Goal: Task Accomplishment & Management: Use online tool/utility

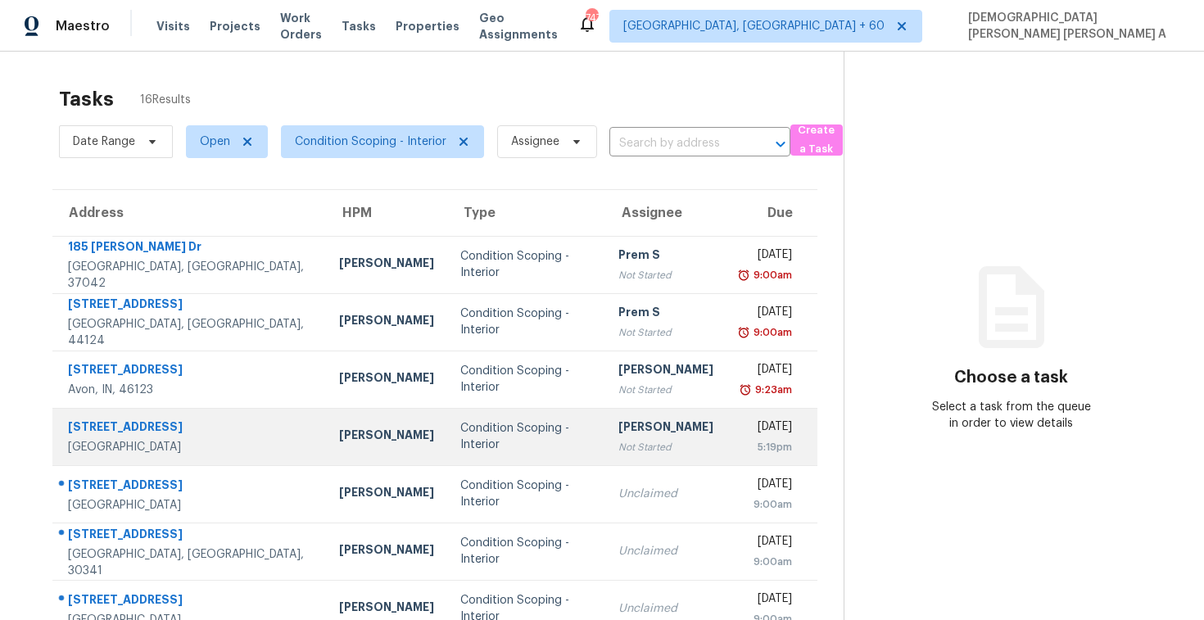
scroll to position [233, 0]
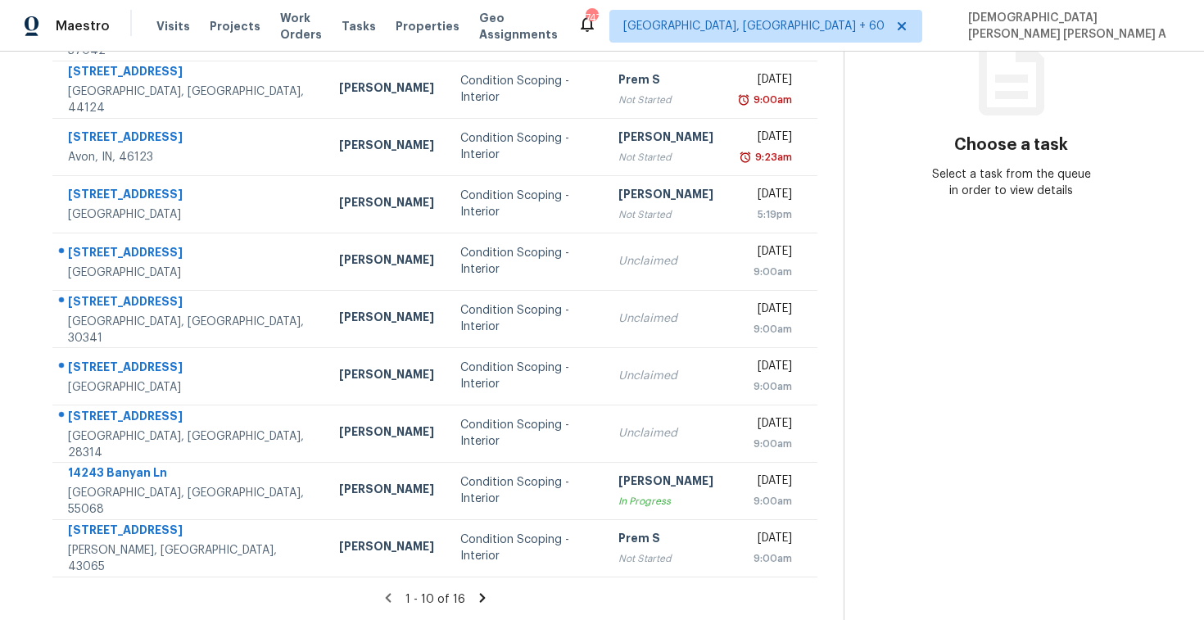
click at [482, 601] on icon at bounding box center [482, 597] width 15 height 15
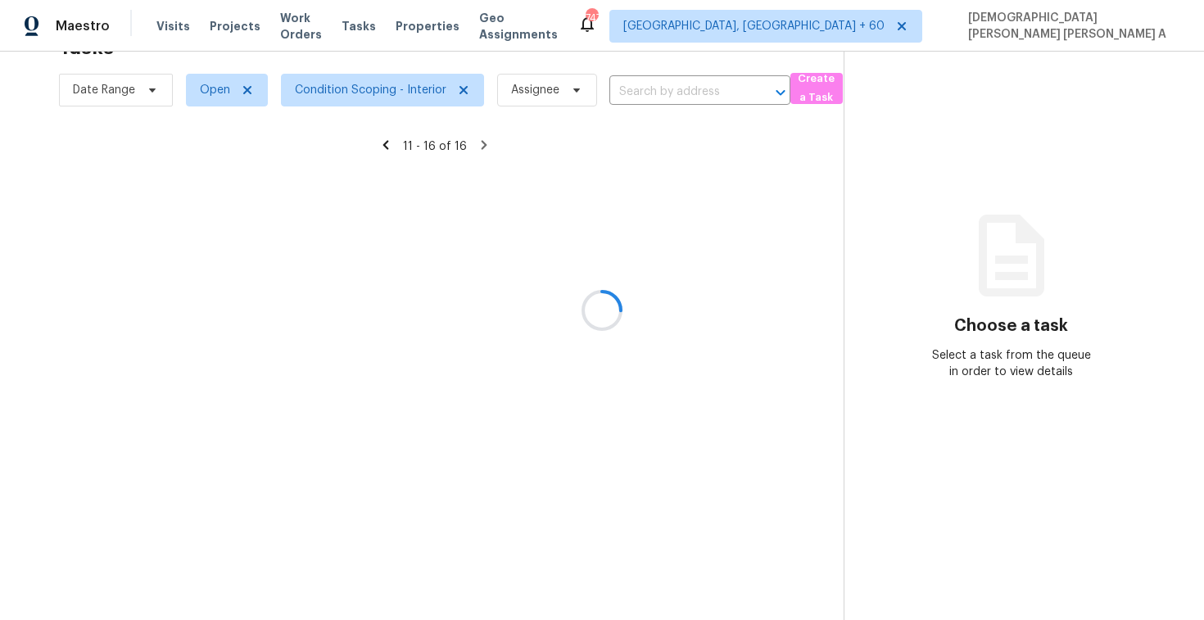
scroll to position [52, 0]
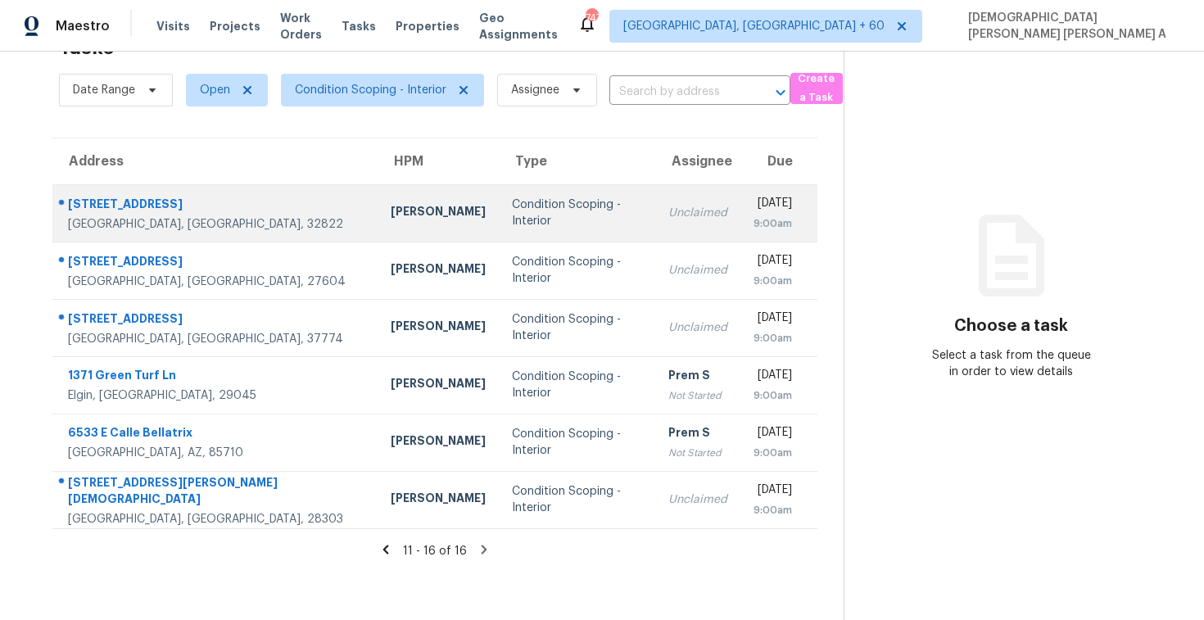
click at [499, 190] on td "Condition Scoping - Interior" at bounding box center [577, 212] width 156 height 57
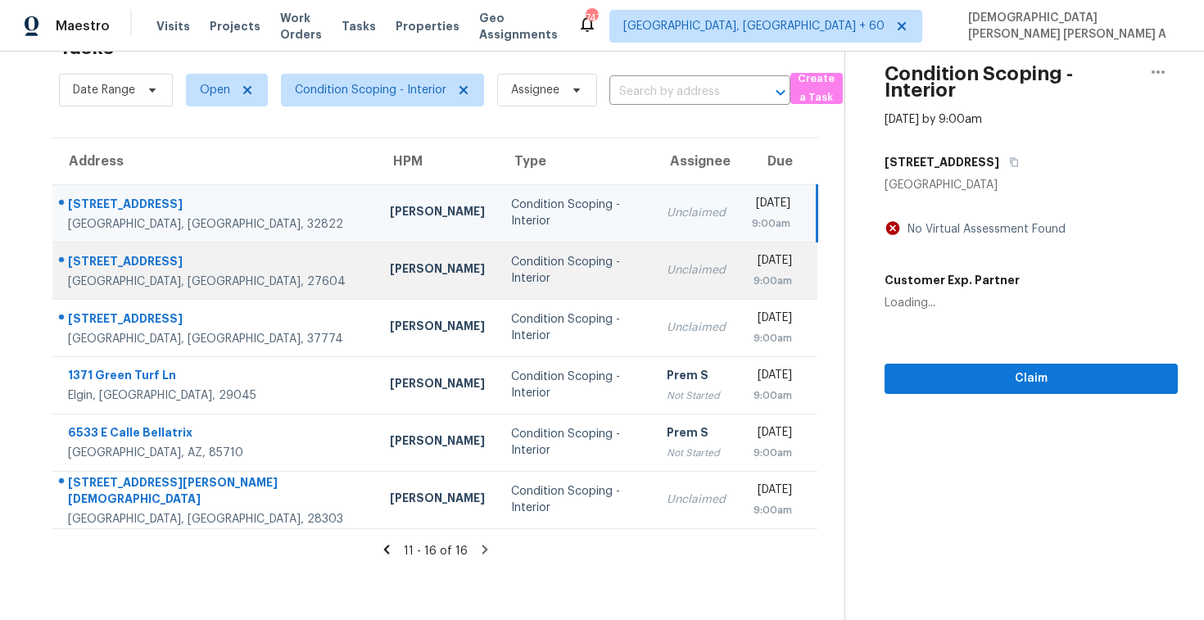
click at [498, 259] on td "Condition Scoping - Interior" at bounding box center [576, 270] width 156 height 57
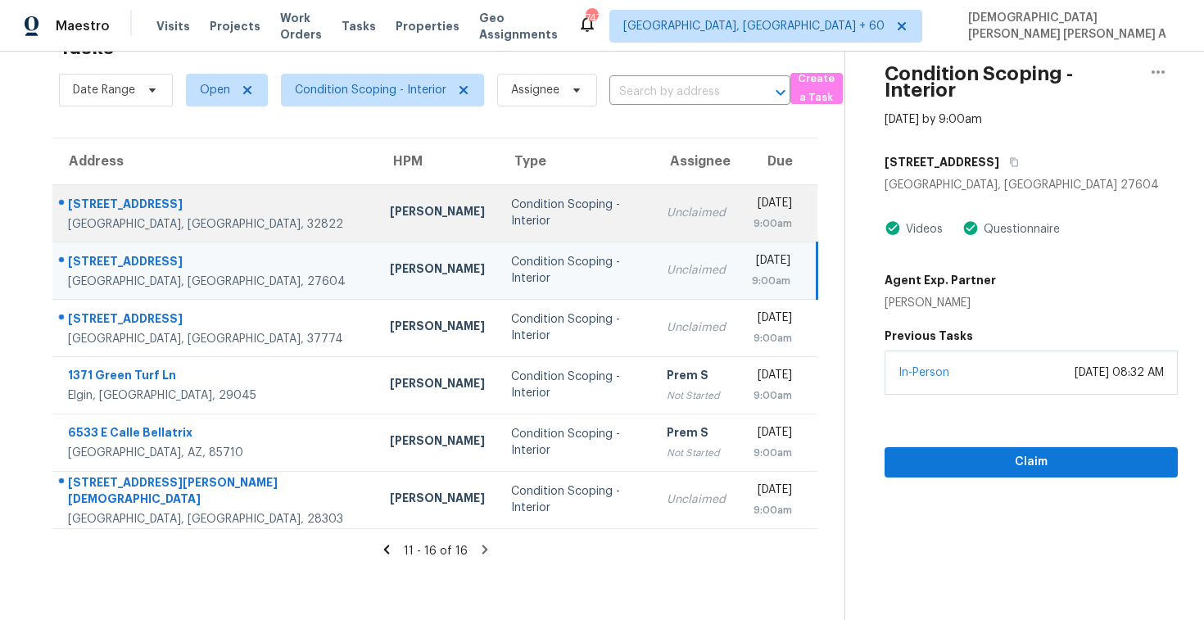
click at [551, 215] on div "Condition Scoping - Interior" at bounding box center [575, 213] width 129 height 33
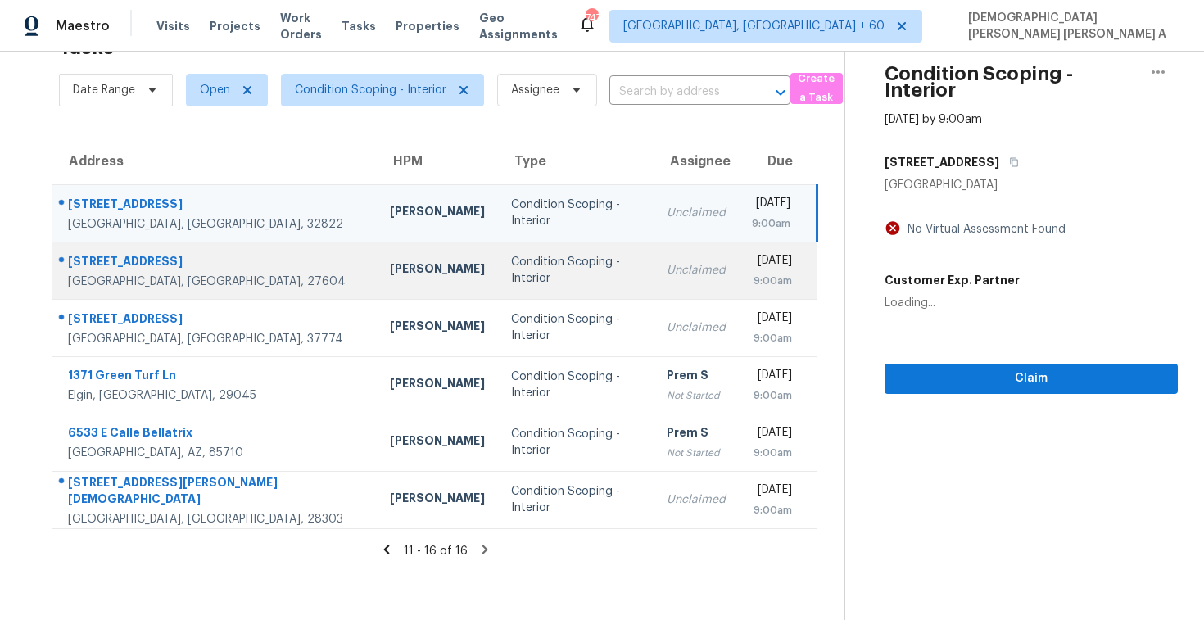
click at [667, 275] on div "Unclaimed" at bounding box center [696, 270] width 59 height 16
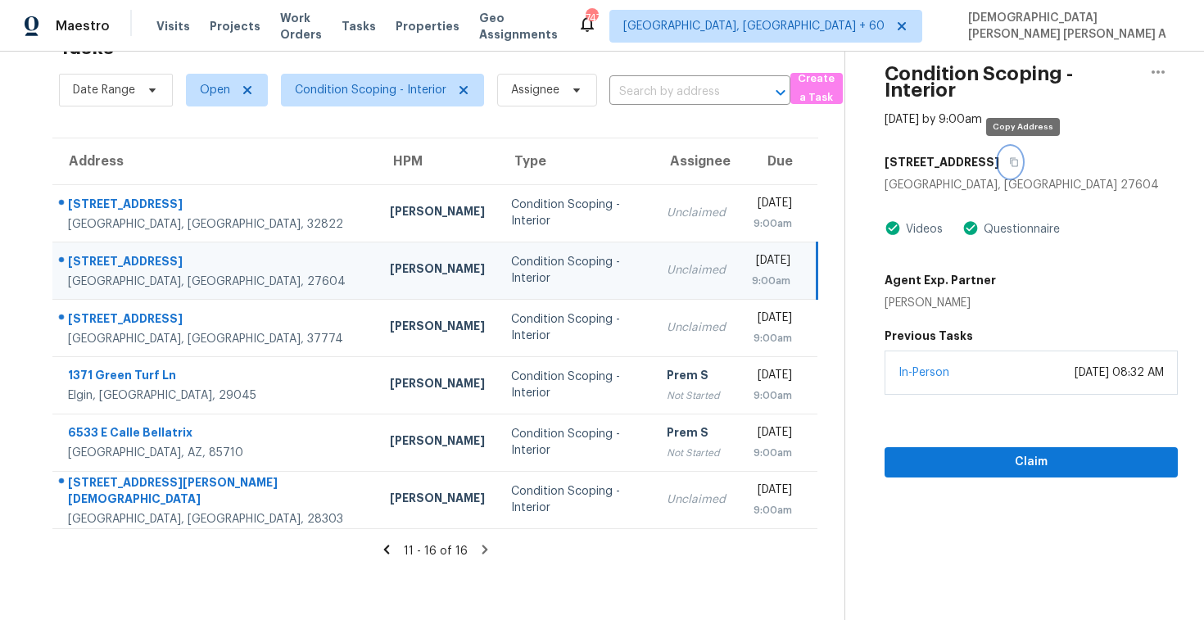
click at [1021, 168] on button "button" at bounding box center [1010, 161] width 22 height 29
click at [654, 283] on td "Unclaimed" at bounding box center [696, 270] width 85 height 57
click at [1021, 156] on button "button" at bounding box center [1010, 161] width 22 height 29
click at [948, 459] on span "Claim" at bounding box center [1031, 462] width 267 height 20
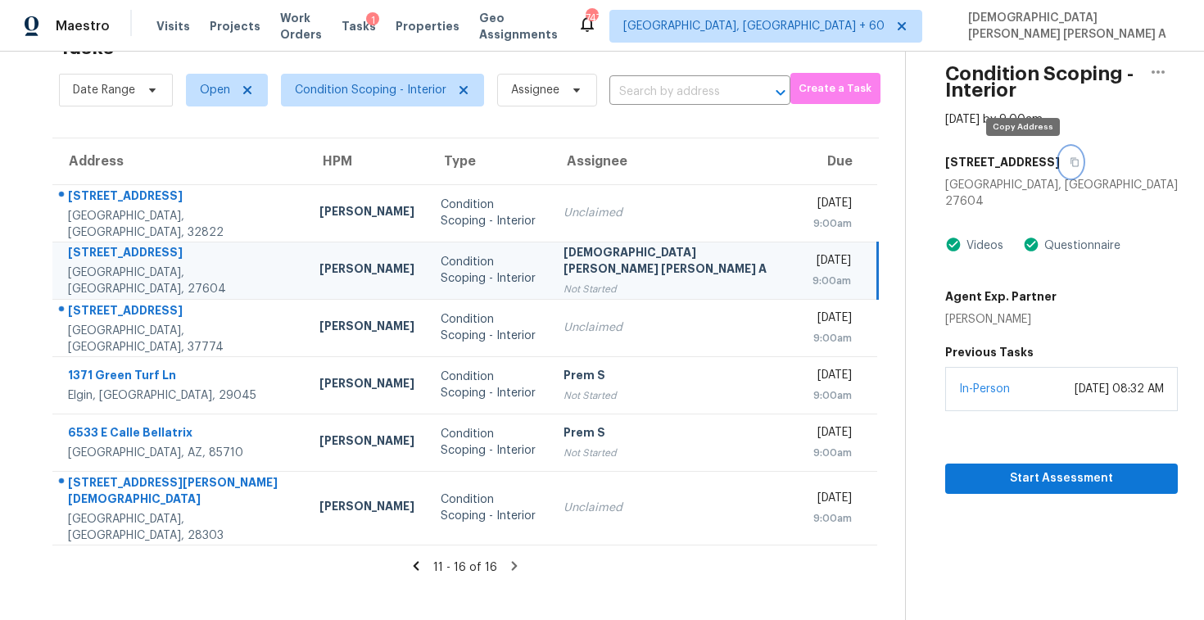
click at [1060, 167] on button "button" at bounding box center [1071, 161] width 22 height 29
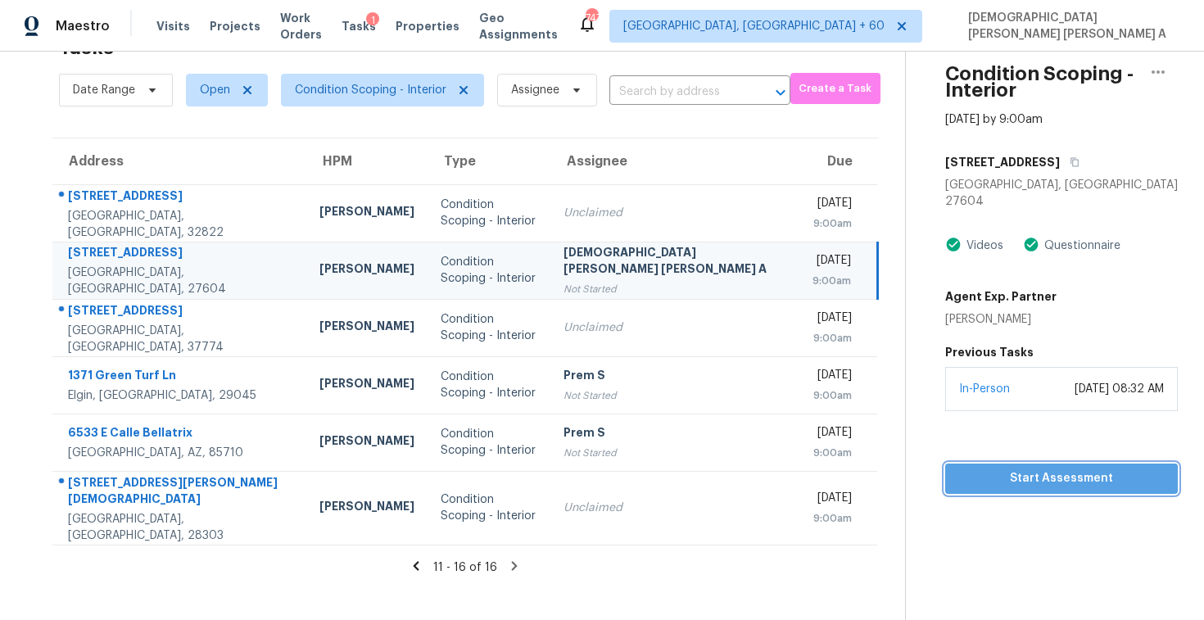
click at [958, 468] on span "Start Assessment" at bounding box center [1061, 478] width 206 height 20
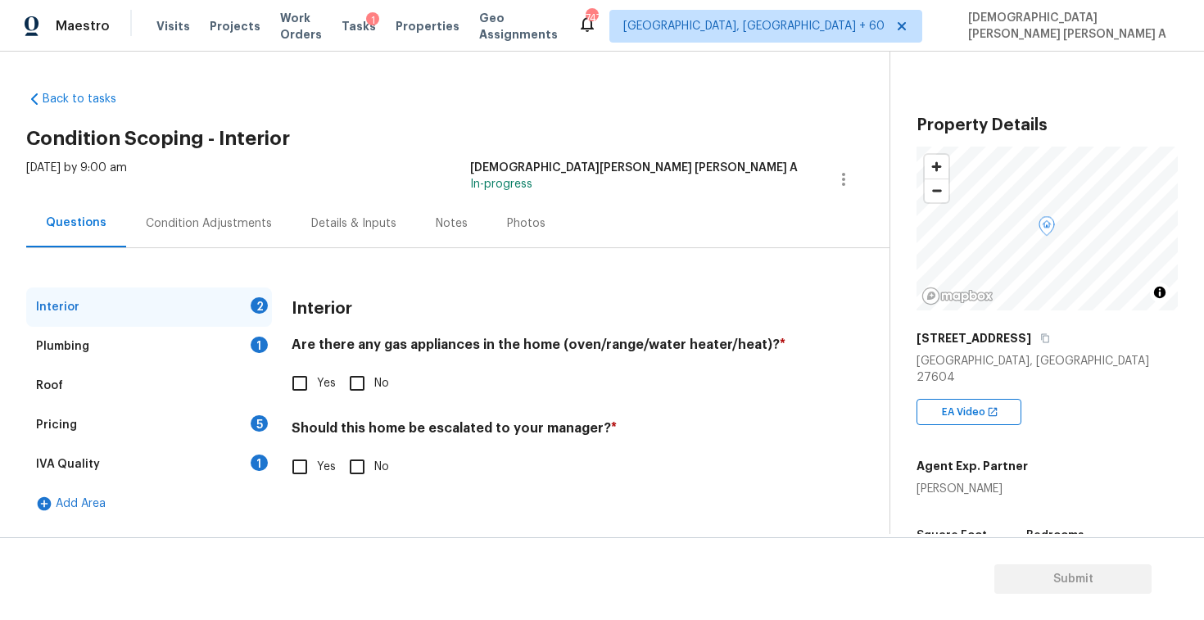
click at [414, 162] on div "[DATE] by 9:00 am [PERSON_NAME] [PERSON_NAME] A In-progress" at bounding box center [457, 179] width 863 height 39
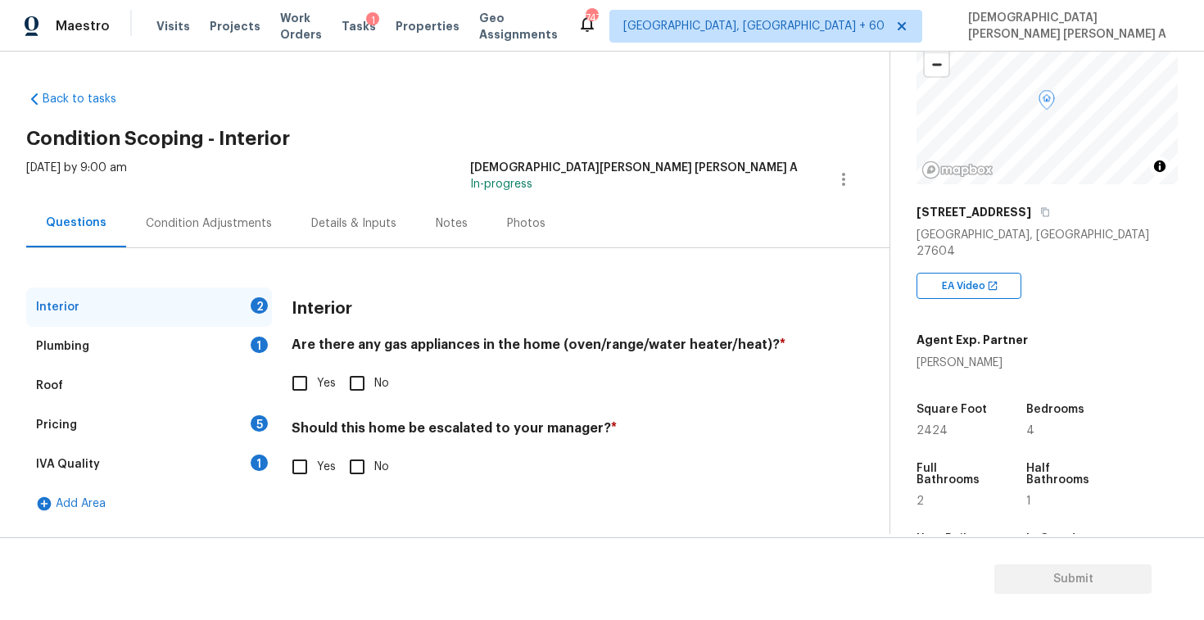
click at [290, 365] on div "Interior 2 Plumbing 1 Roof Pricing 5 IVA Quality 1 Add Area Interior Are there …" at bounding box center [438, 405] width 824 height 236
click at [292, 384] on input "Yes" at bounding box center [300, 383] width 34 height 34
checkbox input "true"
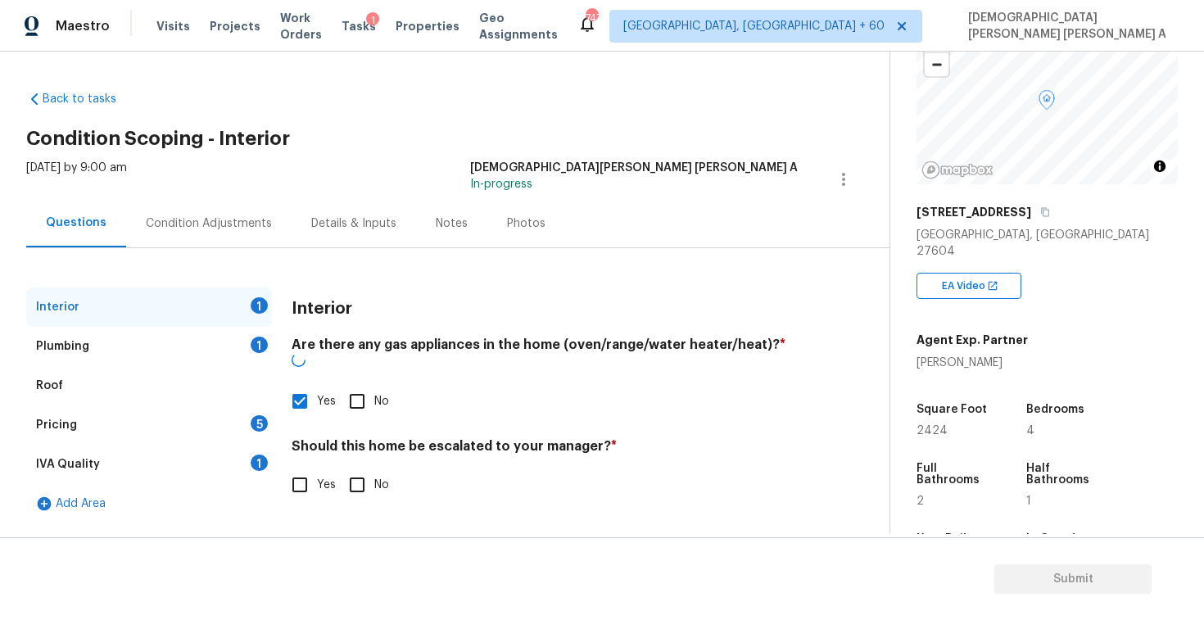
click at [348, 468] on input "No" at bounding box center [357, 485] width 34 height 34
checkbox input "true"
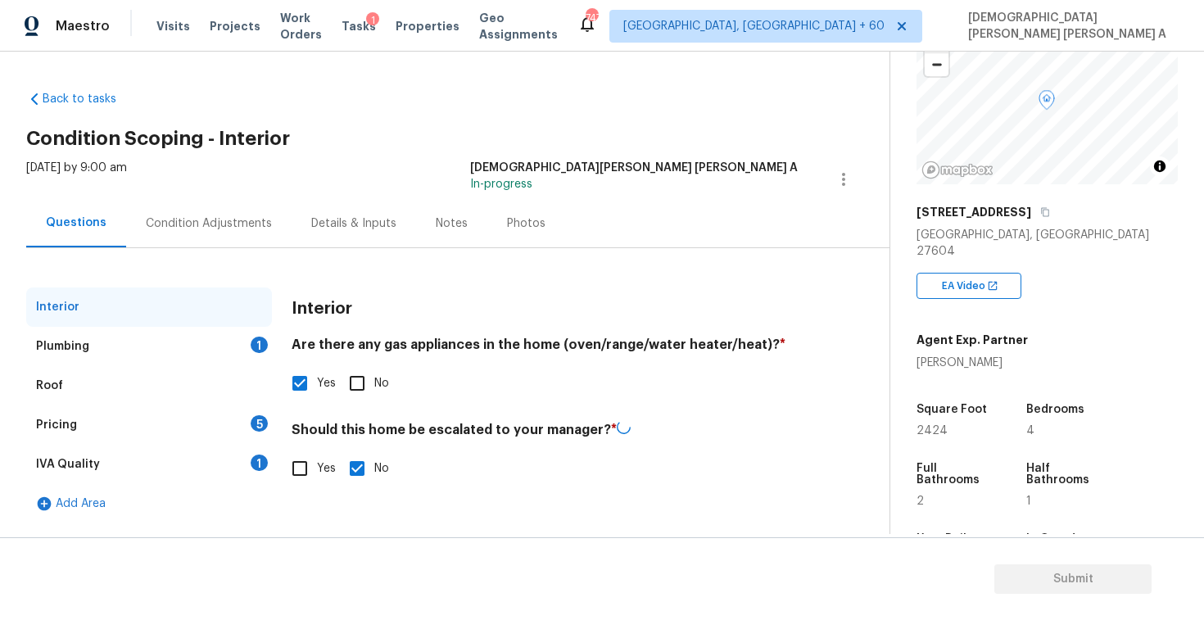
click at [209, 345] on div "Plumbing 1" at bounding box center [149, 346] width 246 height 39
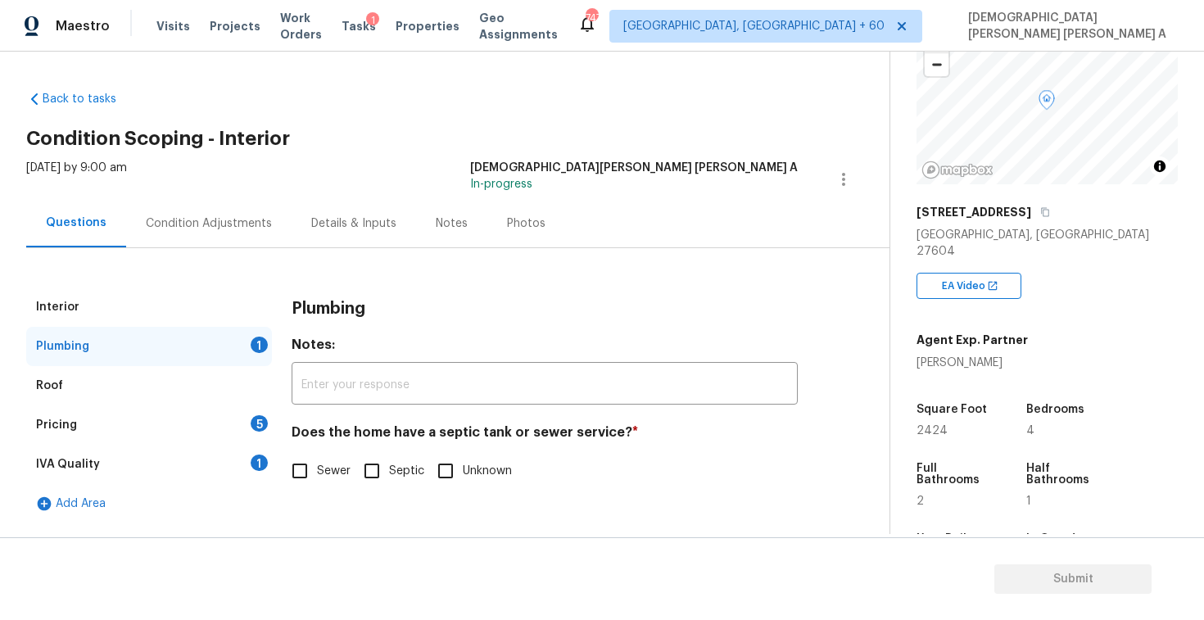
click at [312, 472] on input "Sewer" at bounding box center [300, 471] width 34 height 34
checkbox input "true"
click at [189, 398] on div "Roof" at bounding box center [149, 385] width 246 height 39
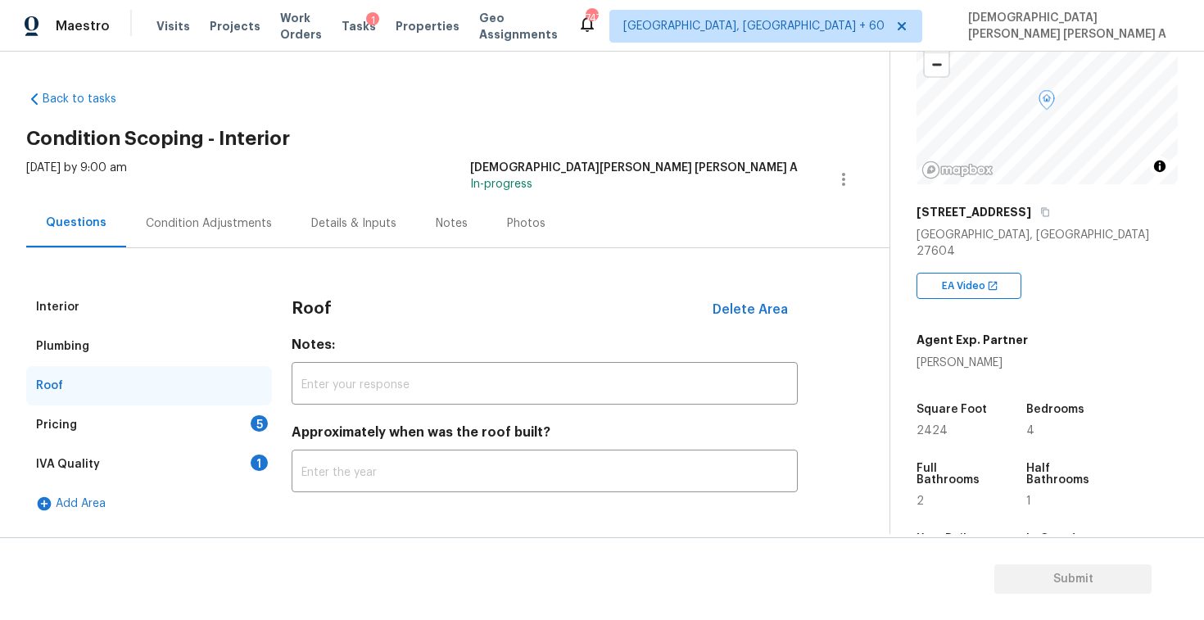
click at [189, 427] on div "Pricing 5" at bounding box center [149, 424] width 246 height 39
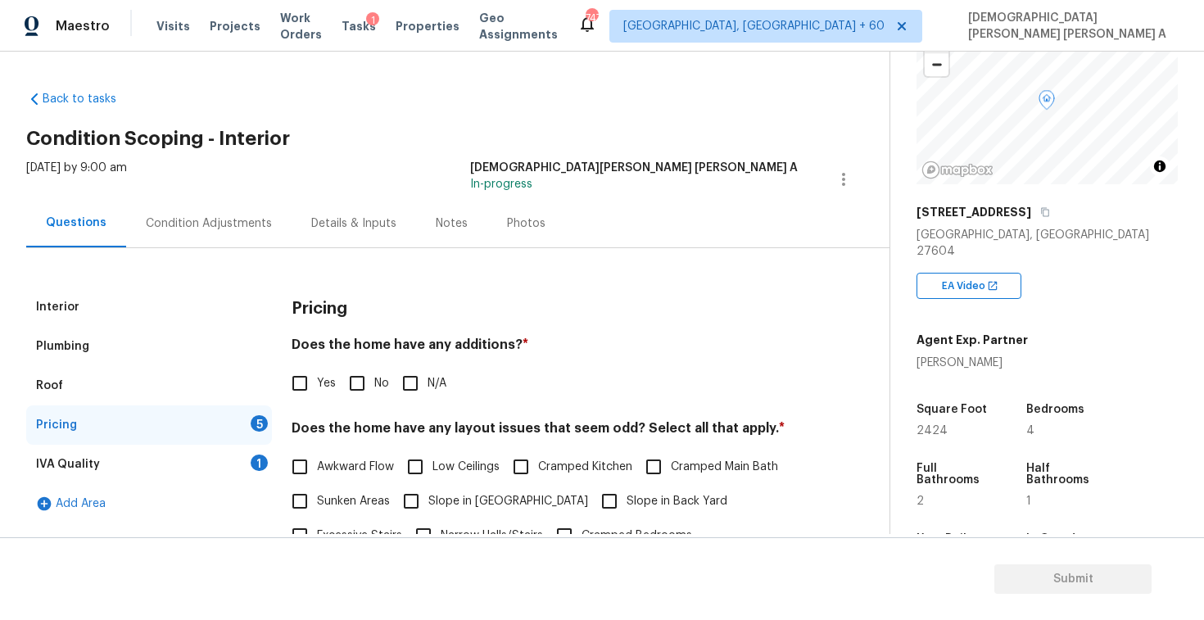
click at [345, 373] on input "No" at bounding box center [357, 383] width 34 height 34
checkbox input "true"
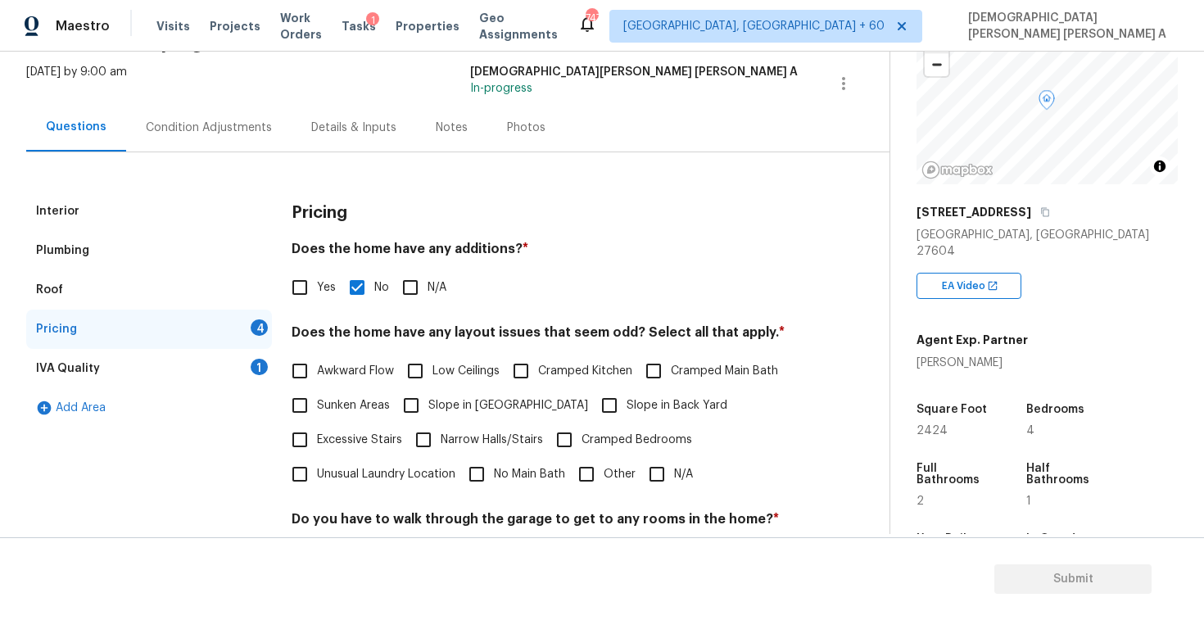
scroll to position [160, 0]
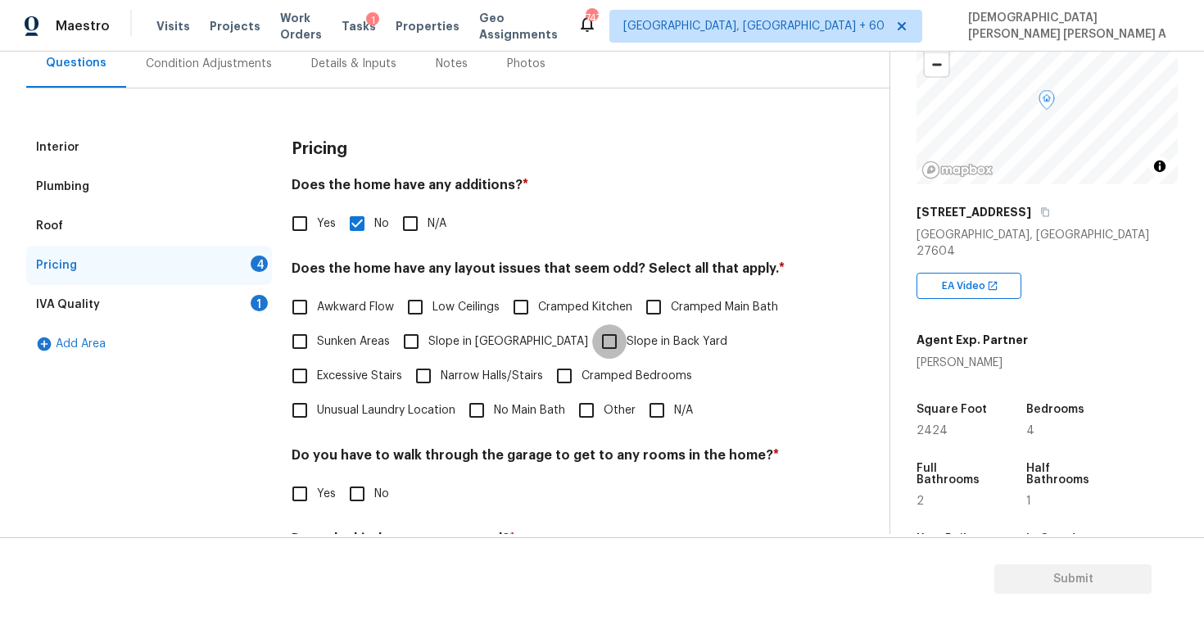
click at [592, 339] on input "Slope in Back Yard" at bounding box center [609, 341] width 34 height 34
checkbox input "true"
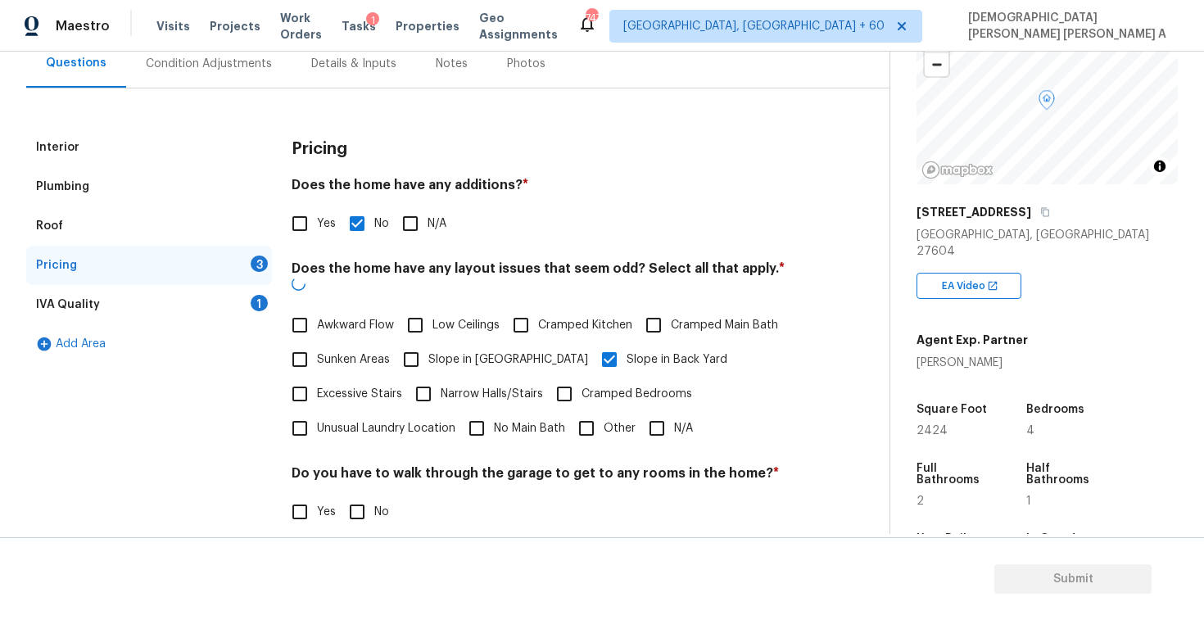
click at [662, 413] on input "N/A" at bounding box center [657, 428] width 34 height 34
checkbox input "true"
click at [347, 495] on input "No" at bounding box center [357, 512] width 34 height 34
checkbox input "true"
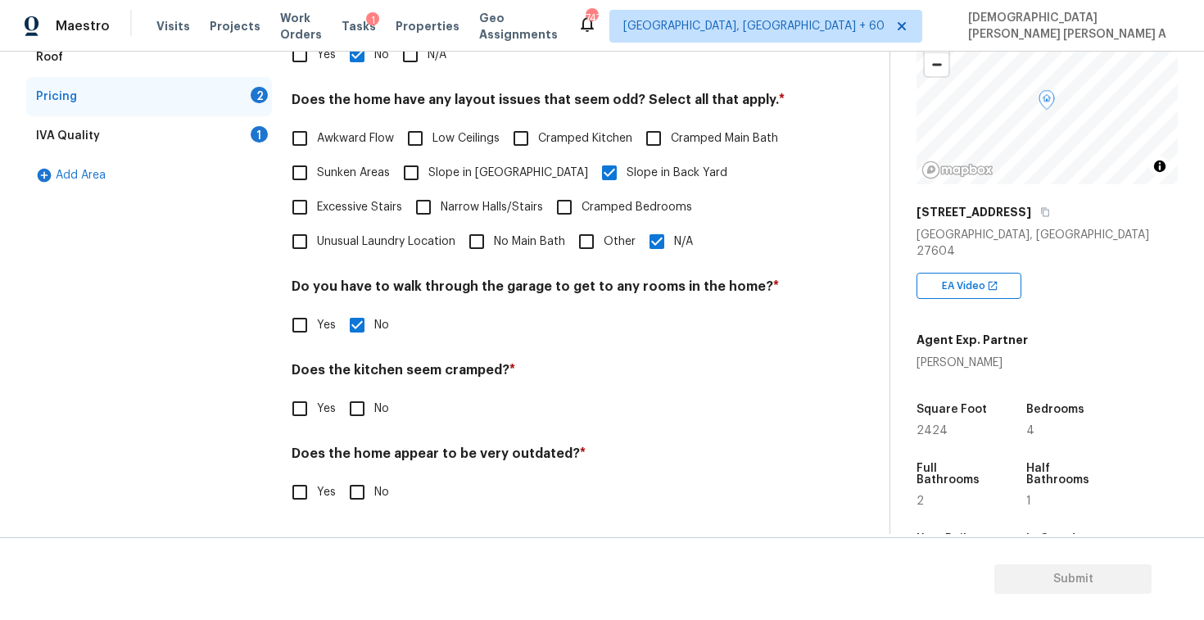
scroll to position [328, 0]
click at [346, 432] on div "Pricing Does the home have any additions? * Yes No N/A Does the home have any l…" at bounding box center [545, 244] width 506 height 570
click at [357, 422] on input "No" at bounding box center [357, 408] width 34 height 34
checkbox input "true"
click at [355, 489] on input "No" at bounding box center [357, 494] width 34 height 34
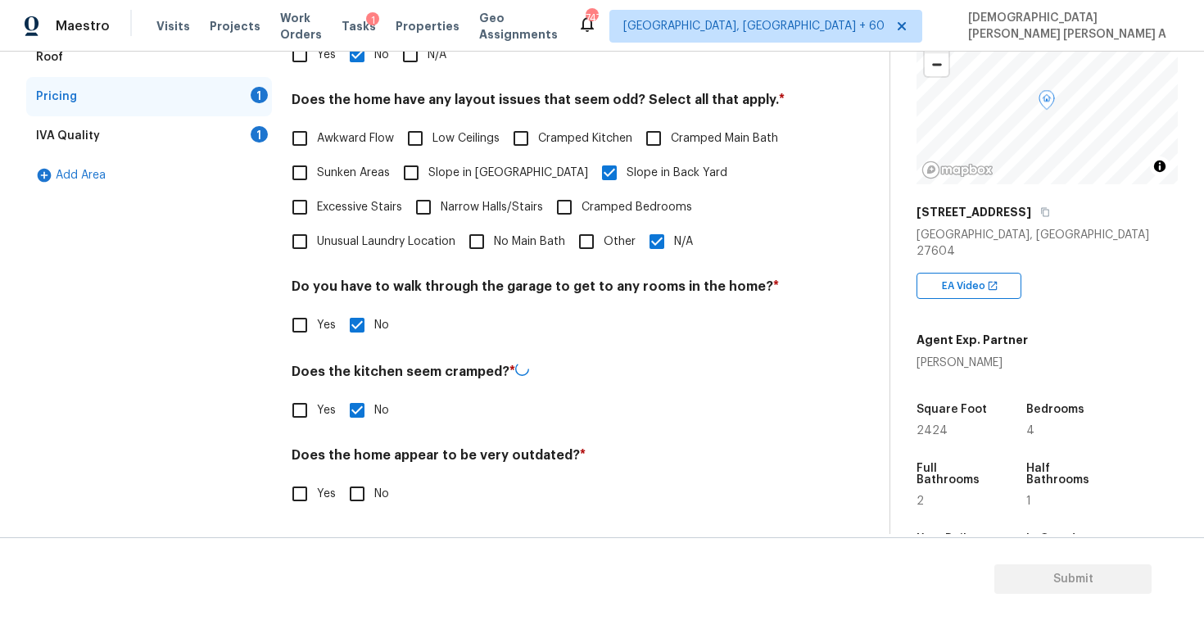
checkbox input "true"
click at [167, 143] on div "IVA Quality 1" at bounding box center [149, 135] width 246 height 39
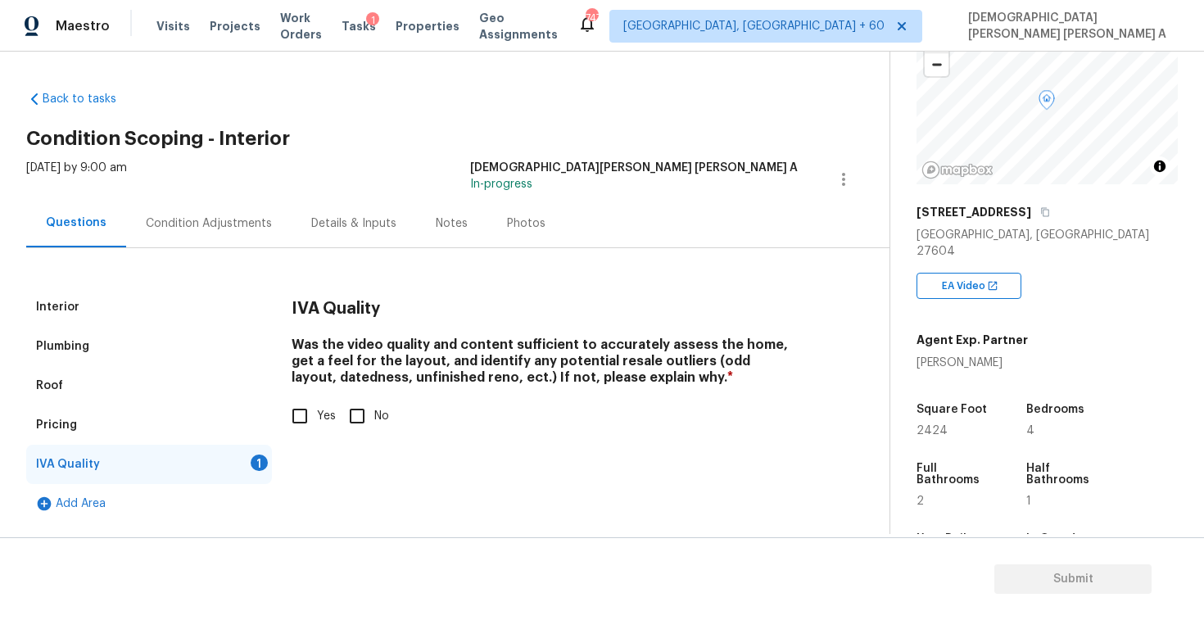
click at [297, 412] on input "Yes" at bounding box center [300, 416] width 34 height 34
checkbox input "true"
click at [187, 198] on div "Thu, Sep 25 2025 by 9:00 am Mohamed Azeem Mohsin A In-progress" at bounding box center [457, 179] width 863 height 39
click at [183, 221] on div "Condition Adjustments" at bounding box center [209, 223] width 126 height 16
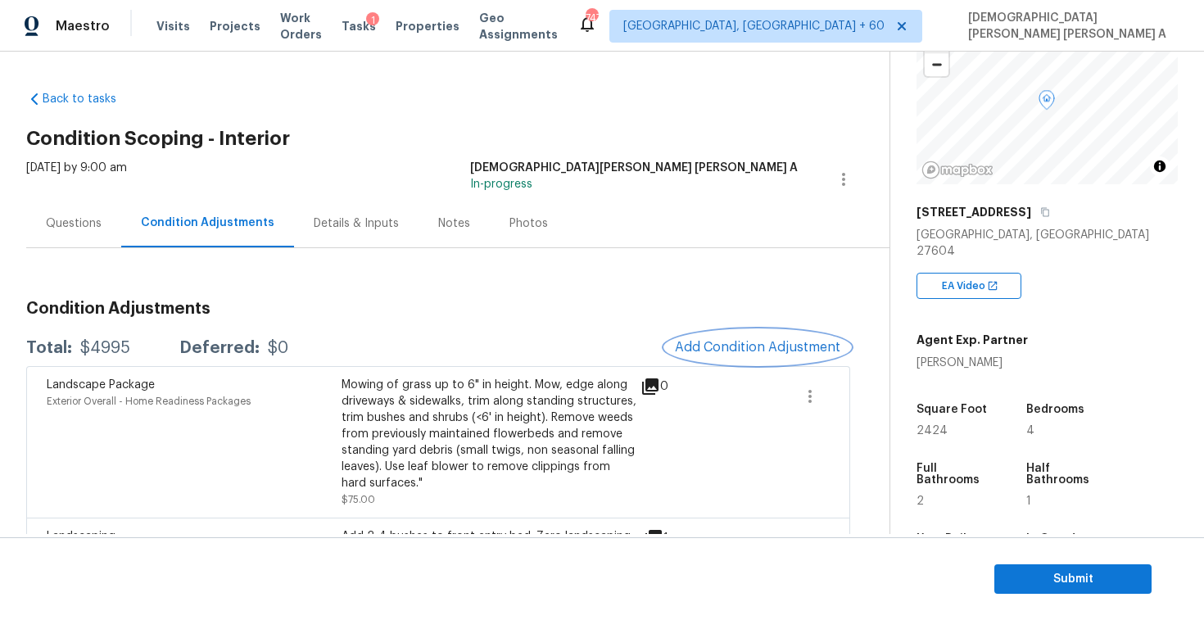
click at [738, 344] on span "Add Condition Adjustment" at bounding box center [757, 347] width 165 height 15
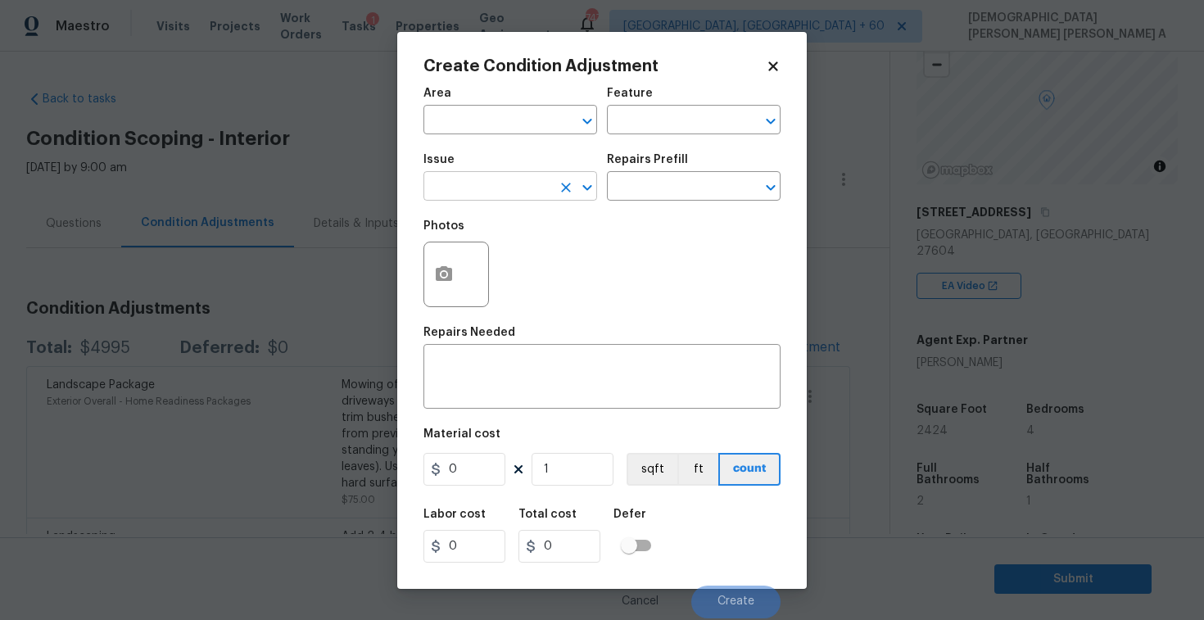
click at [476, 182] on input "text" at bounding box center [487, 187] width 128 height 25
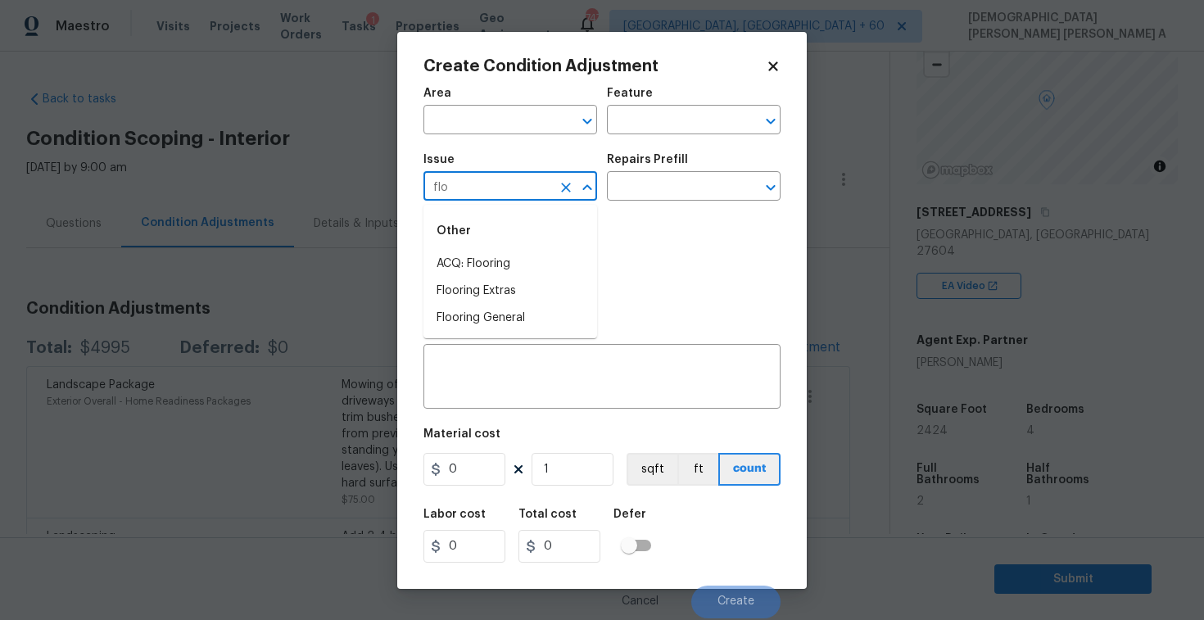
type input "floo"
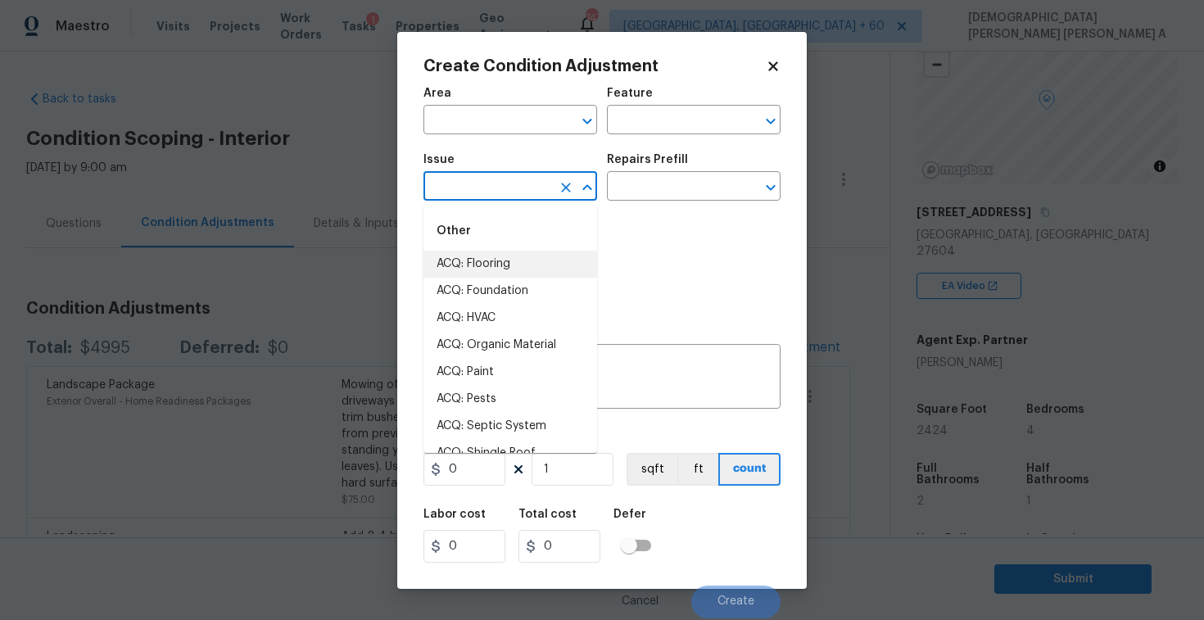
click at [477, 273] on li "ACQ: Flooring" at bounding box center [510, 264] width 174 height 27
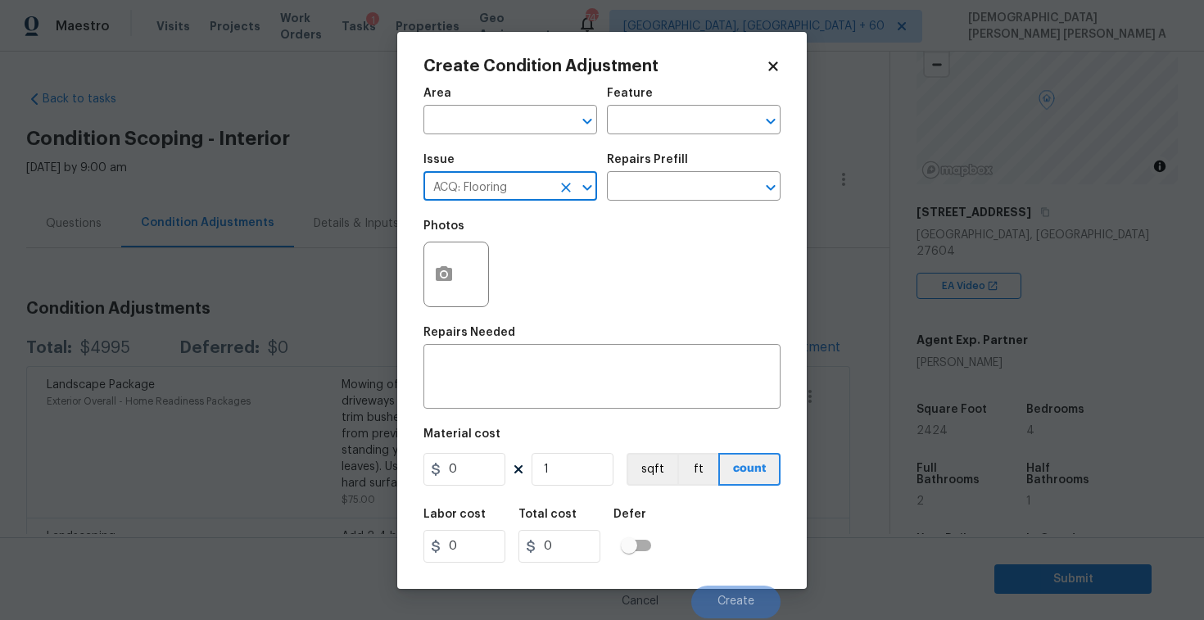
type input "ACQ: Flooring"
click at [442, 287] on button "button" at bounding box center [443, 274] width 39 height 64
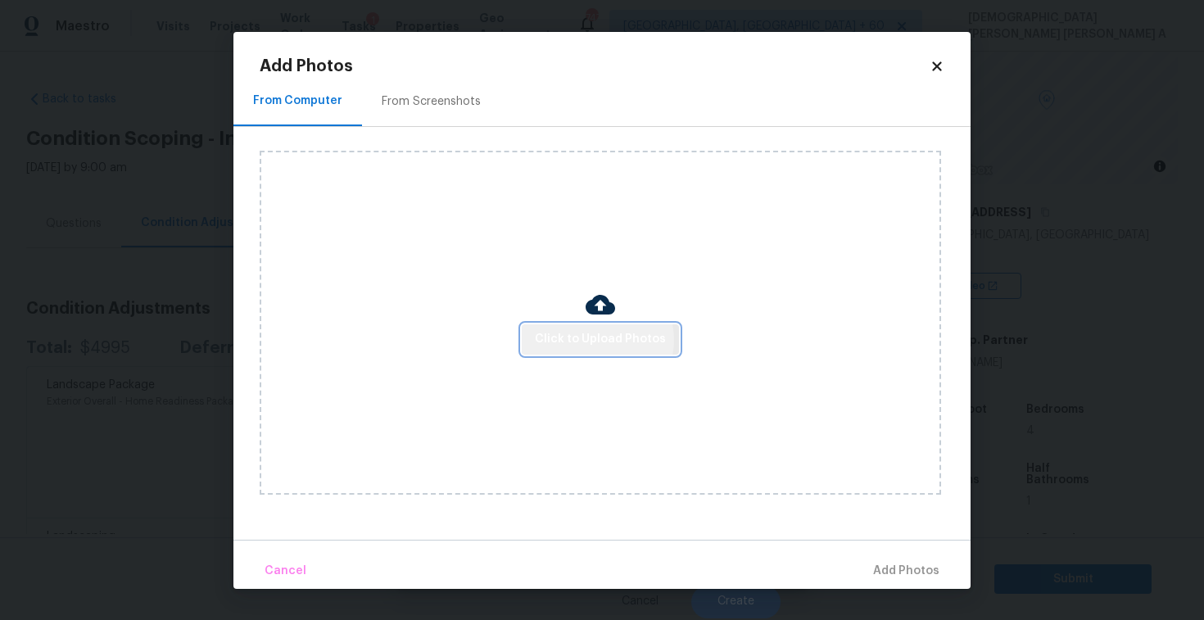
click at [595, 340] on span "Click to Upload Photos" at bounding box center [600, 339] width 131 height 20
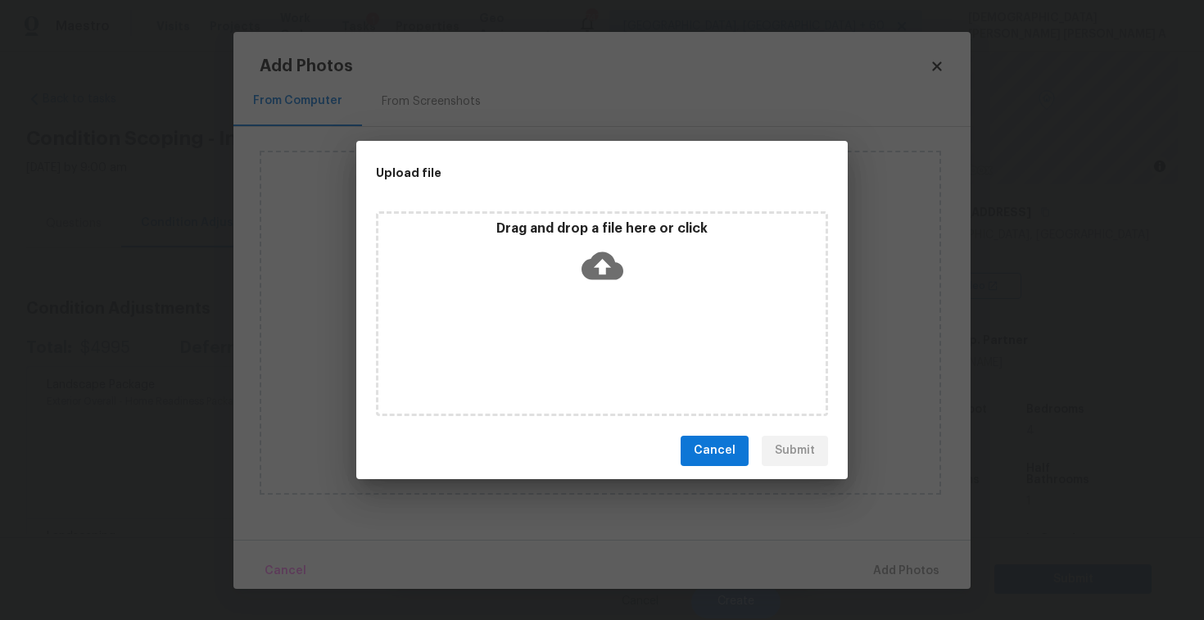
click at [595, 296] on div "Drag and drop a file here or click" at bounding box center [602, 313] width 452 height 205
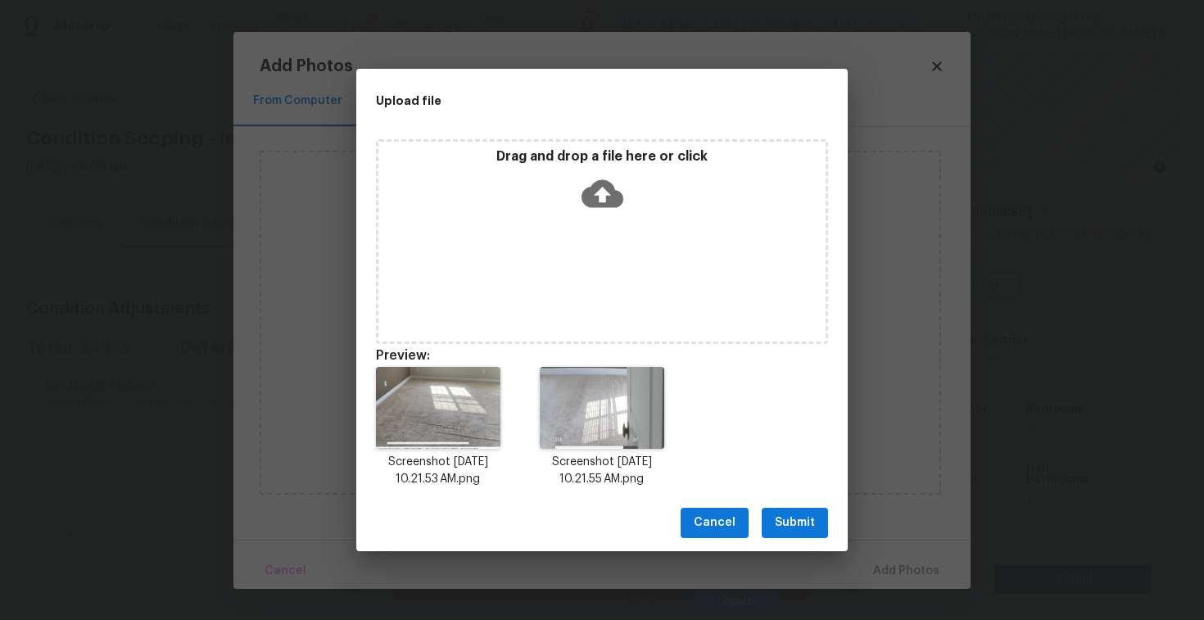
click at [801, 527] on span "Submit" at bounding box center [795, 523] width 40 height 20
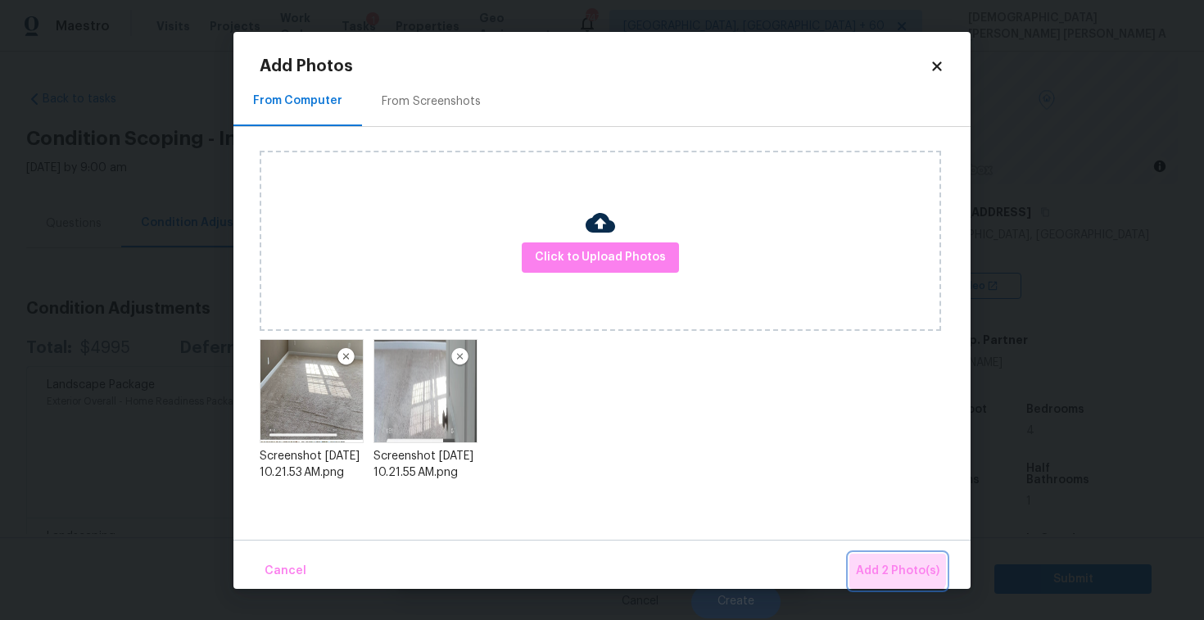
click at [875, 554] on button "Add 2 Photo(s)" at bounding box center [897, 571] width 97 height 35
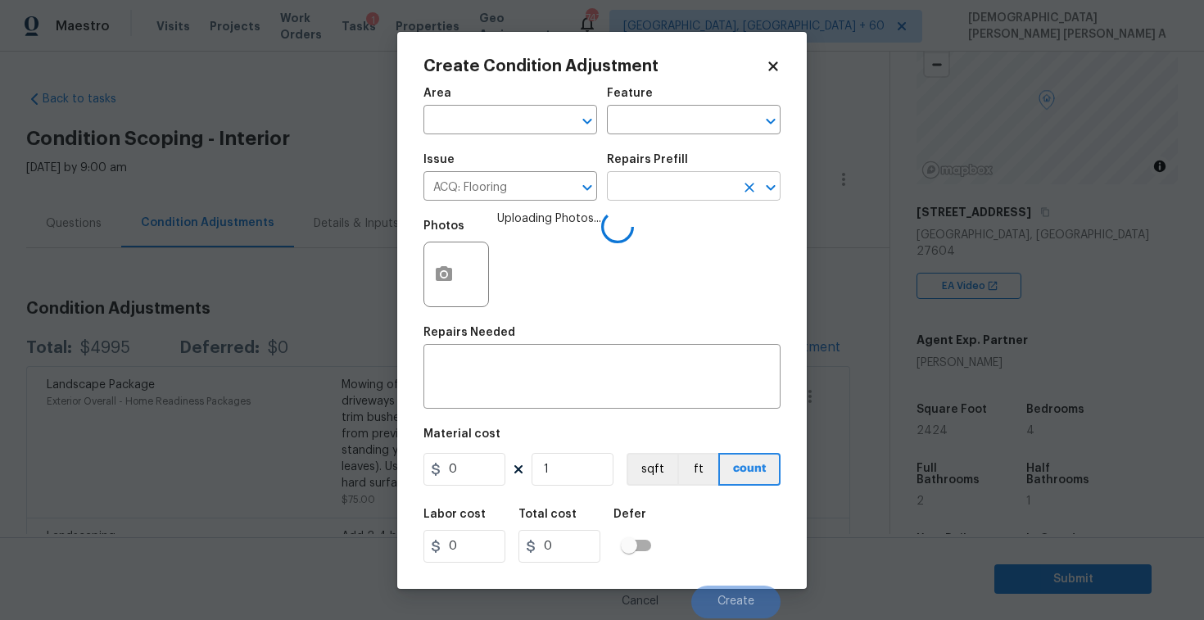
click at [654, 194] on input "text" at bounding box center [671, 187] width 128 height 25
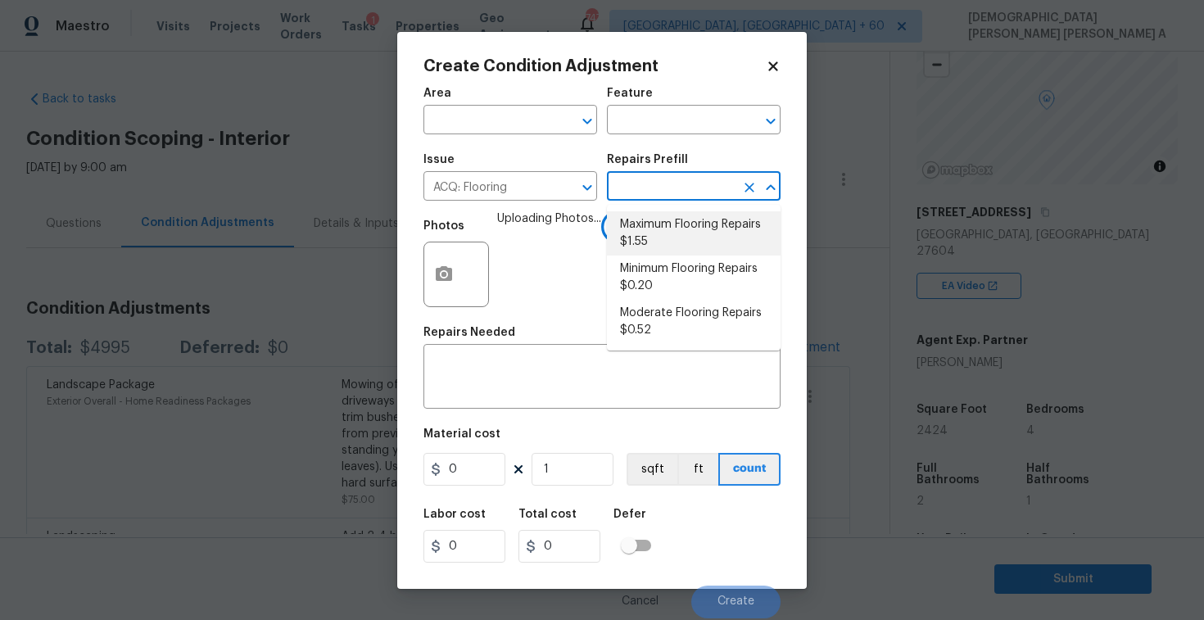
click at [653, 227] on li "Maximum Flooring Repairs $1.55" at bounding box center [694, 233] width 174 height 44
type input "Acquisition"
type textarea "Acquisition Scope: Maximum flooring repairs"
type input "1.55"
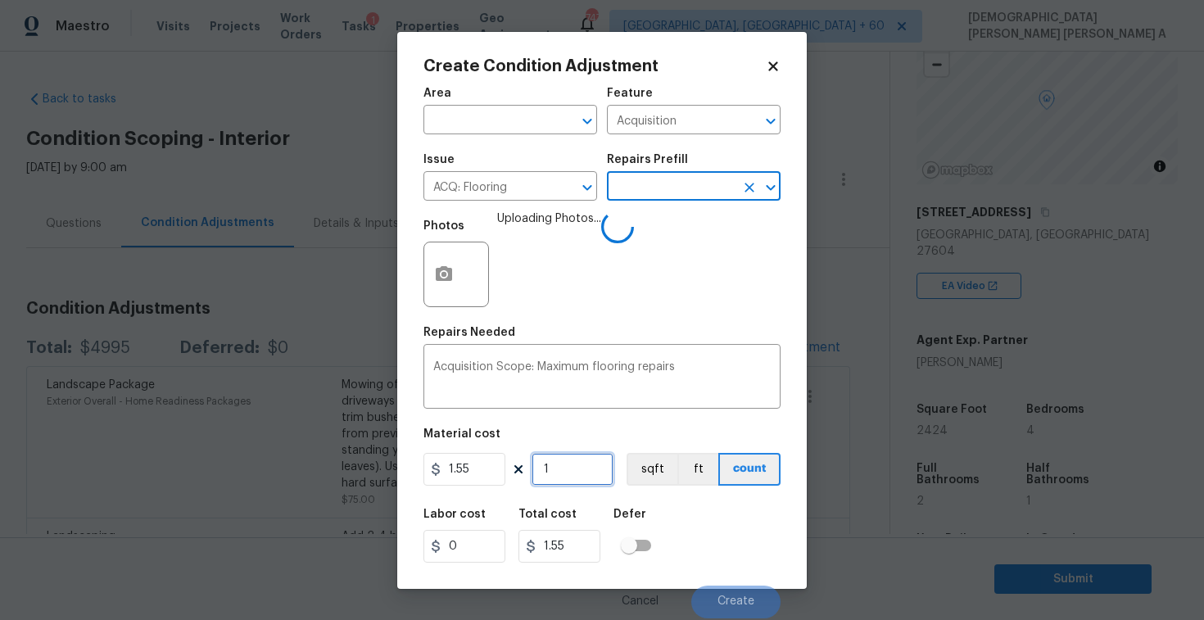
click at [585, 470] on input "1" at bounding box center [573, 469] width 82 height 33
type input "0"
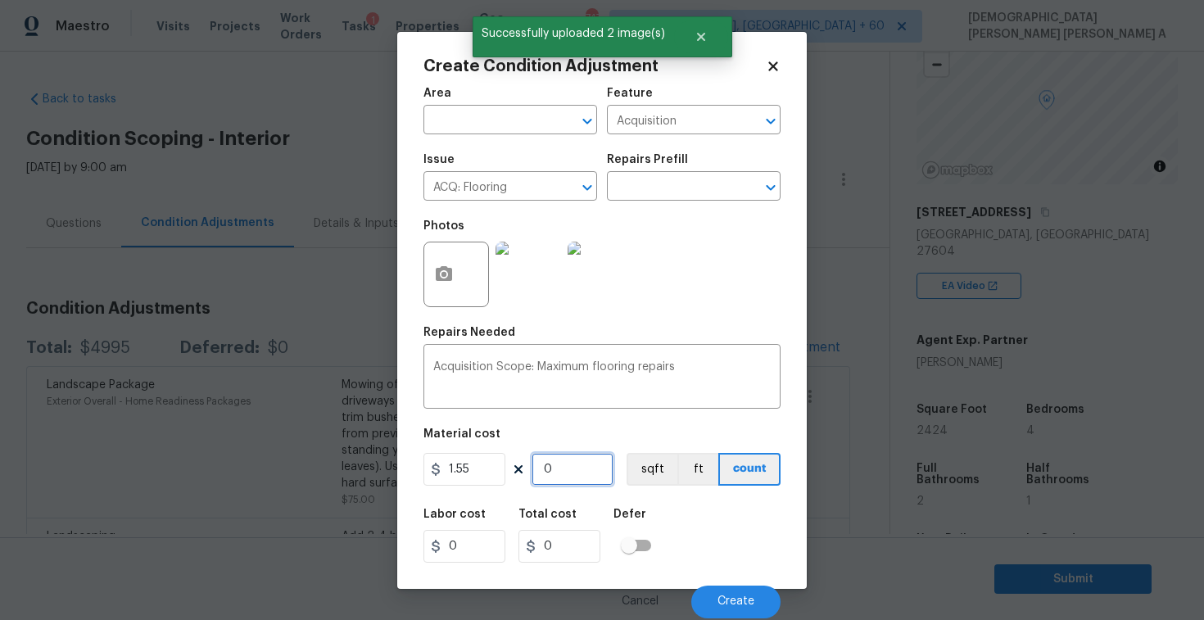
type input "2"
type input "3.1"
type input "24"
type input "37.2"
type input "242"
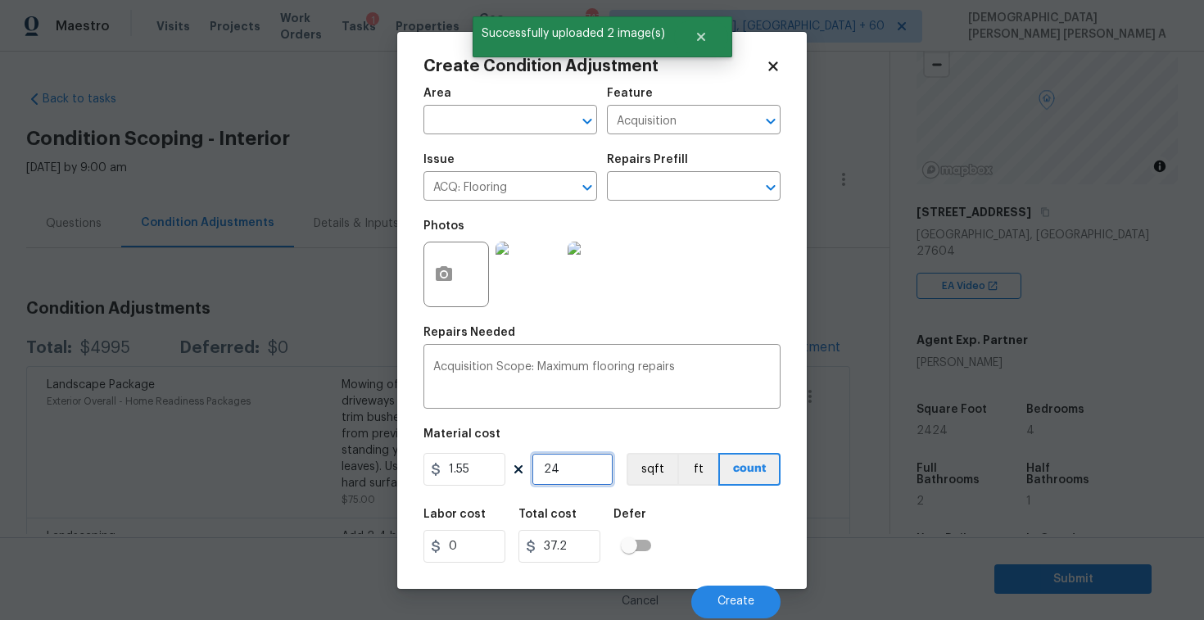
type input "375.1"
type input "2424"
type input "3757.2"
type input "2424"
click at [750, 595] on button "Create" at bounding box center [735, 602] width 89 height 33
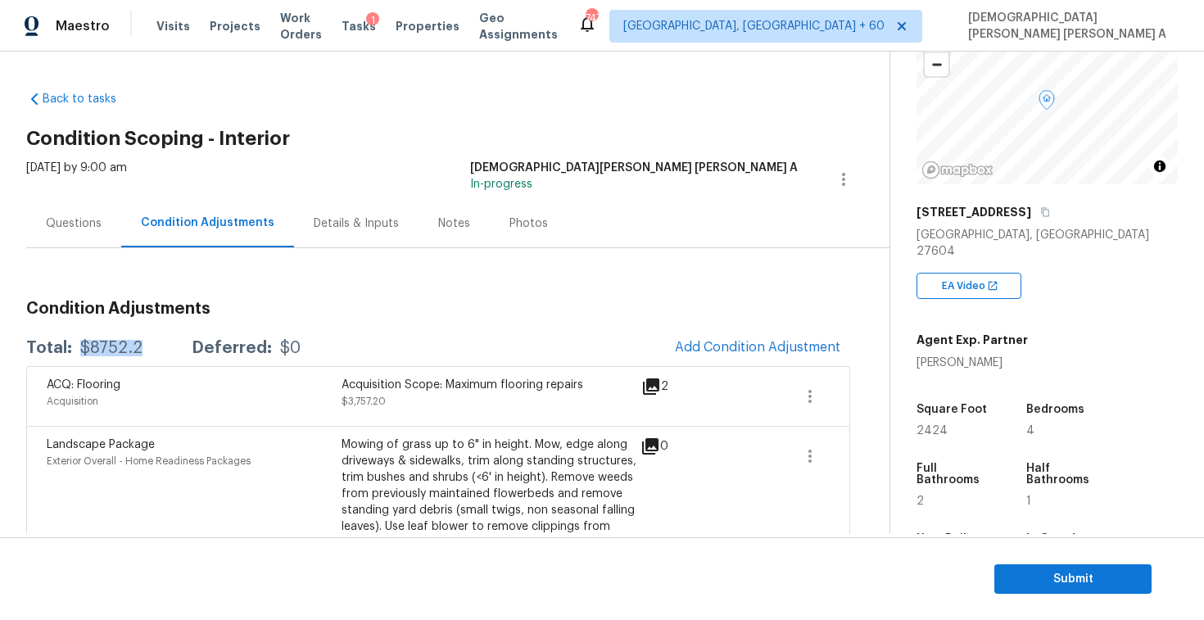
drag, startPoint x: 154, startPoint y: 334, endPoint x: 144, endPoint y: 346, distance: 15.7
click at [144, 346] on div "Total: $8752.2 Deferred: $0 Add Condition Adjustment" at bounding box center [438, 348] width 824 height 36
copy div "$8752.2"
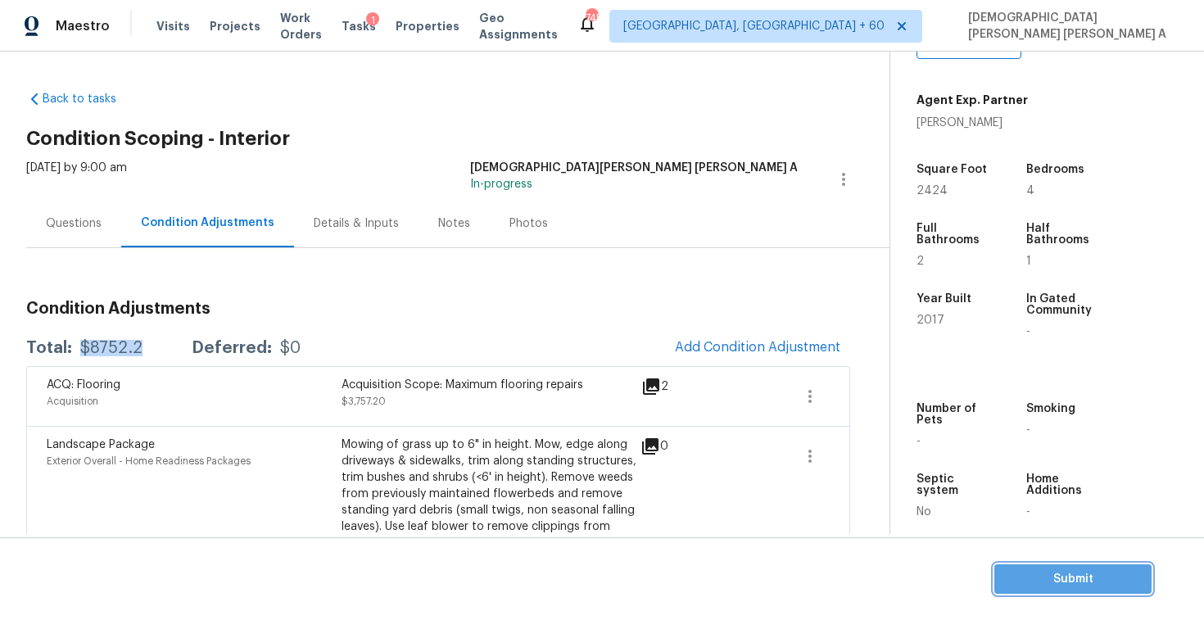
click at [1071, 581] on span "Submit" at bounding box center [1072, 579] width 131 height 20
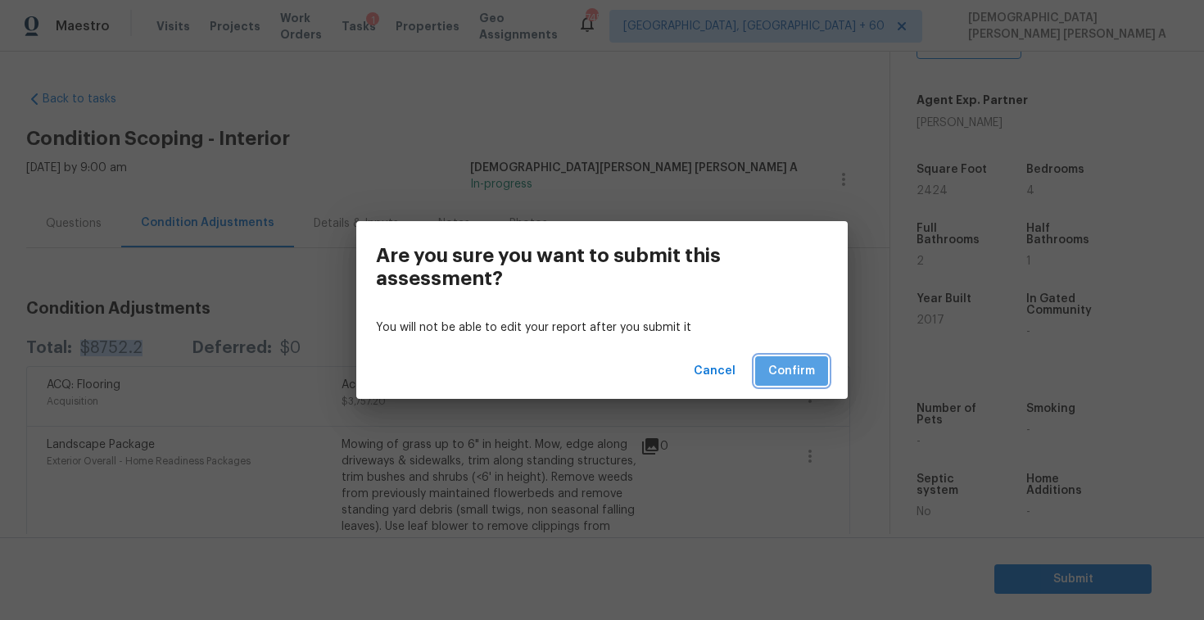
click at [768, 369] on button "Confirm" at bounding box center [791, 371] width 73 height 30
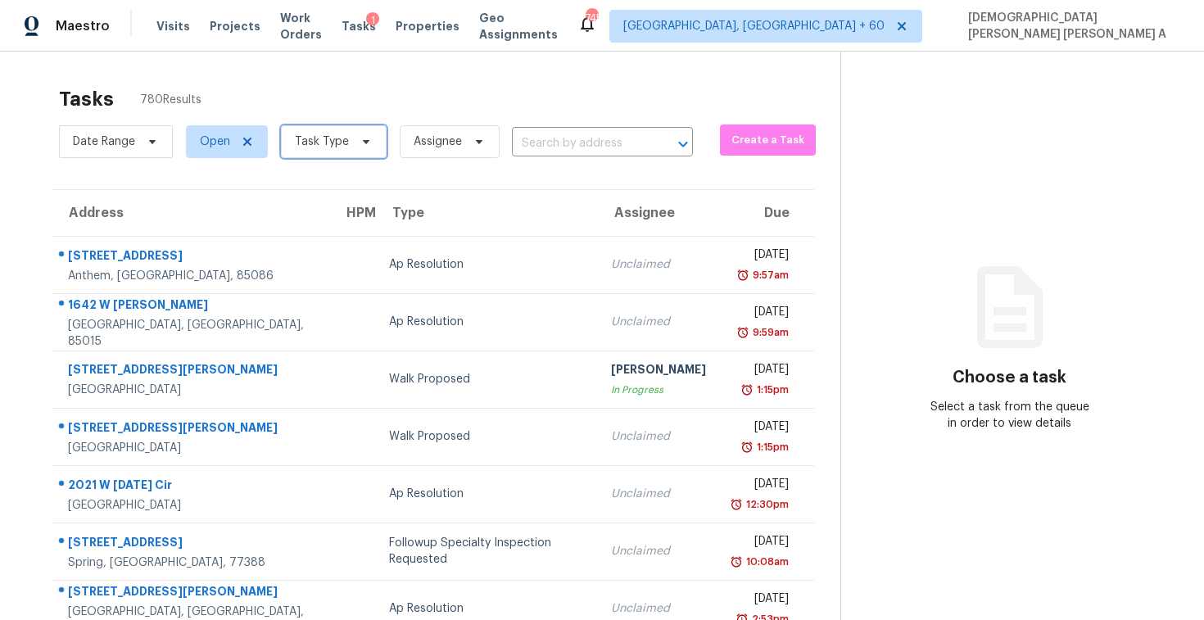
click at [339, 149] on span "Task Type" at bounding box center [322, 141] width 54 height 16
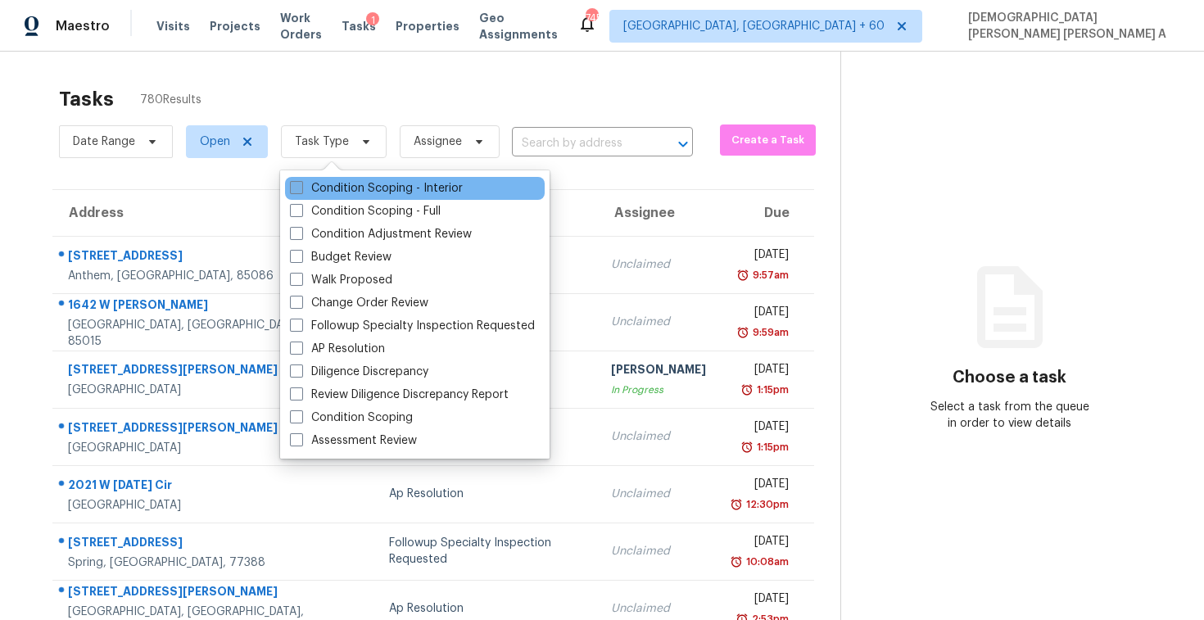
click at [326, 180] on label "Condition Scoping - Interior" at bounding box center [376, 188] width 173 height 16
click at [301, 180] on input "Condition Scoping - Interior" at bounding box center [295, 185] width 11 height 11
checkbox input "true"
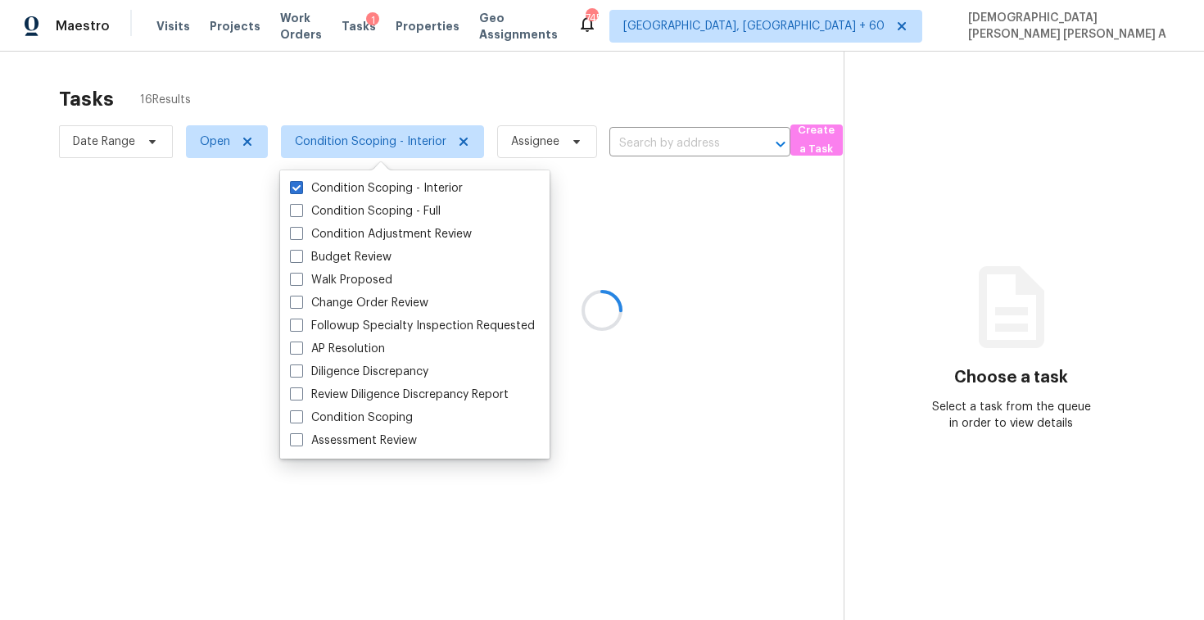
click at [348, 113] on div at bounding box center [602, 310] width 1204 height 620
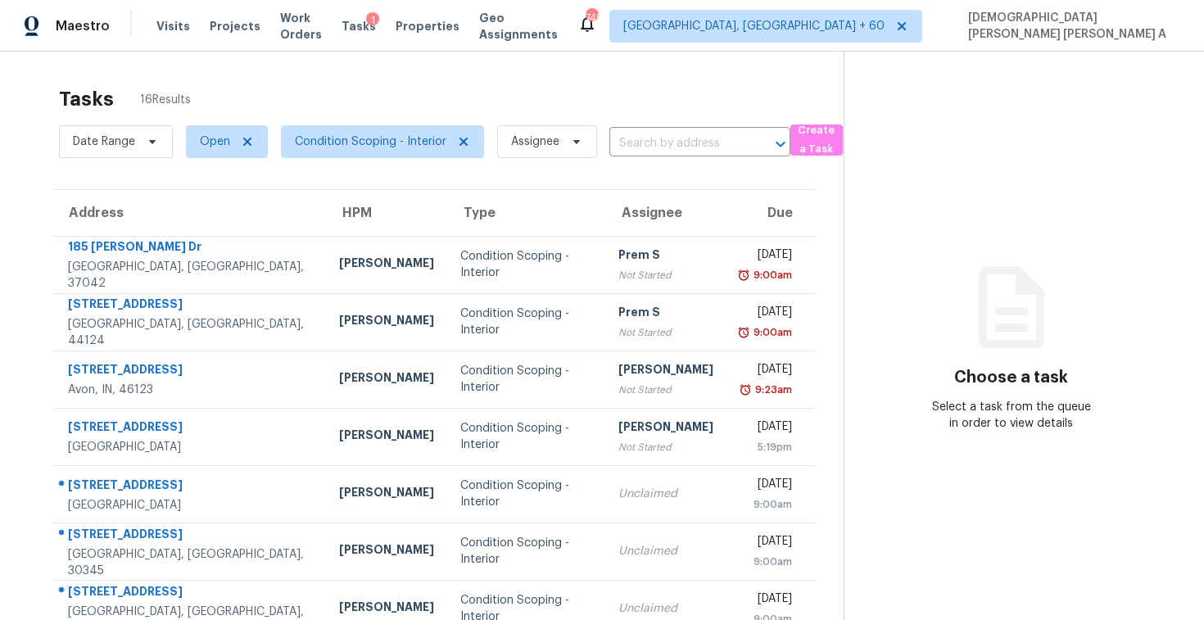
scroll to position [233, 0]
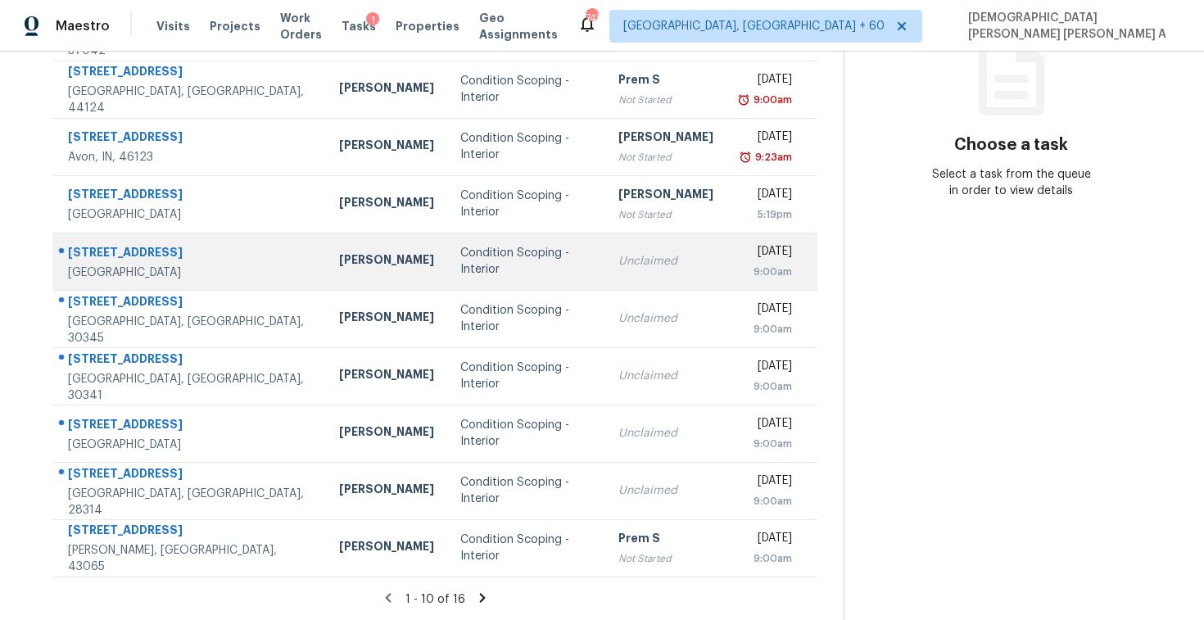
click at [460, 275] on div "Condition Scoping - Interior" at bounding box center [526, 261] width 132 height 33
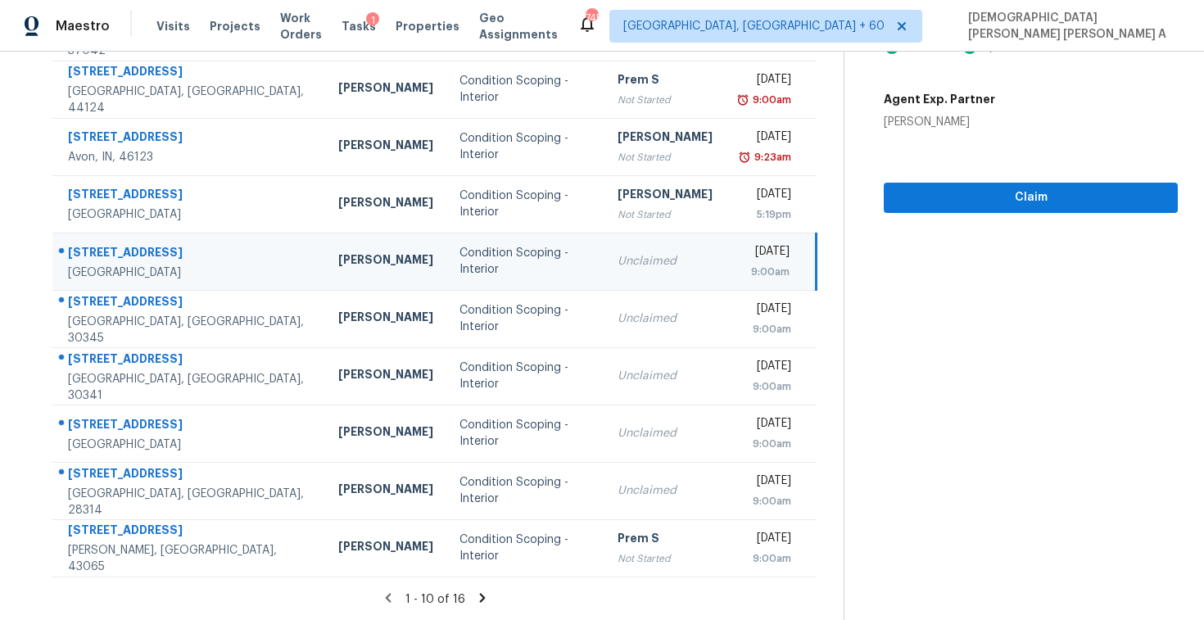
scroll to position [0, 0]
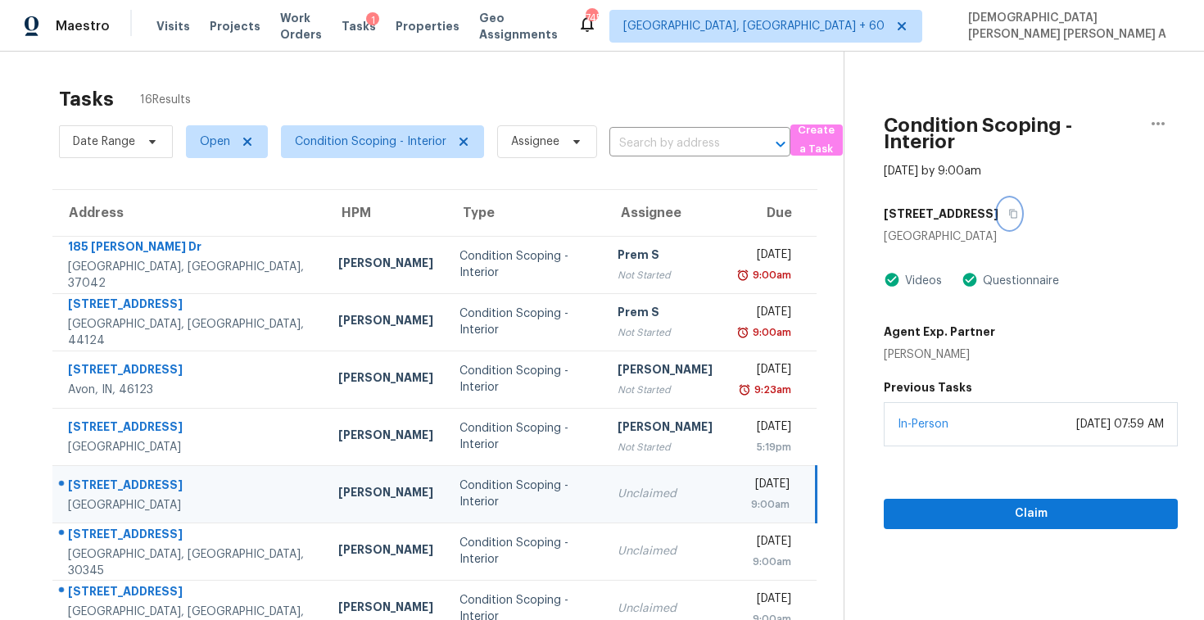
click at [1008, 212] on icon "button" at bounding box center [1013, 214] width 10 height 10
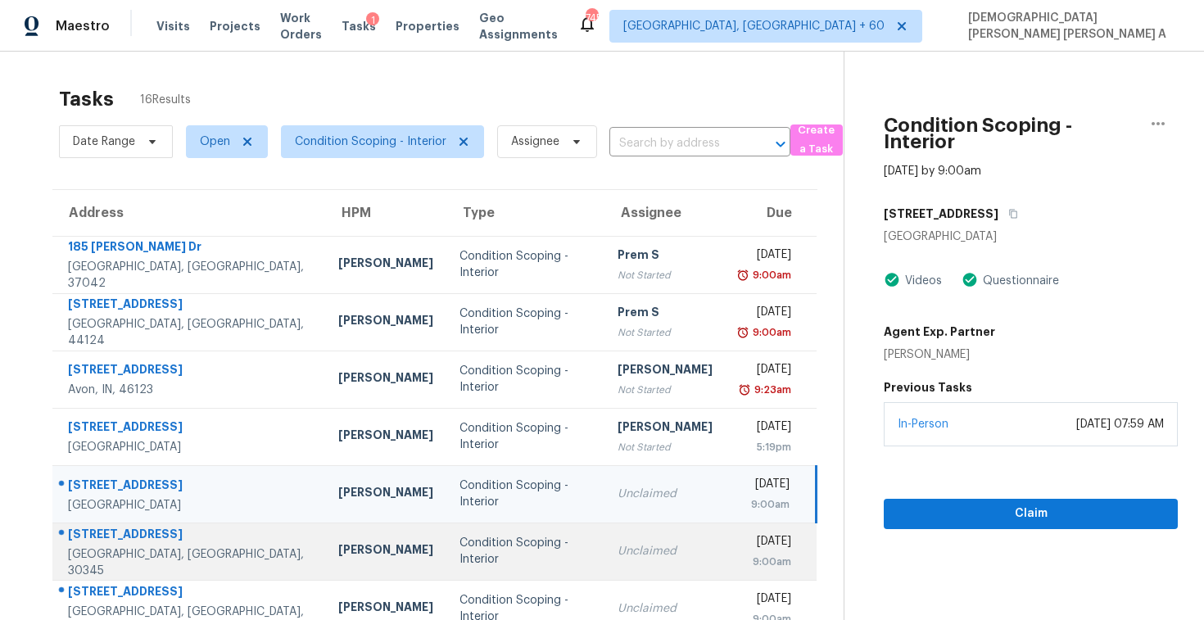
click at [617, 557] on div "Unclaimed" at bounding box center [664, 551] width 95 height 16
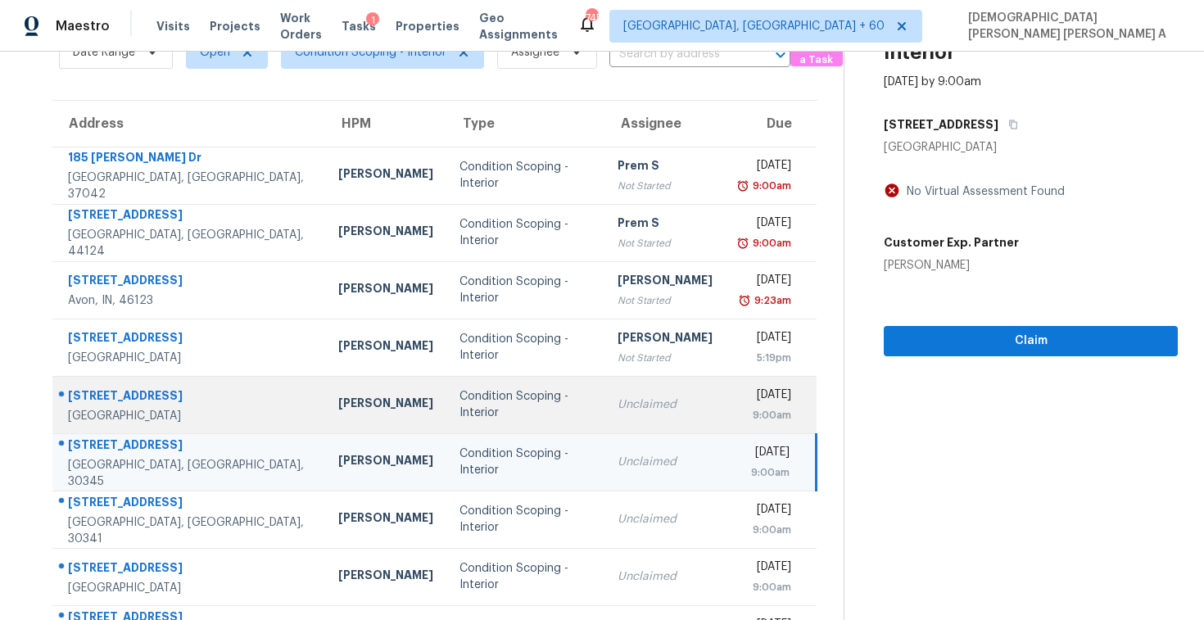
scroll to position [132, 0]
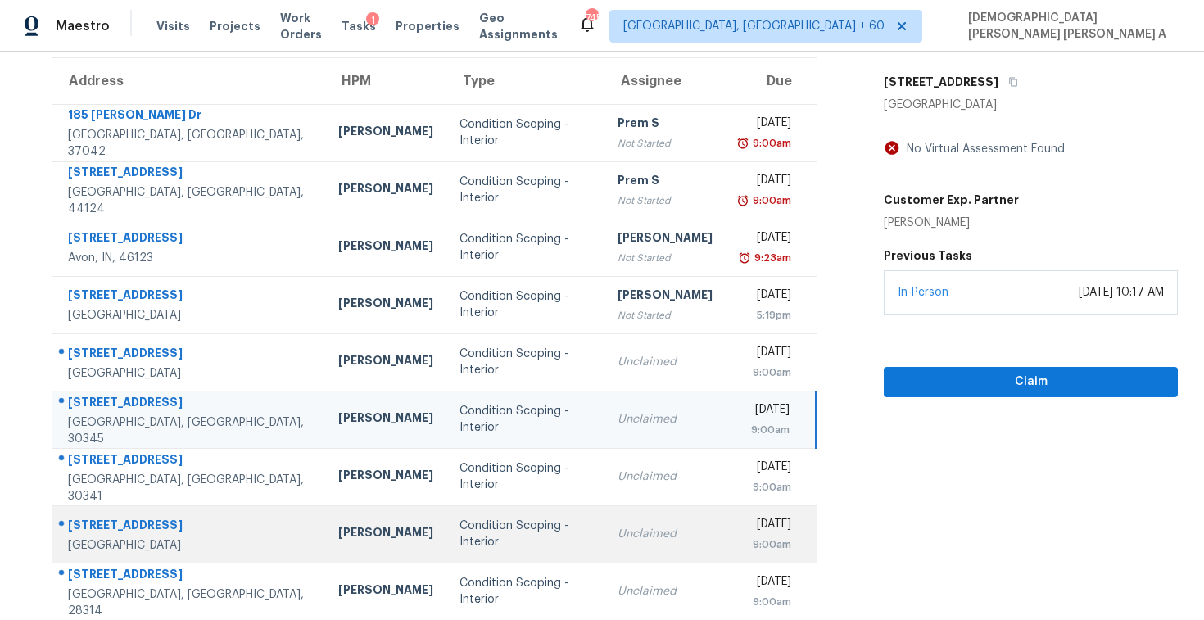
click at [604, 534] on td "Unclaimed" at bounding box center [664, 533] width 121 height 57
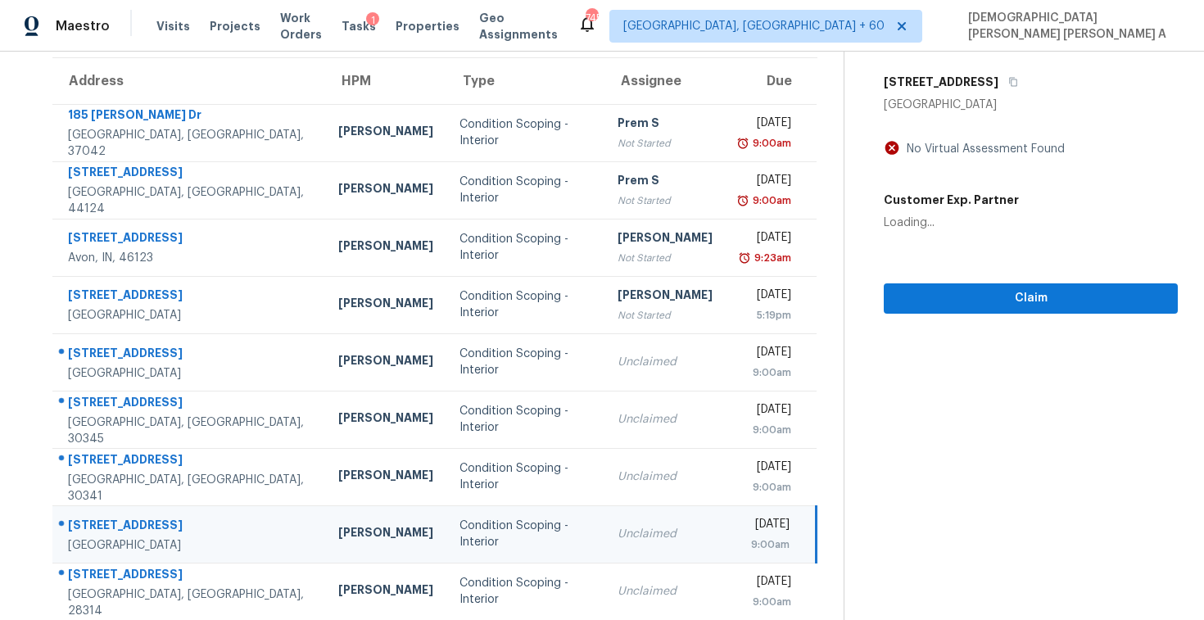
scroll to position [0, 0]
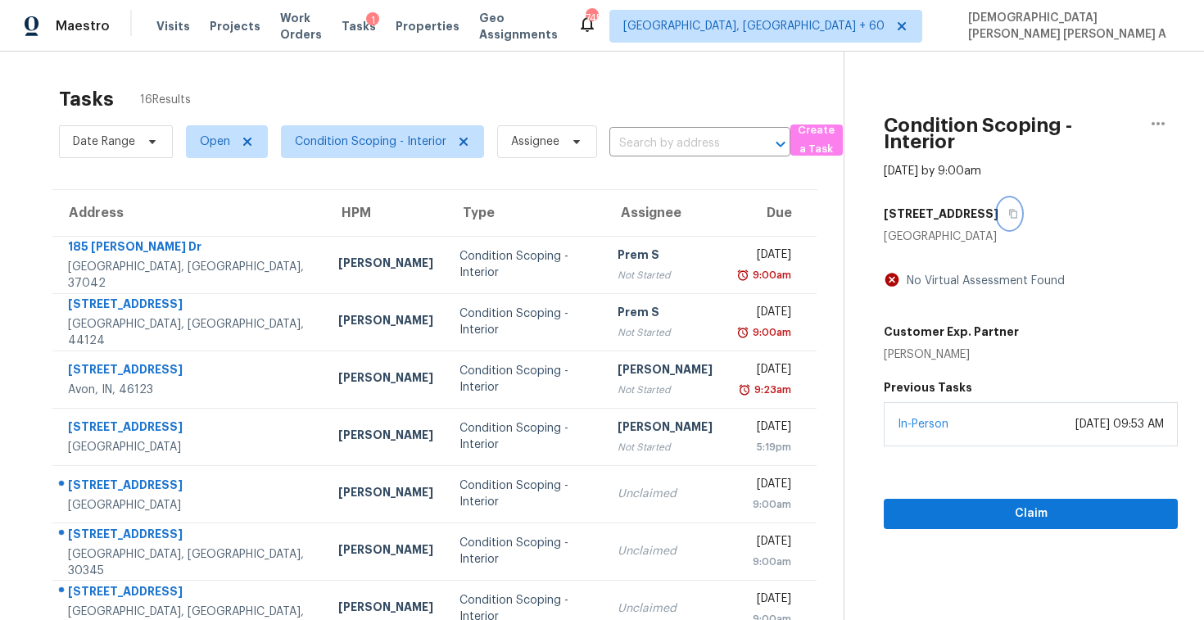
click at [1003, 205] on button "button" at bounding box center [1009, 213] width 22 height 29
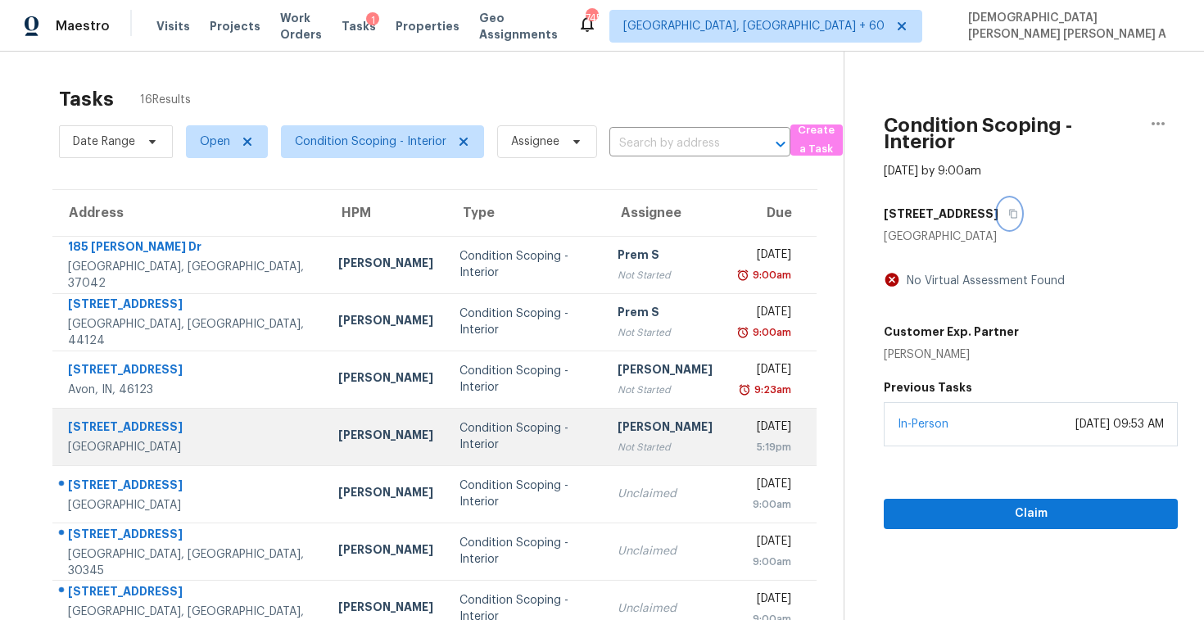
scroll to position [168, 0]
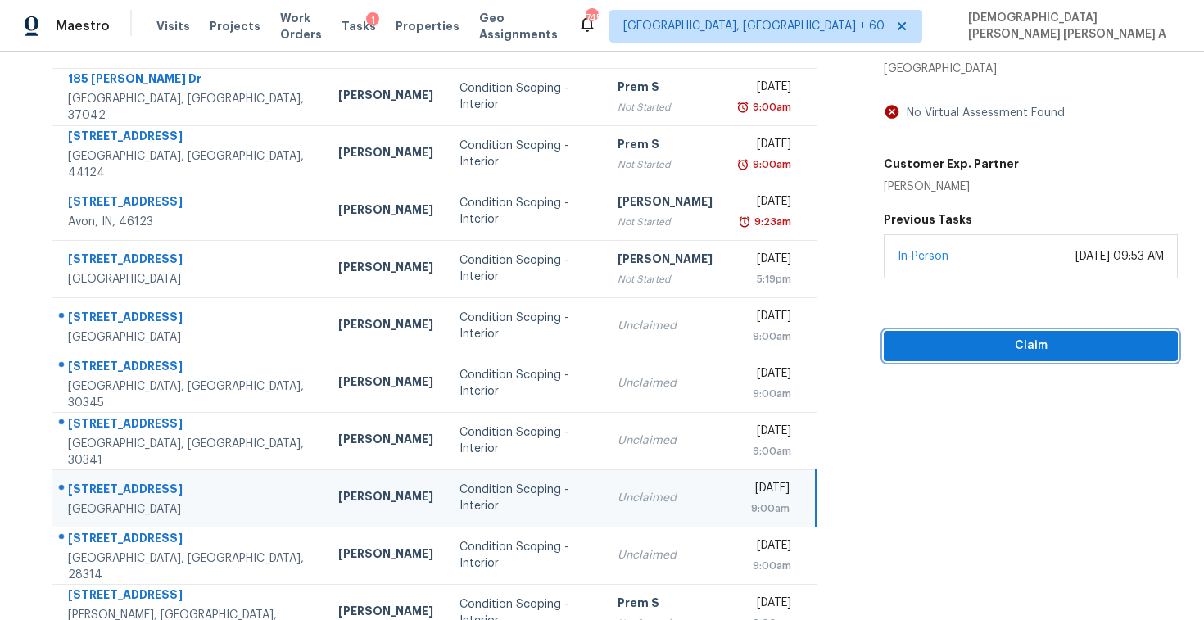
click at [991, 354] on span "Claim" at bounding box center [1031, 346] width 268 height 20
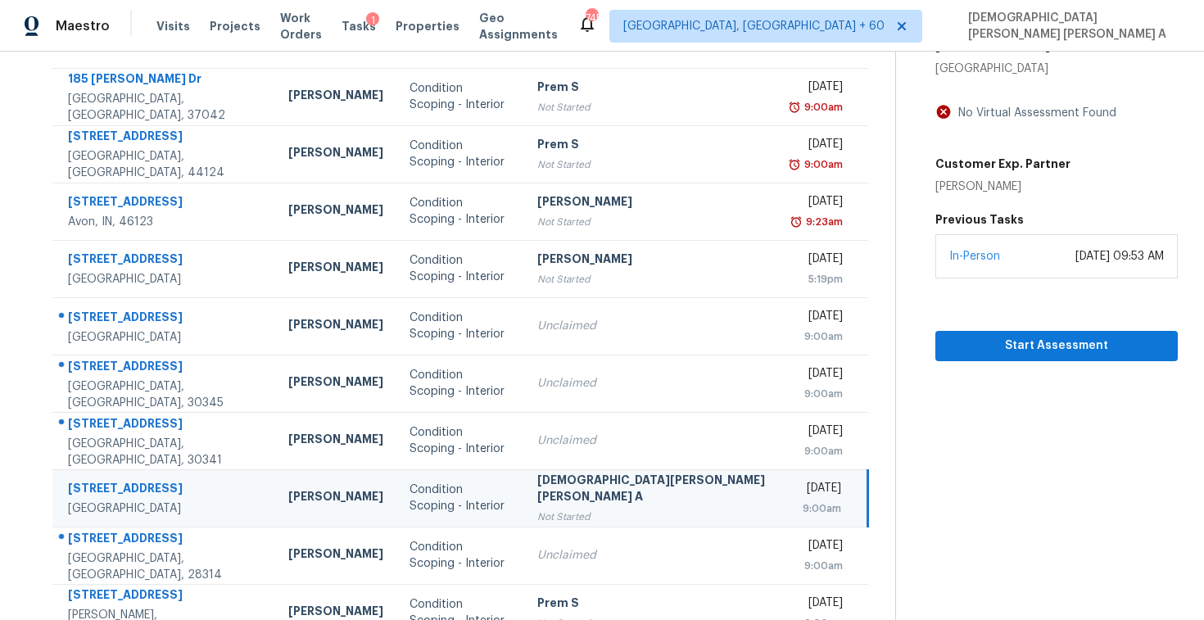
scroll to position [96, 0]
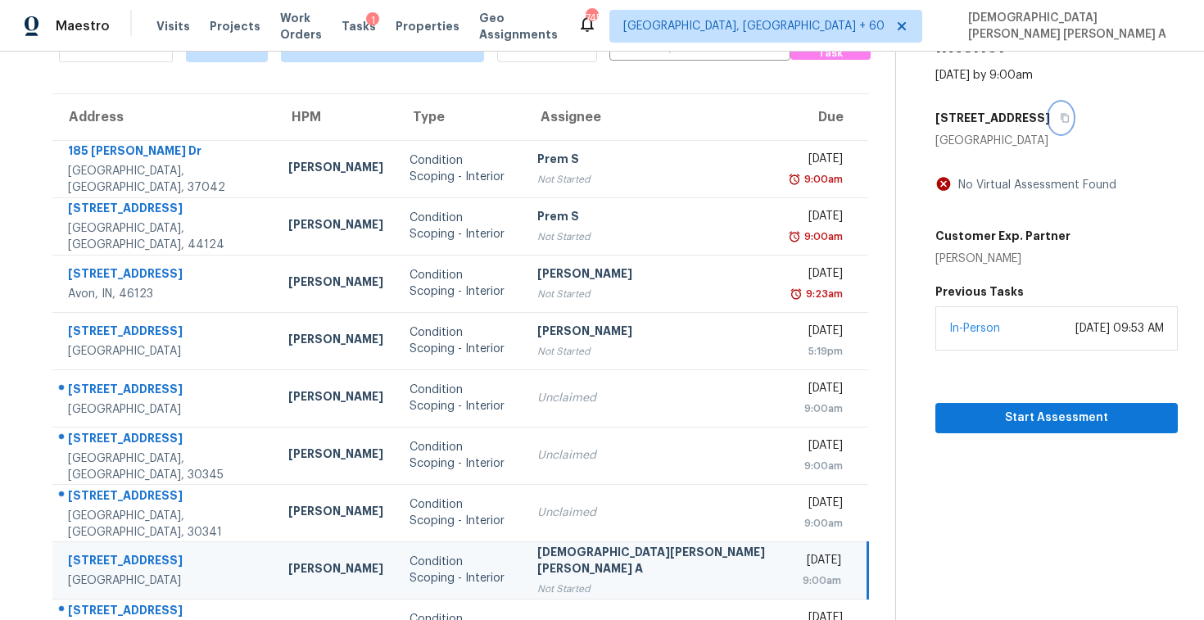
click at [1061, 117] on icon "button" at bounding box center [1065, 118] width 8 height 9
click at [1060, 120] on icon "button" at bounding box center [1065, 118] width 10 height 10
click at [948, 420] on span "Start Assessment" at bounding box center [1056, 418] width 216 height 20
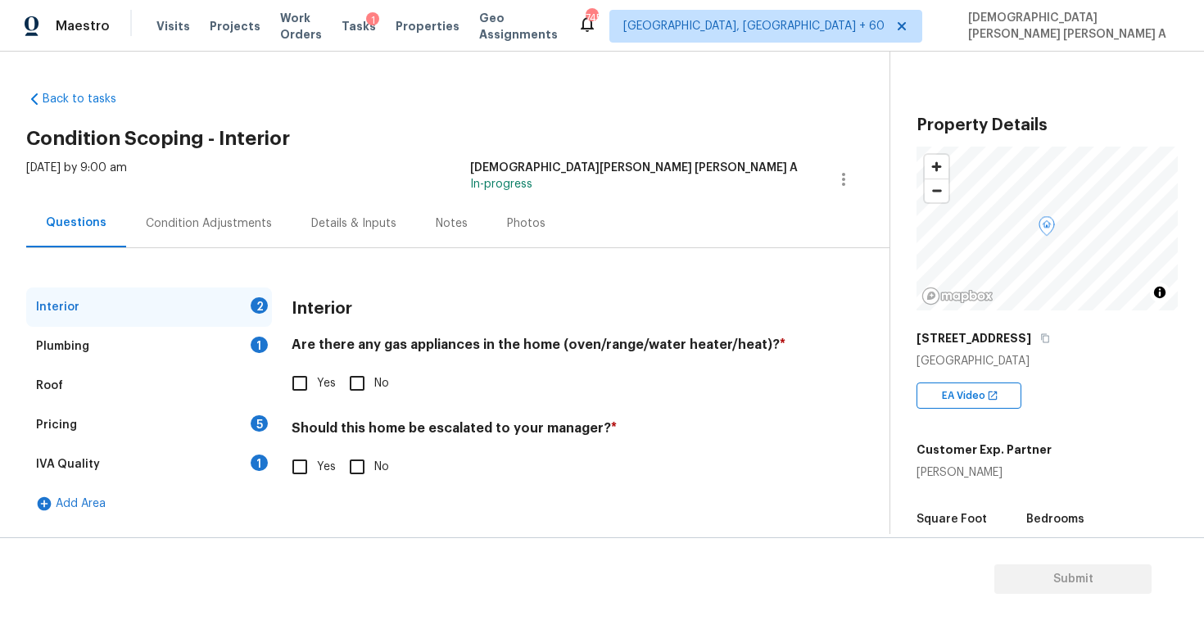
click at [463, 195] on div "Thu, Sep 25 2025 by 9:00 am Mohamed Azeem Mohsin A In-progress" at bounding box center [457, 179] width 863 height 39
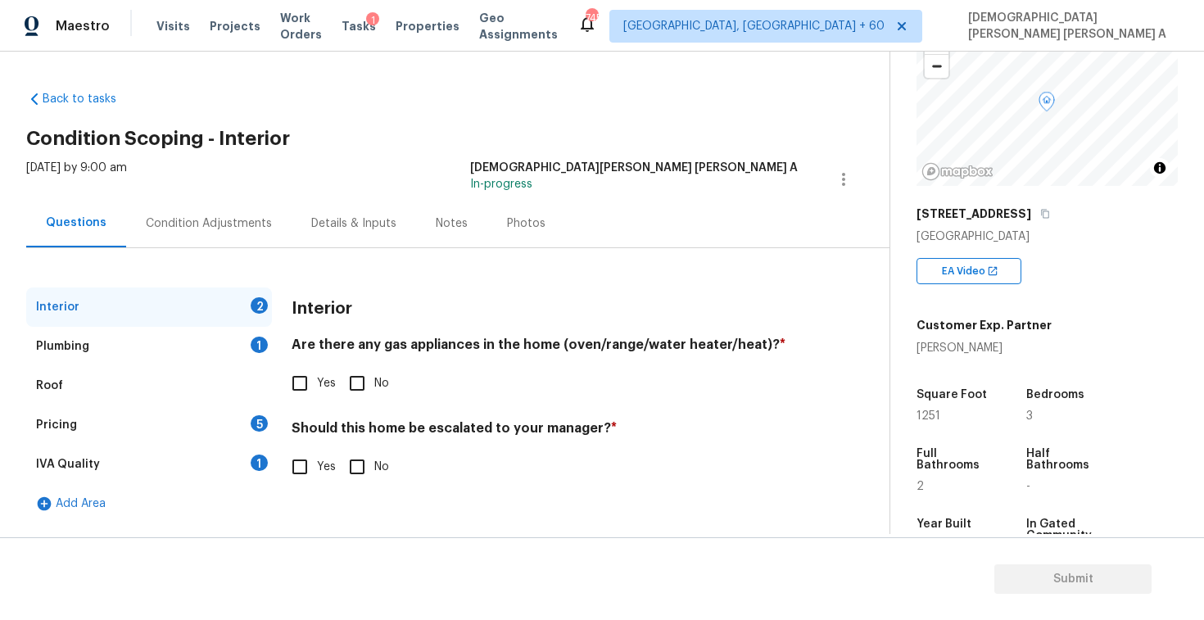
click at [301, 380] on input "Yes" at bounding box center [300, 383] width 34 height 34
checkbox input "true"
click at [294, 478] on input "Yes" at bounding box center [300, 467] width 34 height 34
checkbox input "true"
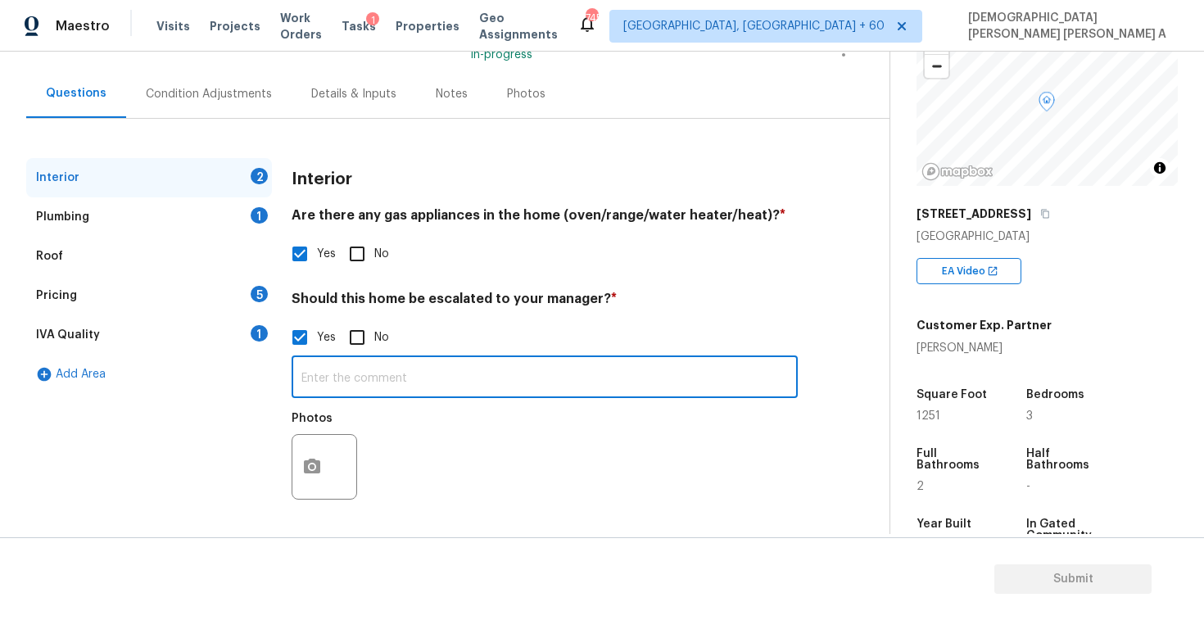
click at [380, 394] on input "text" at bounding box center [545, 379] width 506 height 38
type input "A"
type input "There is possible of mold issue"
click at [301, 468] on button "button" at bounding box center [311, 467] width 39 height 64
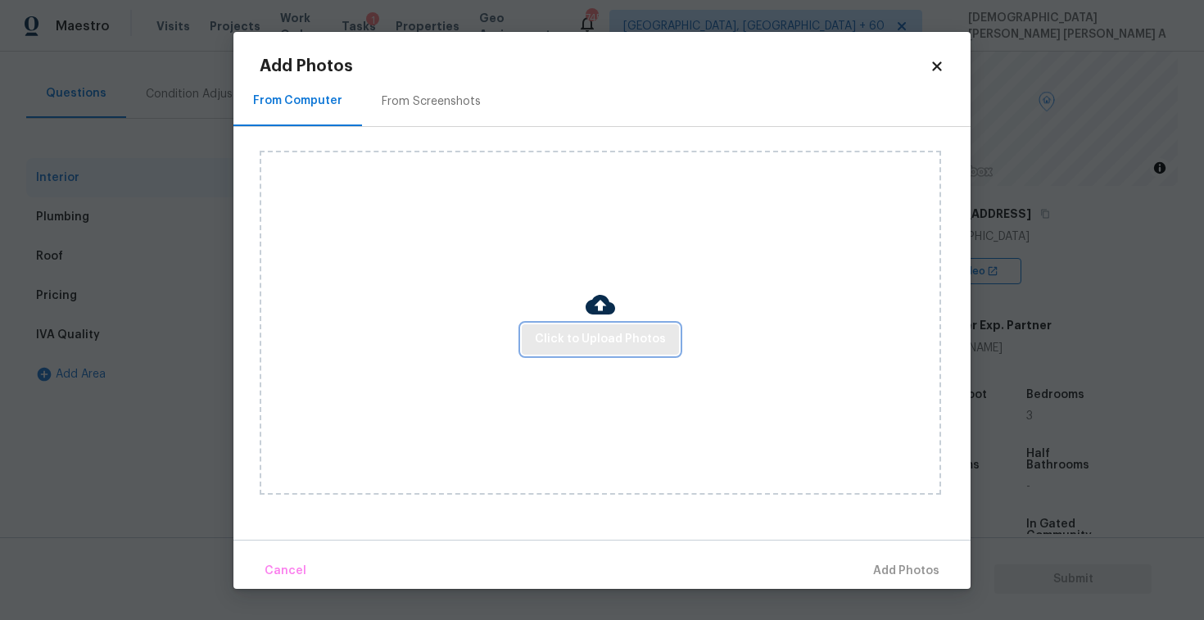
click at [598, 338] on span "Click to Upload Photos" at bounding box center [600, 339] width 131 height 20
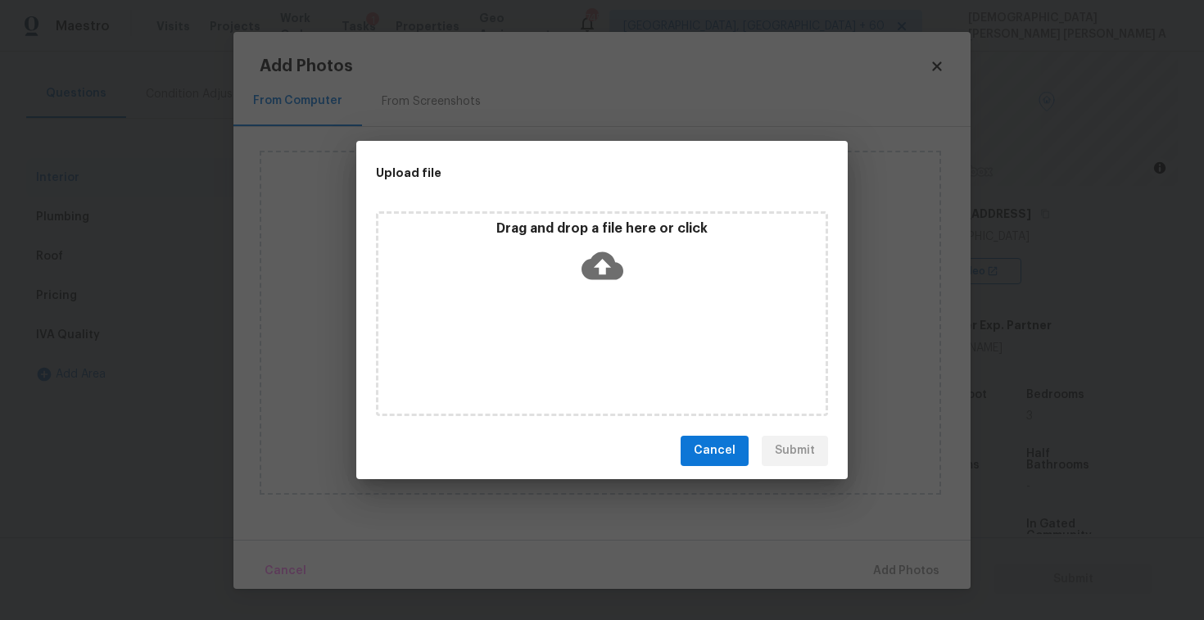
click at [599, 285] on div "Drag and drop a file here or click" at bounding box center [601, 255] width 447 height 70
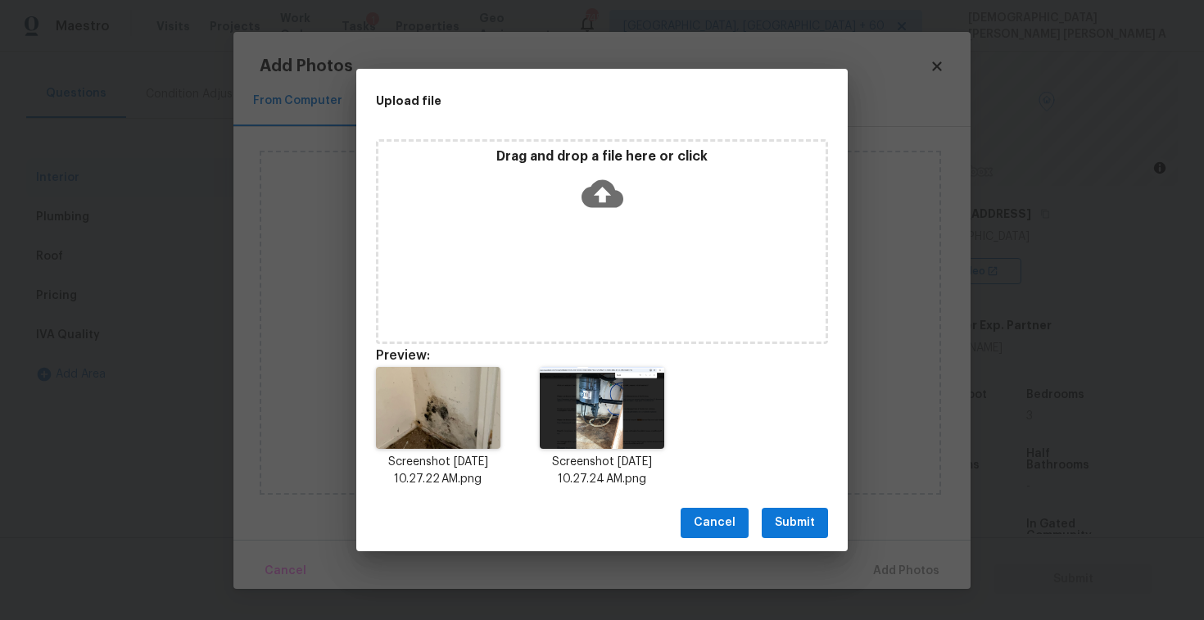
click at [799, 526] on span "Submit" at bounding box center [795, 523] width 40 height 20
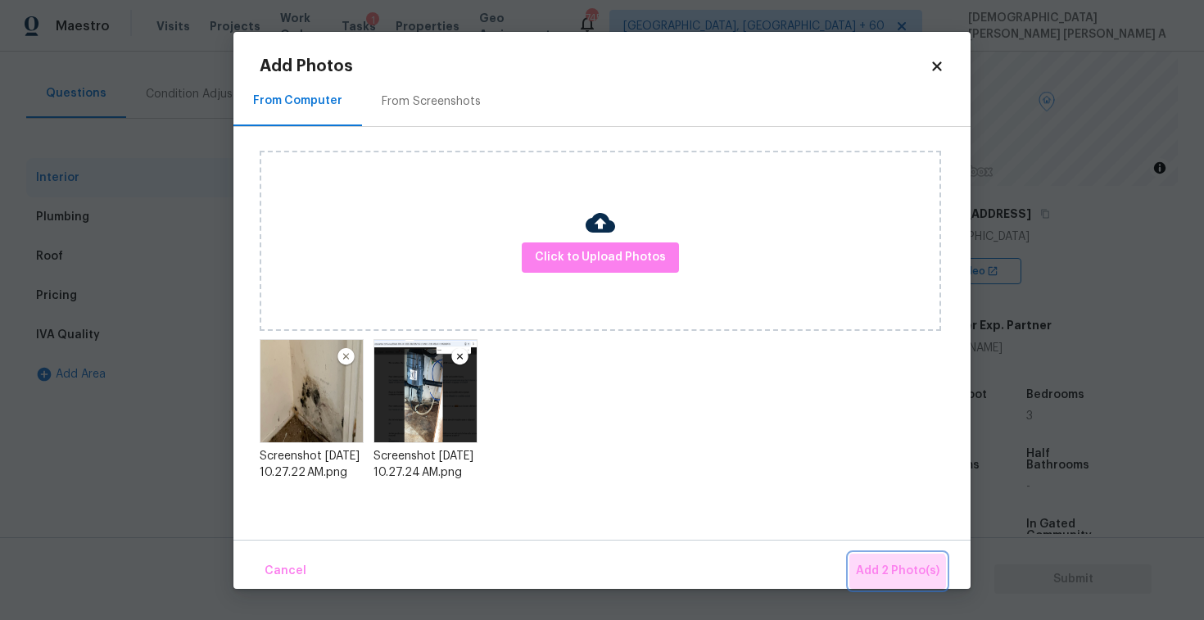
click at [891, 584] on button "Add 2 Photo(s)" at bounding box center [897, 571] width 97 height 35
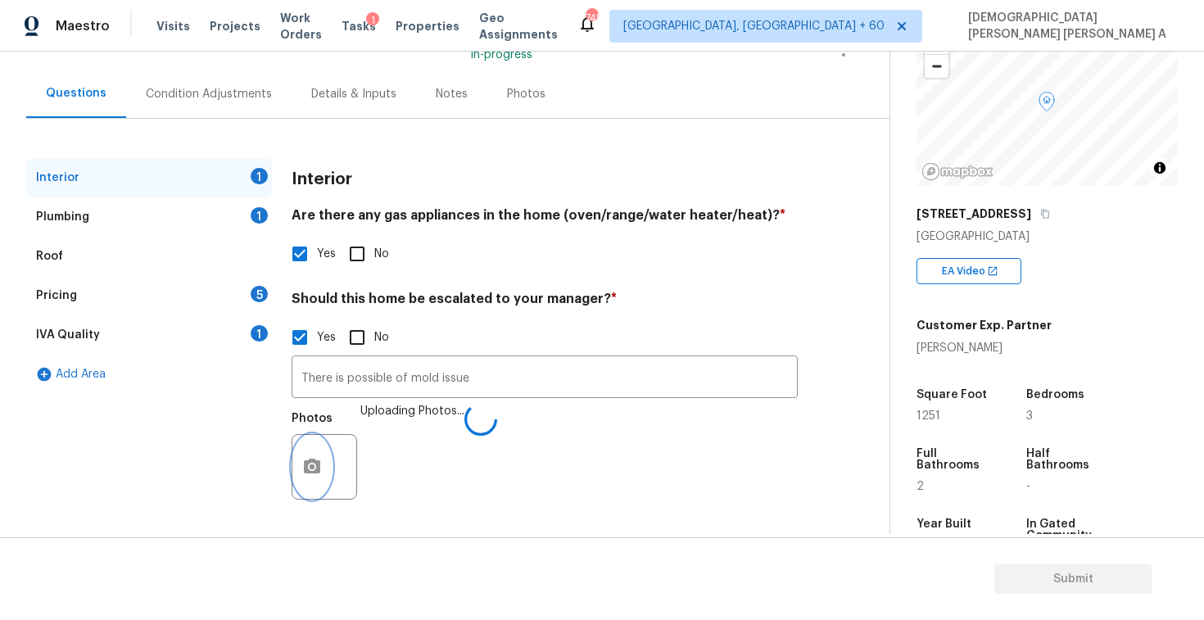
scroll to position [255, 0]
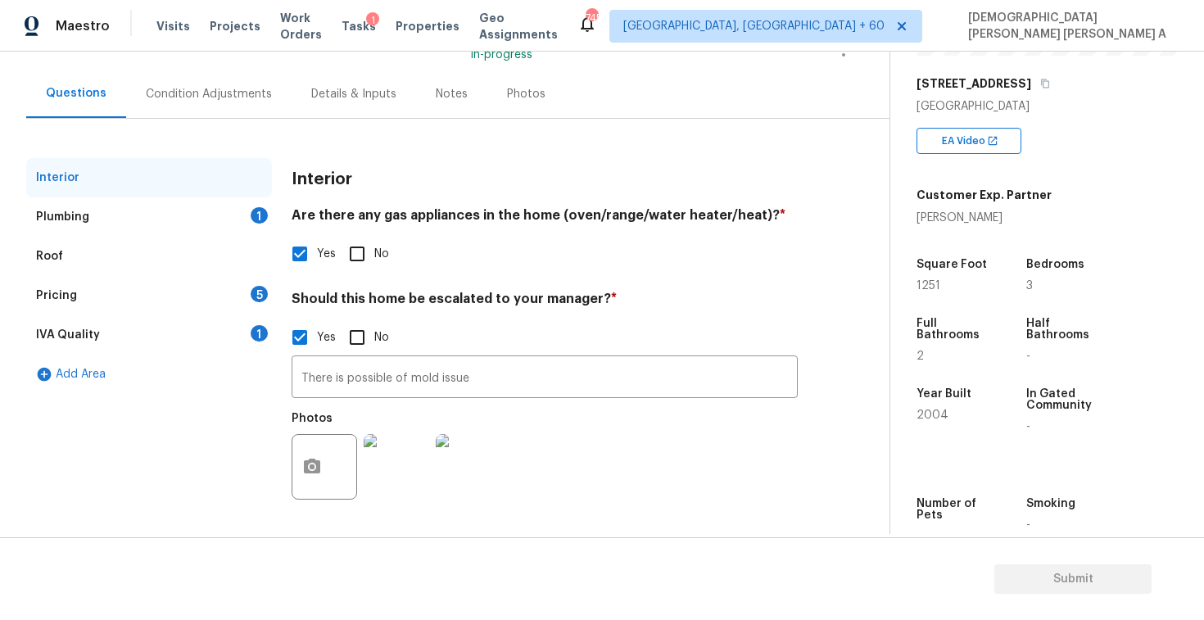
click at [397, 467] on img at bounding box center [397, 467] width 66 height 66
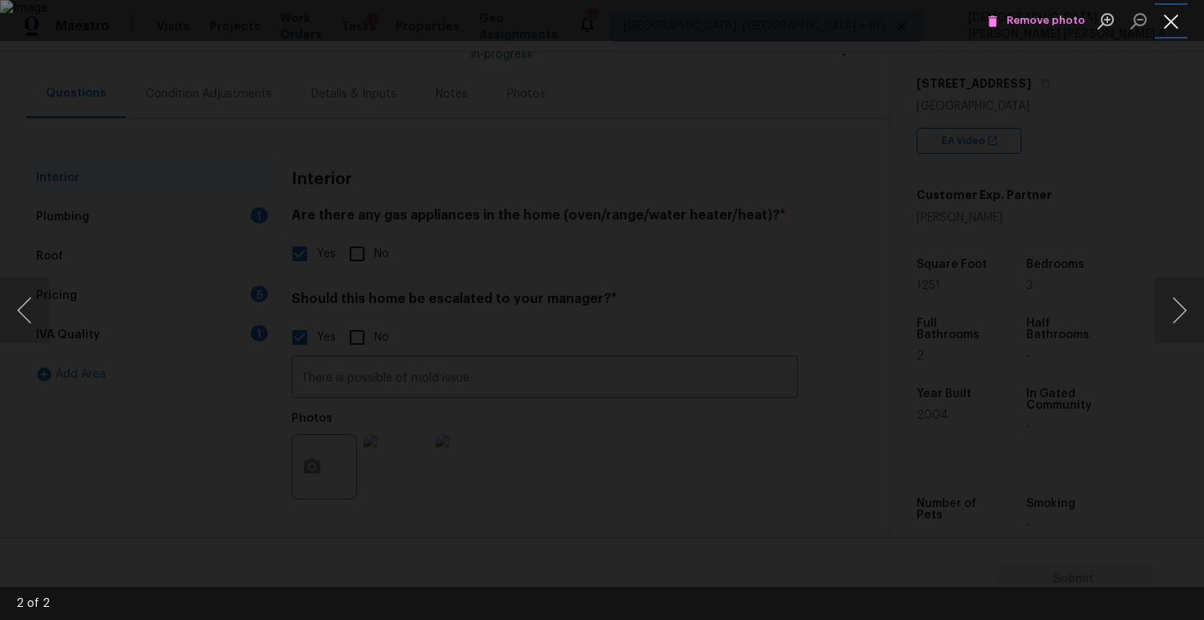
click at [1167, 26] on button "Close lightbox" at bounding box center [1171, 21] width 33 height 29
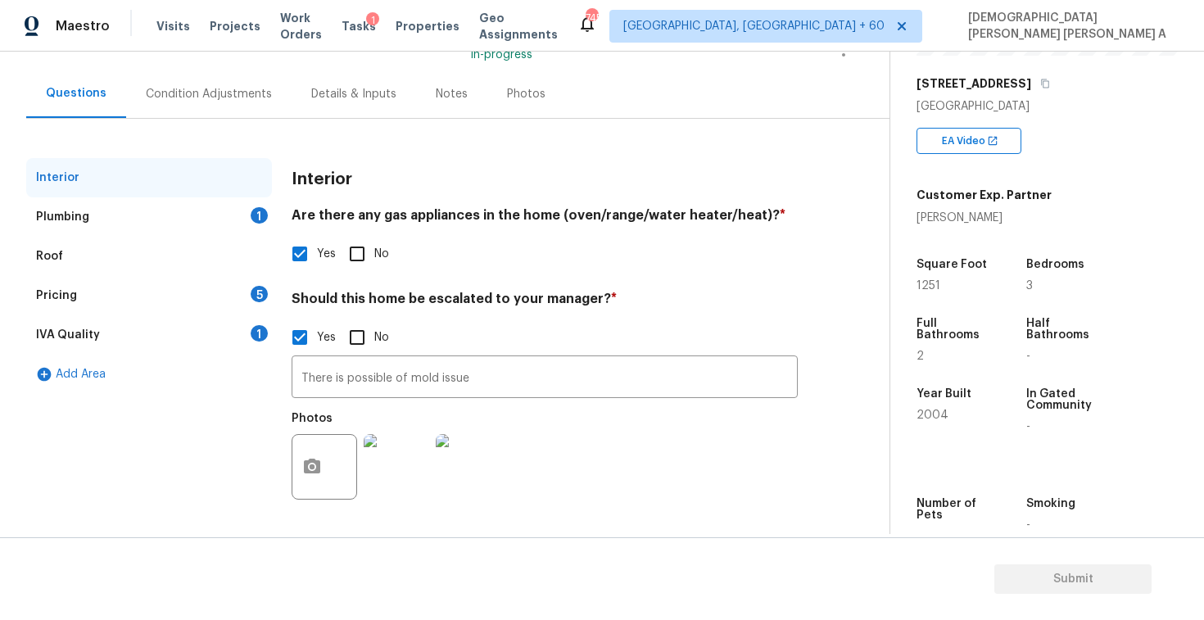
click at [205, 215] on div "Plumbing 1" at bounding box center [149, 216] width 246 height 39
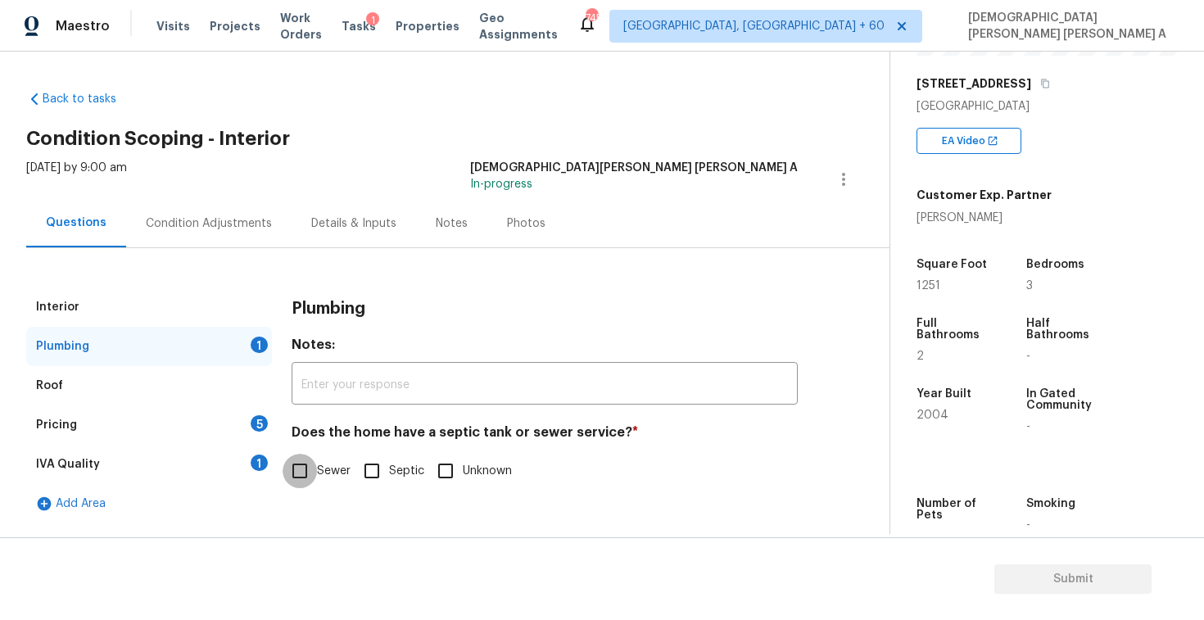
click at [301, 470] on input "Sewer" at bounding box center [300, 471] width 34 height 34
checkbox input "true"
click at [201, 396] on div "Roof" at bounding box center [149, 385] width 246 height 39
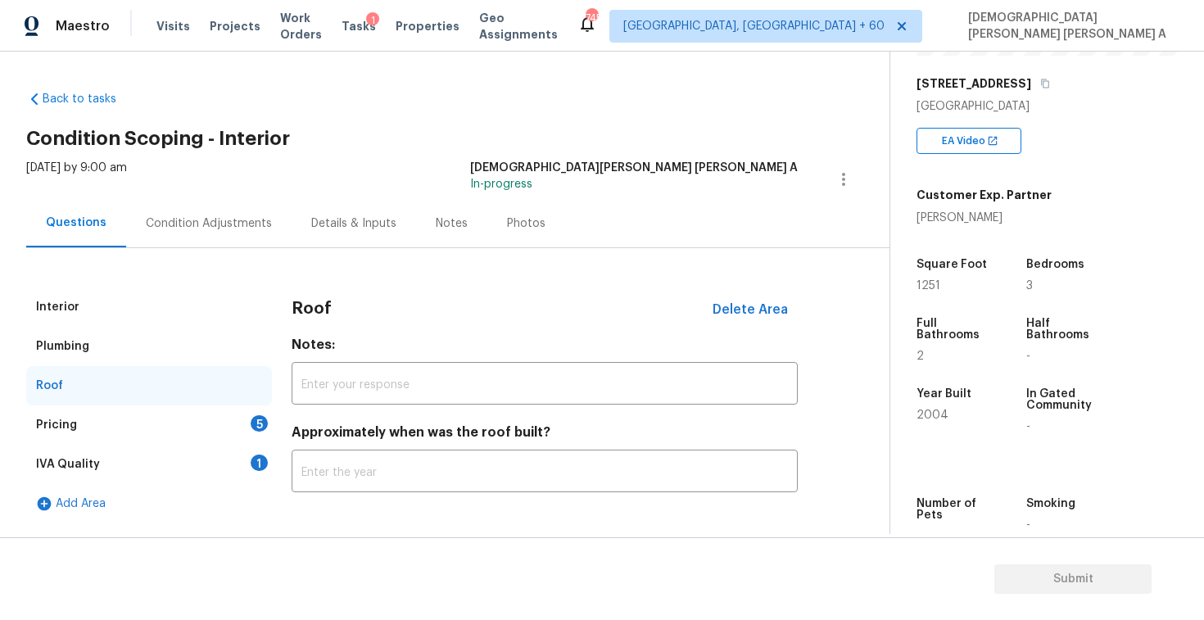
click at [201, 418] on div "Pricing 5" at bounding box center [149, 424] width 246 height 39
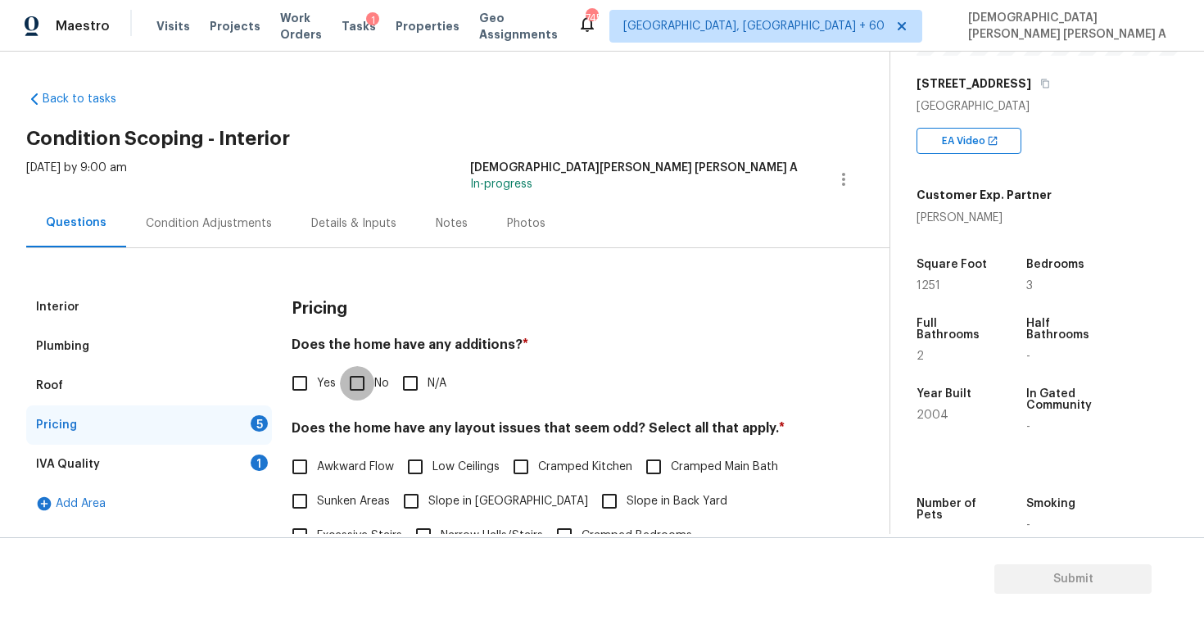
click at [366, 376] on input "No" at bounding box center [357, 383] width 34 height 34
checkbox input "true"
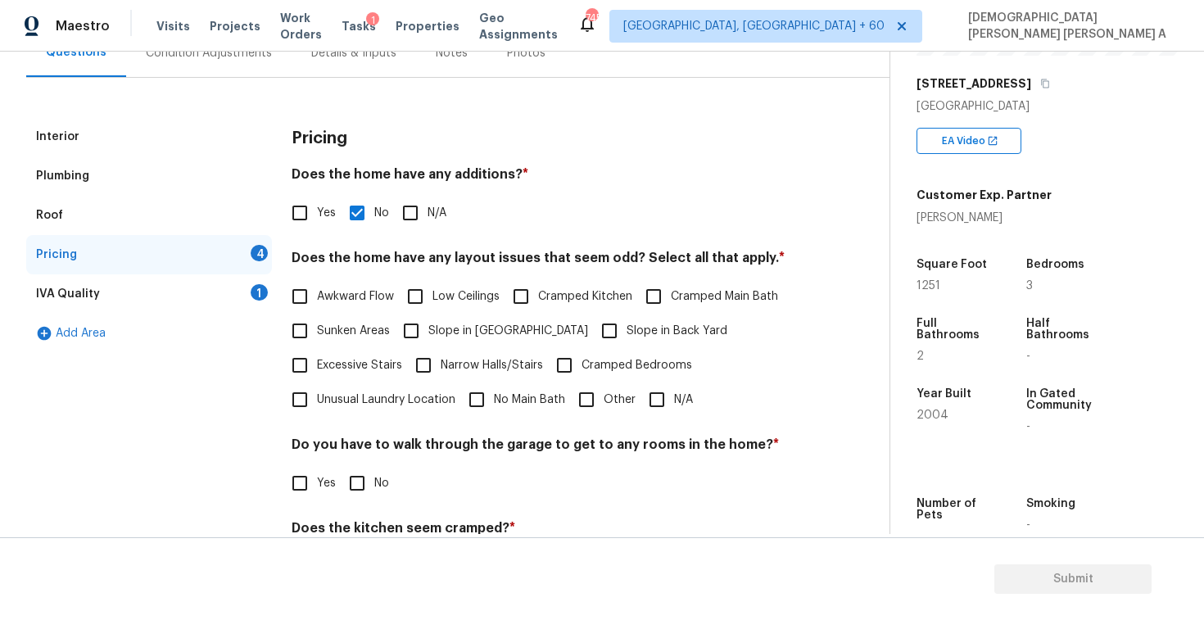
click at [659, 396] on input "N/A" at bounding box center [657, 399] width 34 height 34
checkbox input "true"
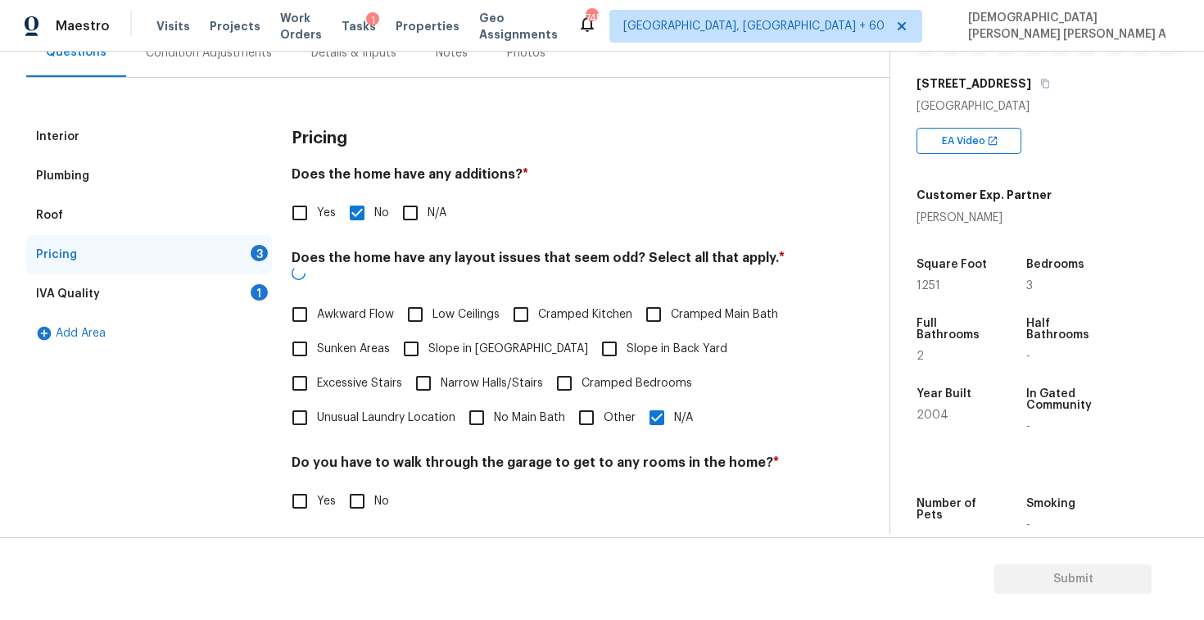
click at [358, 484] on input "No" at bounding box center [357, 501] width 34 height 34
checkbox input "true"
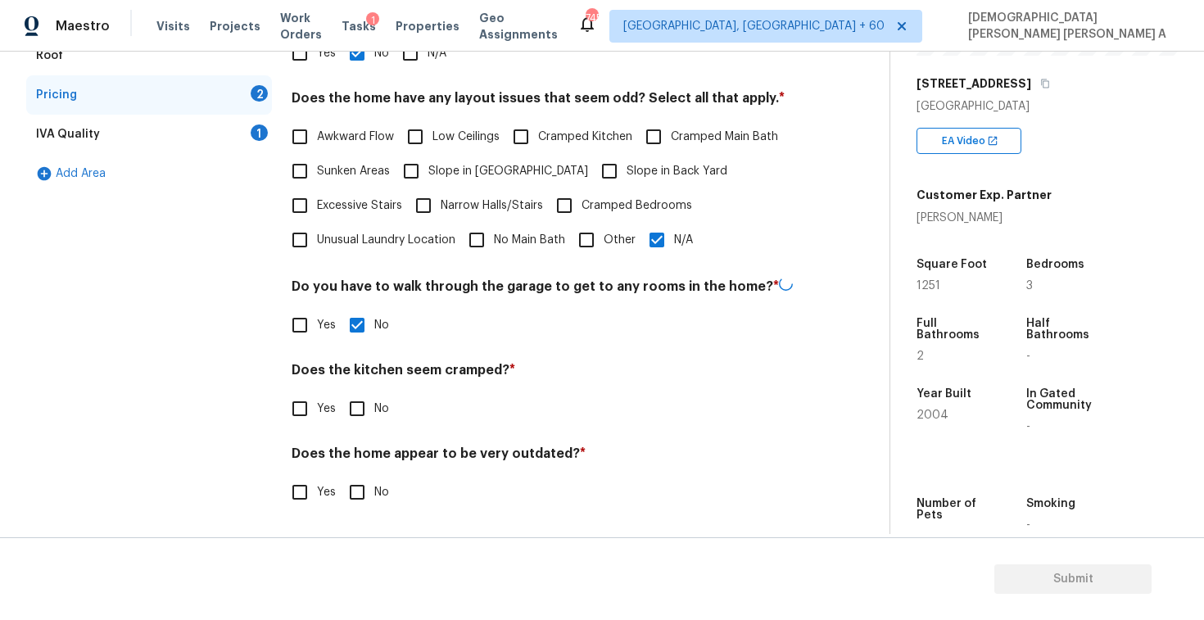
click at [355, 406] on input "No" at bounding box center [357, 408] width 34 height 34
checkbox input "true"
click at [358, 480] on input "No" at bounding box center [357, 492] width 34 height 34
checkbox input "true"
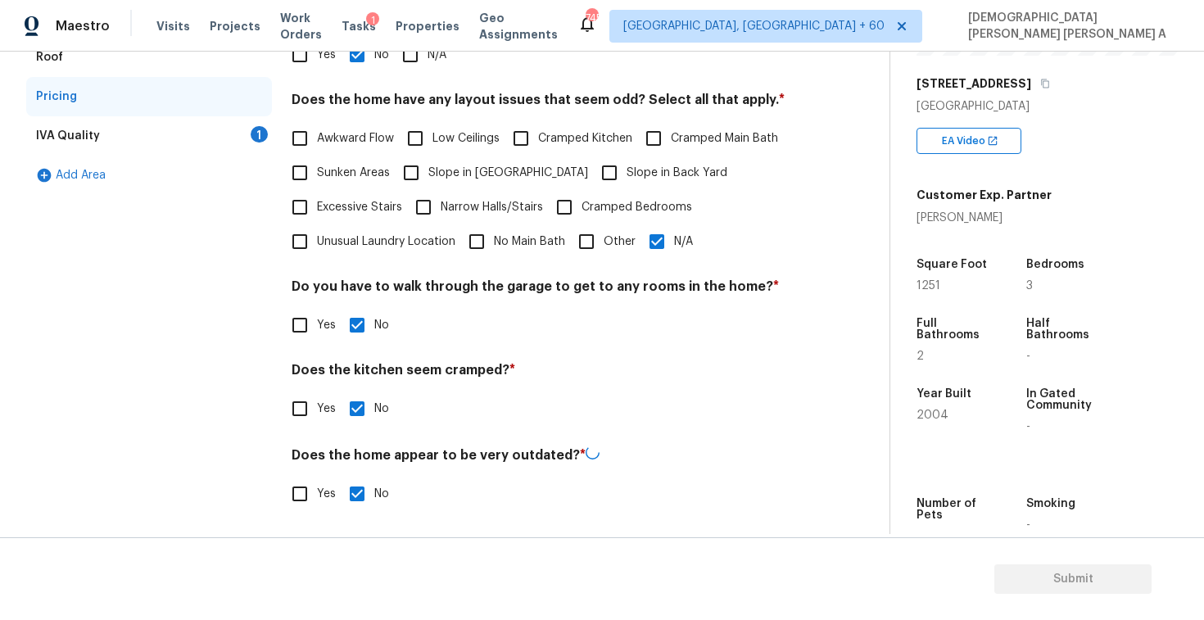
scroll to position [197, 0]
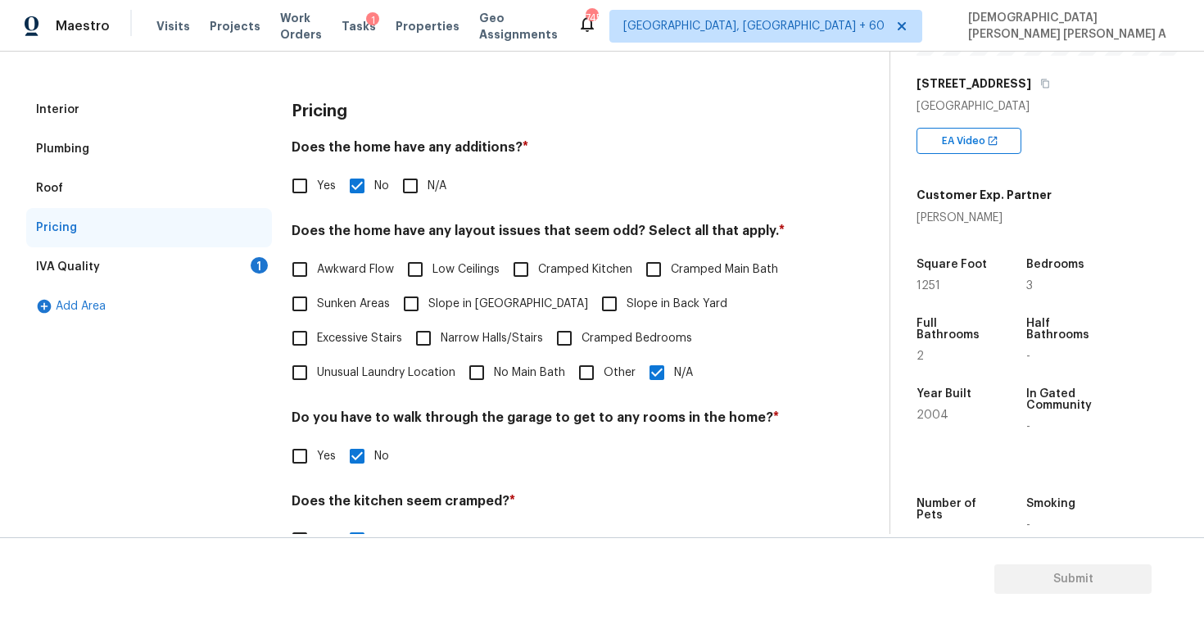
click at [230, 254] on div "IVA Quality 1" at bounding box center [149, 266] width 246 height 39
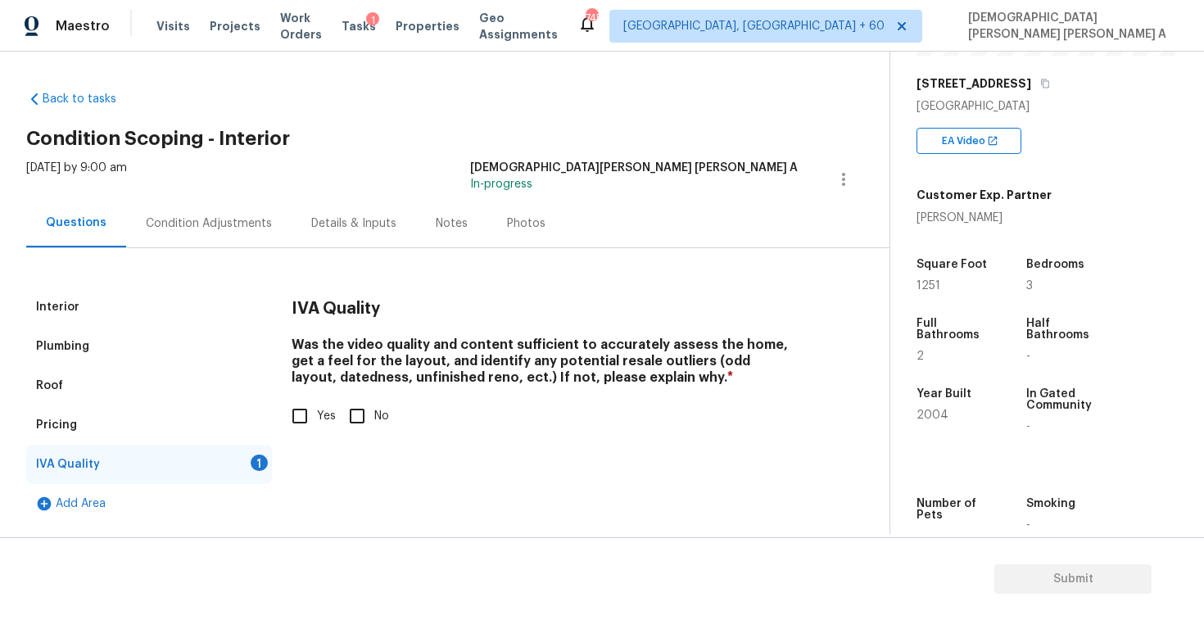
click at [291, 414] on input "Yes" at bounding box center [300, 416] width 34 height 34
checkbox input "true"
click at [114, 314] on div "Interior" at bounding box center [149, 306] width 246 height 39
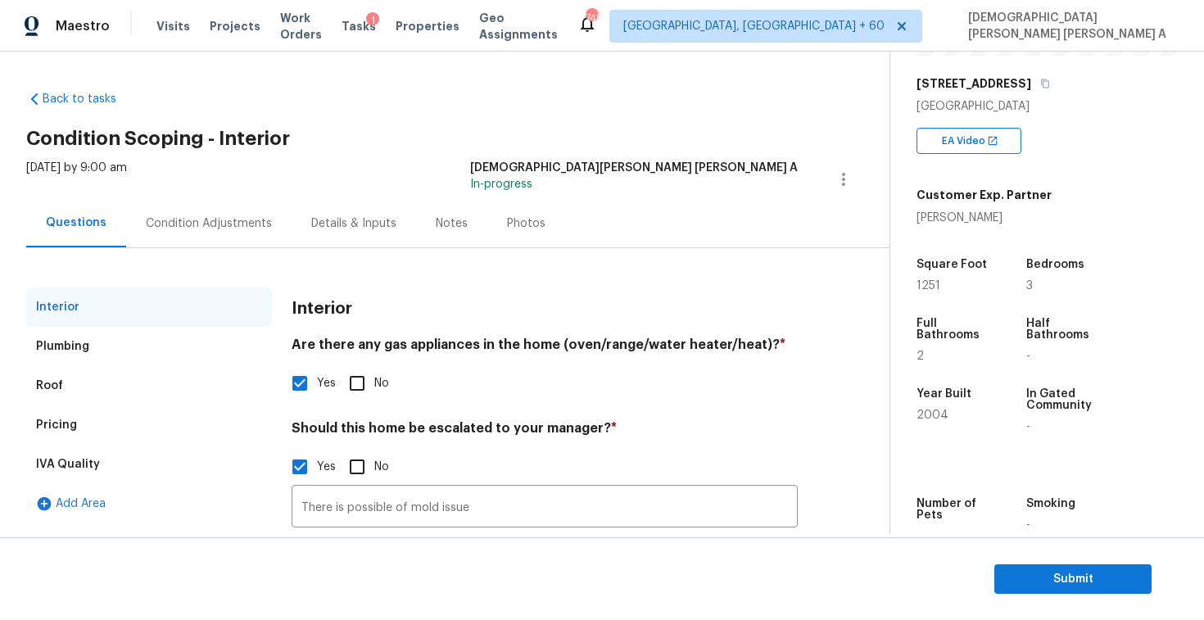
click at [605, 285] on div "Interior Plumbing Roof Pricing IVA Quality Add Area Interior Are there any gas …" at bounding box center [438, 453] width 824 height 410
click at [166, 225] on div "Condition Adjustments" at bounding box center [209, 223] width 126 height 16
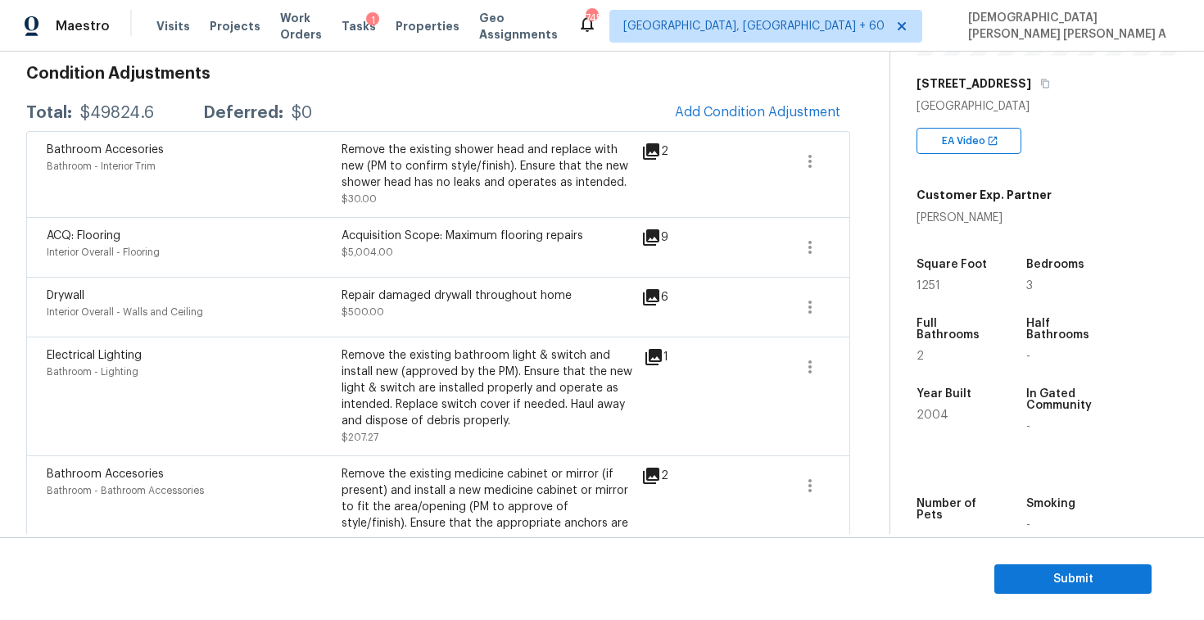
scroll to position [116, 0]
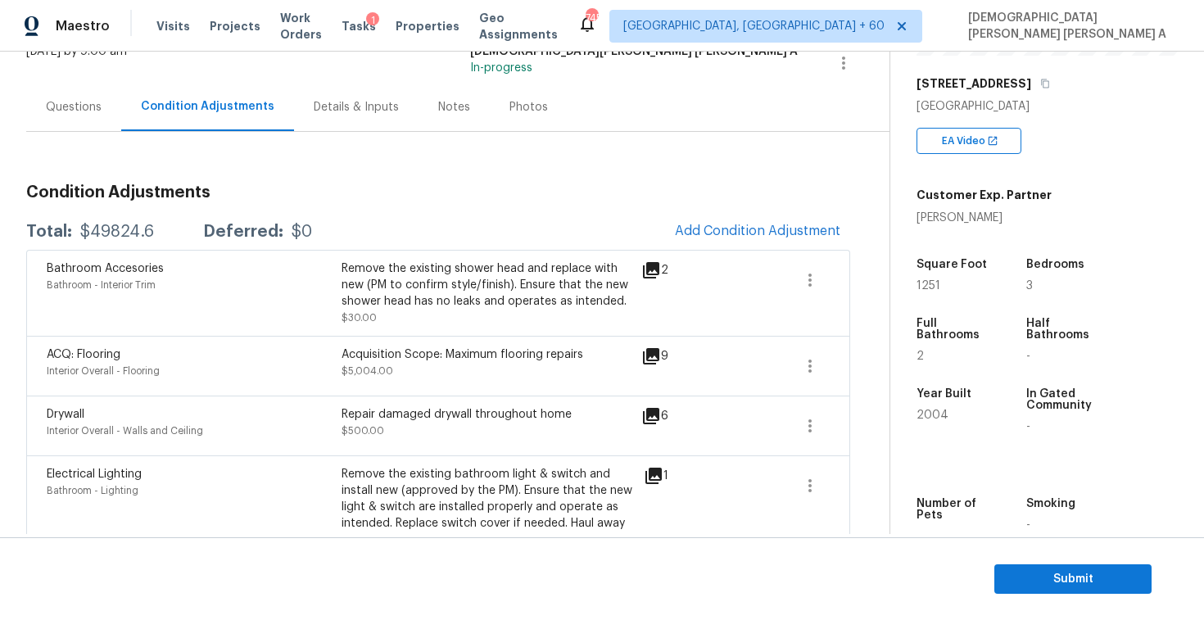
click at [79, 120] on div "Questions" at bounding box center [73, 107] width 95 height 48
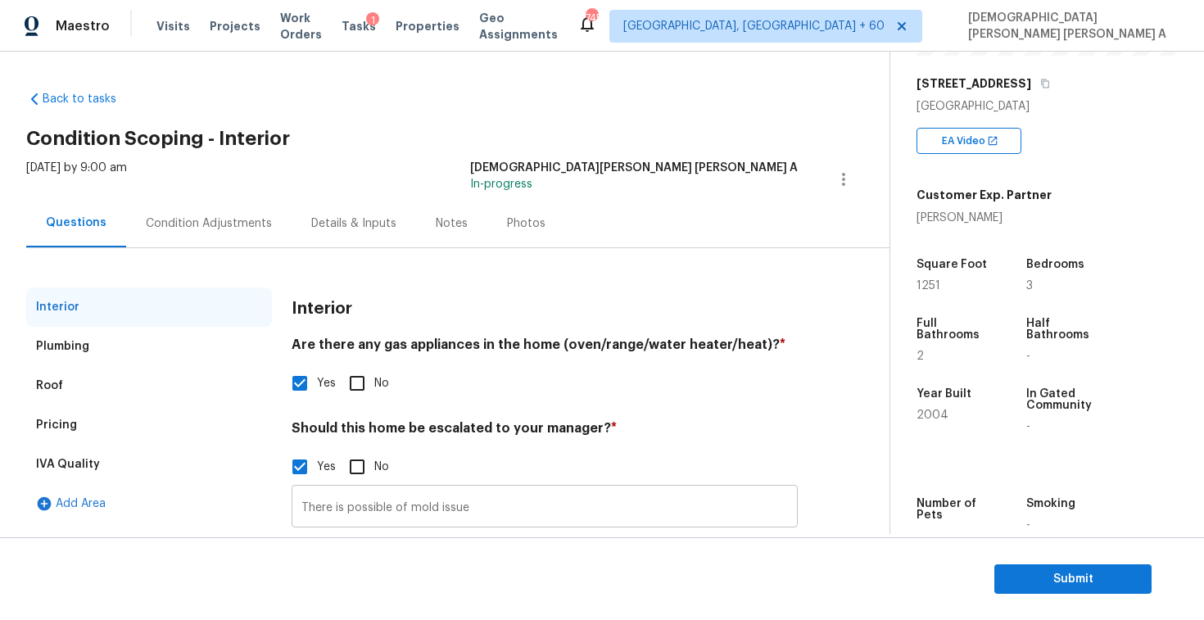
click at [476, 513] on input "There is possible of mold issue" at bounding box center [545, 508] width 506 height 38
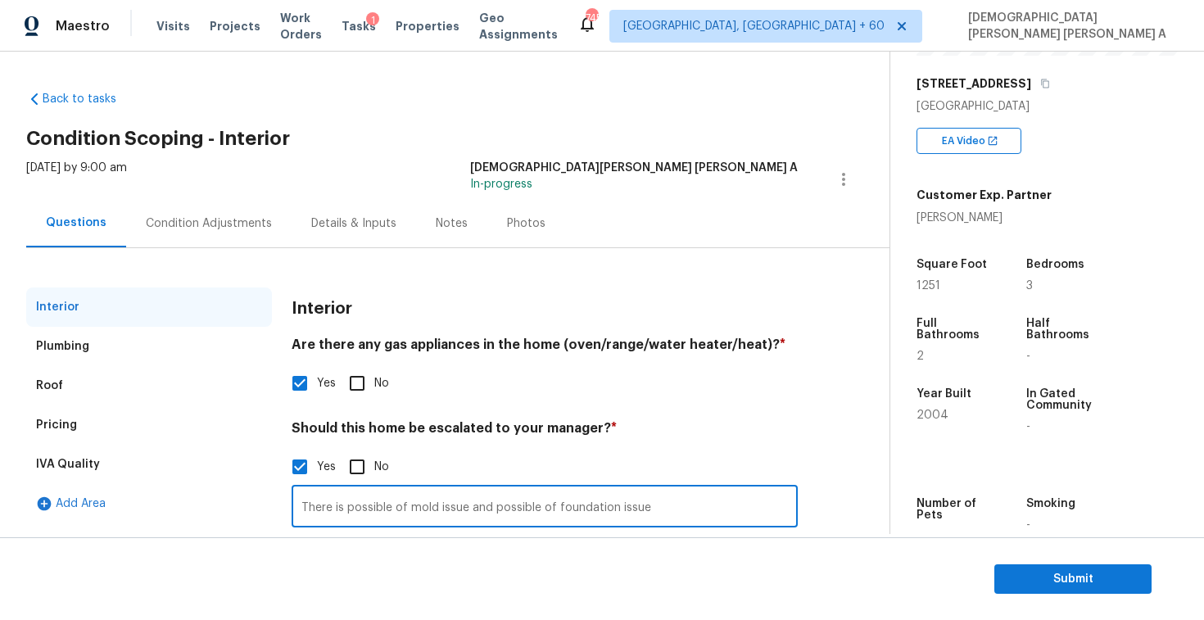
scroll to position [129, 0]
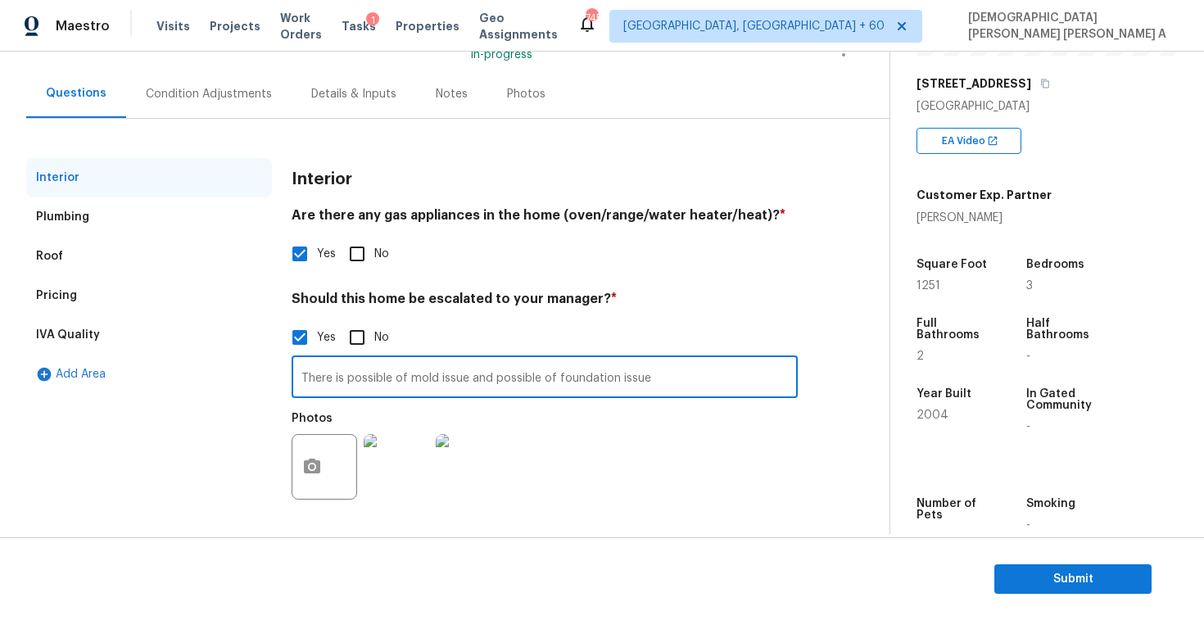
type input "There is possible of mold issue and possible of foundation issue"
click at [183, 93] on div "Condition Adjustments" at bounding box center [209, 94] width 126 height 16
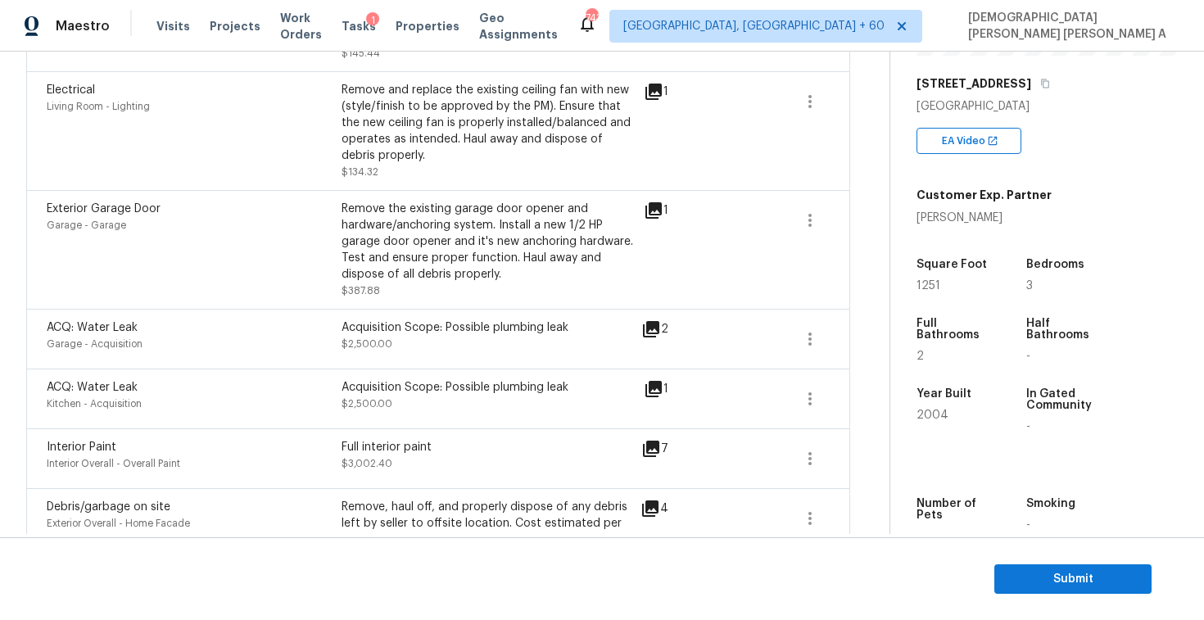
scroll to position [1790, 0]
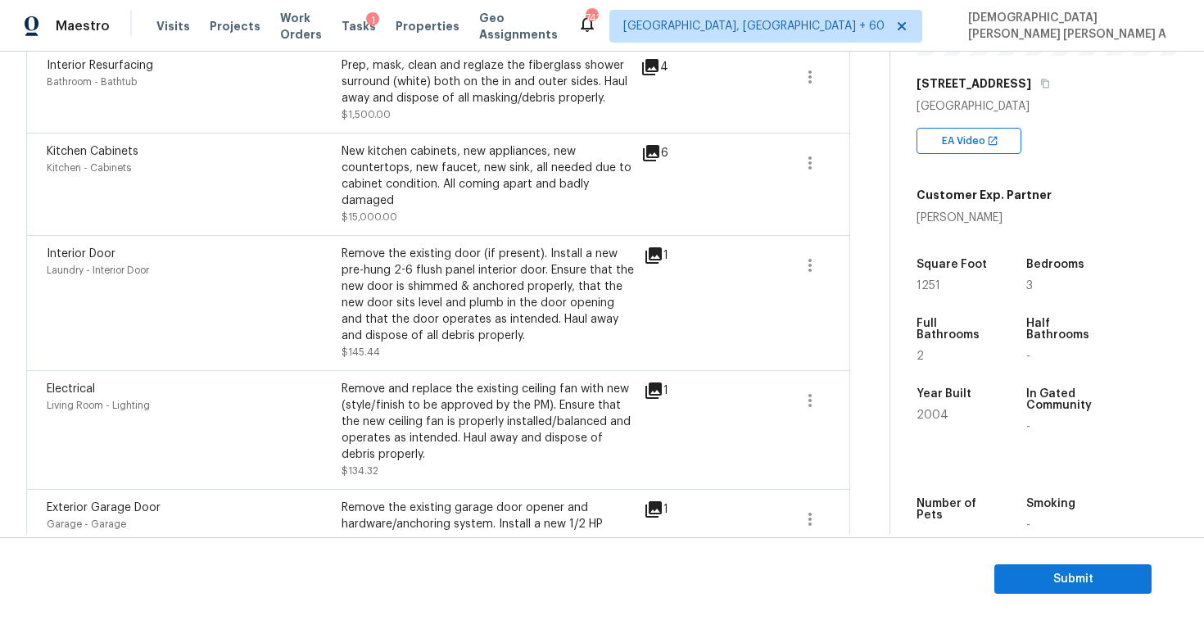
click at [654, 260] on icon at bounding box center [653, 255] width 16 height 16
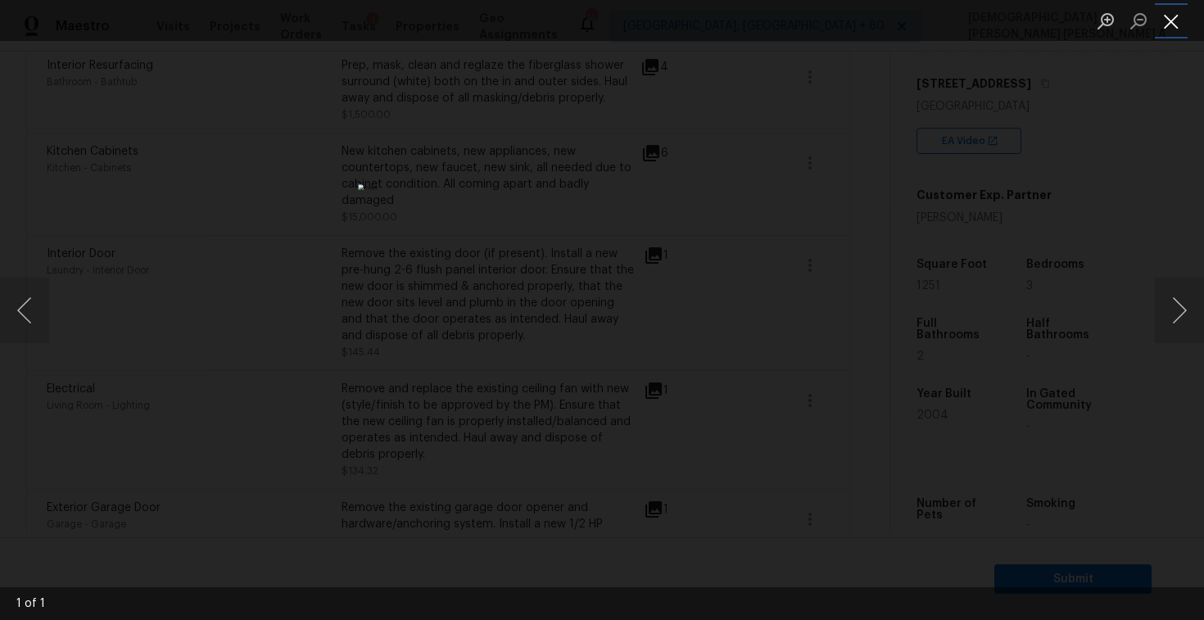
click at [1169, 15] on button "Close lightbox" at bounding box center [1171, 21] width 33 height 29
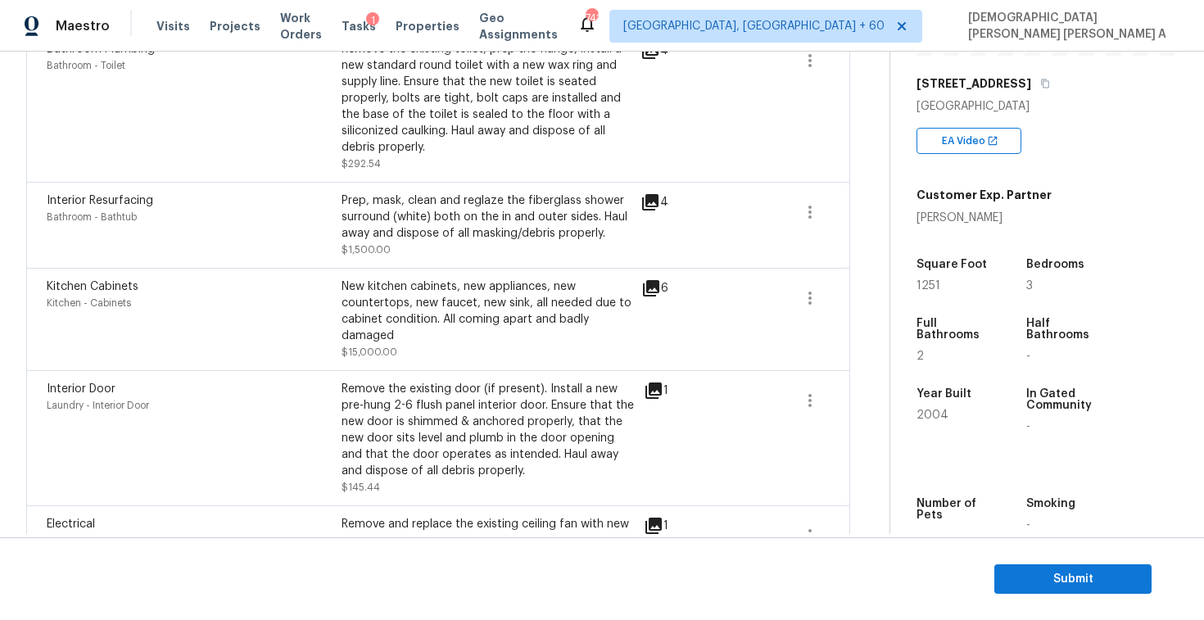
scroll to position [1758, 0]
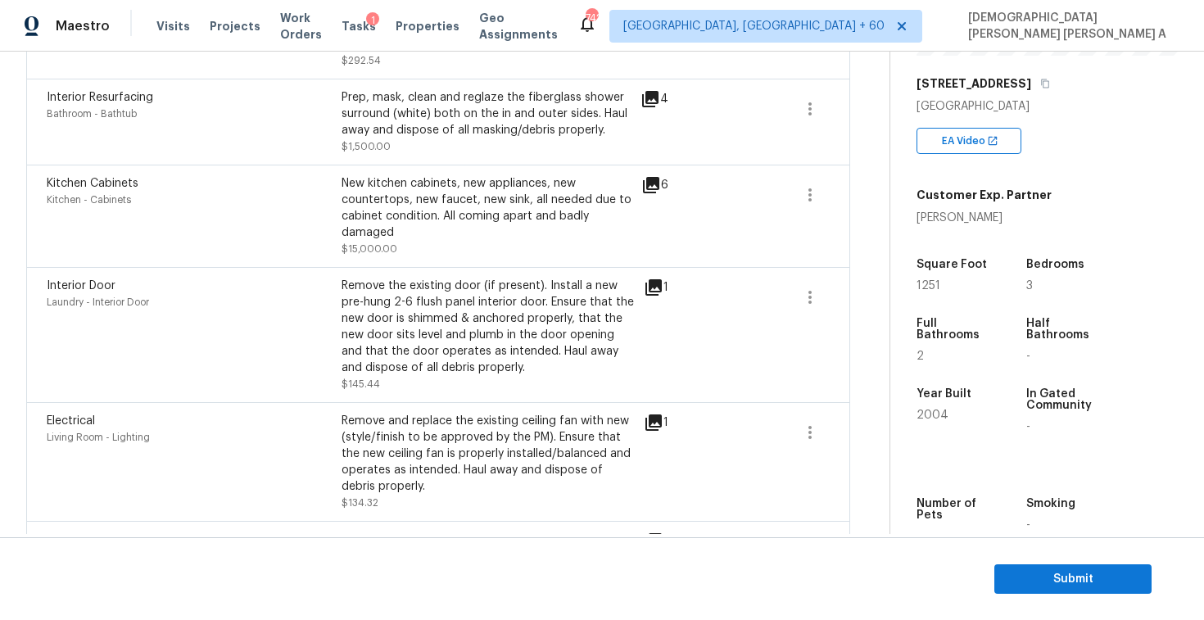
click at [643, 183] on icon at bounding box center [651, 185] width 20 height 20
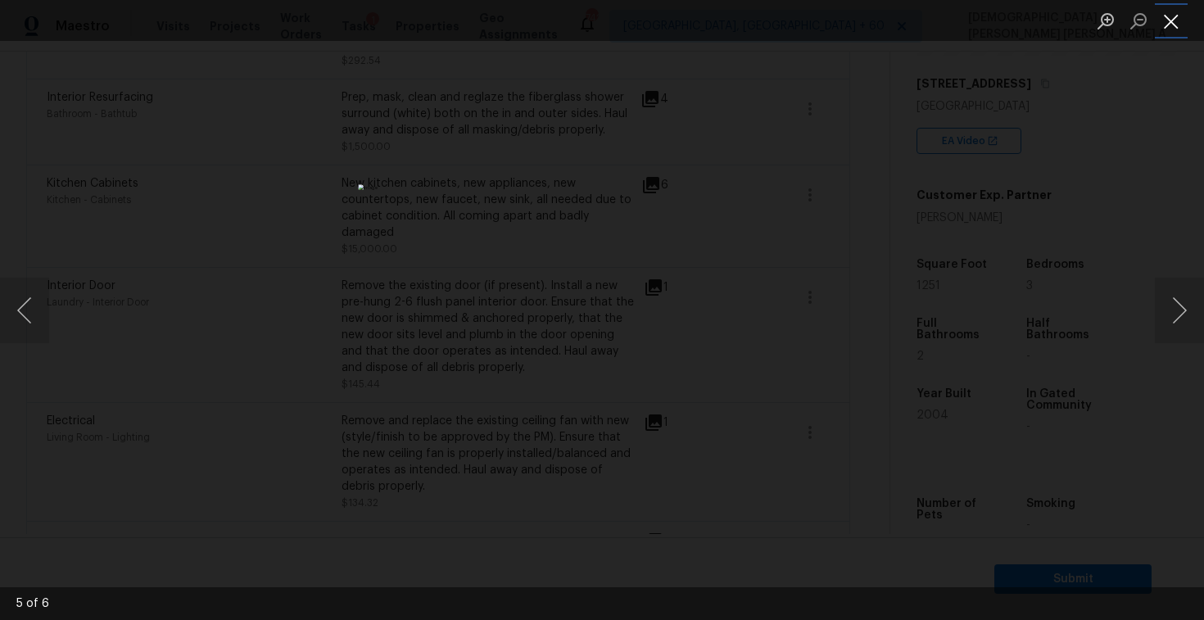
click at [1175, 8] on button "Close lightbox" at bounding box center [1171, 21] width 33 height 29
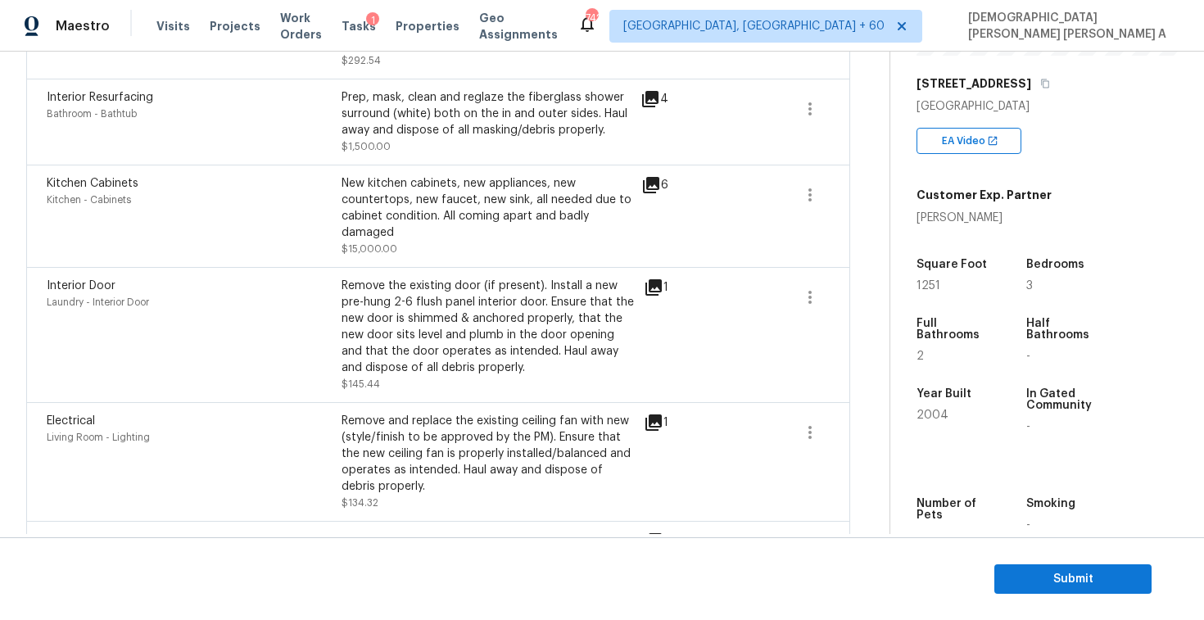
click at [657, 100] on icon at bounding box center [650, 99] width 16 height 16
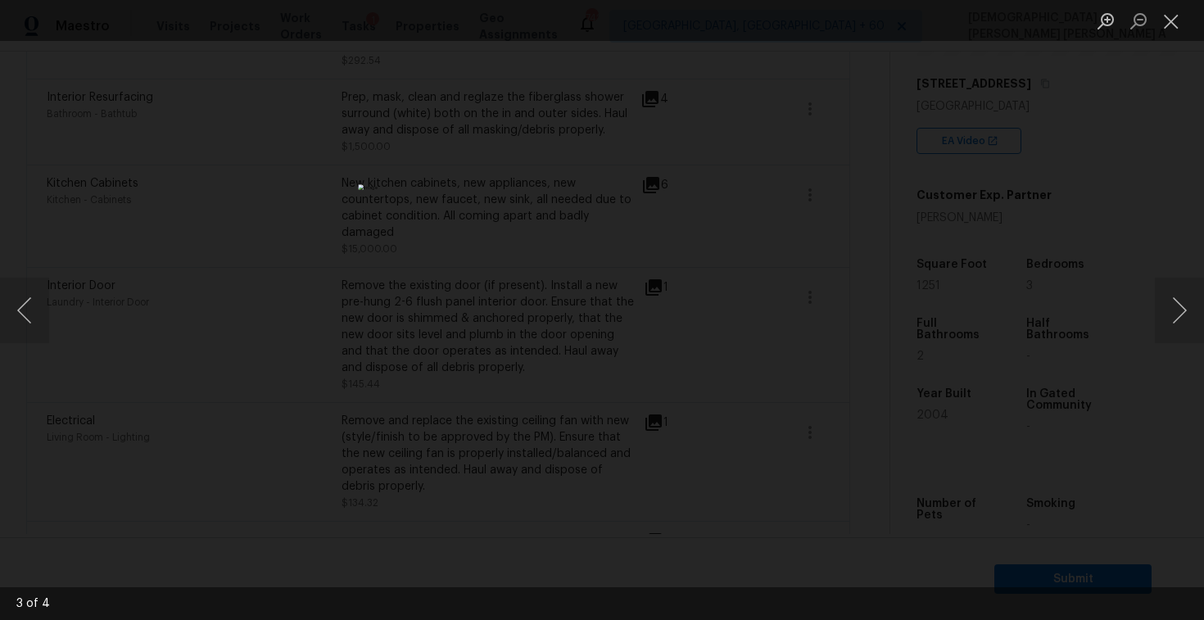
click at [1188, 18] on ul "Lightbox" at bounding box center [1146, 20] width 115 height 41
click at [1174, 22] on button "Close lightbox" at bounding box center [1171, 21] width 33 height 29
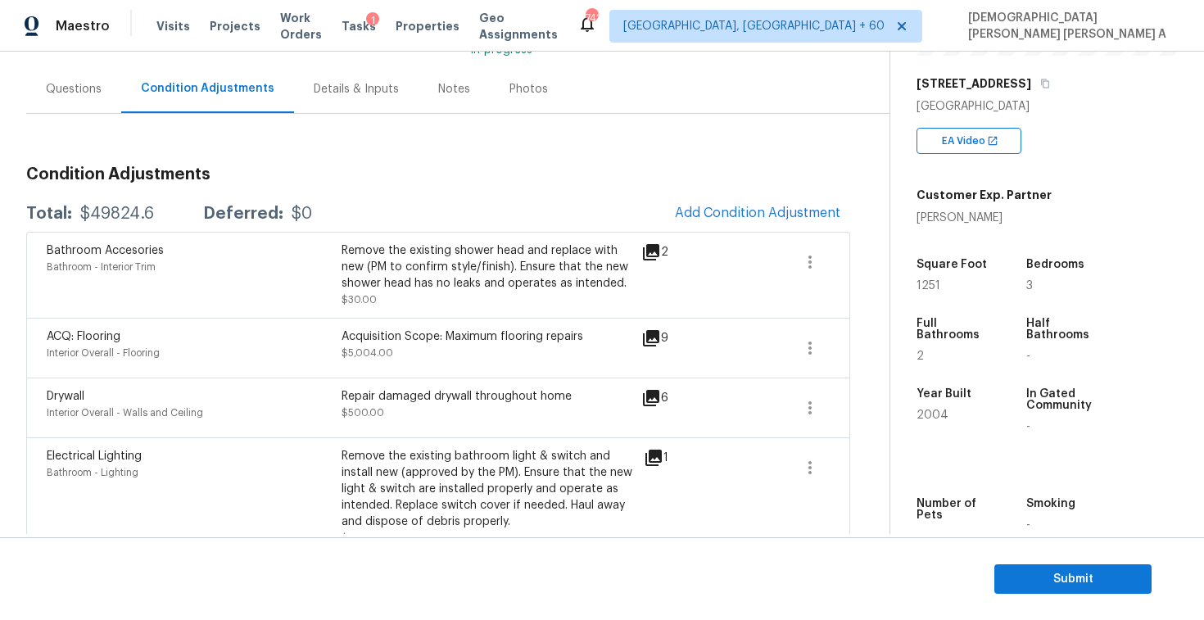
scroll to position [96, 0]
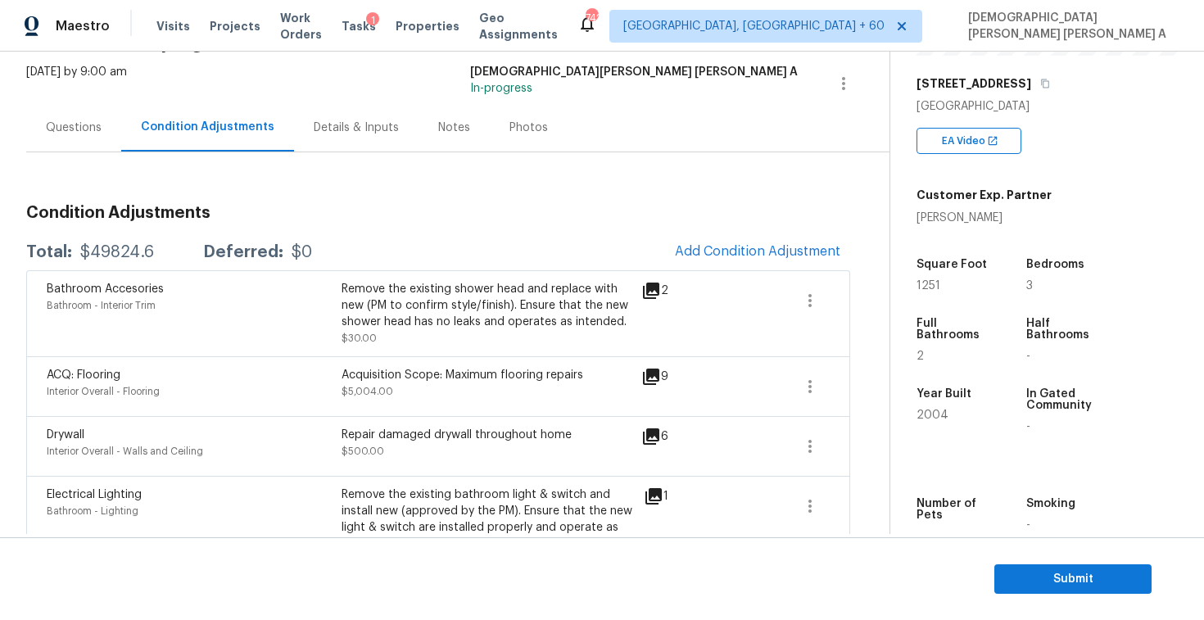
click at [67, 137] on div "Questions" at bounding box center [73, 127] width 95 height 48
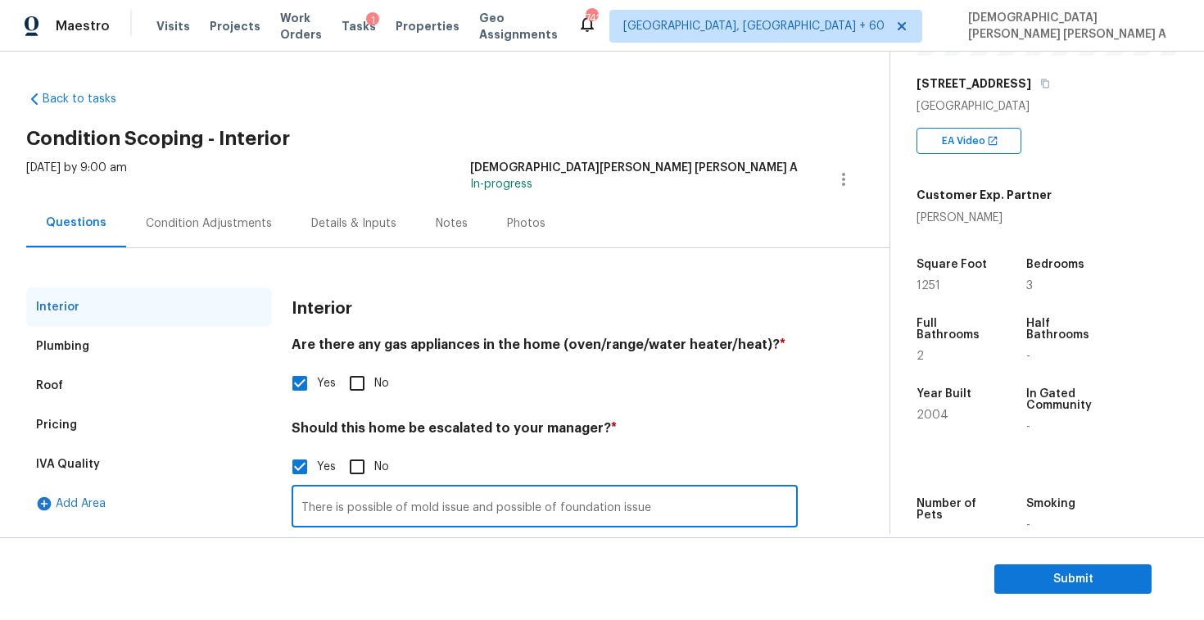
click at [470, 505] on input "There is possible of mold issue and possible of foundation issue" at bounding box center [545, 508] width 506 height 38
drag, startPoint x: 536, startPoint y: 505, endPoint x: 584, endPoint y: 507, distance: 48.3
click at [584, 507] on input "There is possible of mold issue time 00:57 , 1;05, 1:20 and possible of foundat…" at bounding box center [545, 508] width 506 height 38
drag, startPoint x: 535, startPoint y: 506, endPoint x: 568, endPoint y: 506, distance: 32.8
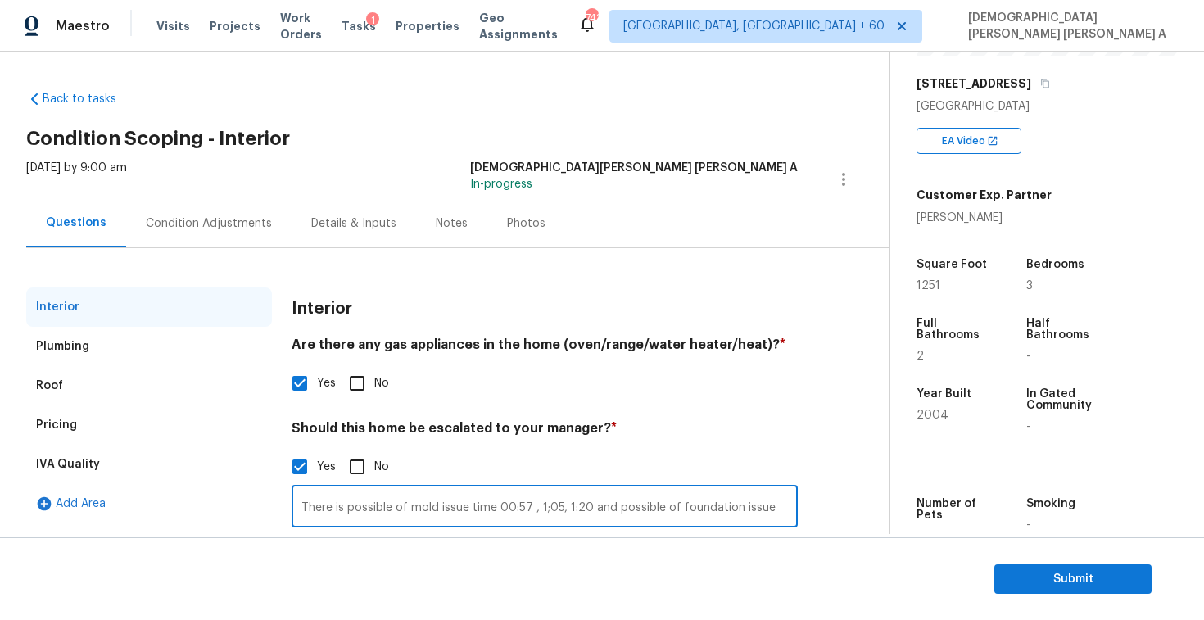
click at [568, 506] on input "There is possible of mold issue time 00:57 , 1;05, 1:20 and possible of foundat…" at bounding box center [545, 508] width 506 height 38
drag, startPoint x: 535, startPoint y: 506, endPoint x: 561, endPoint y: 506, distance: 26.2
click at [561, 506] on input "There is possible of mold issue time 00:57 , 1;05, 1:20 and possible of foundat…" at bounding box center [545, 508] width 506 height 38
drag, startPoint x: 559, startPoint y: 507, endPoint x: 536, endPoint y: 505, distance: 23.0
click at [536, 505] on input "There is possible of mold issue time 00:57 , 1;05, 1:20 and possible of foundat…" at bounding box center [545, 508] width 506 height 38
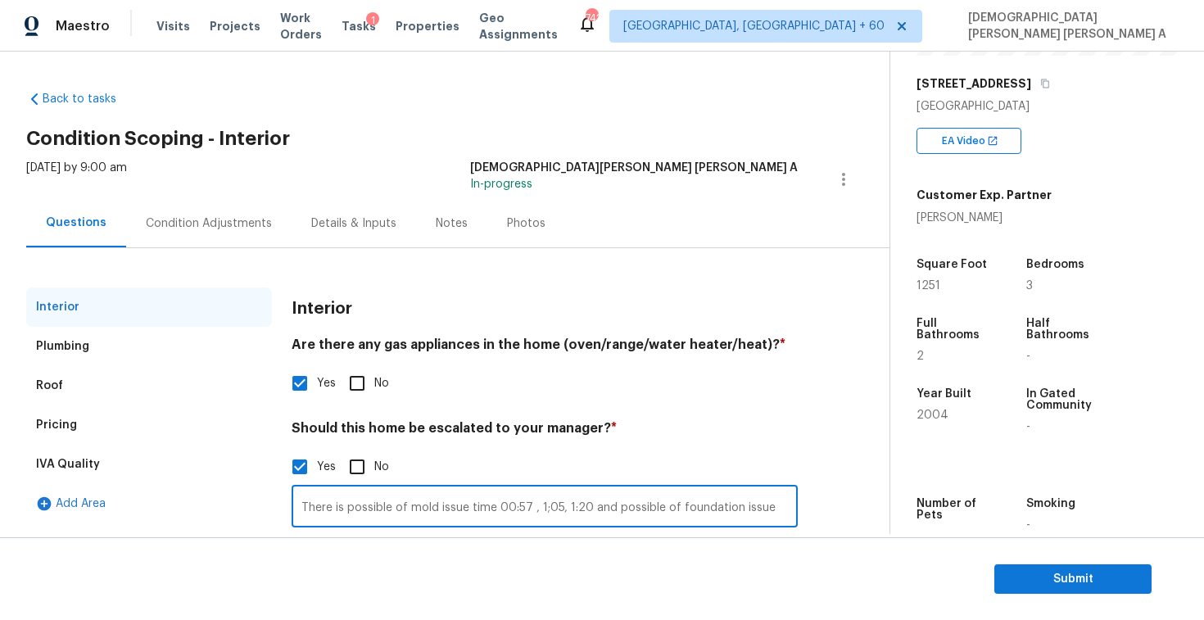
click at [782, 514] on input "There is possible of mold issue time 00:57 , 1;05, 1:20 and possible of foundat…" at bounding box center [545, 508] width 506 height 38
paste input "1;05"
type input "There is possible of mold issue time 00:57 , 1;05, 1:20 and possible of foundat…"
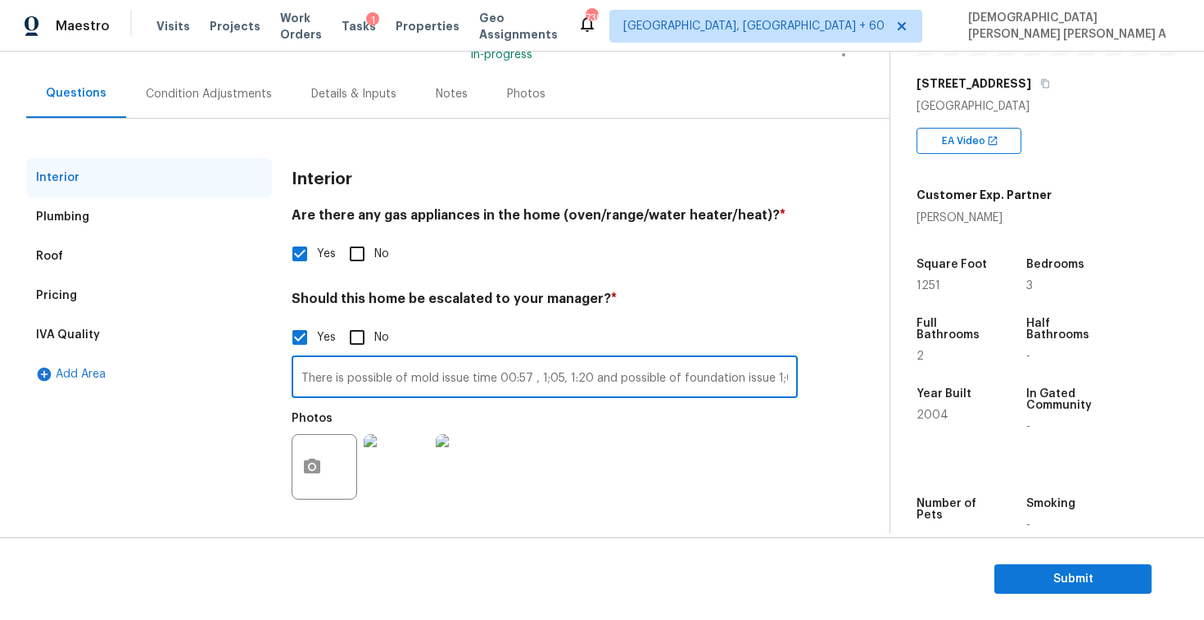
click at [212, 92] on div "Condition Adjustments" at bounding box center [209, 94] width 126 height 16
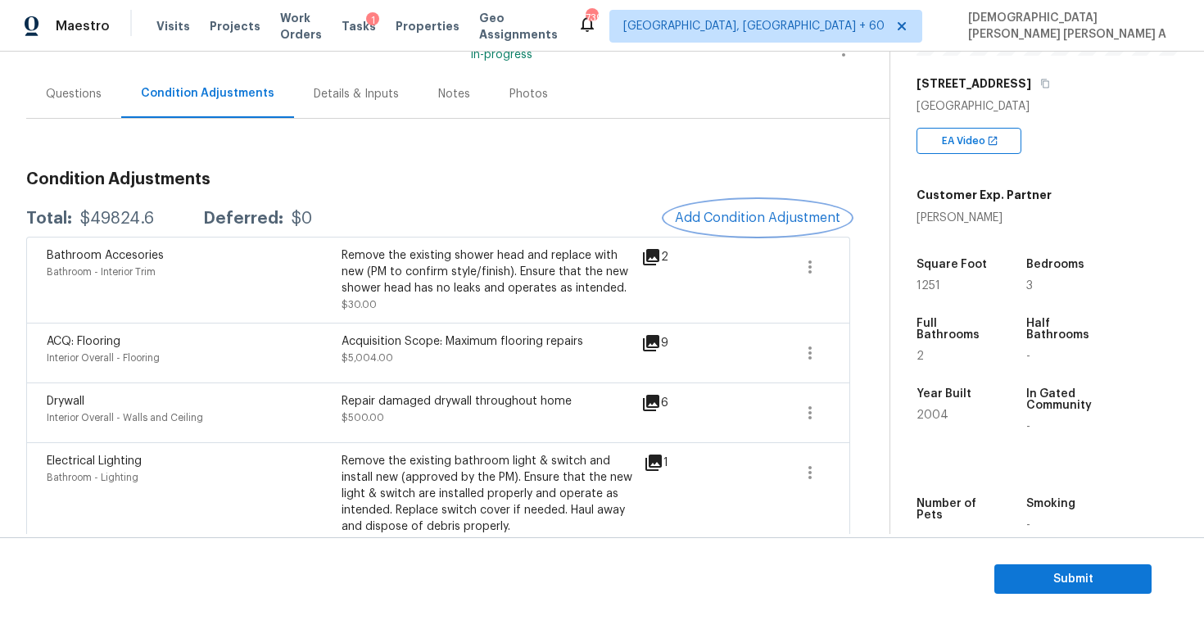
click at [753, 212] on span "Add Condition Adjustment" at bounding box center [757, 217] width 165 height 15
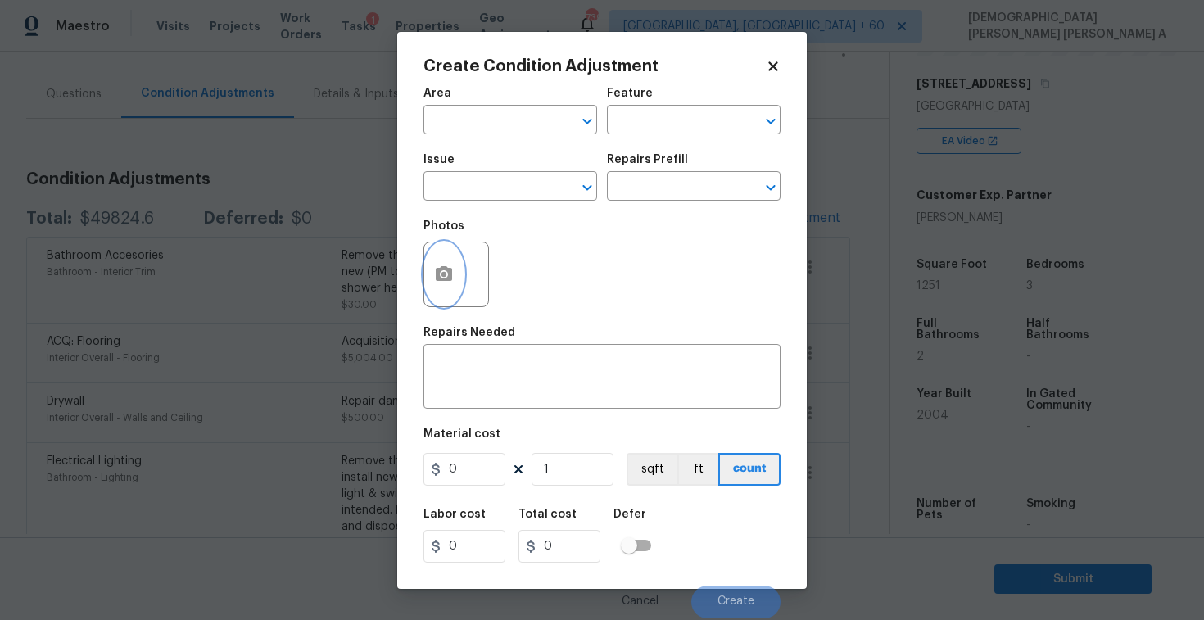
click at [441, 286] on button "button" at bounding box center [443, 274] width 39 height 64
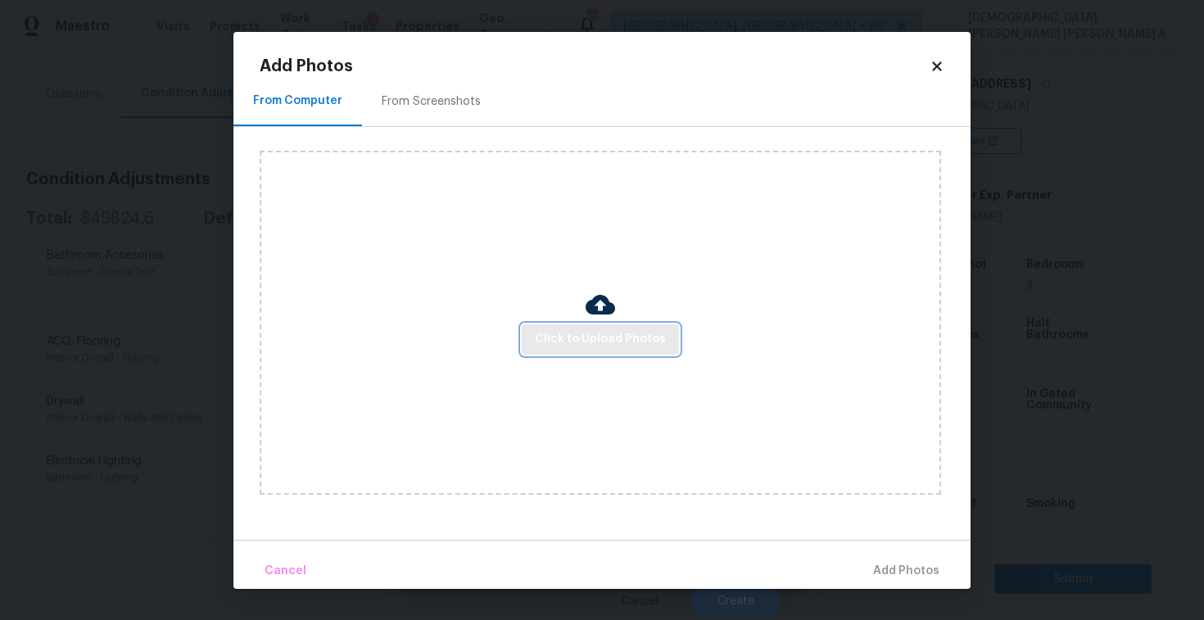
click at [615, 338] on span "Click to Upload Photos" at bounding box center [600, 339] width 131 height 20
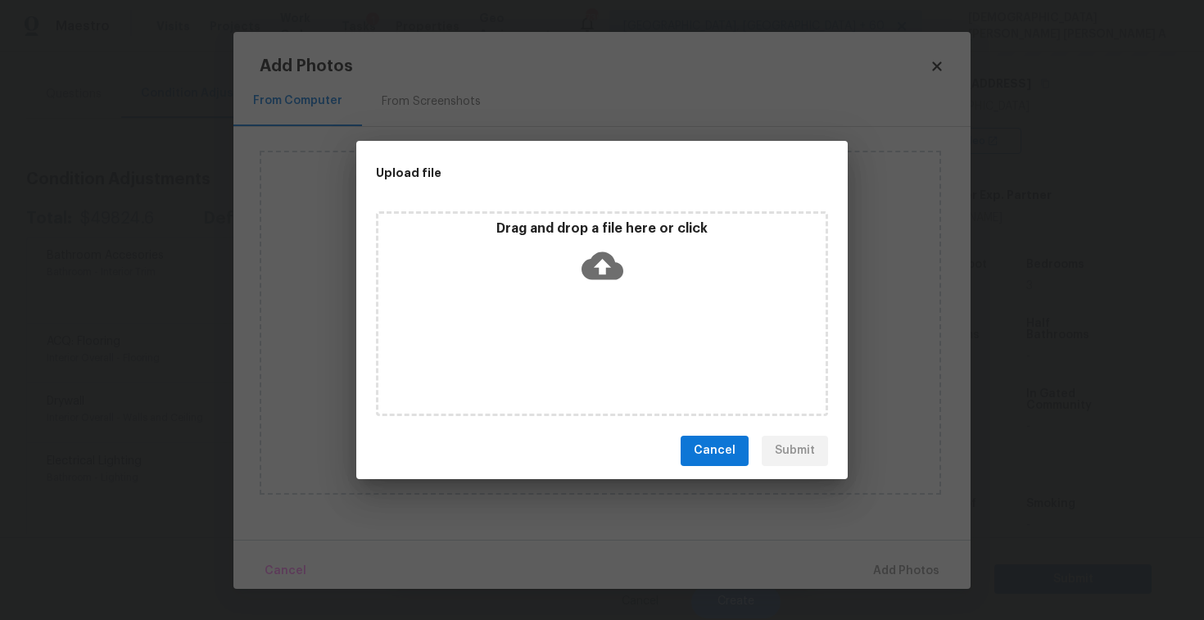
click at [607, 282] on icon at bounding box center [602, 266] width 42 height 42
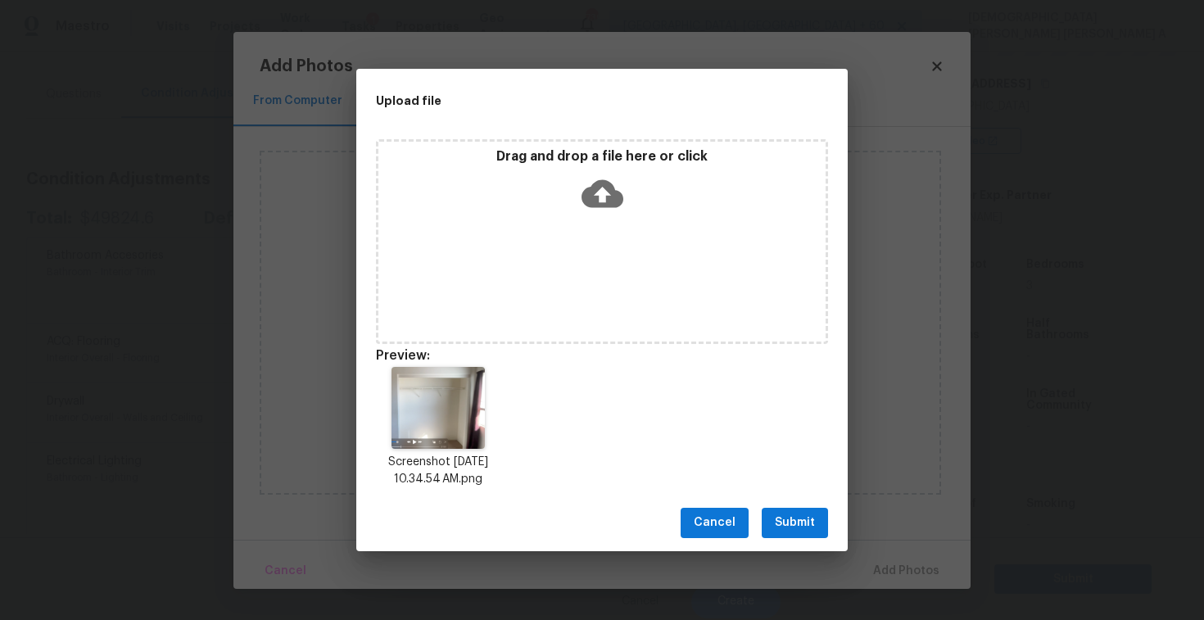
click at [784, 527] on span "Submit" at bounding box center [795, 523] width 40 height 20
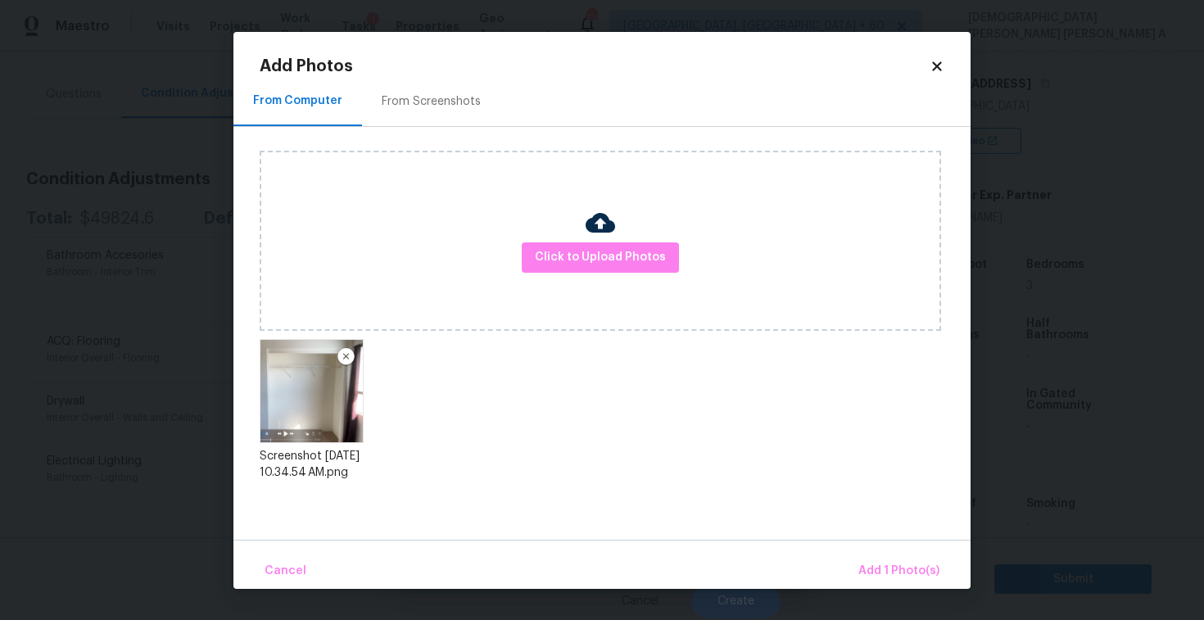
click at [890, 552] on div "Cancel Add 1 Photo(s)" at bounding box center [601, 564] width 737 height 49
click at [900, 567] on span "Add 1 Photo(s)" at bounding box center [898, 571] width 81 height 20
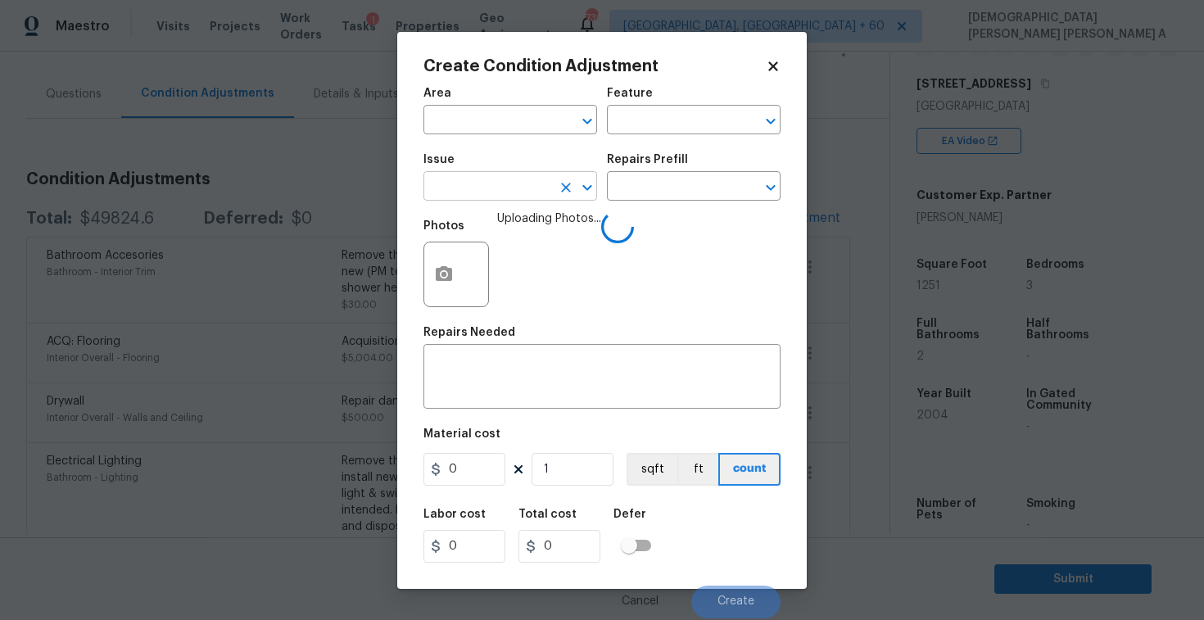
click at [525, 197] on input "text" at bounding box center [487, 187] width 128 height 25
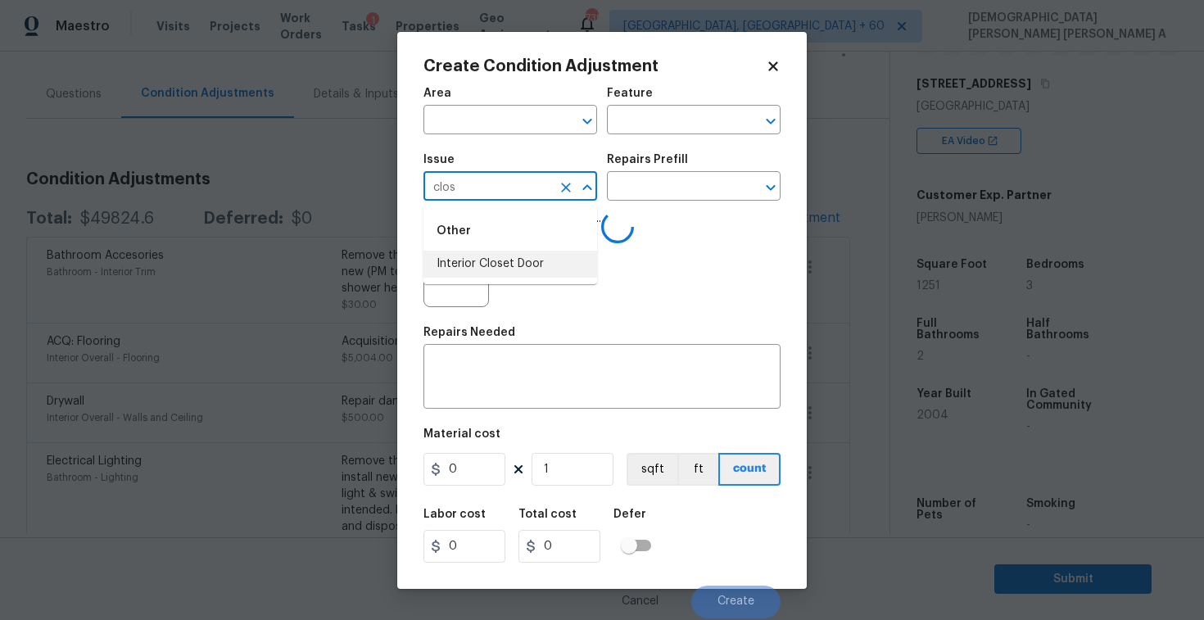
click at [508, 264] on li "Interior Closet Door" at bounding box center [510, 264] width 174 height 27
type input "Interior Closet Door"
click at [658, 188] on input "text" at bounding box center [671, 187] width 128 height 25
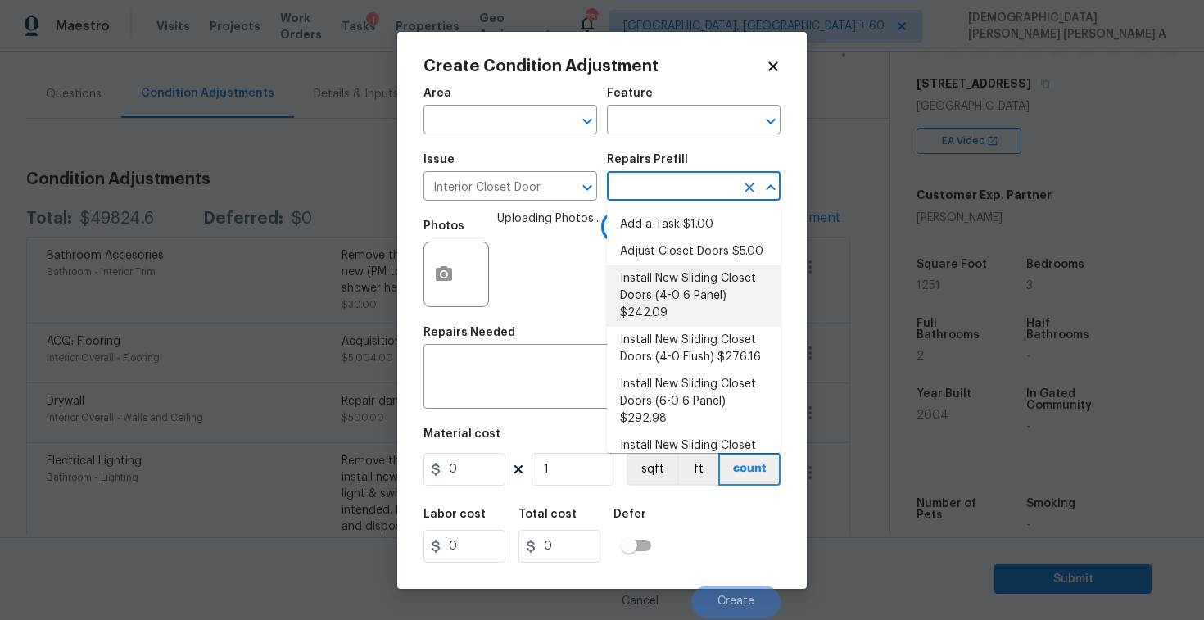
click at [659, 292] on li "Install New Sliding Closet Doors (4-0 6 Panel) $242.09" at bounding box center [694, 295] width 174 height 61
type input "Interior Door"
type textarea "Remove the existing door (if present). Install a new 4-0 bi-fold 6 panel interi…"
type input "242.09"
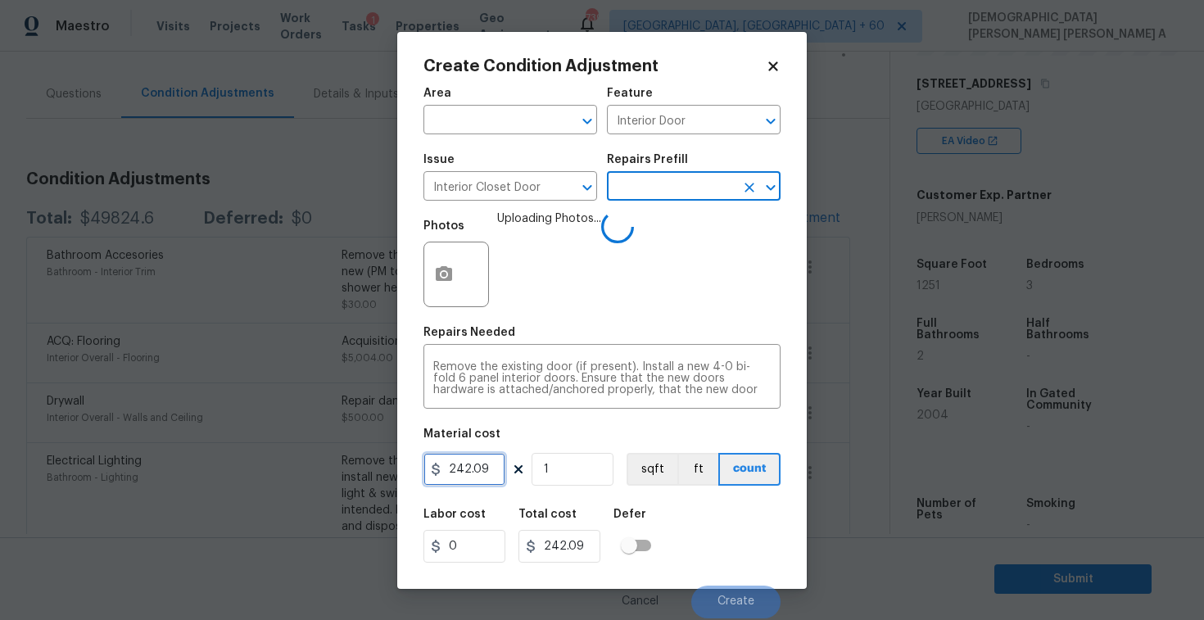
click at [480, 471] on input "242.09" at bounding box center [464, 469] width 82 height 33
type input "200"
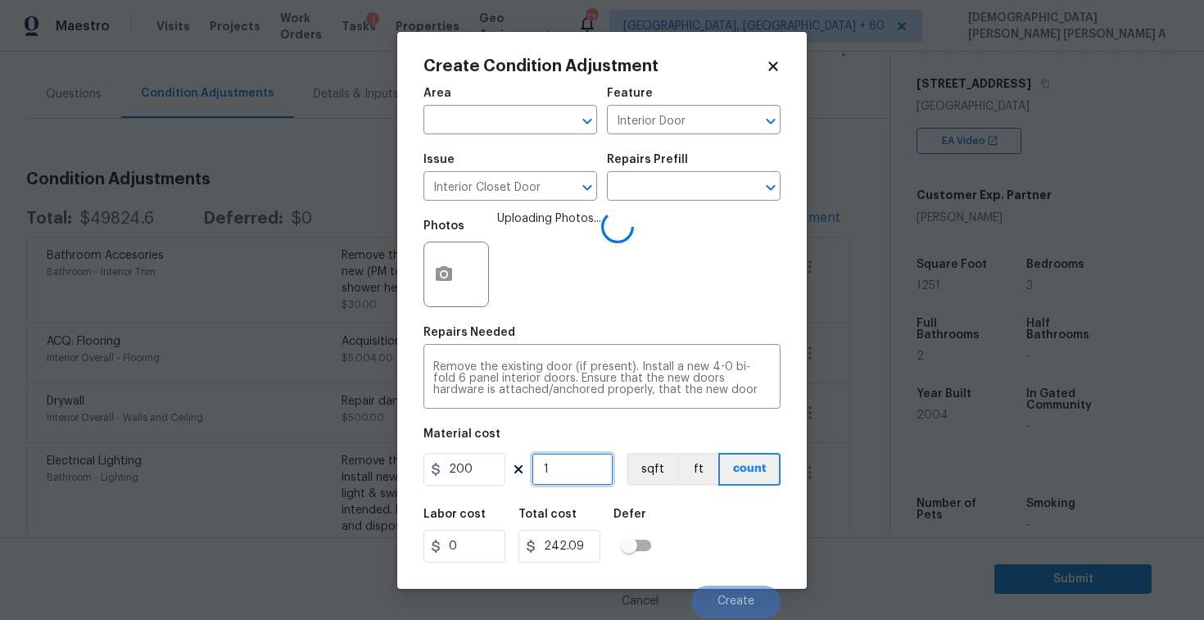
type input "200"
click at [564, 471] on input "1" at bounding box center [573, 469] width 82 height 33
type input "0"
type input "2"
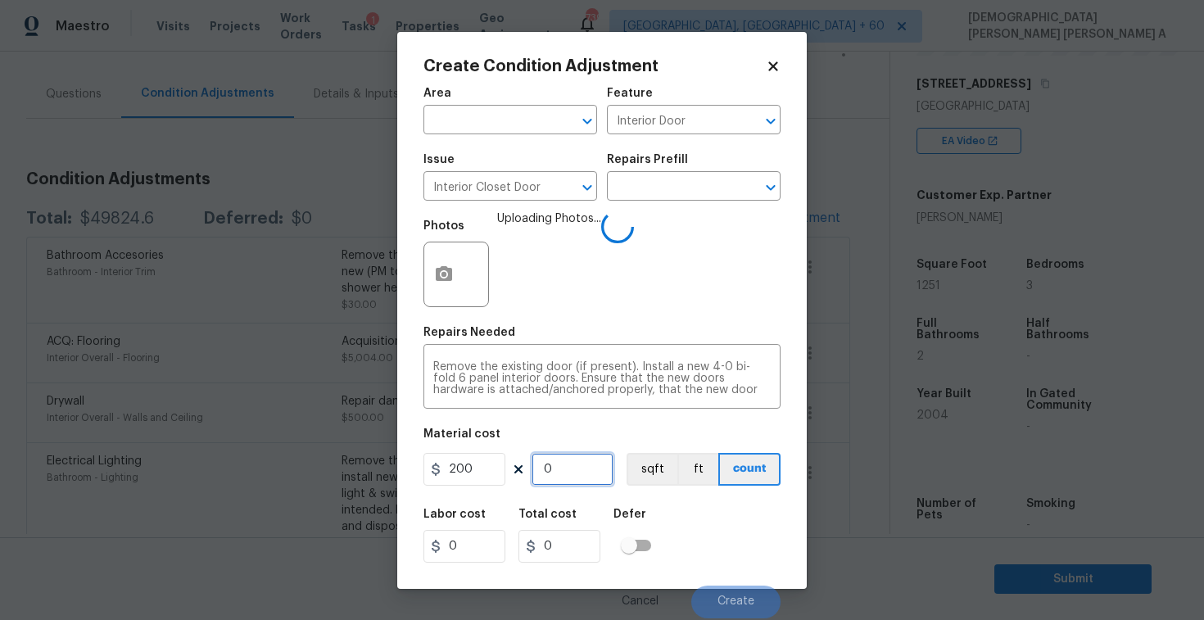
type input "400"
type input "2"
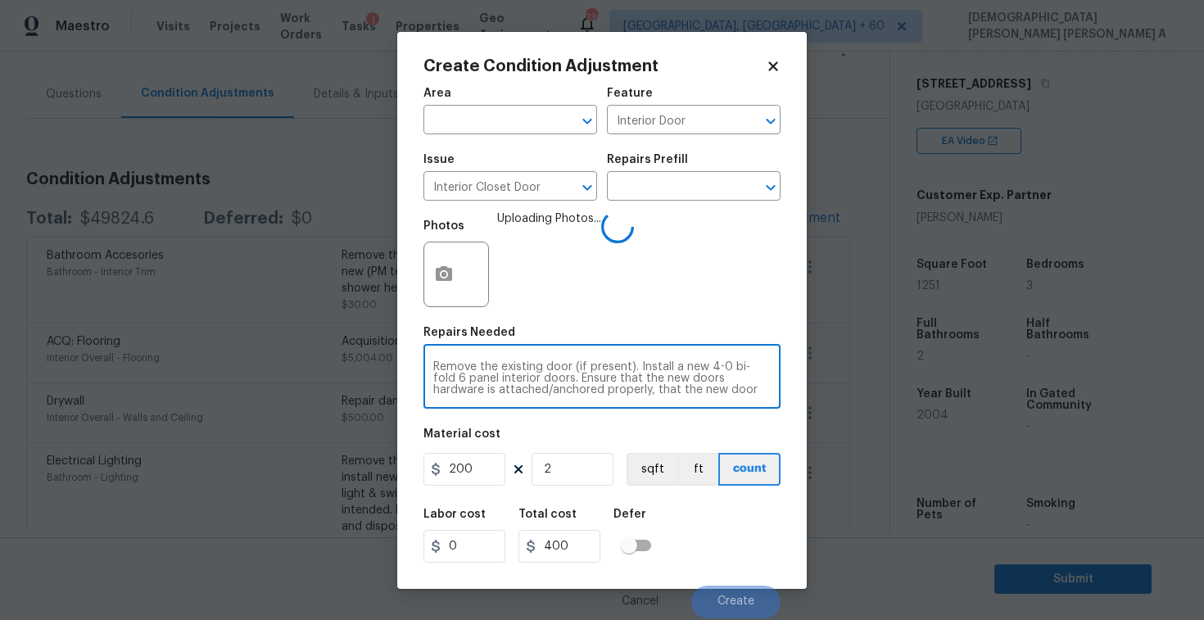
click at [762, 390] on textarea "Remove the existing door (if present). Install a new 4-0 bi-fold 6 panel interi…" at bounding box center [601, 378] width 337 height 34
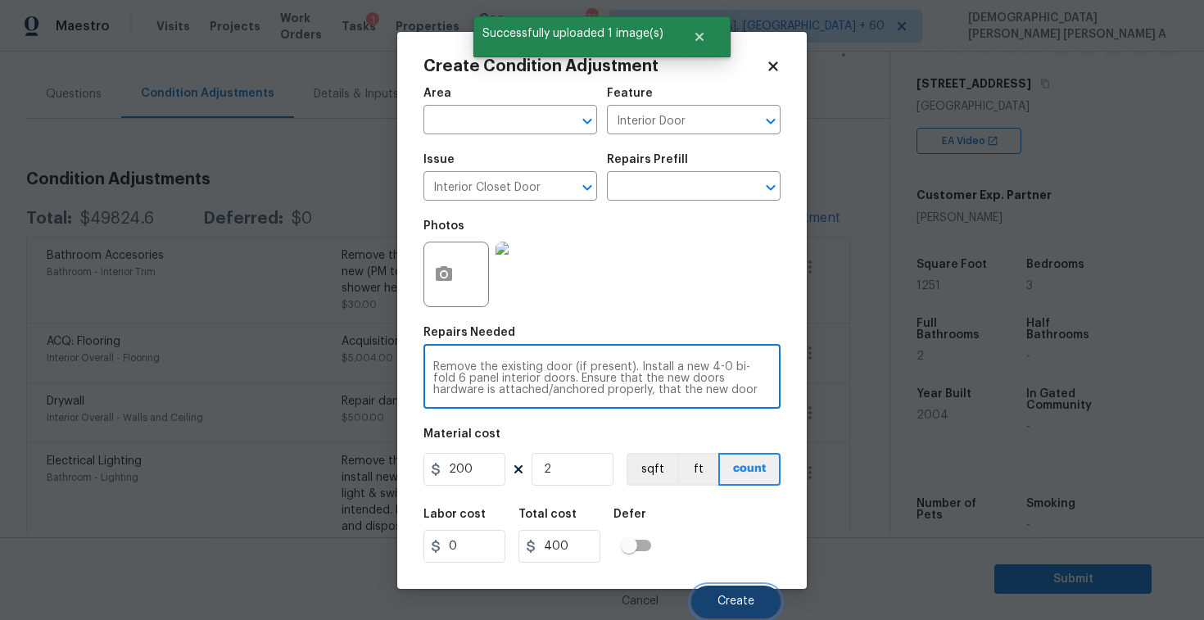
click at [728, 604] on span "Create" at bounding box center [735, 601] width 37 height 12
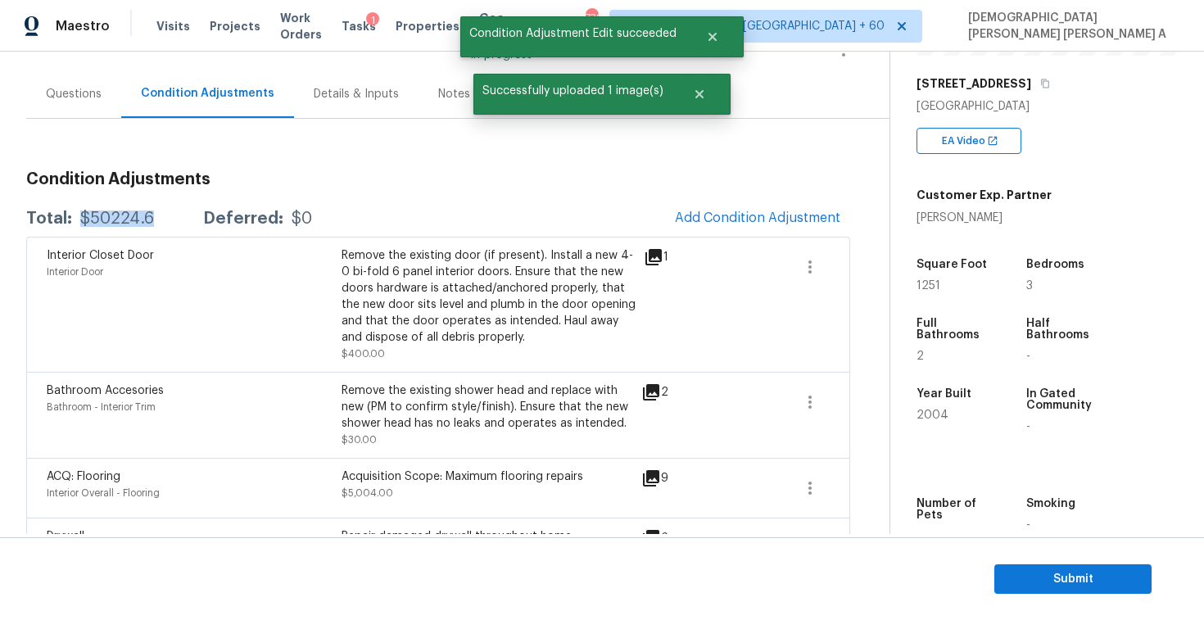
drag, startPoint x: 154, startPoint y: 217, endPoint x: 79, endPoint y: 217, distance: 75.3
click at [79, 217] on div "Total: $50224.6 Deferred: $0" at bounding box center [169, 218] width 286 height 16
copy div "$50224.6"
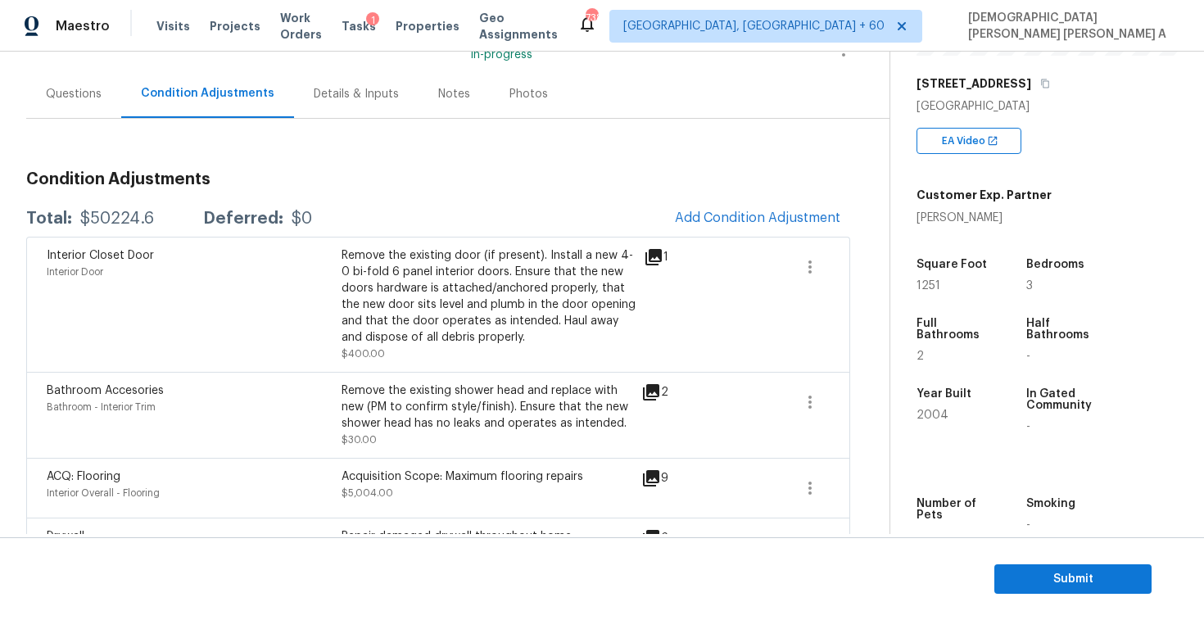
click at [87, 103] on div "Questions" at bounding box center [73, 94] width 95 height 48
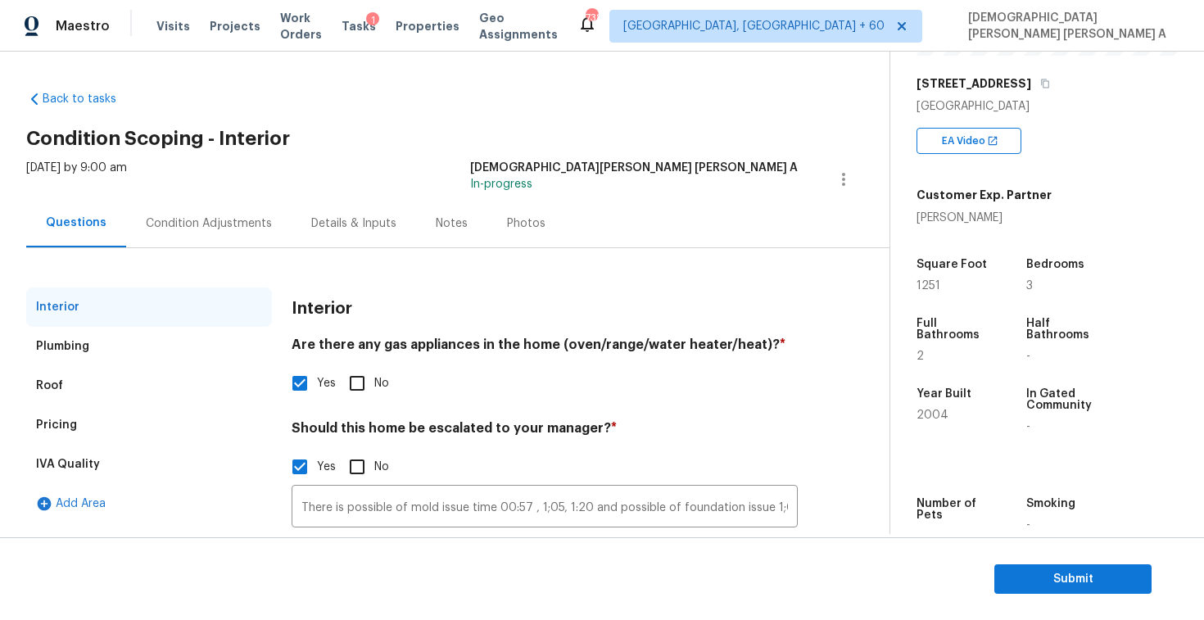
scroll to position [129, 0]
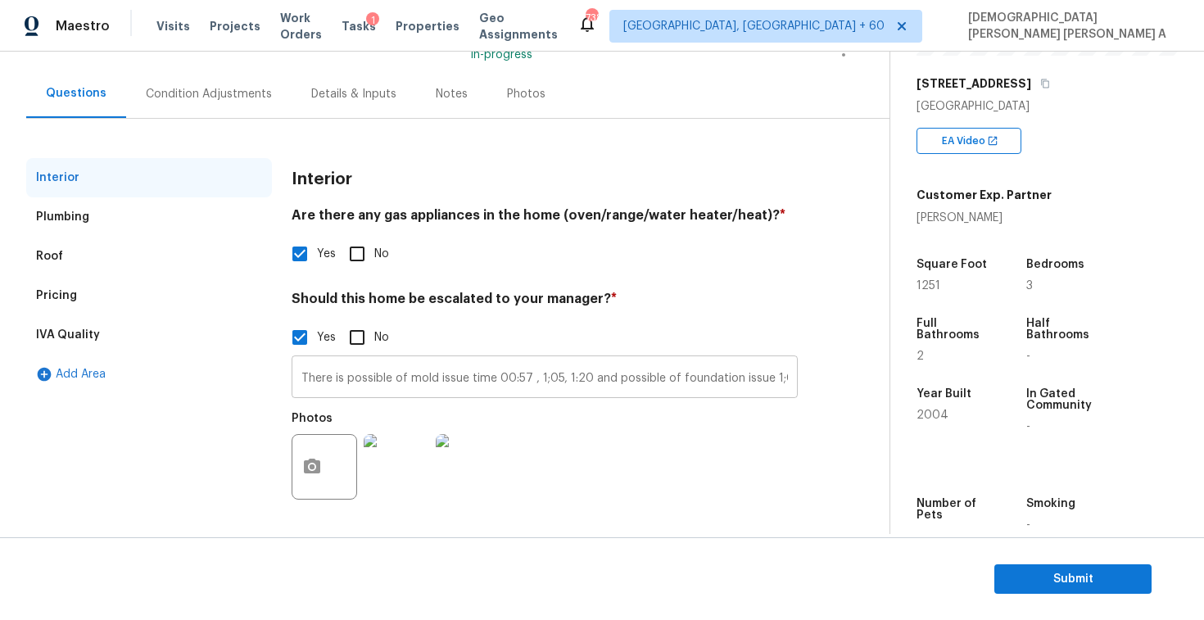
click at [369, 373] on input "There is possible of mold issue time 00:57 , 1;05, 1:20 and possible of foundat…" at bounding box center [545, 379] width 506 height 38
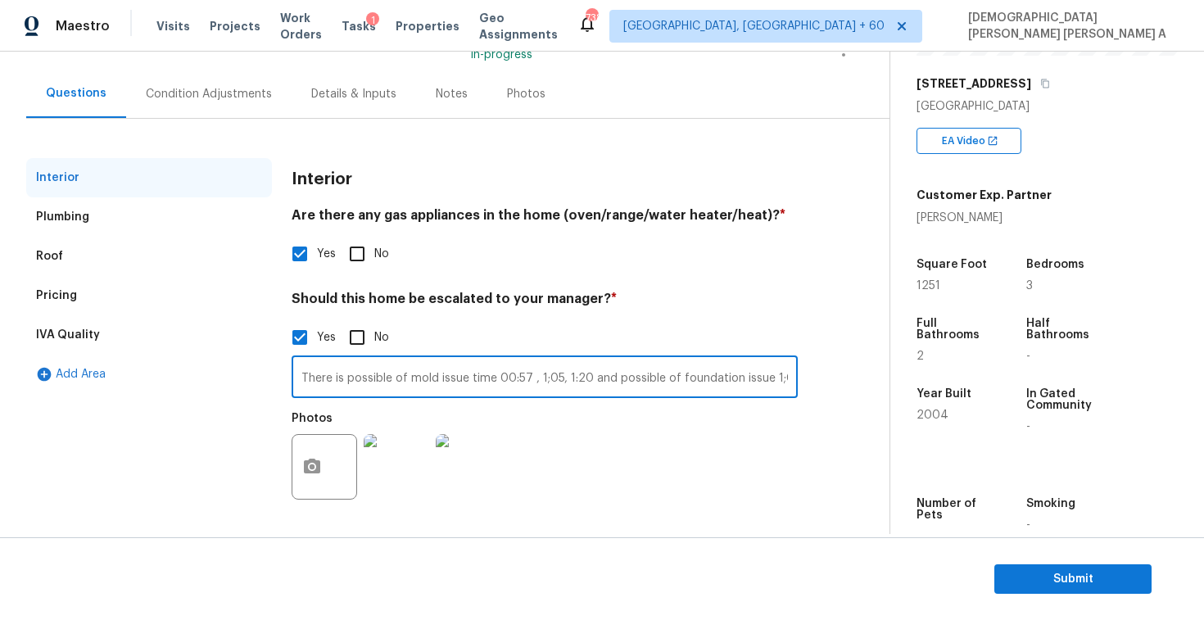
click at [369, 373] on input "There is possible of mold issue time 00:57 , 1;05, 1:20 and possible of foundat…" at bounding box center [545, 379] width 506 height 38
click at [206, 119] on div "Interior Plumbing Roof Pricing IVA Quality Add Area Interior Are there any gas …" at bounding box center [438, 324] width 824 height 410
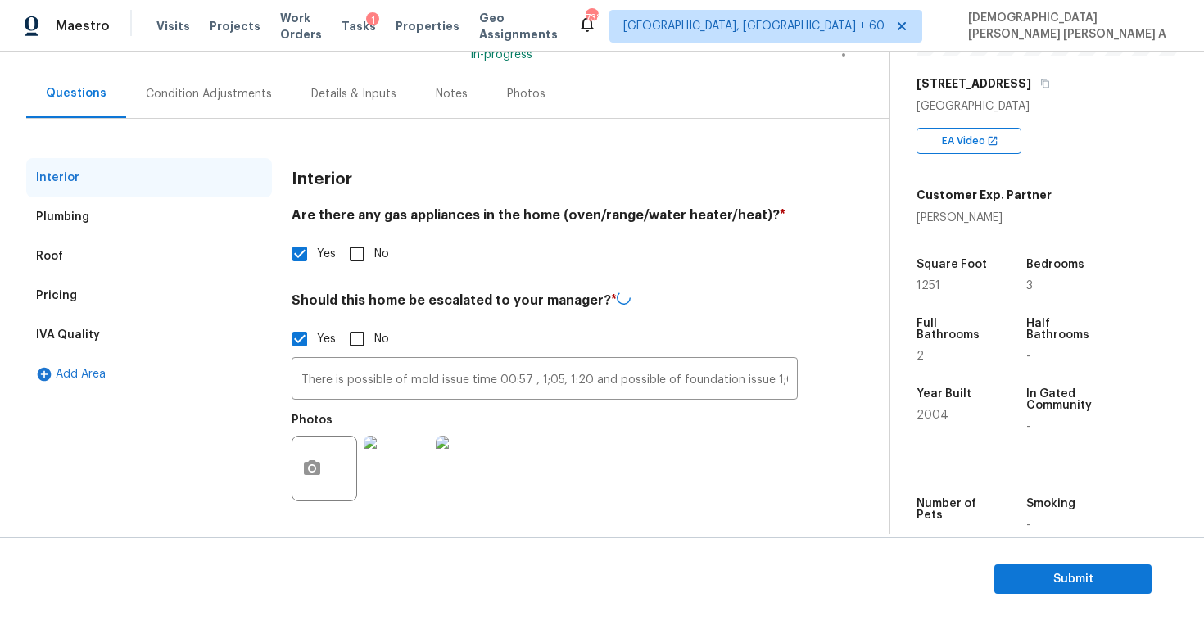
click at [205, 99] on div "Condition Adjustments" at bounding box center [209, 94] width 126 height 16
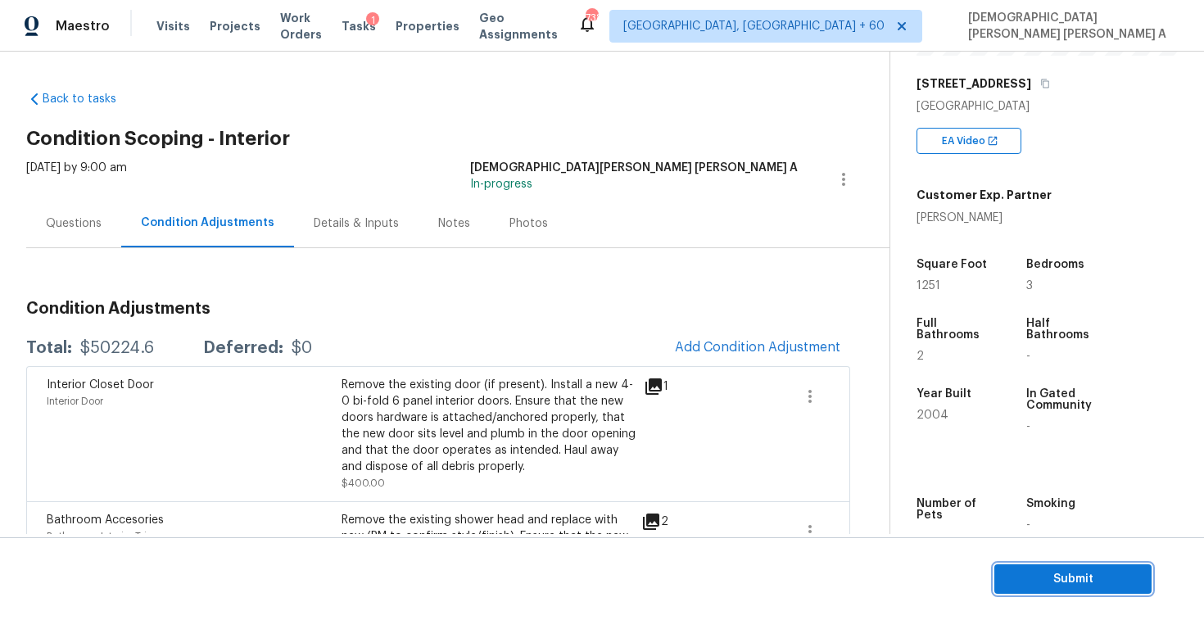
click at [1080, 572] on span "Submit" at bounding box center [1072, 579] width 131 height 20
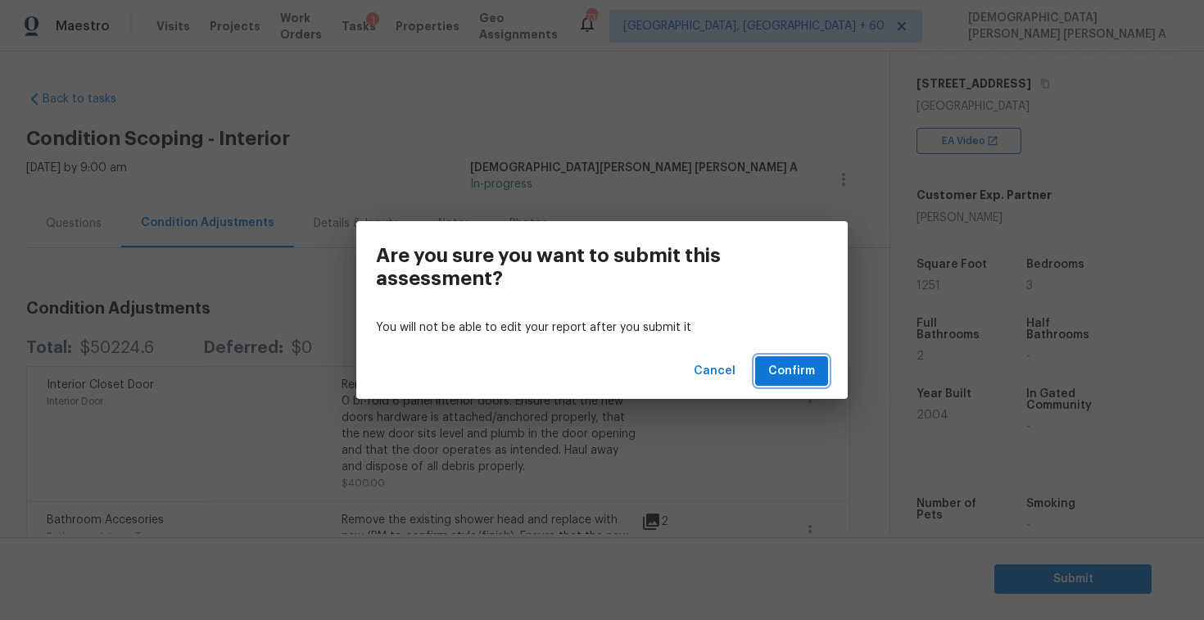
click at [794, 367] on span "Confirm" at bounding box center [791, 371] width 47 height 20
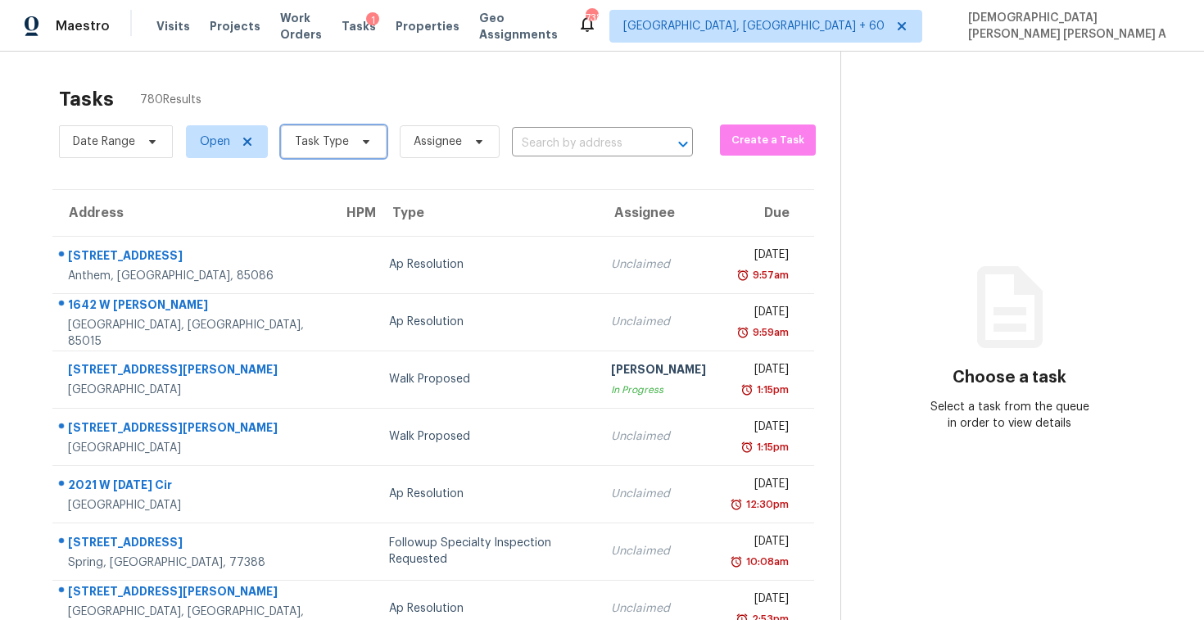
click at [336, 143] on span "Task Type" at bounding box center [322, 141] width 54 height 16
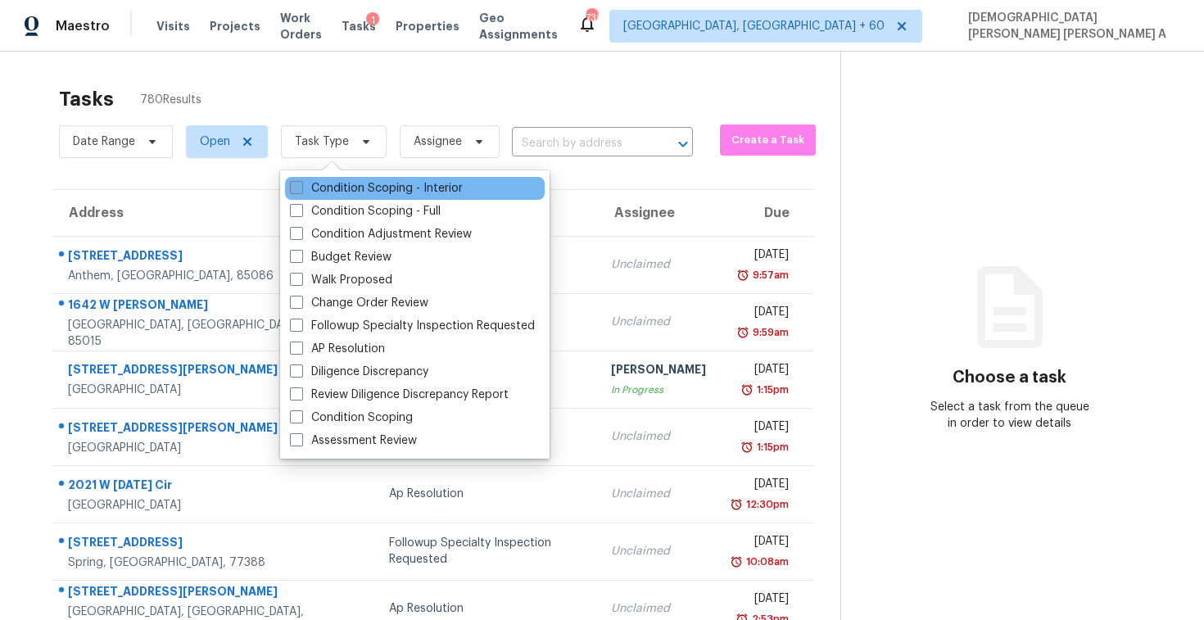
click at [305, 188] on label "Condition Scoping - Interior" at bounding box center [376, 188] width 173 height 16
click at [301, 188] on input "Condition Scoping - Interior" at bounding box center [295, 185] width 11 height 11
checkbox input "true"
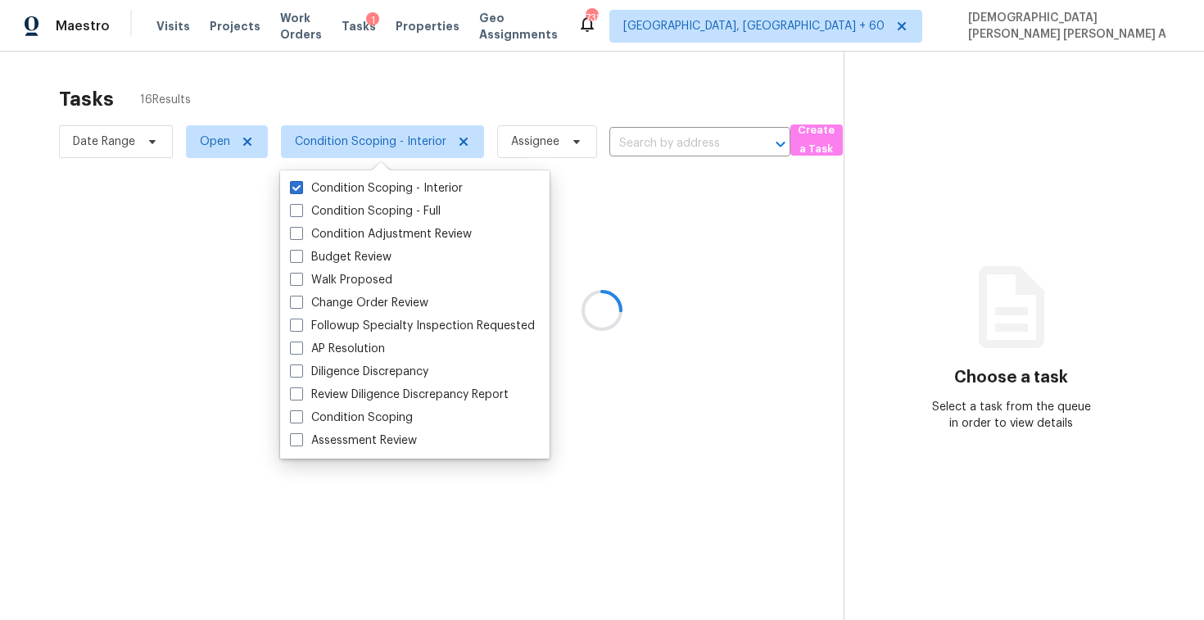
click at [522, 101] on div at bounding box center [602, 310] width 1204 height 620
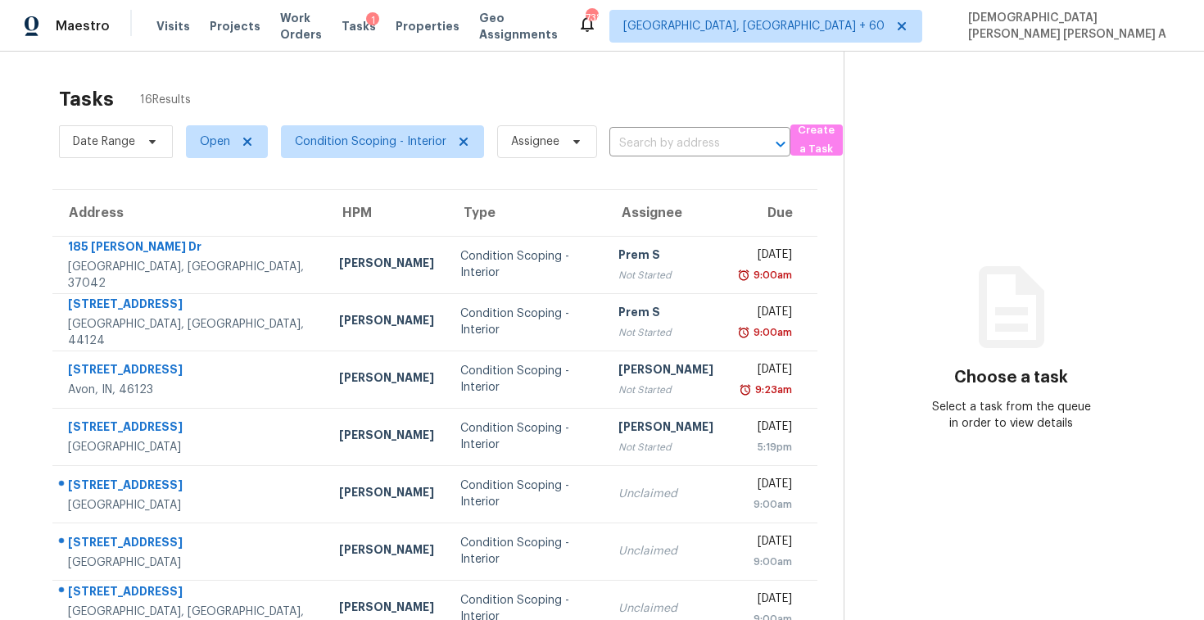
scroll to position [233, 0]
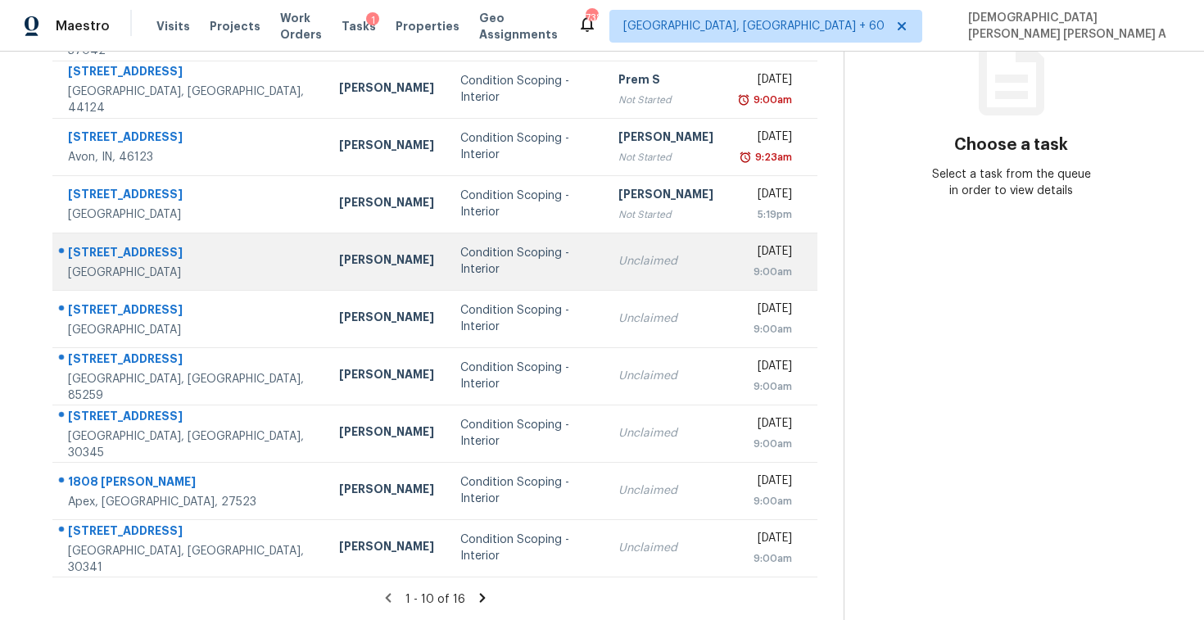
click at [605, 252] on td "Unclaimed" at bounding box center [665, 261] width 121 height 57
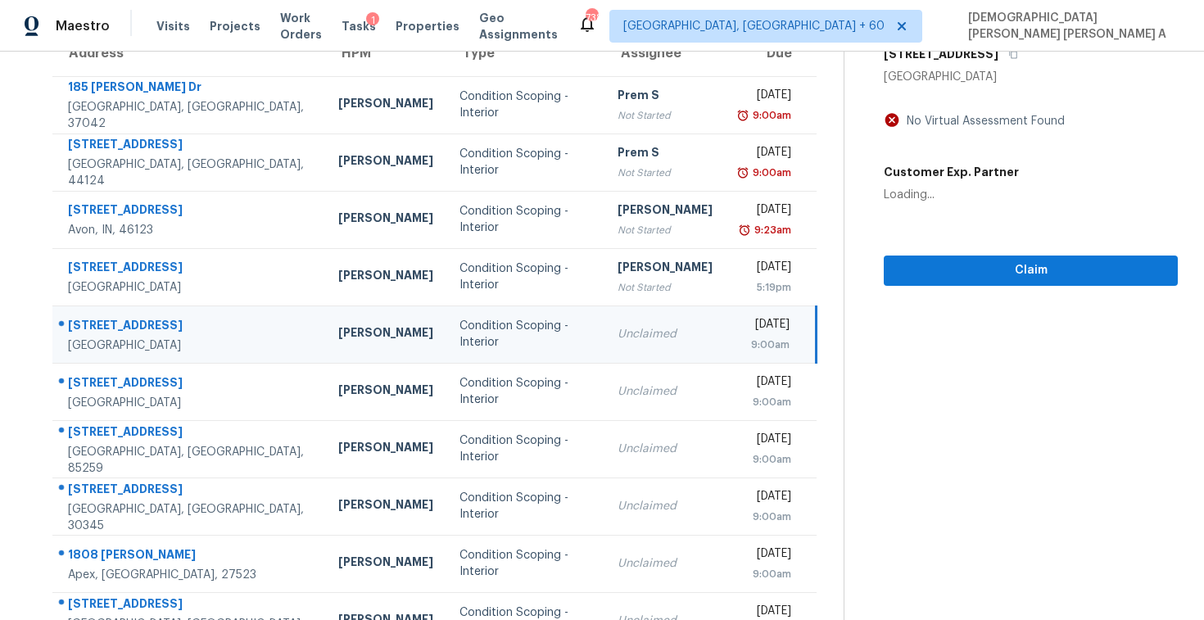
scroll to position [135, 0]
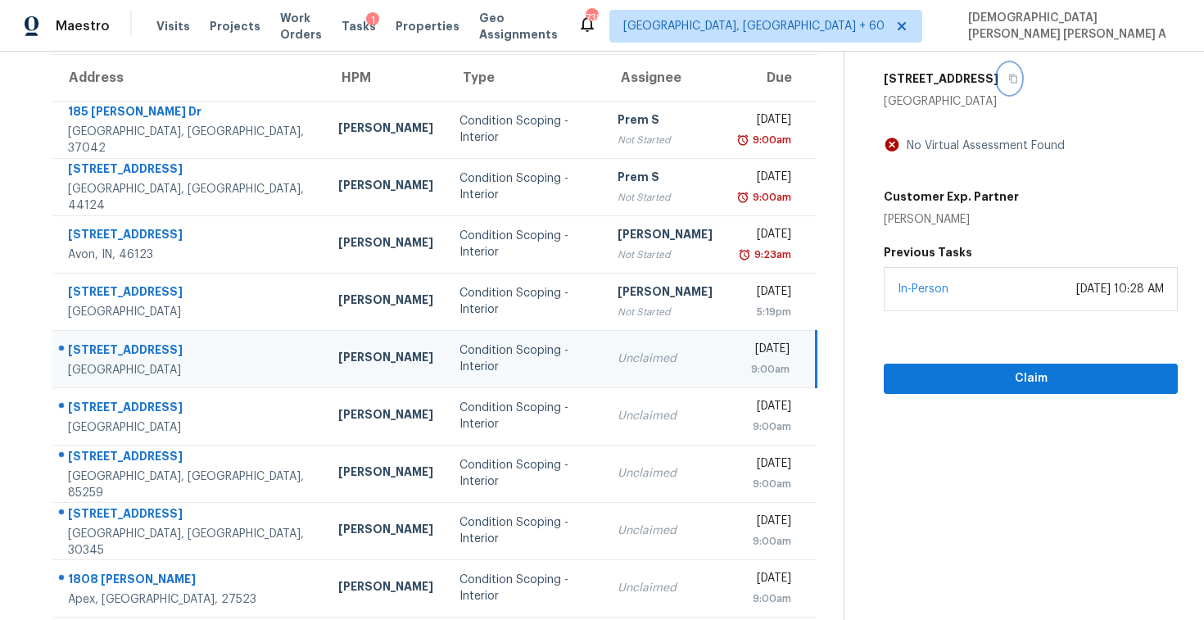
click at [998, 71] on button "button" at bounding box center [1009, 78] width 22 height 29
click at [941, 386] on span "Claim" at bounding box center [1031, 379] width 268 height 20
click at [998, 76] on button "button" at bounding box center [1009, 78] width 22 height 29
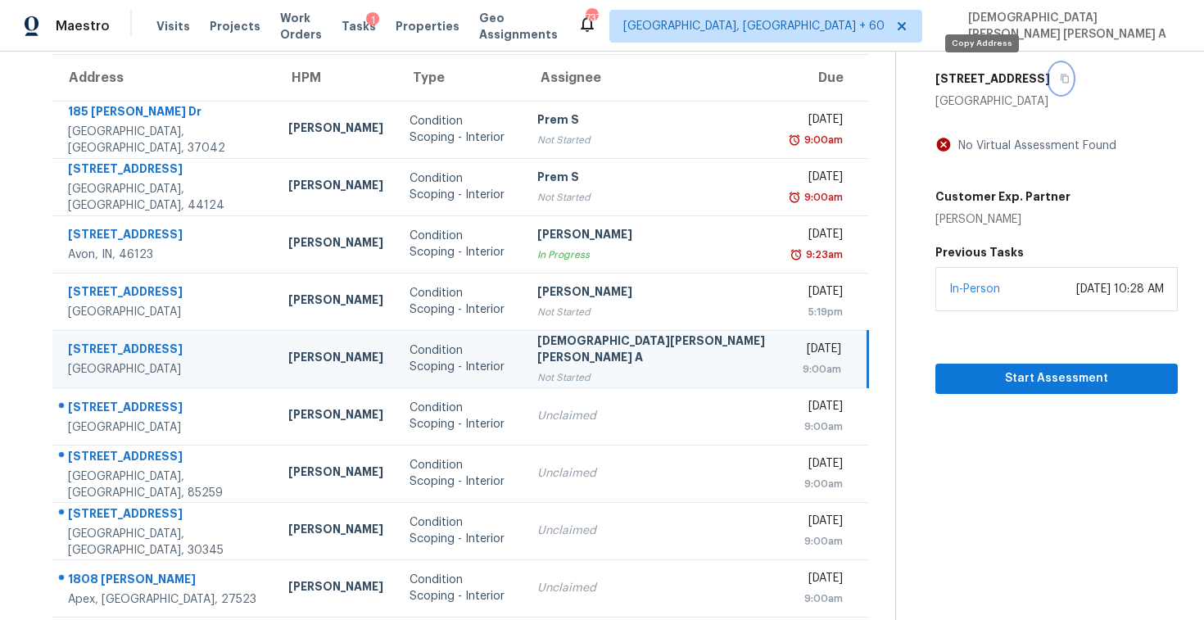
click at [1050, 72] on button "button" at bounding box center [1061, 78] width 22 height 29
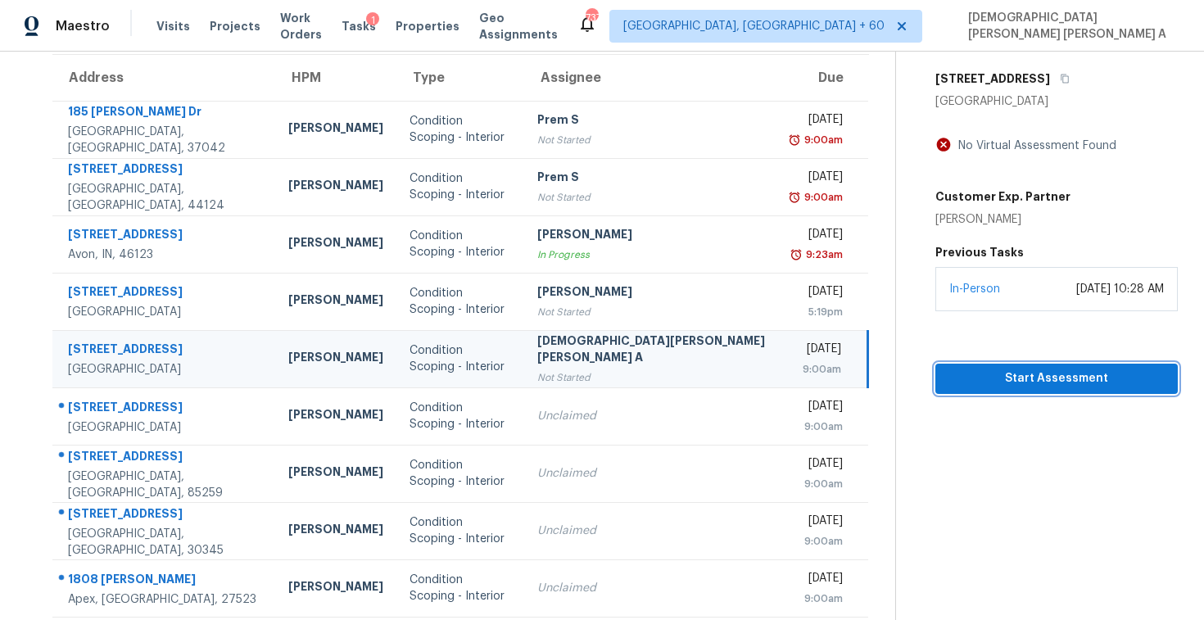
click at [1004, 386] on span "Start Assessment" at bounding box center [1056, 379] width 216 height 20
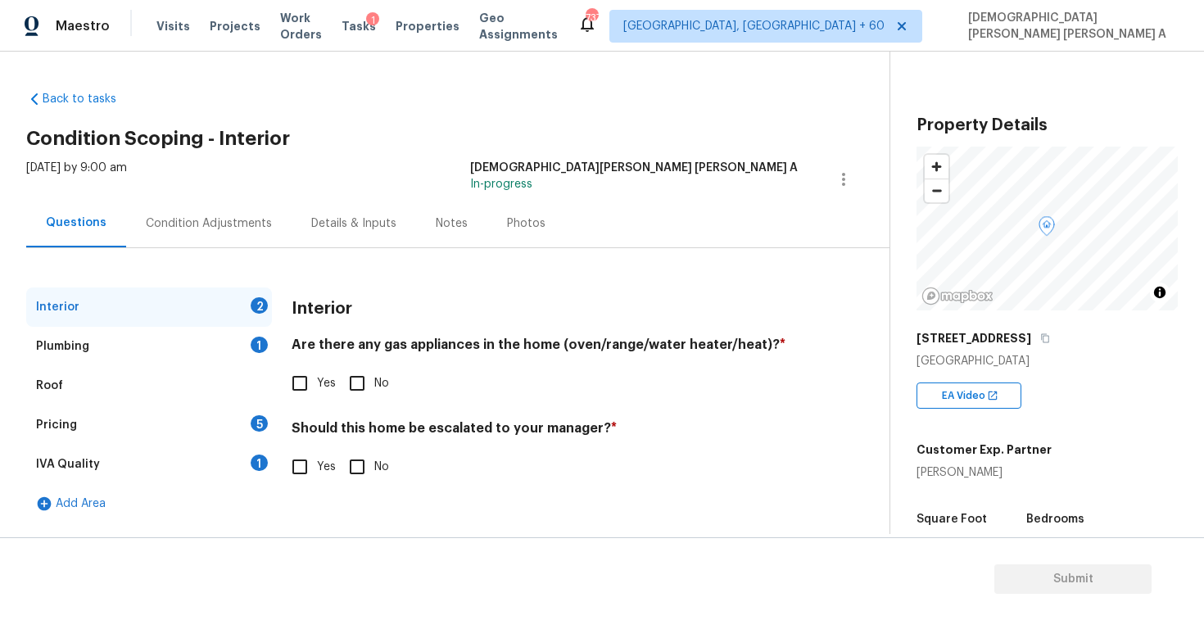
click at [442, 142] on h2 "Condition Scoping - Interior" at bounding box center [457, 138] width 863 height 16
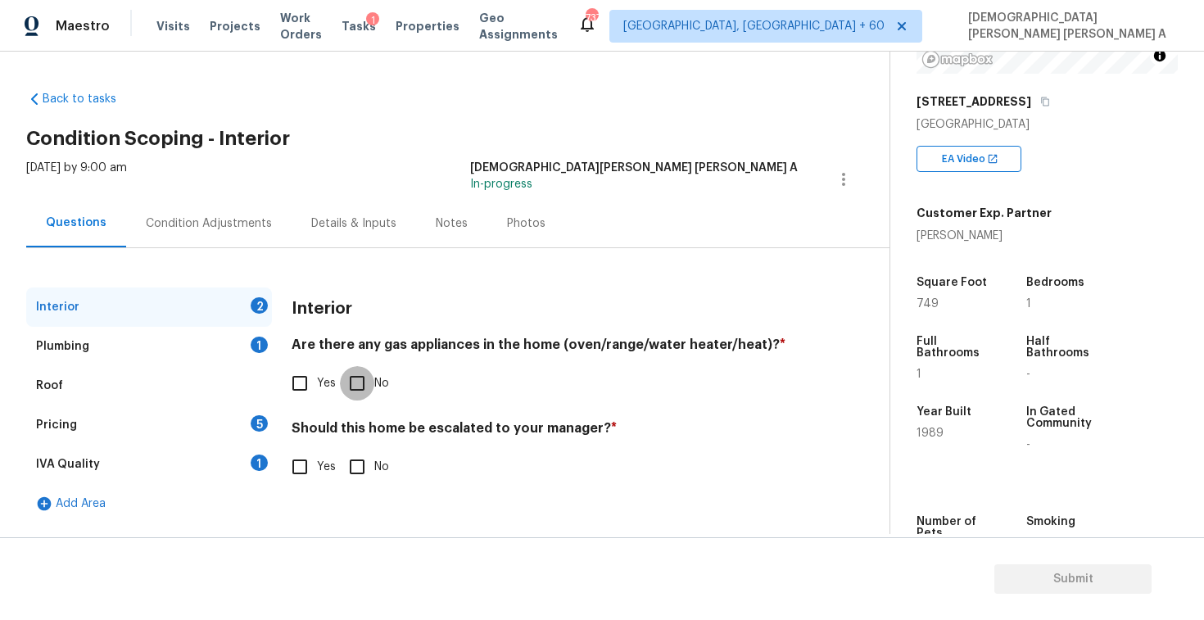
click at [352, 384] on input "No" at bounding box center [357, 383] width 34 height 34
checkbox input "true"
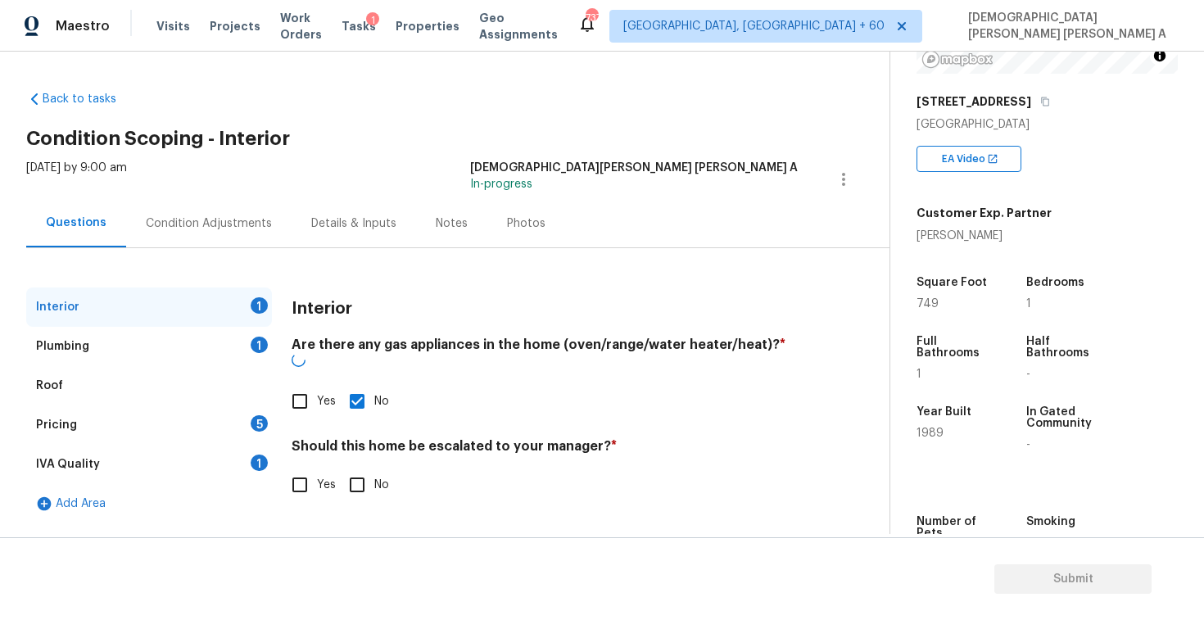
click at [351, 468] on input "No" at bounding box center [357, 485] width 34 height 34
checkbox input "true"
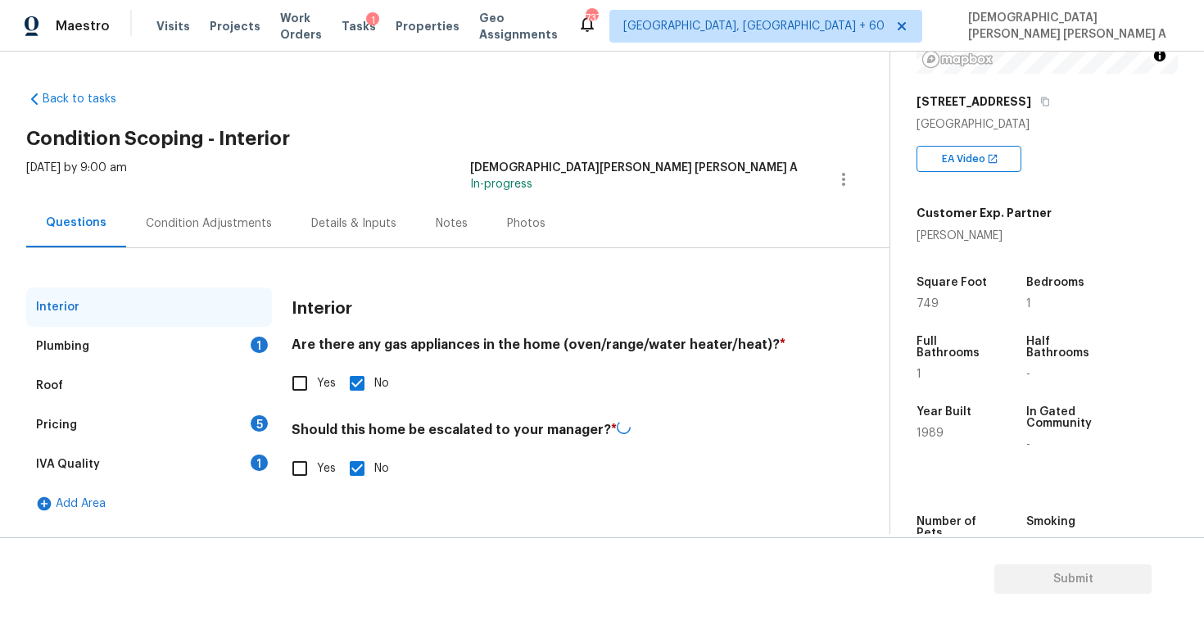
click at [188, 328] on div "Plumbing 1" at bounding box center [149, 346] width 246 height 39
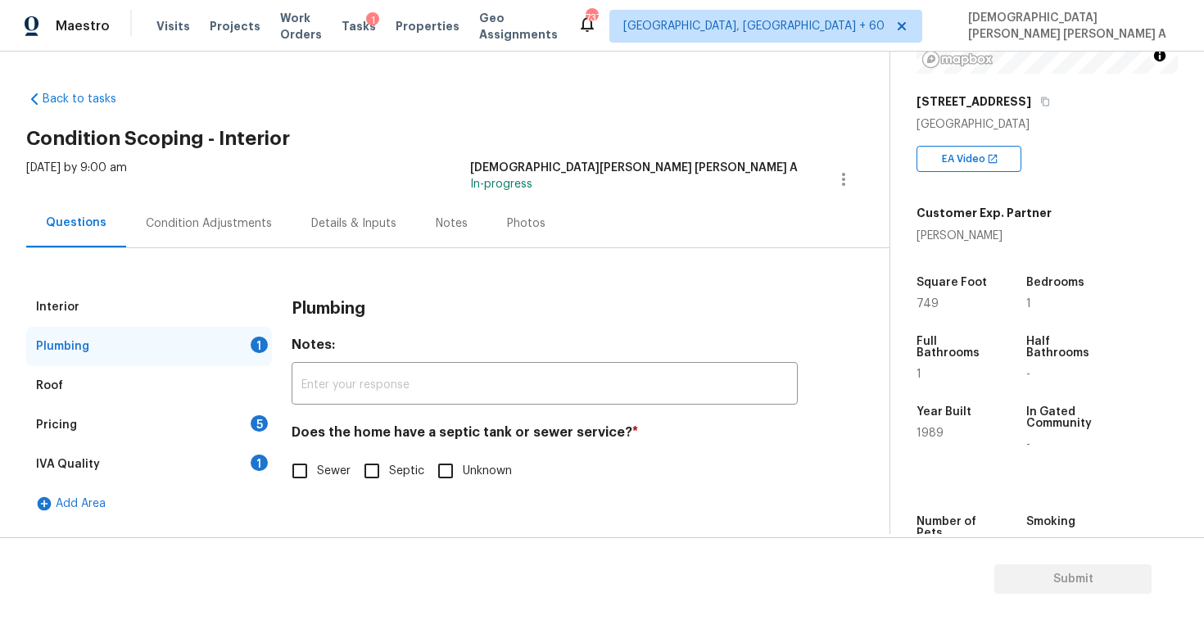
click at [279, 446] on div "Interior Plumbing 1 Roof Pricing 5 IVA Quality 1 Add Area Plumbing Notes: ​ Doe…" at bounding box center [438, 405] width 824 height 236
click at [296, 467] on input "Sewer" at bounding box center [300, 471] width 34 height 34
checkbox input "true"
click at [192, 400] on div "Roof" at bounding box center [149, 385] width 246 height 39
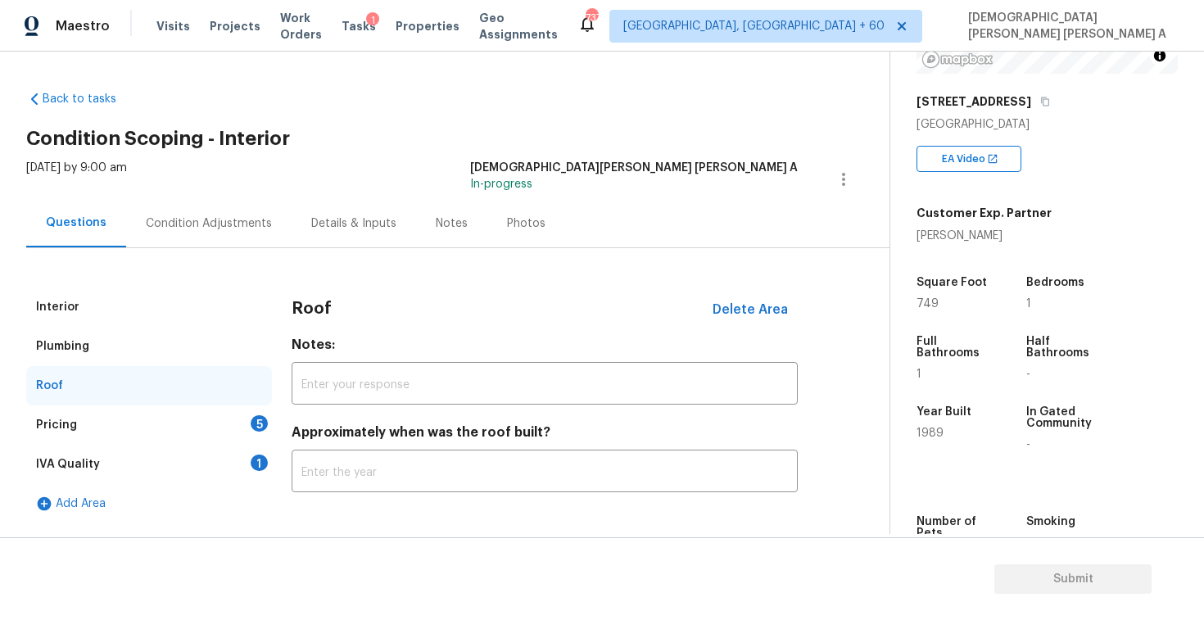
click at [192, 432] on div "Pricing 5" at bounding box center [149, 424] width 246 height 39
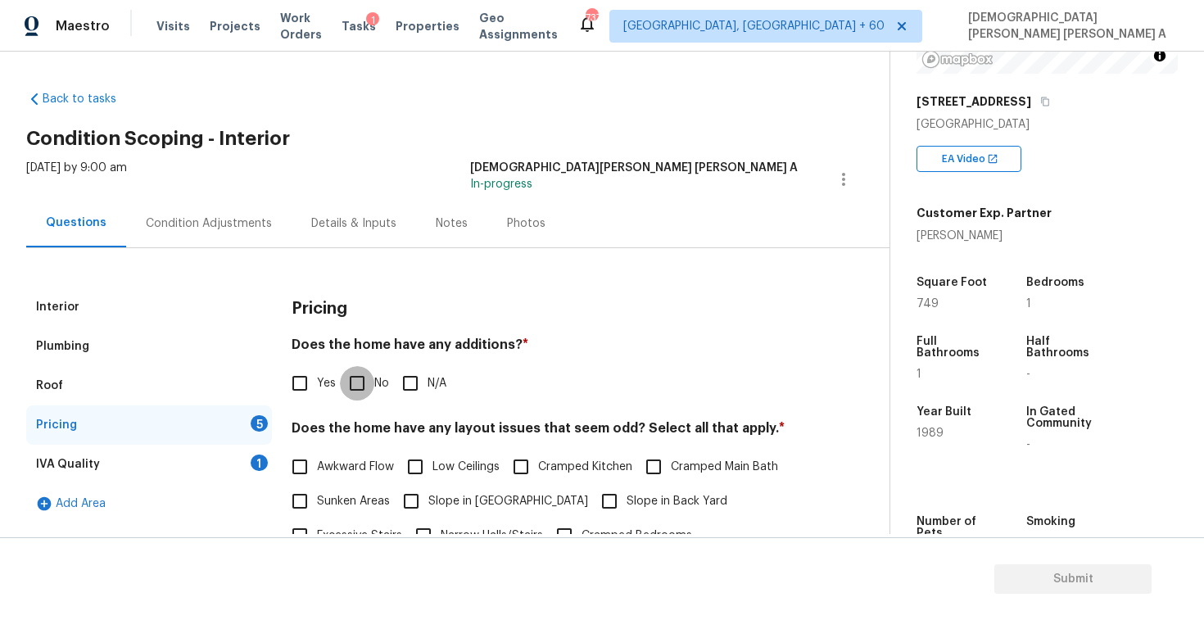
click at [373, 373] on input "No" at bounding box center [357, 383] width 34 height 34
checkbox input "true"
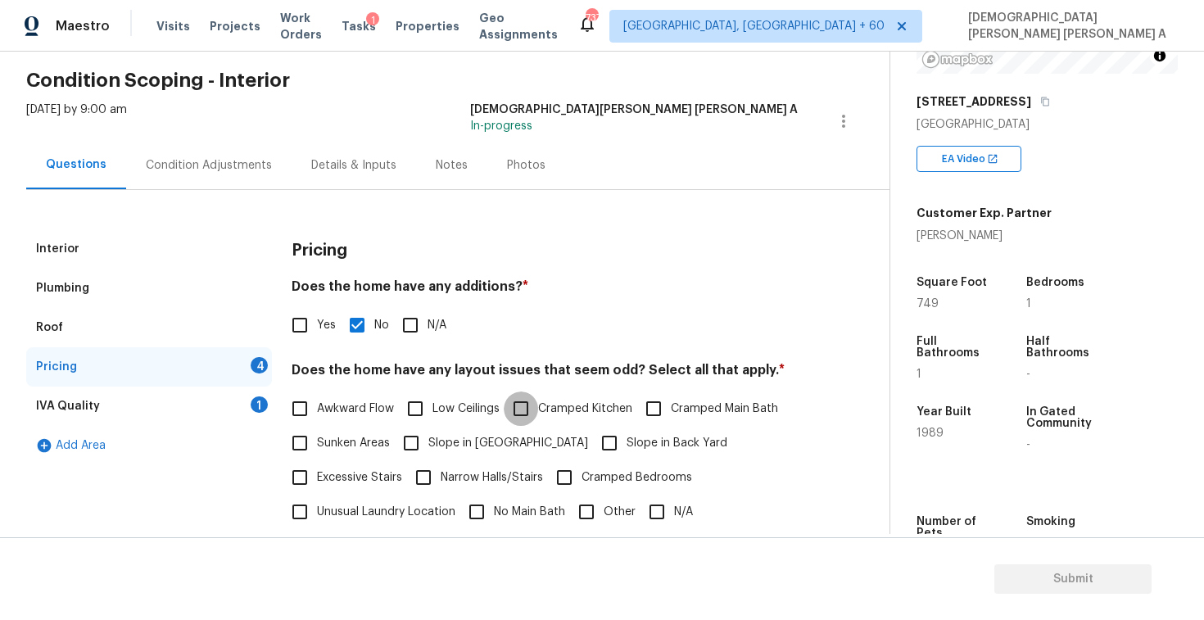
click at [537, 405] on input "Cramped Kitchen" at bounding box center [521, 408] width 34 height 34
checkbox input "true"
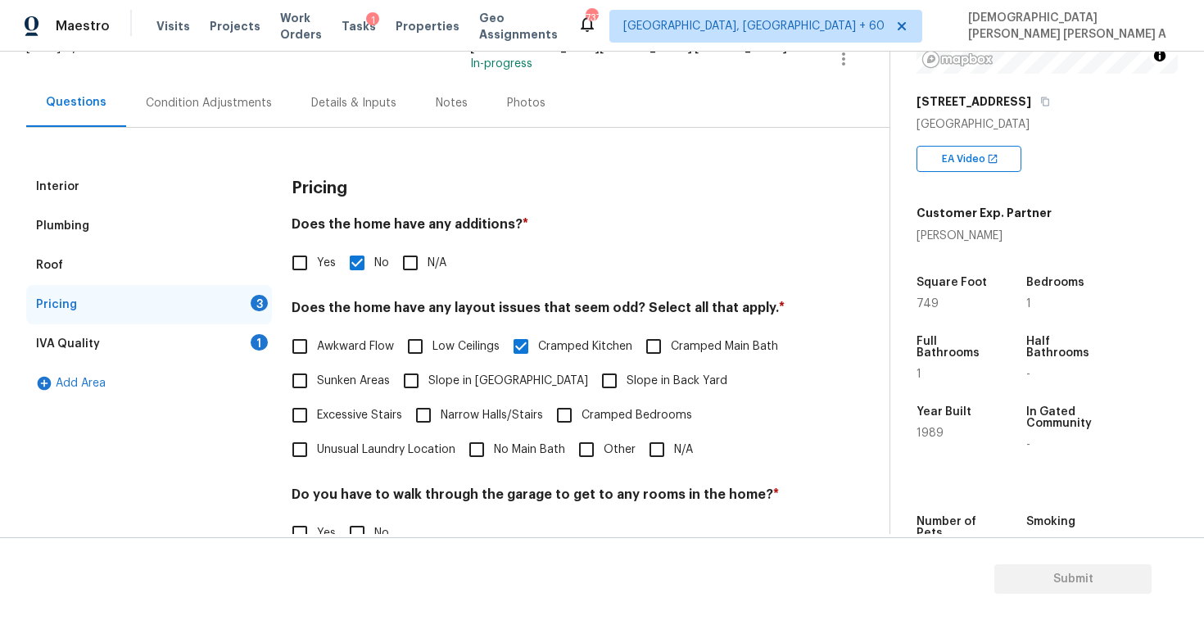
click at [471, 451] on input "No Main Bath" at bounding box center [476, 449] width 34 height 34
checkbox input "true"
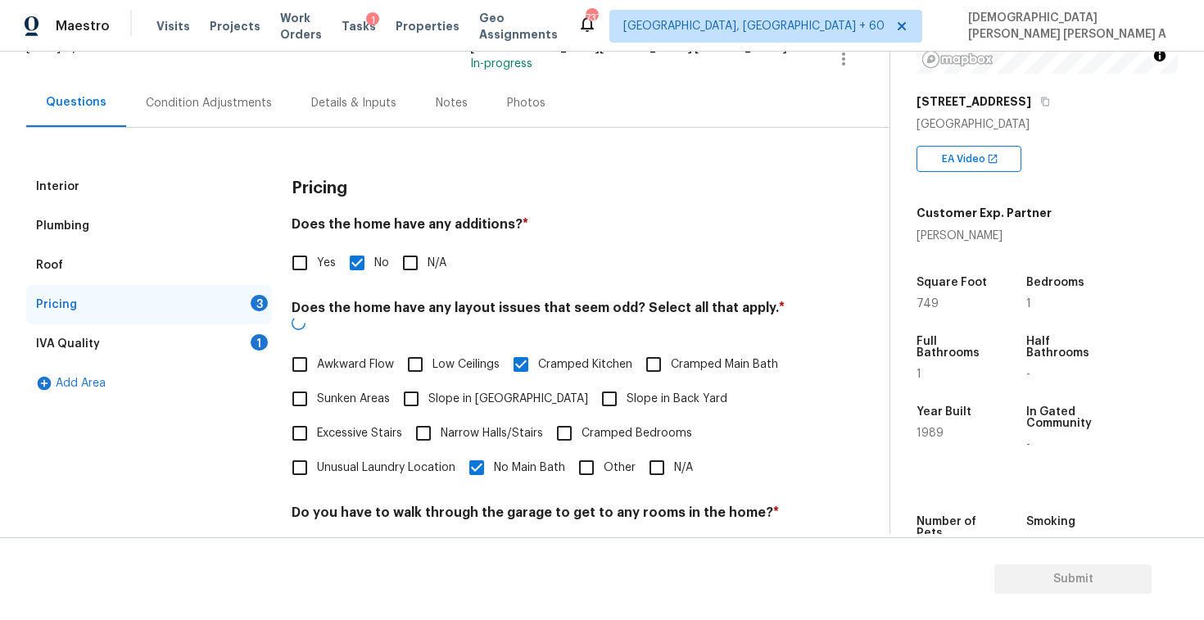
scroll to position [272, 0]
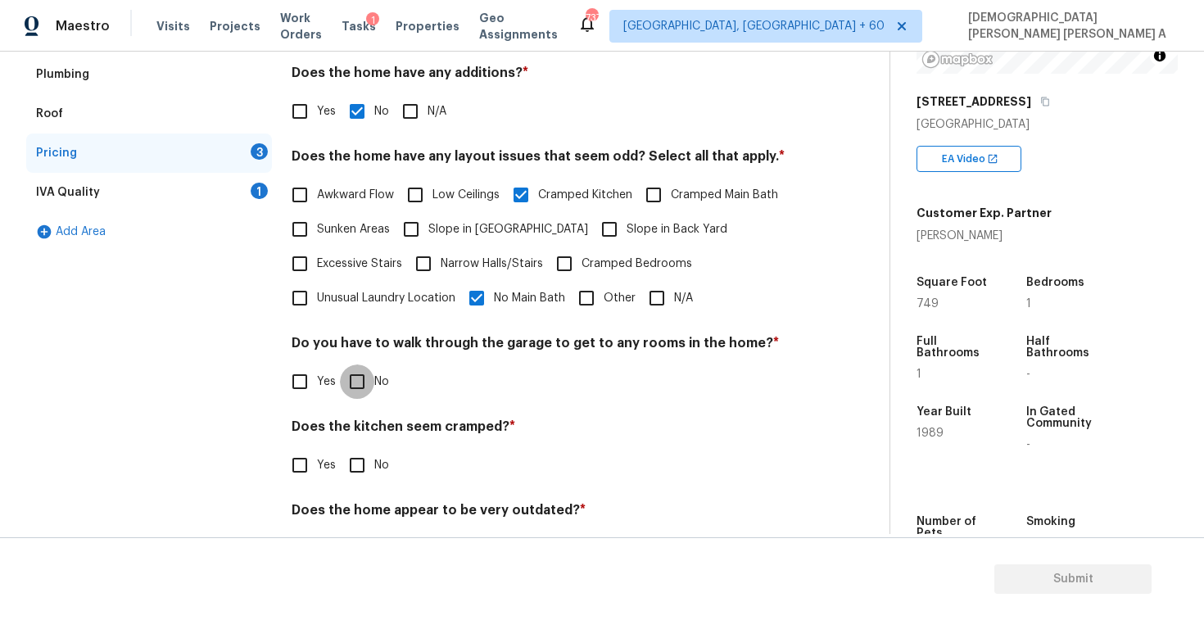
click at [364, 380] on input "No" at bounding box center [357, 381] width 34 height 34
checkbox input "true"
click at [350, 471] on input "No" at bounding box center [357, 467] width 34 height 34
checkbox input "true"
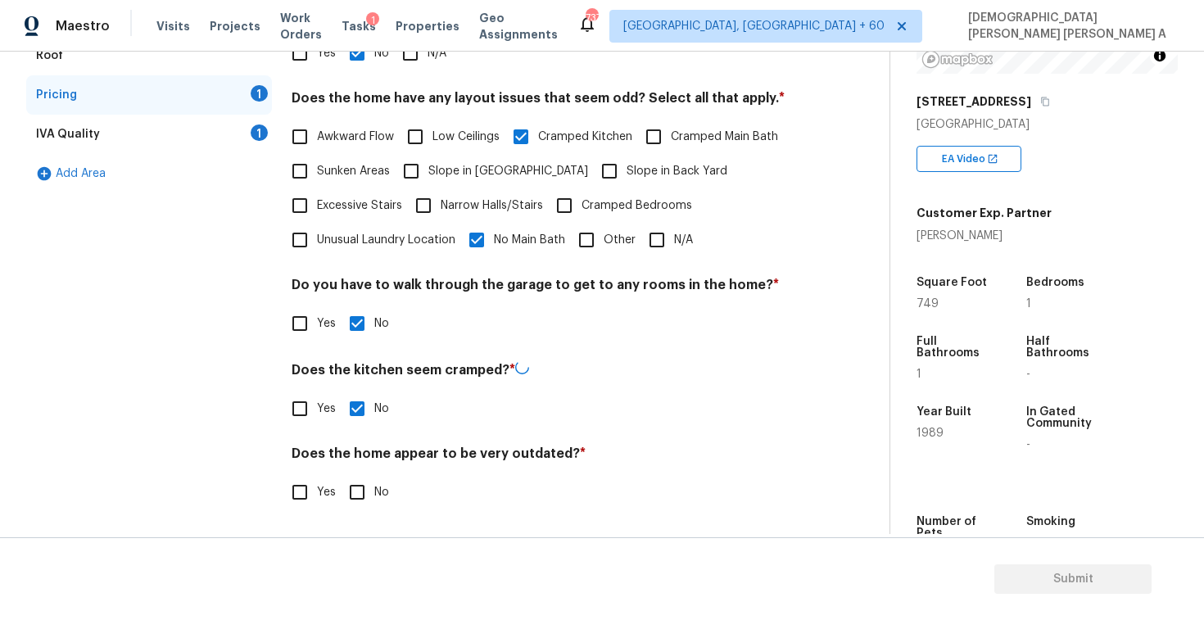
scroll to position [328, 0]
click at [354, 489] on input "No" at bounding box center [357, 492] width 34 height 34
checkbox input "true"
click at [164, 138] on div "IVA Quality 1" at bounding box center [149, 135] width 246 height 39
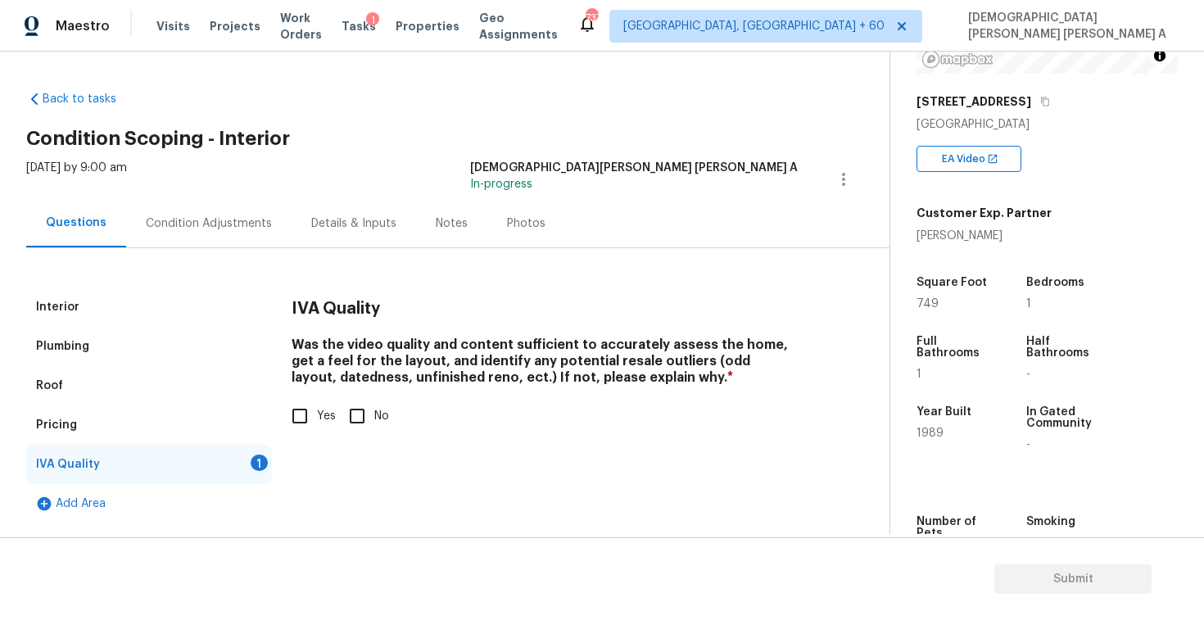
click at [292, 415] on input "Yes" at bounding box center [300, 416] width 34 height 34
checkbox input "true"
click at [232, 199] on div "Condition Adjustments" at bounding box center [208, 223] width 165 height 48
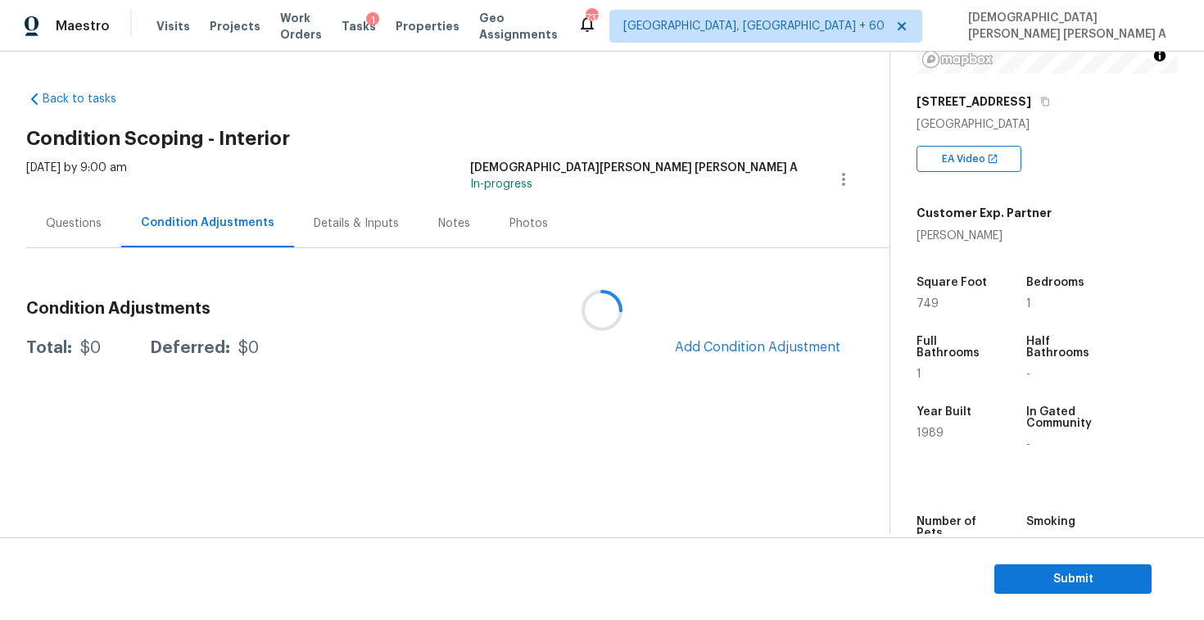
click at [228, 221] on div at bounding box center [602, 310] width 1204 height 620
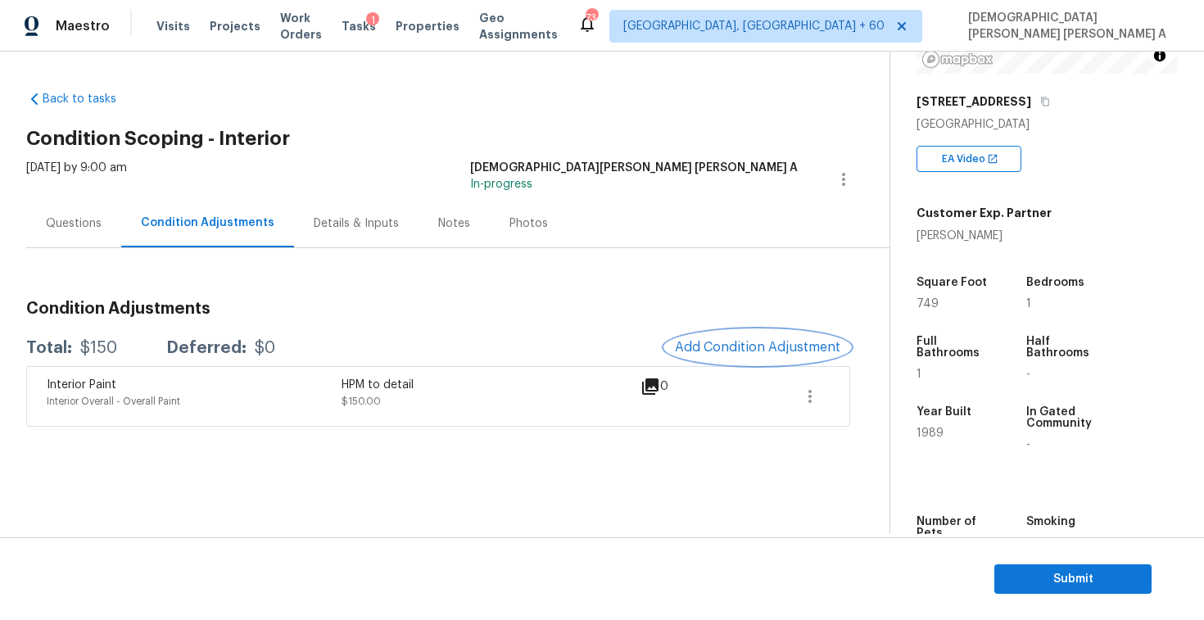
click at [769, 346] on span "Add Condition Adjustment" at bounding box center [757, 347] width 165 height 15
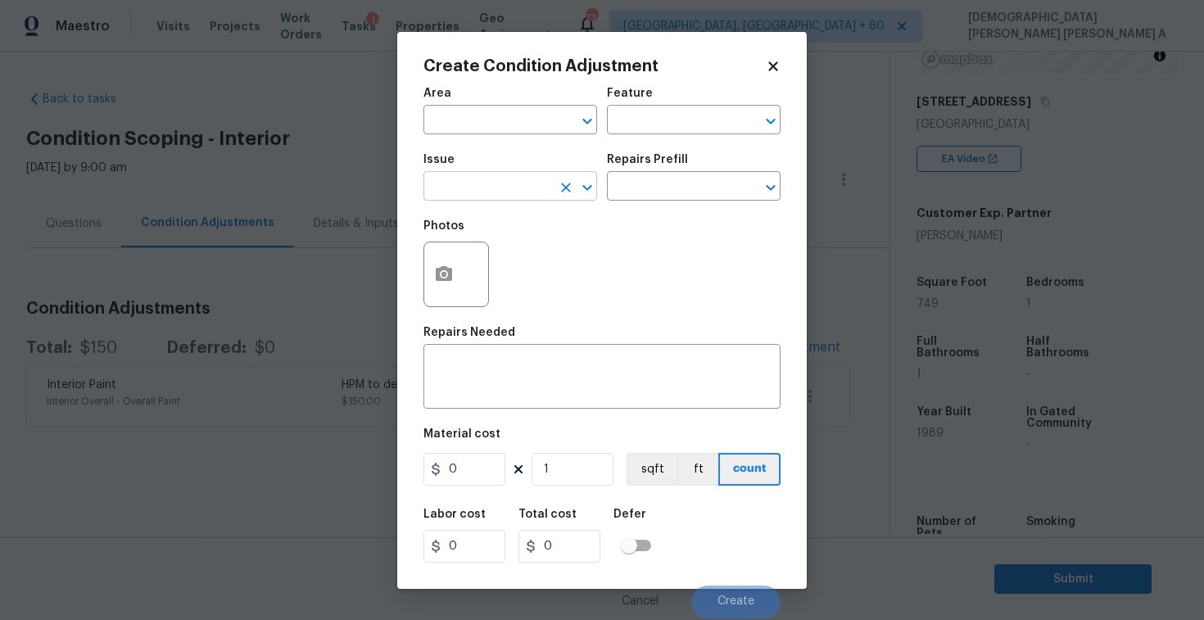
click at [491, 192] on input "text" at bounding box center [487, 187] width 128 height 25
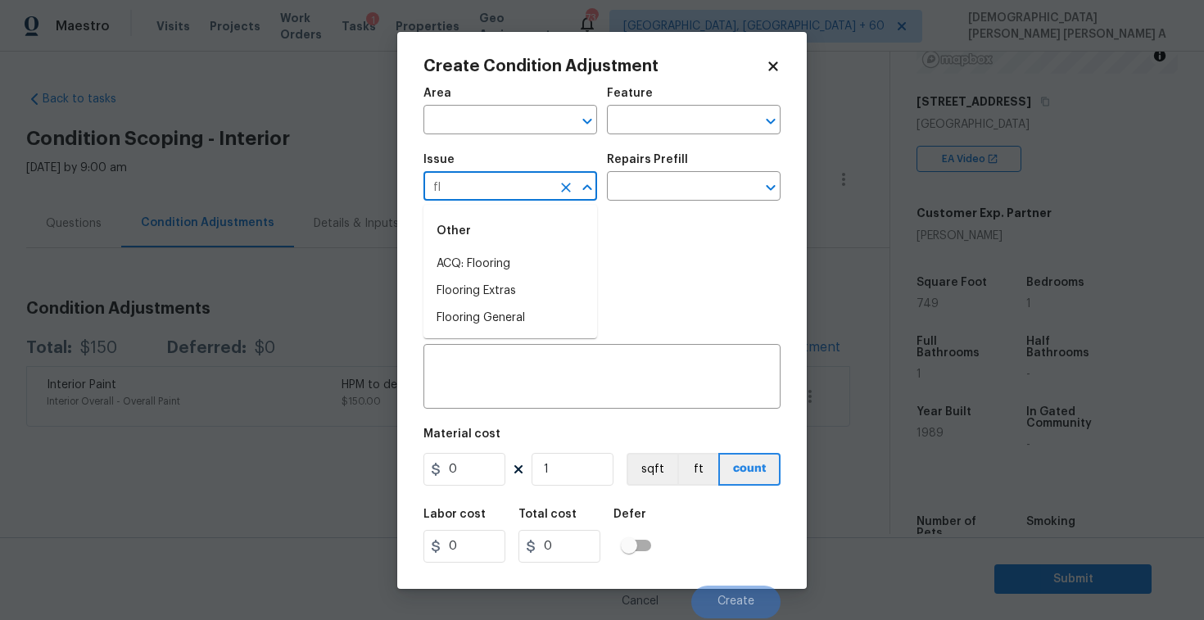
type input "flo"
type input "o"
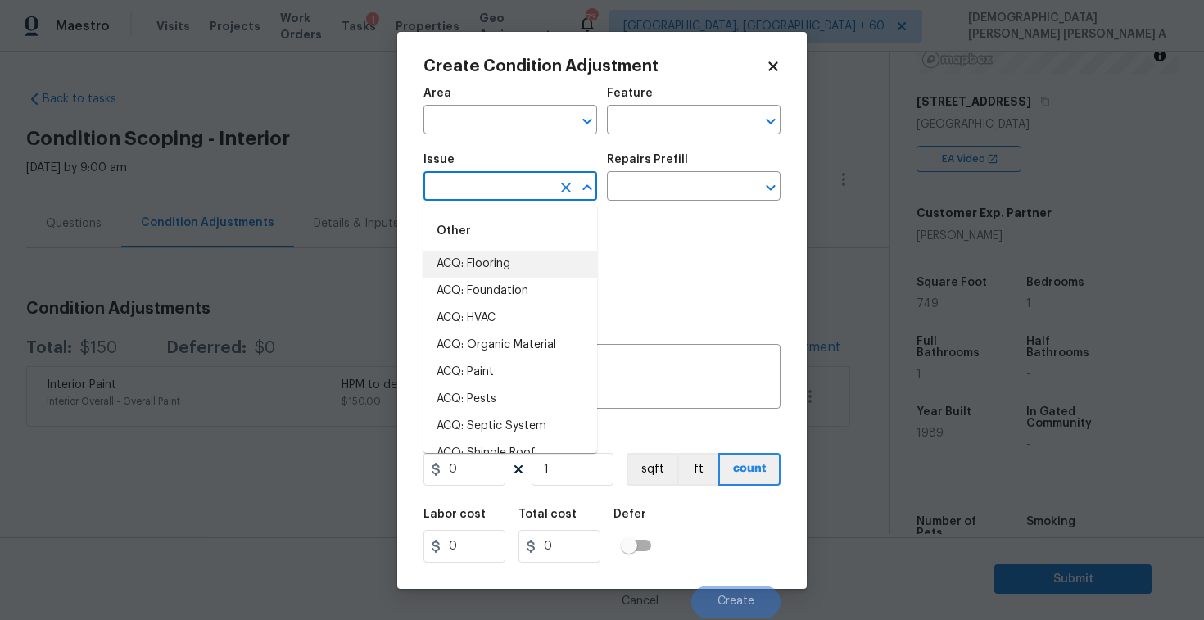
click at [469, 258] on li "ACQ: Flooring" at bounding box center [510, 264] width 174 height 27
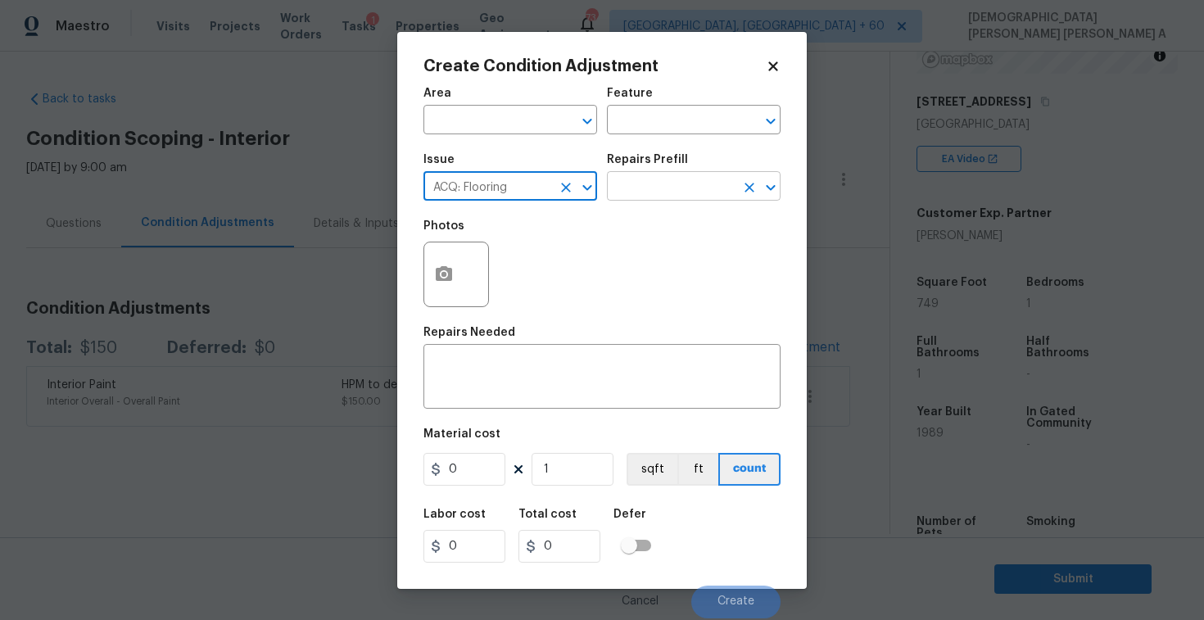
type input "ACQ: Flooring"
click at [670, 186] on input "text" at bounding box center [671, 187] width 128 height 25
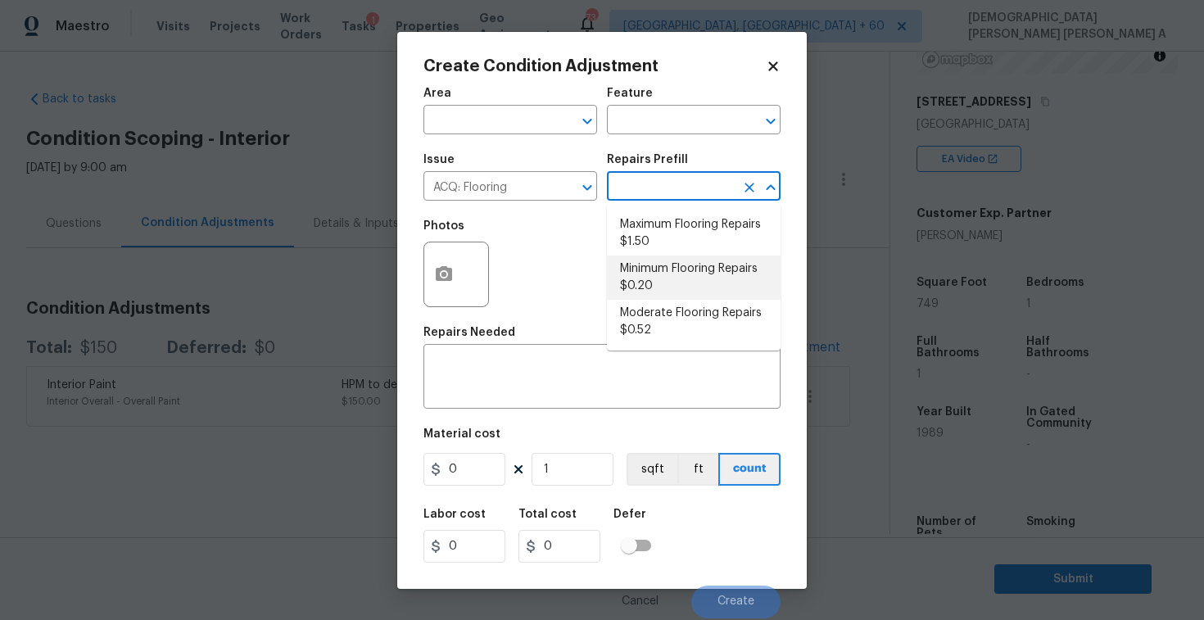
click at [651, 286] on li "Minimum Flooring Repairs $0.20" at bounding box center [694, 278] width 174 height 44
type input "Acquisition"
type textarea "Acquisition Scope: Minimum flooring repairs"
type input "0.2"
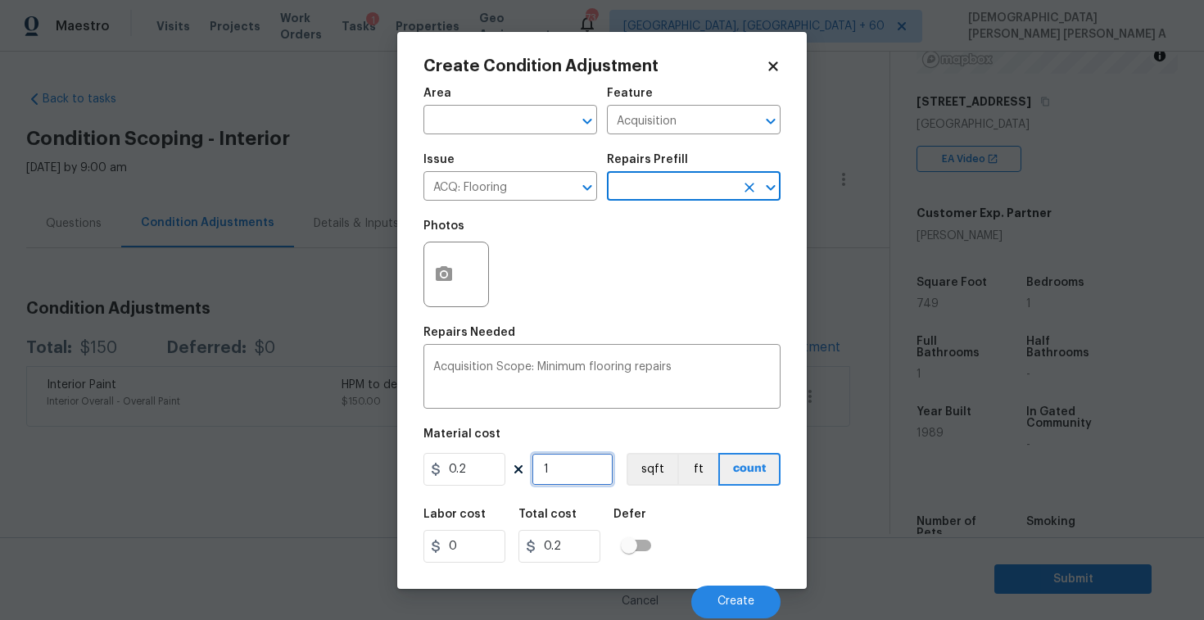
click at [576, 461] on input "1" at bounding box center [573, 469] width 82 height 33
type input "0"
type input "7"
type input "1.4"
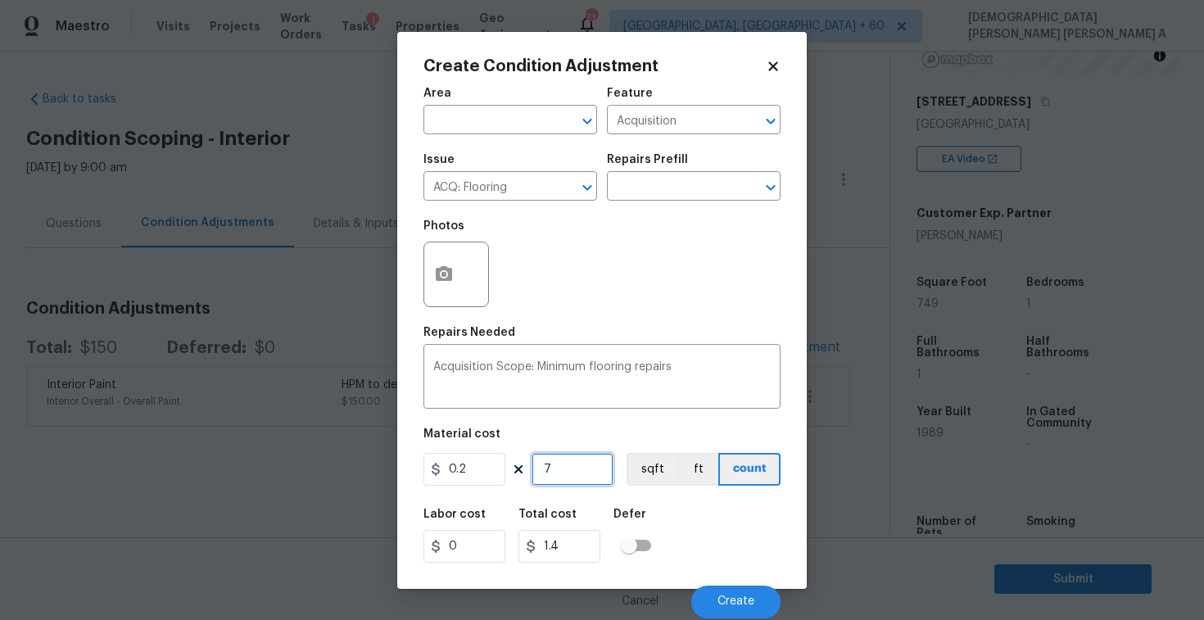
type input "74"
type input "14.8"
type input "749"
type input "149.8"
type input "749"
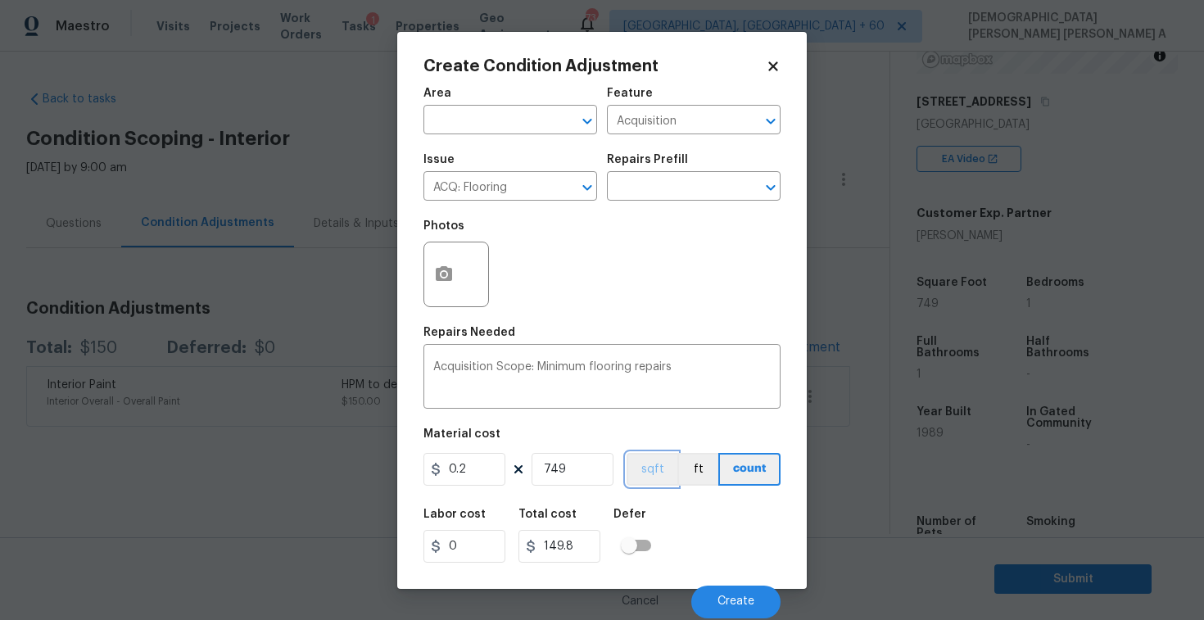
click at [664, 456] on button "sqft" at bounding box center [652, 469] width 51 height 33
click at [722, 586] on button "Create" at bounding box center [735, 602] width 89 height 33
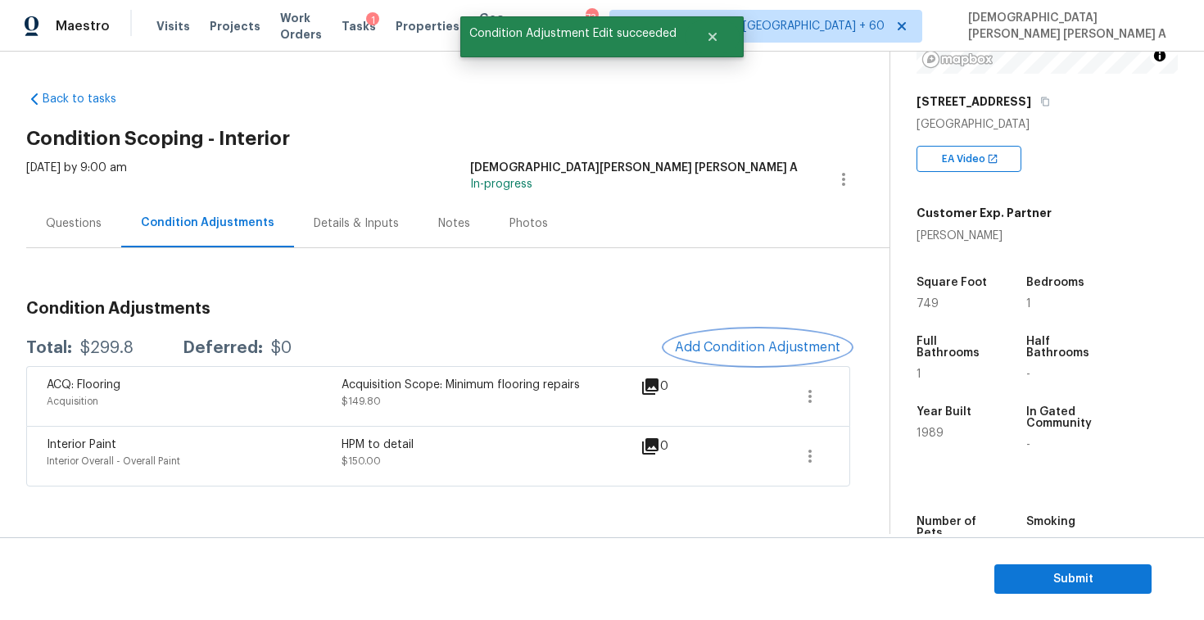
click at [756, 355] on button "Add Condition Adjustment" at bounding box center [757, 347] width 185 height 34
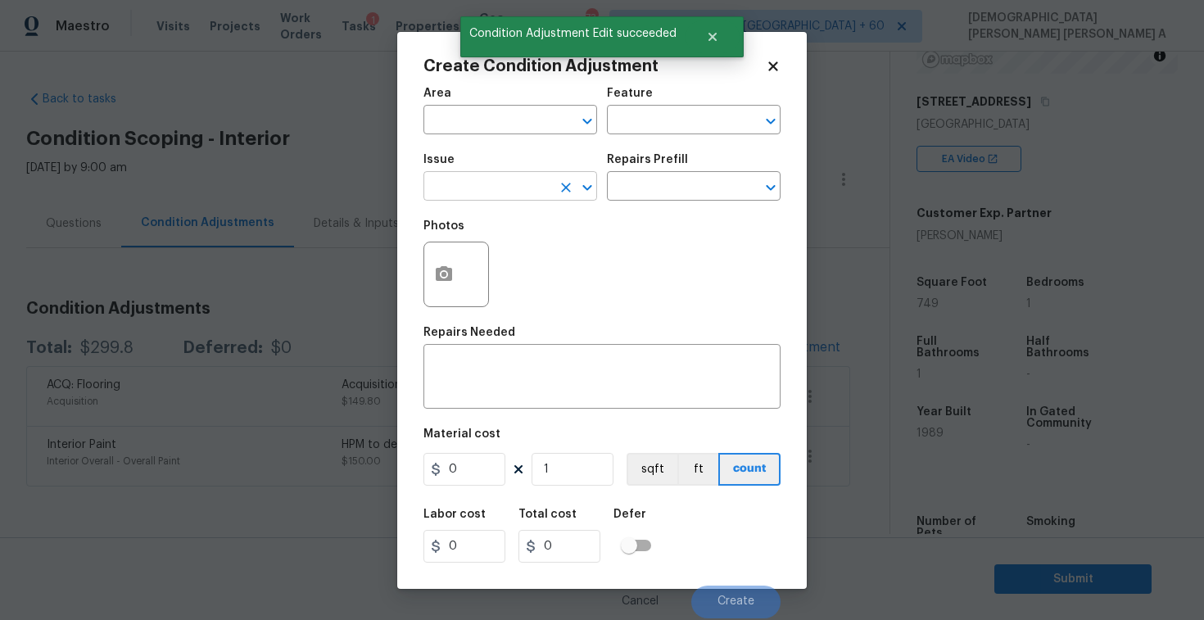
click at [482, 196] on input "text" at bounding box center [487, 187] width 128 height 25
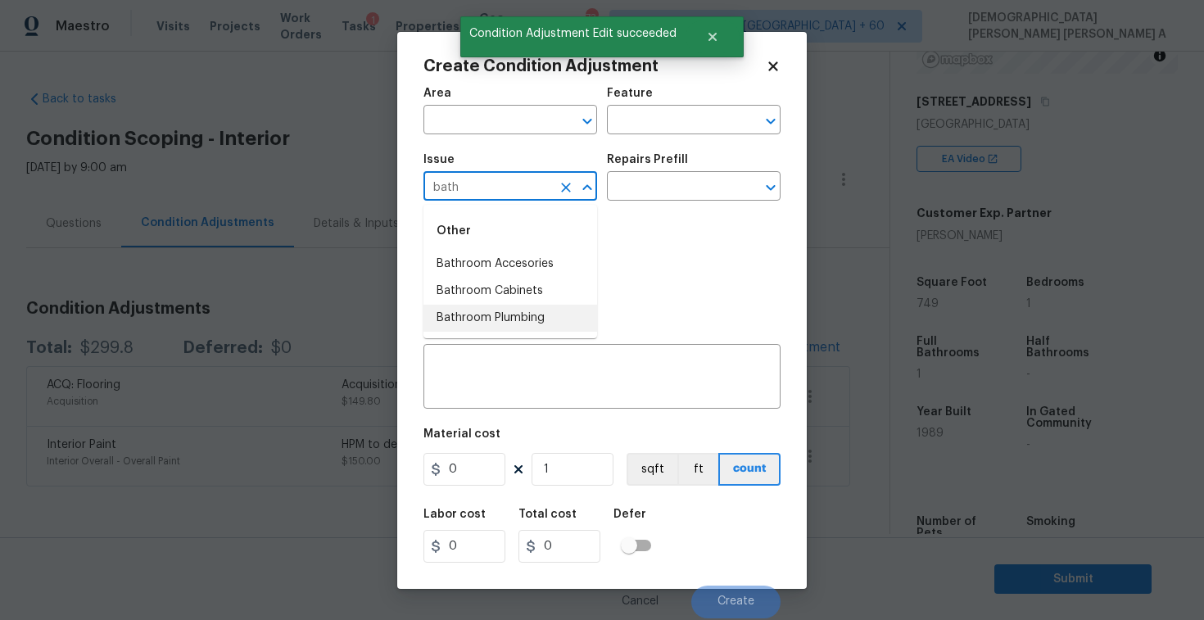
click at [493, 316] on li "Bathroom Plumbing" at bounding box center [510, 318] width 174 height 27
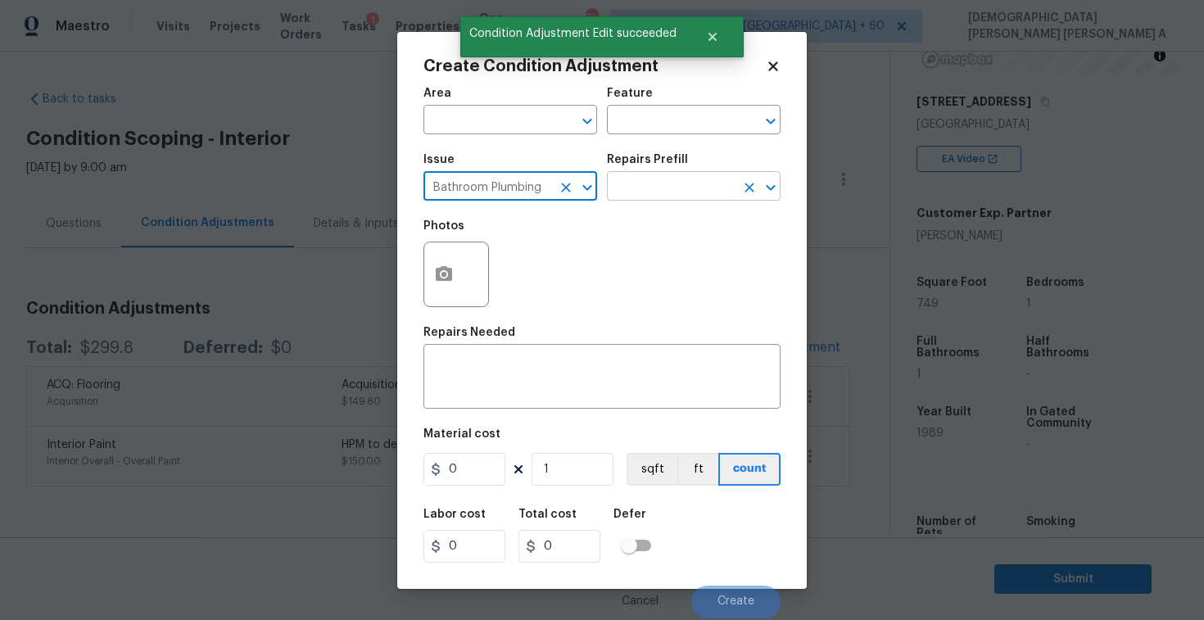
type input "Bathroom Plumbing"
click at [671, 182] on input "text" at bounding box center [671, 187] width 128 height 25
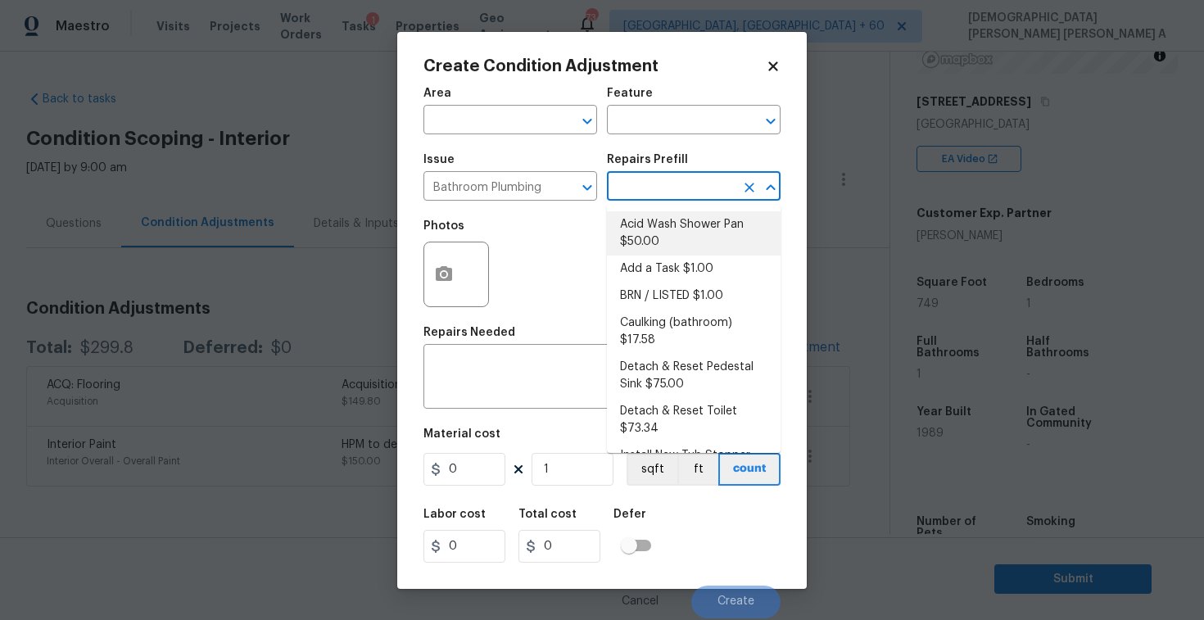
click at [661, 251] on li "Acid Wash Shower Pan $50.00" at bounding box center [694, 233] width 174 height 44
type input "Plumbing"
type textarea "Prep and acid wash/deep clean the shower pan."
type input "50"
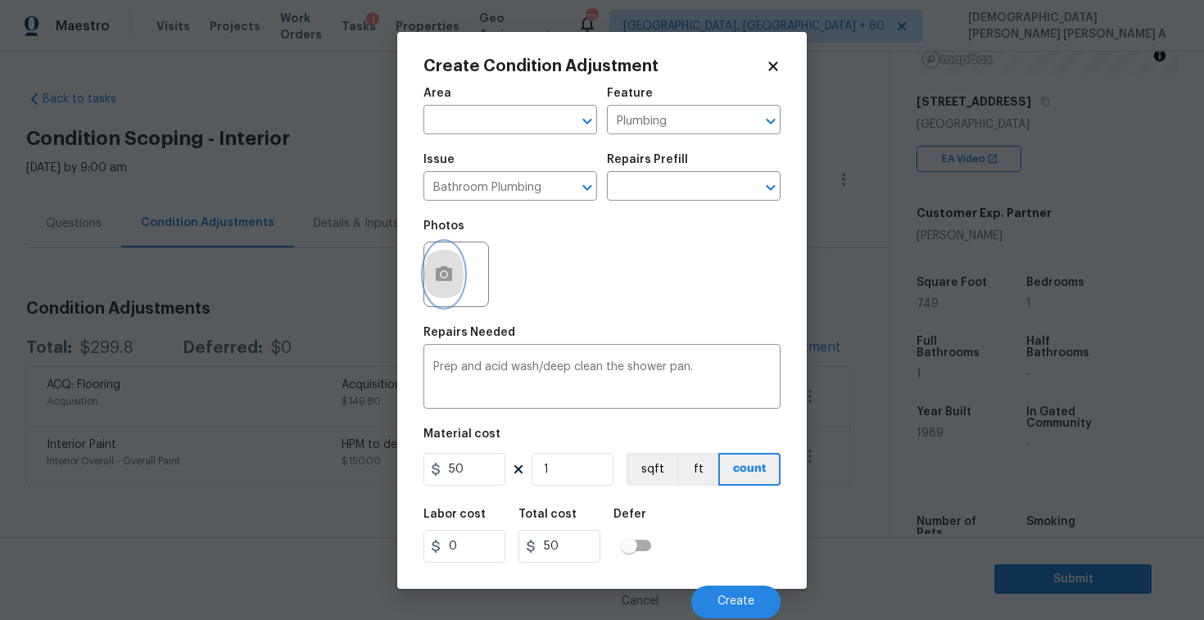
click at [462, 269] on button "button" at bounding box center [443, 274] width 39 height 64
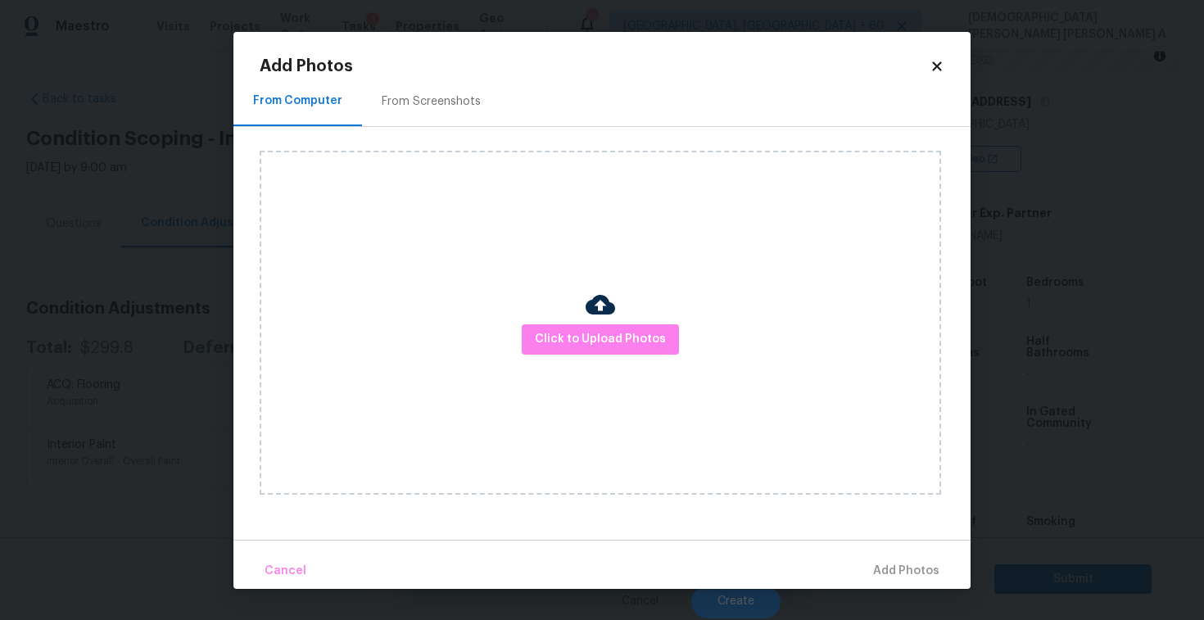
click at [606, 359] on div "Click to Upload Photos" at bounding box center [600, 323] width 681 height 344
click at [606, 355] on div "Click to Upload Photos" at bounding box center [600, 323] width 681 height 344
click at [605, 339] on span "Click to Upload Photos" at bounding box center [600, 339] width 131 height 20
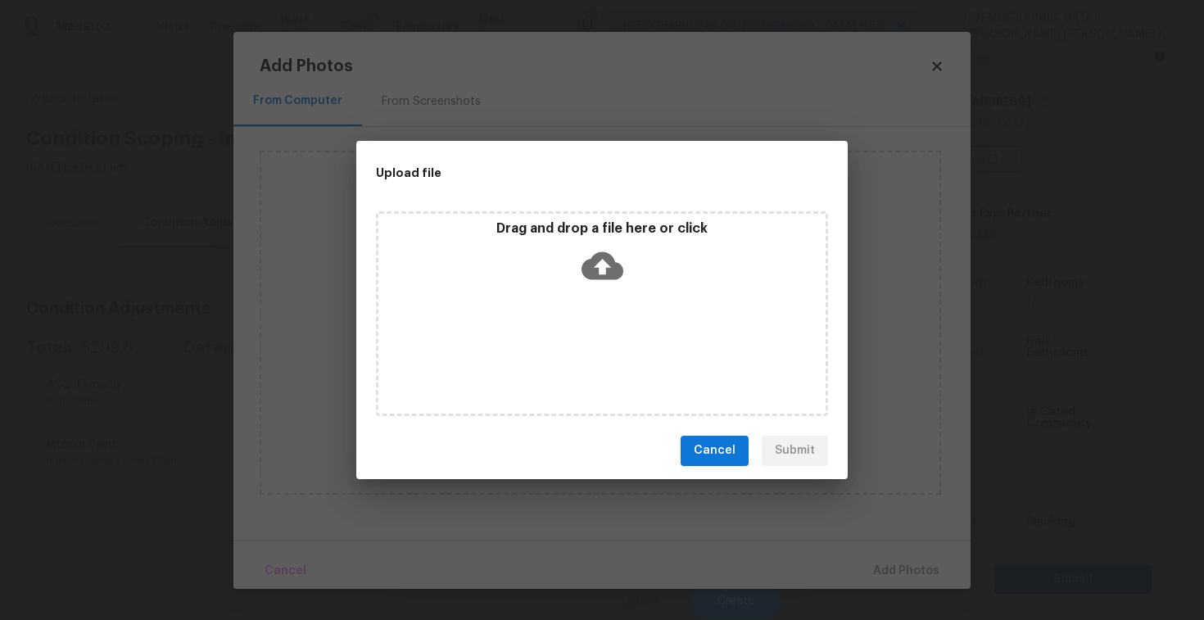
click at [597, 302] on div "Drag and drop a file here or click" at bounding box center [602, 313] width 452 height 205
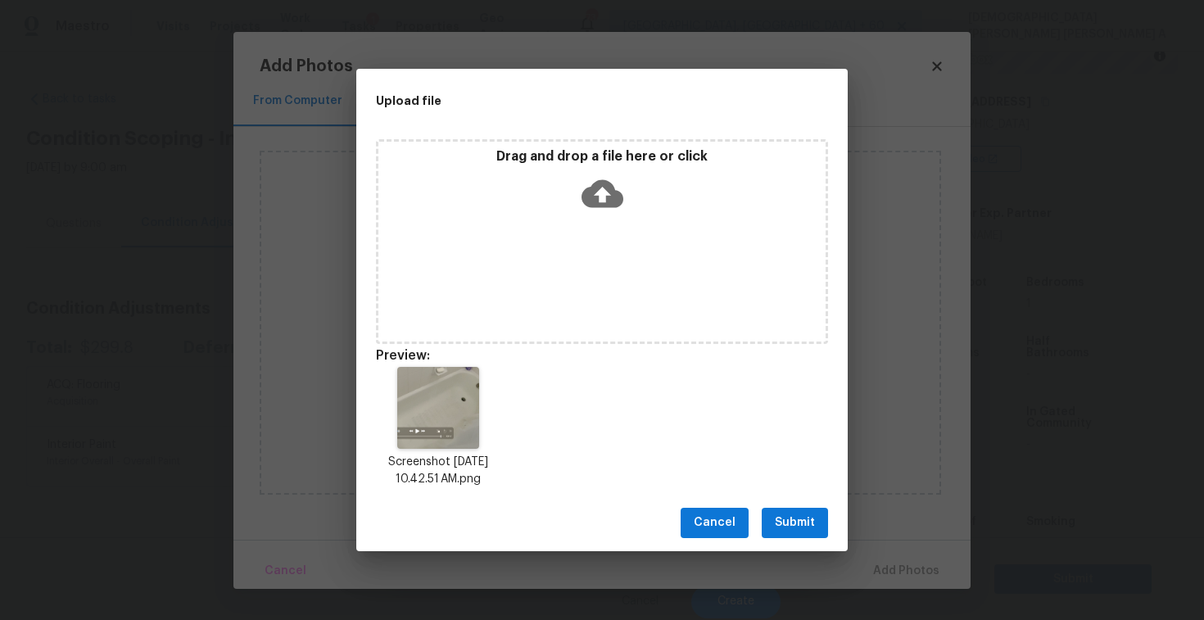
click at [799, 521] on span "Submit" at bounding box center [795, 523] width 40 height 20
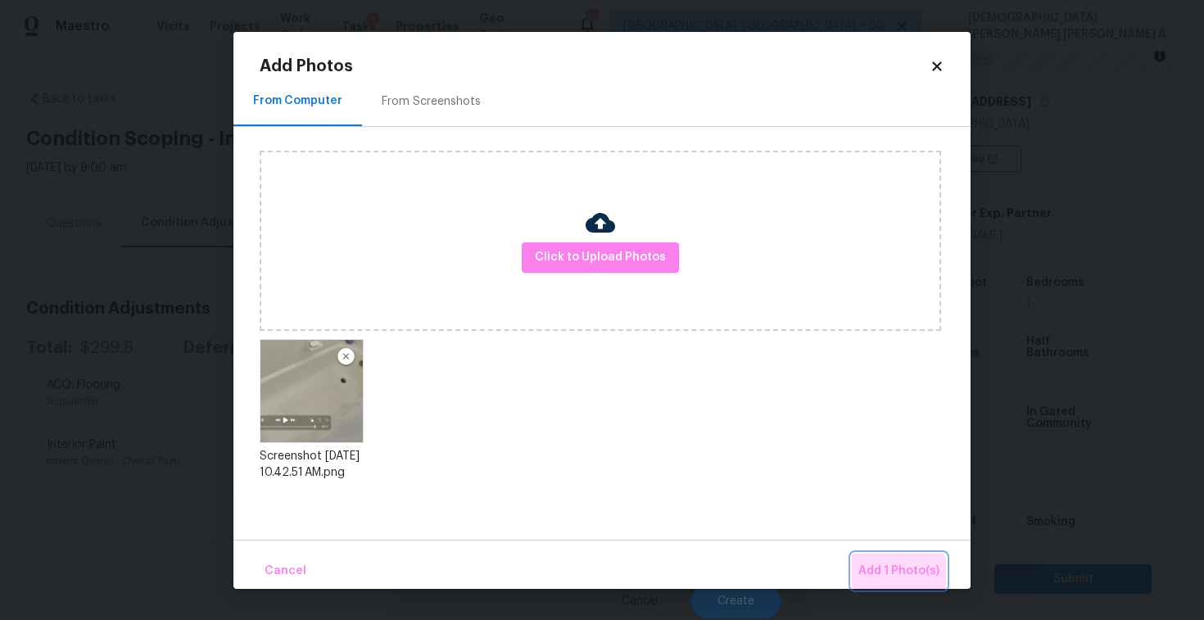
click at [893, 574] on span "Add 1 Photo(s)" at bounding box center [898, 571] width 81 height 20
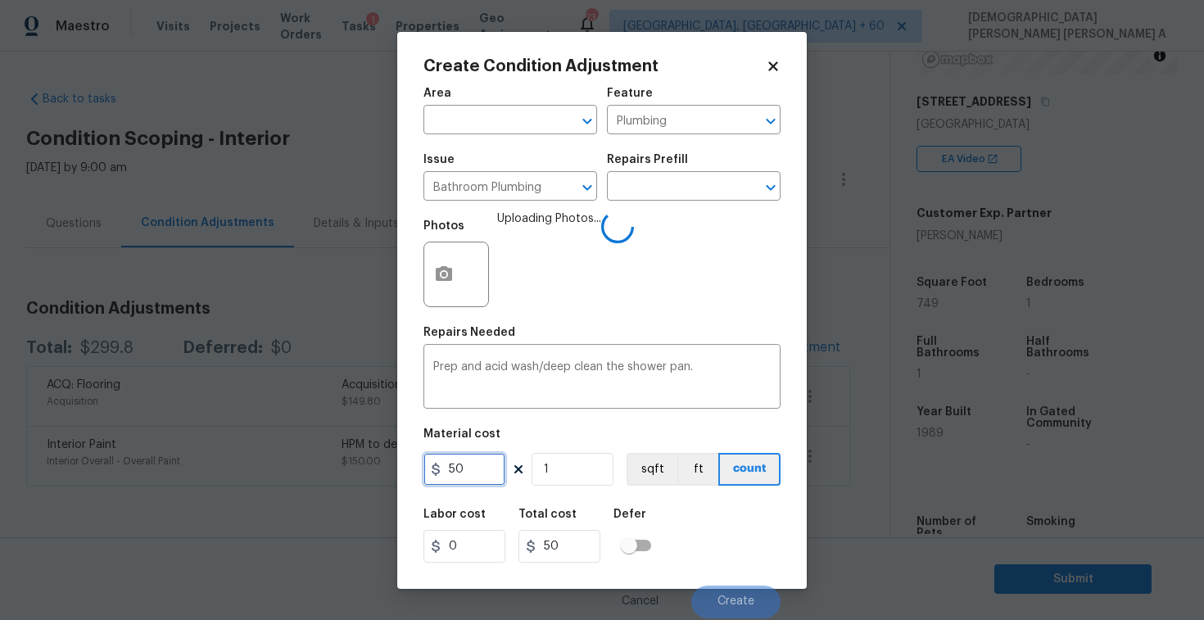
click at [482, 475] on input "50" at bounding box center [464, 469] width 82 height 33
type input "75"
click at [692, 373] on textarea "Prep and acid wash/deep clean the shower pan." at bounding box center [601, 378] width 337 height 34
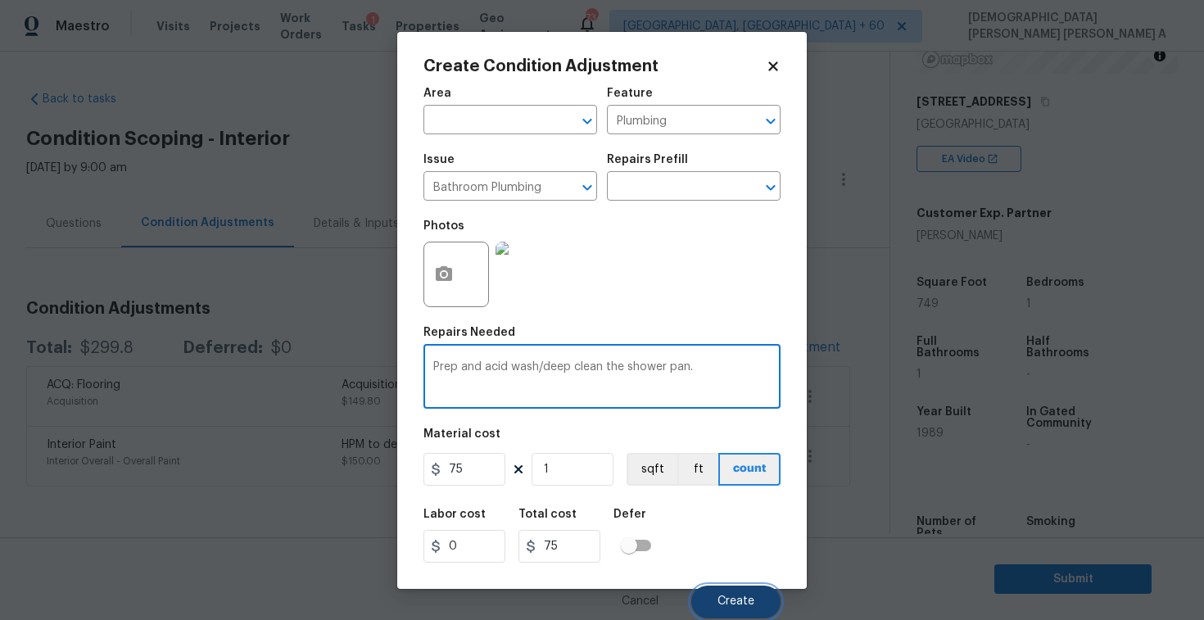
click at [726, 595] on span "Create" at bounding box center [735, 601] width 37 height 12
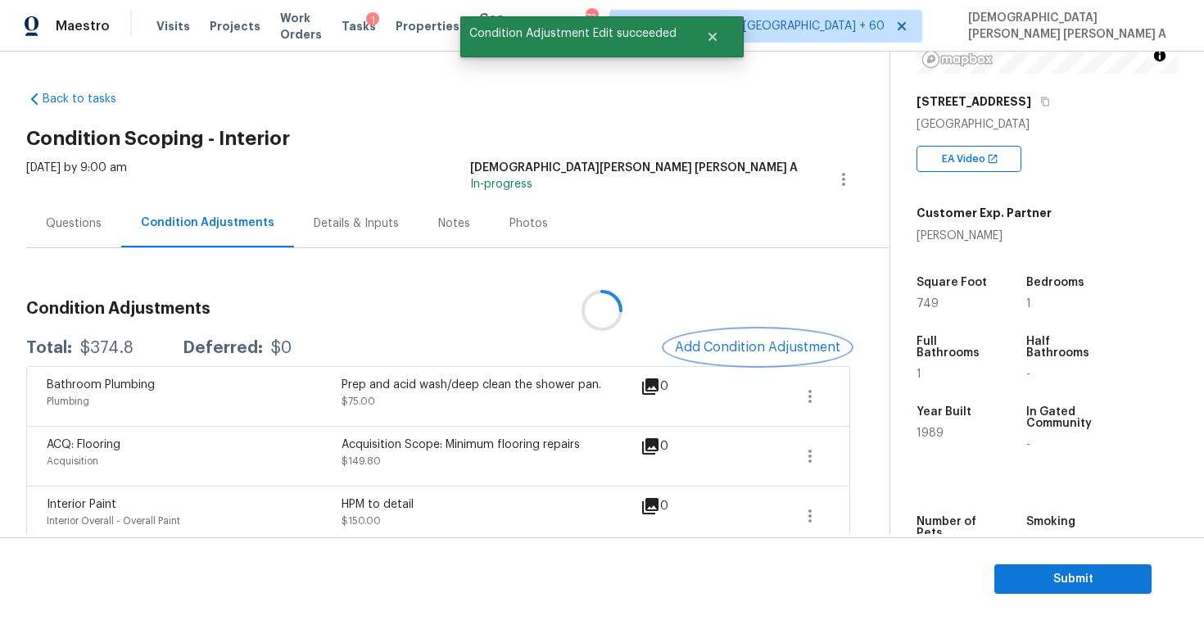
scroll to position [366, 0]
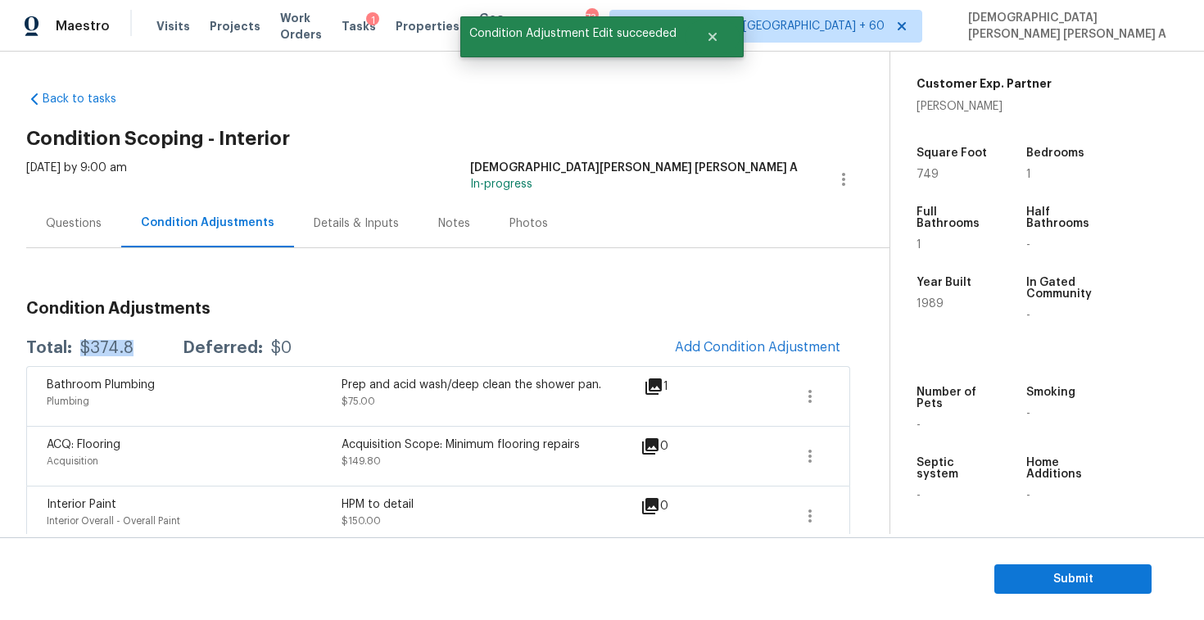
drag, startPoint x: 138, startPoint y: 356, endPoint x: 74, endPoint y: 347, distance: 65.3
click at [74, 347] on div "Total: $374.8 Deferred: $0 Add Condition Adjustment" at bounding box center [438, 348] width 824 height 36
copy div "$374.8"
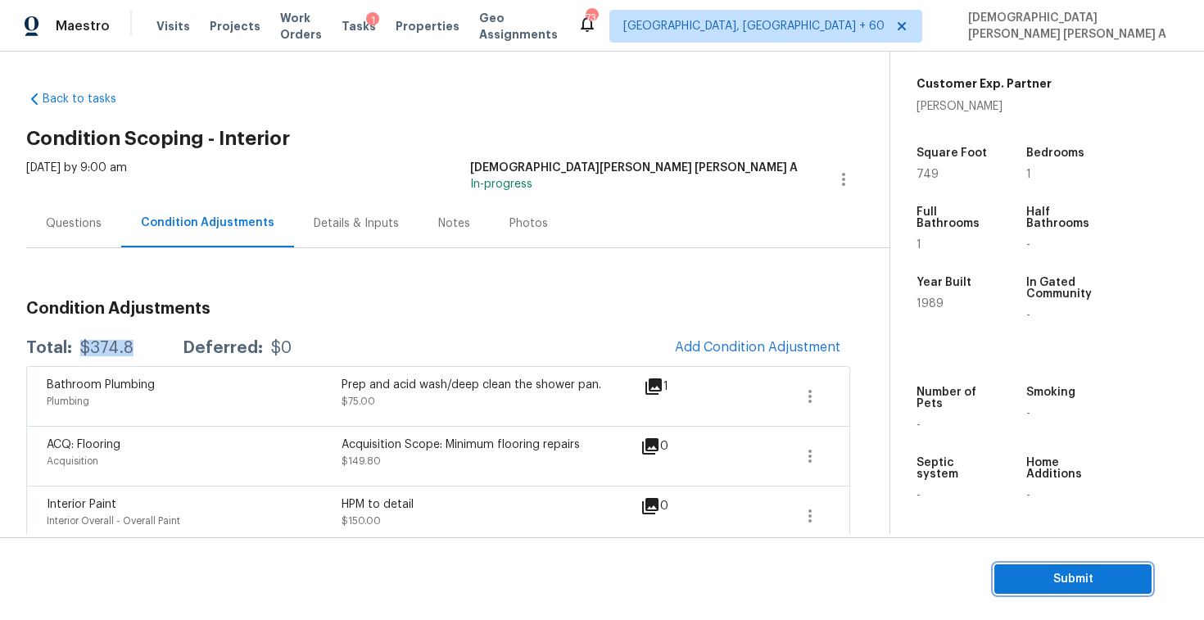
click at [1079, 587] on span "Submit" at bounding box center [1072, 579] width 131 height 20
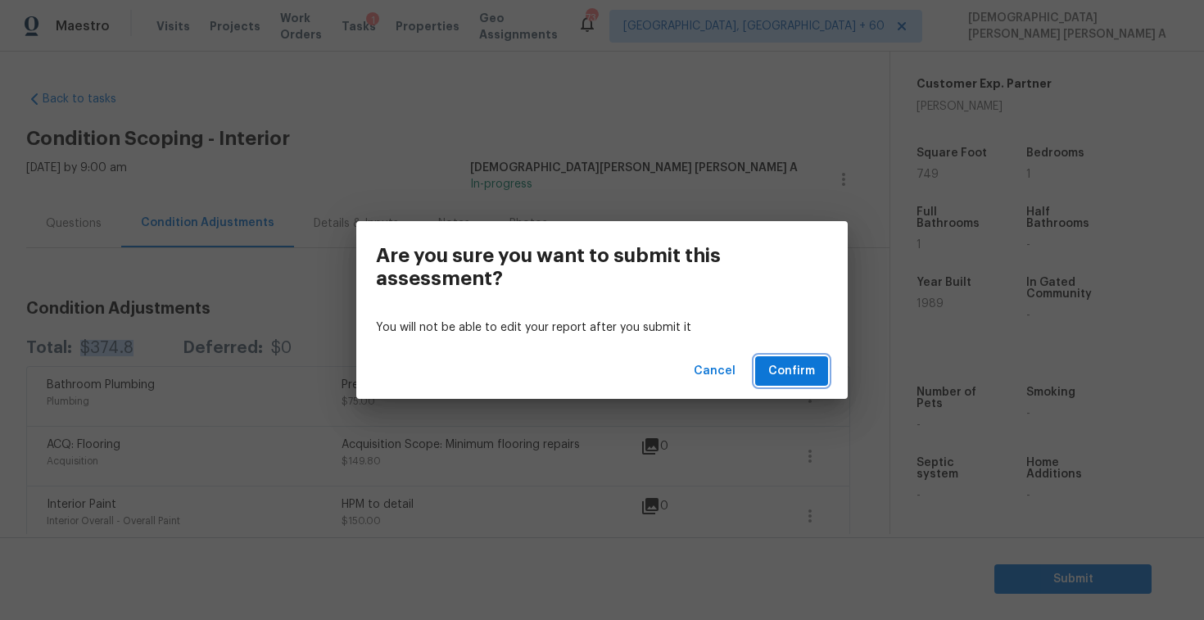
click at [792, 382] on button "Confirm" at bounding box center [791, 371] width 73 height 30
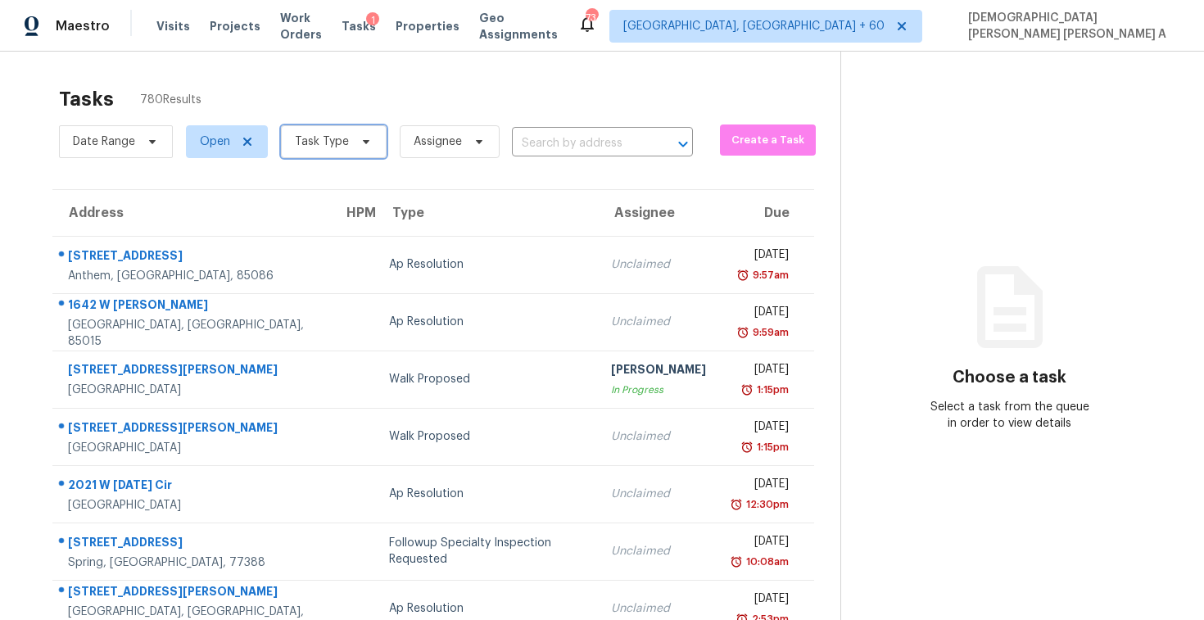
click at [350, 146] on span "Task Type" at bounding box center [334, 141] width 106 height 33
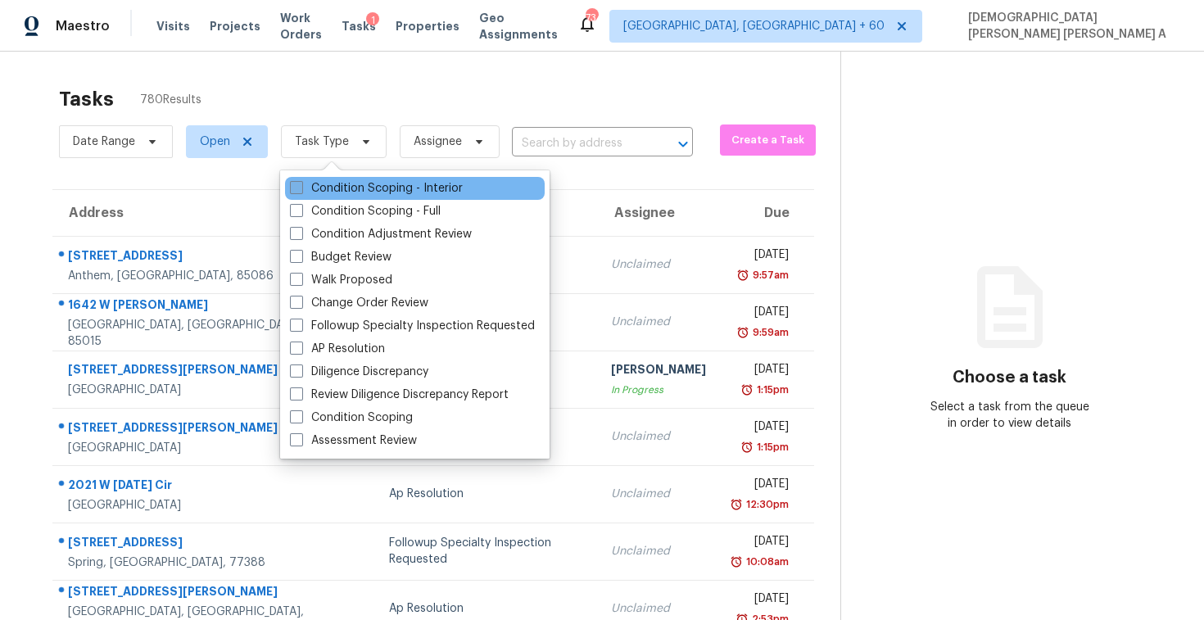
click at [337, 193] on label "Condition Scoping - Interior" at bounding box center [376, 188] width 173 height 16
click at [301, 191] on input "Condition Scoping - Interior" at bounding box center [295, 185] width 11 height 11
checkbox input "true"
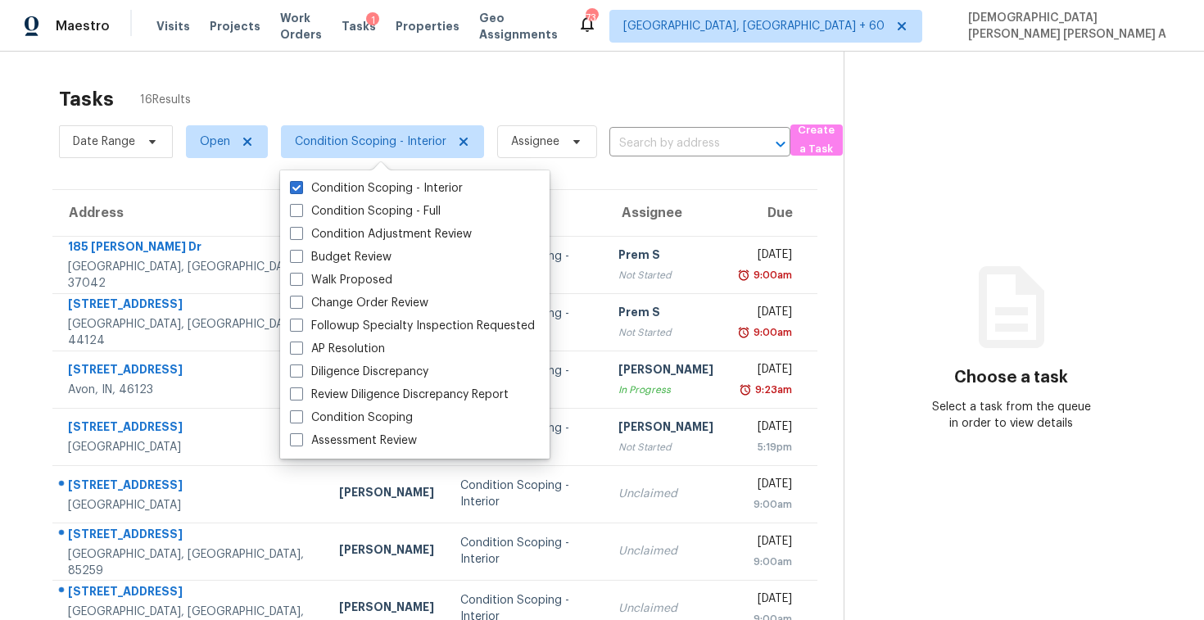
click at [390, 88] on div "Tasks 16 Results" at bounding box center [451, 99] width 785 height 43
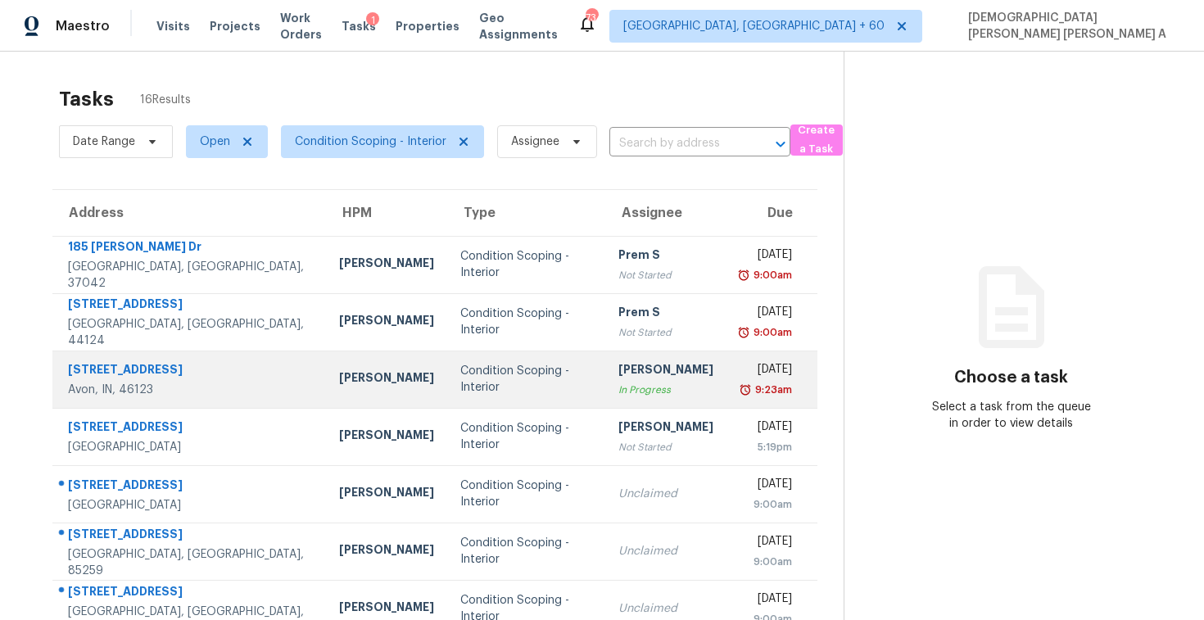
scroll to position [129, 0]
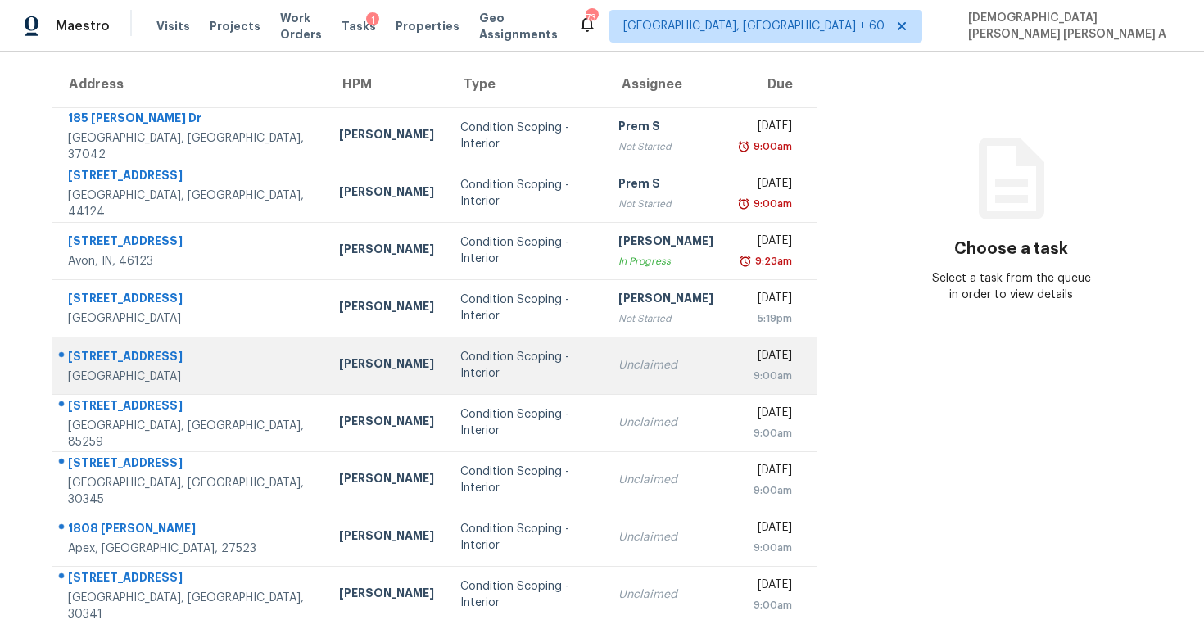
click at [605, 382] on td "Unclaimed" at bounding box center [665, 365] width 121 height 57
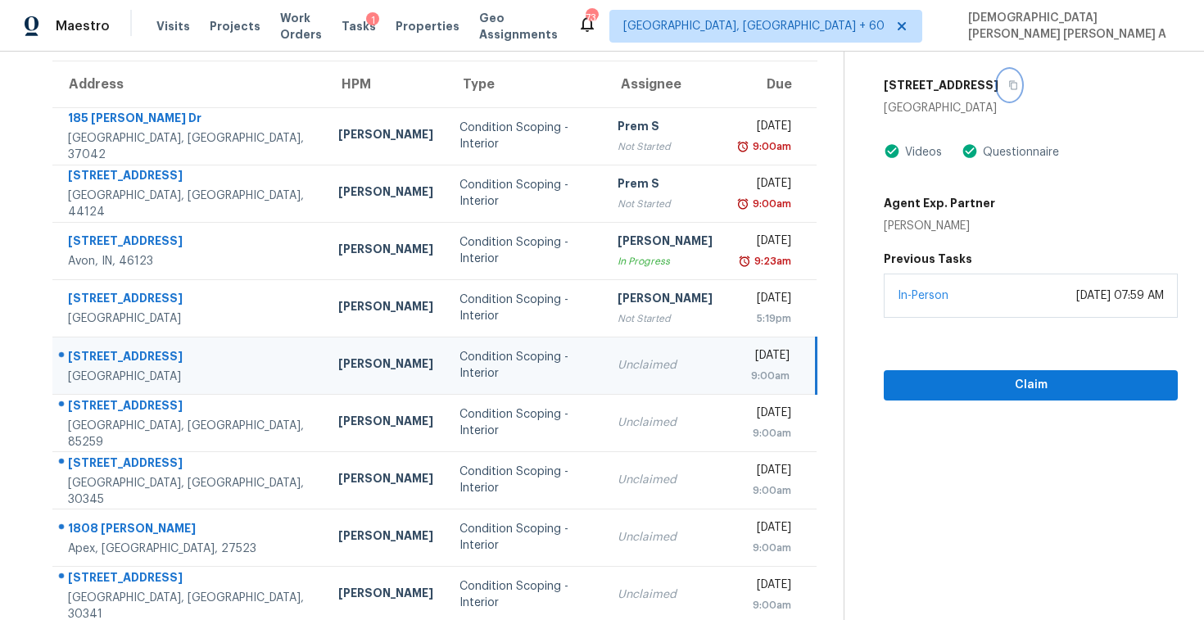
click at [1010, 84] on icon "button" at bounding box center [1014, 85] width 8 height 9
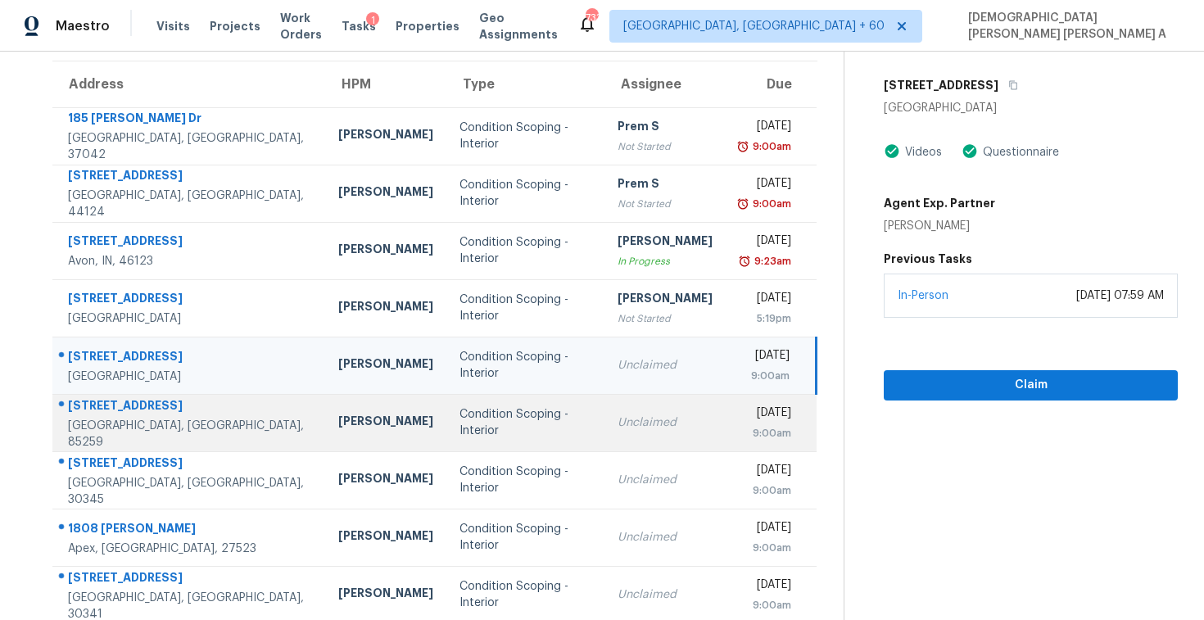
click at [509, 409] on td "Condition Scoping - Interior" at bounding box center [525, 422] width 158 height 57
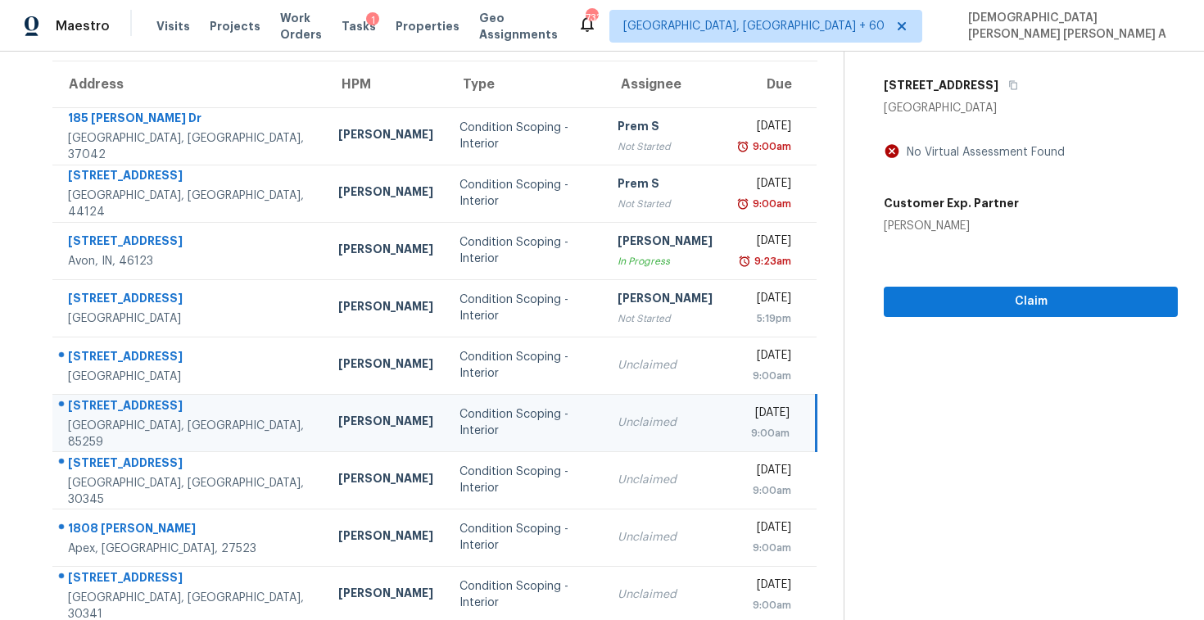
scroll to position [80, 0]
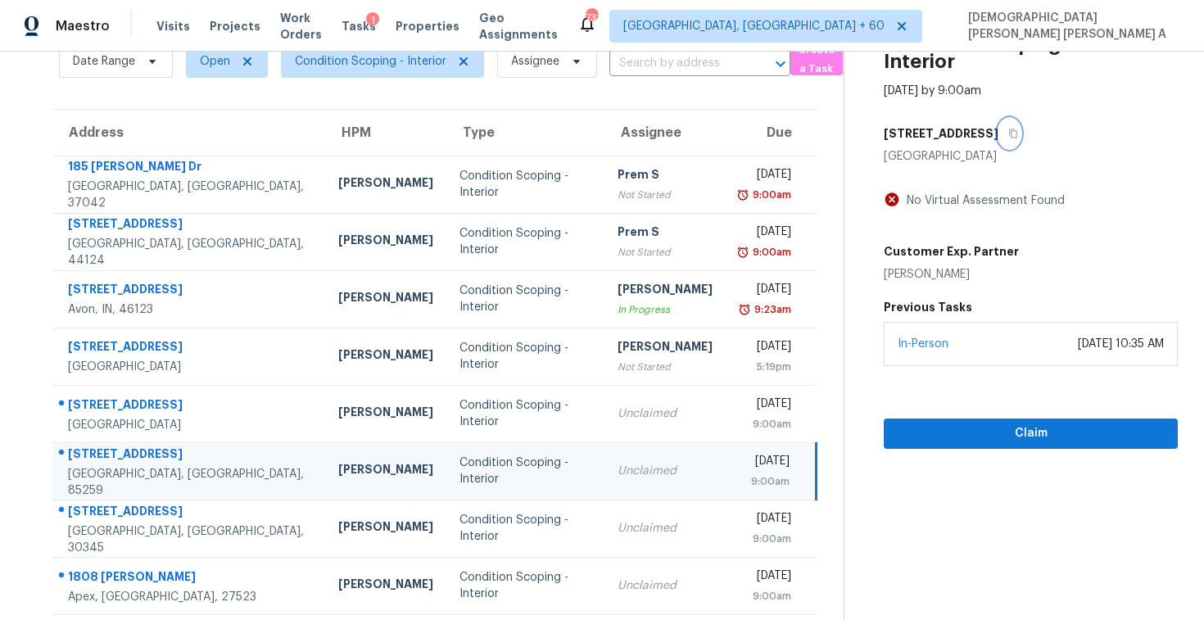
click at [1008, 134] on icon "button" at bounding box center [1013, 134] width 10 height 10
click at [940, 446] on button "Claim" at bounding box center [1031, 433] width 294 height 30
click at [1008, 137] on icon "button" at bounding box center [1013, 134] width 10 height 10
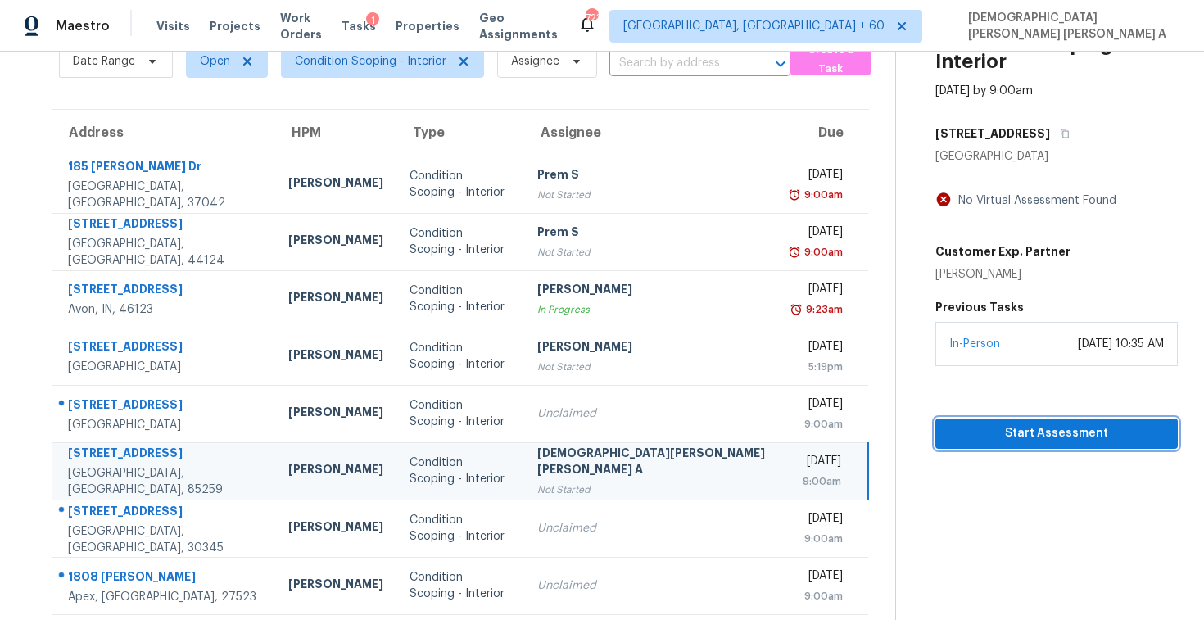
click at [950, 439] on span "Start Assessment" at bounding box center [1056, 433] width 216 height 20
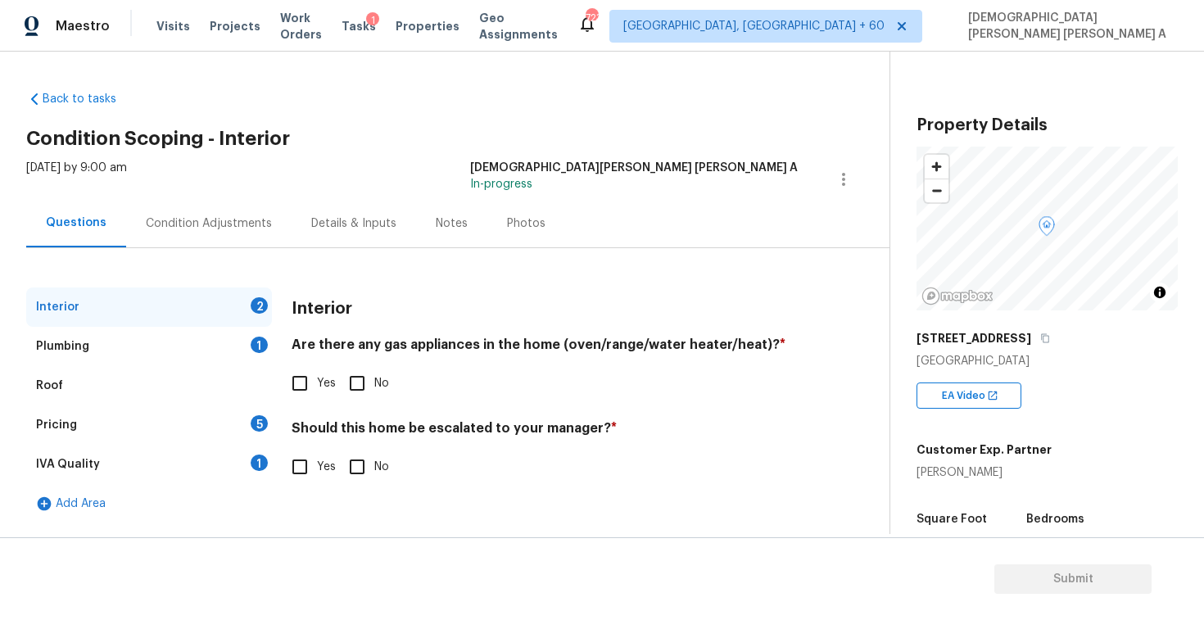
click at [473, 162] on div "Thu, Sep 25 2025 by 9:00 am Mohamed Azeem Mohsin A In-progress" at bounding box center [457, 179] width 863 height 39
click at [290, 369] on input "Yes" at bounding box center [300, 383] width 34 height 34
checkbox input "true"
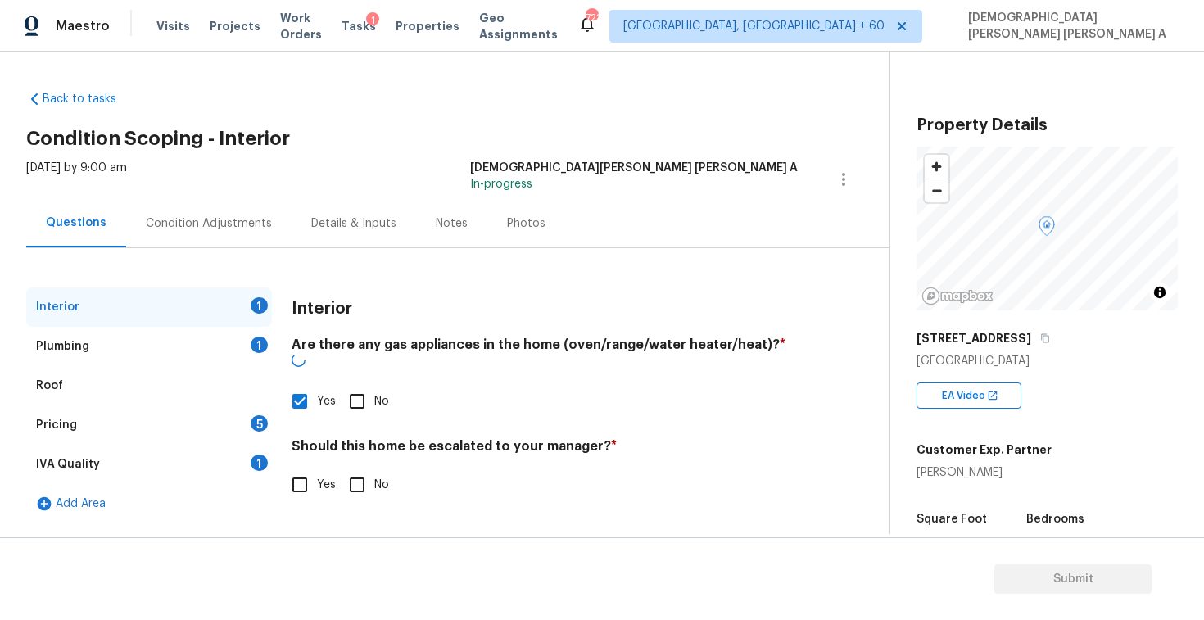
click at [352, 468] on input "No" at bounding box center [357, 485] width 34 height 34
checkbox input "true"
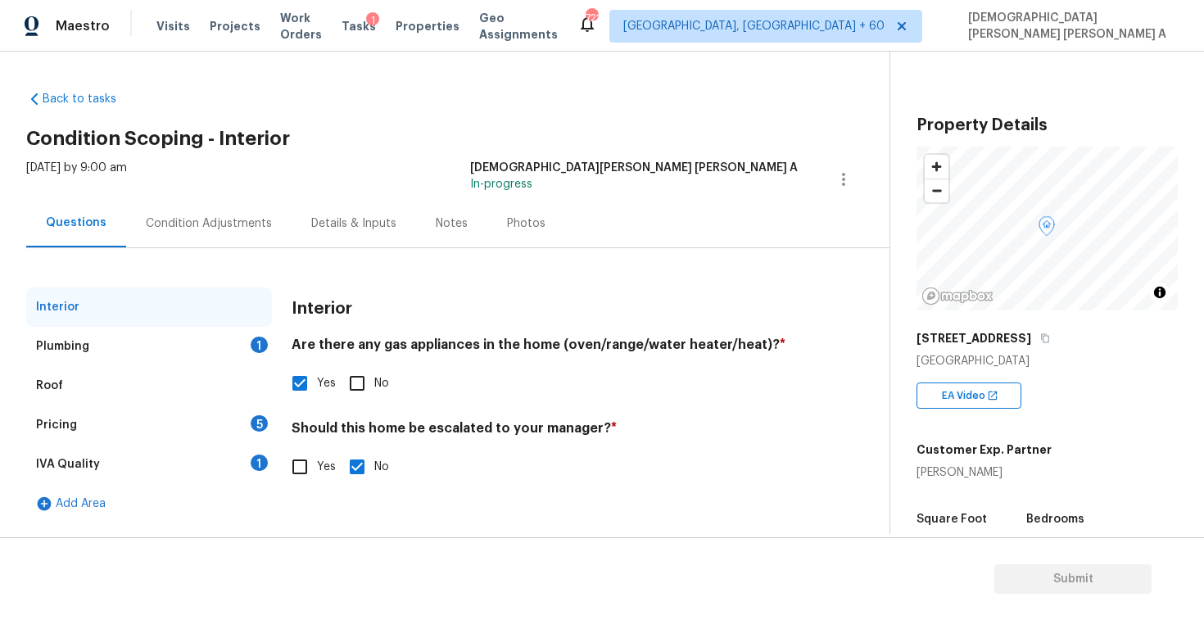
click at [191, 363] on div "Plumbing 1" at bounding box center [149, 346] width 246 height 39
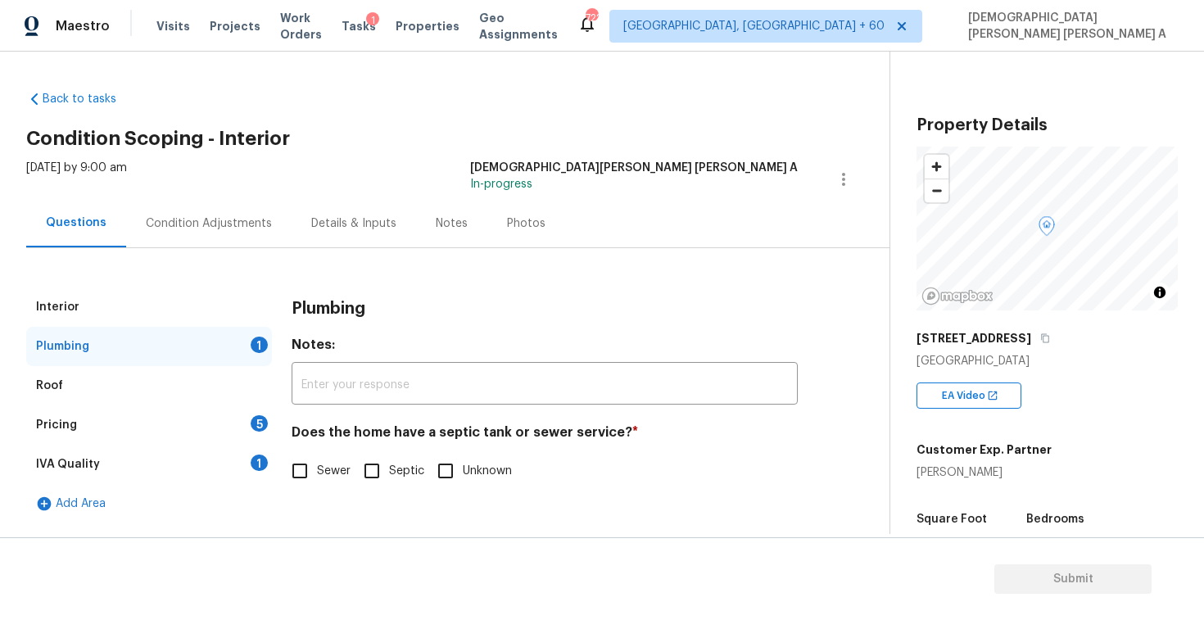
click at [297, 465] on input "Sewer" at bounding box center [300, 471] width 34 height 34
checkbox input "true"
click at [221, 430] on div "Pricing 5" at bounding box center [149, 424] width 246 height 39
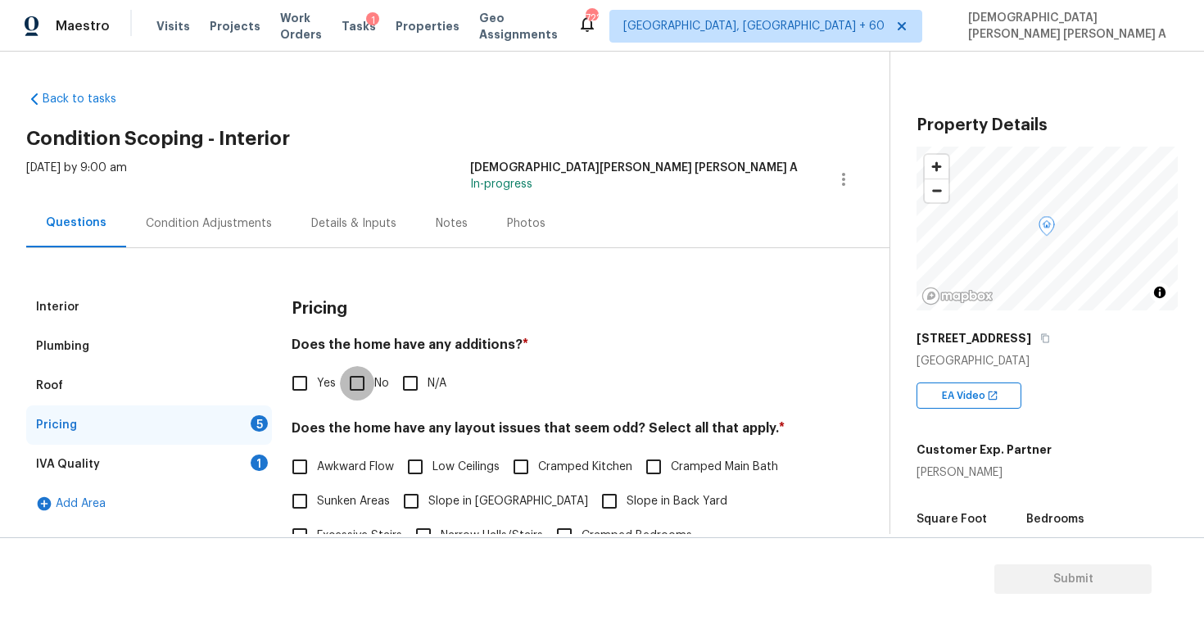
click at [365, 390] on input "No" at bounding box center [357, 383] width 34 height 34
checkbox input "true"
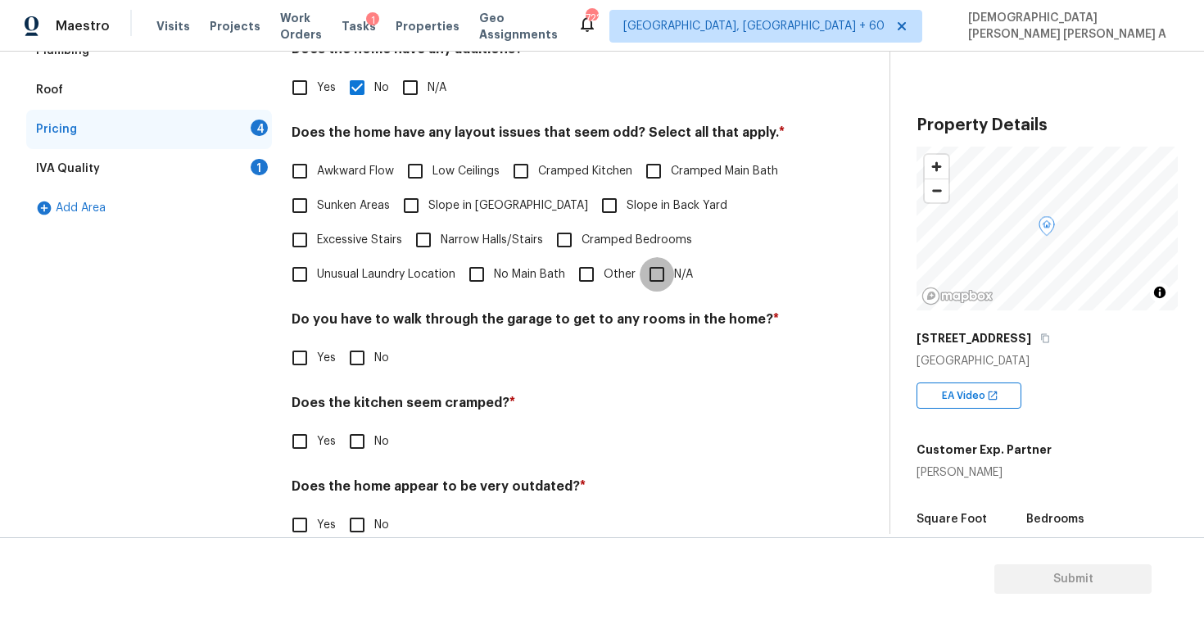
click at [646, 278] on input "N/A" at bounding box center [657, 274] width 34 height 34
checkbox input "true"
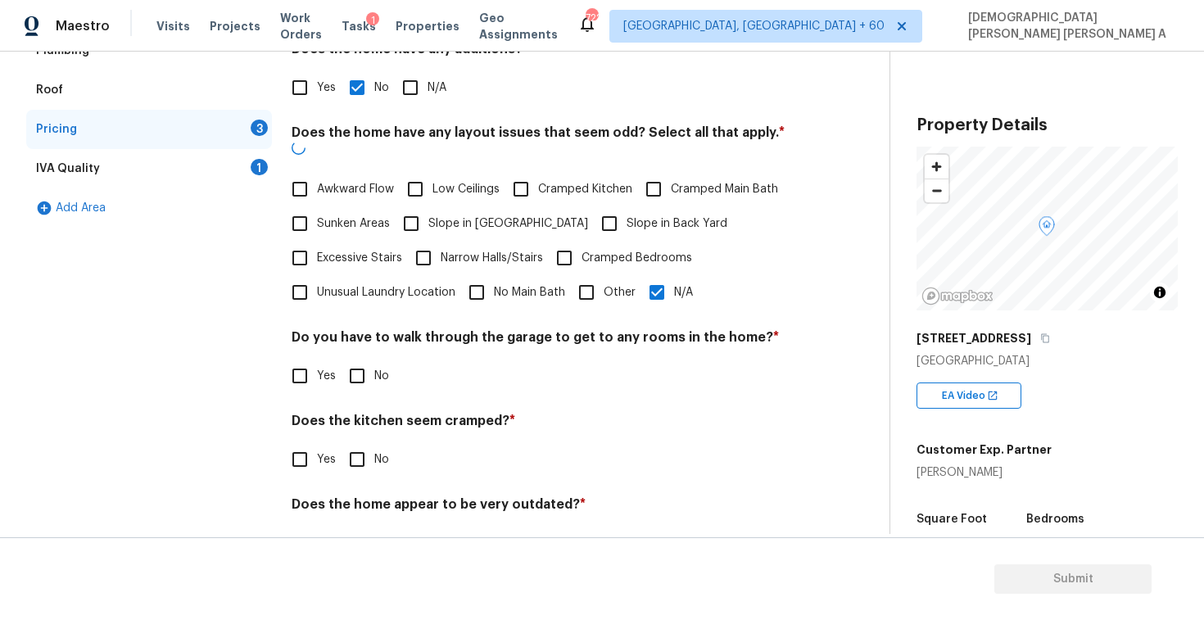
click at [369, 360] on input "No" at bounding box center [357, 376] width 34 height 34
checkbox input "true"
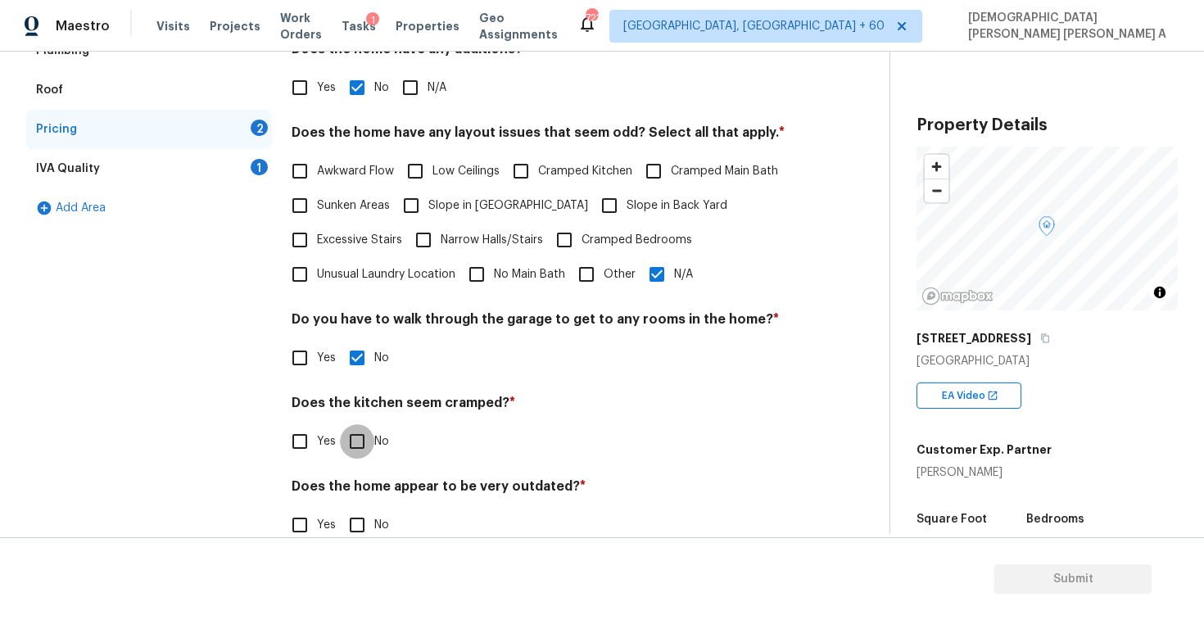
click at [350, 450] on input "No" at bounding box center [357, 441] width 34 height 34
checkbox input "true"
click at [356, 518] on input "No" at bounding box center [357, 526] width 34 height 34
checkbox input "true"
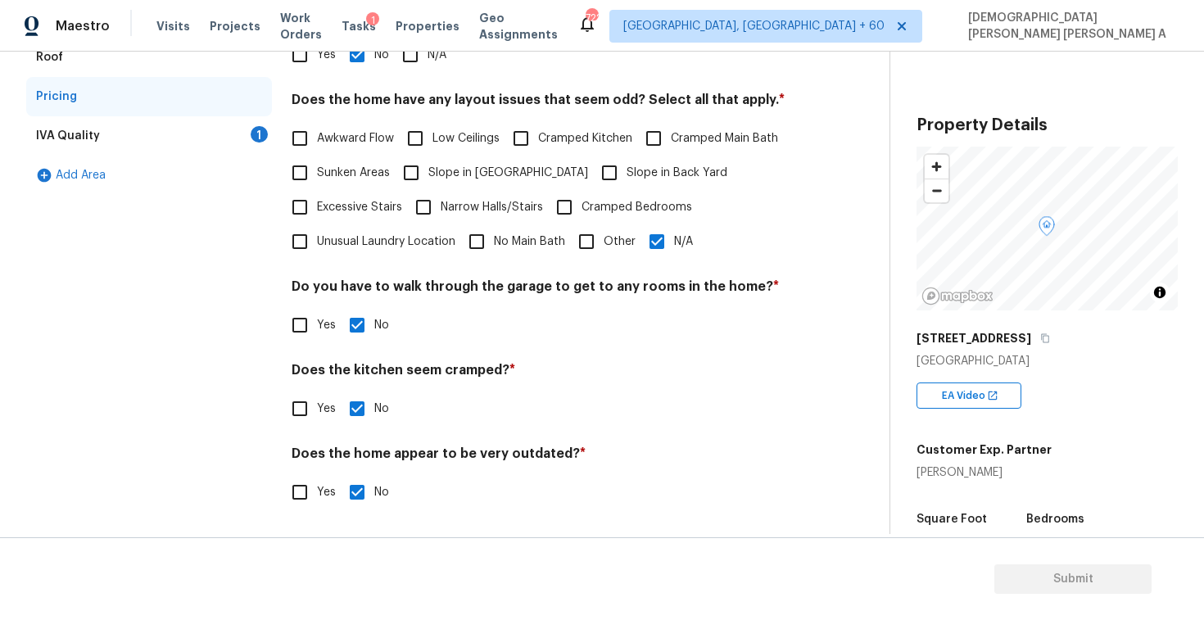
scroll to position [206, 0]
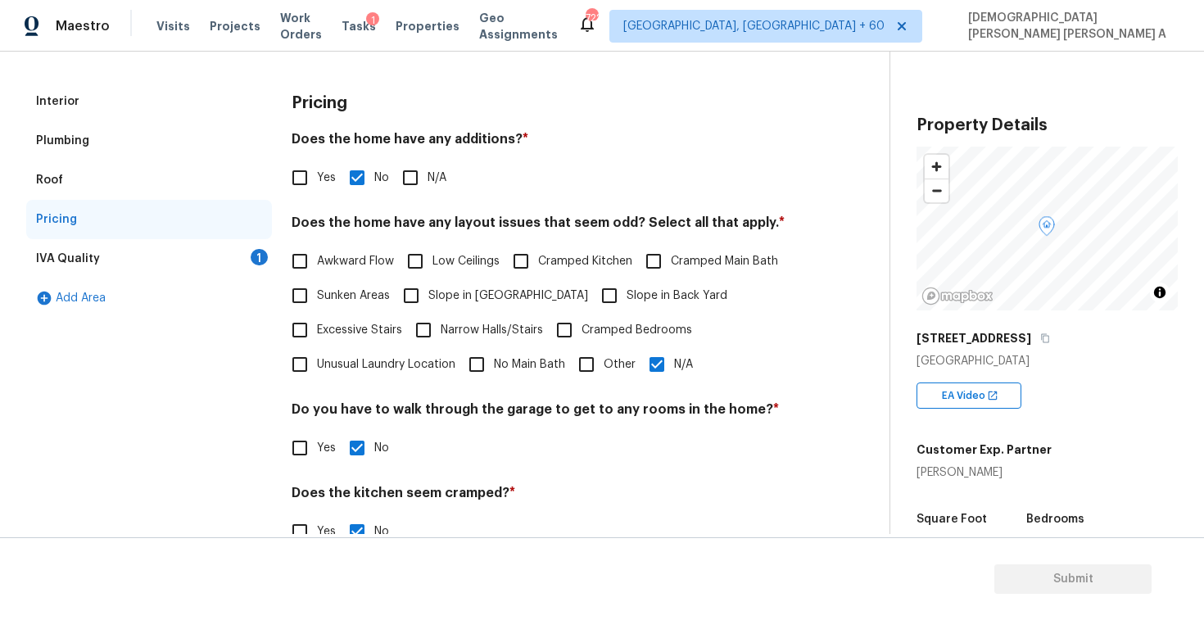
click at [212, 260] on div "IVA Quality 1" at bounding box center [149, 258] width 246 height 39
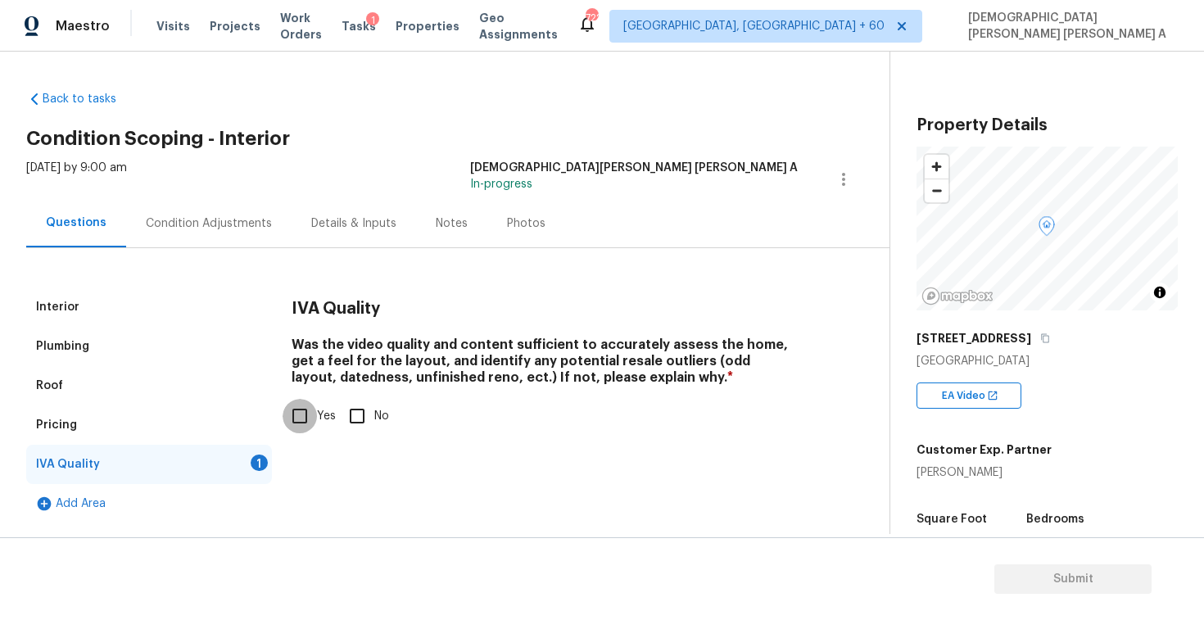
click at [297, 413] on input "Yes" at bounding box center [300, 416] width 34 height 34
checkbox input "true"
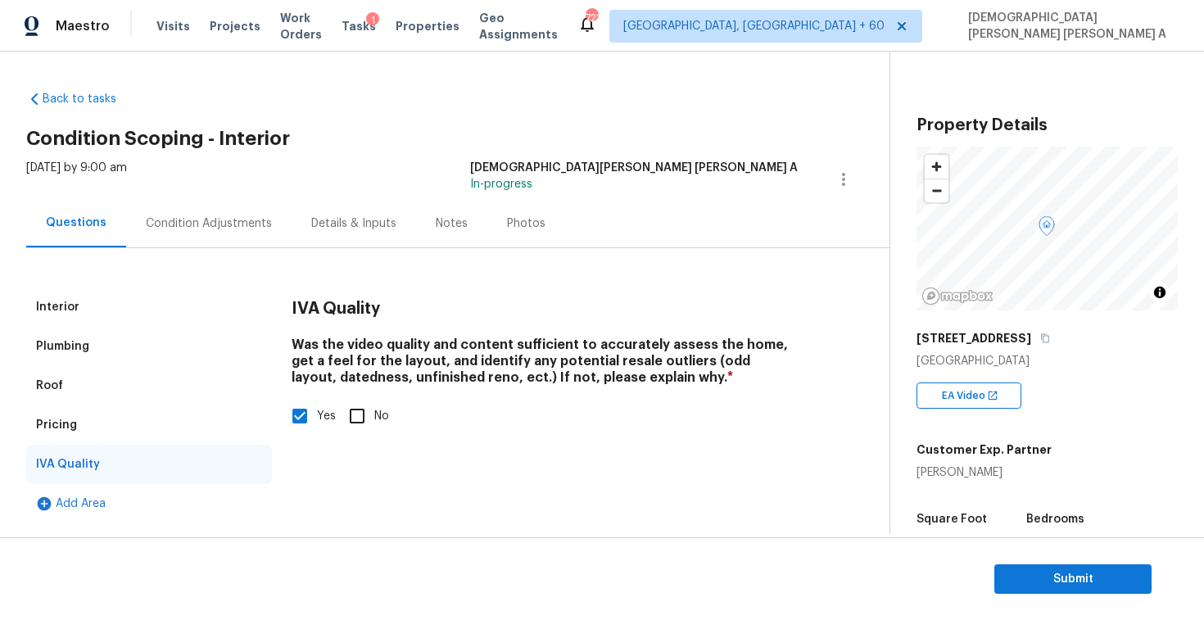
scroll to position [185, 0]
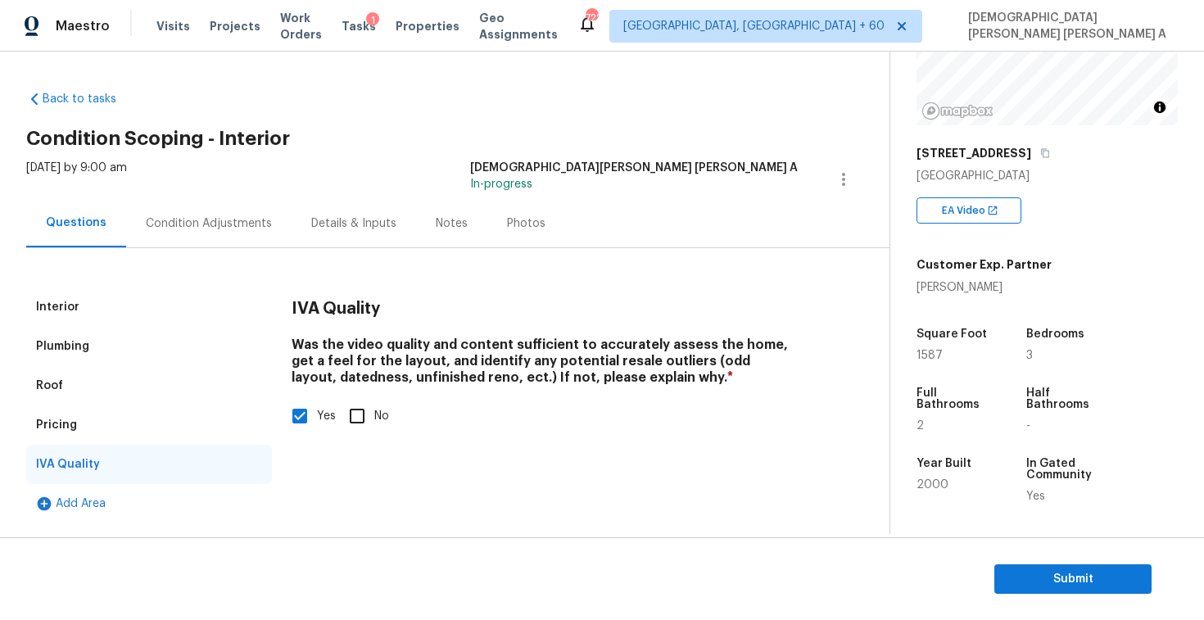
click at [200, 228] on div "Condition Adjustments" at bounding box center [209, 223] width 126 height 16
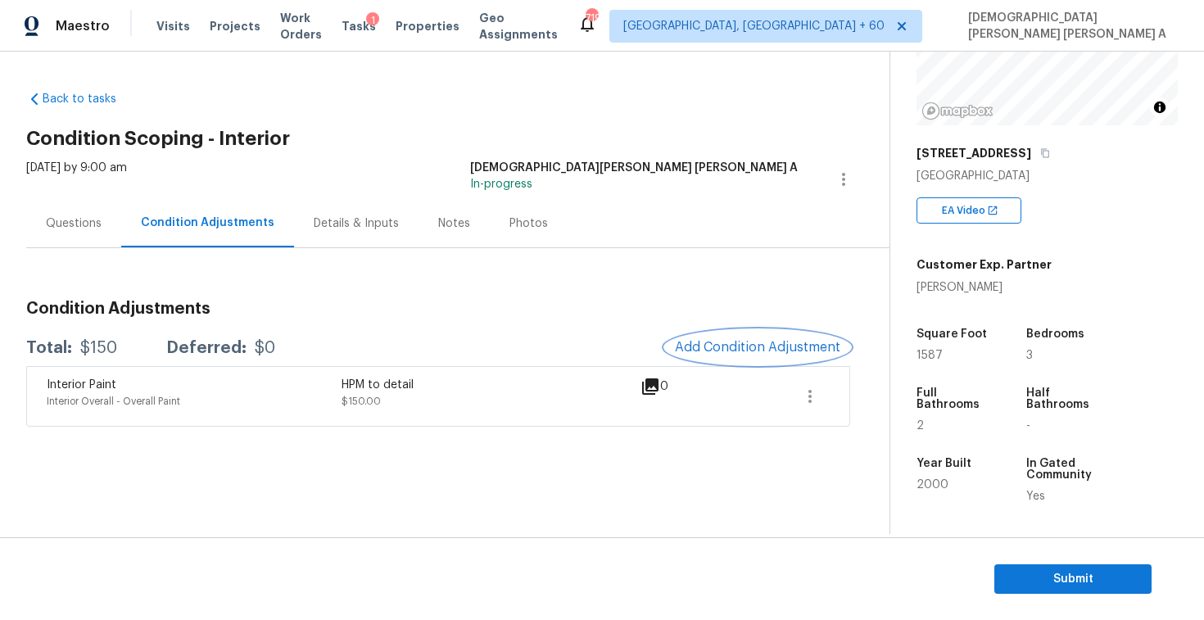
click at [753, 340] on span "Add Condition Adjustment" at bounding box center [757, 347] width 165 height 15
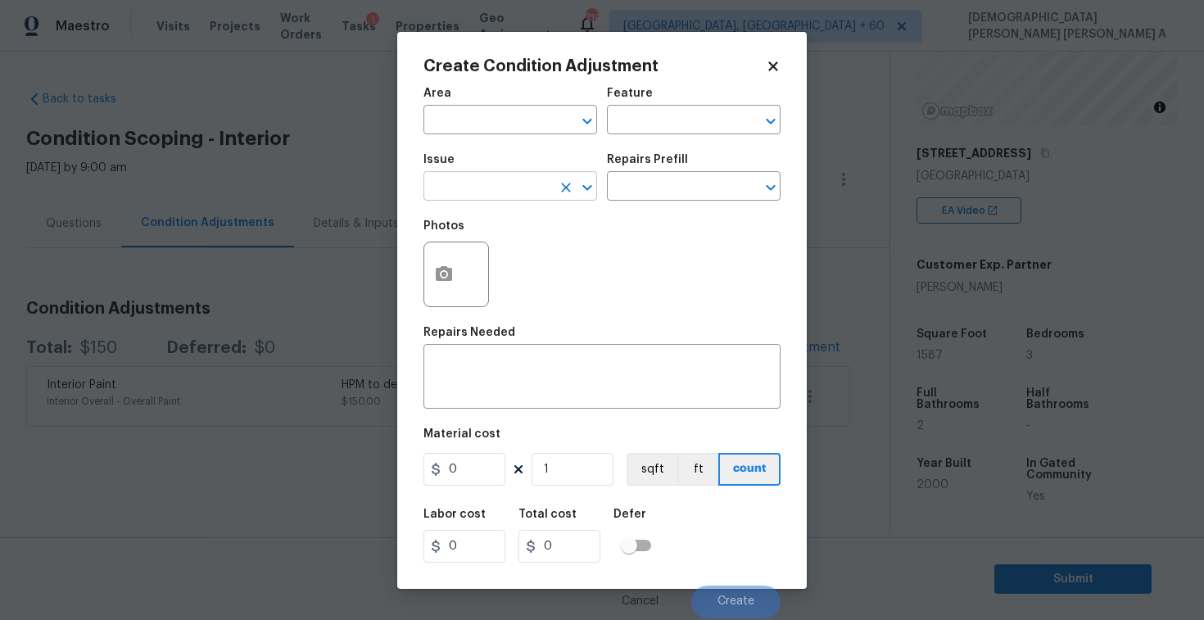
click at [477, 192] on input "text" at bounding box center [487, 187] width 128 height 25
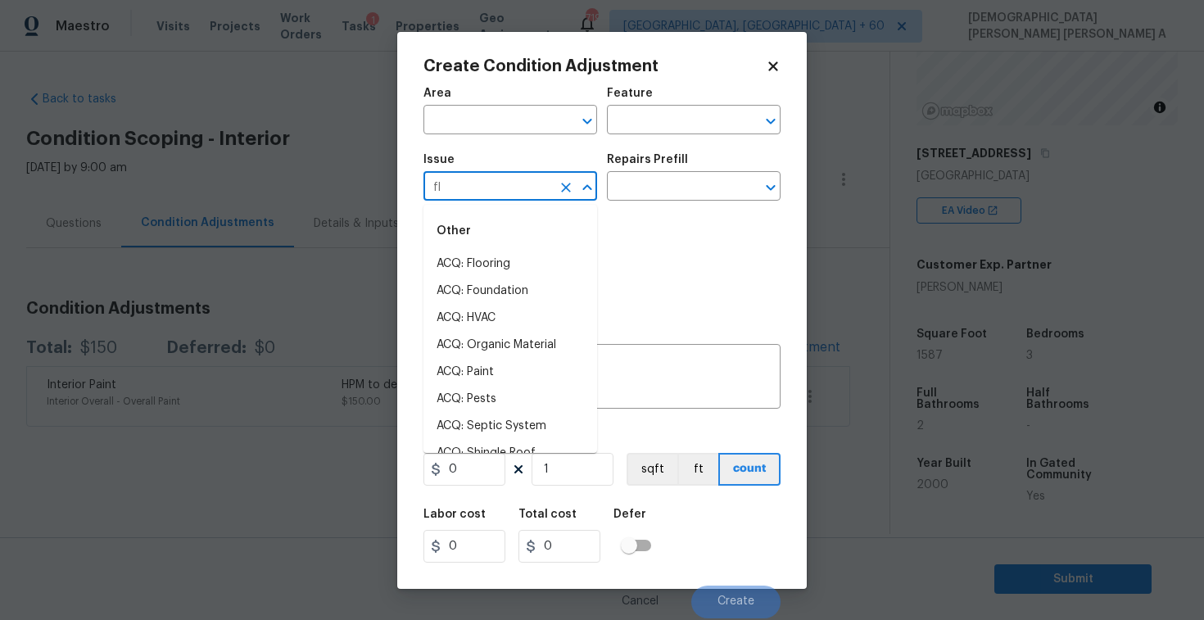
type input "flo"
click at [493, 263] on li "ACQ: Flooring" at bounding box center [510, 264] width 174 height 27
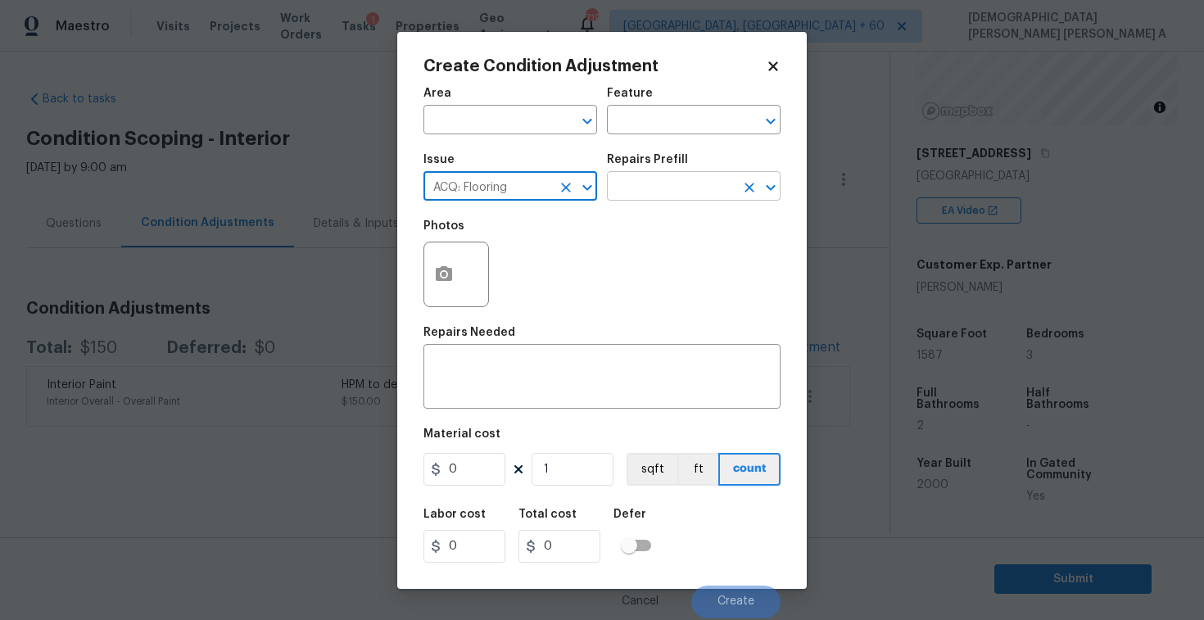
type input "ACQ: Flooring"
click at [697, 188] on input "text" at bounding box center [671, 187] width 128 height 25
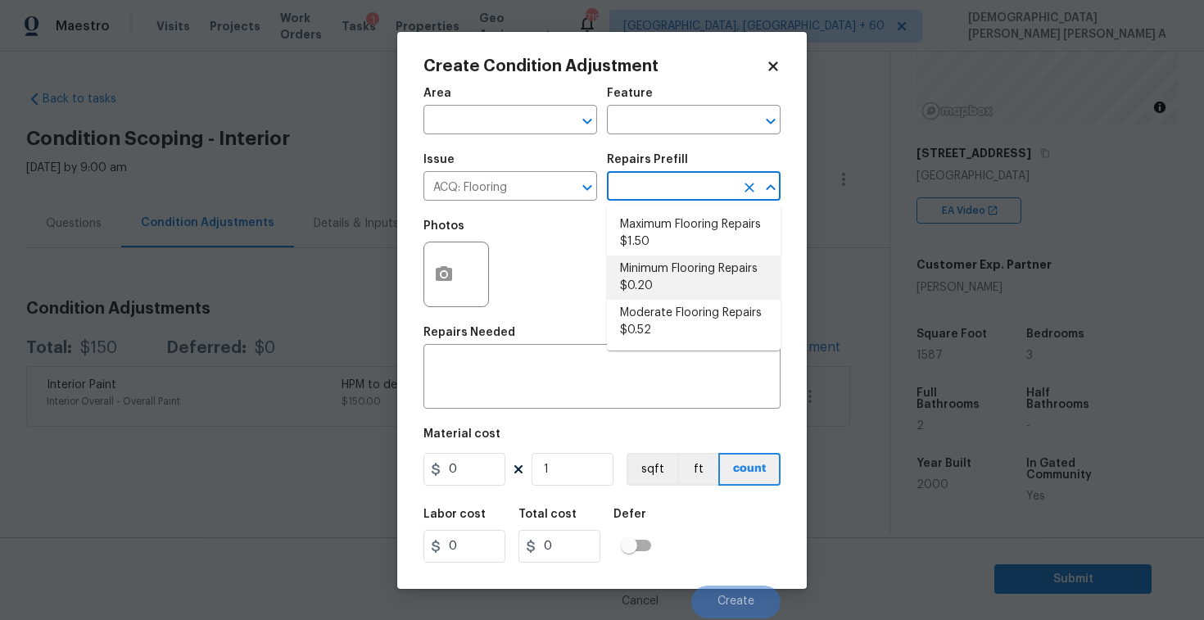
click at [664, 280] on li "Minimum Flooring Repairs $0.20" at bounding box center [694, 278] width 174 height 44
type input "Acquisition"
type textarea "Acquisition Scope: Minimum flooring repairs"
type input "0.2"
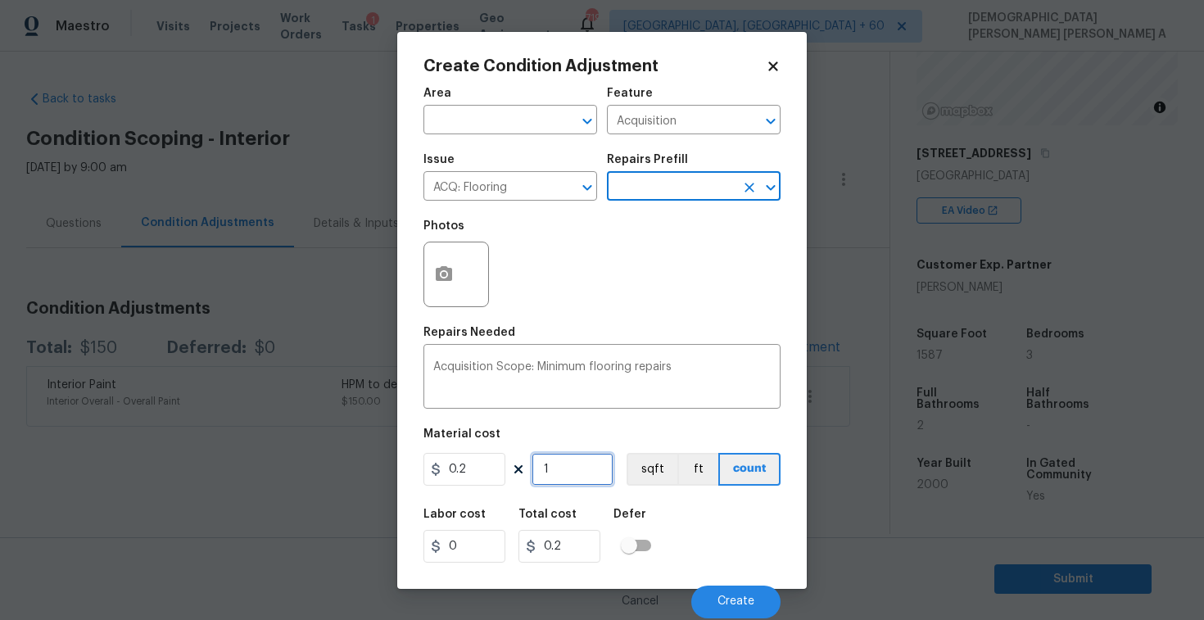
click at [572, 464] on input "1" at bounding box center [573, 469] width 82 height 33
type input "15"
type input "3"
type input "158"
type input "31.6"
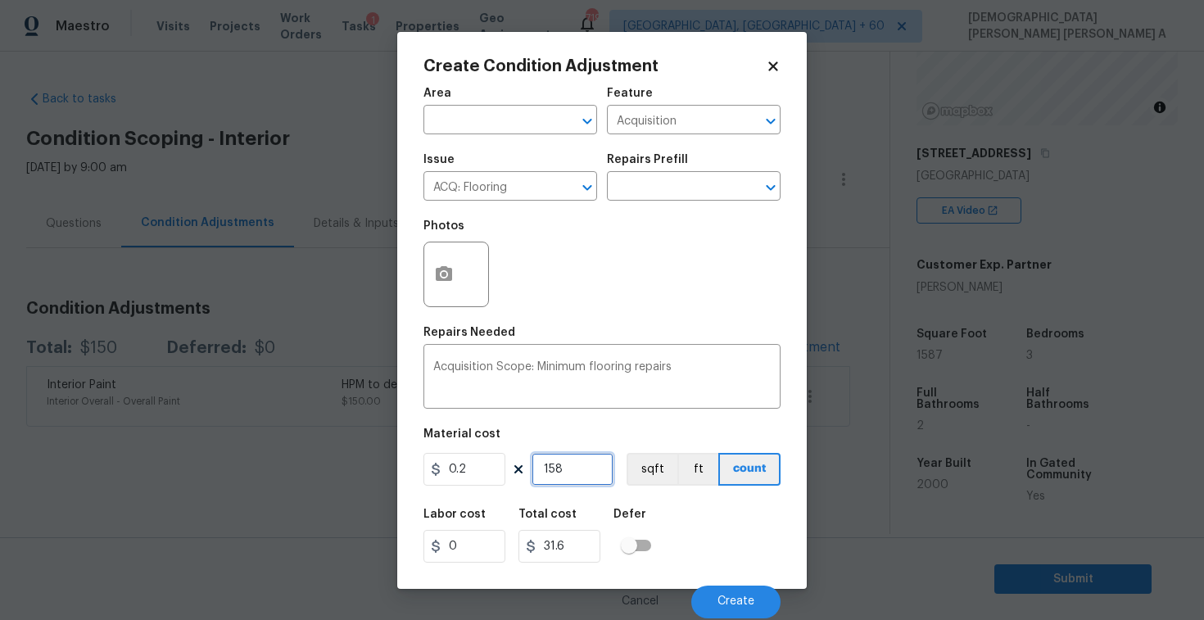
type input "1587"
type input "317.4"
type input "1587"
click at [723, 573] on div "Cancel Create" at bounding box center [601, 595] width 357 height 46
click at [718, 592] on button "Create" at bounding box center [735, 602] width 89 height 33
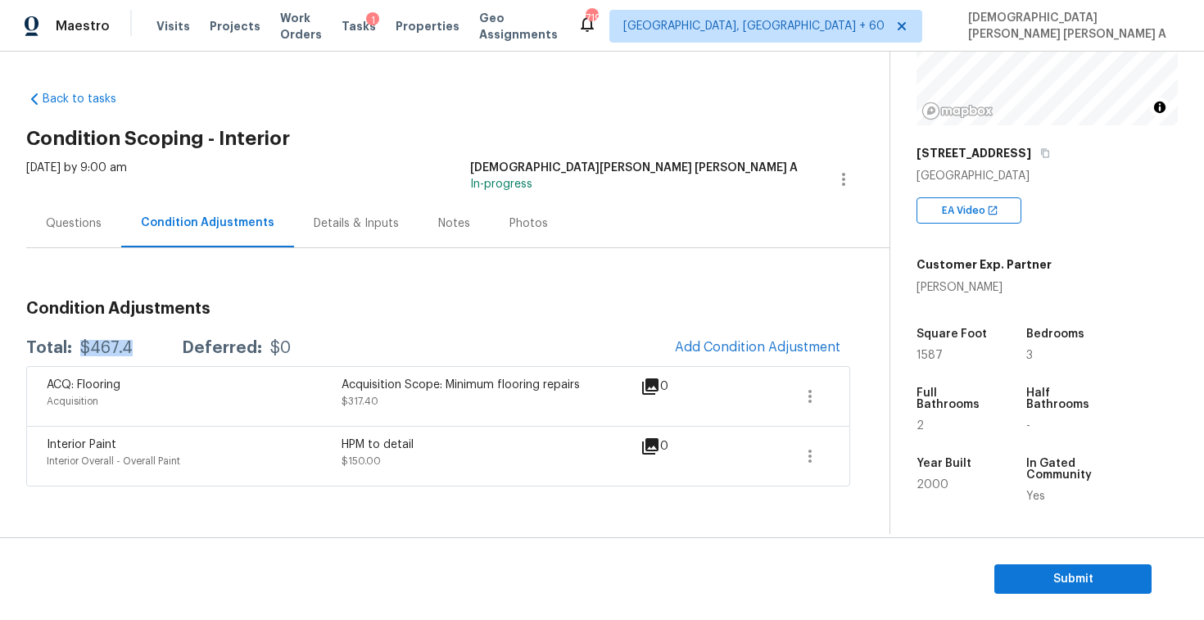
drag, startPoint x: 132, startPoint y: 347, endPoint x: 77, endPoint y: 346, distance: 54.9
click at [77, 346] on div "Total: $467.4 Deferred: $0" at bounding box center [158, 348] width 265 height 16
copy div "$467.4"
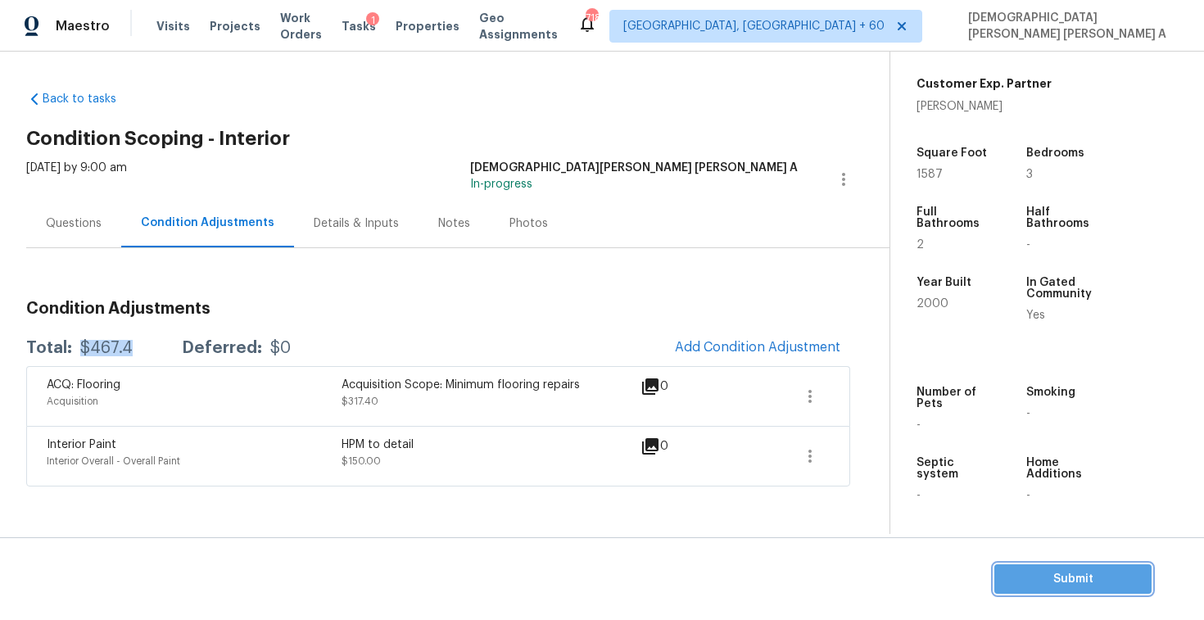
click at [1083, 590] on button "Submit" at bounding box center [1072, 579] width 157 height 30
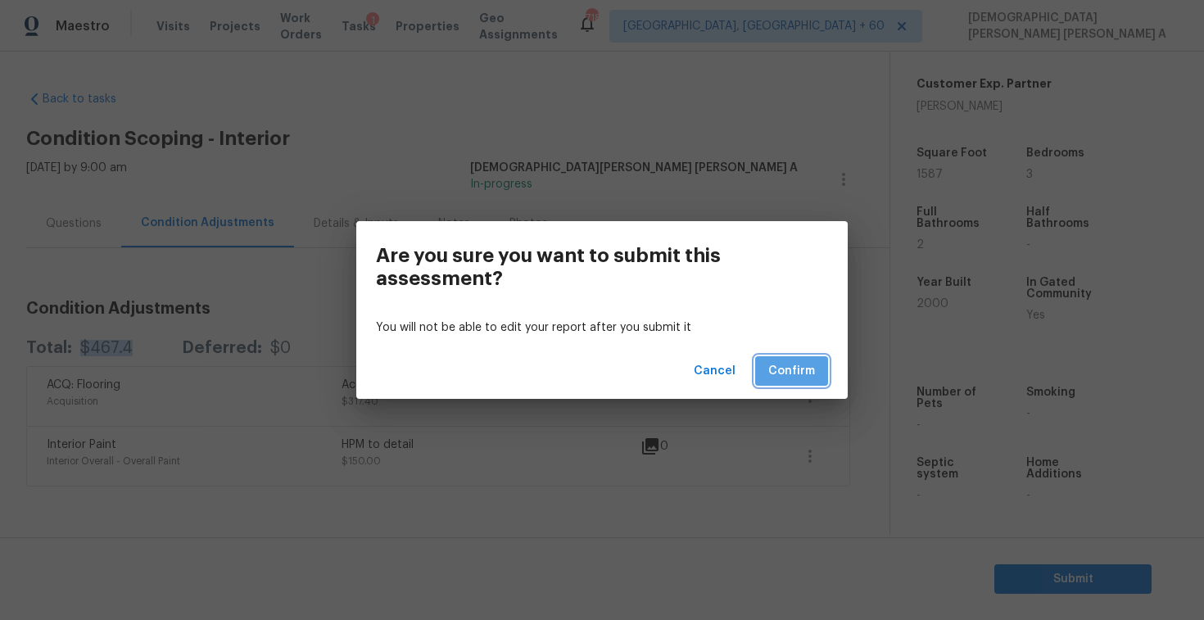
click at [796, 372] on span "Confirm" at bounding box center [791, 371] width 47 height 20
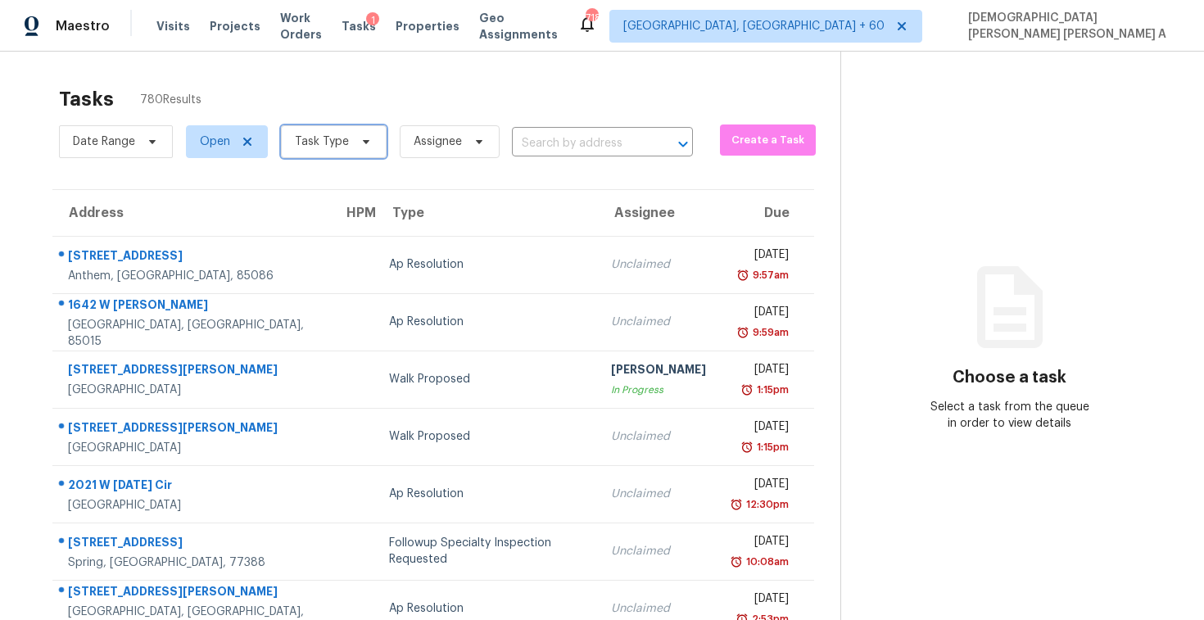
click at [344, 137] on span "Task Type" at bounding box center [322, 141] width 54 height 16
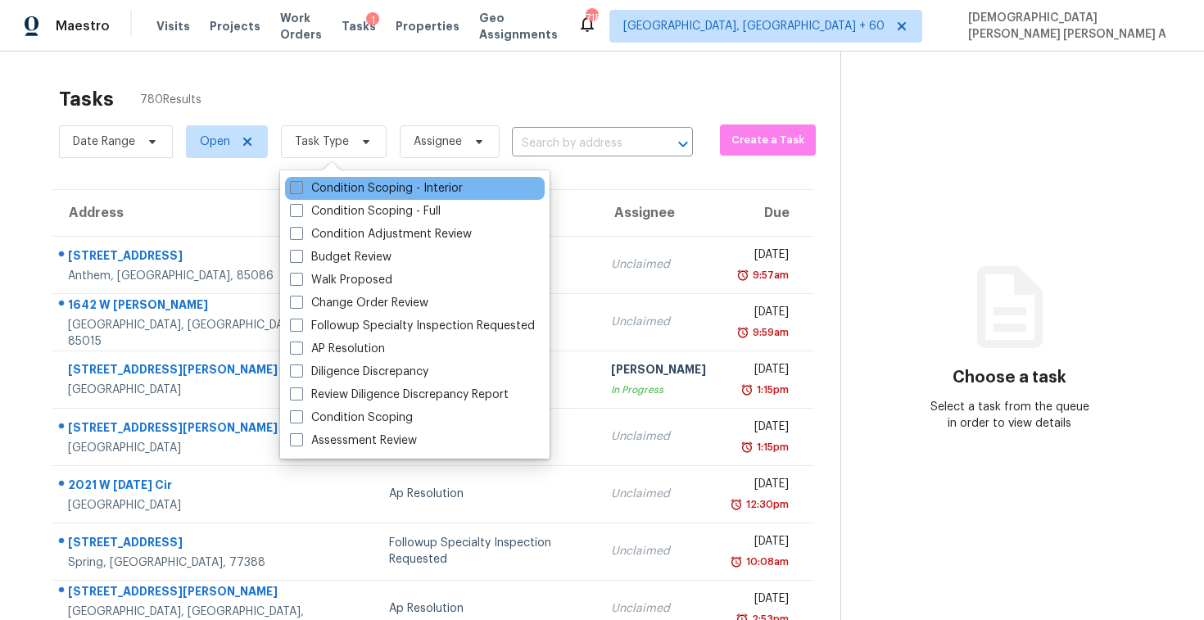
click at [334, 186] on label "Condition Scoping - Interior" at bounding box center [376, 188] width 173 height 16
click at [301, 186] on input "Condition Scoping - Interior" at bounding box center [295, 185] width 11 height 11
checkbox input "true"
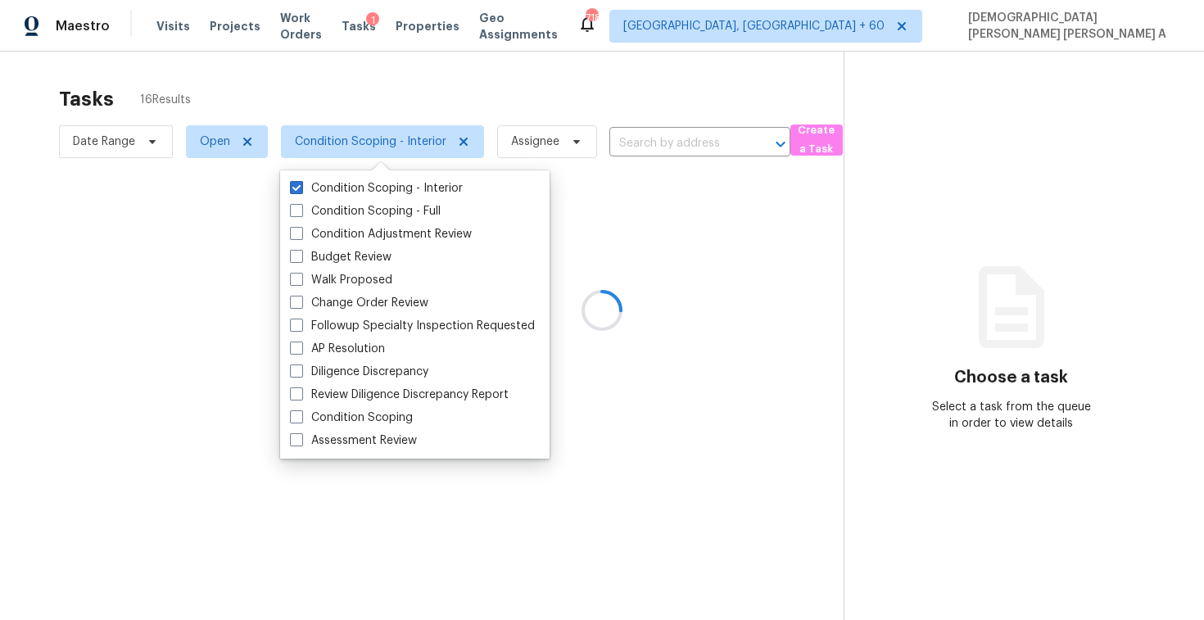
click at [352, 57] on div at bounding box center [602, 310] width 1204 height 620
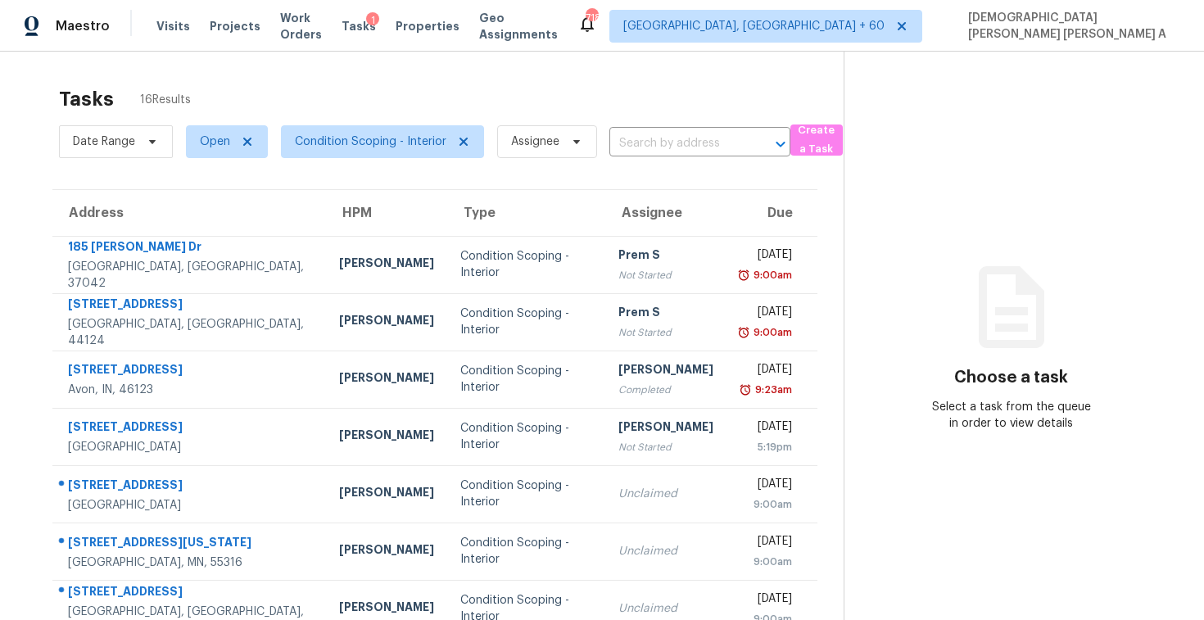
scroll to position [233, 0]
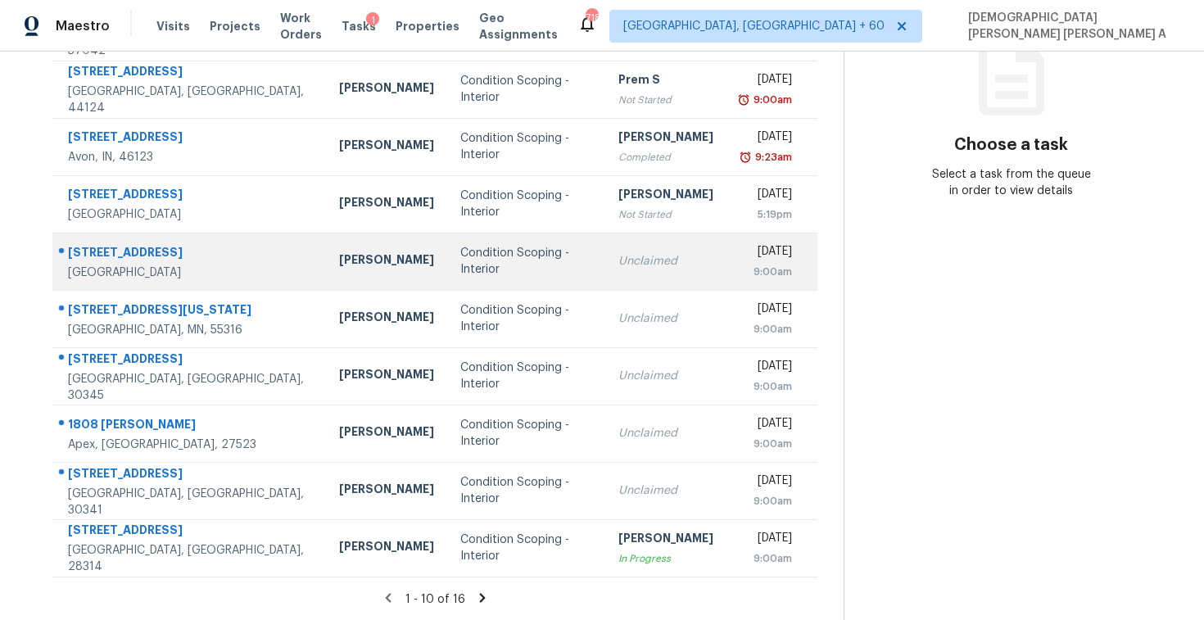
click at [509, 254] on div "Condition Scoping - Interior" at bounding box center [526, 261] width 132 height 33
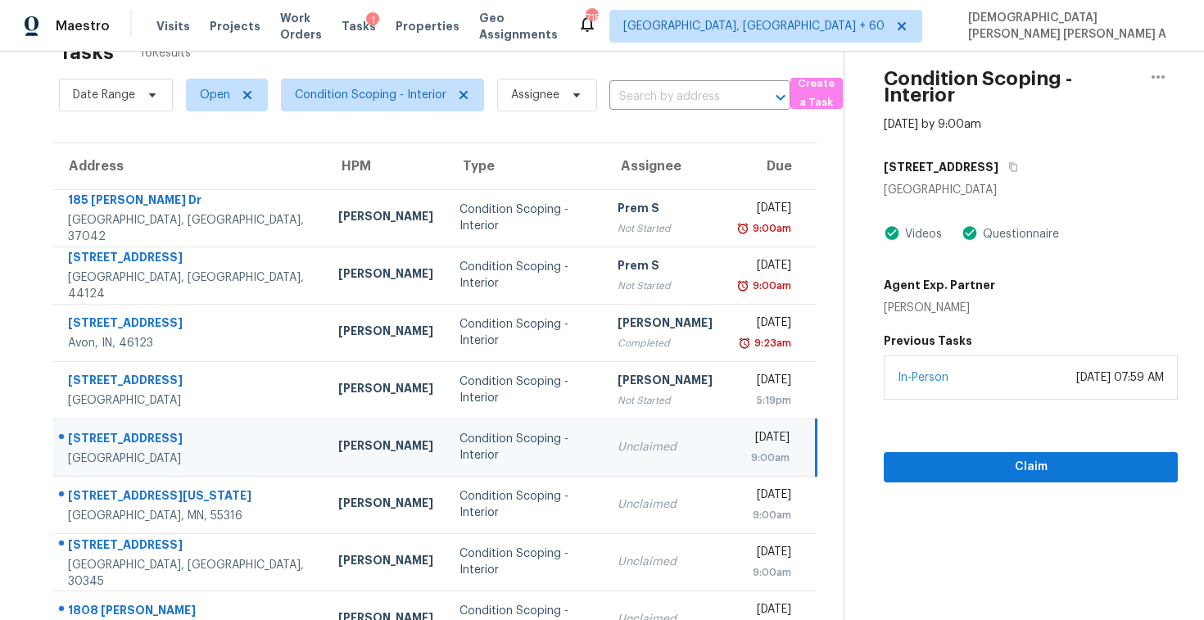
scroll to position [0, 0]
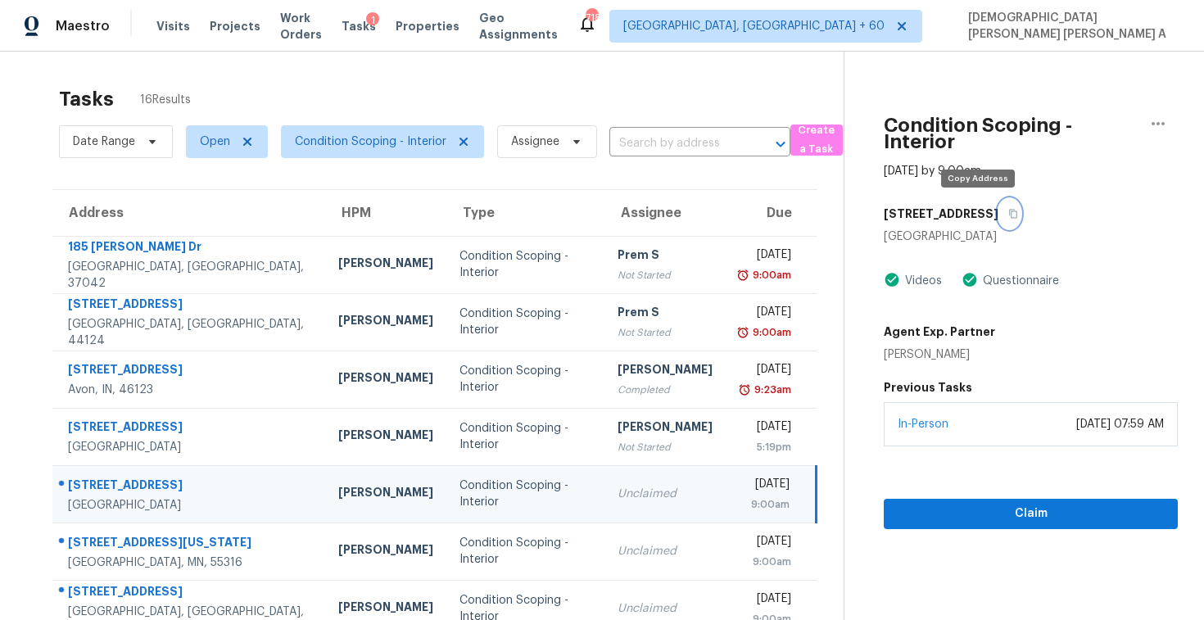
click at [1008, 209] on icon "button" at bounding box center [1013, 214] width 10 height 10
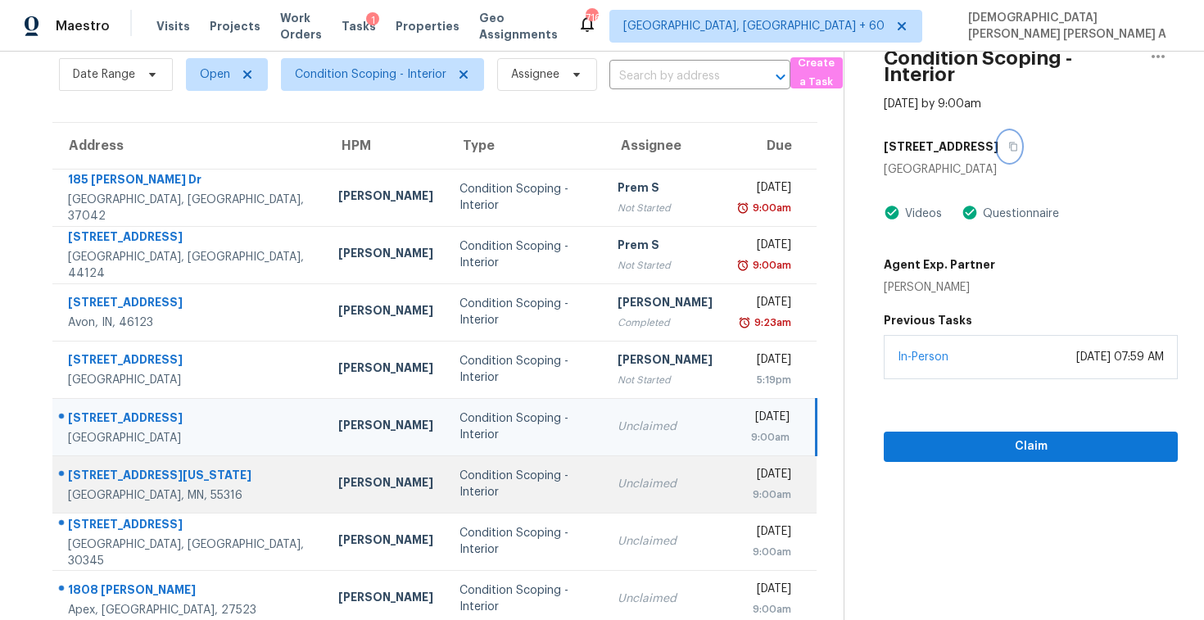
scroll to position [154, 0]
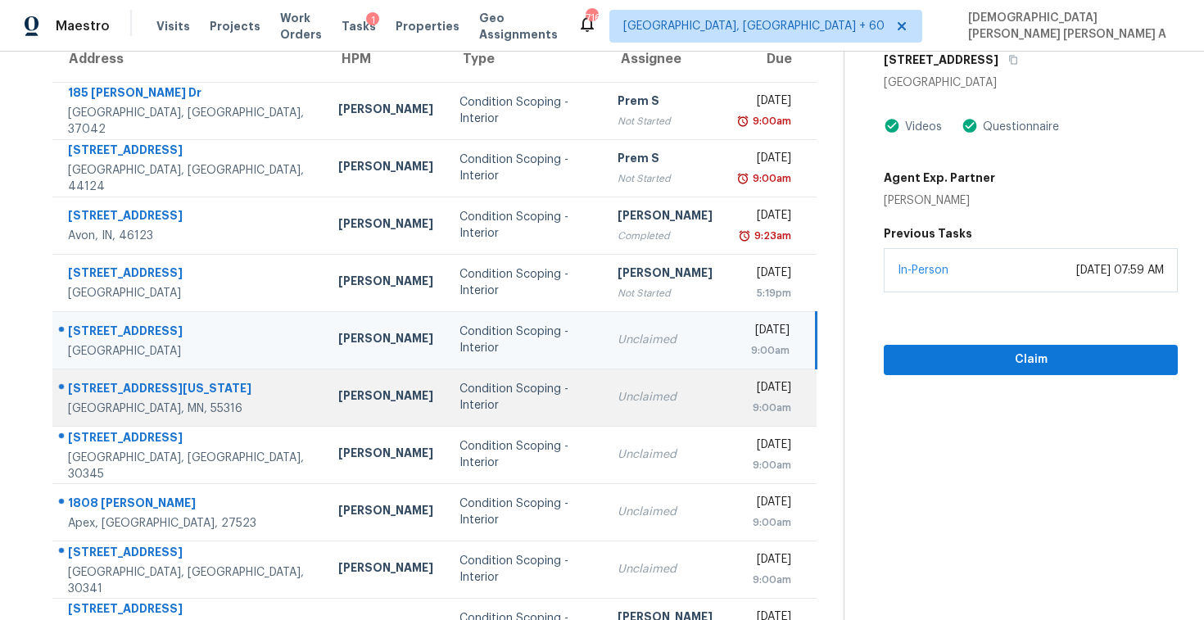
click at [617, 400] on div "Unclaimed" at bounding box center [664, 397] width 95 height 16
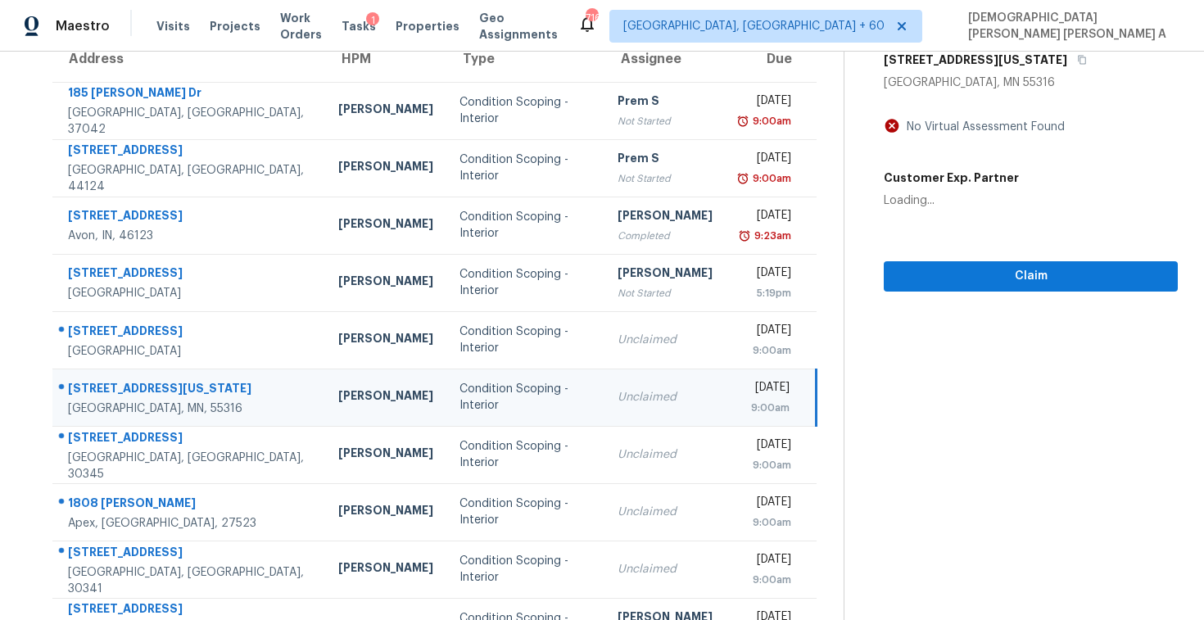
scroll to position [27, 0]
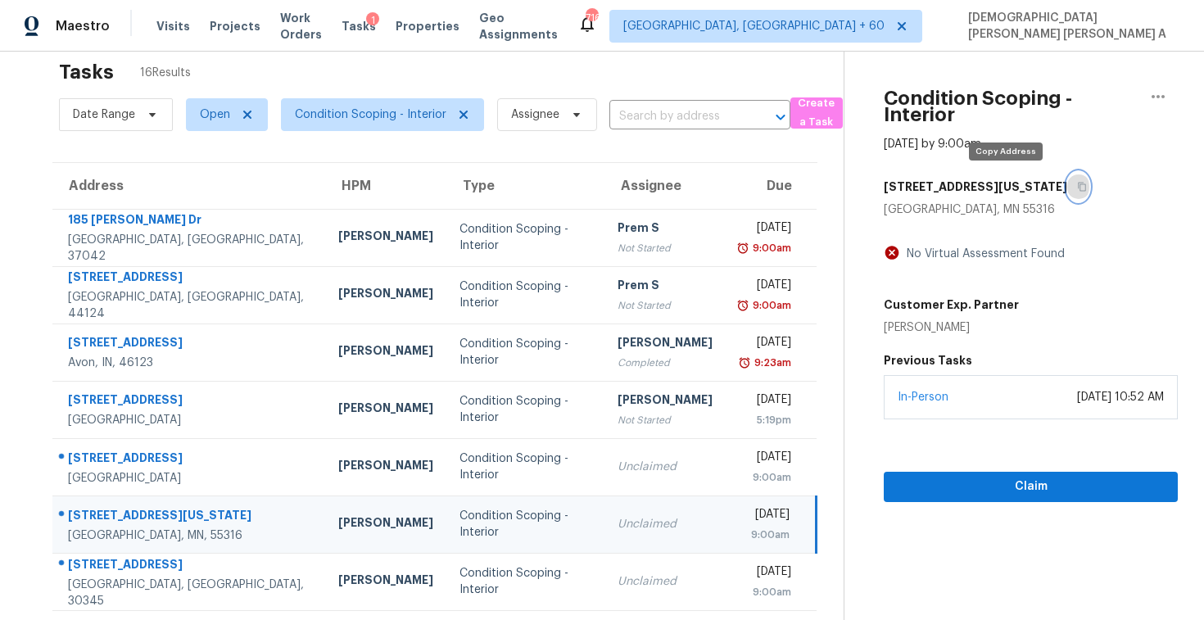
click at [1067, 183] on button "button" at bounding box center [1078, 186] width 22 height 29
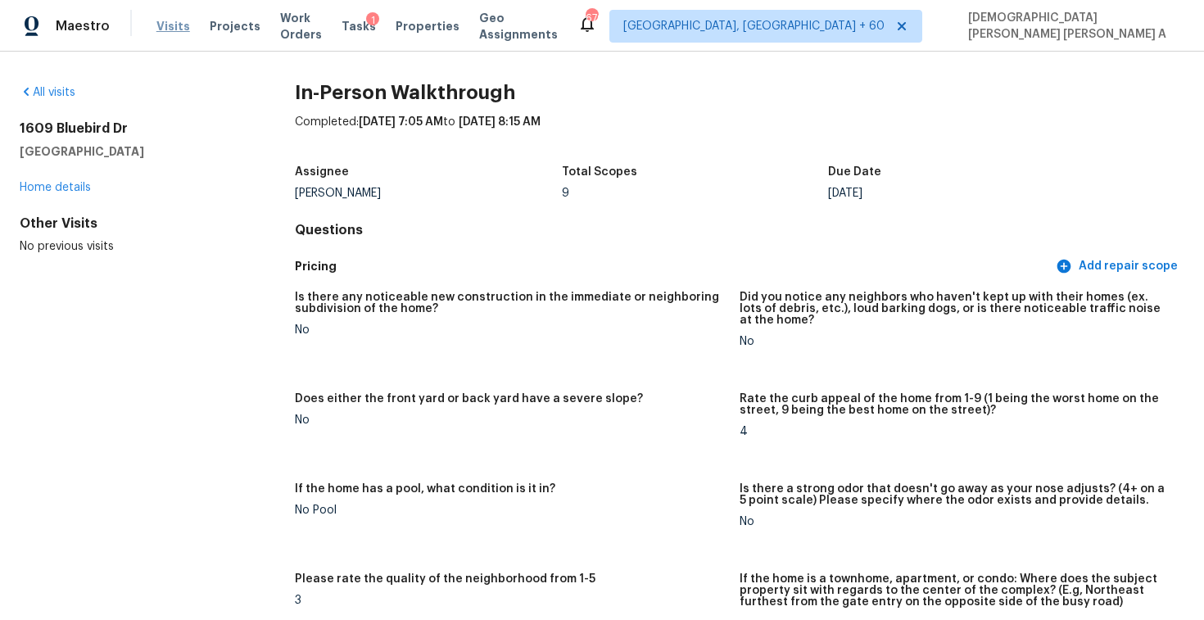
scroll to position [2449, 0]
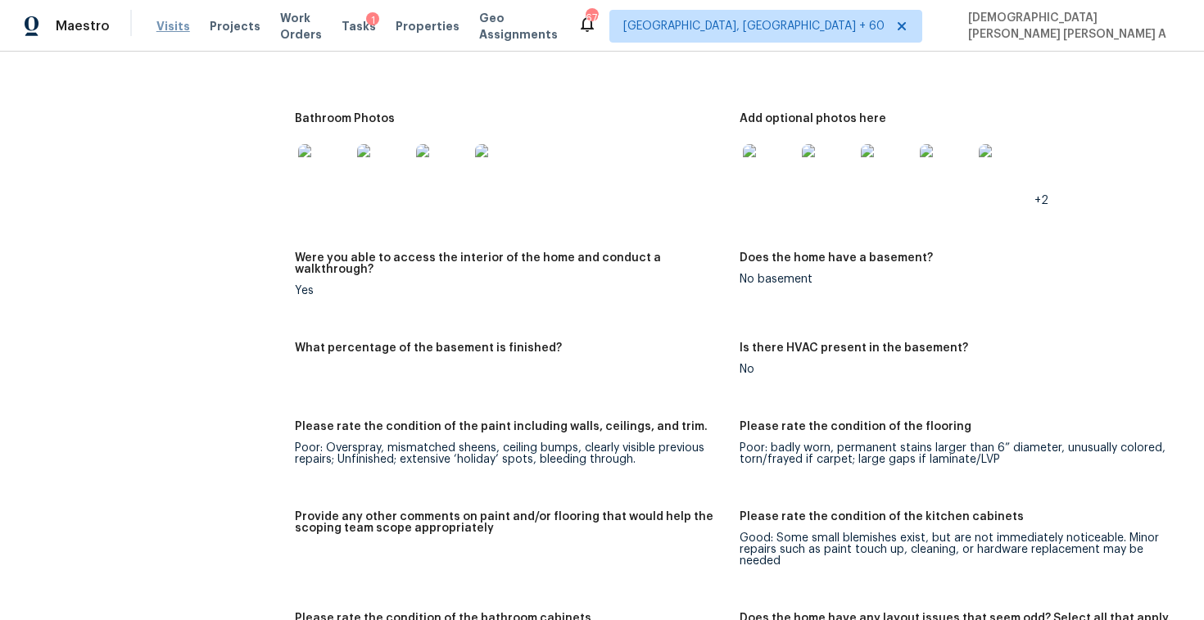
click at [170, 25] on span "Visits" at bounding box center [173, 26] width 34 height 16
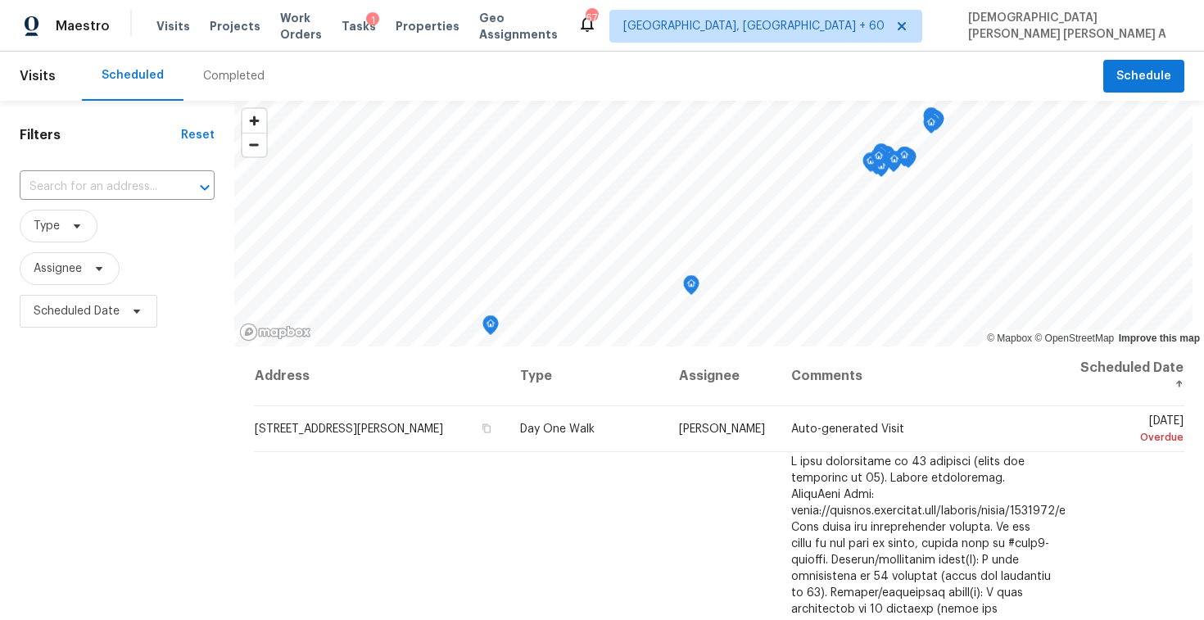
click at [225, 81] on div "Completed" at bounding box center [233, 76] width 61 height 16
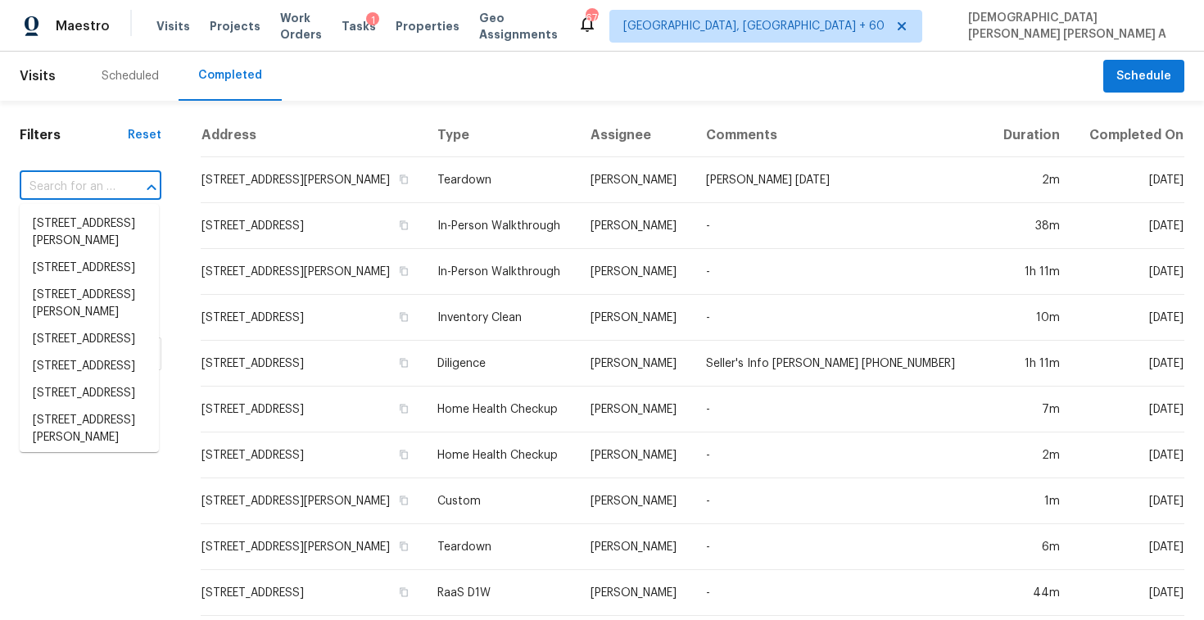
click at [76, 184] on input "text" at bounding box center [68, 186] width 96 height 25
paste input "3609 Neuse Estates Dr, Raleigh, NC 27604"
type input "3609 Neuse Estates Dr, Raleigh, NC 27604"
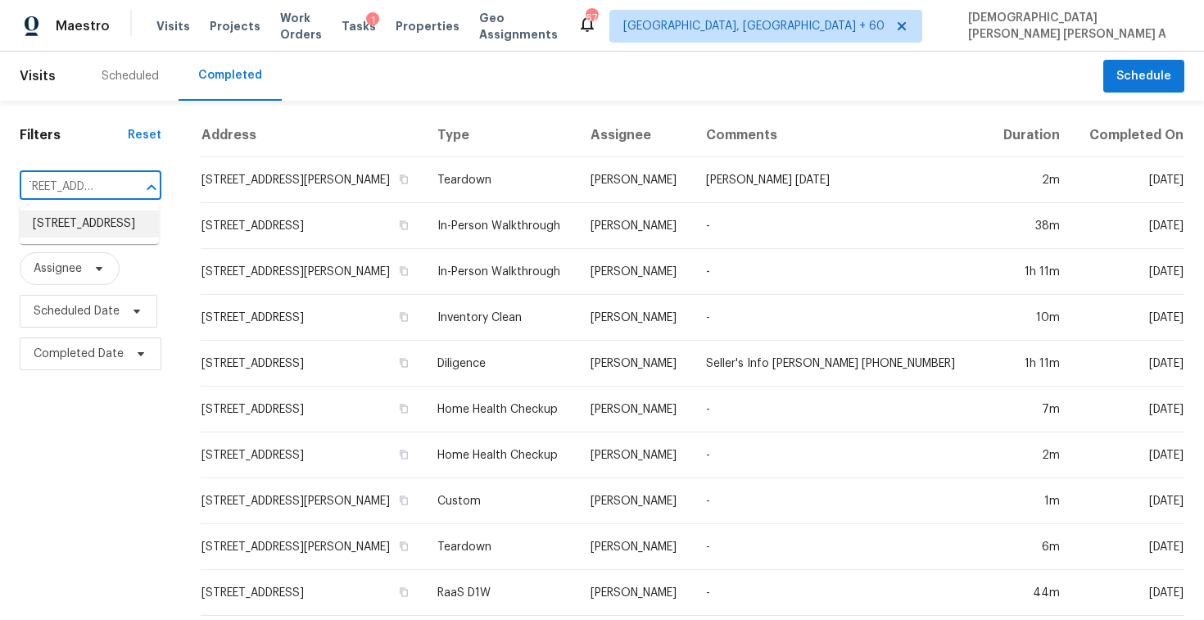
click at [112, 232] on li "3609 Neuse Estates Dr, Raleigh, NC 27604" at bounding box center [89, 223] width 139 height 27
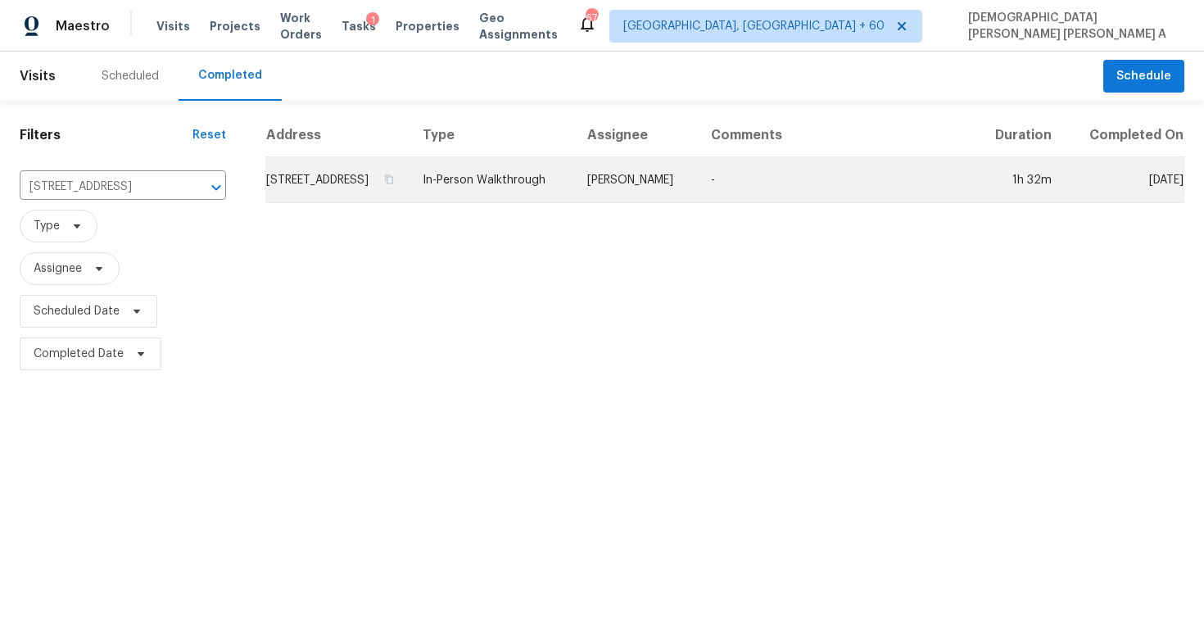
click at [574, 190] on td "In-Person Walkthrough" at bounding box center [491, 180] width 165 height 46
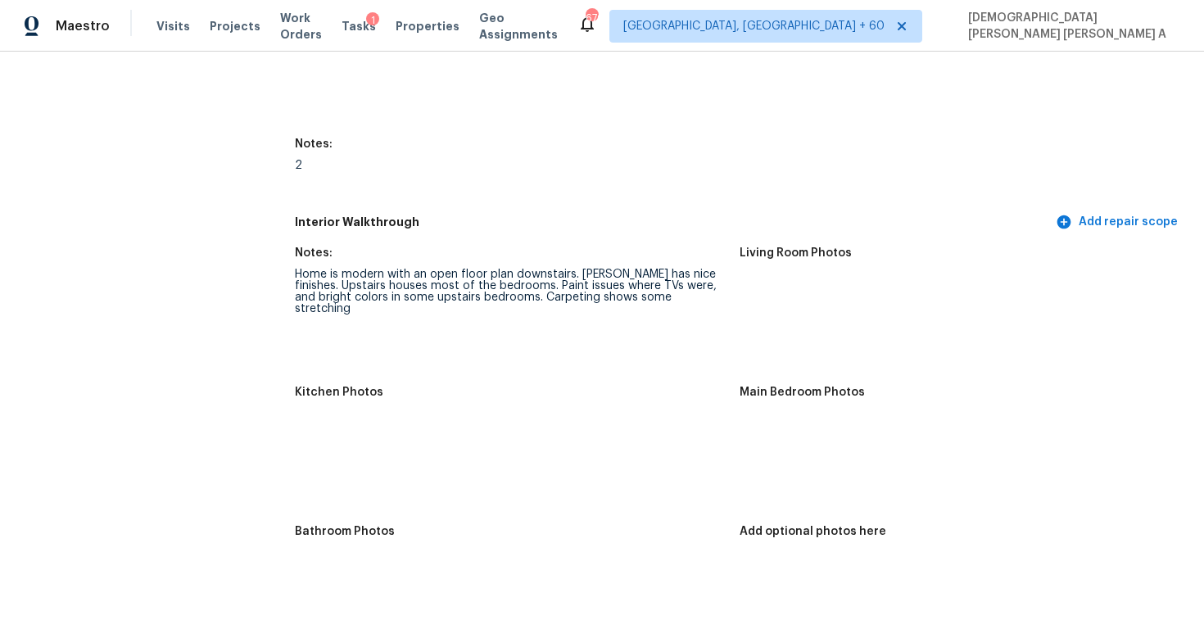
scroll to position [2126, 0]
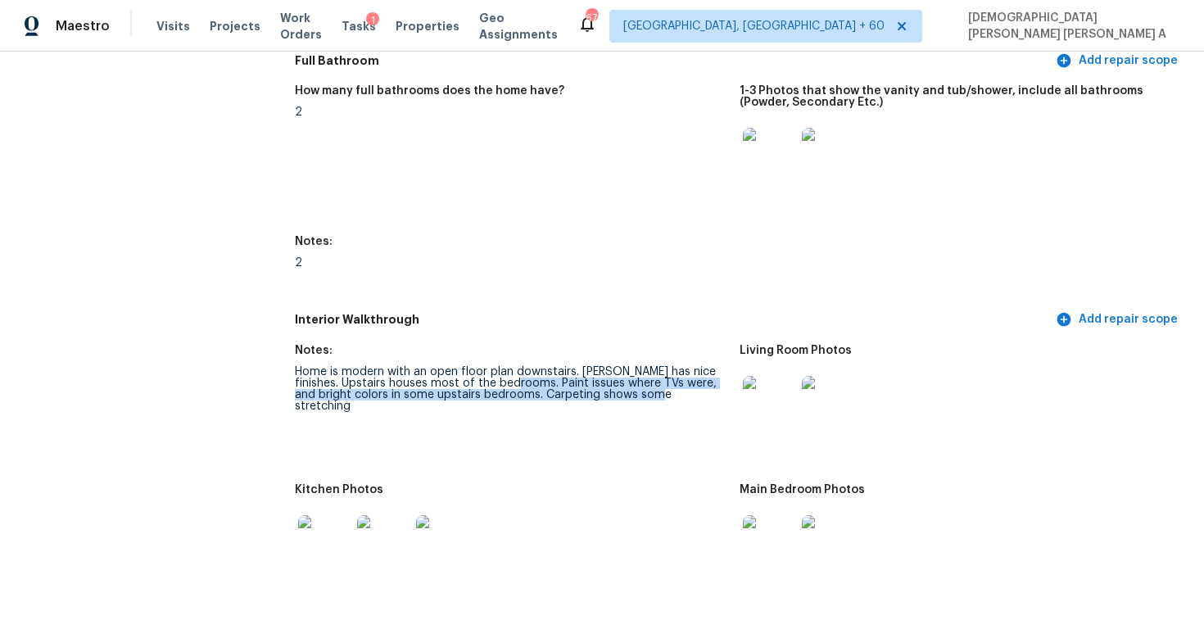
drag, startPoint x: 504, startPoint y: 385, endPoint x: 627, endPoint y: 390, distance: 122.9
click at [627, 390] on div "Home is modern with an open floor plan downstairs. Kitchen has nice finishes. U…" at bounding box center [511, 389] width 432 height 46
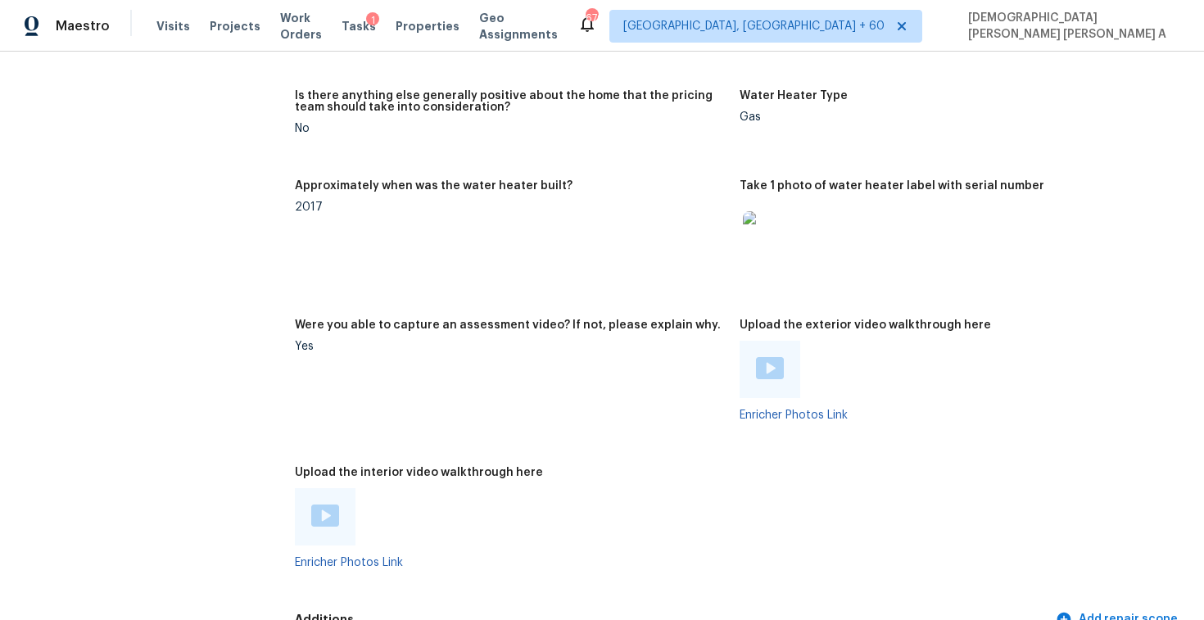
scroll to position [3428, 0]
click at [339, 501] on div at bounding box center [325, 517] width 61 height 57
click at [323, 505] on img at bounding box center [325, 516] width 28 height 22
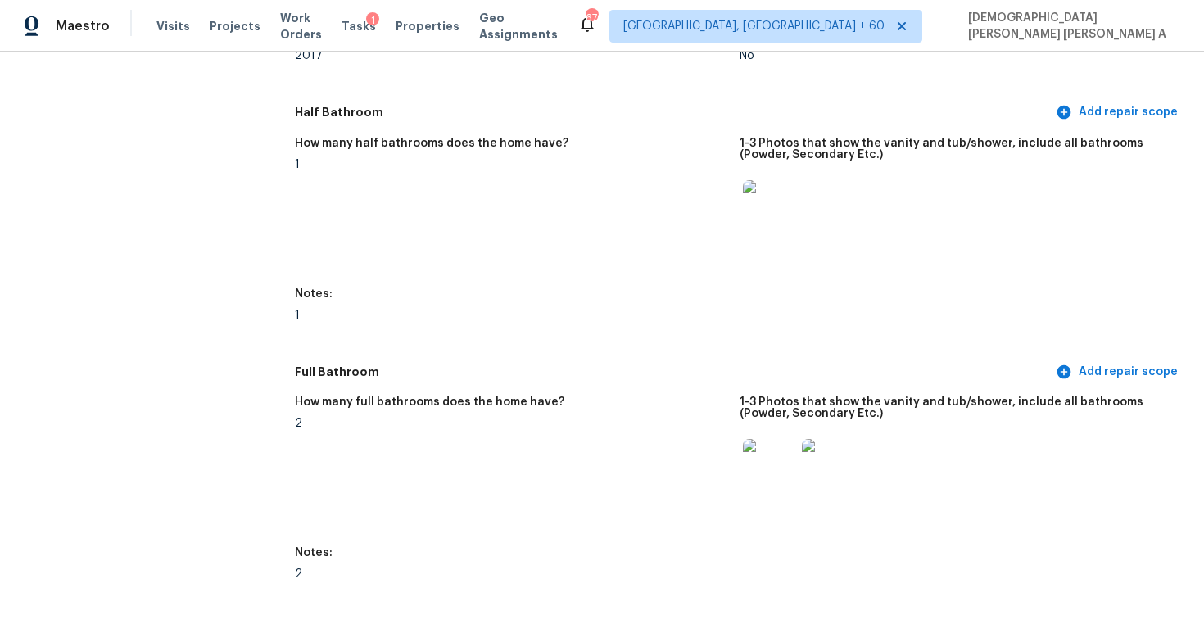
scroll to position [2255, 0]
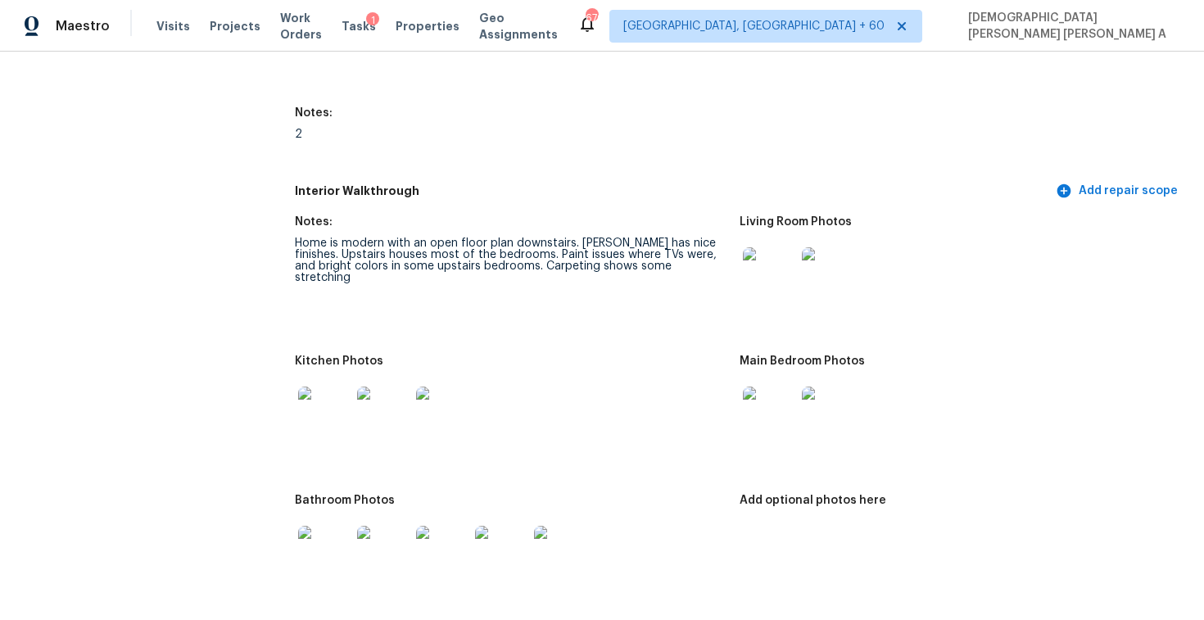
click at [762, 385] on div at bounding box center [769, 413] width 59 height 72
click at [769, 413] on img at bounding box center [769, 413] width 52 height 52
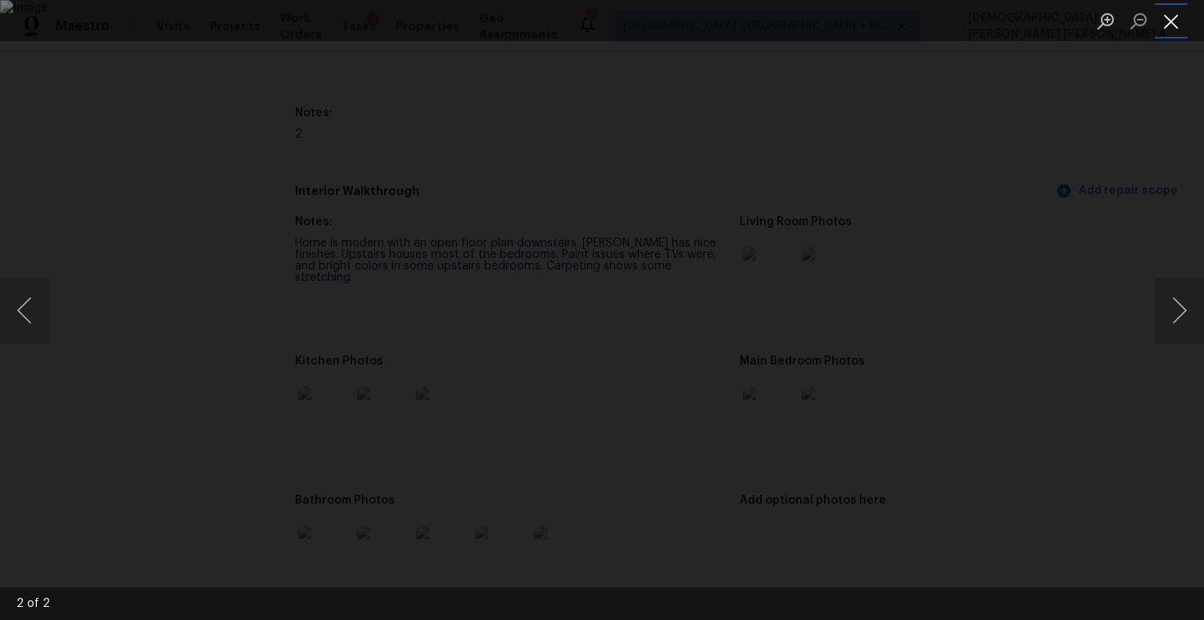
click at [1169, 22] on button "Close lightbox" at bounding box center [1171, 21] width 33 height 29
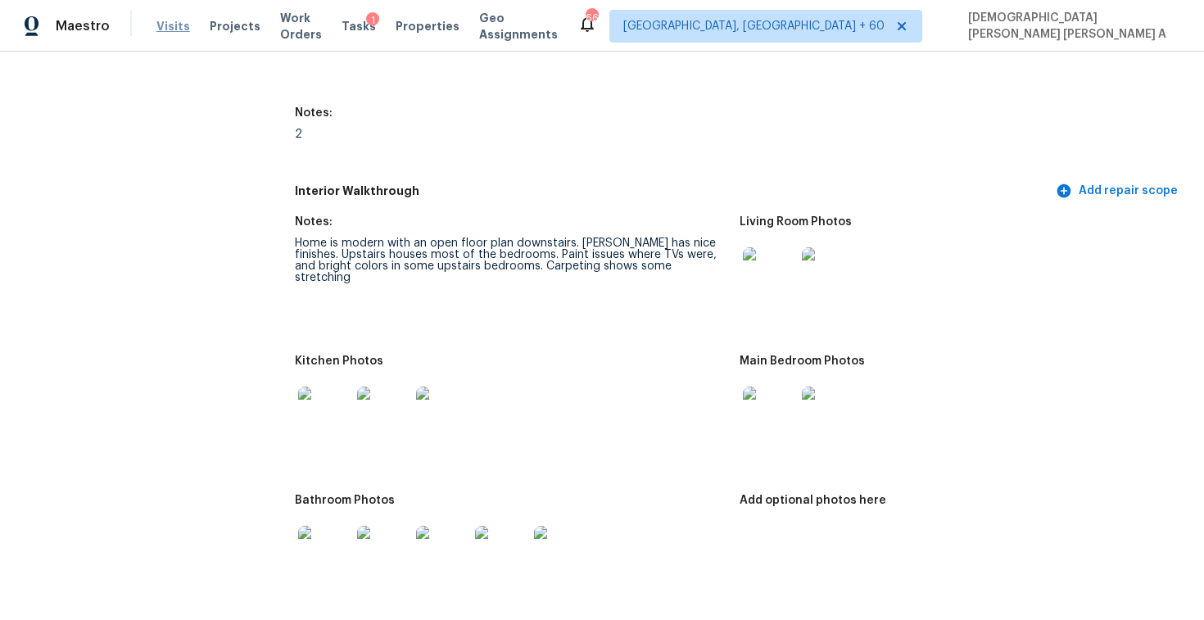
click at [174, 25] on span "Visits" at bounding box center [173, 26] width 34 height 16
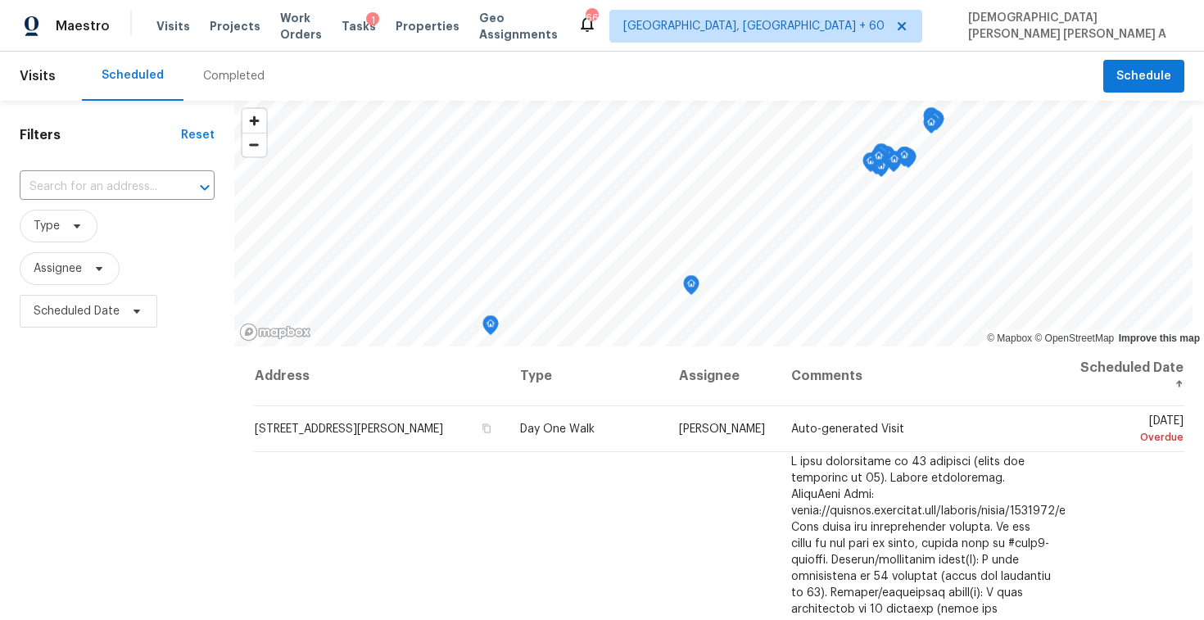
click at [219, 49] on div "Maestro Visits Projects Work Orders Tasks 1 Properties Geo Assignments 669 Albu…" at bounding box center [602, 26] width 1204 height 52
click at [223, 88] on div "Completed" at bounding box center [233, 76] width 101 height 49
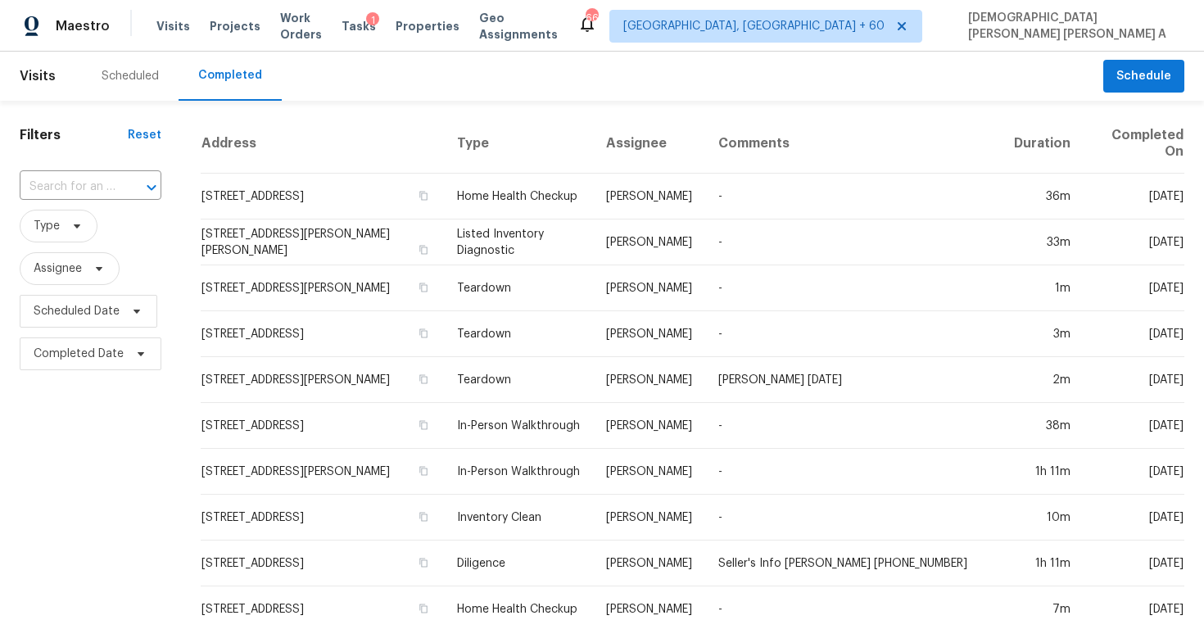
click at [113, 192] on div "​" at bounding box center [91, 186] width 142 height 25
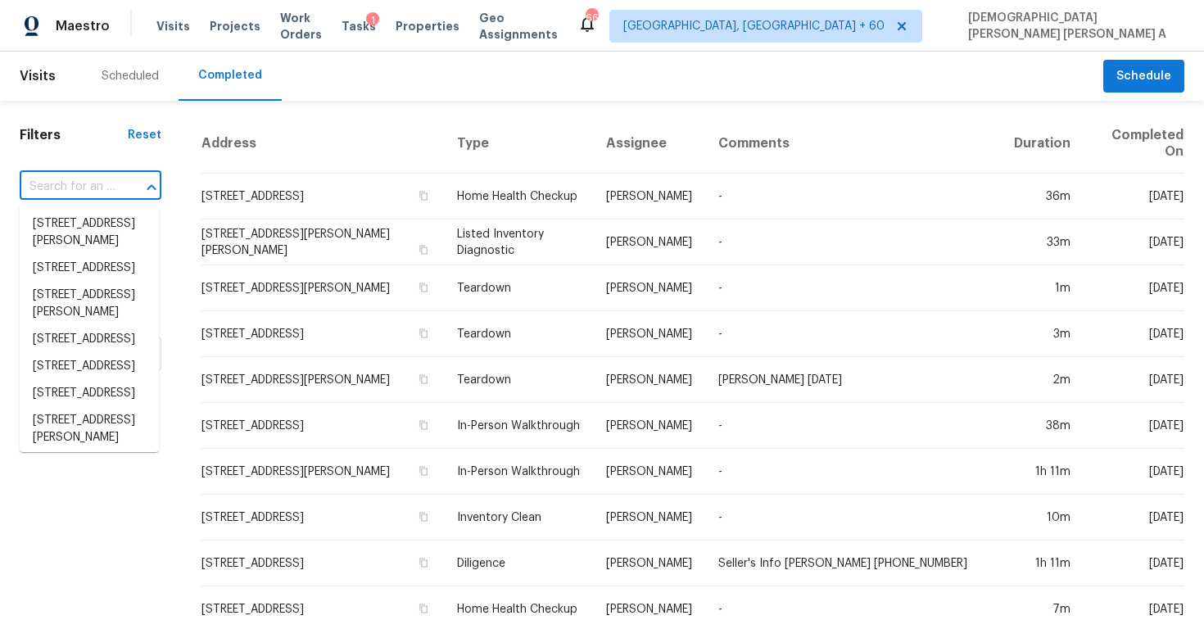
paste input "14777 Sandstone St, Adelanto, CA 92301"
type input "14777 Sandstone St, Adelanto, CA 92301"
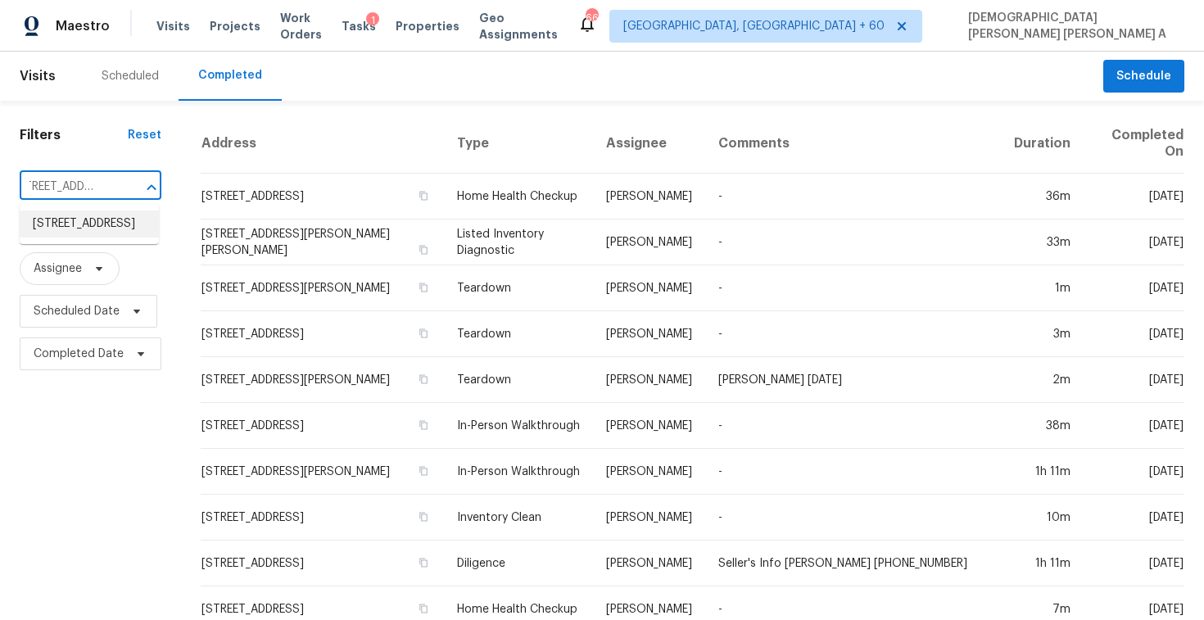
click at [104, 237] on li "14777 Sandstone St, Adelanto, CA 92301" at bounding box center [89, 223] width 139 height 27
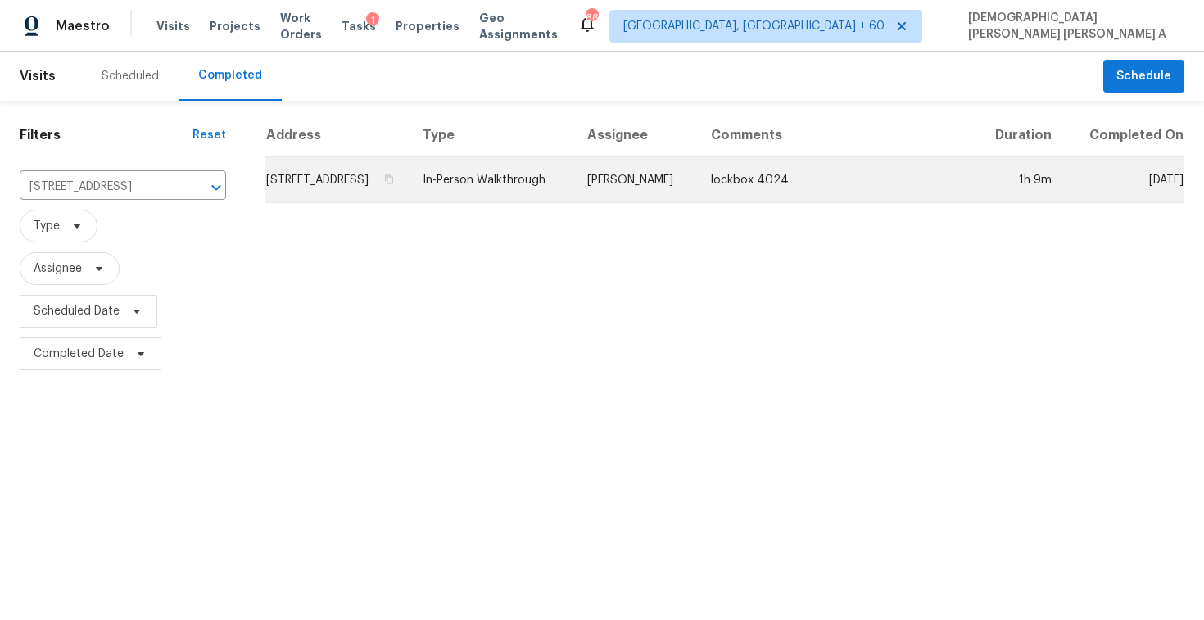
click at [692, 203] on td "Mike Chavez" at bounding box center [636, 180] width 124 height 46
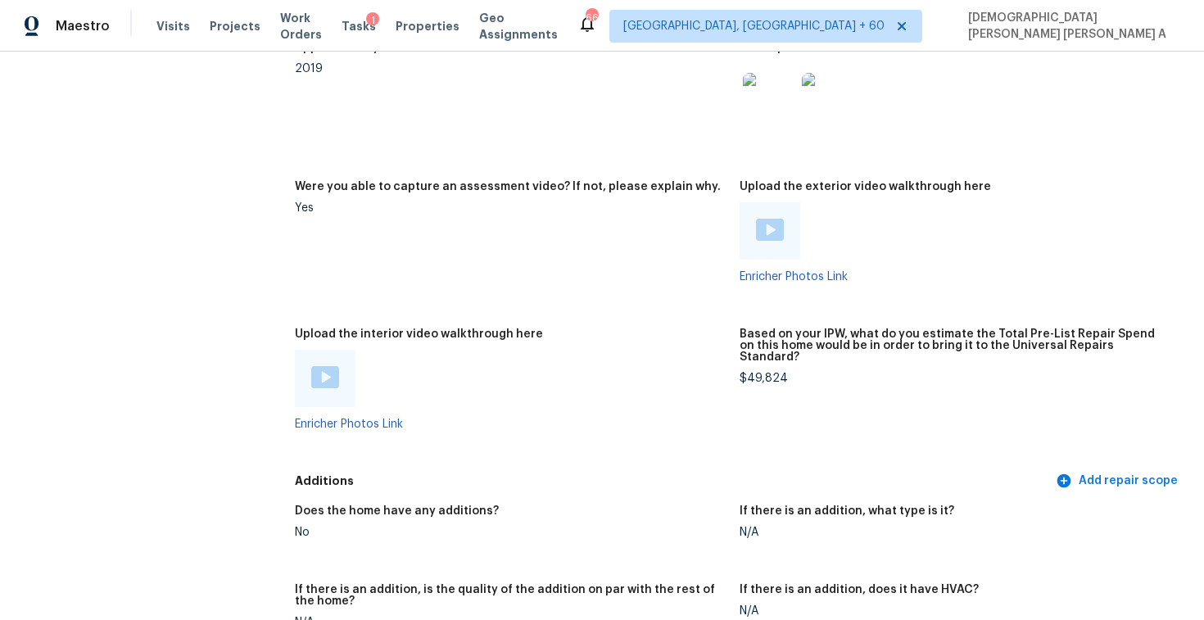
scroll to position [3018, 0]
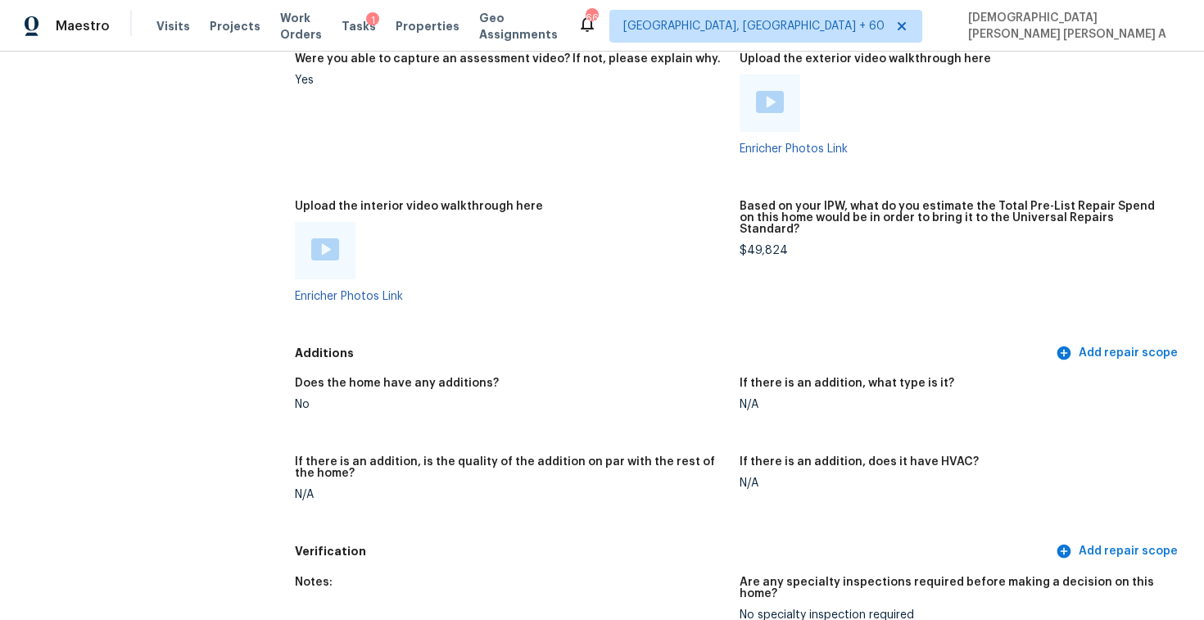
click at [327, 238] on img at bounding box center [325, 249] width 28 height 22
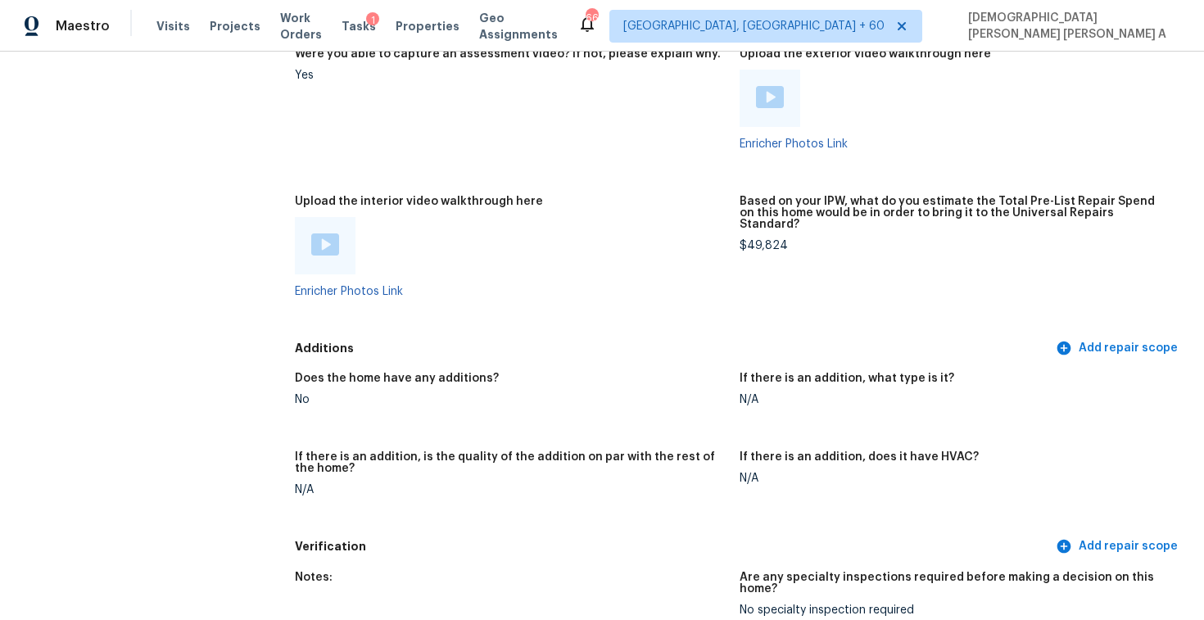
scroll to position [2161, 0]
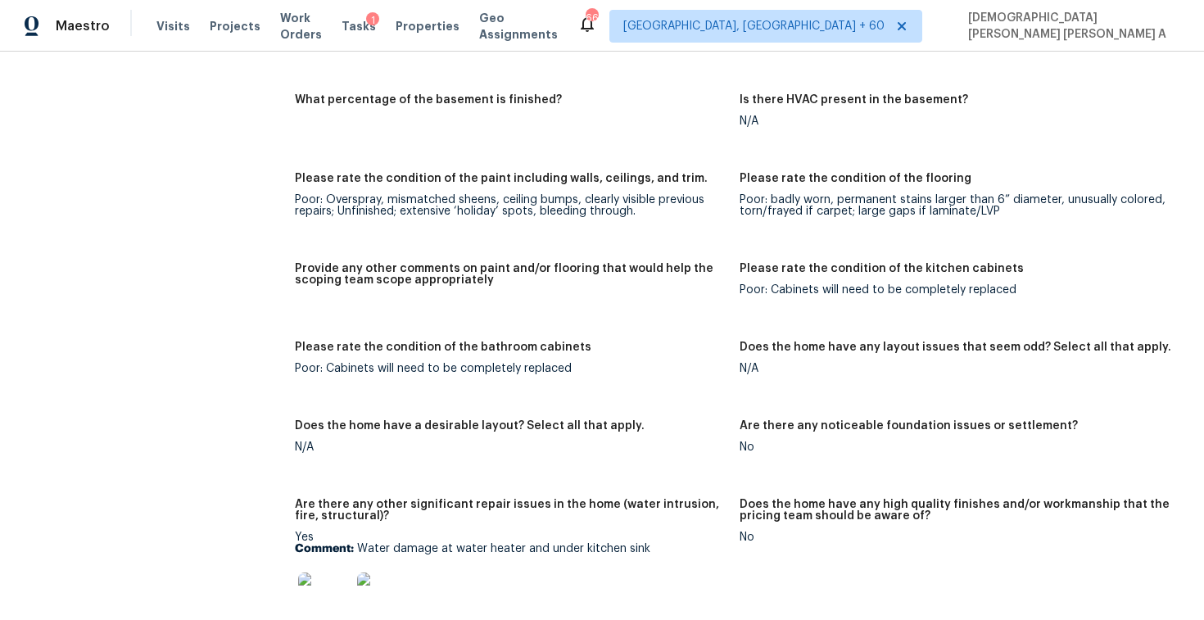
click at [317, 574] on img at bounding box center [324, 598] width 52 height 52
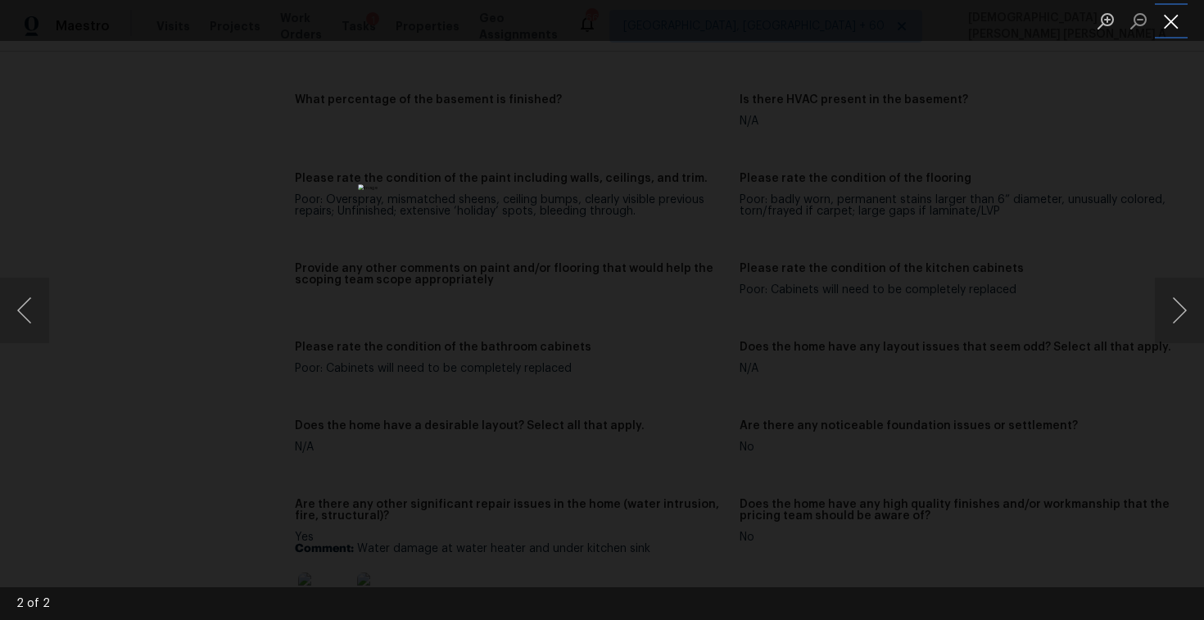
click at [1168, 22] on button "Close lightbox" at bounding box center [1171, 21] width 33 height 29
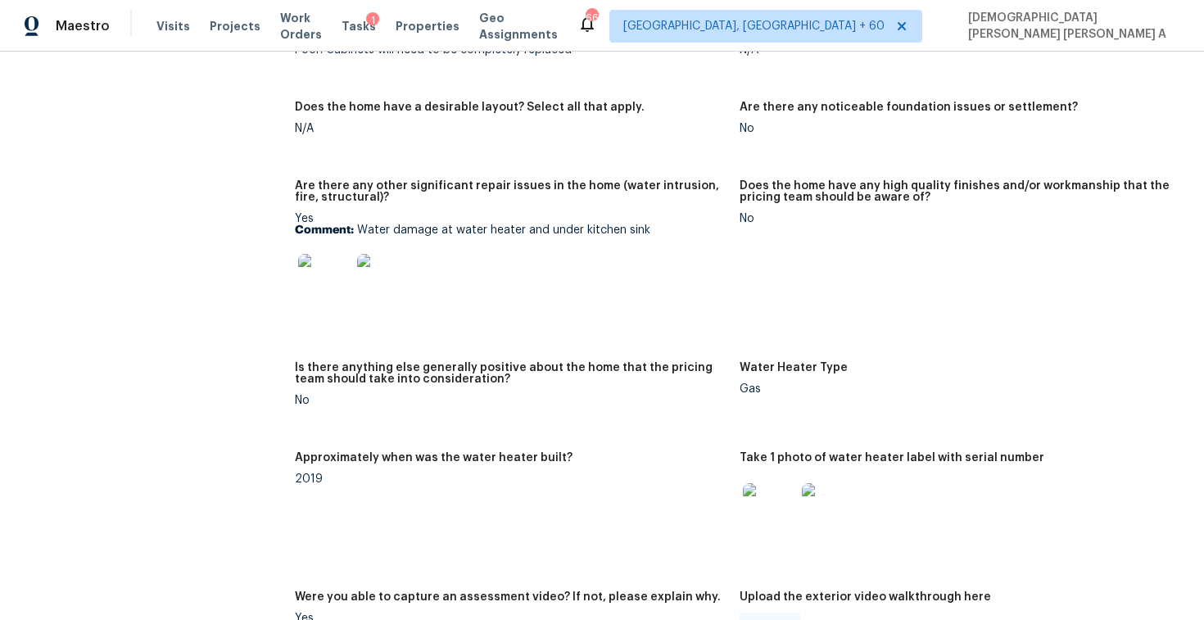
scroll to position [2469, 0]
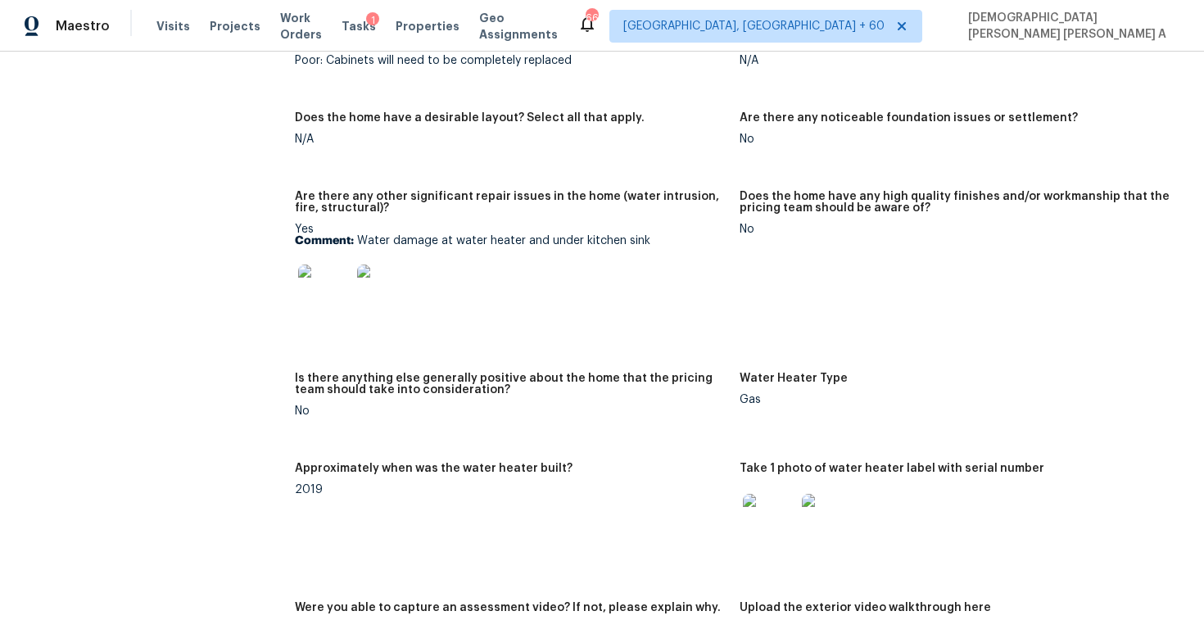
click at [311, 269] on img at bounding box center [324, 291] width 52 height 52
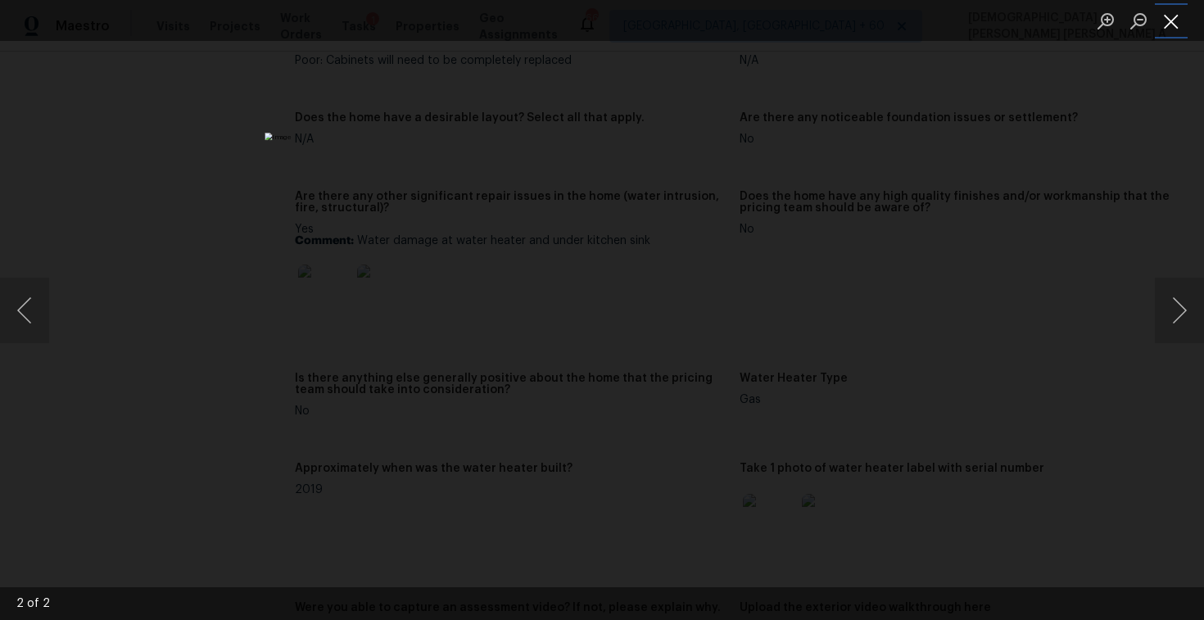
click at [1174, 16] on button "Close lightbox" at bounding box center [1171, 21] width 33 height 29
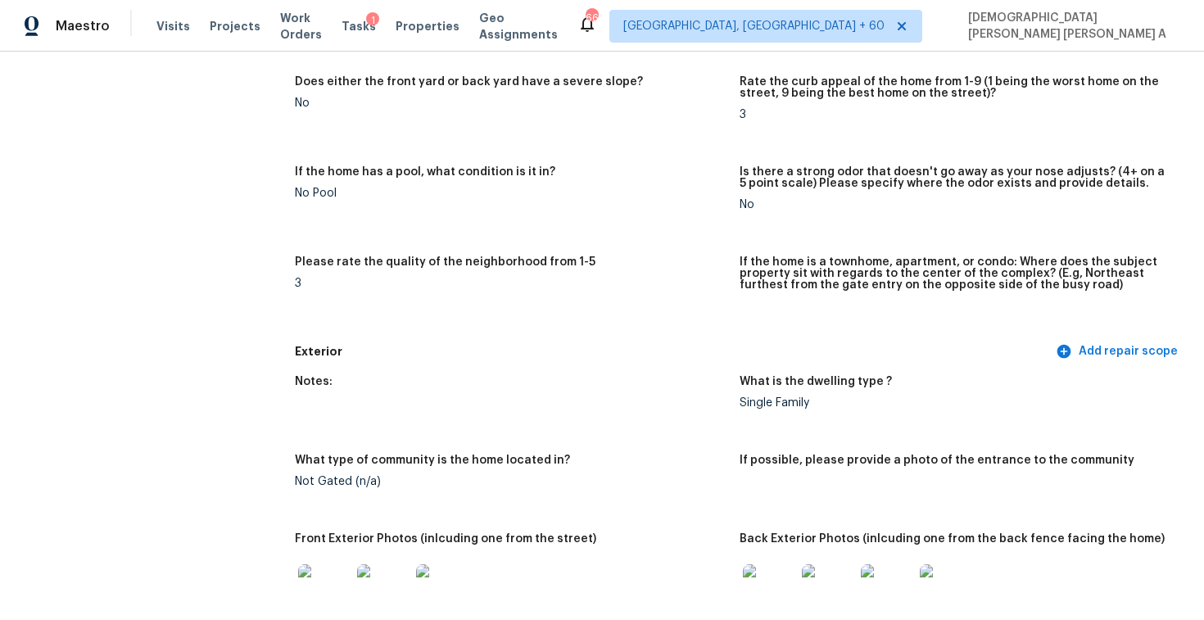
scroll to position [0, 0]
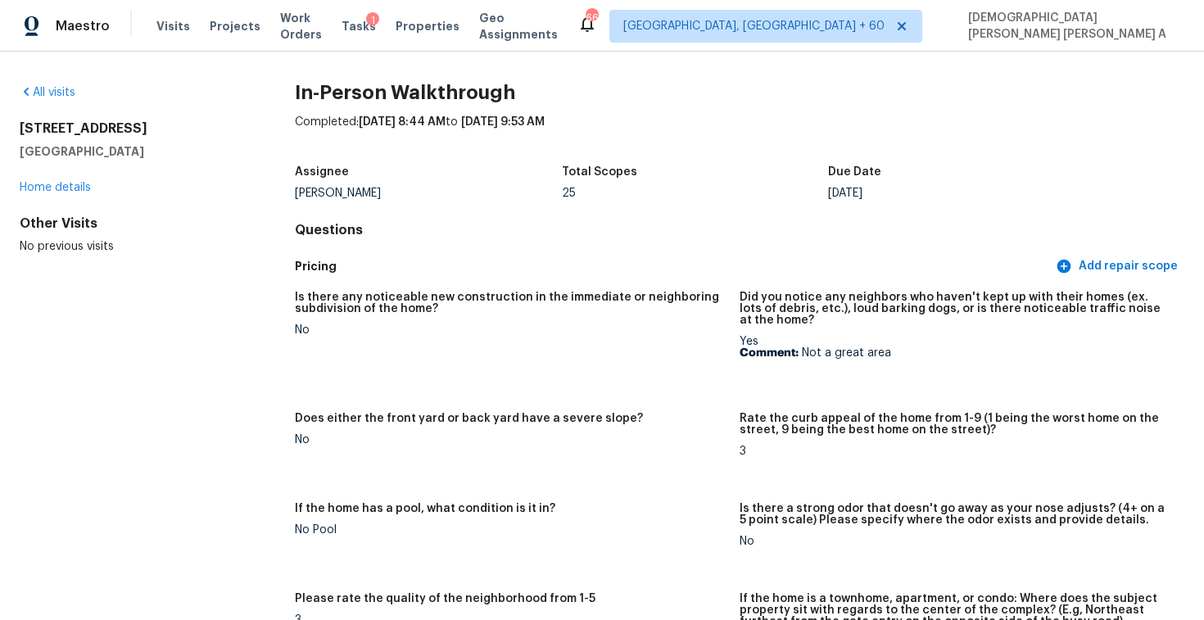
click at [610, 360] on figure "Is there any noticeable new construction in the immediate or neighboring subdiv…" at bounding box center [517, 343] width 445 height 102
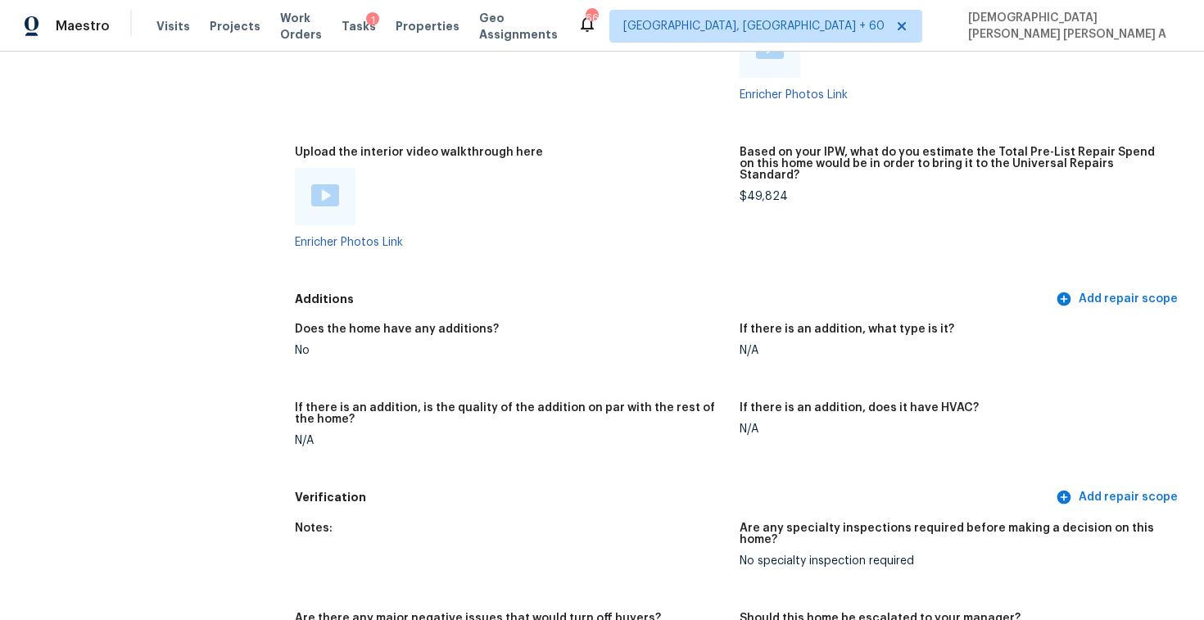
scroll to position [2988, 0]
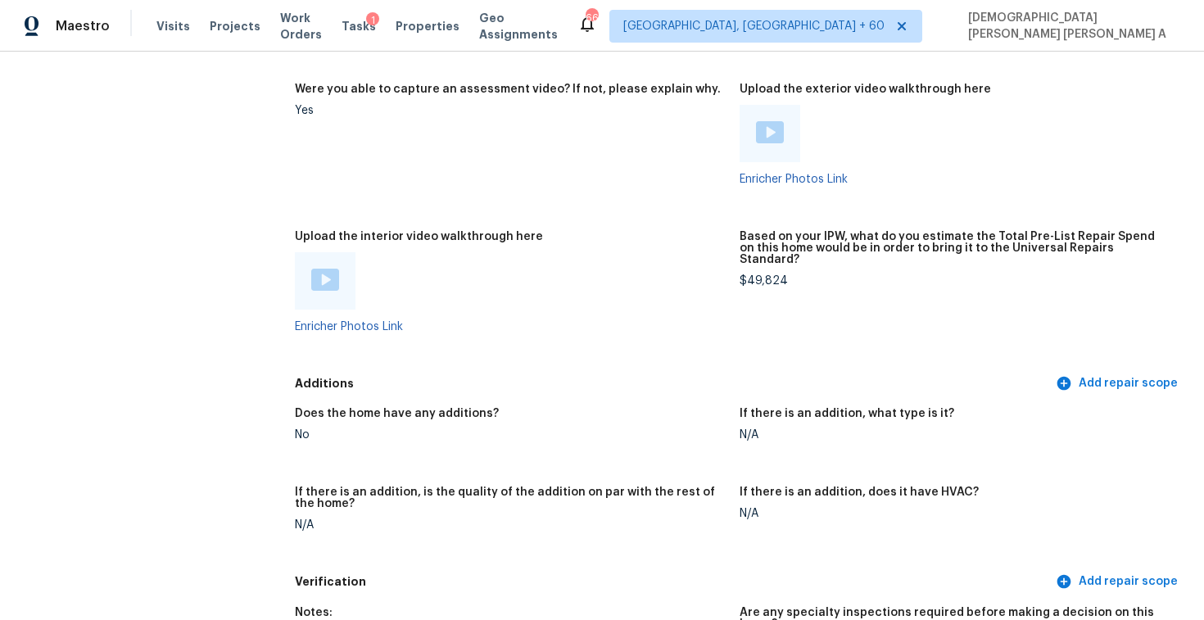
click at [325, 269] on img at bounding box center [325, 280] width 28 height 22
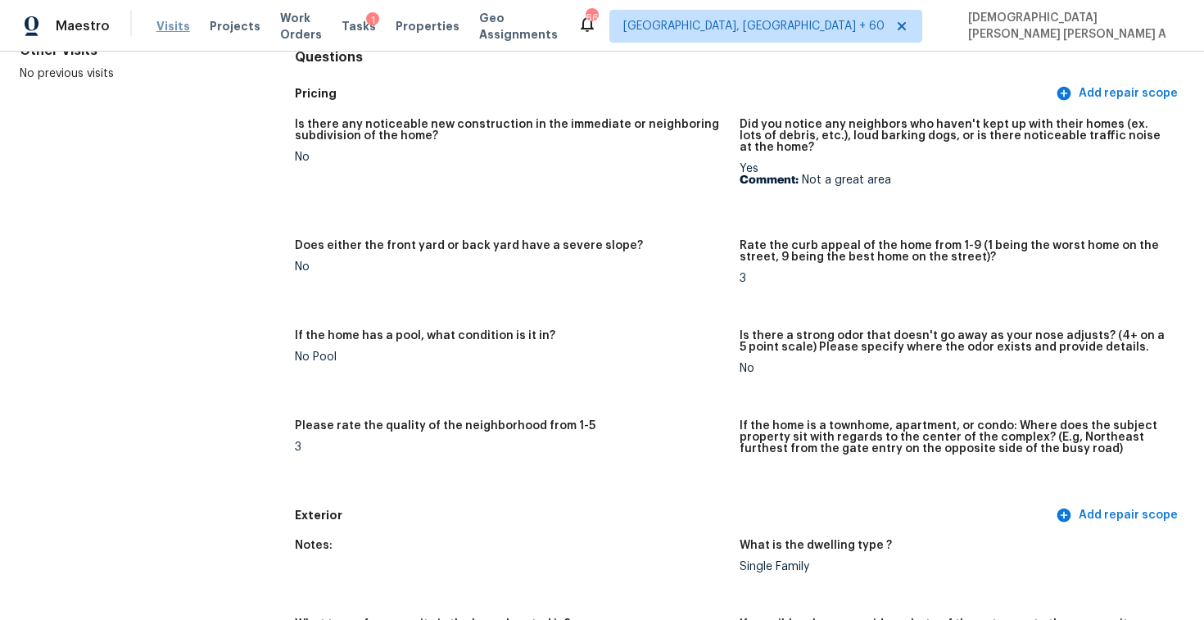
click at [172, 24] on span "Visits" at bounding box center [173, 26] width 34 height 16
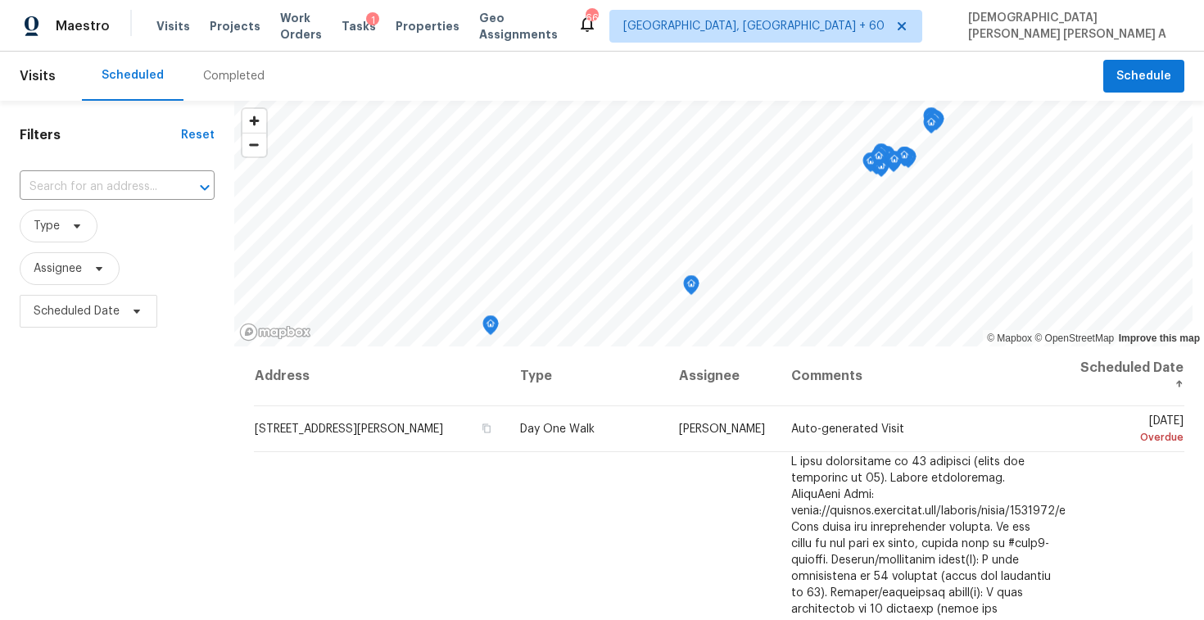
click at [237, 84] on div "Completed" at bounding box center [233, 76] width 101 height 49
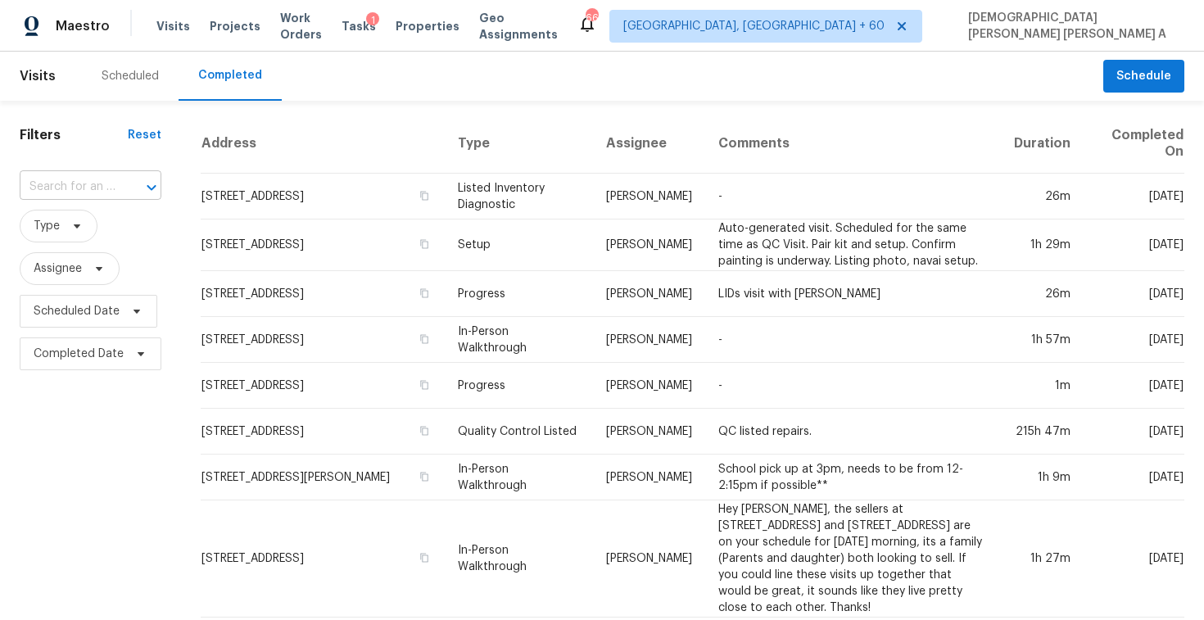
click at [87, 193] on input "text" at bounding box center [68, 186] width 96 height 25
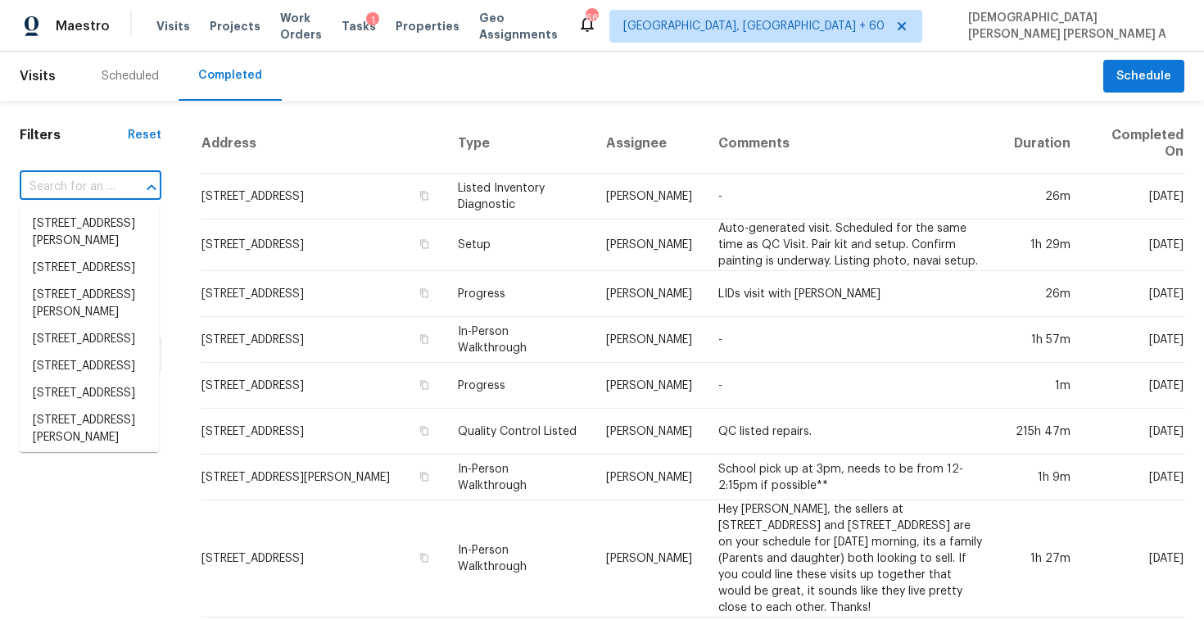
paste input "9600 N 96th St Apt 213, Scottsdale, AZ 85258"
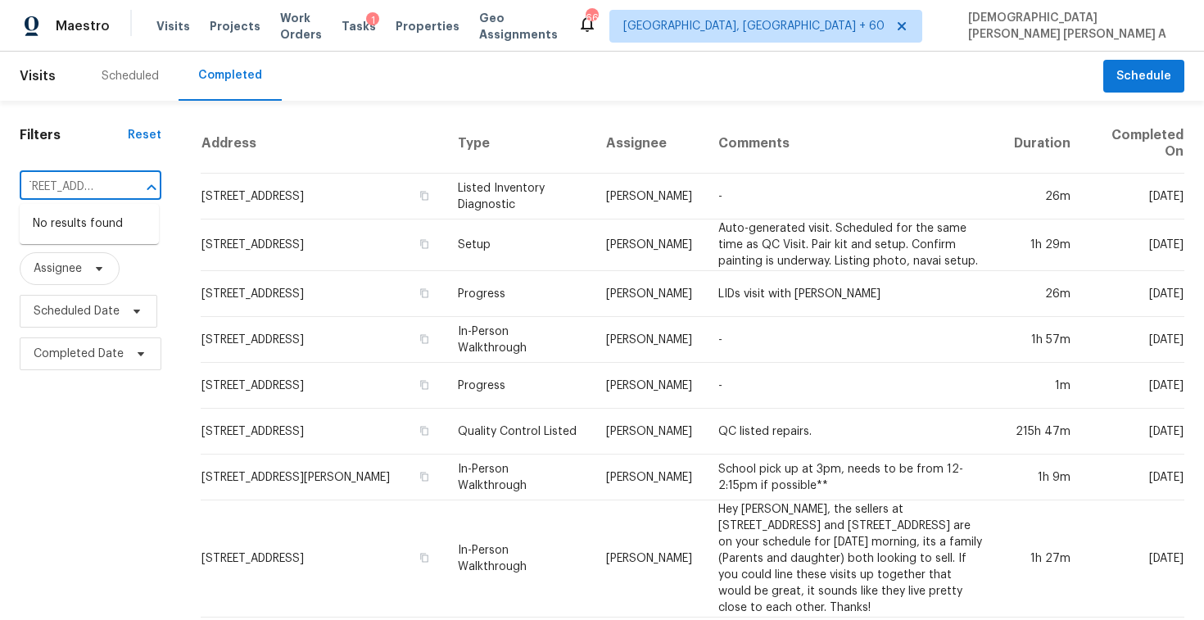
type input "9600 N 96th St Apt 213, Scottsdale, AZ 85258"
click at [97, 185] on input "text" at bounding box center [68, 186] width 96 height 25
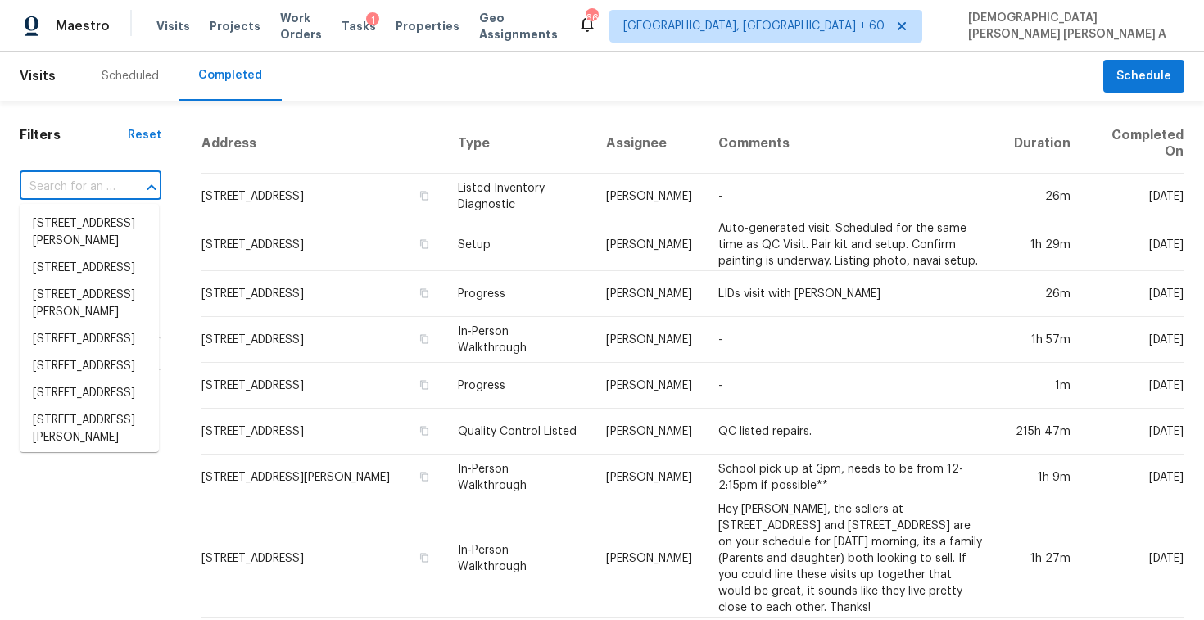
paste input "9600 N 96th St Apt 213, Scottsdale, AZ 85258"
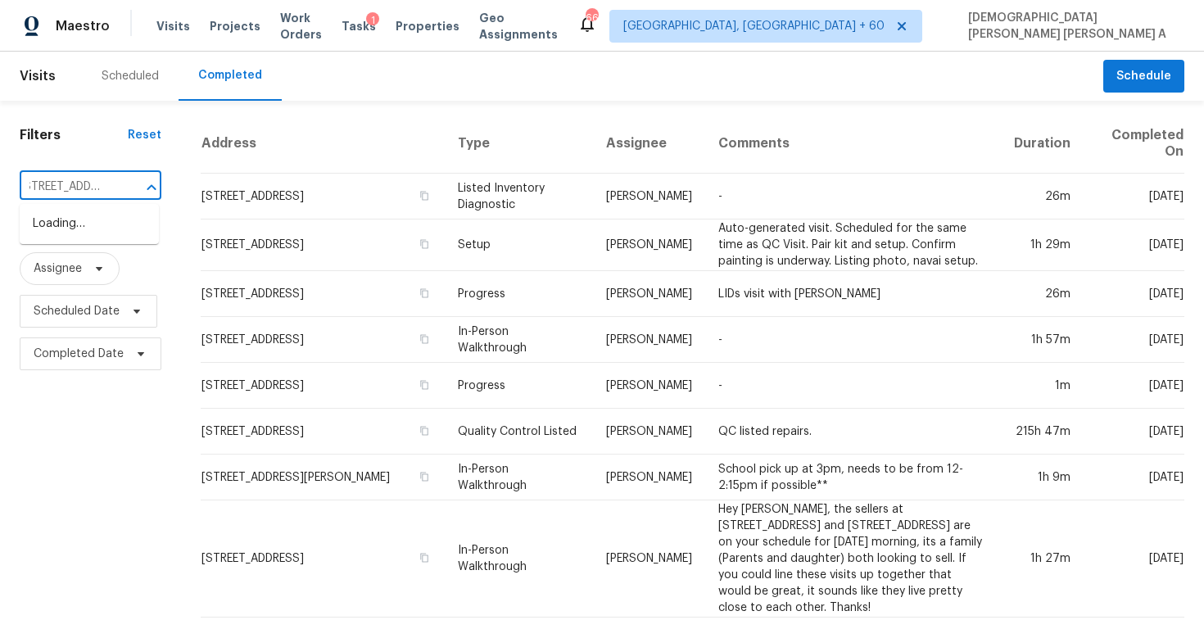
type input "9600 N 96th St"
click at [90, 319] on li "9600 N 96th St Apt 213, Scottsdale, AZ 85258" at bounding box center [89, 305] width 139 height 27
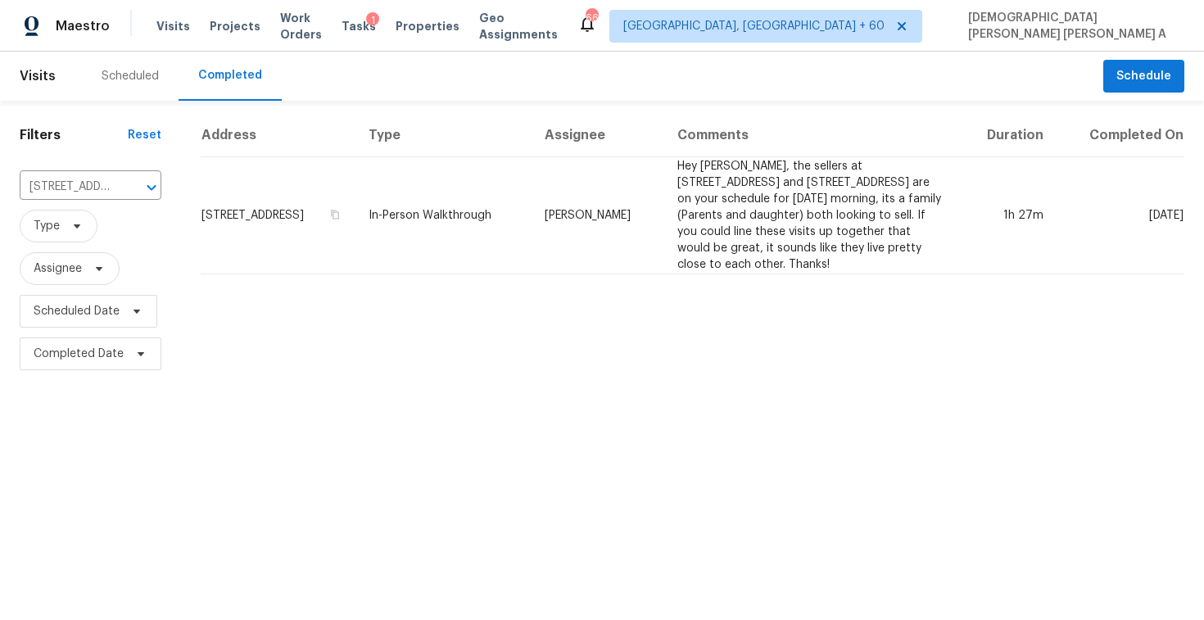
click at [532, 217] on td "In-Person Walkthrough" at bounding box center [443, 215] width 176 height 117
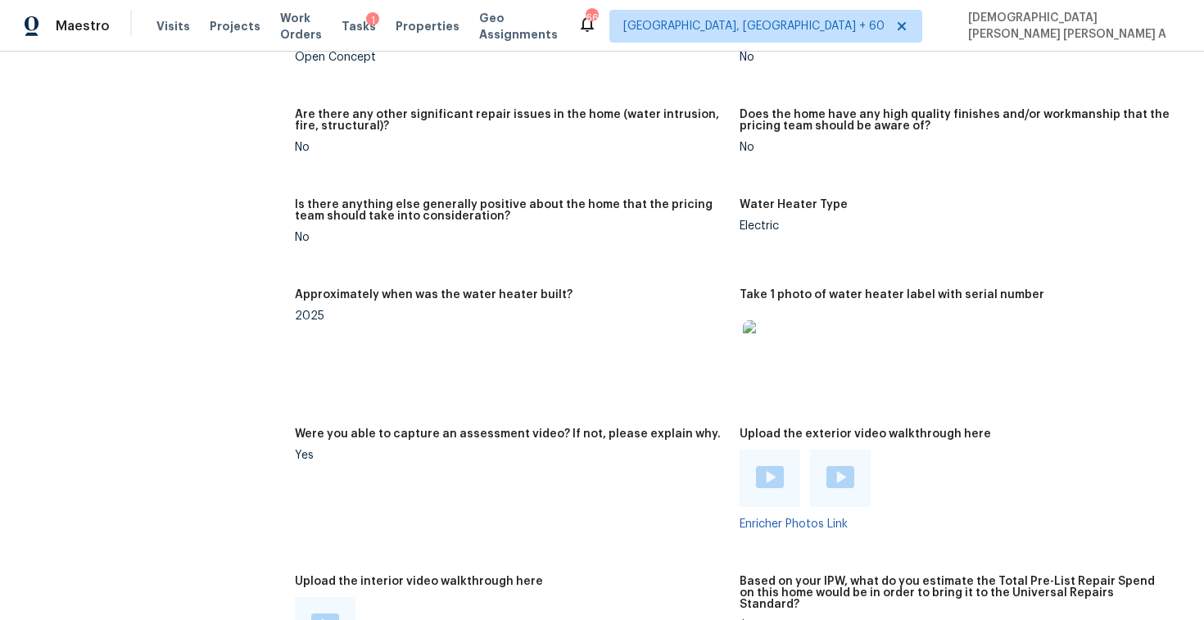
scroll to position [2615, 0]
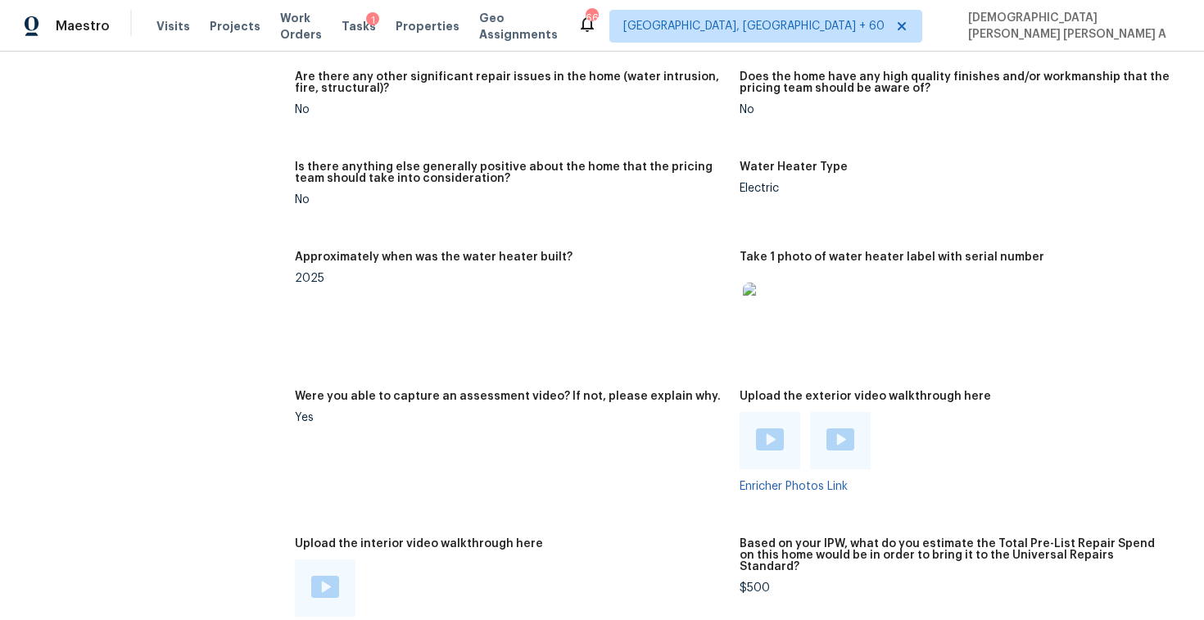
click at [320, 578] on img at bounding box center [325, 587] width 28 height 22
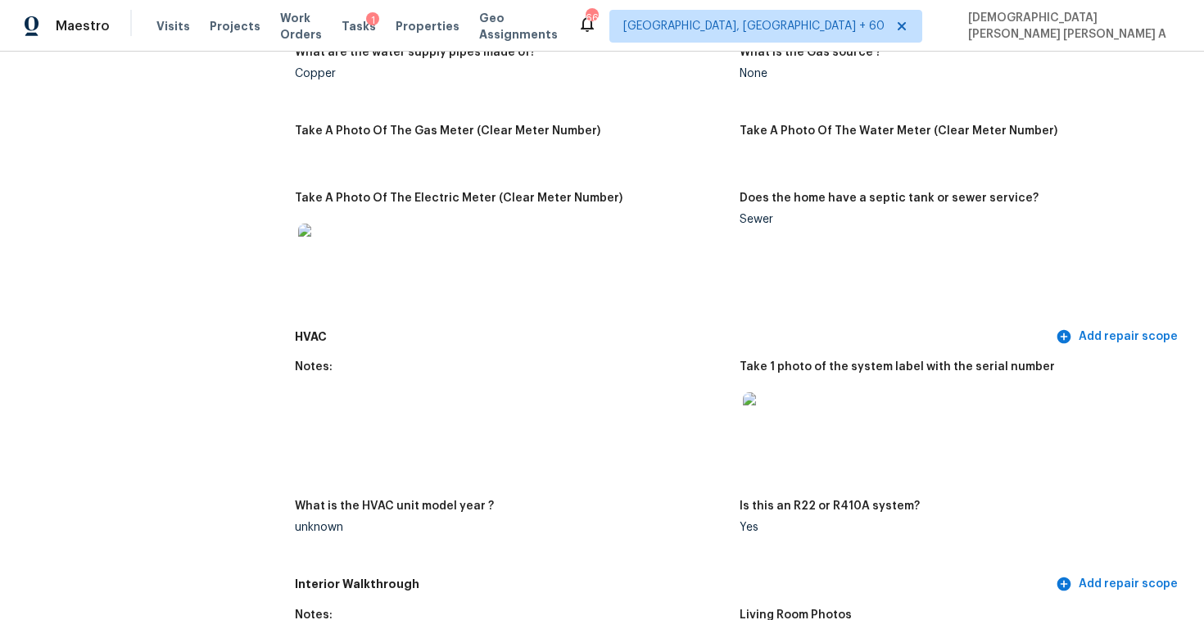
scroll to position [0, 0]
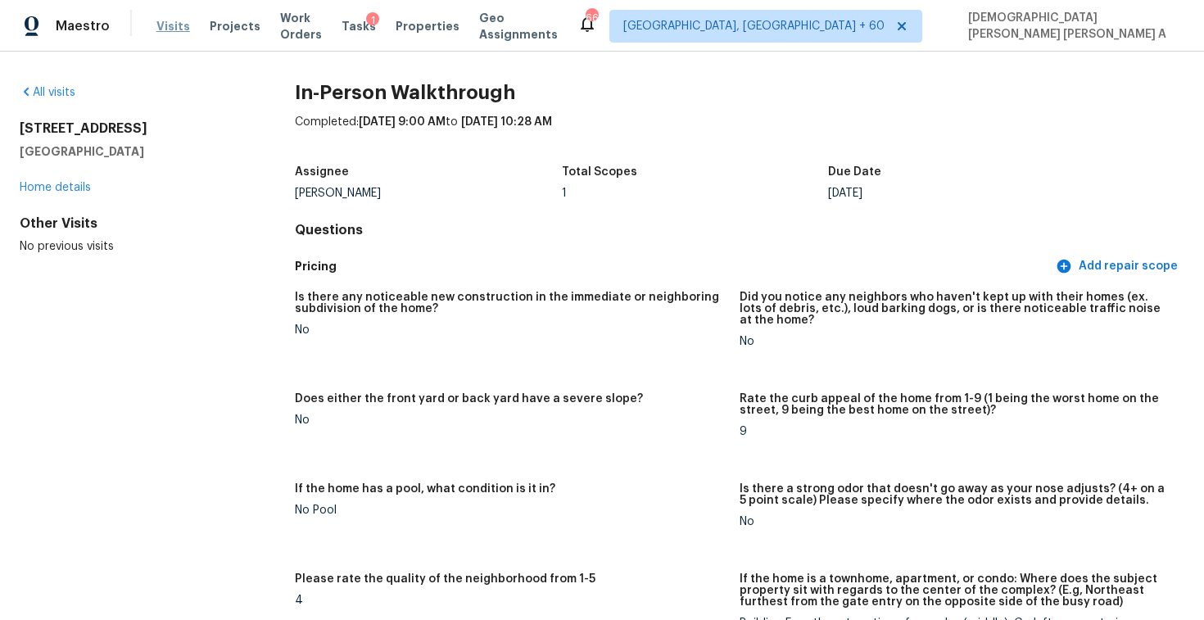
click at [168, 25] on span "Visits" at bounding box center [173, 26] width 34 height 16
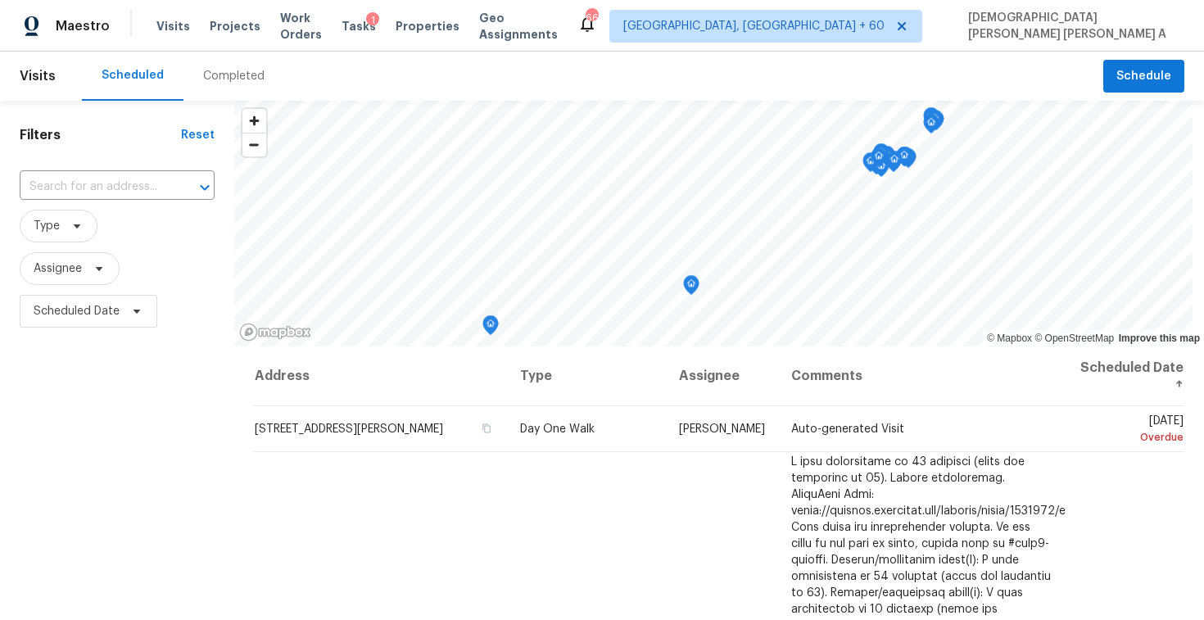
click at [251, 84] on div "Completed" at bounding box center [233, 76] width 61 height 16
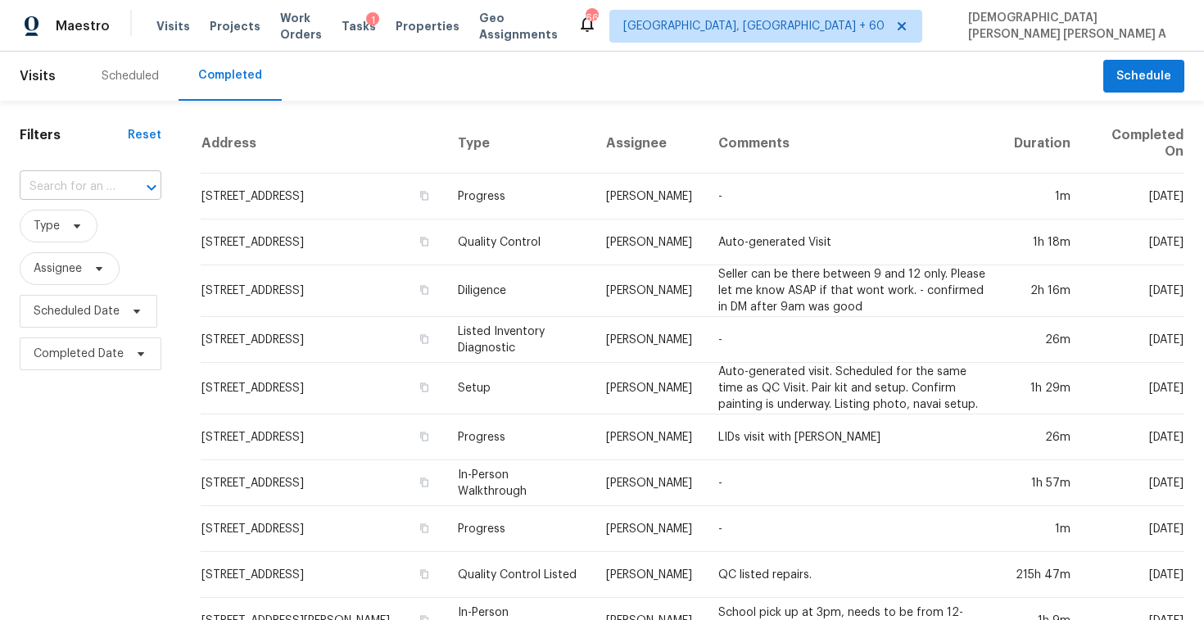
click at [119, 177] on div at bounding box center [140, 187] width 43 height 23
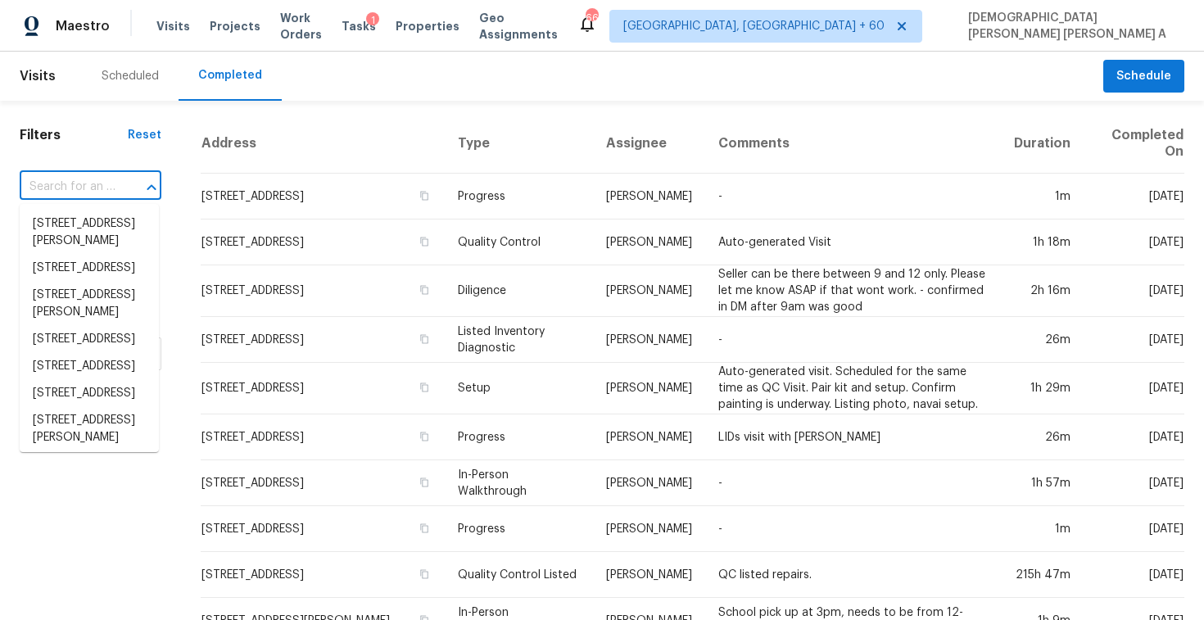
paste input "302 Garden Ct, Round Rock, TX 78664"
type input "302 Garden Ct, Round Rock, TX 78664"
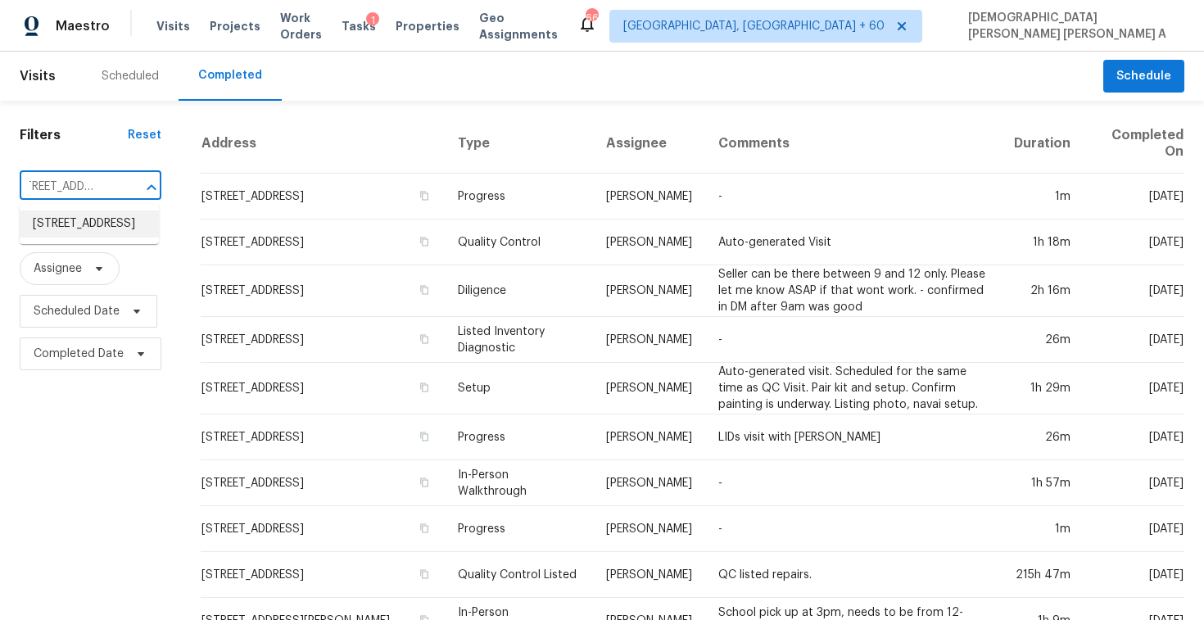
click at [115, 235] on li "302 Garden Ct, Round Rock, TX 78664" at bounding box center [89, 223] width 139 height 27
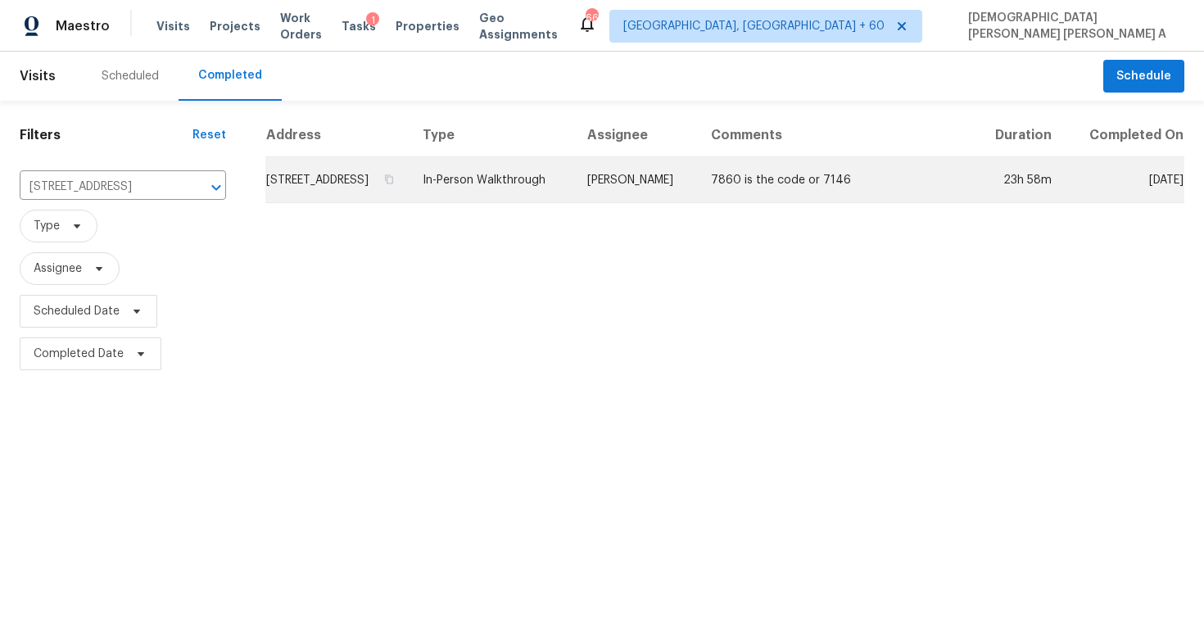
click at [645, 191] on td "Martin Chagolla" at bounding box center [636, 180] width 124 height 46
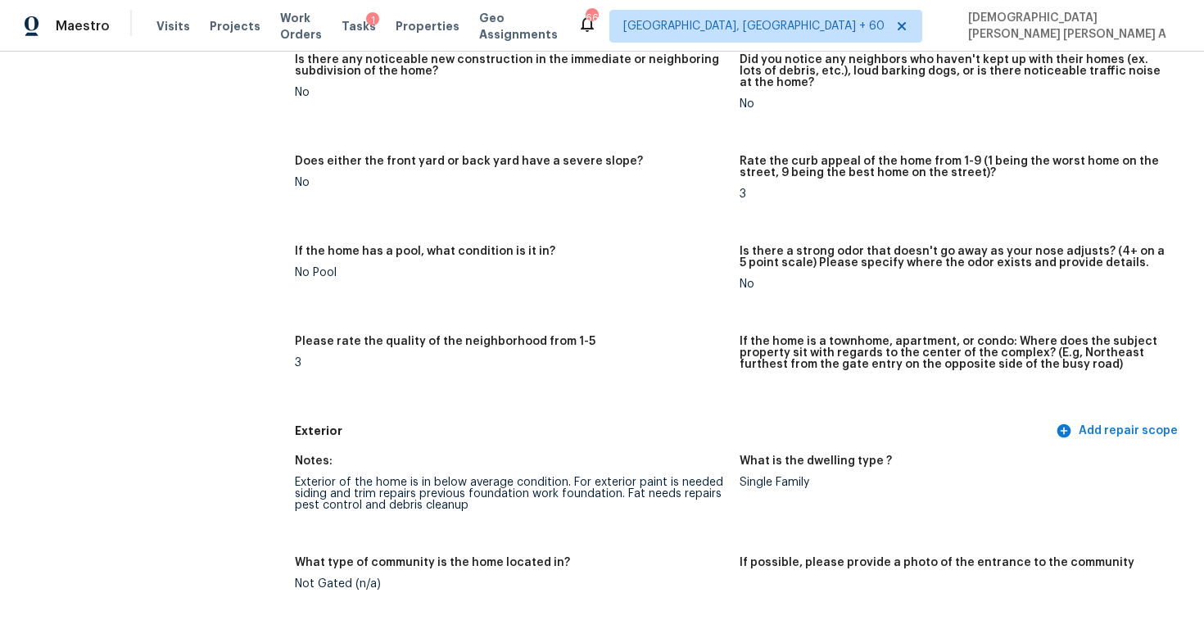
scroll to position [358, 0]
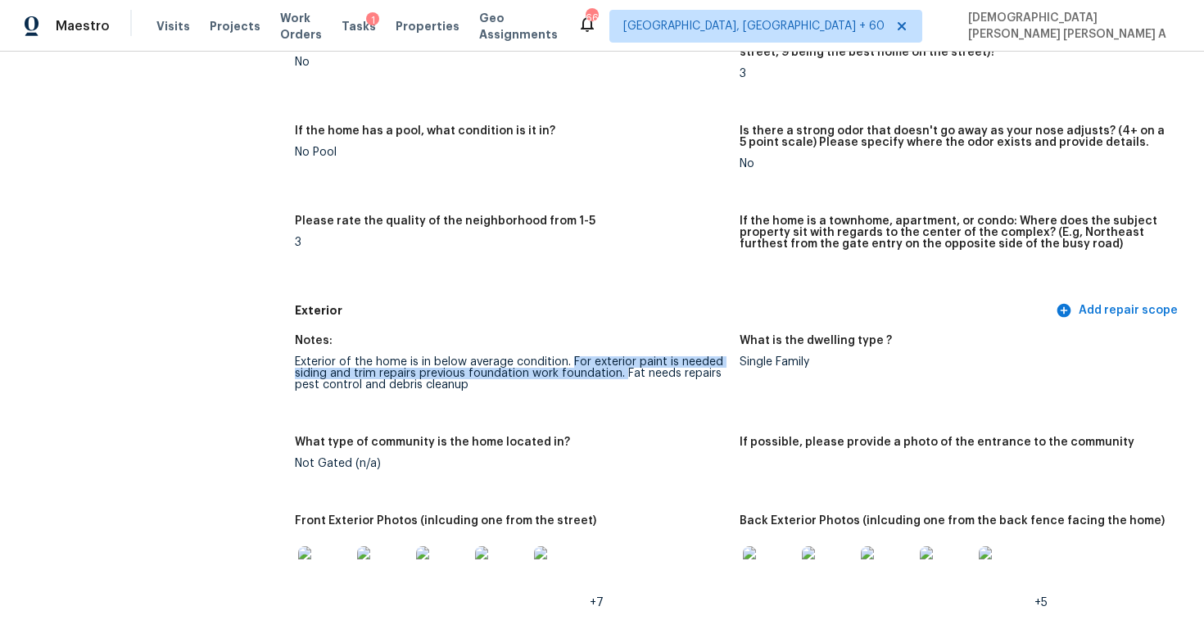
drag, startPoint x: 570, startPoint y: 363, endPoint x: 622, endPoint y: 369, distance: 52.8
click at [622, 369] on div "Exterior of the home is in below average condition. For exterior paint is neede…" at bounding box center [511, 373] width 432 height 34
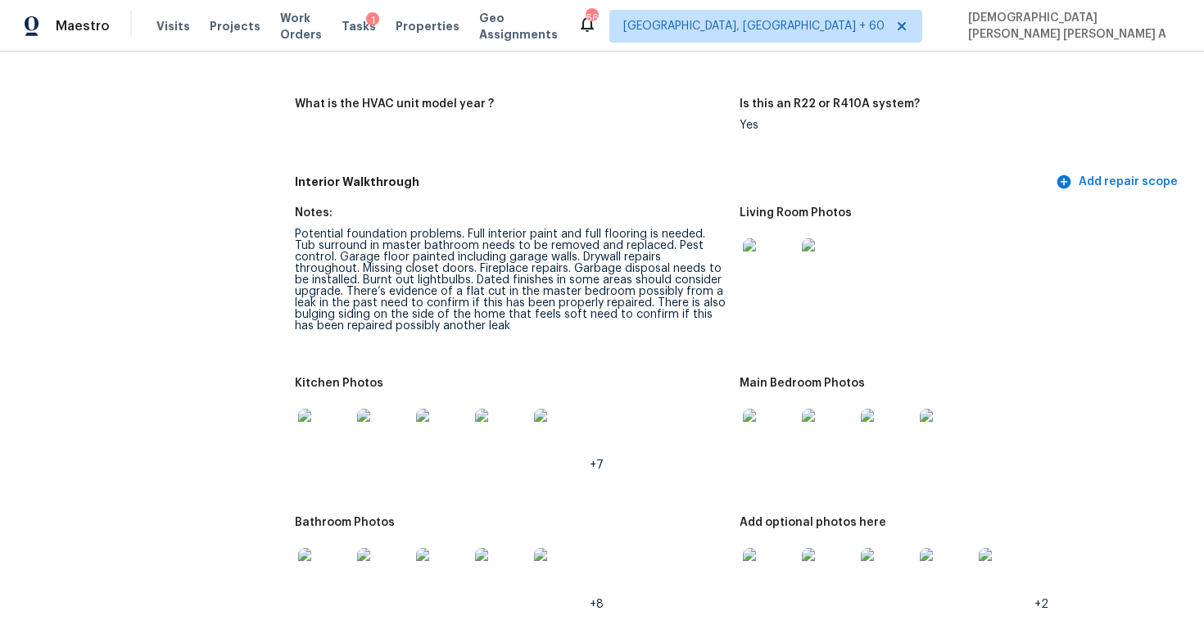
scroll to position [525, 0]
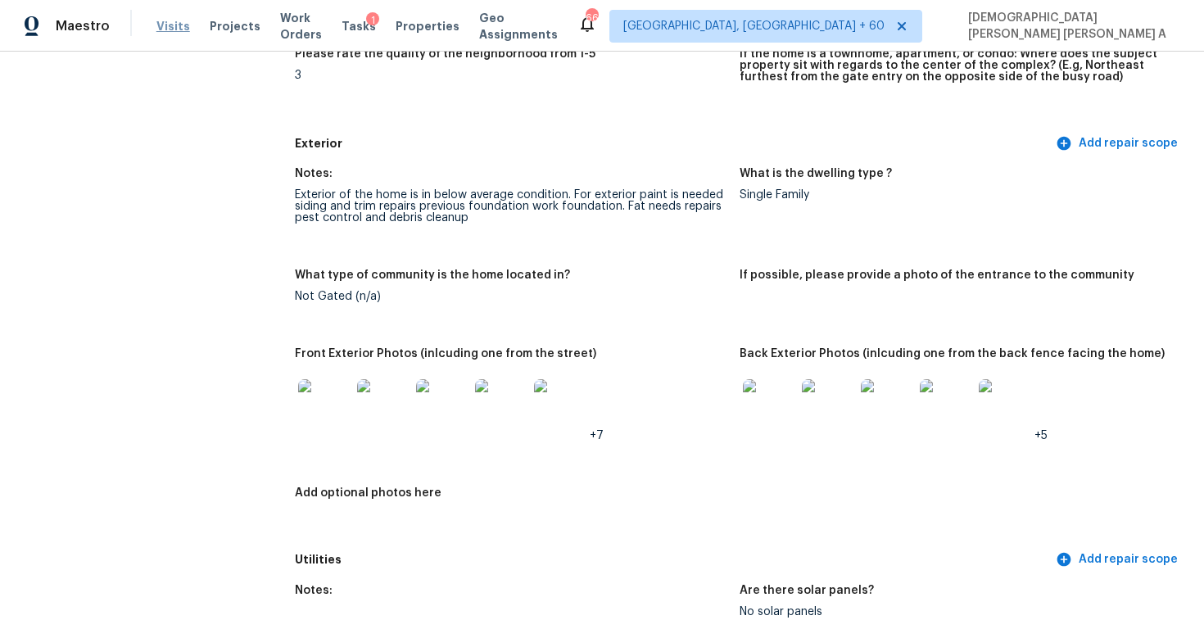
click at [162, 19] on span "Visits" at bounding box center [173, 26] width 34 height 16
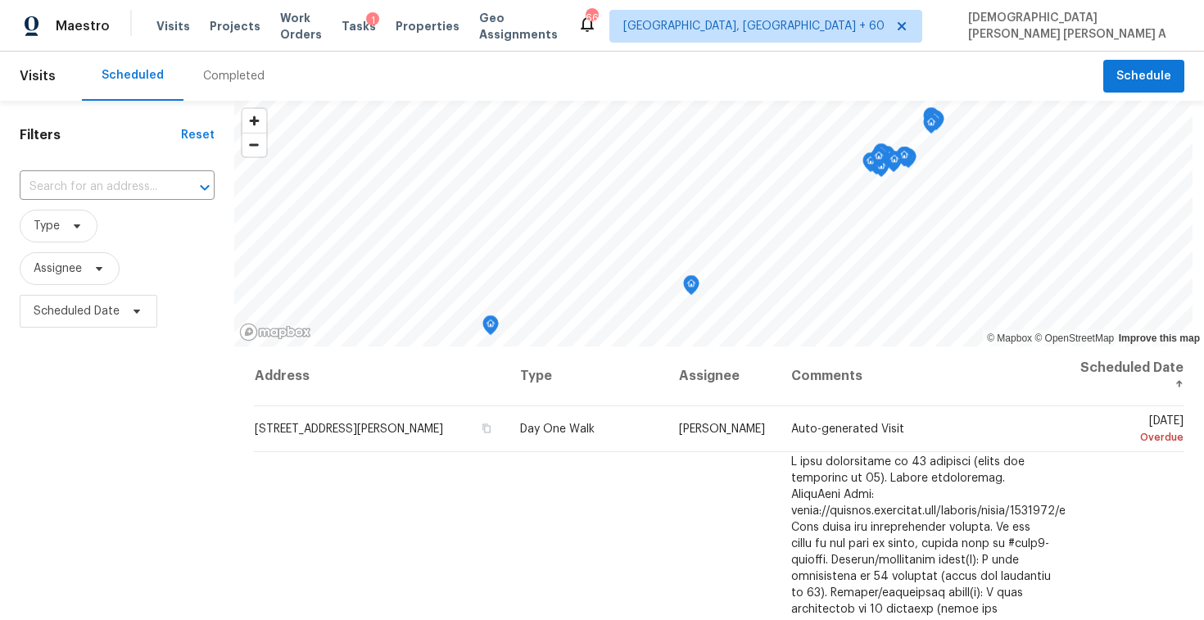
click at [214, 68] on div "Completed" at bounding box center [233, 76] width 61 height 16
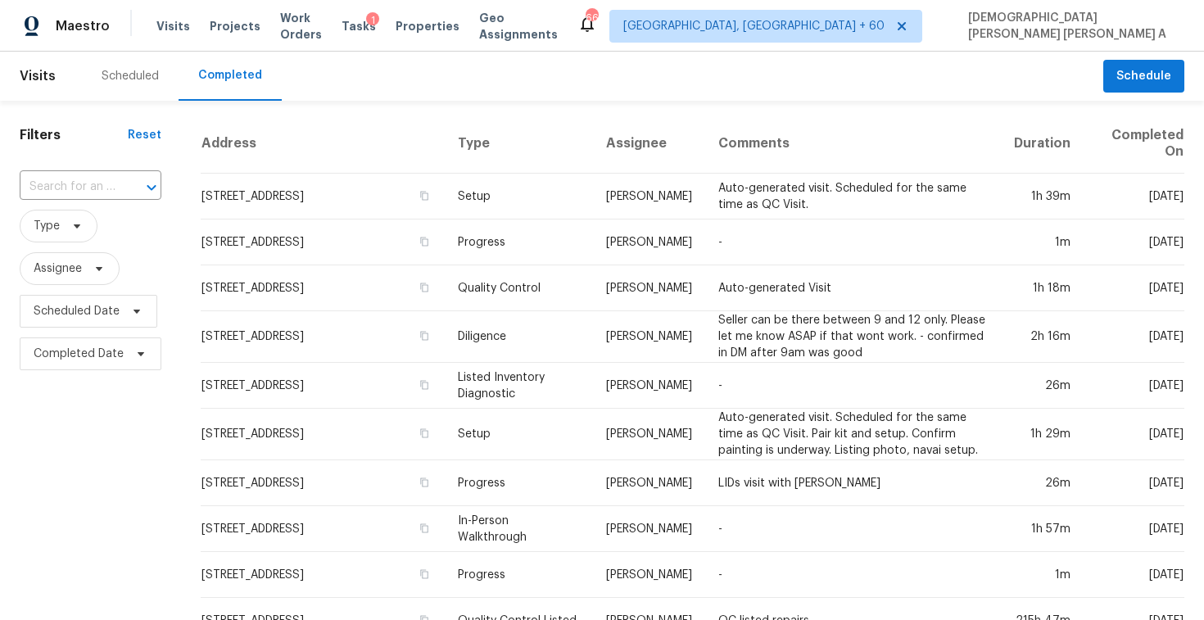
click at [100, 191] on input "text" at bounding box center [68, 186] width 96 height 25
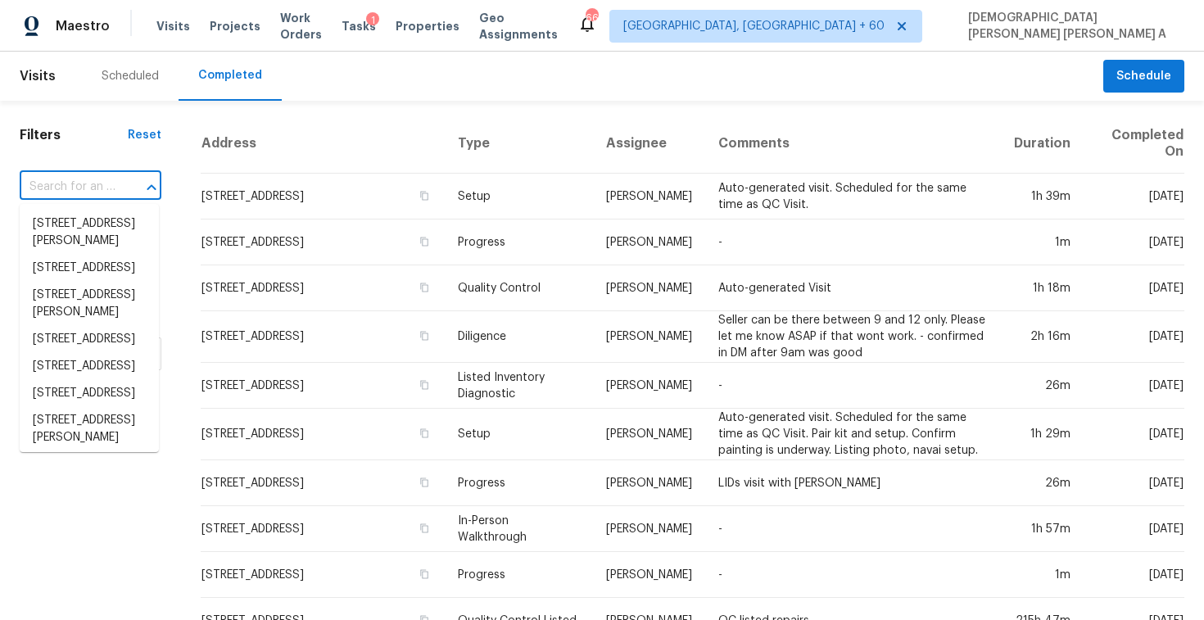
paste input "11500 E Cochise Dr Unit 1030, Scottsdale, AZ 85259"
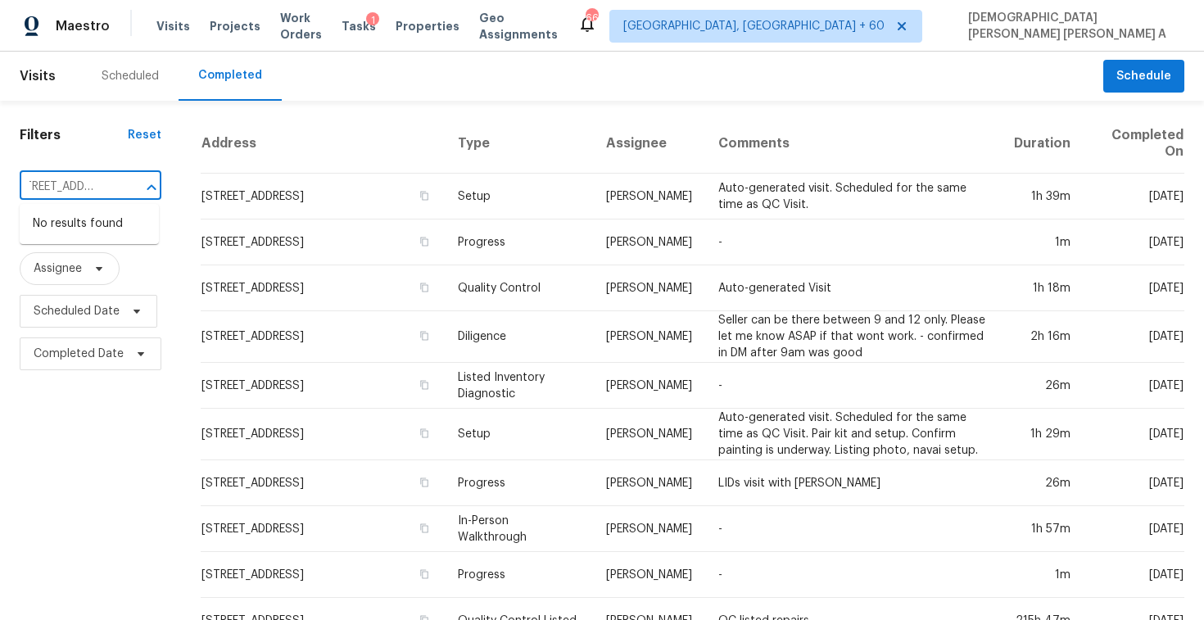
type input "11500 E Cochise Dr Unit 1030, Scottsdale, AZ 85259"
click at [102, 185] on input "text" at bounding box center [68, 186] width 96 height 25
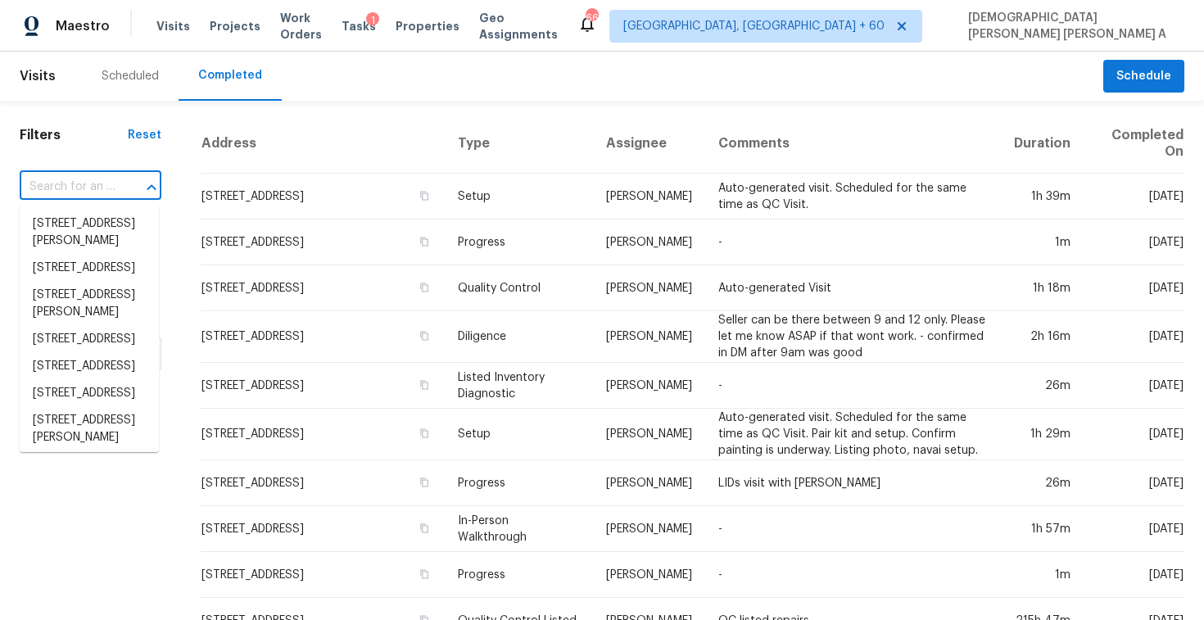
paste input "11500 E Cochise Dr Unit 1030, Scottsdale, AZ 85259"
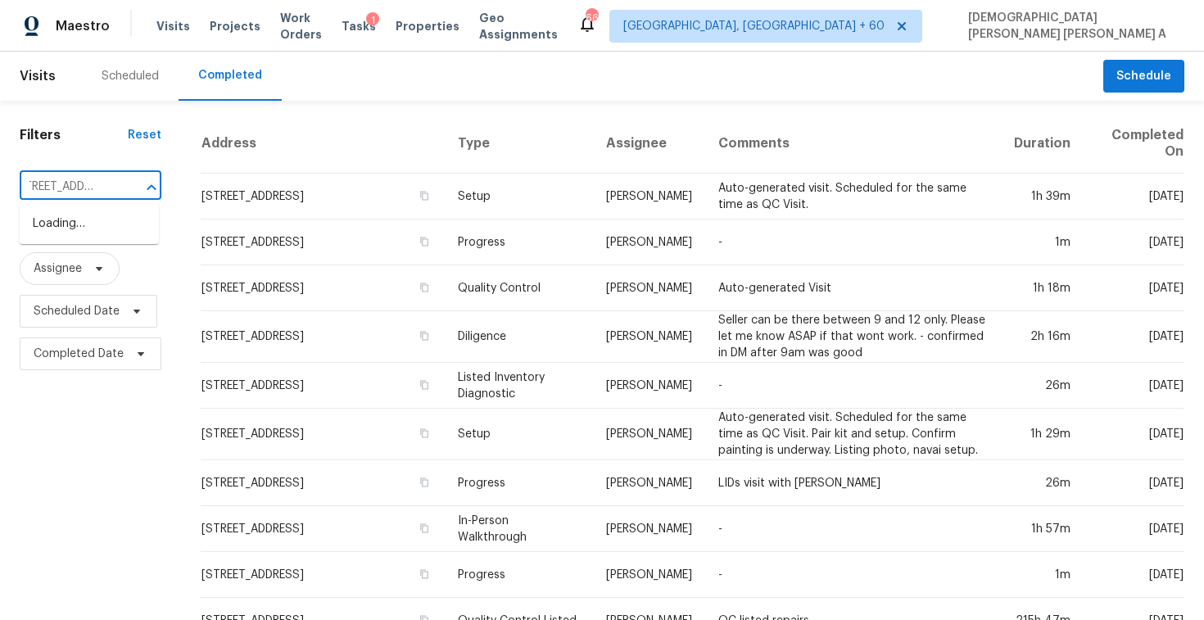
type input "11500 E Cochise Dr"
click at [102, 265] on li "11500 E Cochise Dr Unit 1030, Scottsdale, AZ 85259" at bounding box center [89, 250] width 139 height 27
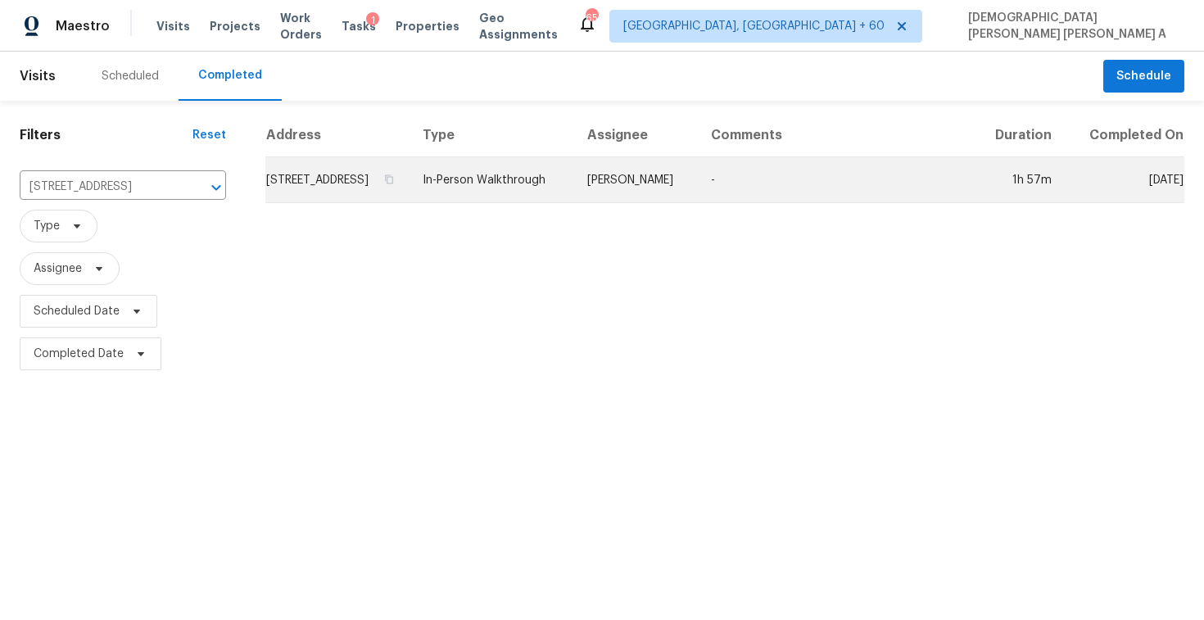
click at [574, 182] on td "In-Person Walkthrough" at bounding box center [491, 180] width 165 height 46
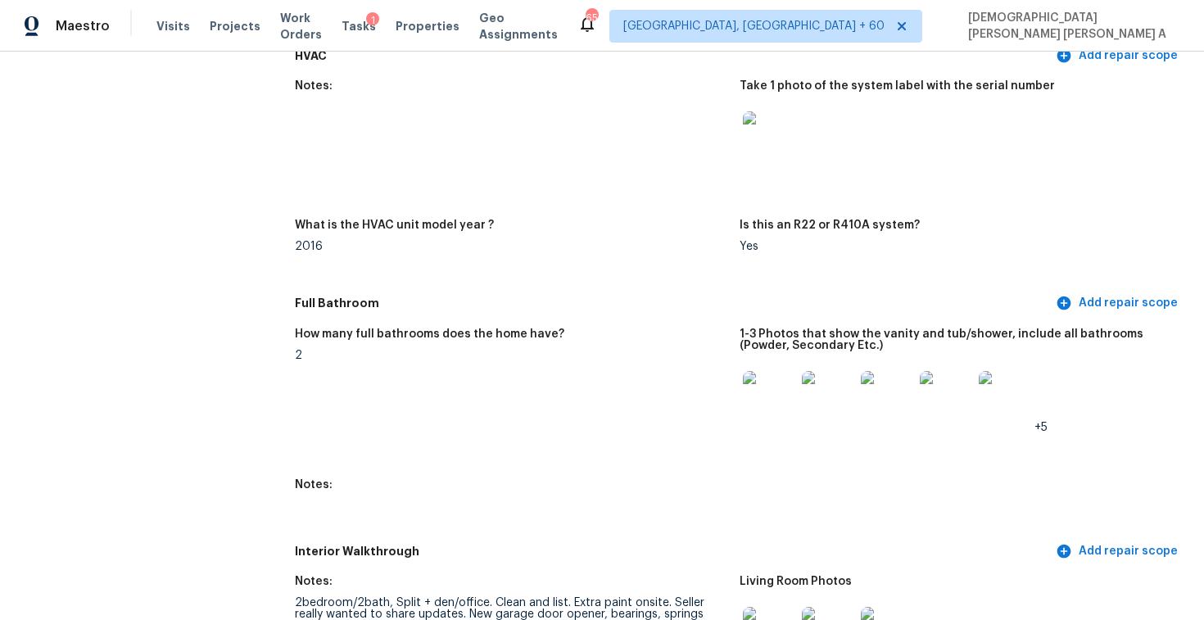
scroll to position [1855, 0]
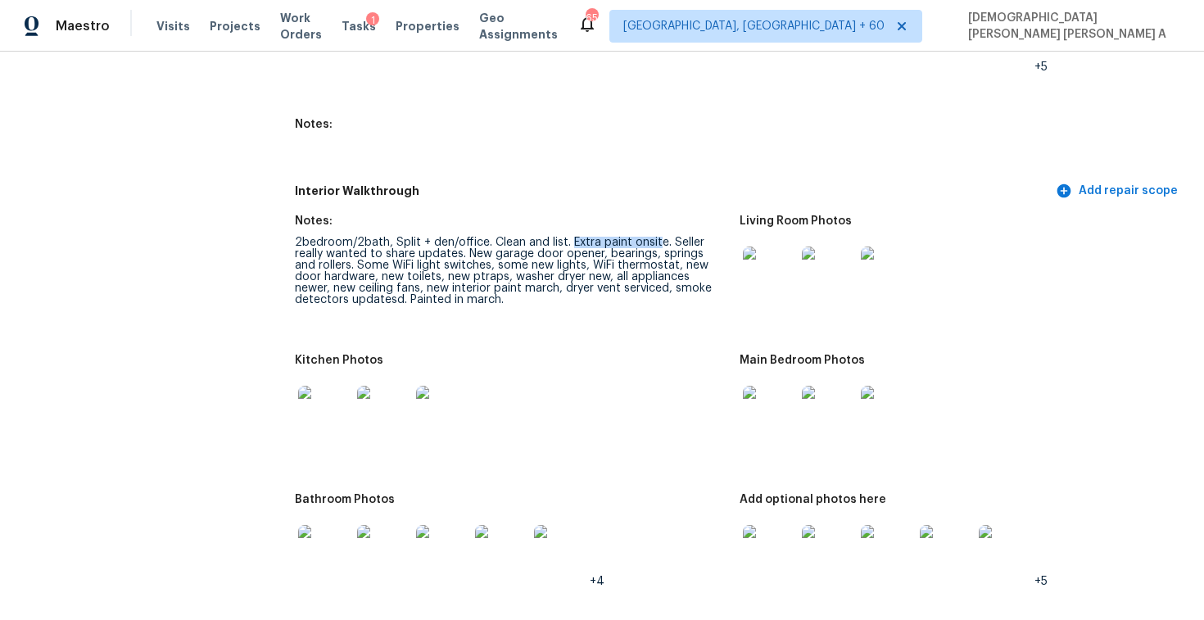
drag, startPoint x: 566, startPoint y: 242, endPoint x: 654, endPoint y: 237, distance: 88.6
click at [654, 237] on div "2bedroom/2bath, Split + den/office. Clean and list. Extra paint onsite. Seller …" at bounding box center [511, 271] width 432 height 69
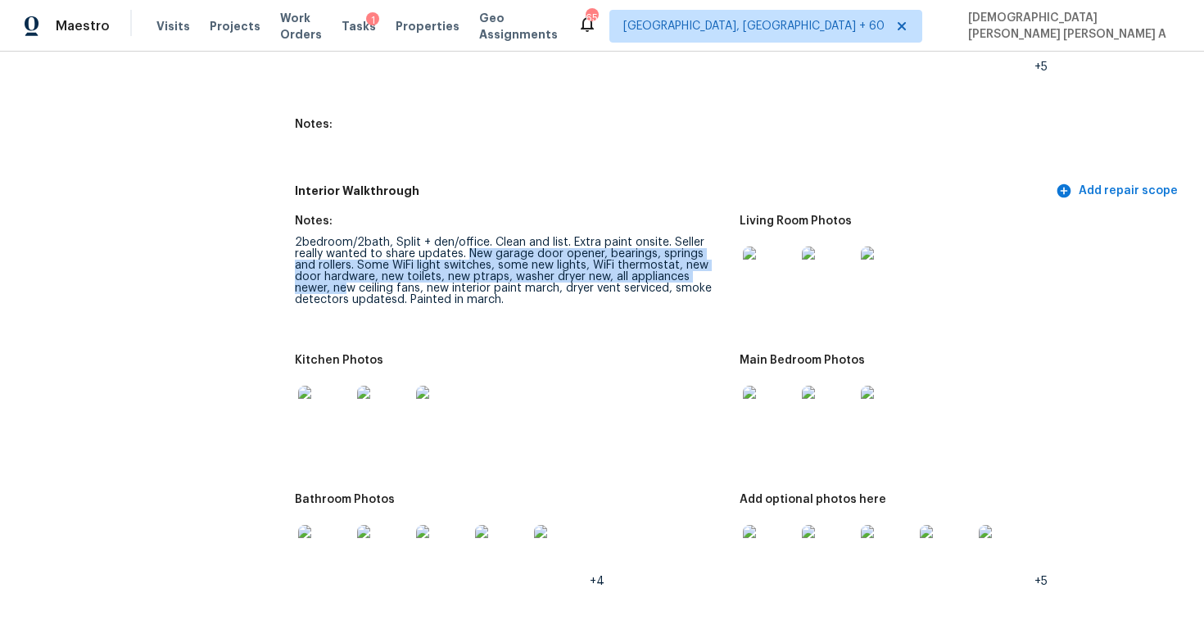
drag, startPoint x: 468, startPoint y: 251, endPoint x: 714, endPoint y: 274, distance: 246.8
click at [714, 274] on div "2bedroom/2bath, Split + den/office. Clean and list. Extra paint onsite. Seller …" at bounding box center [511, 271] width 432 height 69
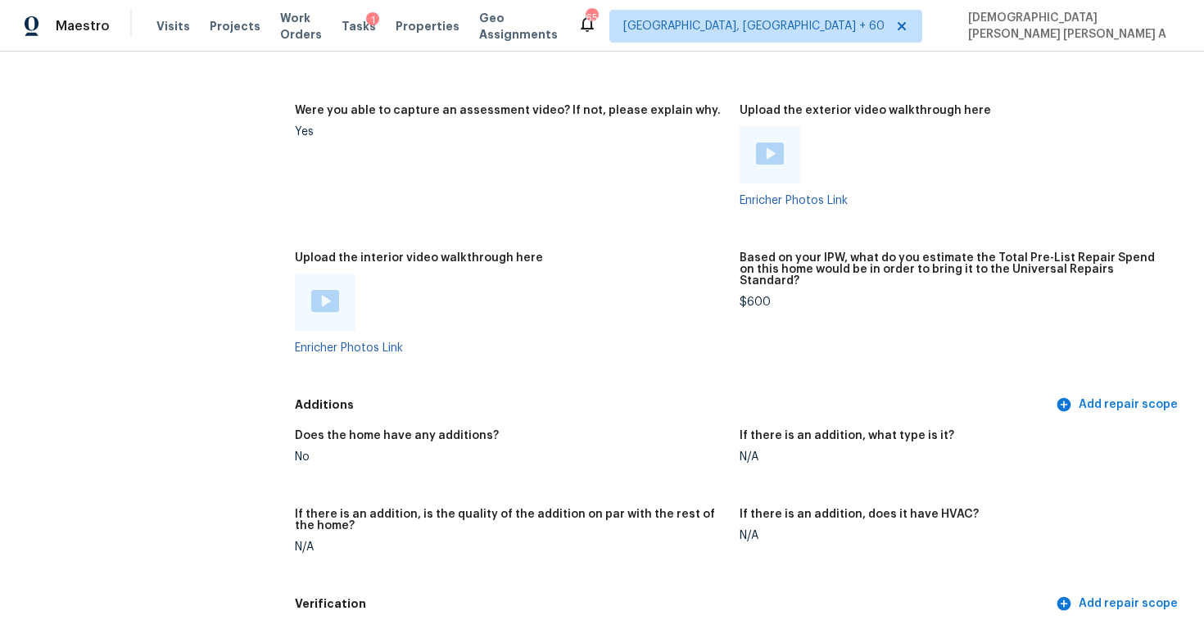
scroll to position [3211, 0]
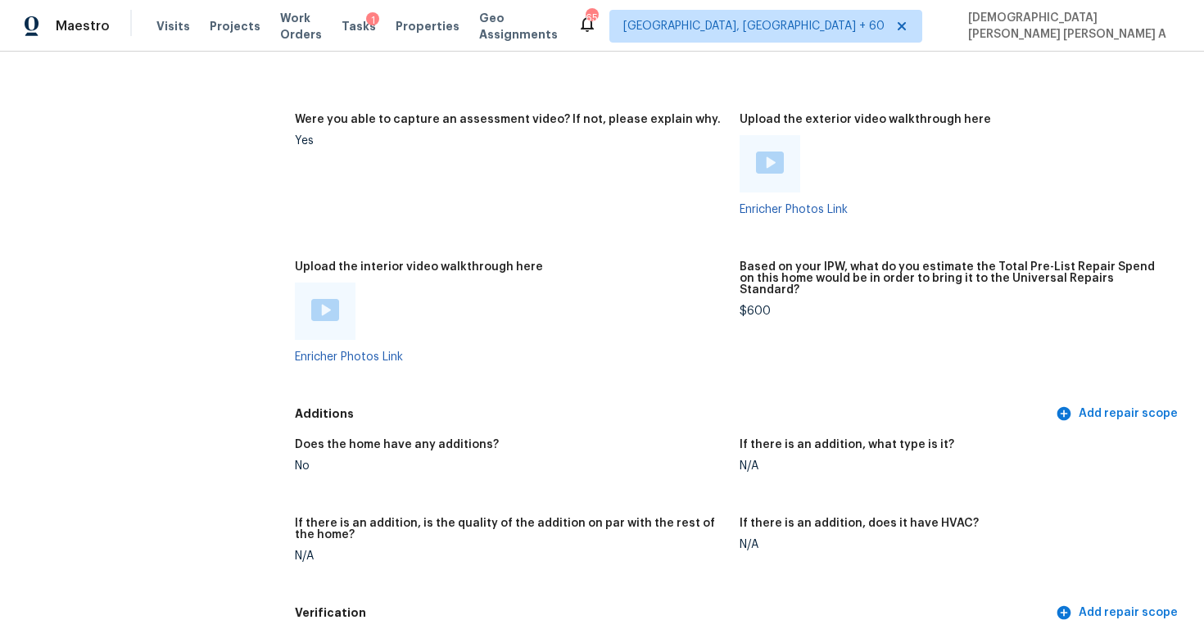
click at [333, 307] on img at bounding box center [325, 310] width 28 height 22
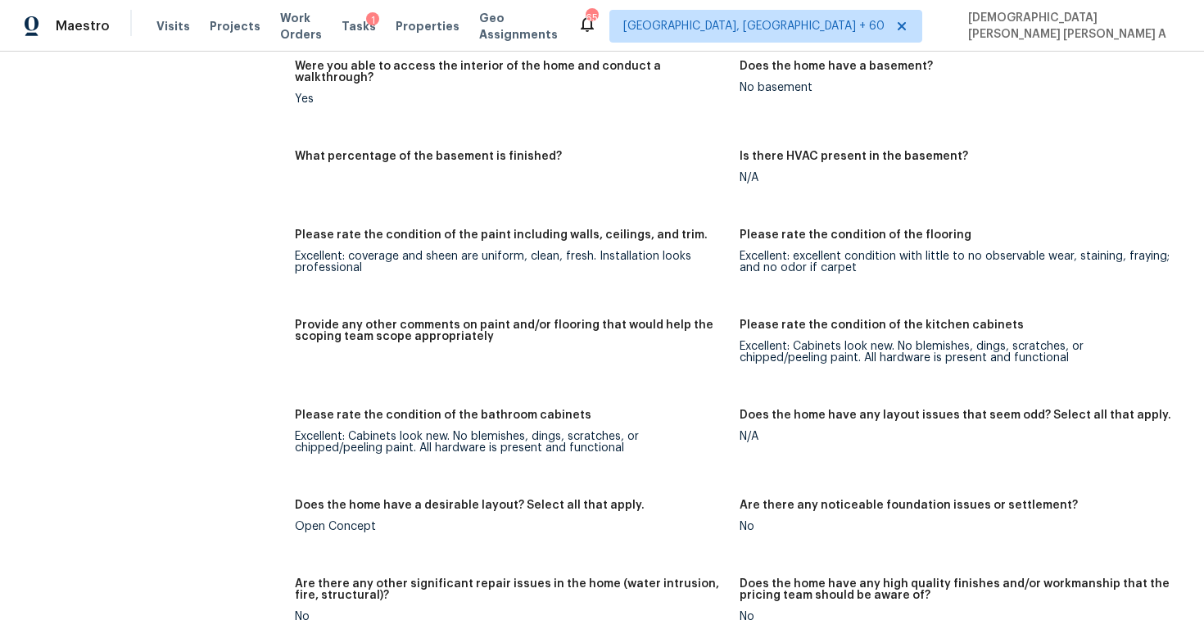
scroll to position [1915, 0]
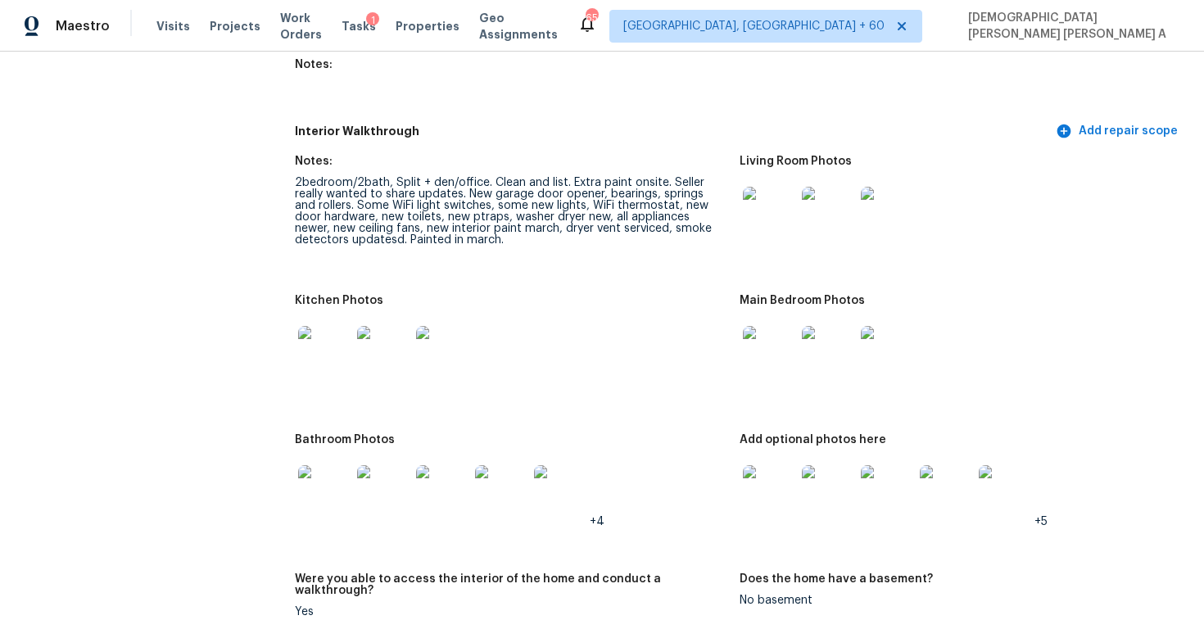
click at [766, 498] on img at bounding box center [769, 491] width 52 height 52
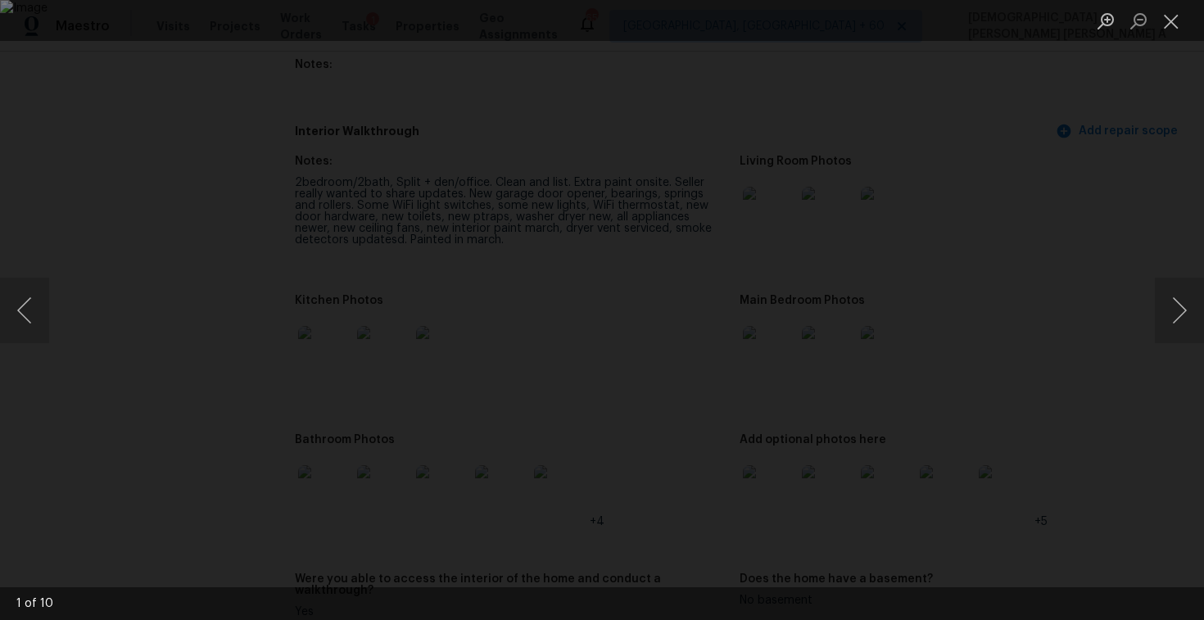
click at [556, 306] on img "Lightbox" at bounding box center [602, 310] width 1204 height 620
click at [1188, 308] on button "Next image" at bounding box center [1179, 311] width 49 height 66
click at [1171, 21] on button "Close lightbox" at bounding box center [1171, 21] width 33 height 29
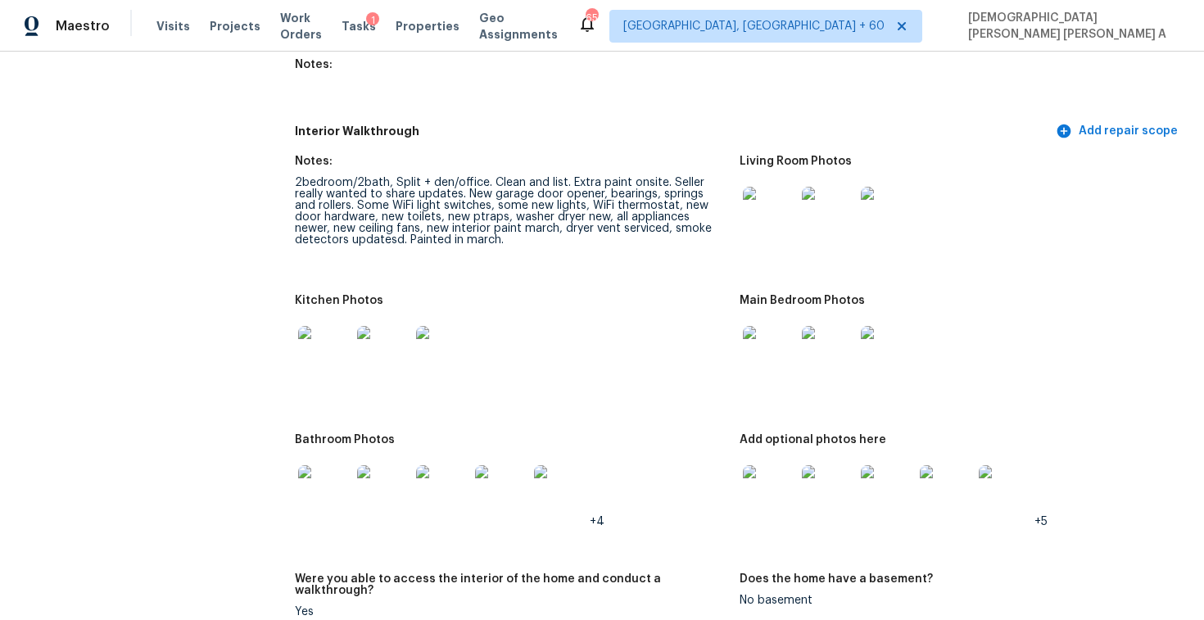
scroll to position [2963, 0]
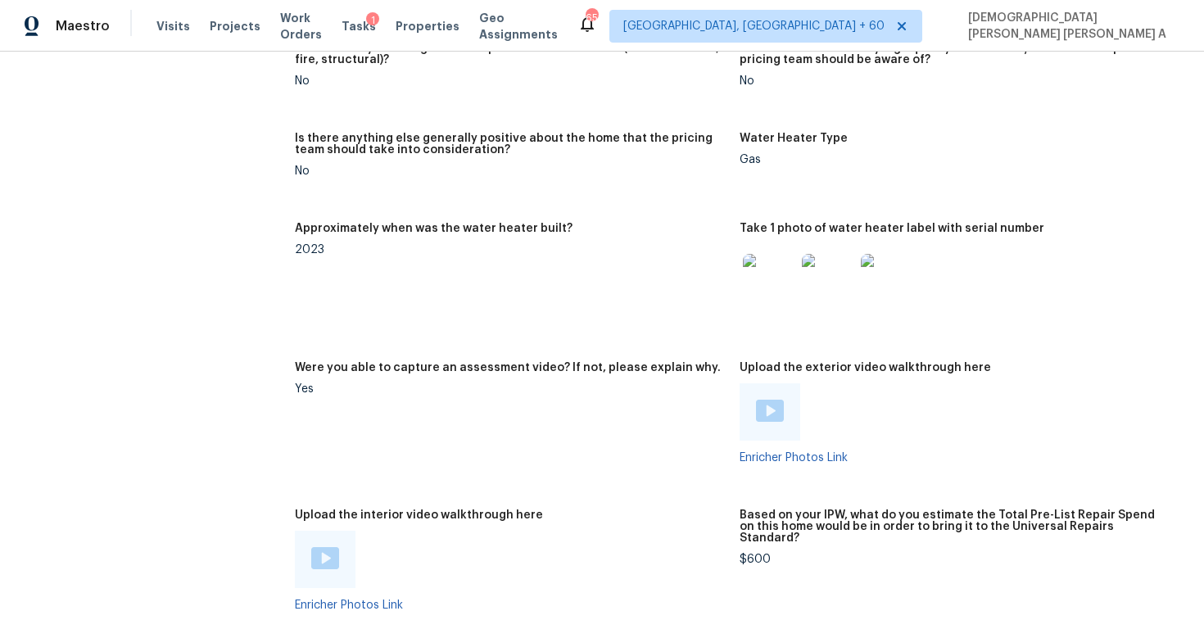
click at [328, 547] on img at bounding box center [325, 558] width 28 height 22
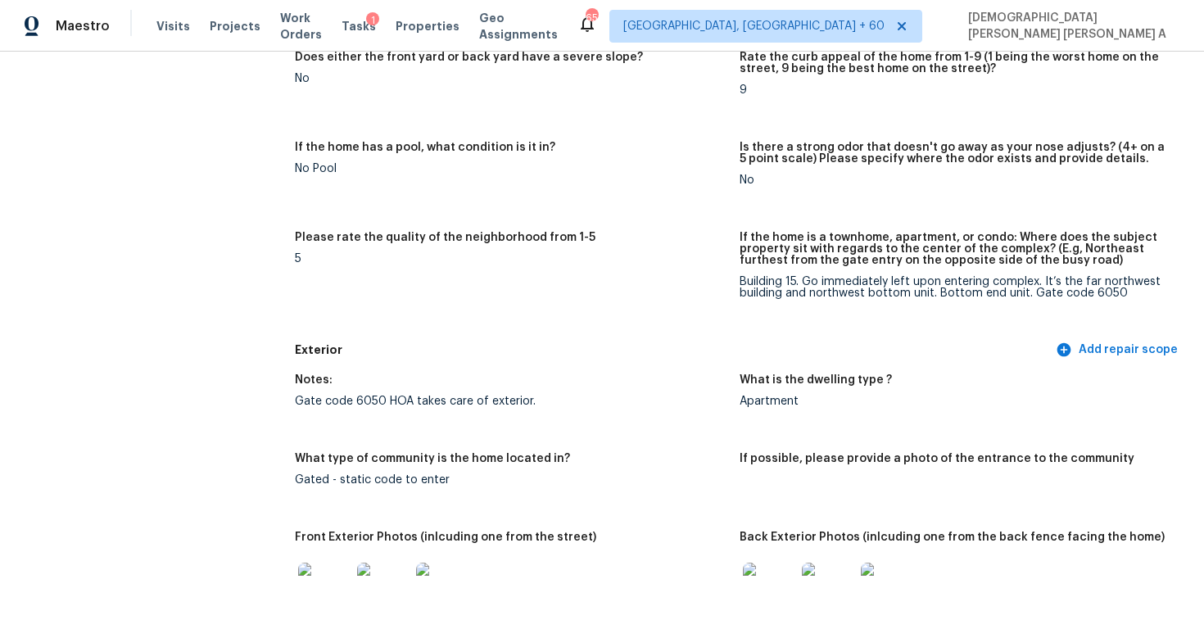
scroll to position [283, 0]
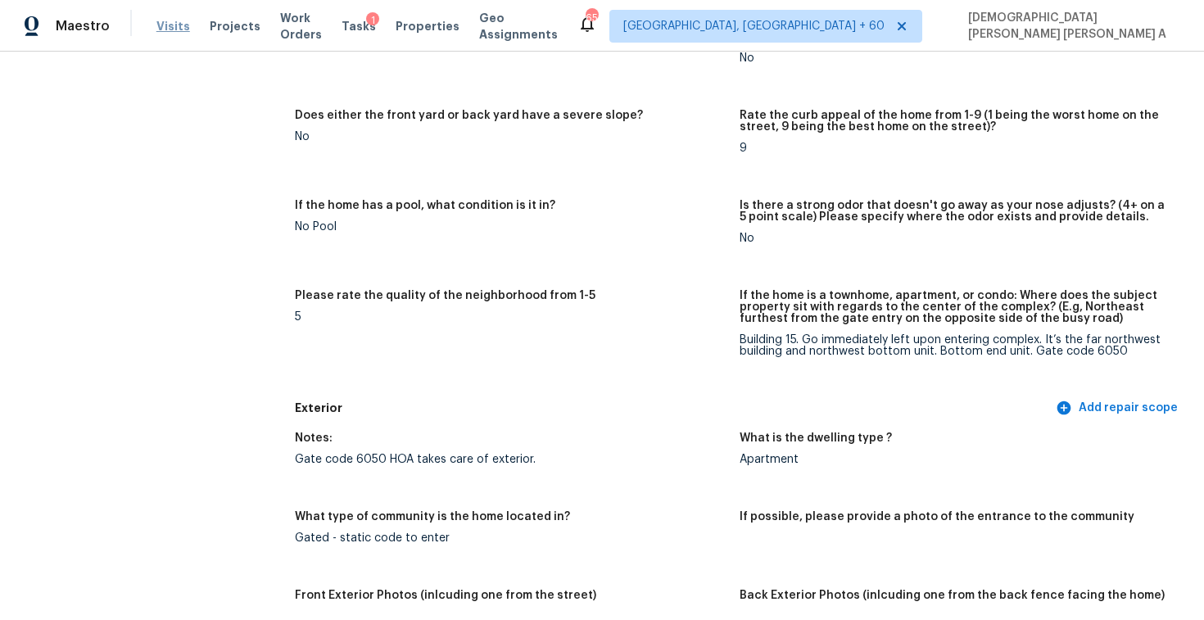
click at [159, 22] on span "Visits" at bounding box center [173, 26] width 34 height 16
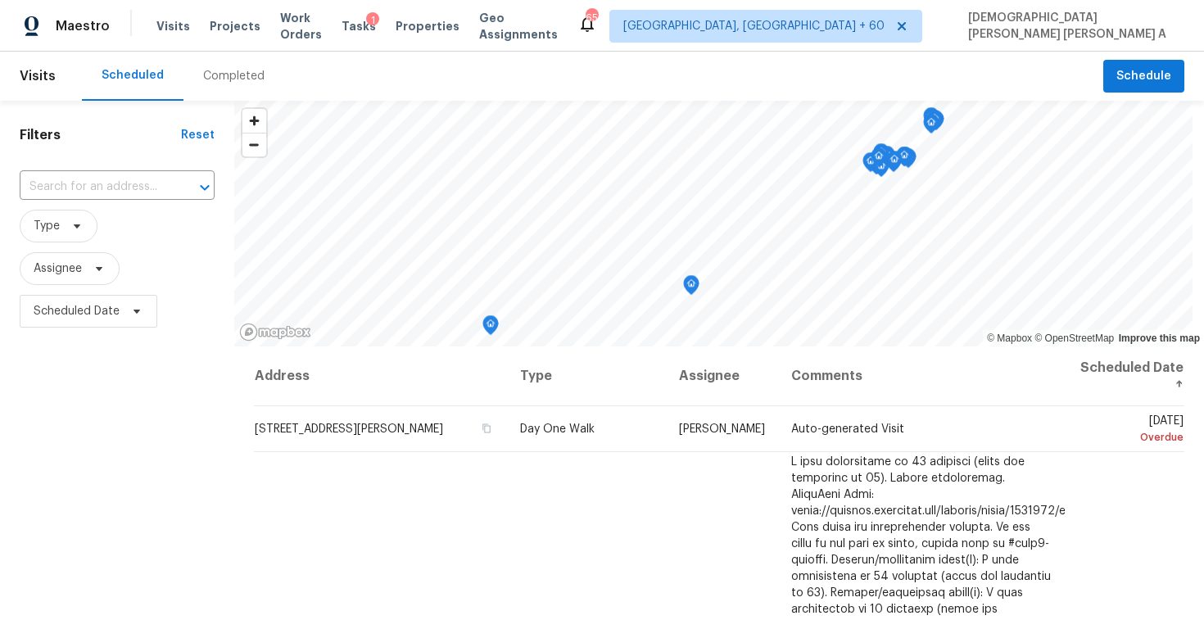
click at [209, 85] on div "Completed" at bounding box center [233, 76] width 101 height 49
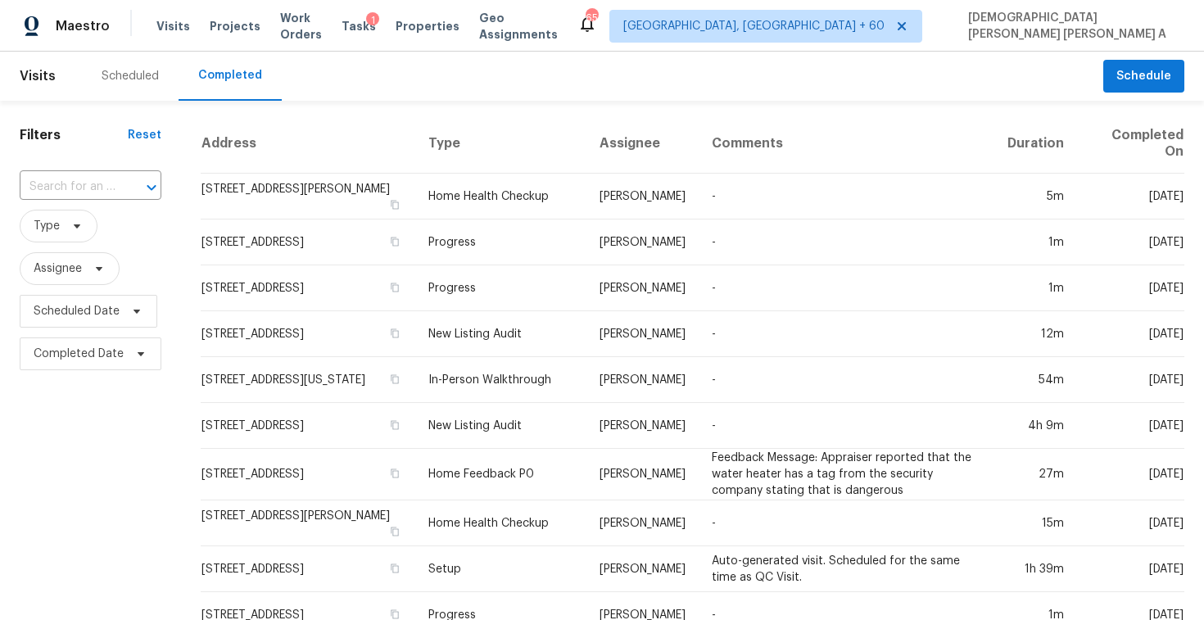
click at [142, 184] on icon "Open" at bounding box center [152, 188] width 20 height 20
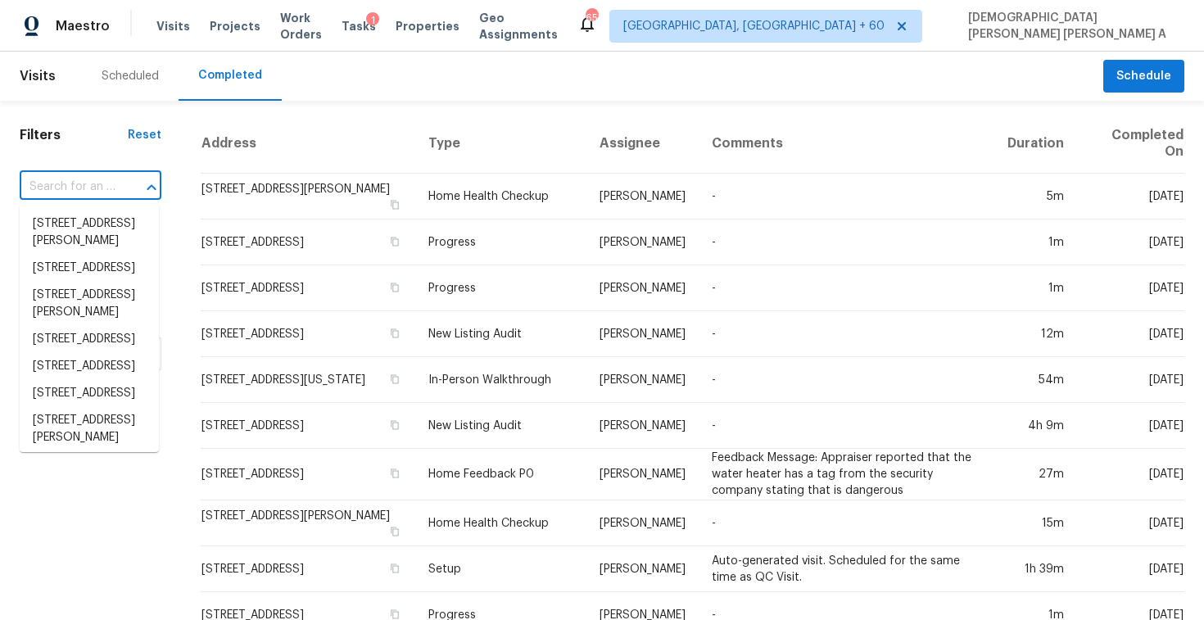
paste input "302 Garden Ct, Round Rock, TX 78664"
type input "302 Garden Ct, Round Rock, TX 78664"
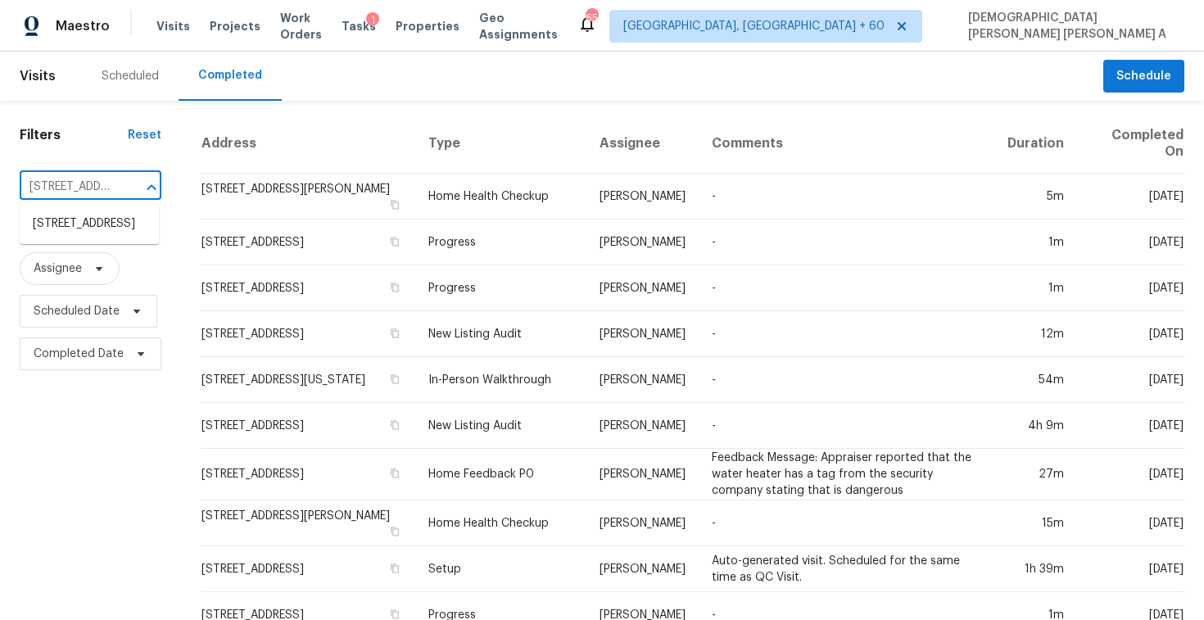
scroll to position [0, 122]
click at [101, 225] on li "302 Garden Ct, Round Rock, TX 78664" at bounding box center [89, 223] width 139 height 27
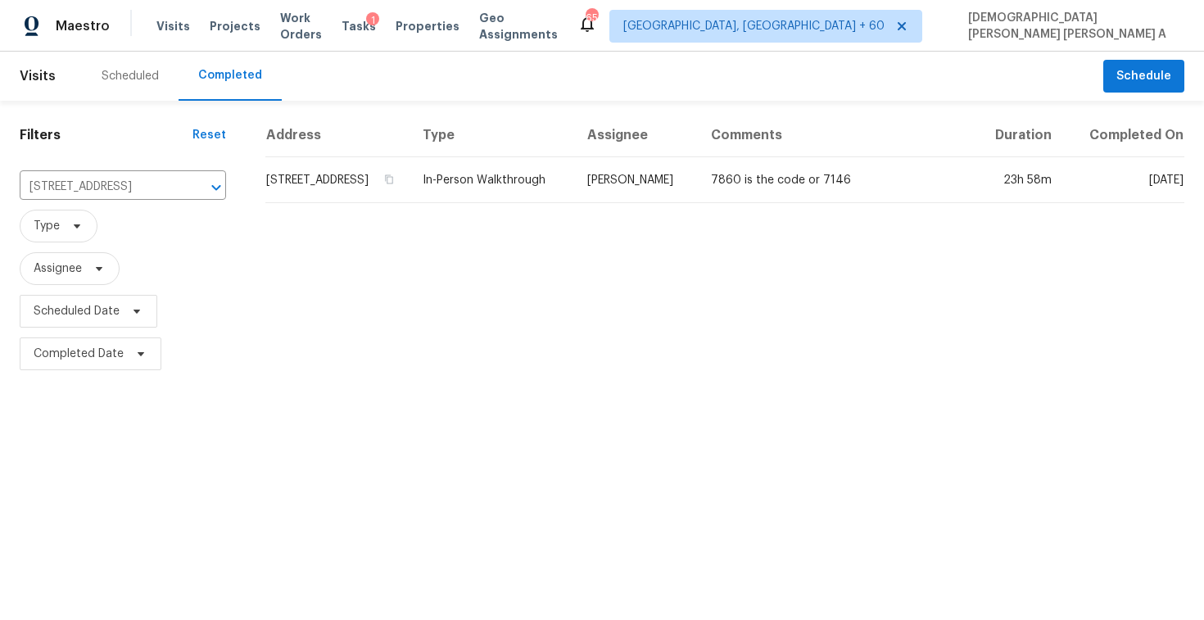
click at [558, 197] on td "In-Person Walkthrough" at bounding box center [491, 180] width 165 height 46
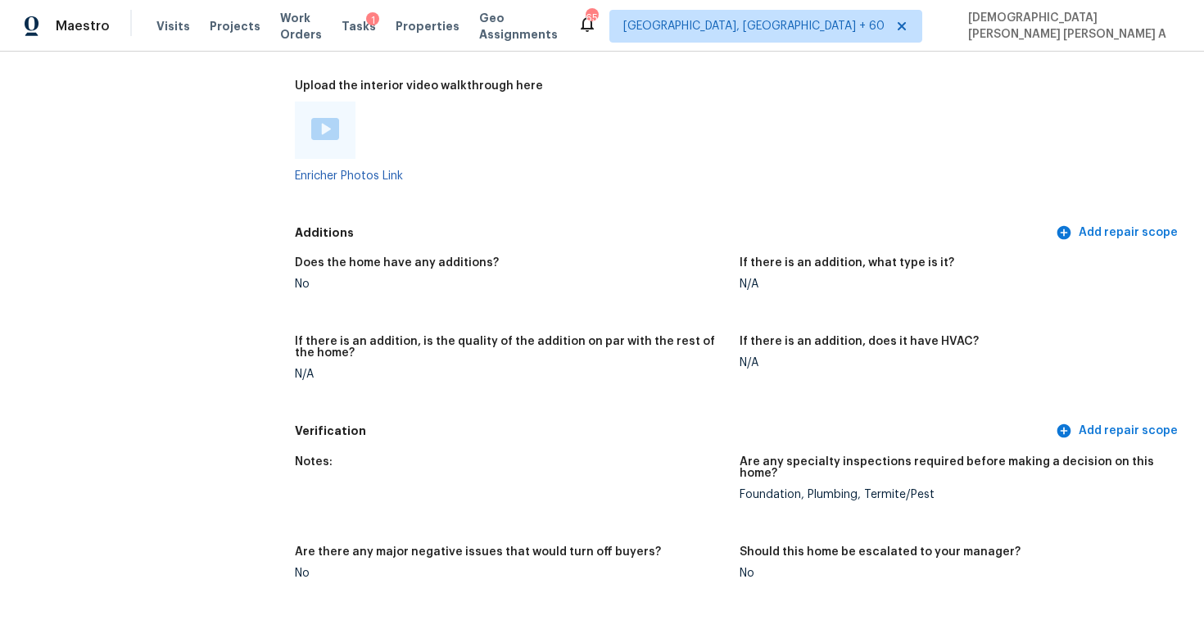
scroll to position [2231, 0]
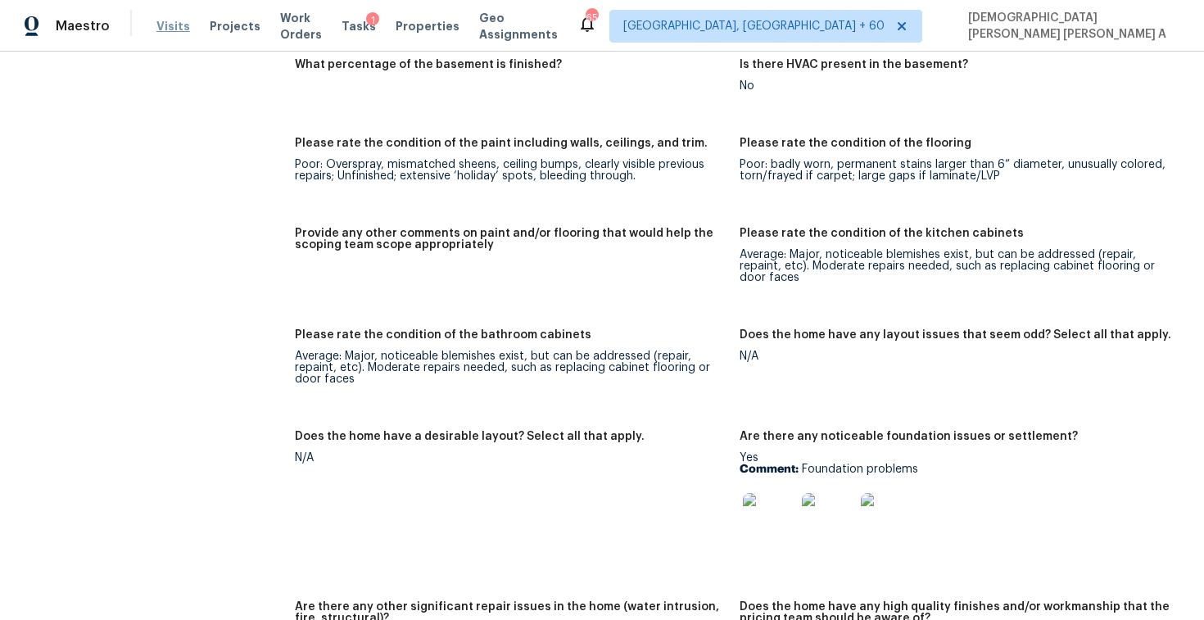
click at [164, 20] on span "Visits" at bounding box center [173, 26] width 34 height 16
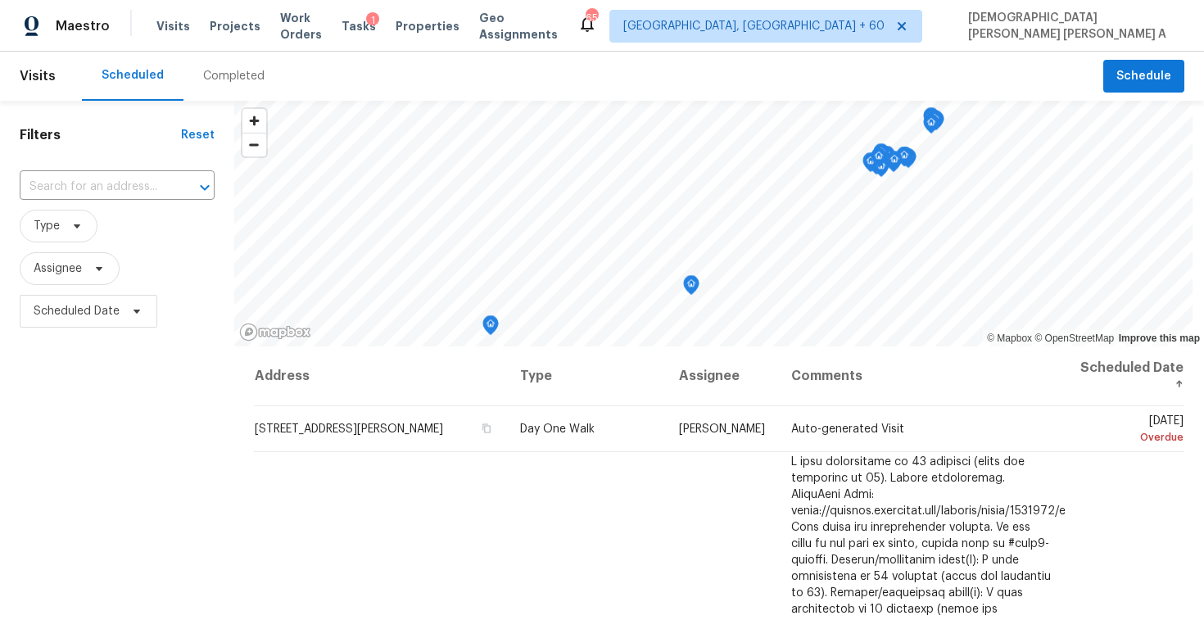
click at [223, 82] on div "Completed" at bounding box center [233, 76] width 61 height 16
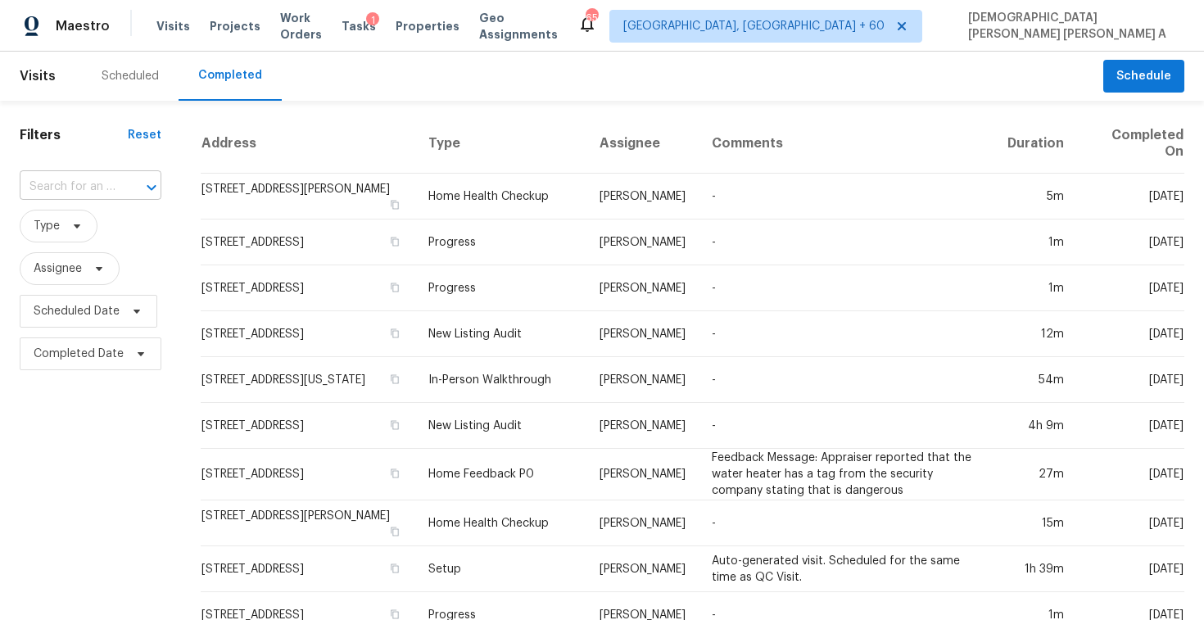
click at [88, 182] on input "text" at bounding box center [68, 186] width 96 height 25
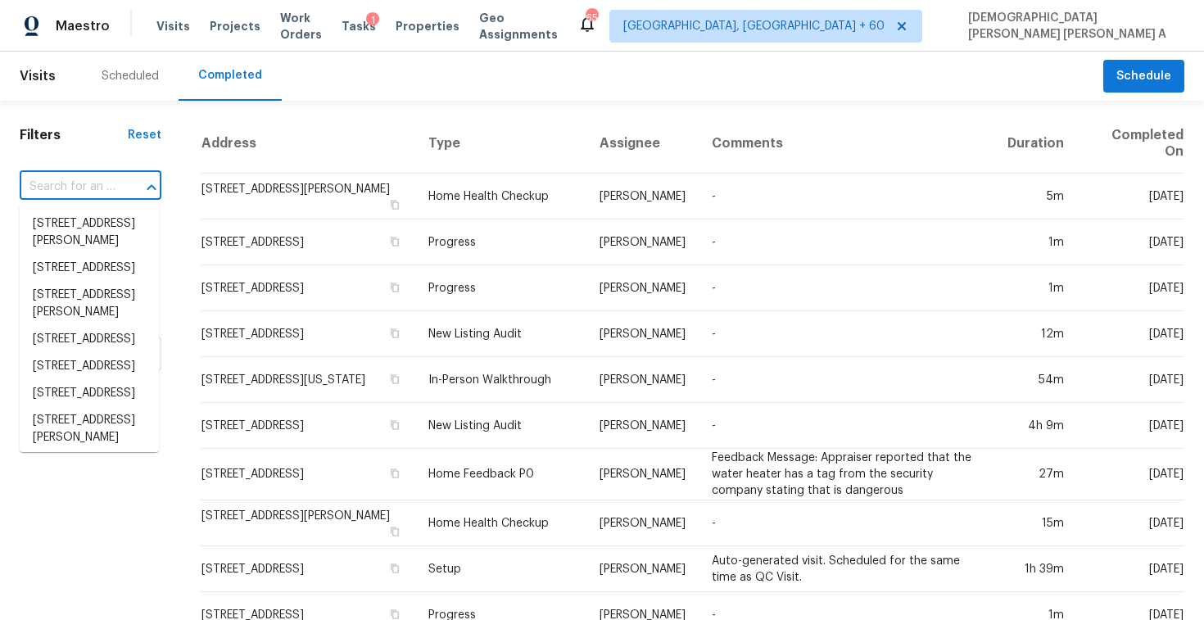
paste input "11225 Nevada Ave N, Champlin, MN 55316"
type input "11225 Nevada Ave N, Champlin, MN 55316"
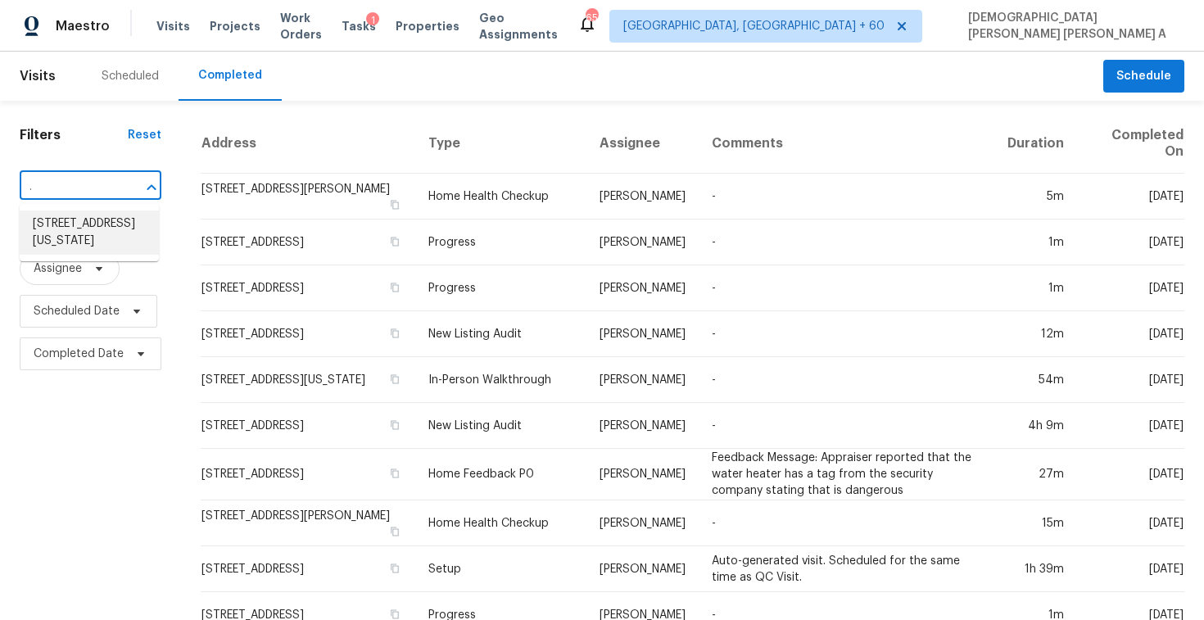
click at [97, 214] on li "11225 Nevada Ave N, Champlin, MN 55316" at bounding box center [89, 232] width 139 height 44
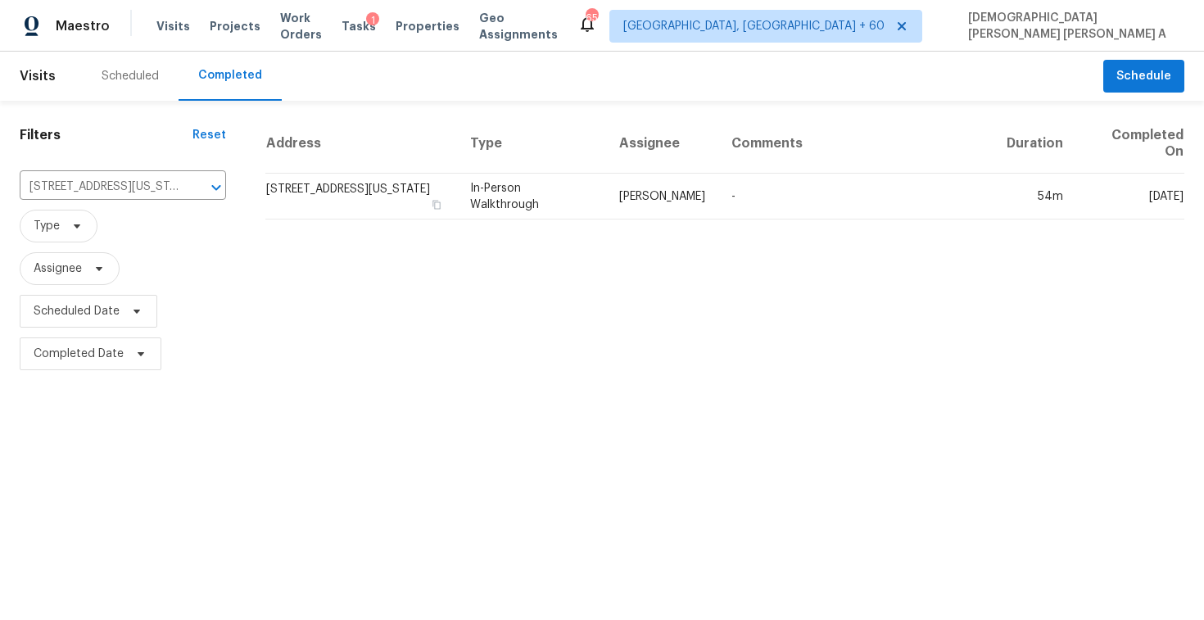
click at [666, 213] on td "[PERSON_NAME]" at bounding box center [662, 197] width 112 height 46
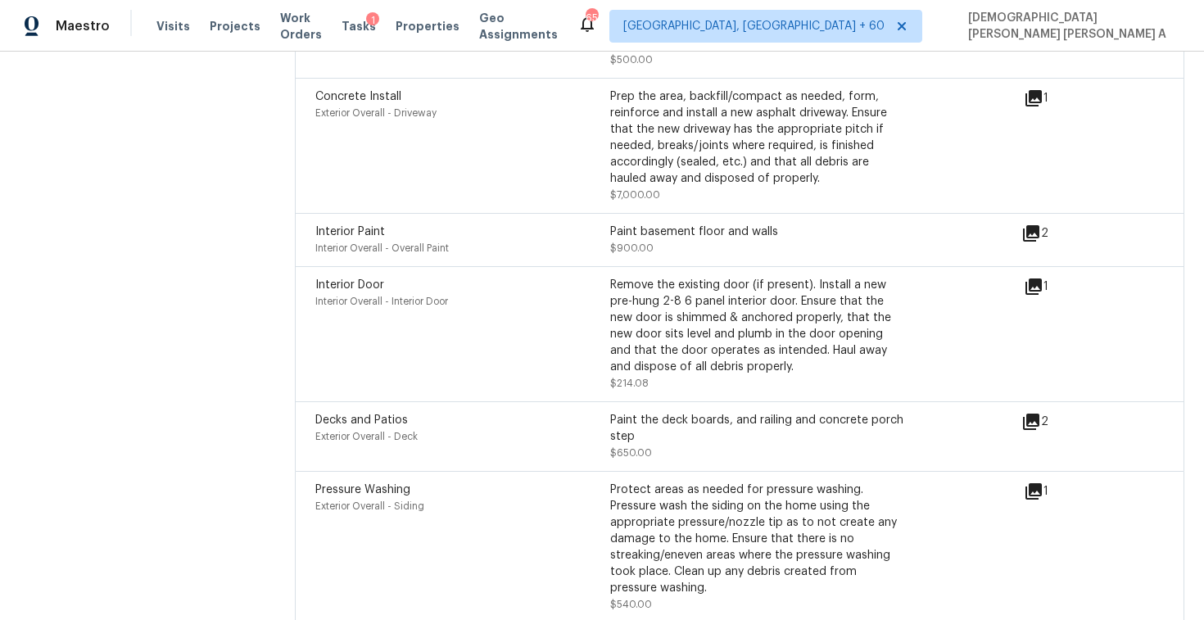
scroll to position [4342, 0]
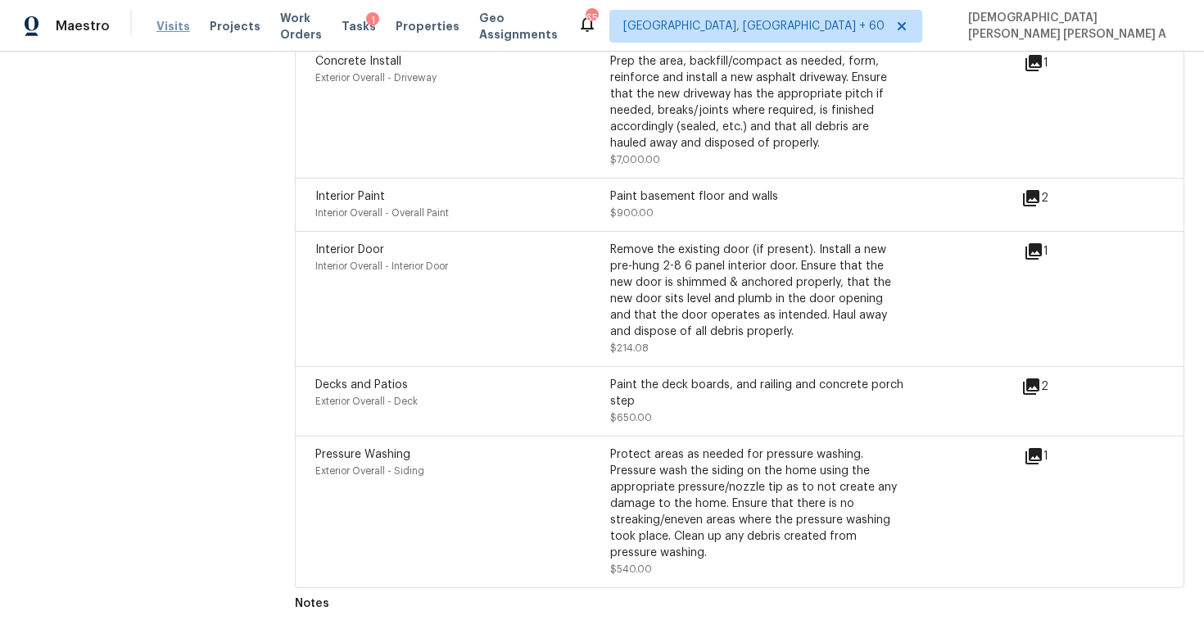
click at [161, 23] on span "Visits" at bounding box center [173, 26] width 34 height 16
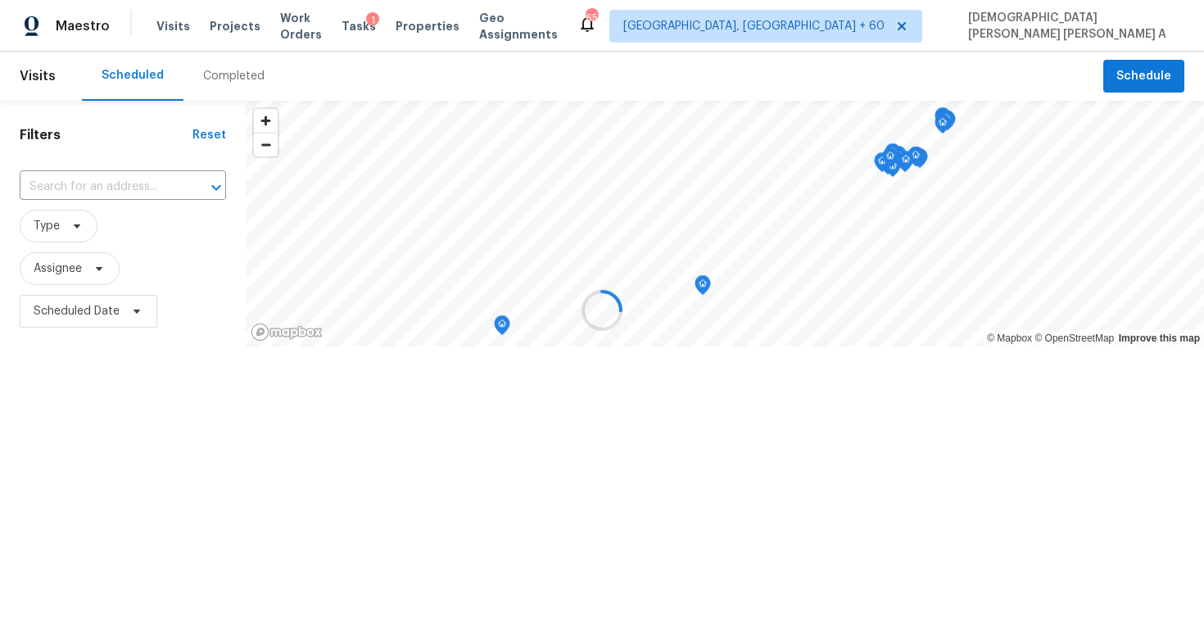
click at [233, 83] on div at bounding box center [602, 310] width 1204 height 620
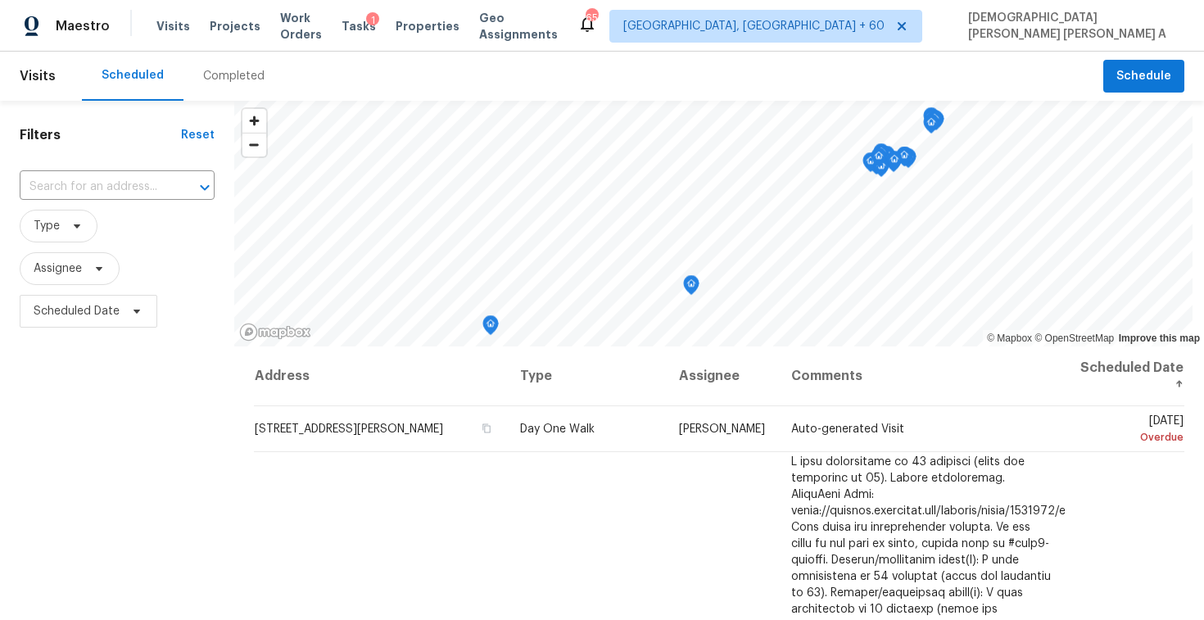
click at [233, 83] on div "Completed" at bounding box center [233, 76] width 61 height 16
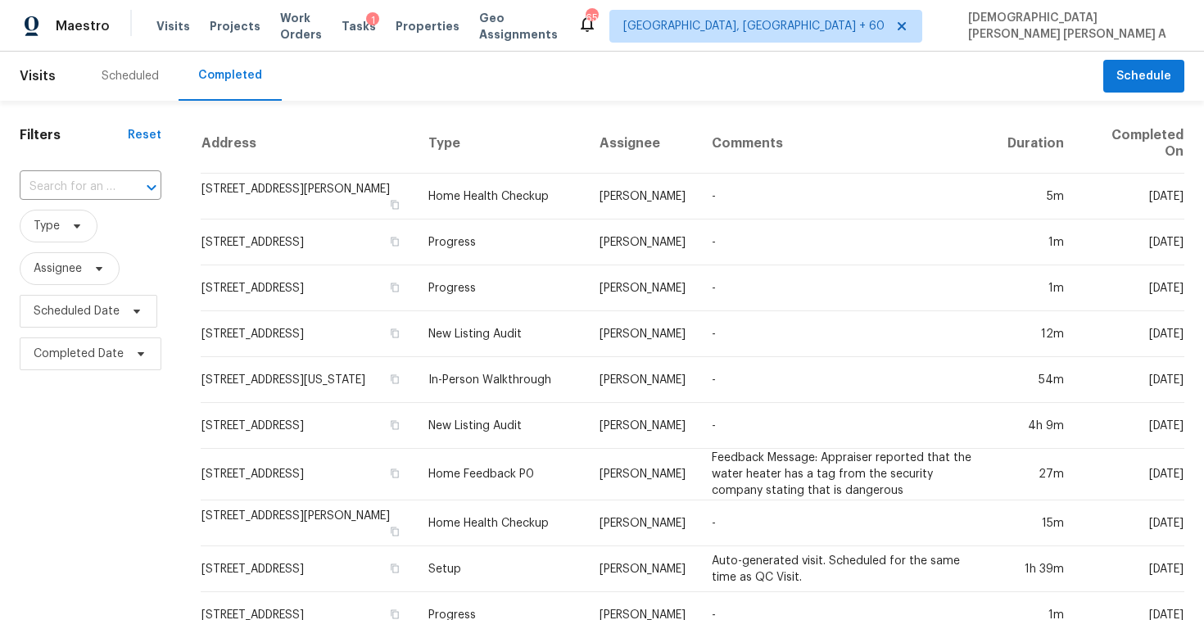
click at [113, 184] on div "​" at bounding box center [91, 186] width 142 height 25
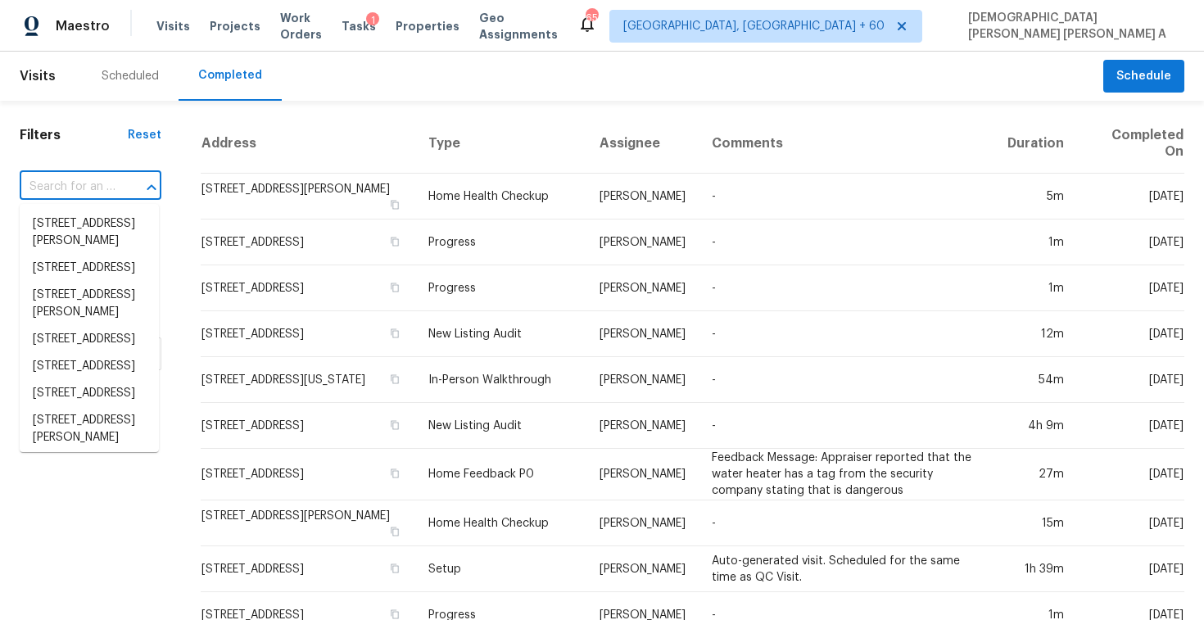
paste input "1808 Beaudet Ln, Apex, NC 27523"
type input "1808 Beaudet Ln, Apex, NC 27523"
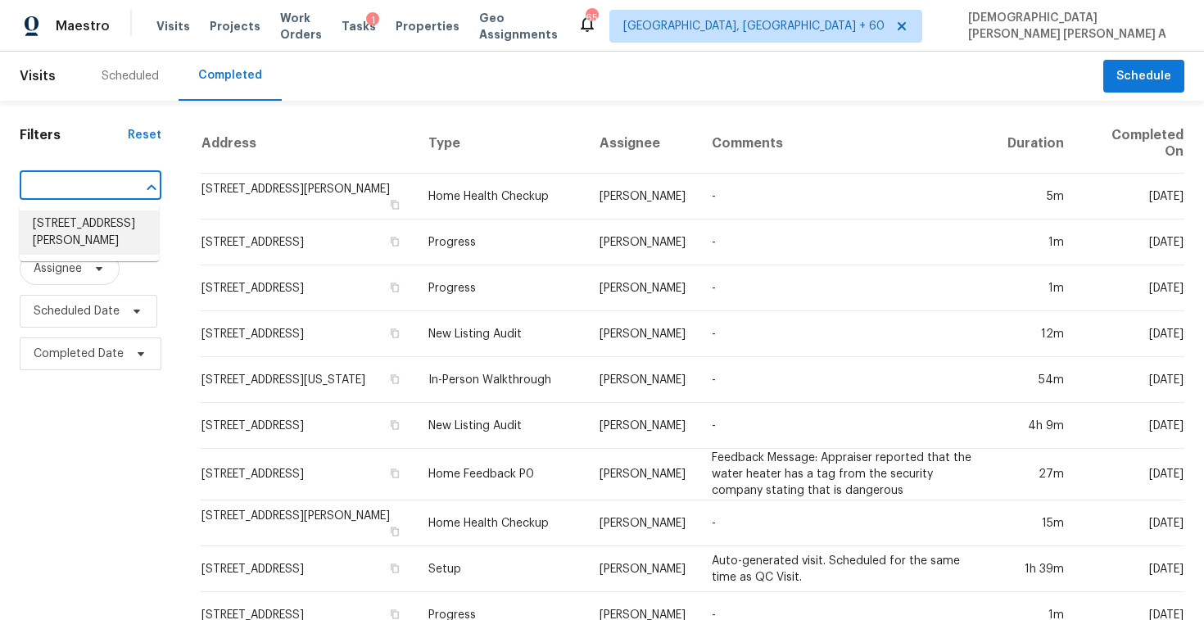
click at [129, 219] on li "1808 Beaudet Ln, Apex, NC 27523" at bounding box center [89, 232] width 139 height 44
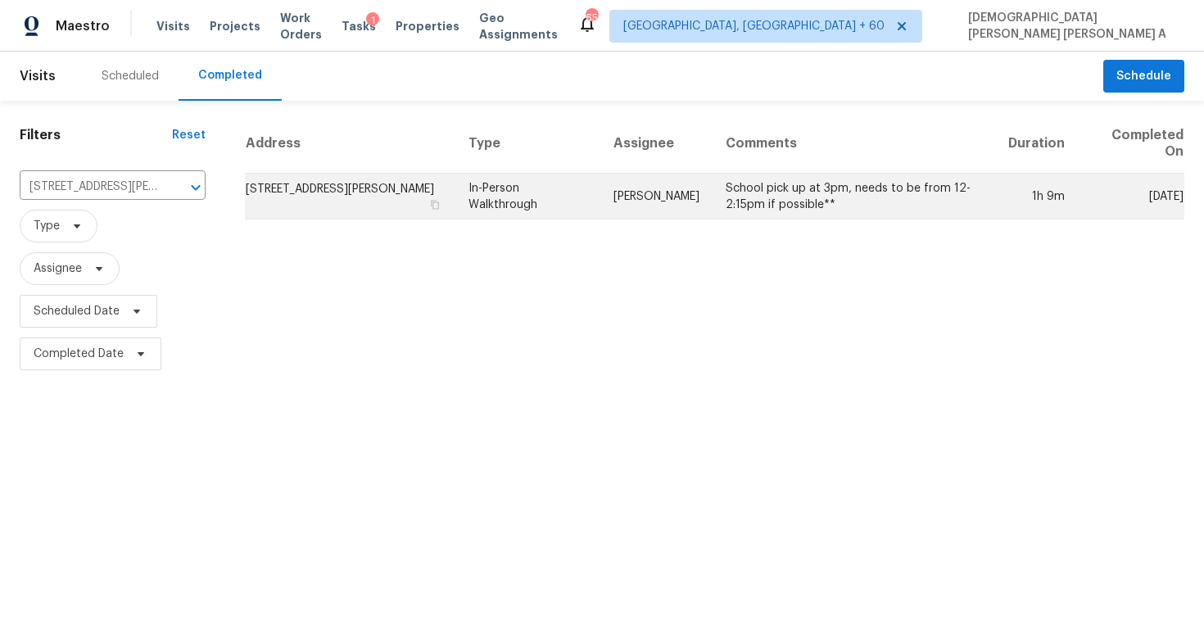
click at [665, 196] on td "Wayne Putnam" at bounding box center [656, 197] width 112 height 46
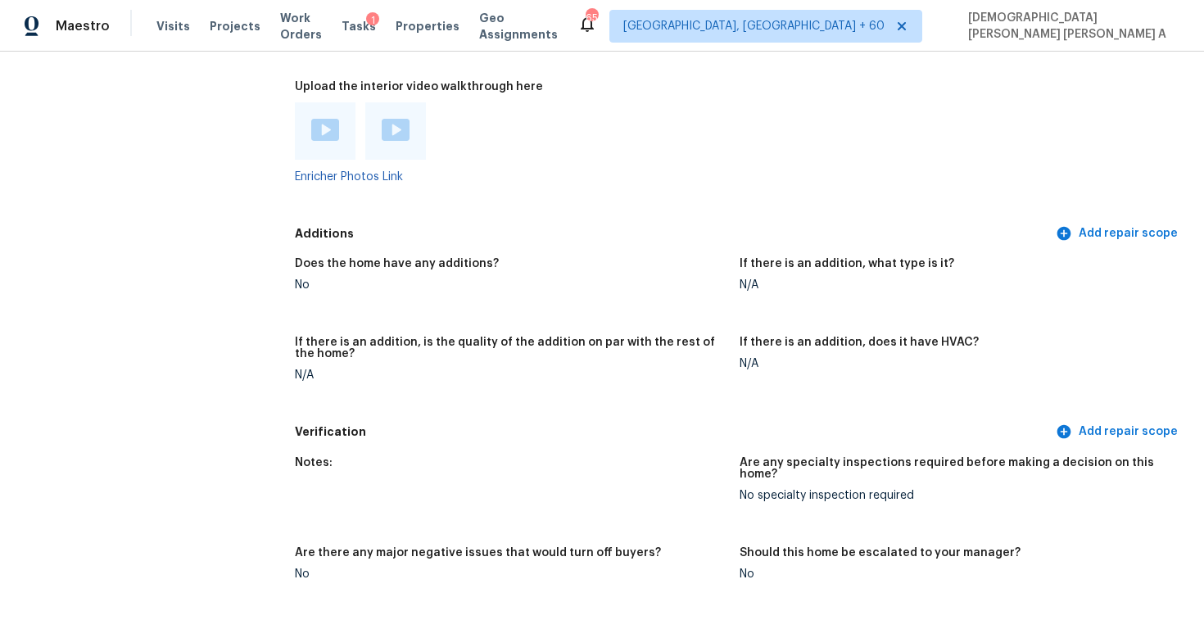
scroll to position [3769, 0]
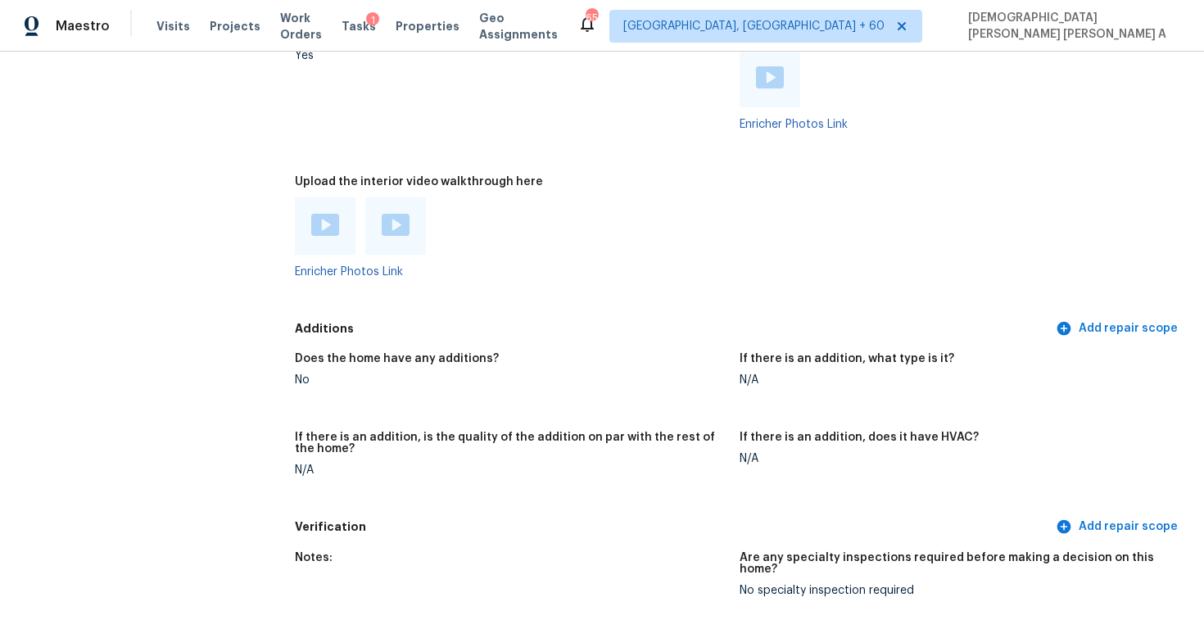
click at [332, 220] on img at bounding box center [325, 225] width 28 height 22
click at [387, 200] on div at bounding box center [395, 225] width 61 height 57
click at [396, 219] on img at bounding box center [396, 225] width 28 height 22
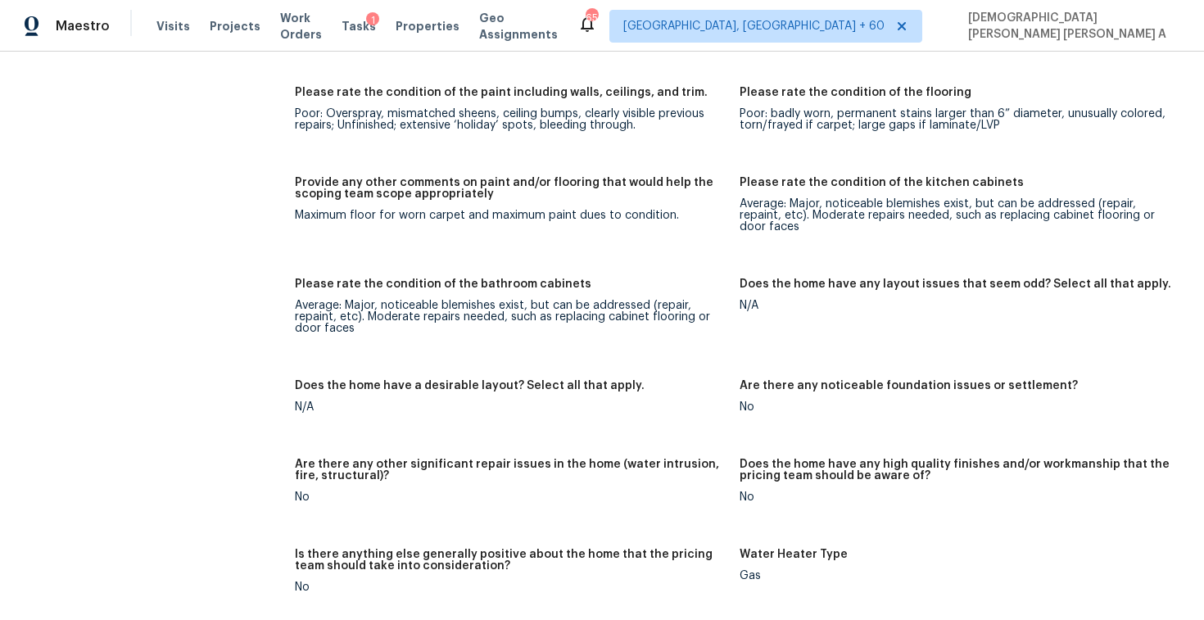
scroll to position [2973, 0]
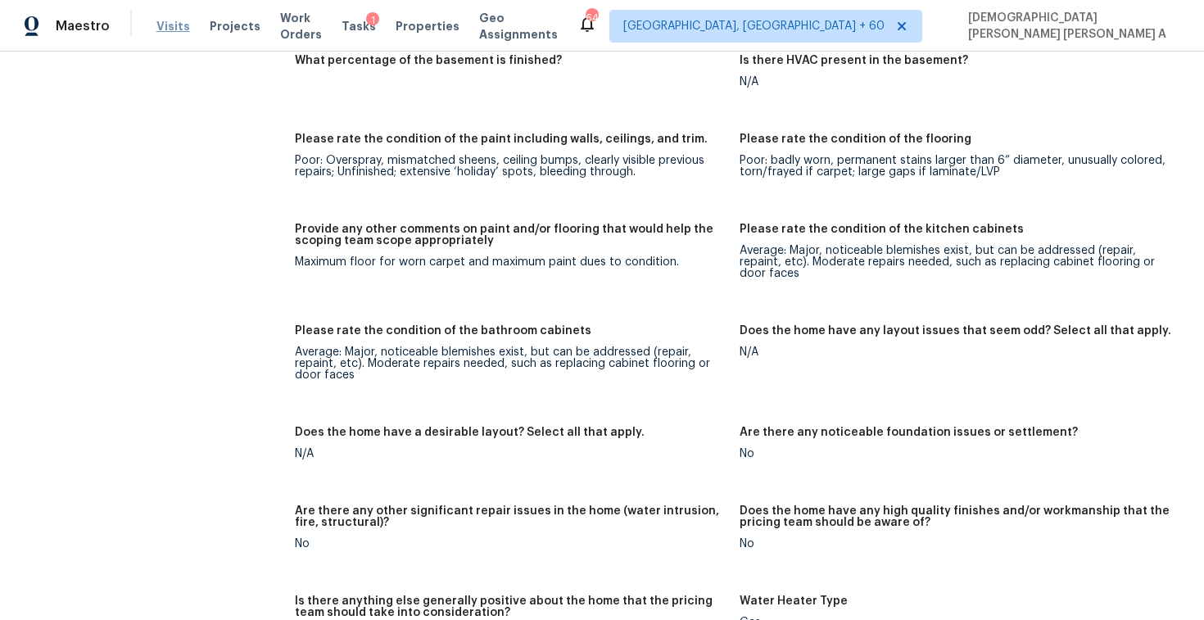
click at [166, 26] on span "Visits" at bounding box center [173, 26] width 34 height 16
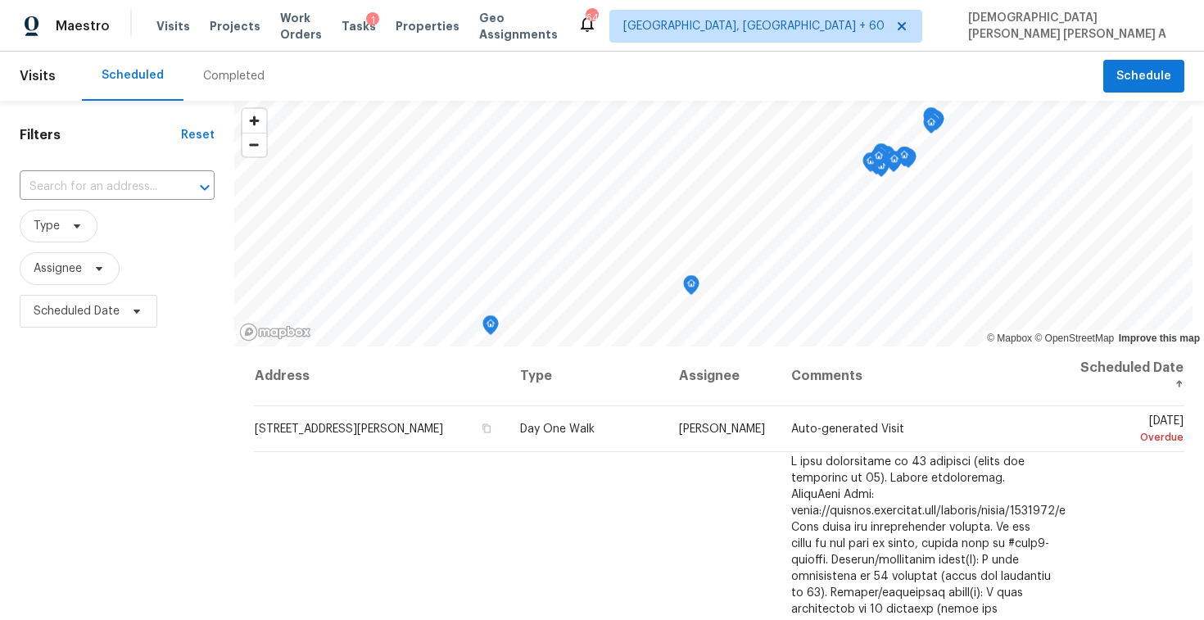
click at [220, 84] on div "Completed" at bounding box center [233, 76] width 101 height 49
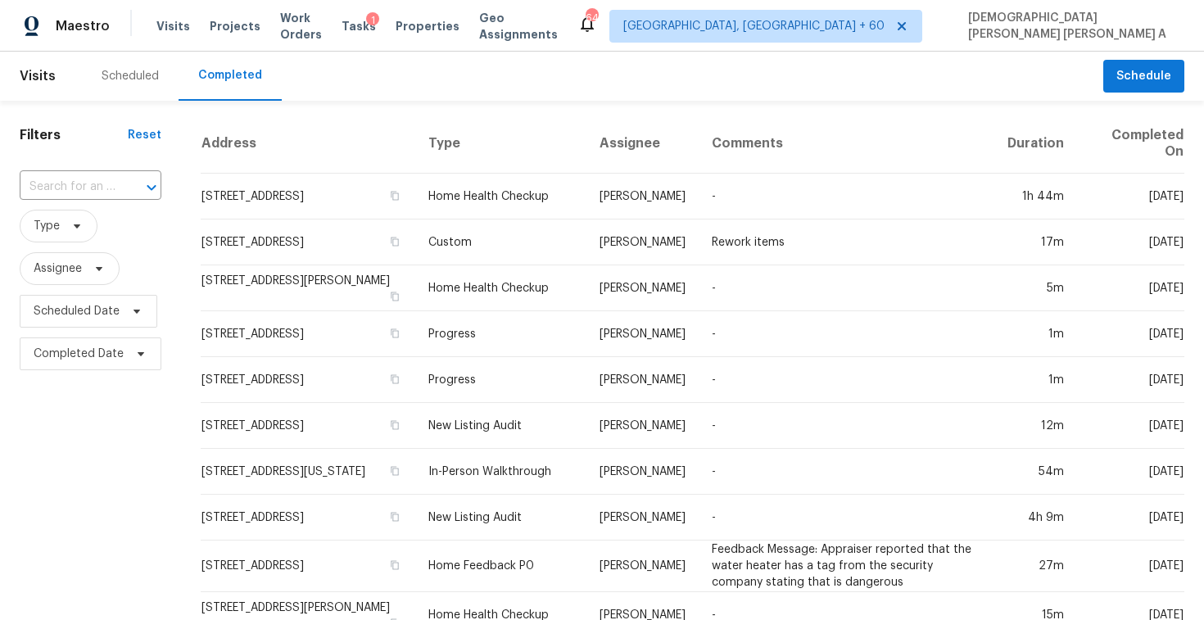
click at [113, 186] on input "text" at bounding box center [68, 186] width 96 height 25
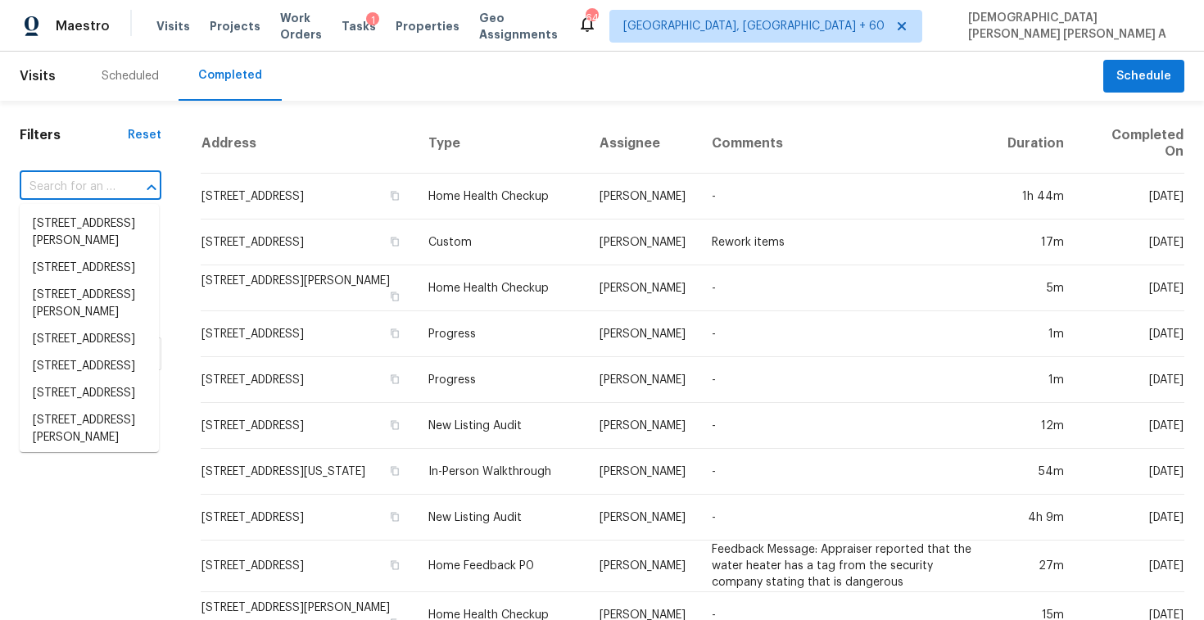
paste input "2657 Meadow Ct, Atlanta, GA 30341"
type input "2657 Meadow Ct, Atlanta, GA 30341"
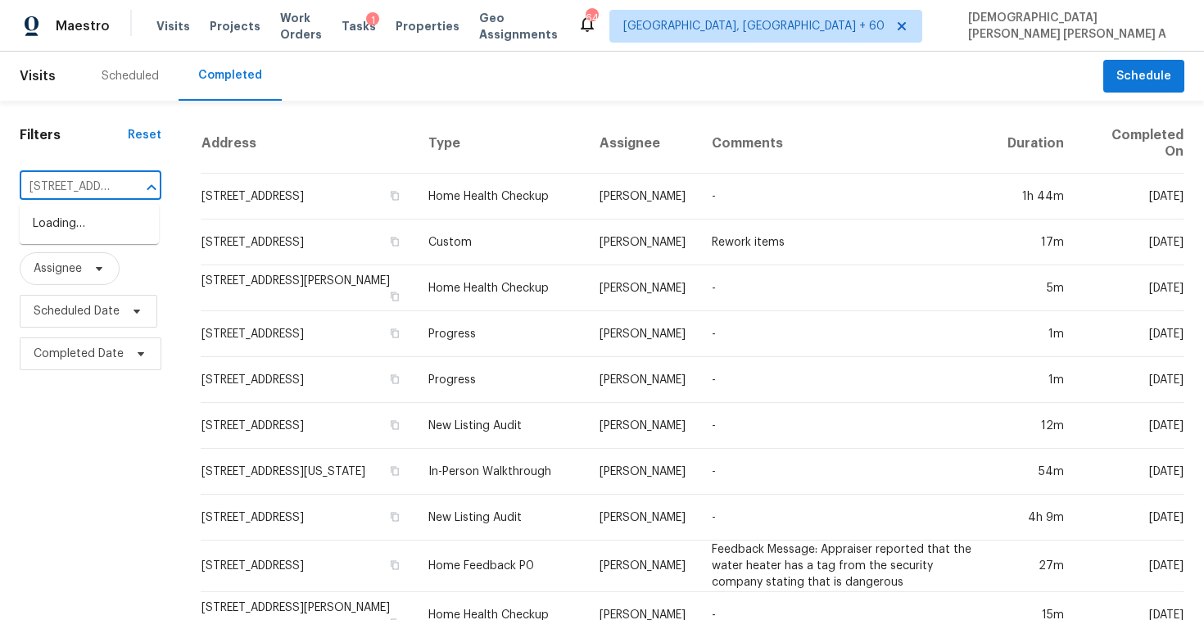
scroll to position [0, 108]
click at [115, 222] on li "2657 Meadow Ct, Atlanta, GA 30341" at bounding box center [89, 223] width 139 height 27
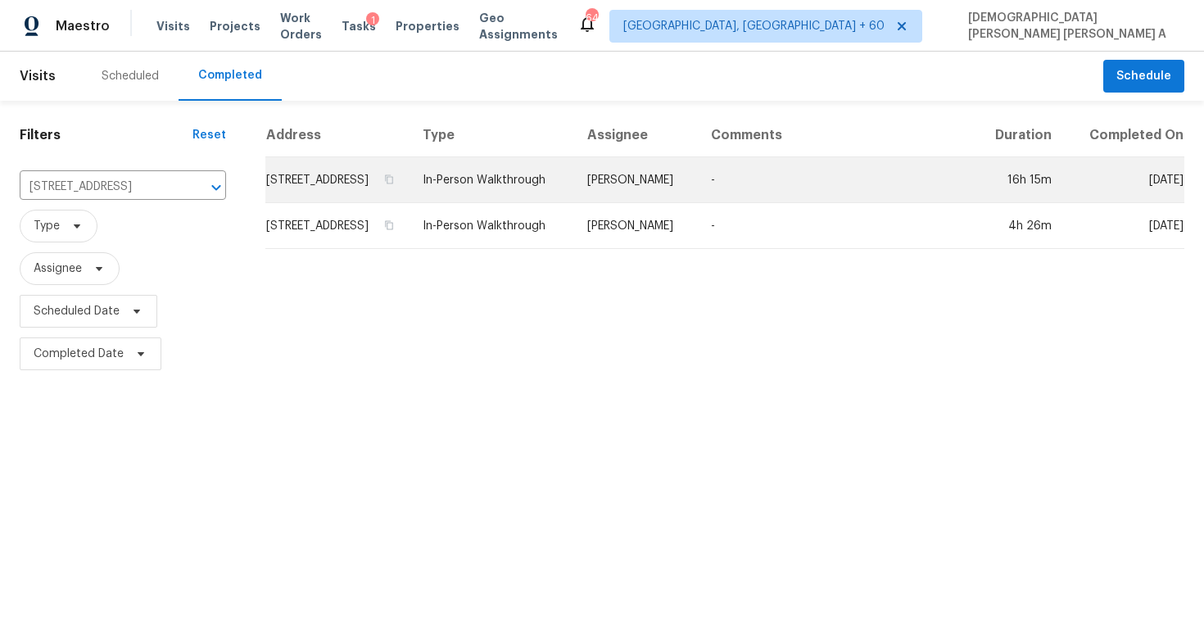
click at [646, 203] on td "[PERSON_NAME]" at bounding box center [636, 180] width 124 height 46
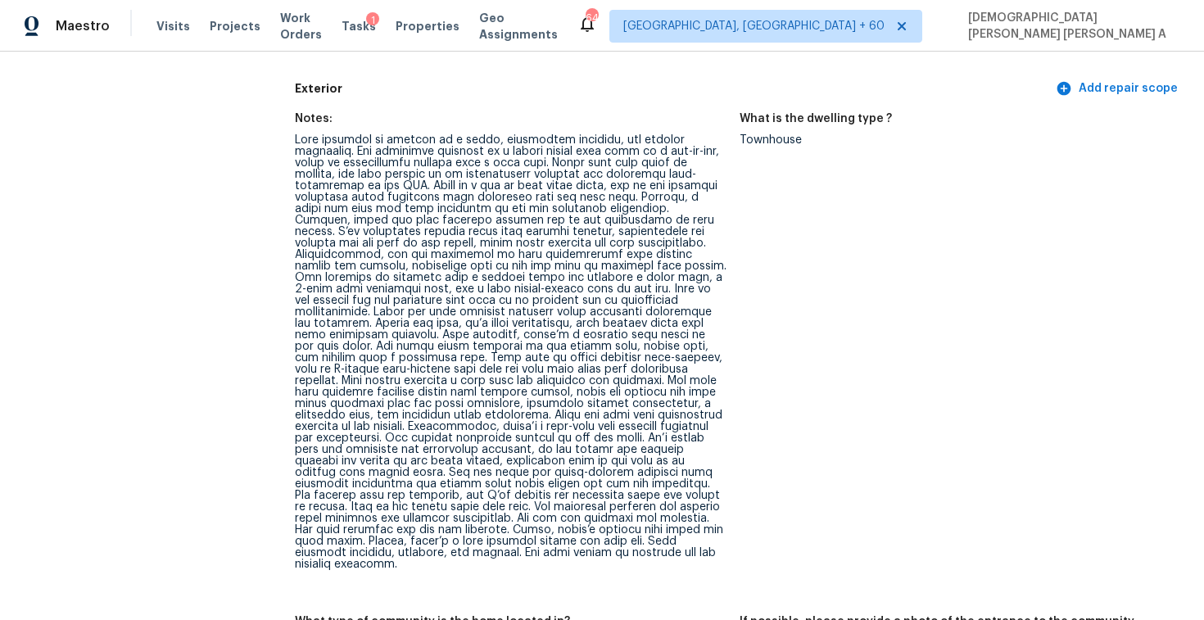
scroll to position [563, 0]
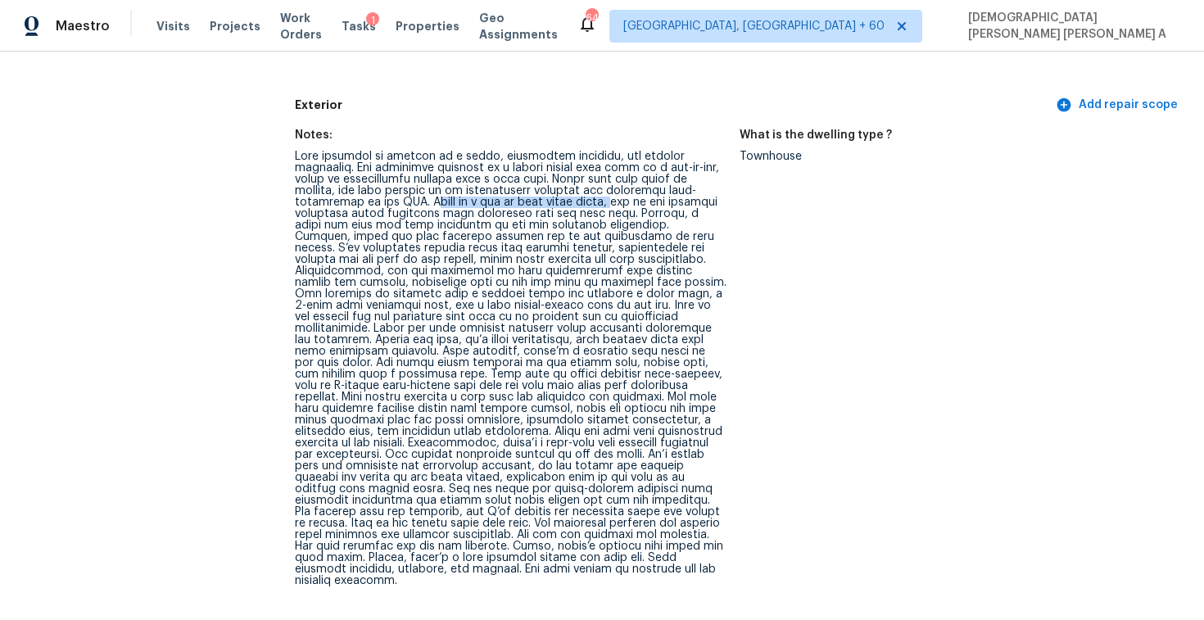
drag, startPoint x: 334, startPoint y: 201, endPoint x: 523, endPoint y: 197, distance: 189.2
click at [523, 197] on div at bounding box center [511, 369] width 432 height 436
click at [527, 197] on div at bounding box center [511, 369] width 432 height 436
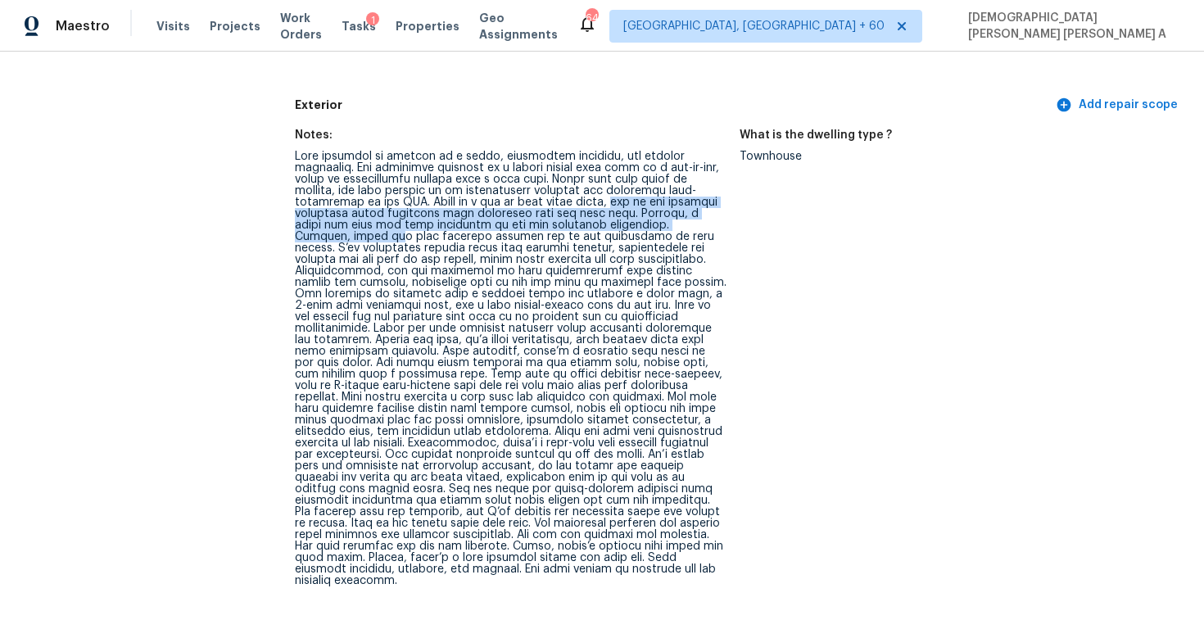
drag, startPoint x: 527, startPoint y: 200, endPoint x: 636, endPoint y: 219, distance: 110.5
click at [636, 219] on div at bounding box center [511, 369] width 432 height 436
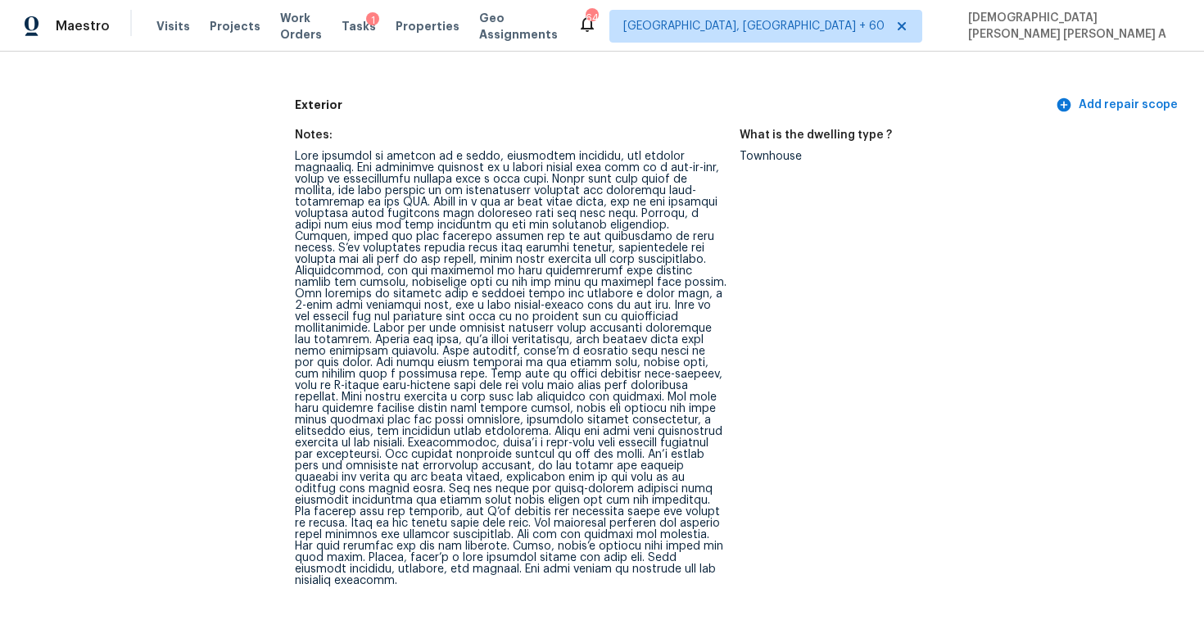
click at [375, 249] on div at bounding box center [511, 369] width 432 height 436
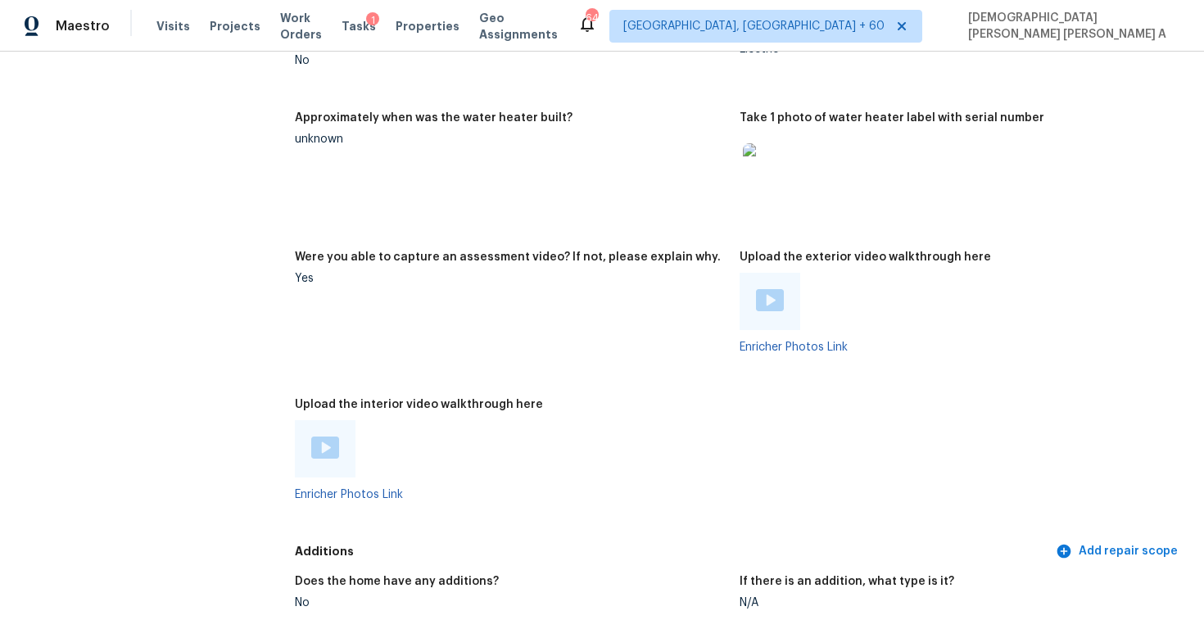
scroll to position [3472, 0]
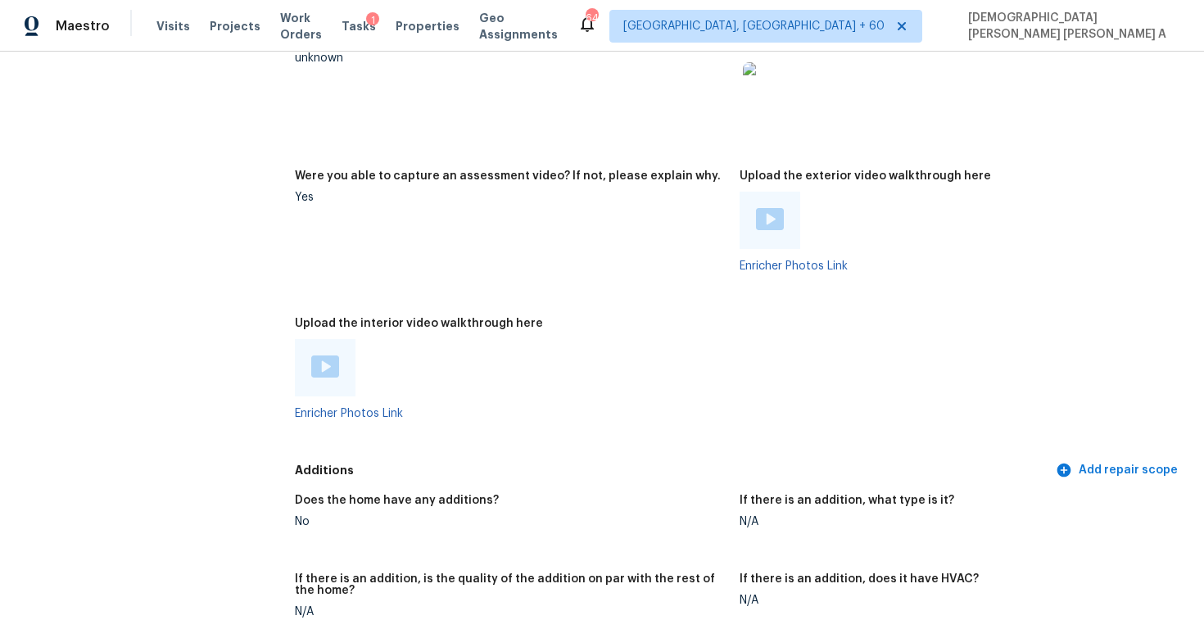
click at [326, 355] on img at bounding box center [325, 366] width 28 height 22
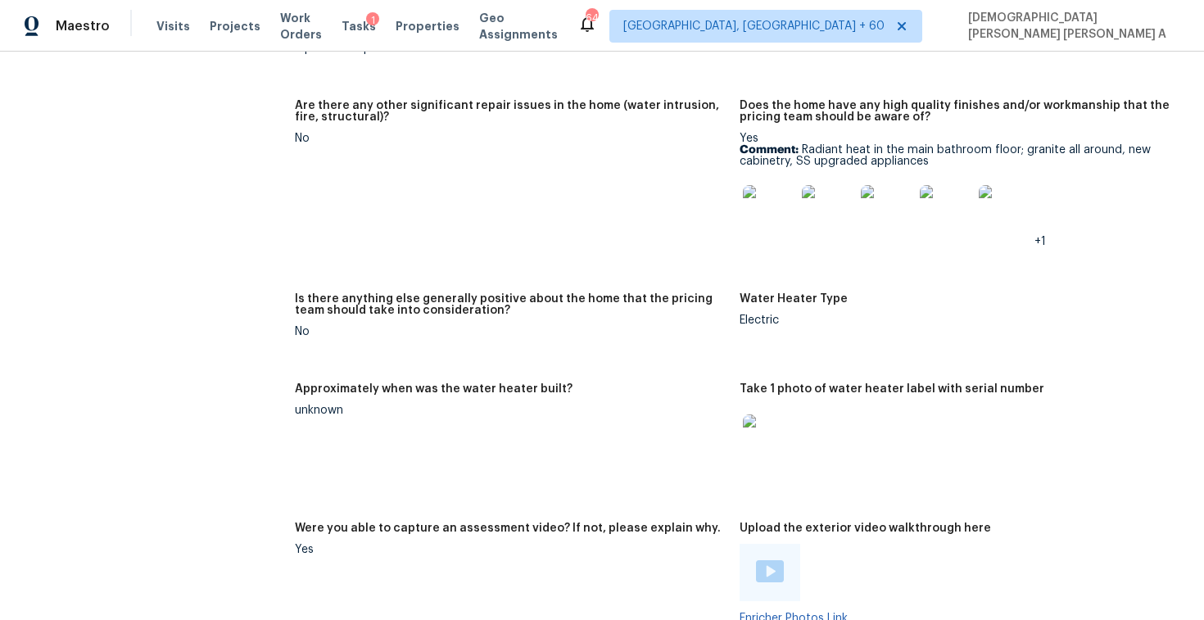
scroll to position [3311, 0]
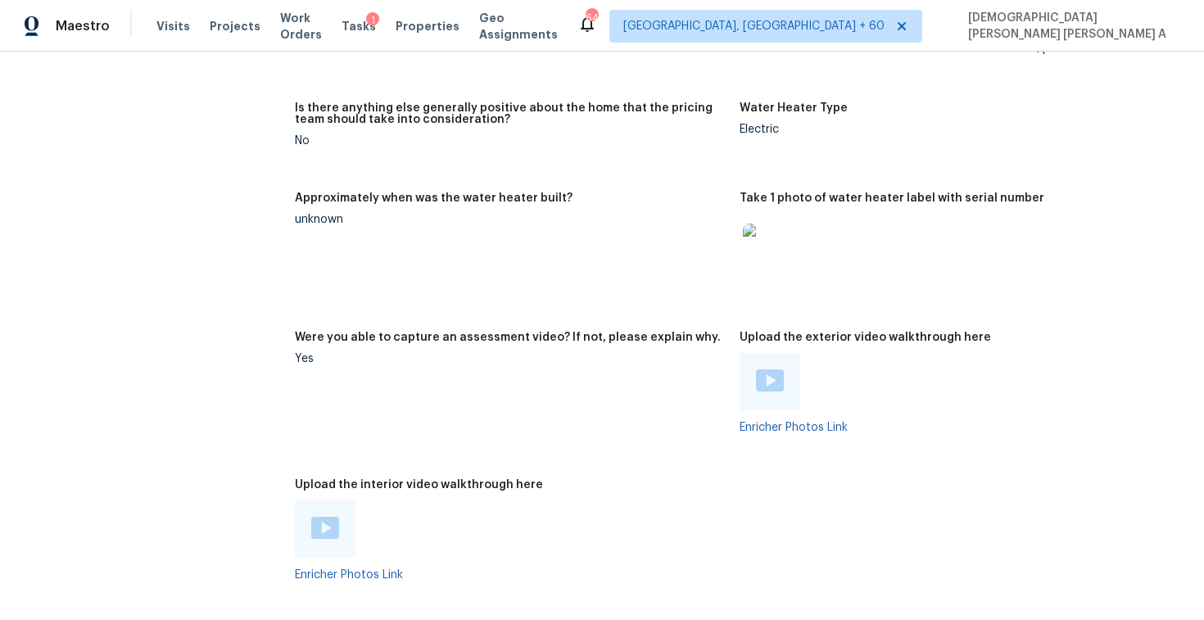
click at [772, 369] on img at bounding box center [770, 380] width 28 height 22
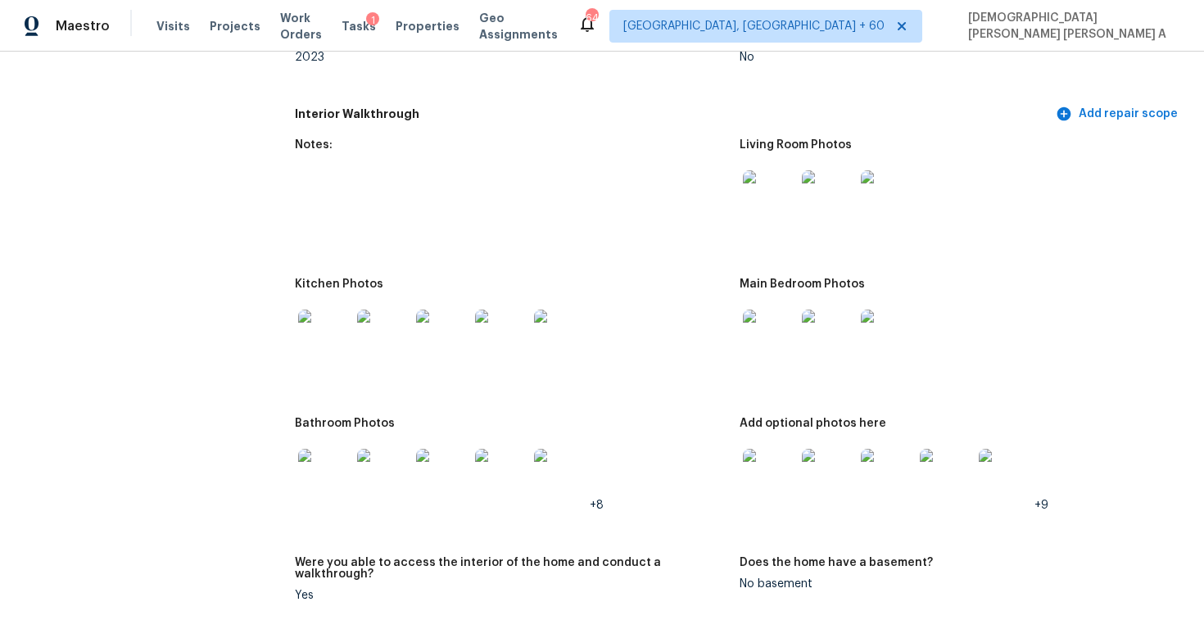
scroll to position [2118, 0]
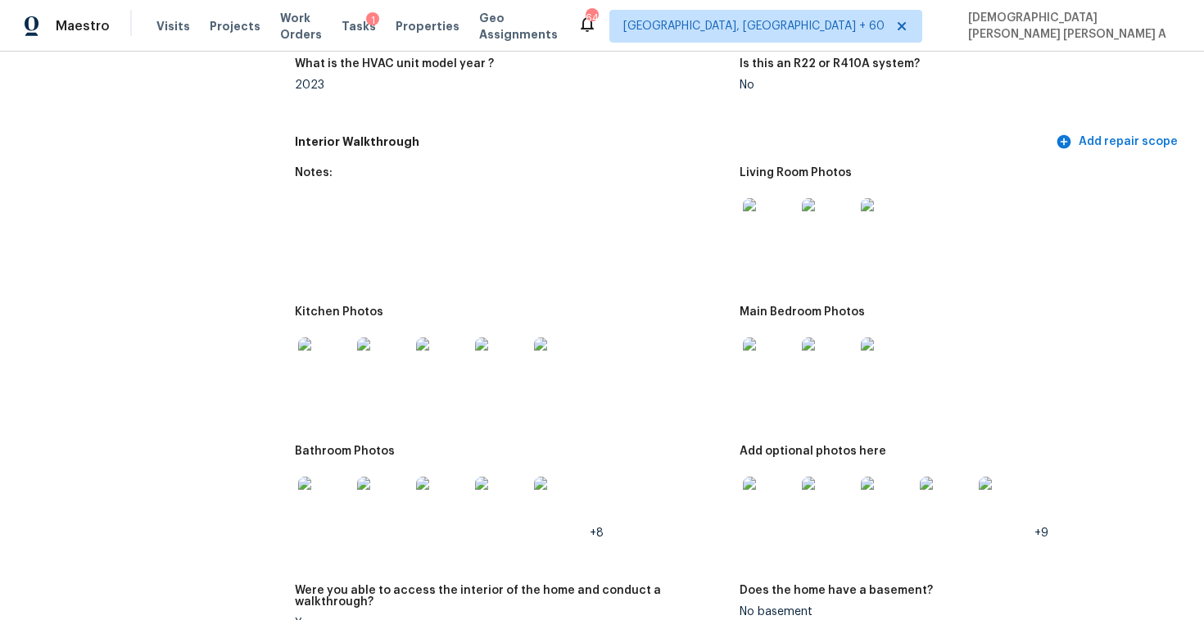
click at [760, 206] on img at bounding box center [769, 224] width 52 height 52
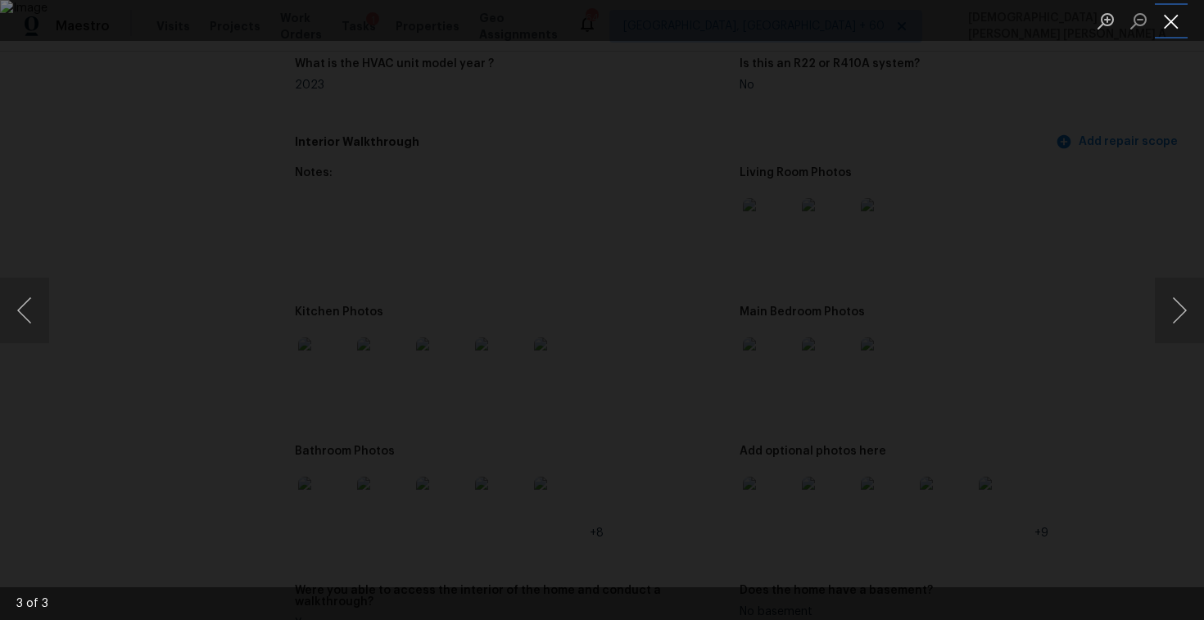
click at [1167, 22] on button "Close lightbox" at bounding box center [1171, 21] width 33 height 29
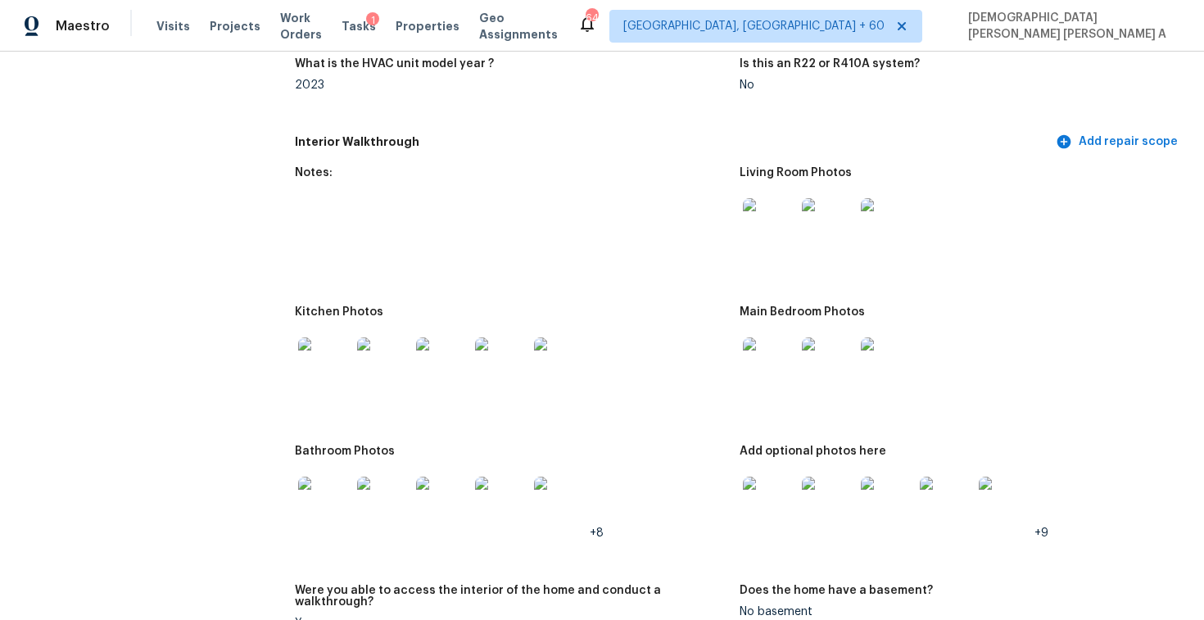
click at [763, 352] on img at bounding box center [769, 363] width 52 height 52
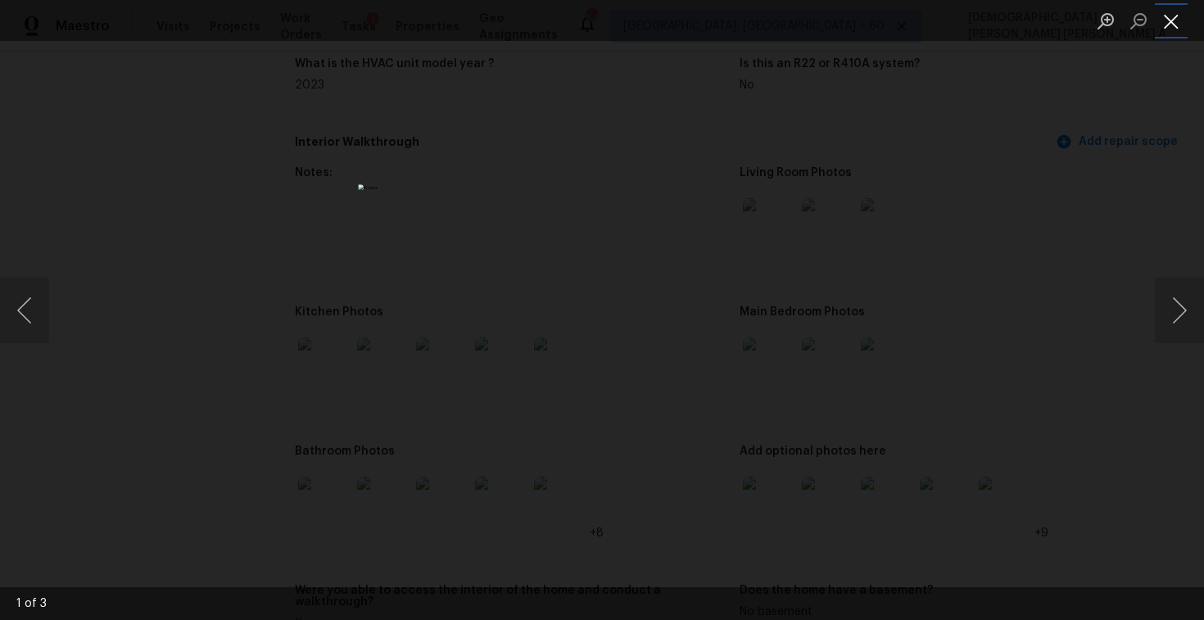
click at [1174, 20] on button "Close lightbox" at bounding box center [1171, 21] width 33 height 29
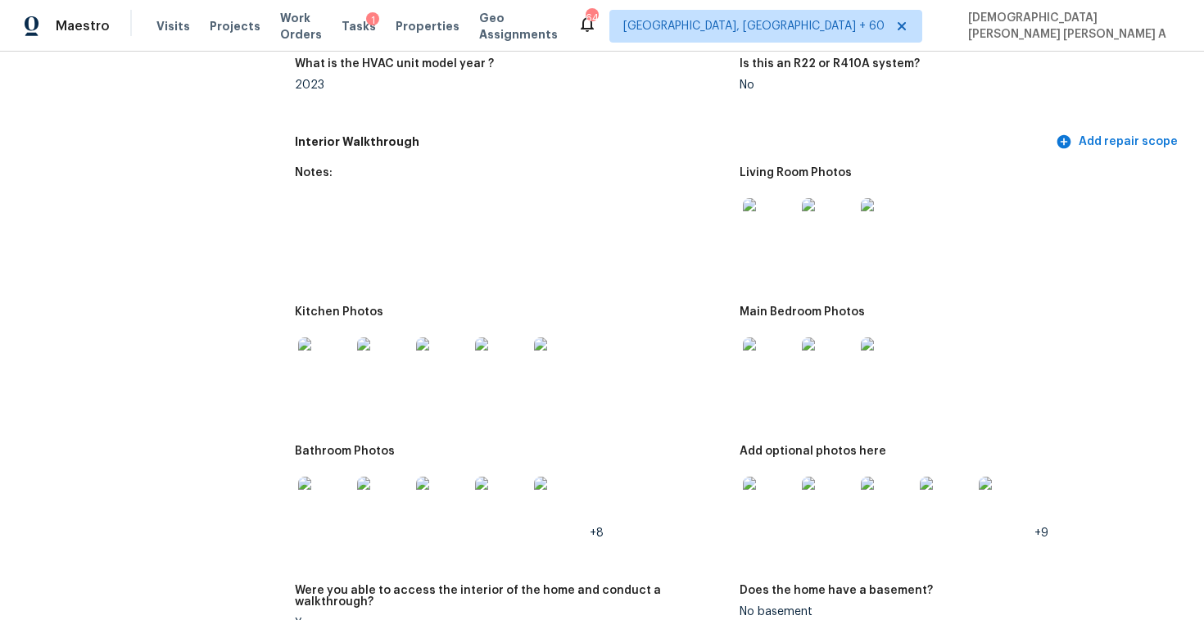
click at [762, 495] on img at bounding box center [769, 503] width 52 height 52
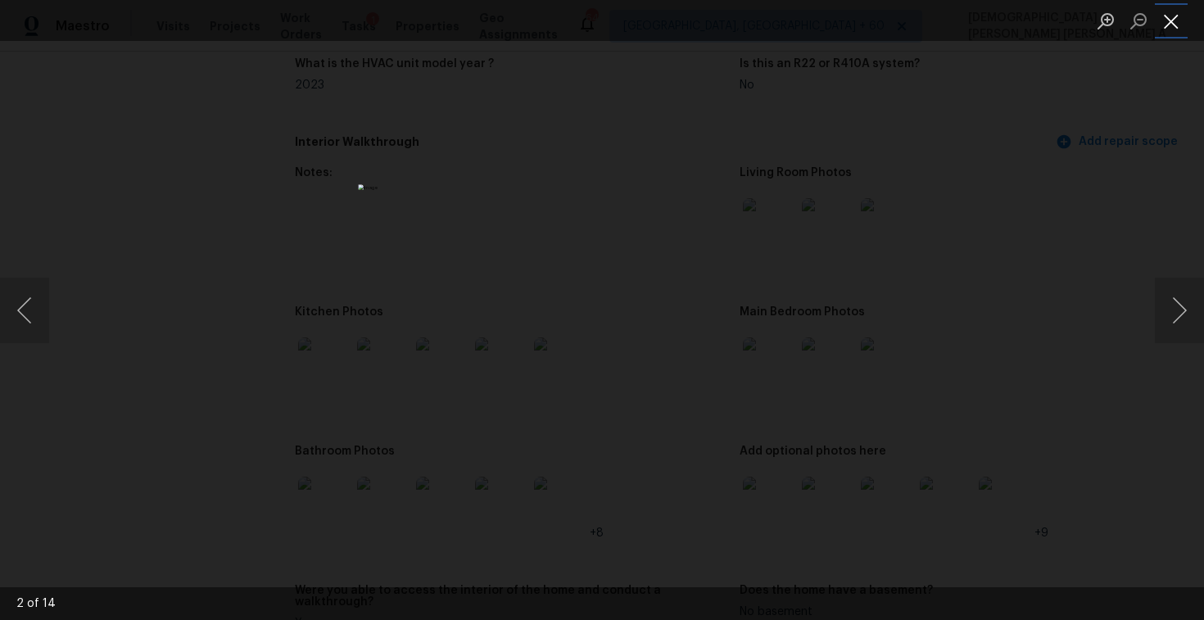
click at [1160, 19] on button "Close lightbox" at bounding box center [1171, 21] width 33 height 29
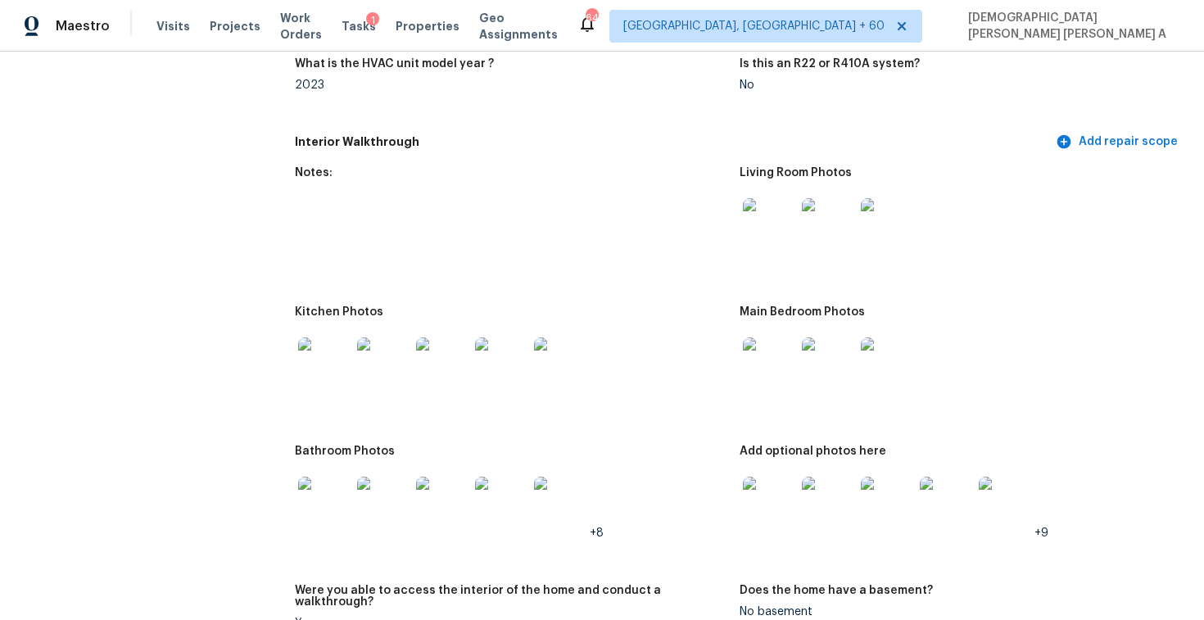
click at [330, 486] on img at bounding box center [324, 503] width 52 height 52
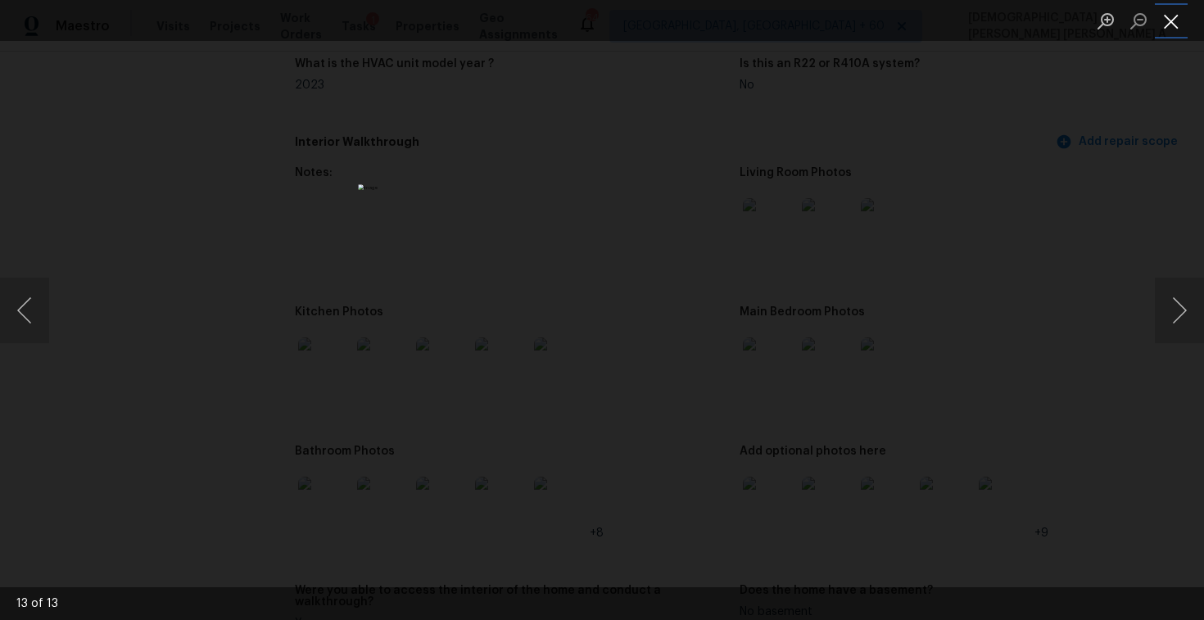
click at [1165, 18] on button "Close lightbox" at bounding box center [1171, 21] width 33 height 29
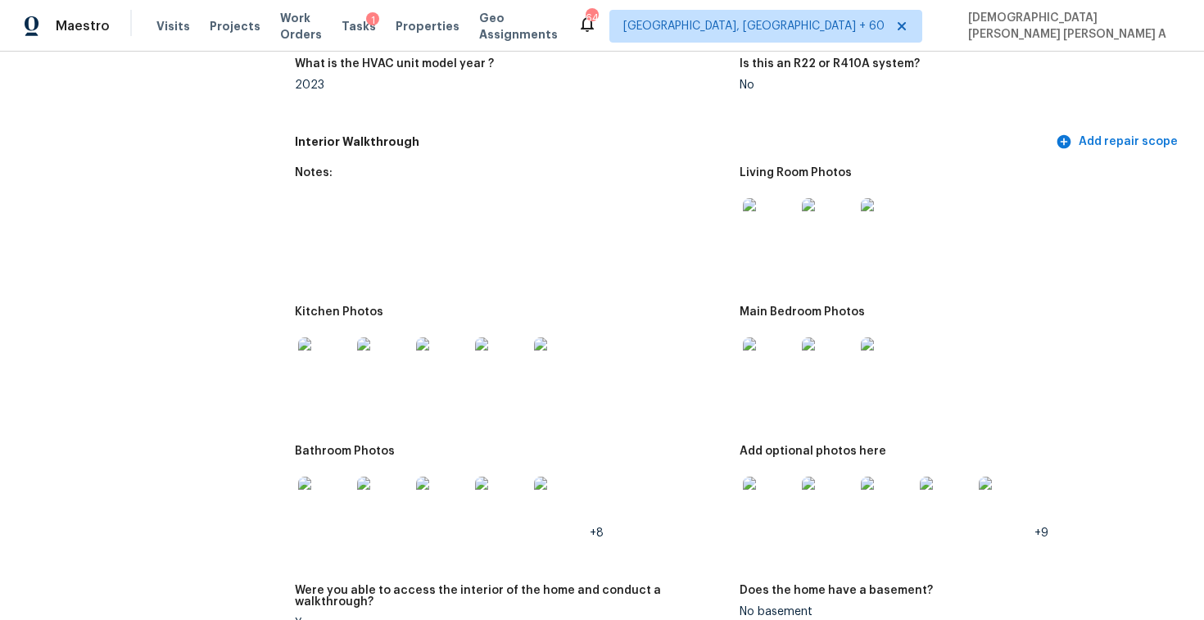
click at [319, 363] on img at bounding box center [324, 363] width 52 height 52
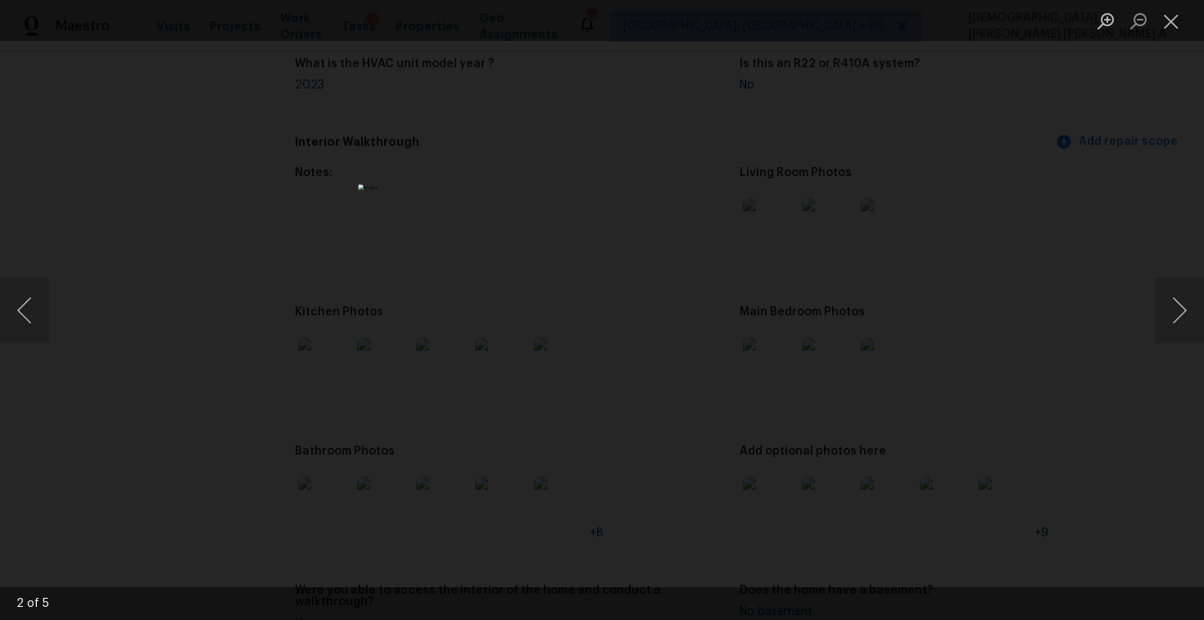
click at [1168, 36] on li "Lightbox" at bounding box center [1171, 20] width 33 height 41
click at [1174, 12] on button "Close lightbox" at bounding box center [1171, 21] width 33 height 29
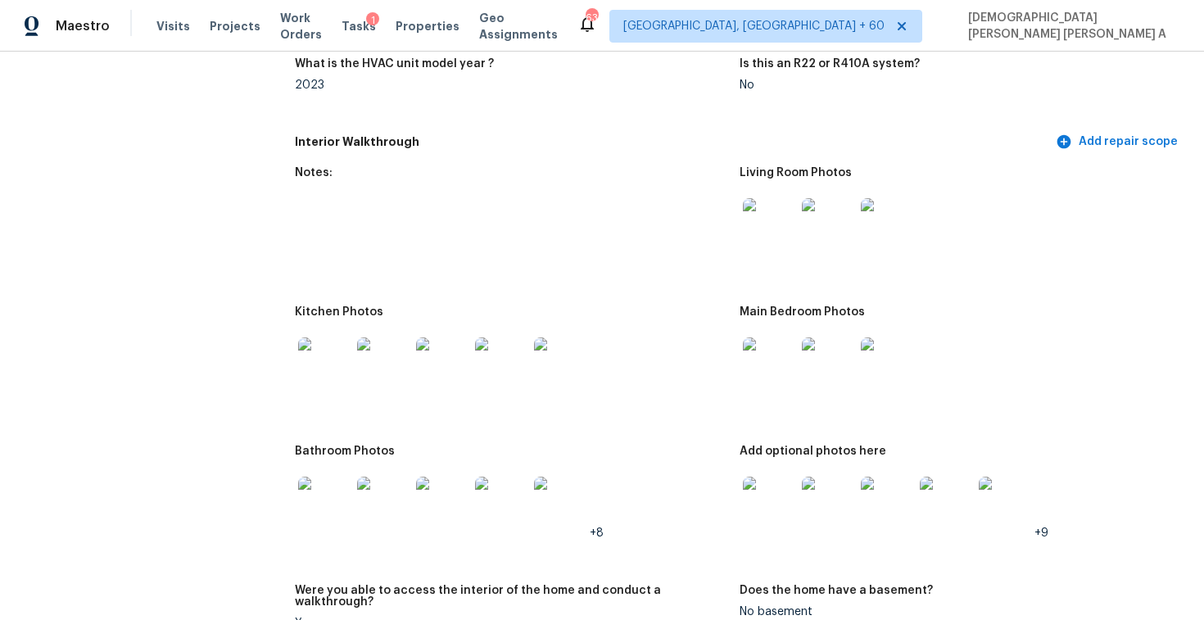
click at [762, 477] on img at bounding box center [769, 503] width 52 height 52
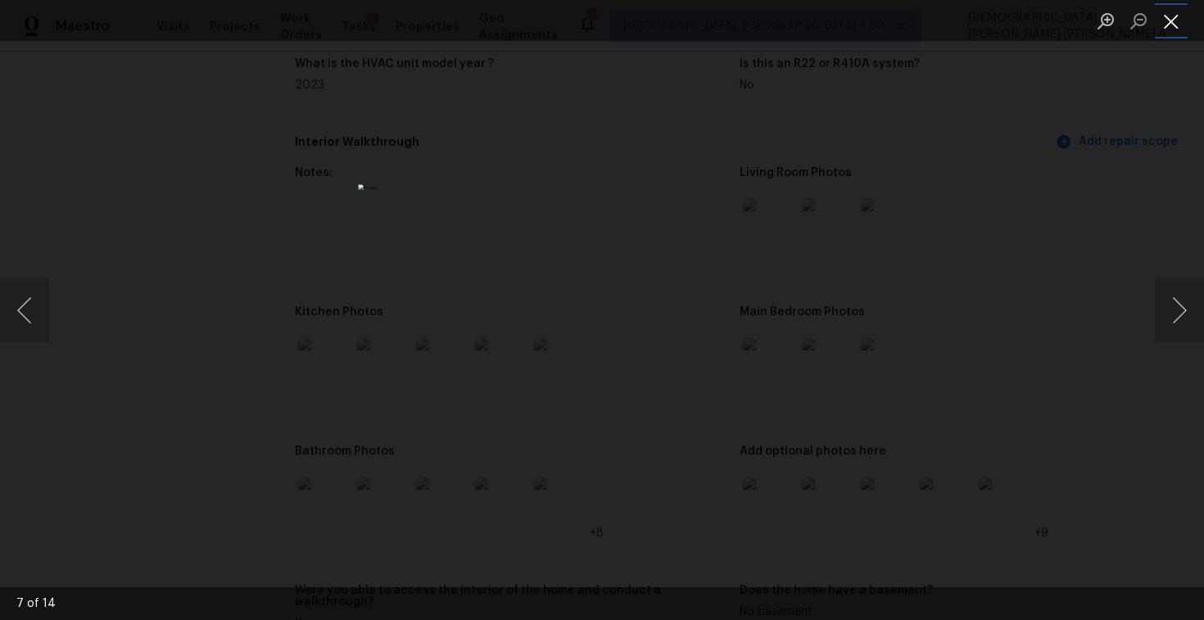
click at [1178, 26] on button "Close lightbox" at bounding box center [1171, 21] width 33 height 29
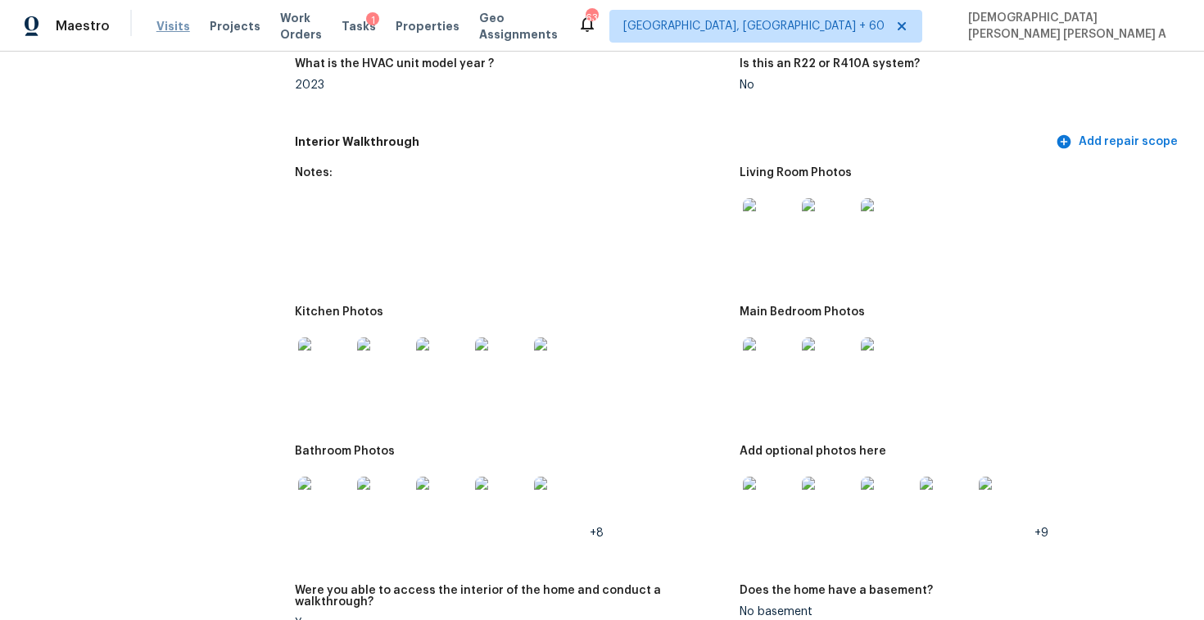
click at [163, 27] on span "Visits" at bounding box center [173, 26] width 34 height 16
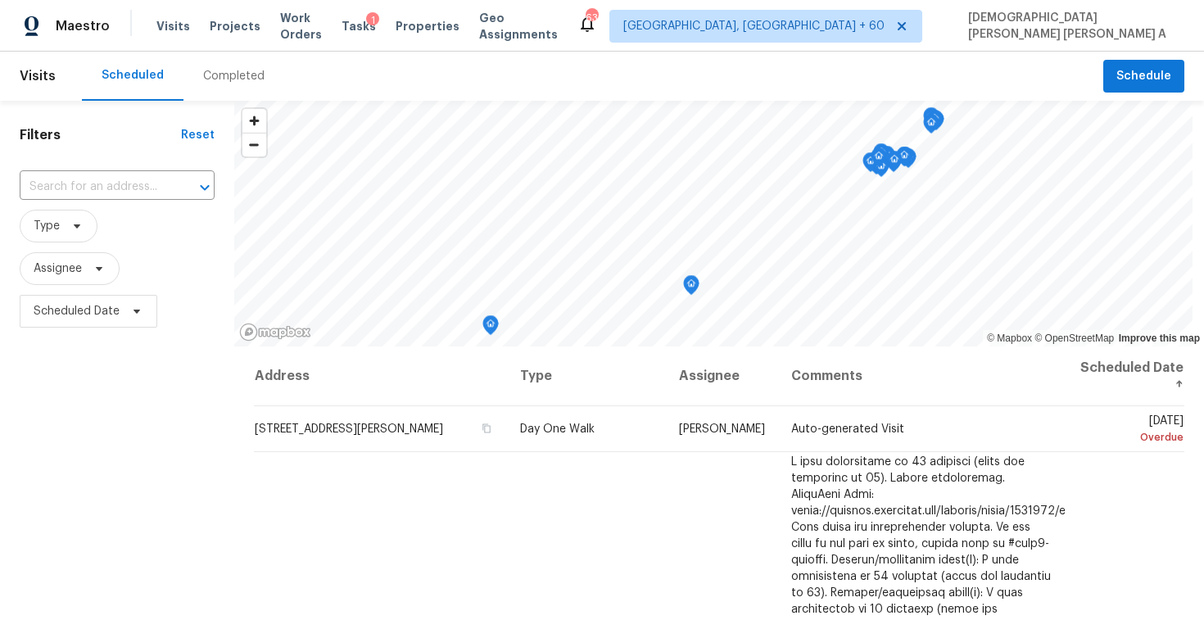
click at [221, 66] on div "Completed" at bounding box center [233, 76] width 101 height 49
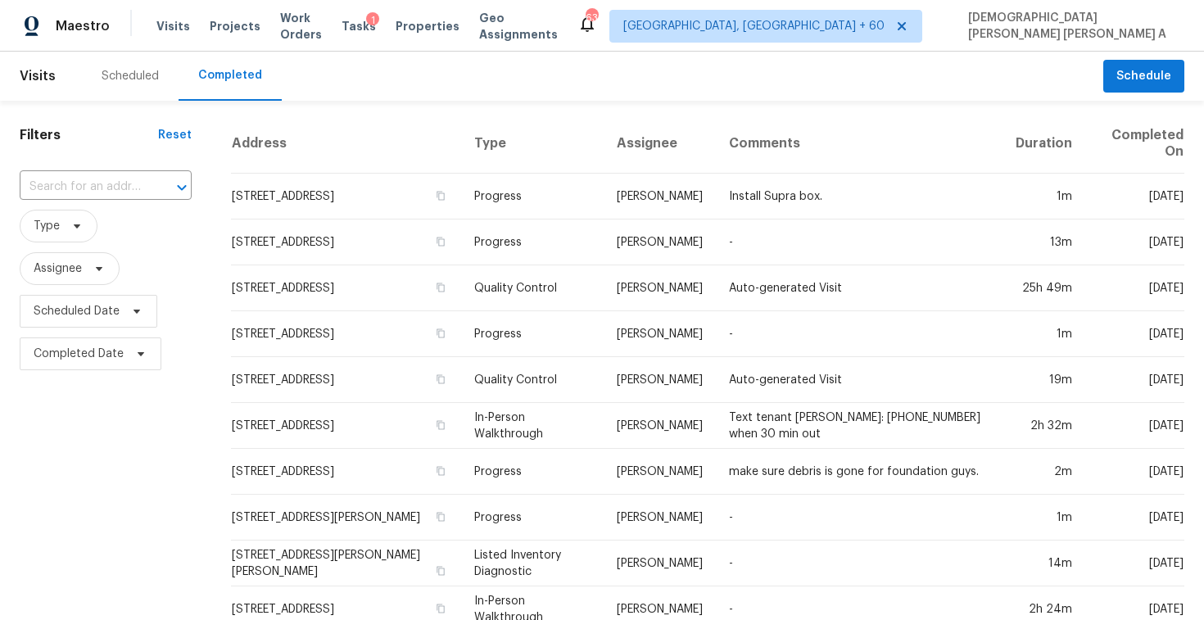
click at [121, 189] on input "text" at bounding box center [83, 186] width 126 height 25
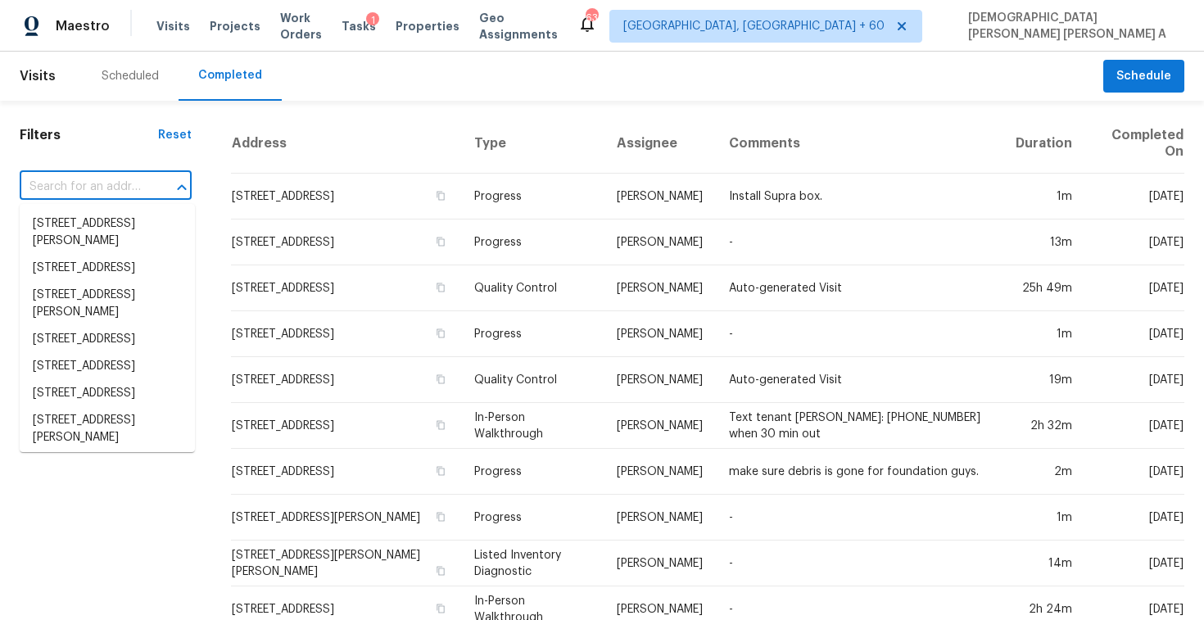
paste input "112 Cerrero Ct, Rancho Mission Viejo, CA 92694"
type input "112 Cerrero Ct, Rancho Mission Viejo, CA 92694"
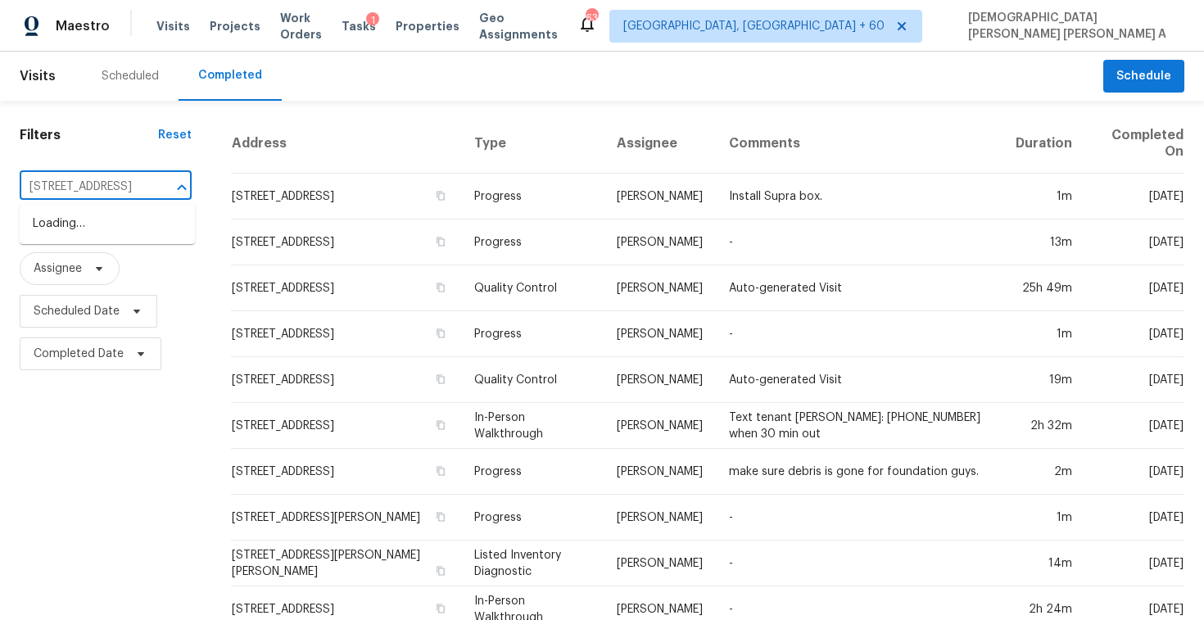
scroll to position [0, 134]
click at [129, 215] on li "112 Cerrero Ct, Rancho Mission Viejo, CA 92694" at bounding box center [107, 223] width 175 height 27
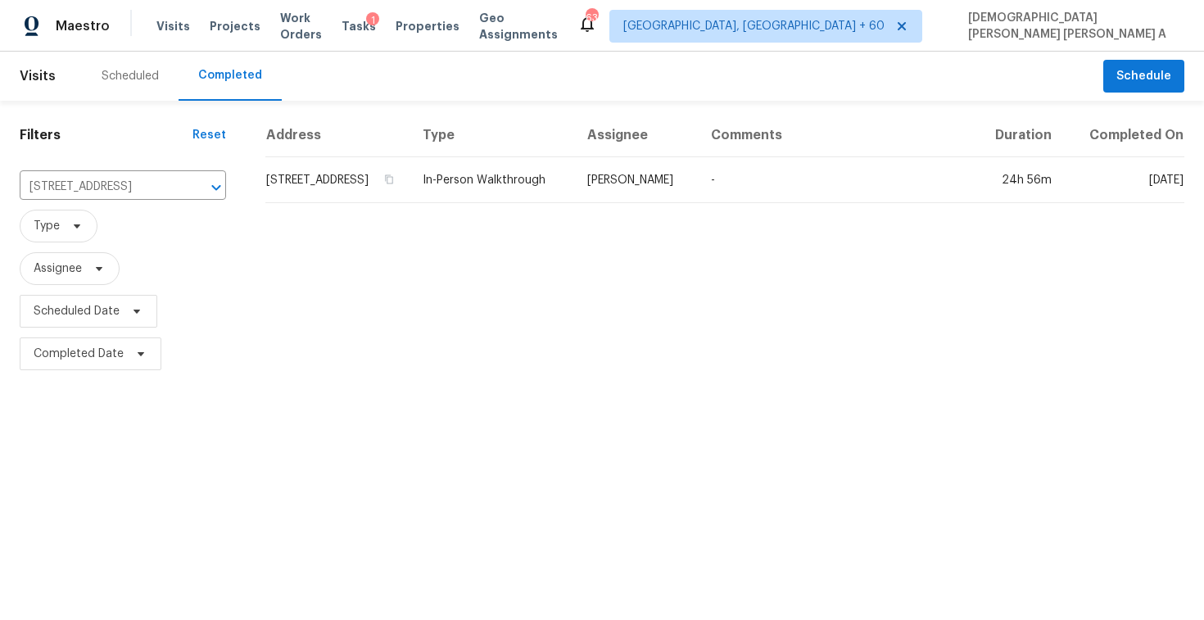
click at [686, 189] on td "Sean Hatfield" at bounding box center [636, 180] width 124 height 46
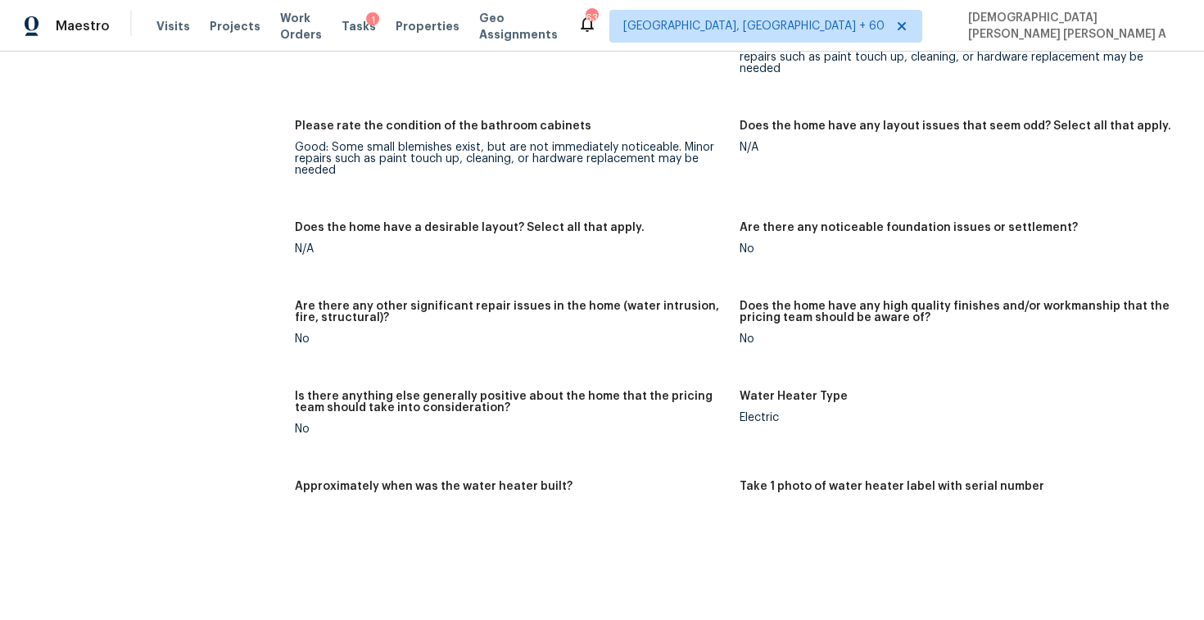
scroll to position [3891, 0]
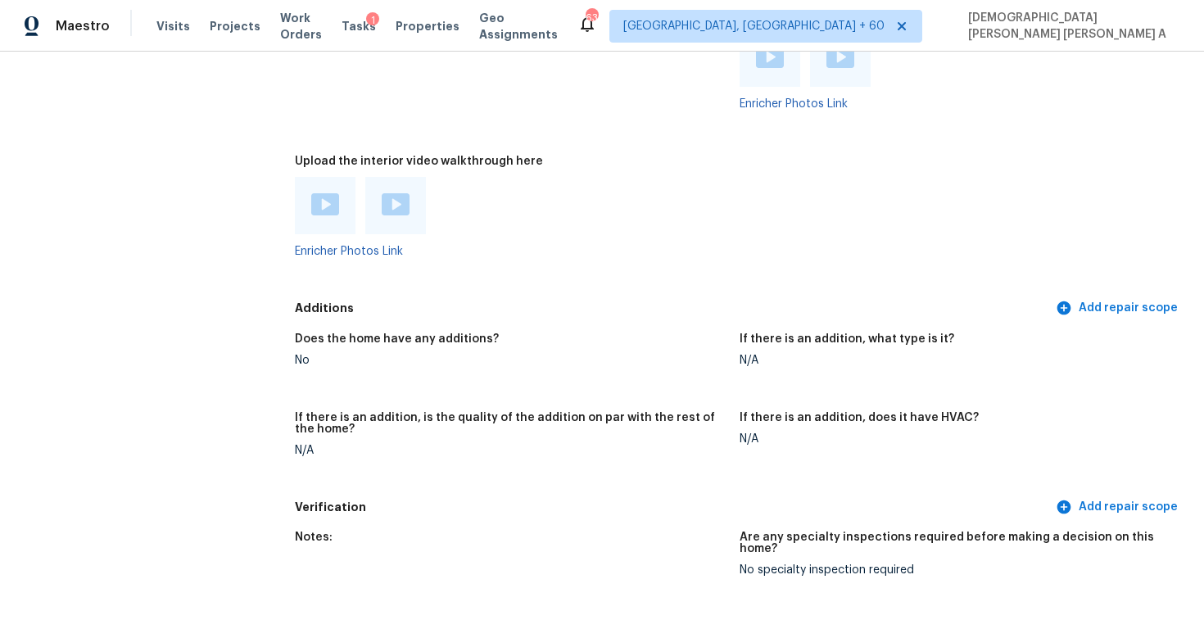
click at [323, 194] on img at bounding box center [325, 204] width 28 height 22
click at [399, 201] on img at bounding box center [396, 204] width 28 height 22
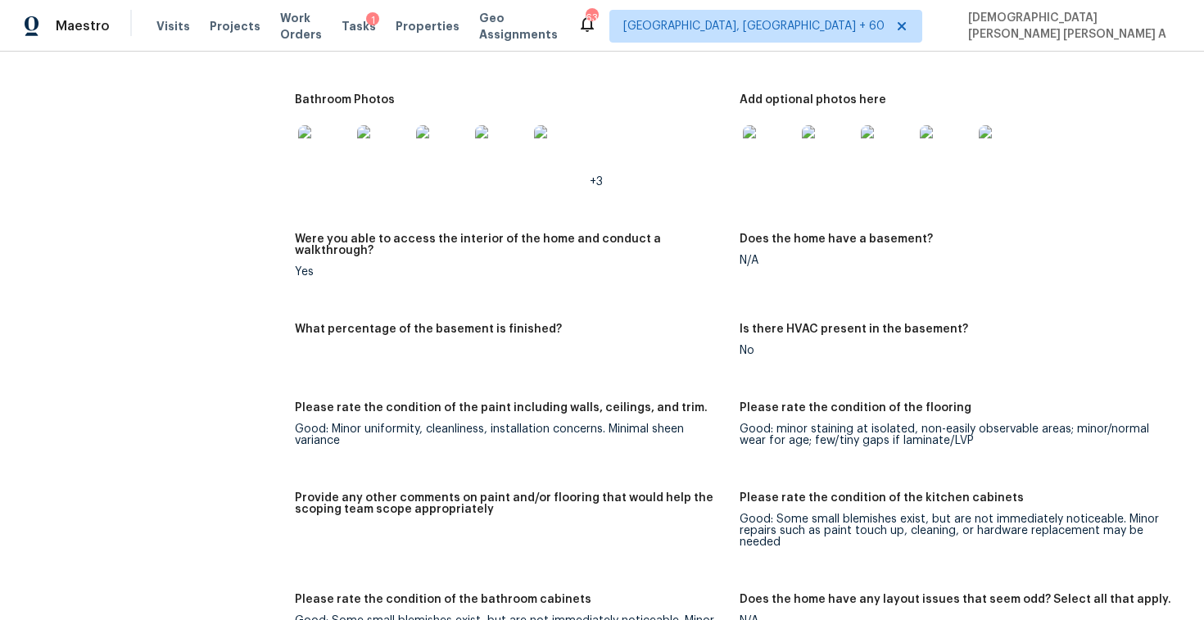
scroll to position [2713, 0]
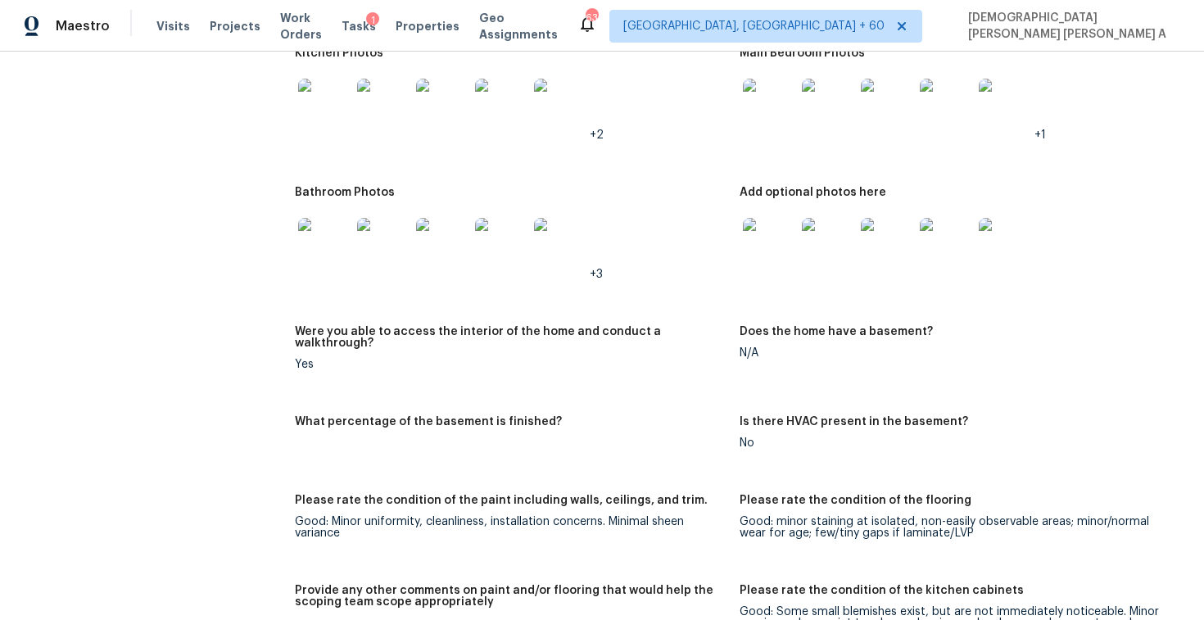
click at [315, 242] on img at bounding box center [324, 244] width 52 height 52
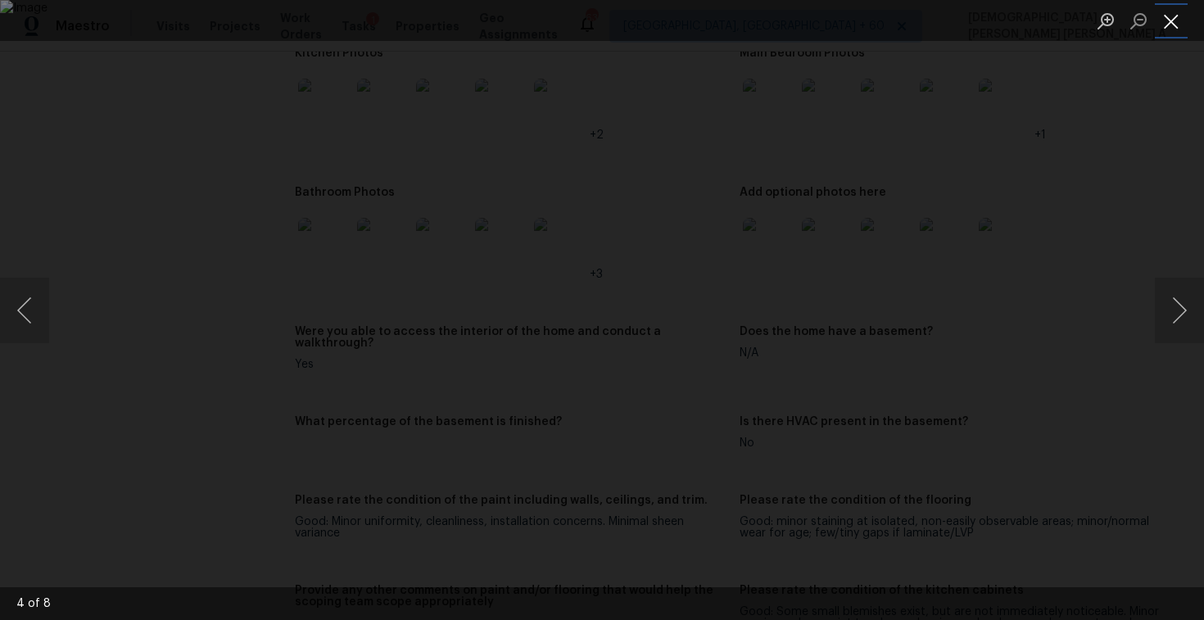
click at [1181, 26] on button "Close lightbox" at bounding box center [1171, 21] width 33 height 29
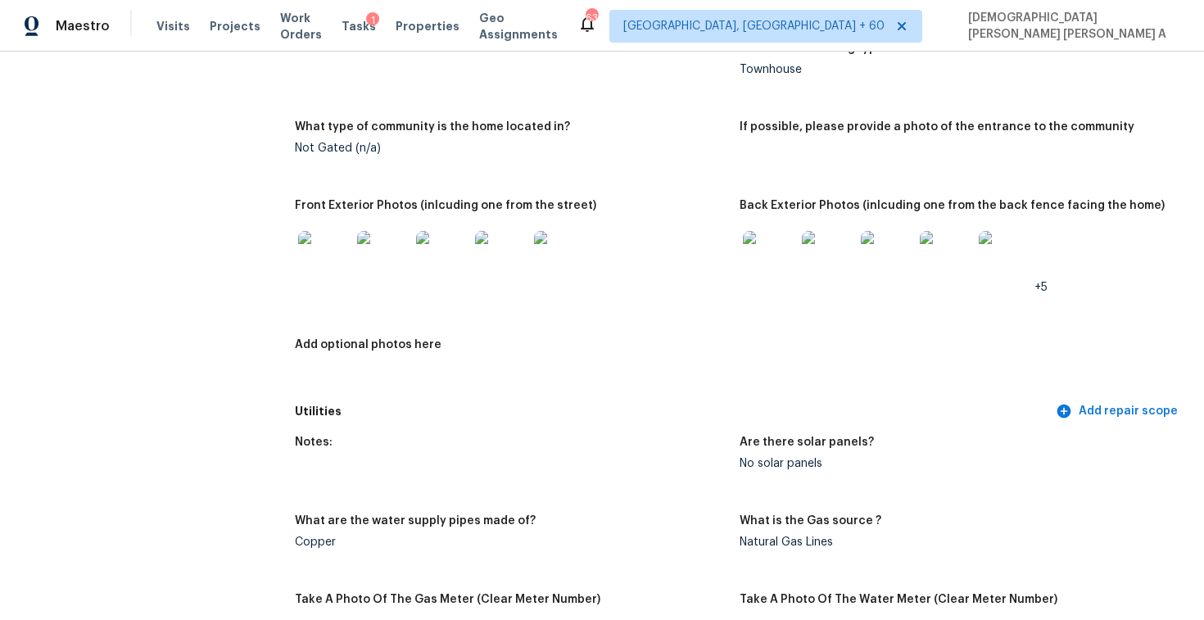
scroll to position [651, 0]
click at [164, 29] on span "Visits" at bounding box center [173, 26] width 34 height 16
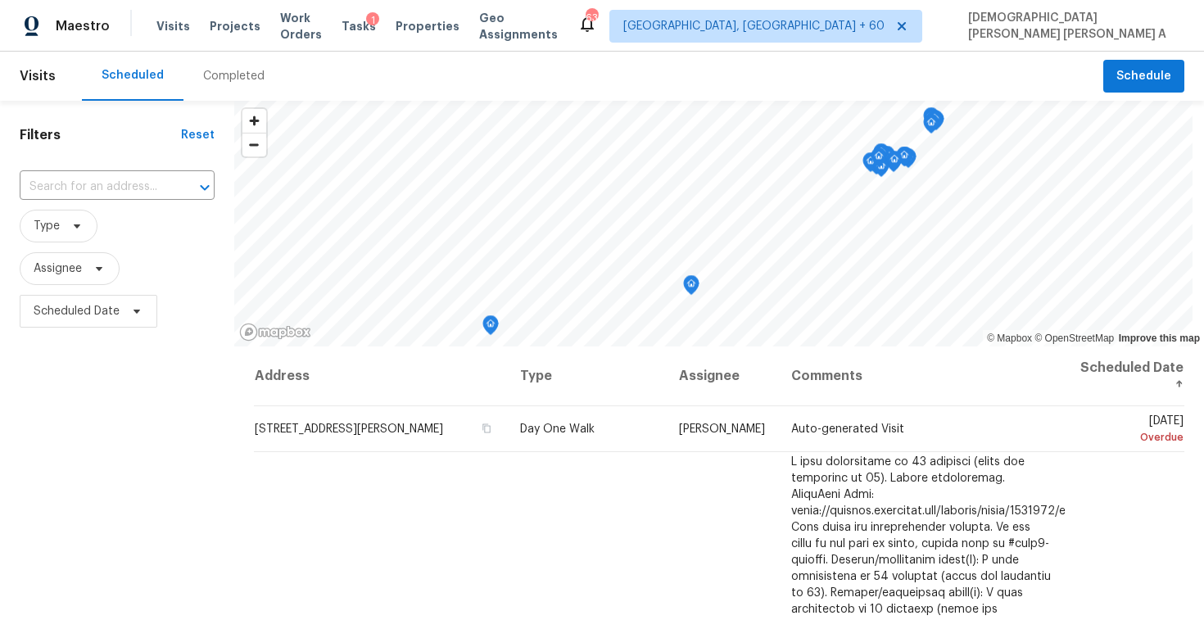
click at [224, 66] on div "Completed" at bounding box center [233, 76] width 101 height 49
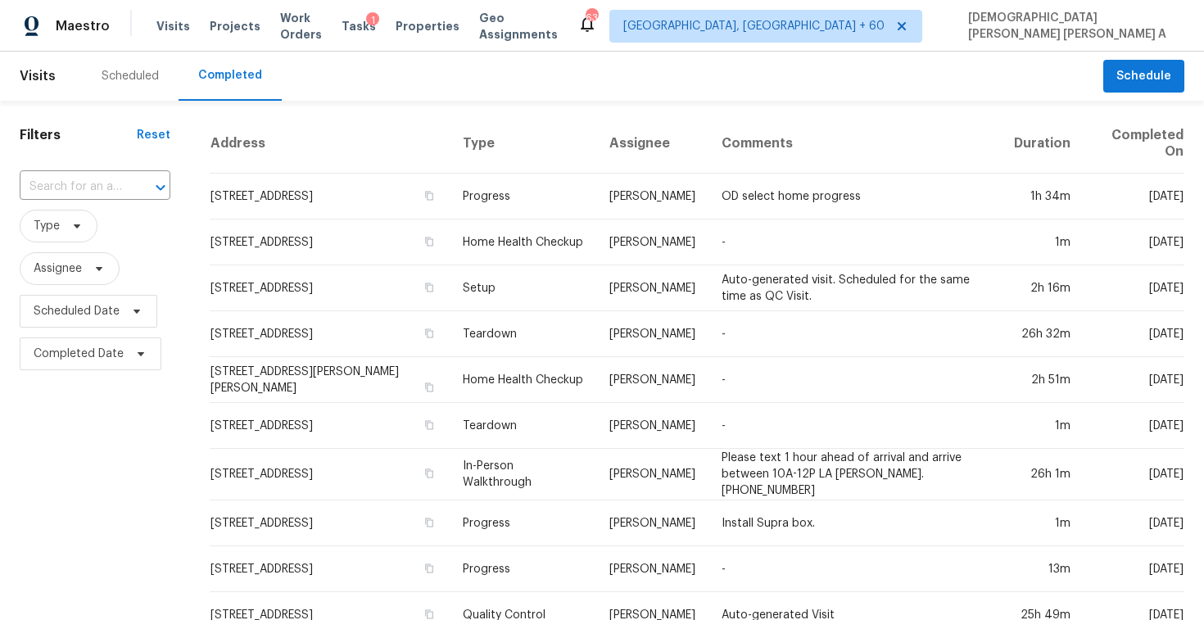
click at [112, 201] on div "​" at bounding box center [95, 187] width 151 height 35
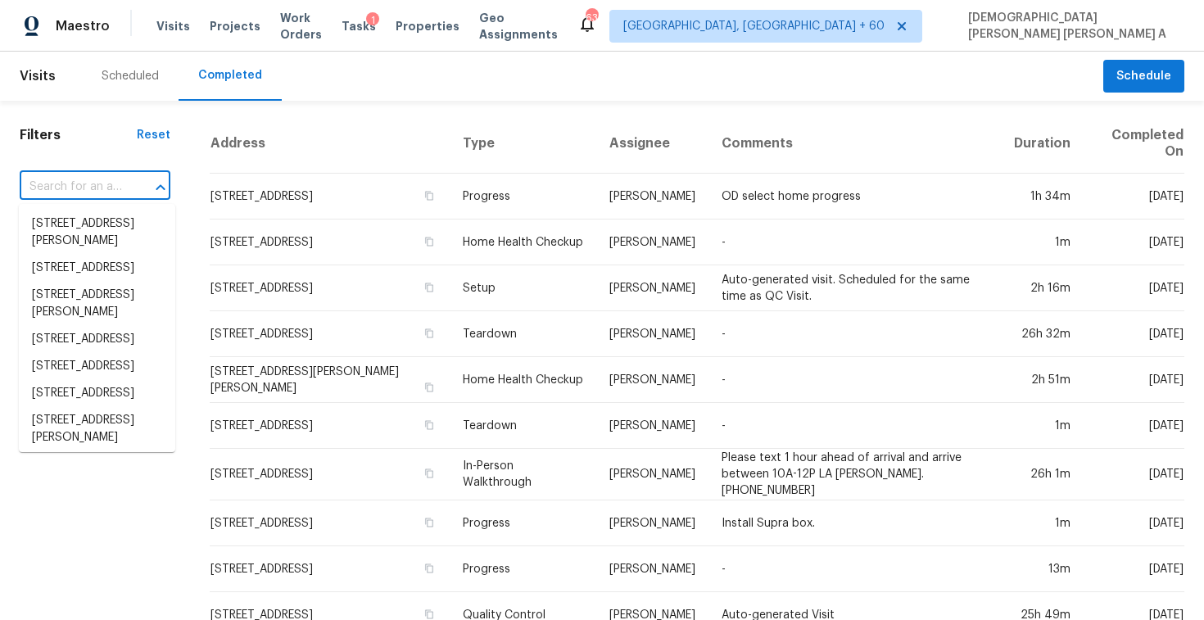
paste input "11225 Nevada Ave N, Champlin, MN 55316"
type input "11225 Nevada Ave N, Champlin, MN 55316"
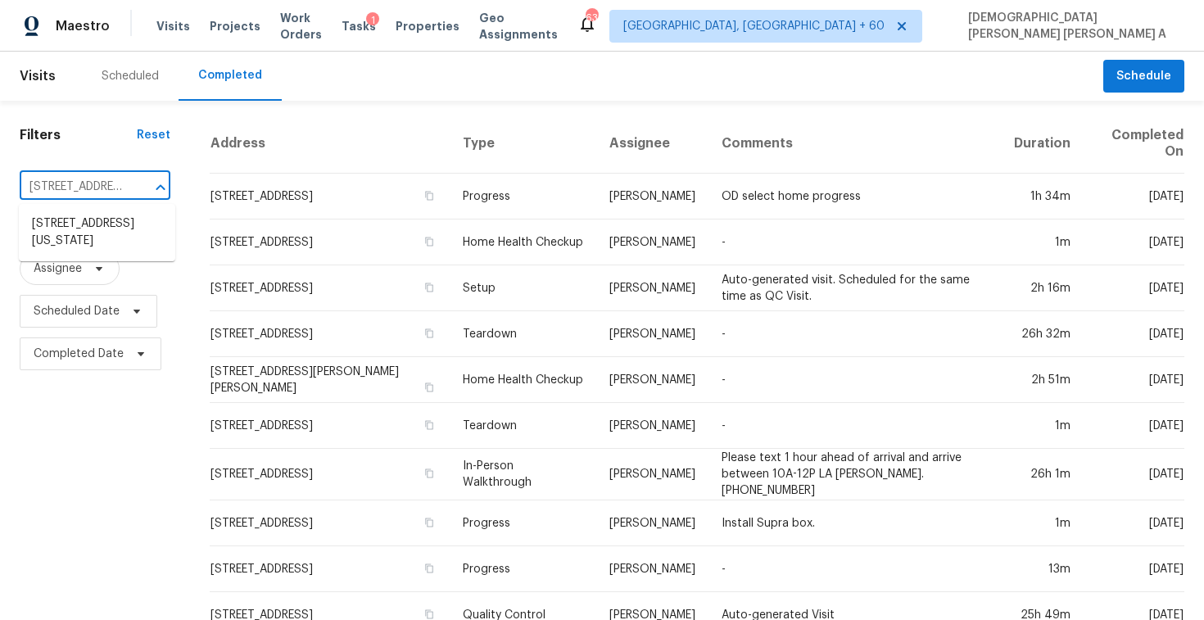
scroll to position [0, 123]
click at [111, 234] on li "11225 Nevada Ave N, Champlin, MN 55316" at bounding box center [97, 232] width 156 height 44
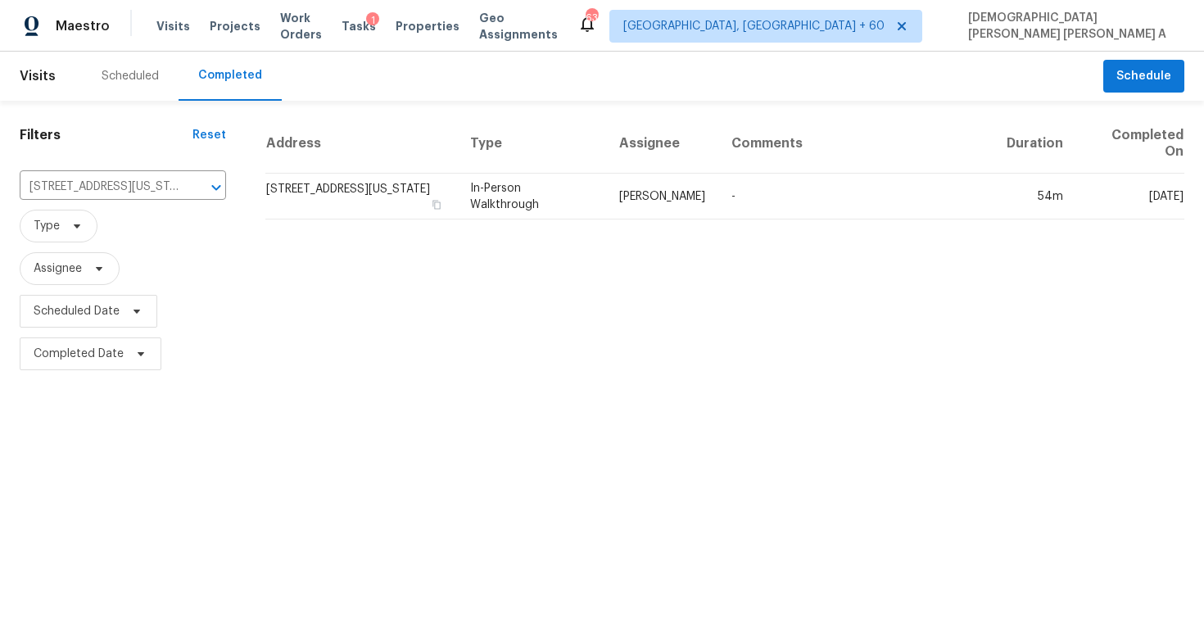
click at [605, 206] on td "In-Person Walkthrough" at bounding box center [531, 197] width 148 height 46
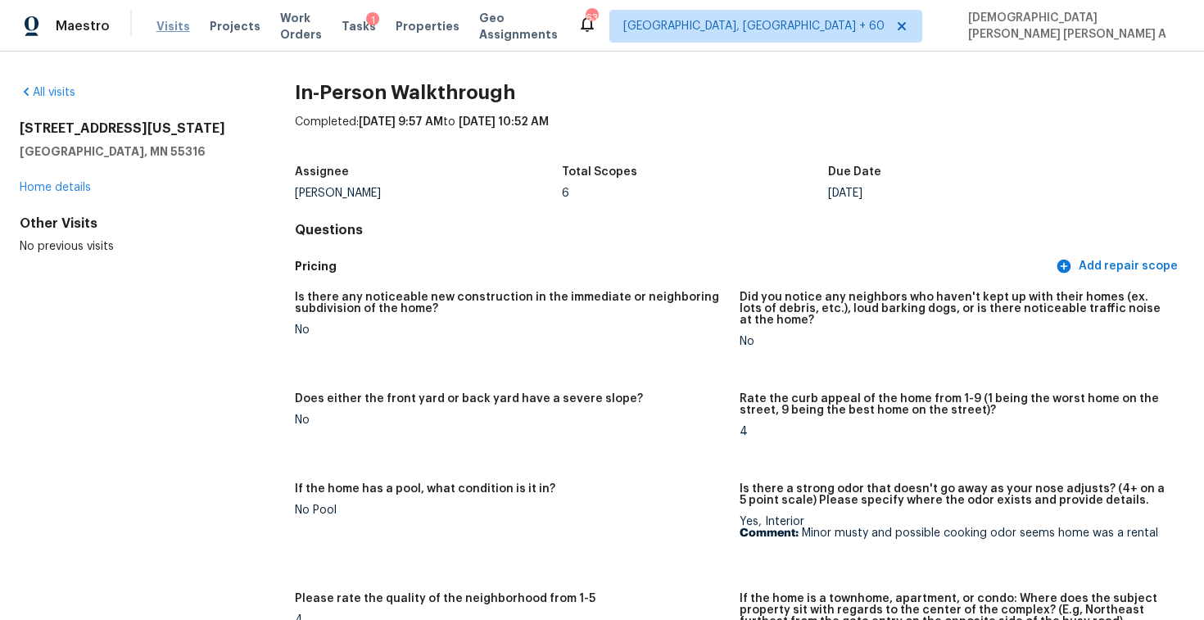
click at [165, 28] on span "Visits" at bounding box center [173, 26] width 34 height 16
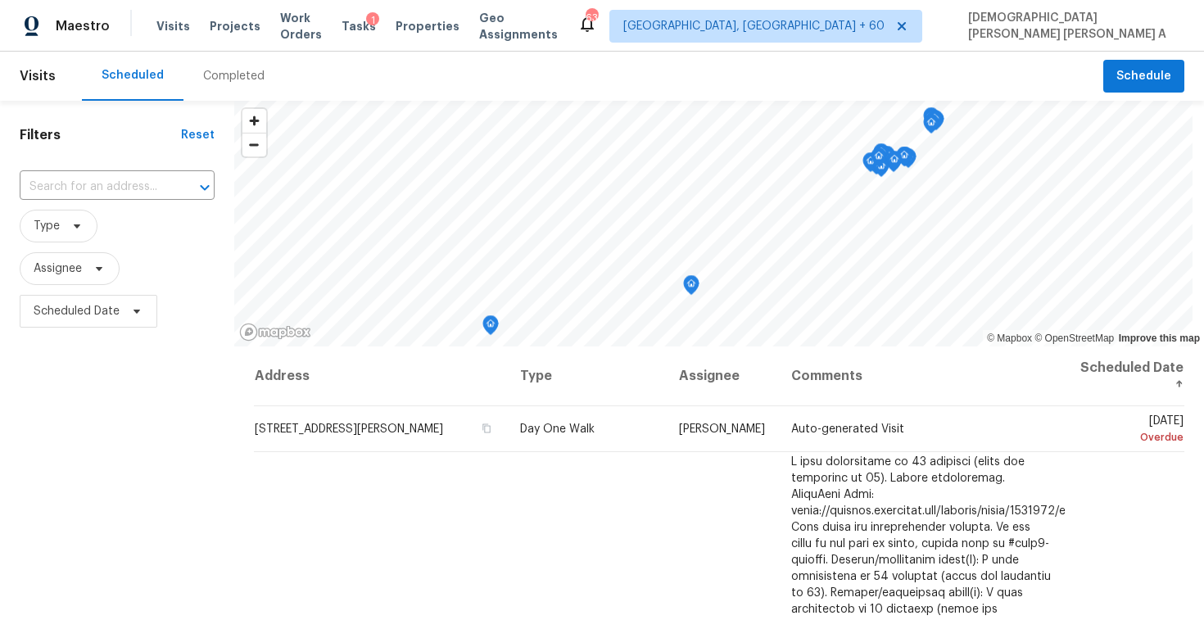
click at [219, 86] on div "Completed" at bounding box center [233, 76] width 101 height 49
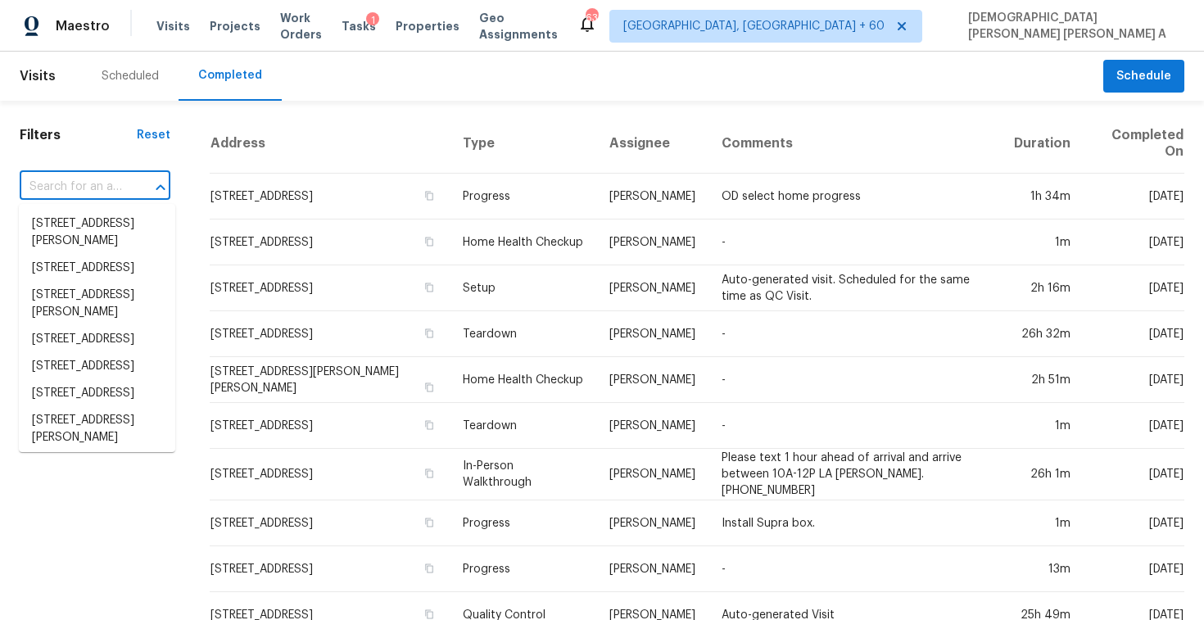
click at [105, 179] on input "text" at bounding box center [72, 186] width 105 height 25
paste input "1746 Glencairn Ln, Lewisville, TX 75067"
type input "1746 Glencairn Ln, Lewisville, TX 75067"
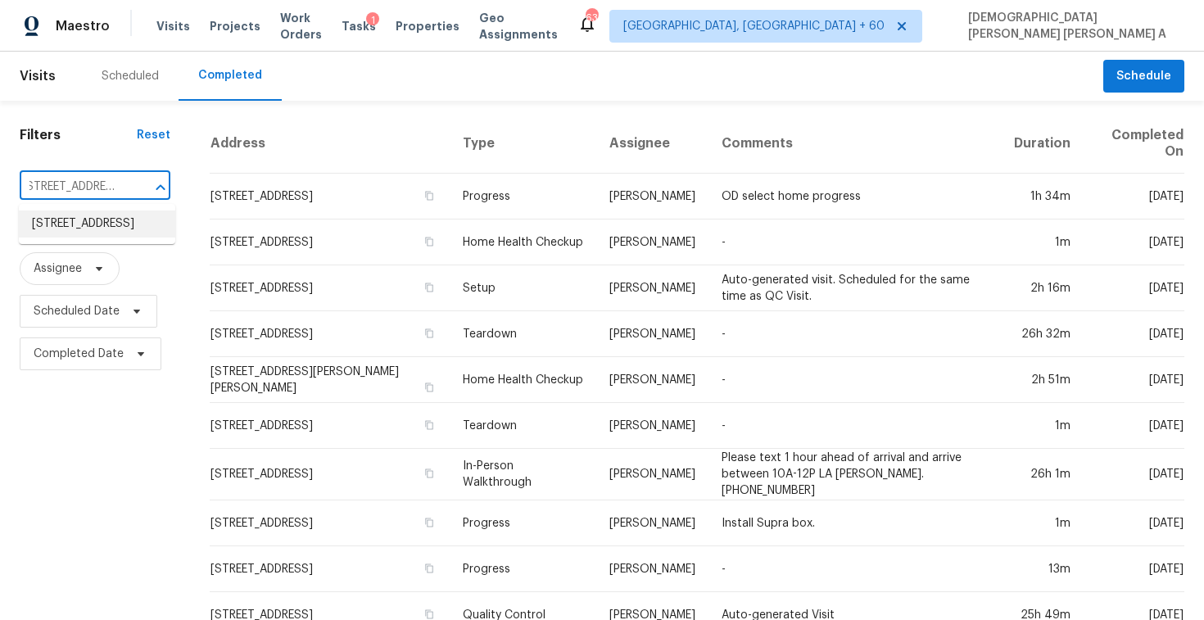
click at [144, 236] on li "1746 Glencairn Ln, Lewisville, TX 75067" at bounding box center [97, 223] width 156 height 27
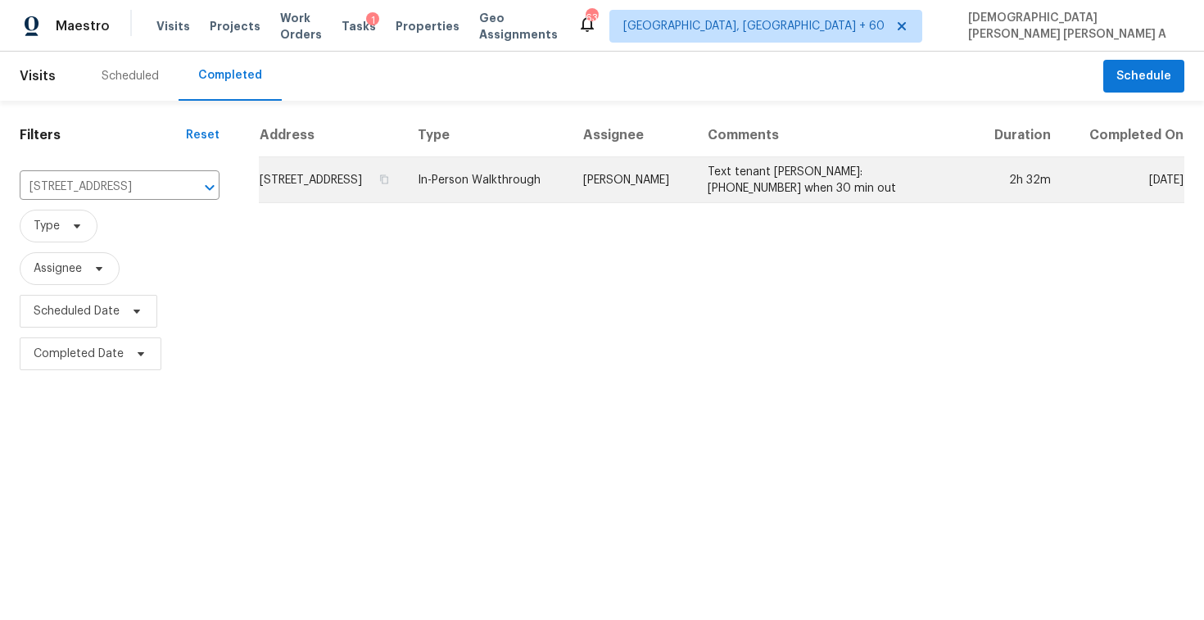
click at [694, 197] on td "Andrew Kempka" at bounding box center [632, 180] width 124 height 46
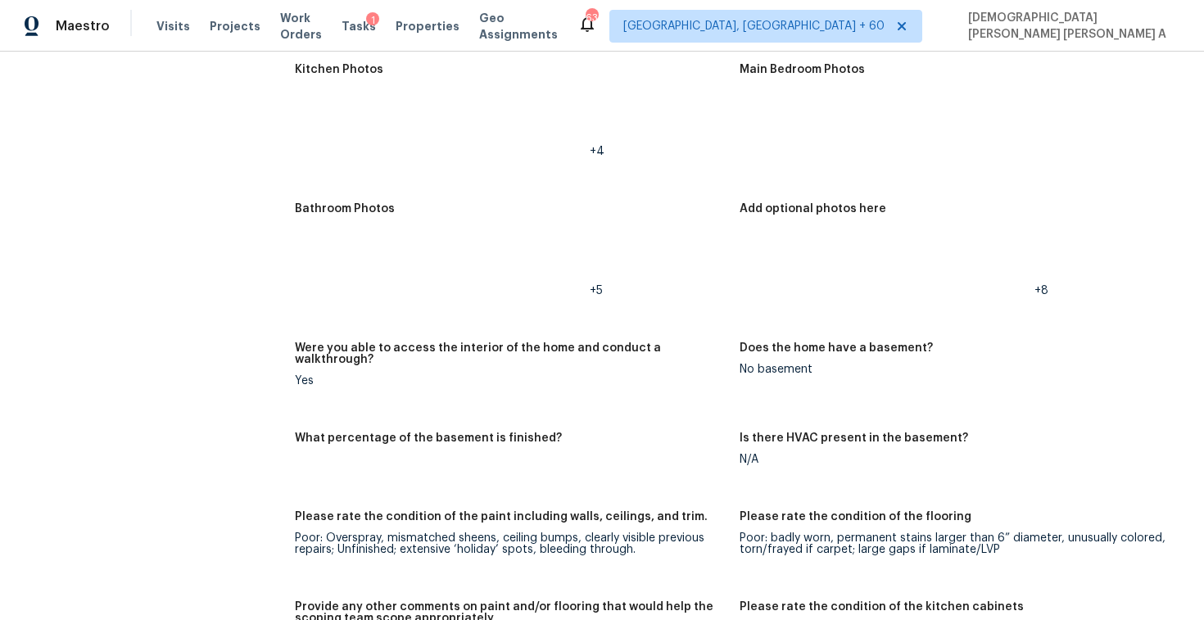
scroll to position [3152, 0]
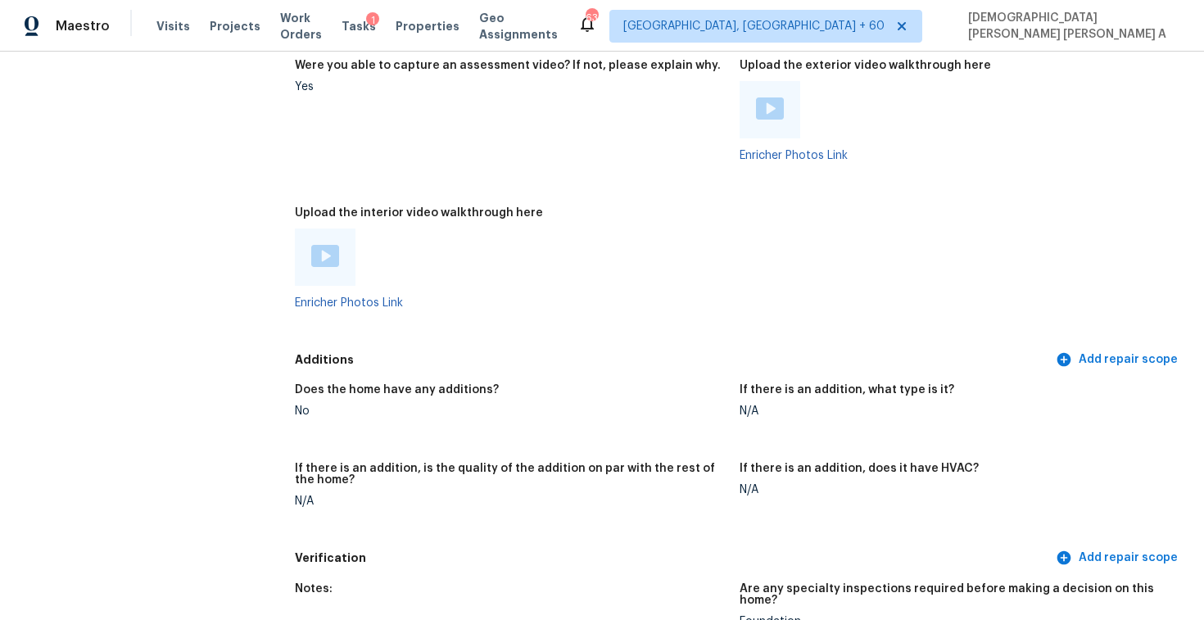
click at [327, 245] on img at bounding box center [325, 256] width 28 height 22
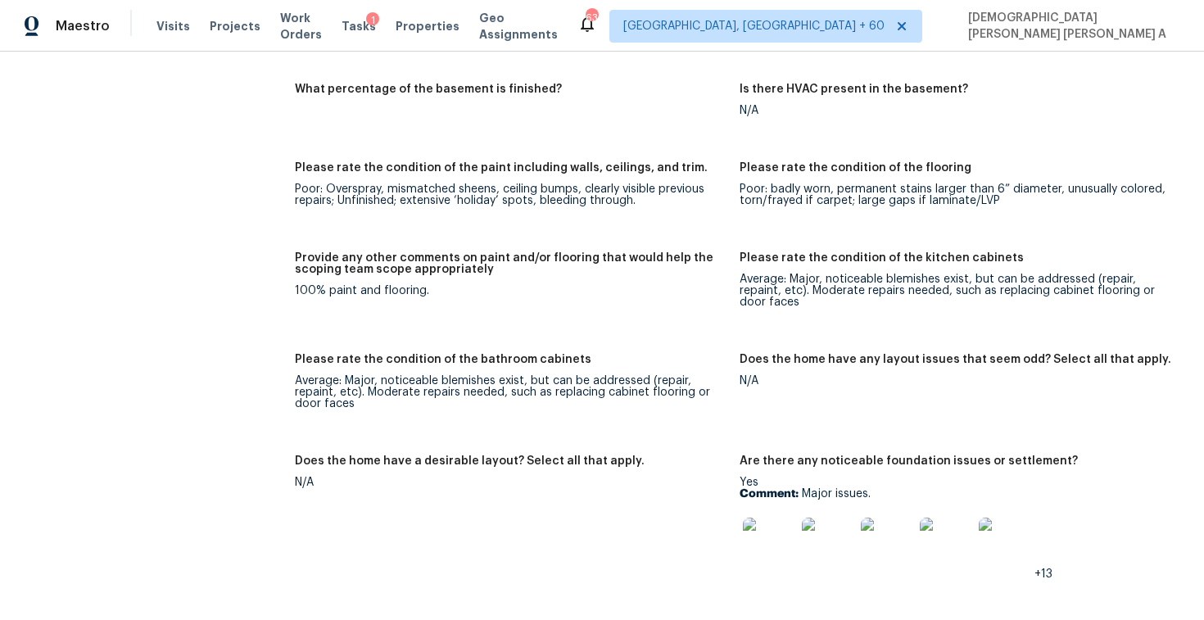
click at [781, 523] on img at bounding box center [769, 544] width 52 height 52
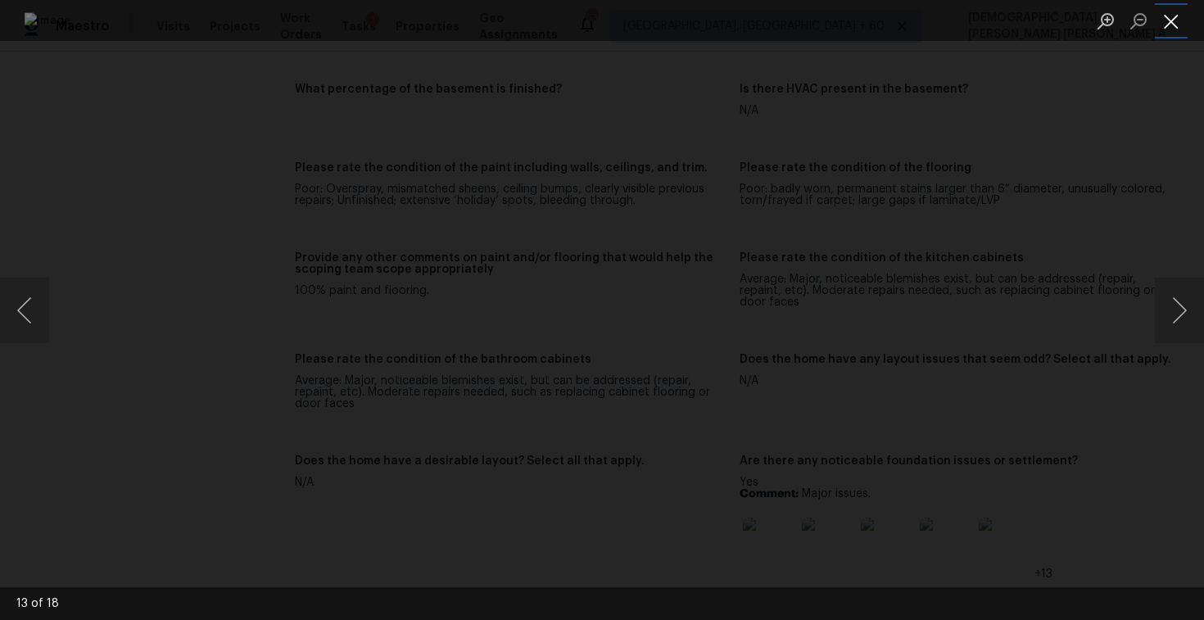
click at [1166, 25] on button "Close lightbox" at bounding box center [1171, 21] width 33 height 29
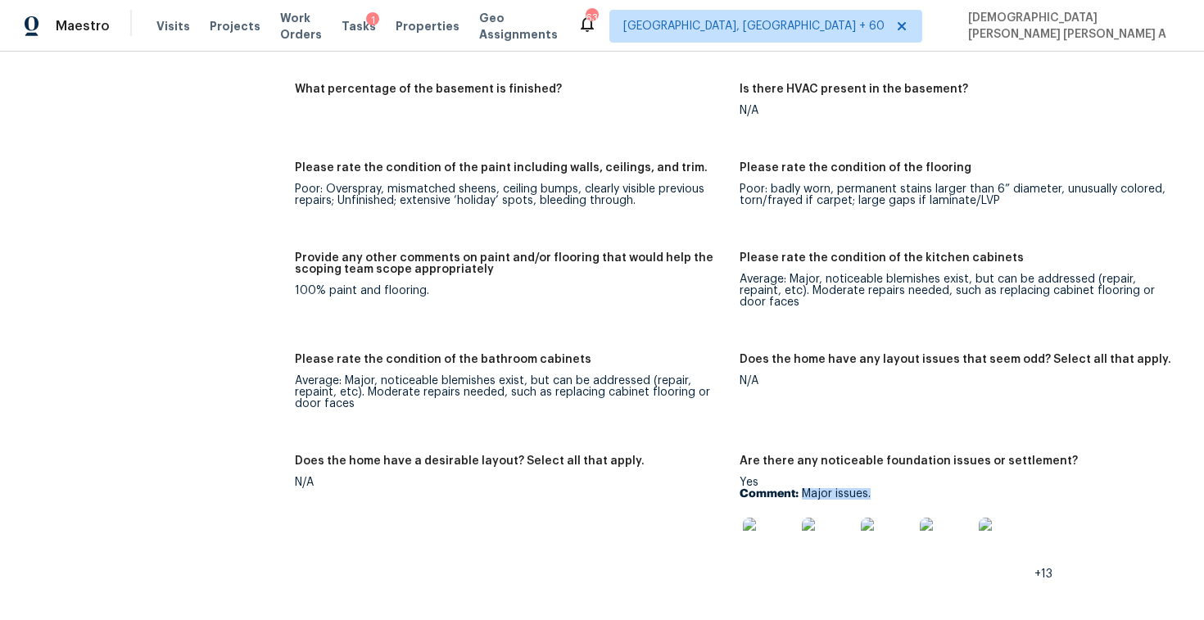
drag, startPoint x: 804, startPoint y: 471, endPoint x: 882, endPoint y: 468, distance: 77.8
click at [882, 488] on p "Comment: Major issues." at bounding box center [956, 493] width 432 height 11
copy p "Major issues."
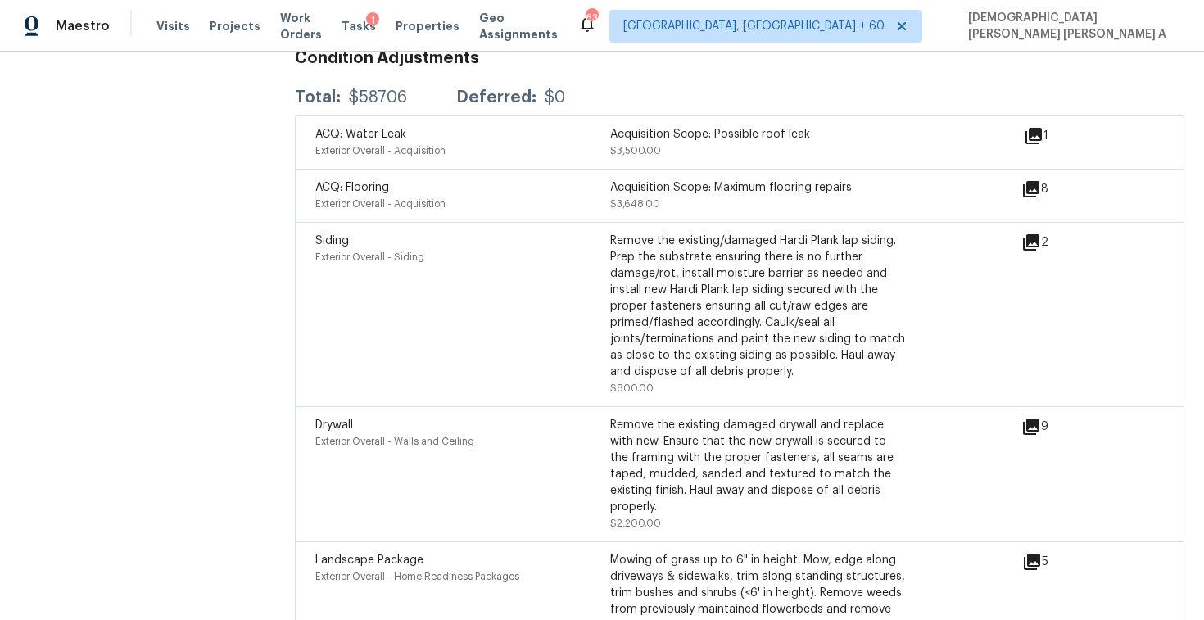
scroll to position [3971, 0]
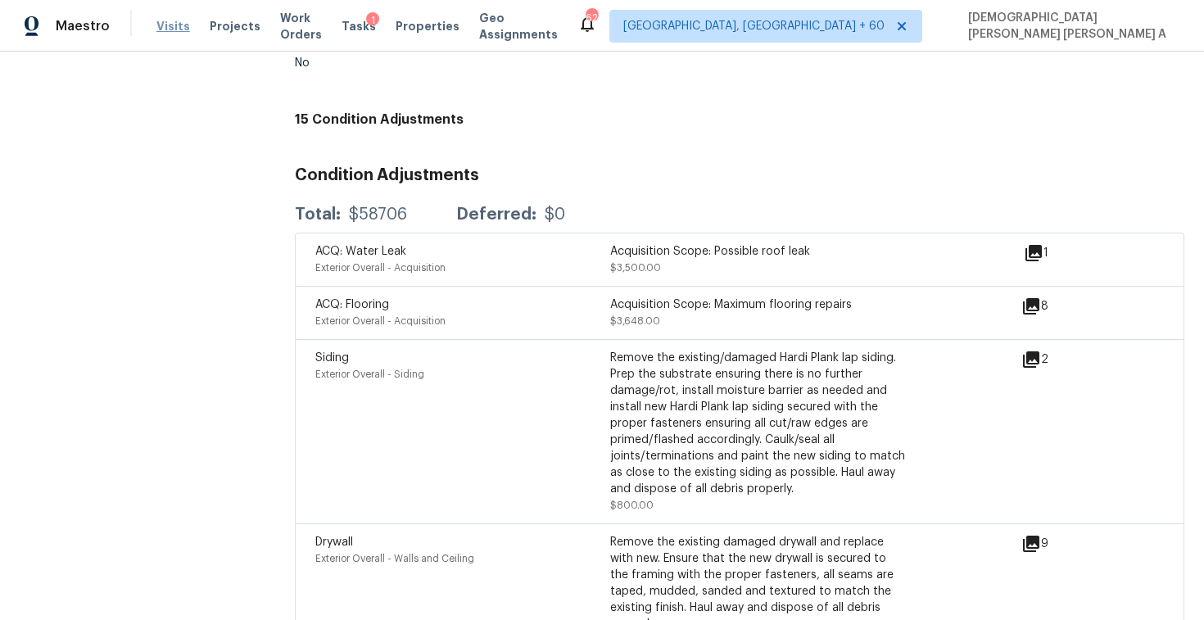
click at [169, 22] on span "Visits" at bounding box center [173, 26] width 34 height 16
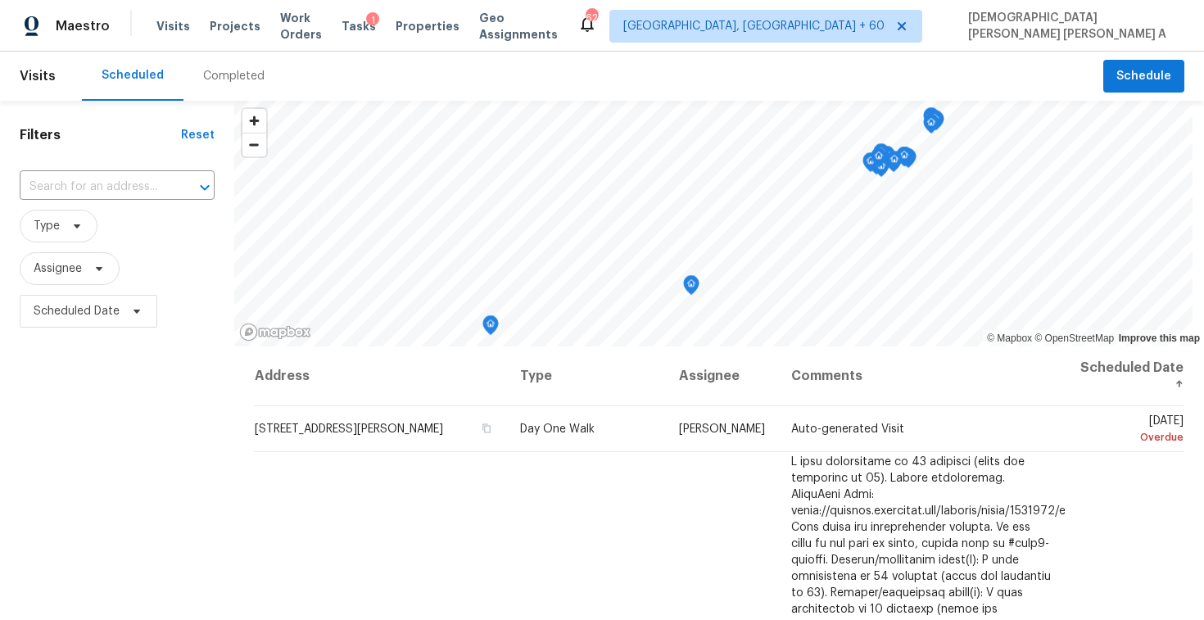
click at [223, 91] on div "Completed" at bounding box center [233, 76] width 101 height 49
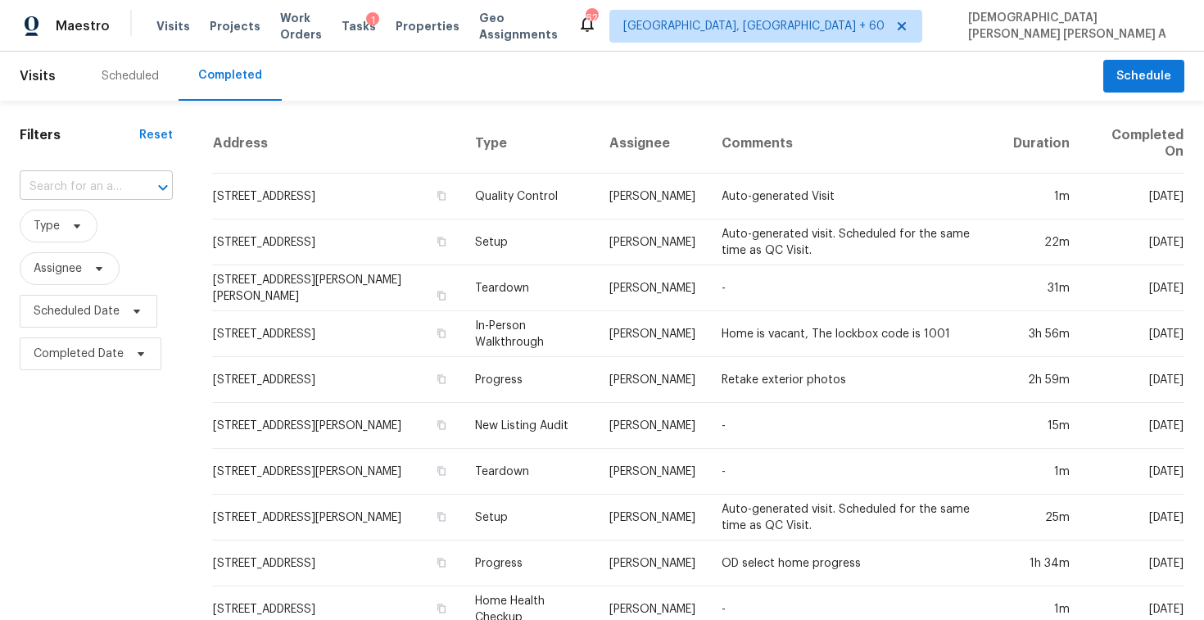
click at [114, 184] on input "text" at bounding box center [73, 186] width 107 height 25
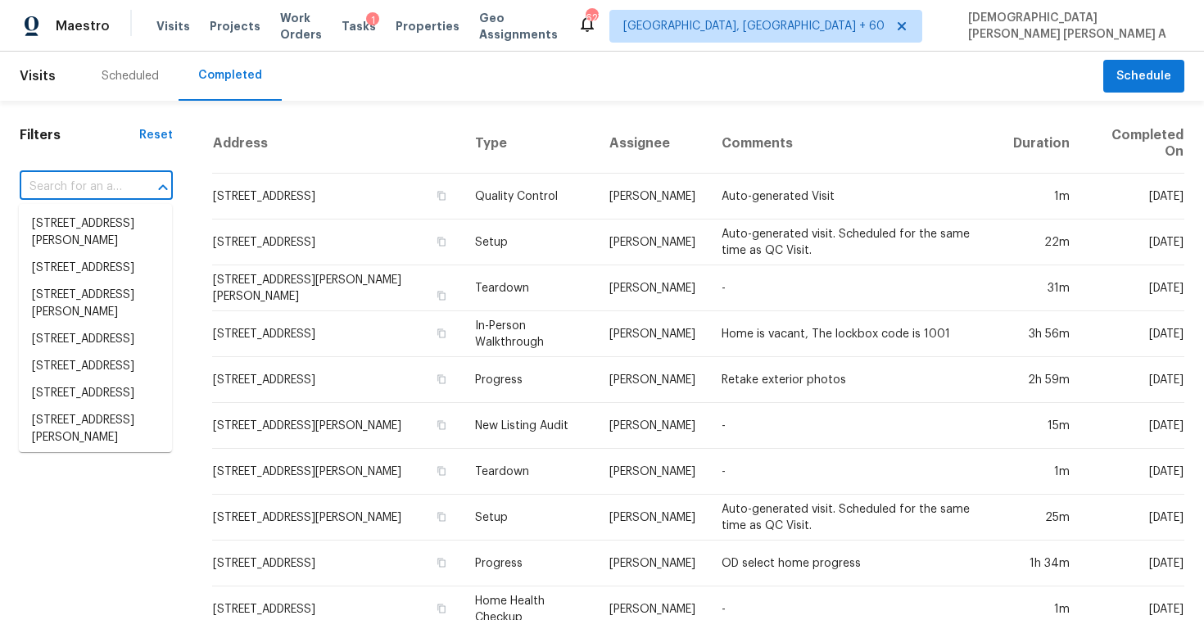
paste input "1805 Manitoba Ct, Kissimmee, FL 34759"
type input "1805 Manitoba Ct, Kissimmee, FL 34759"
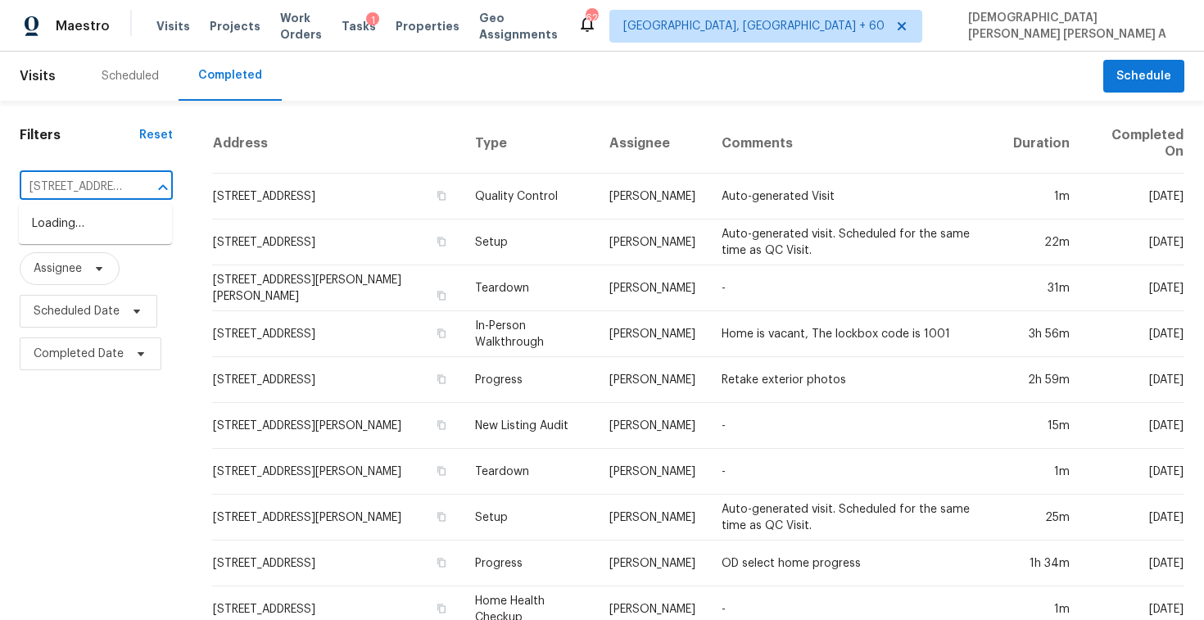
scroll to position [0, 116]
click at [105, 227] on li "1805 Manitoba Ct, Kissimmee, FL 34759" at bounding box center [95, 223] width 153 height 27
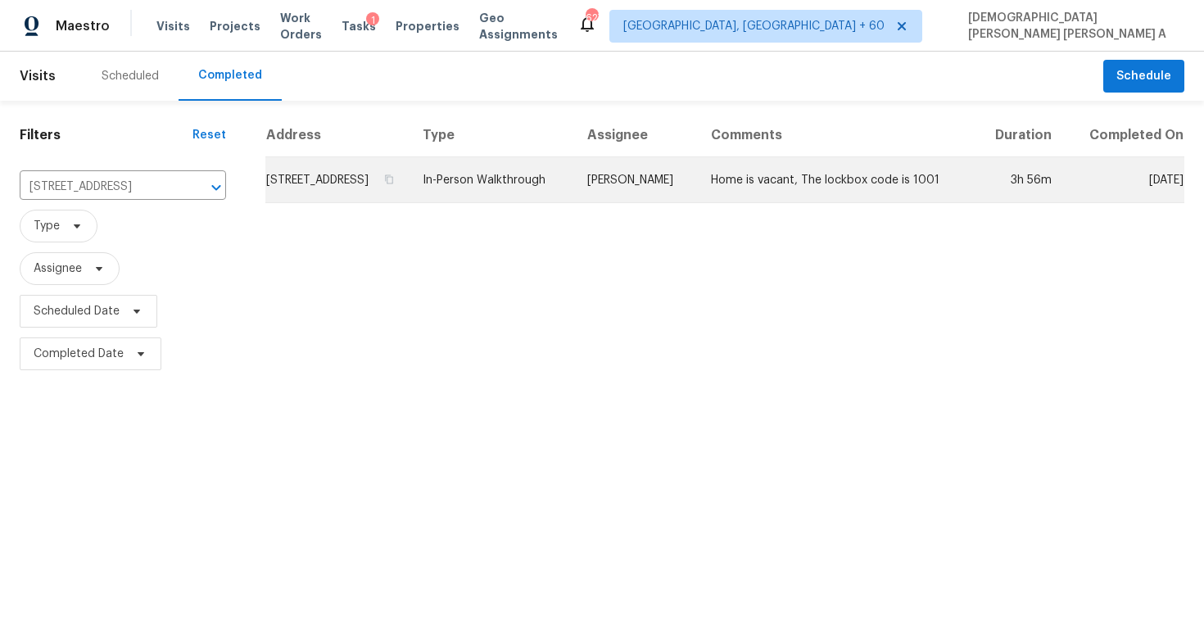
click at [636, 199] on td "[PERSON_NAME]" at bounding box center [636, 180] width 124 height 46
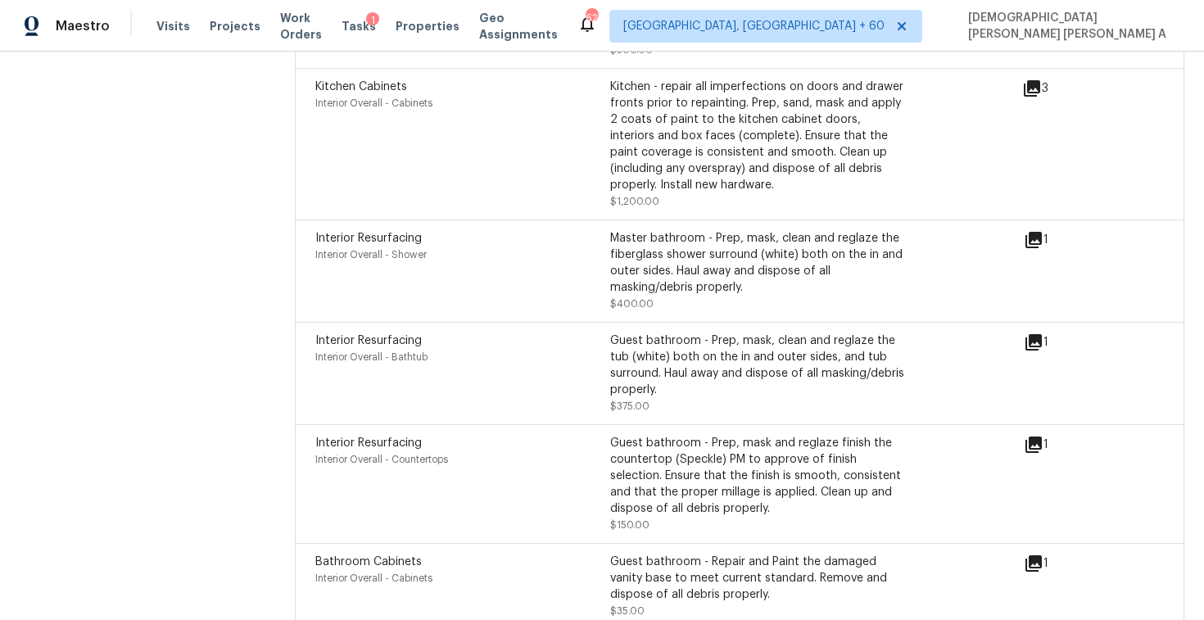
scroll to position [4423, 0]
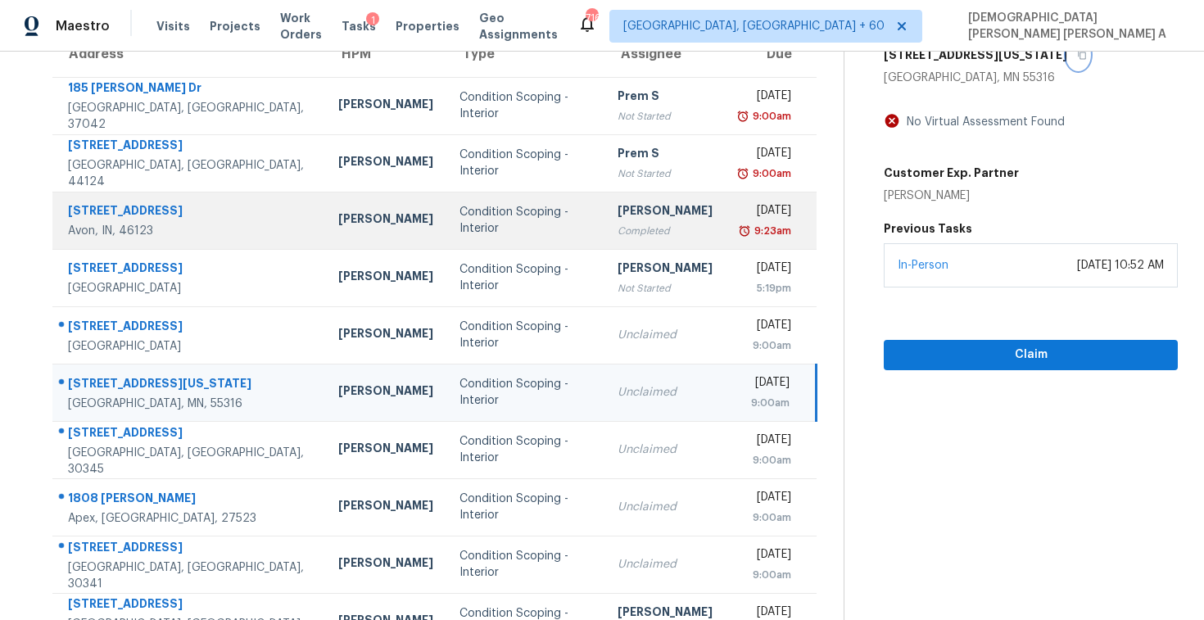
scroll to position [233, 0]
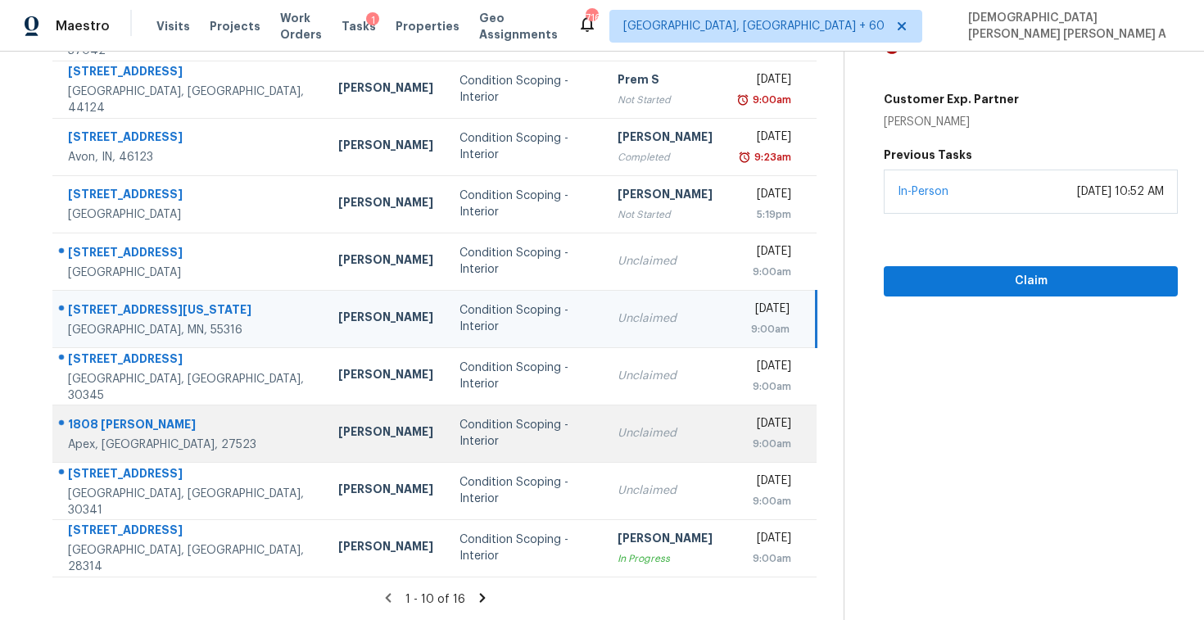
click at [530, 441] on td "Condition Scoping - Interior" at bounding box center [525, 433] width 158 height 57
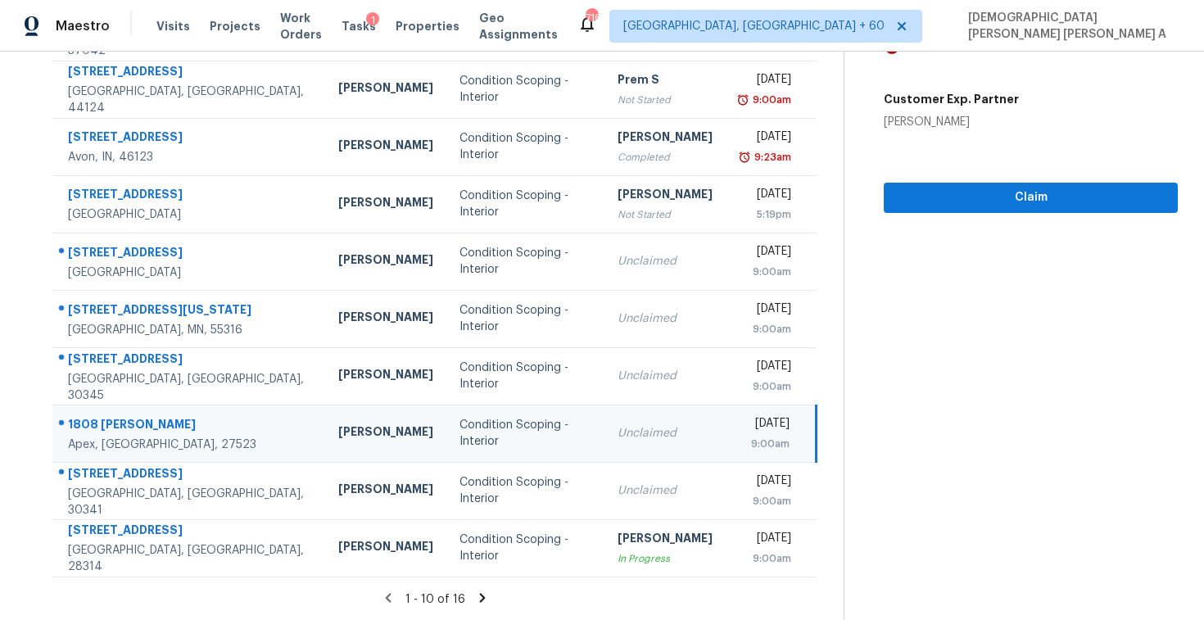
scroll to position [38, 0]
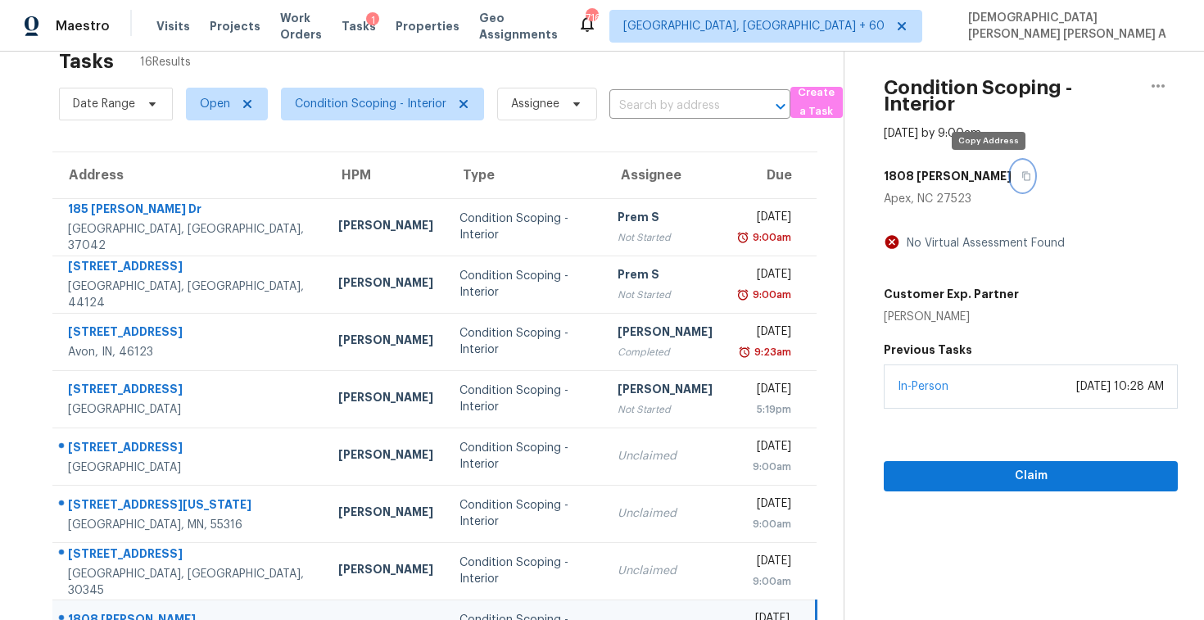
click at [1021, 177] on icon "button" at bounding box center [1026, 176] width 10 height 10
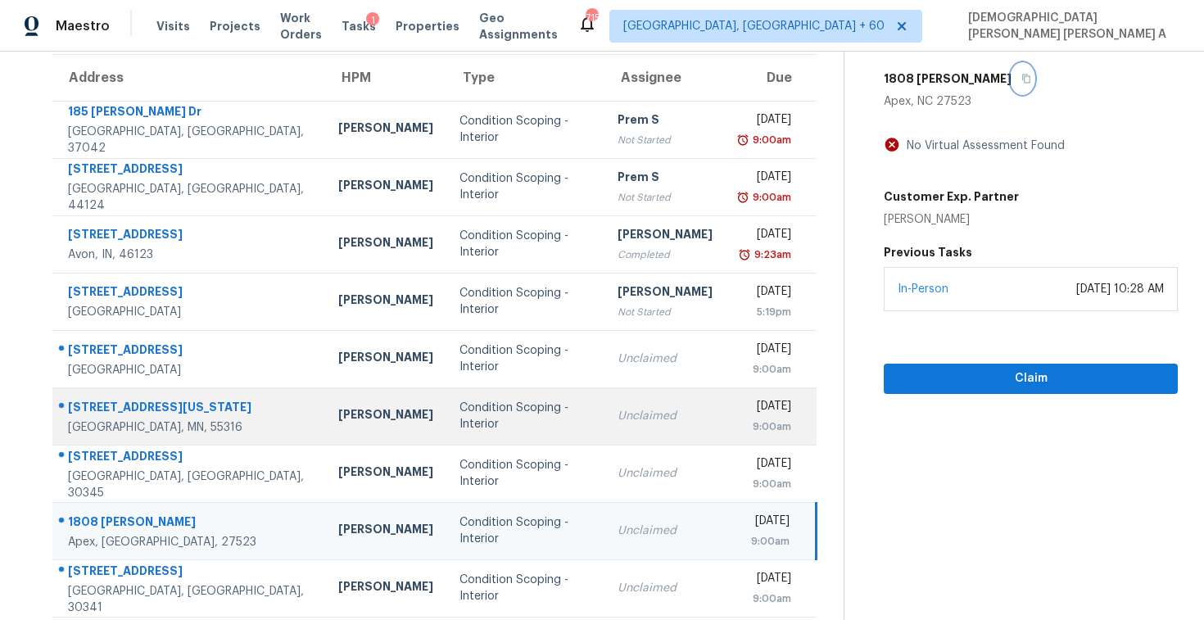
scroll to position [219, 0]
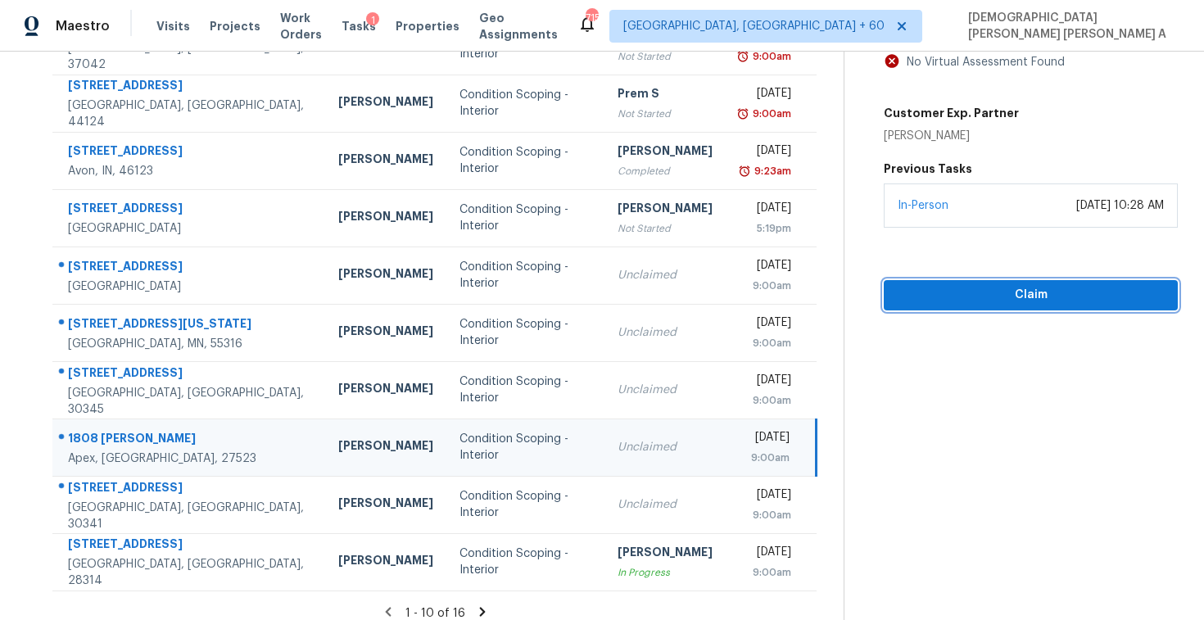
click at [961, 296] on span "Claim" at bounding box center [1031, 295] width 268 height 20
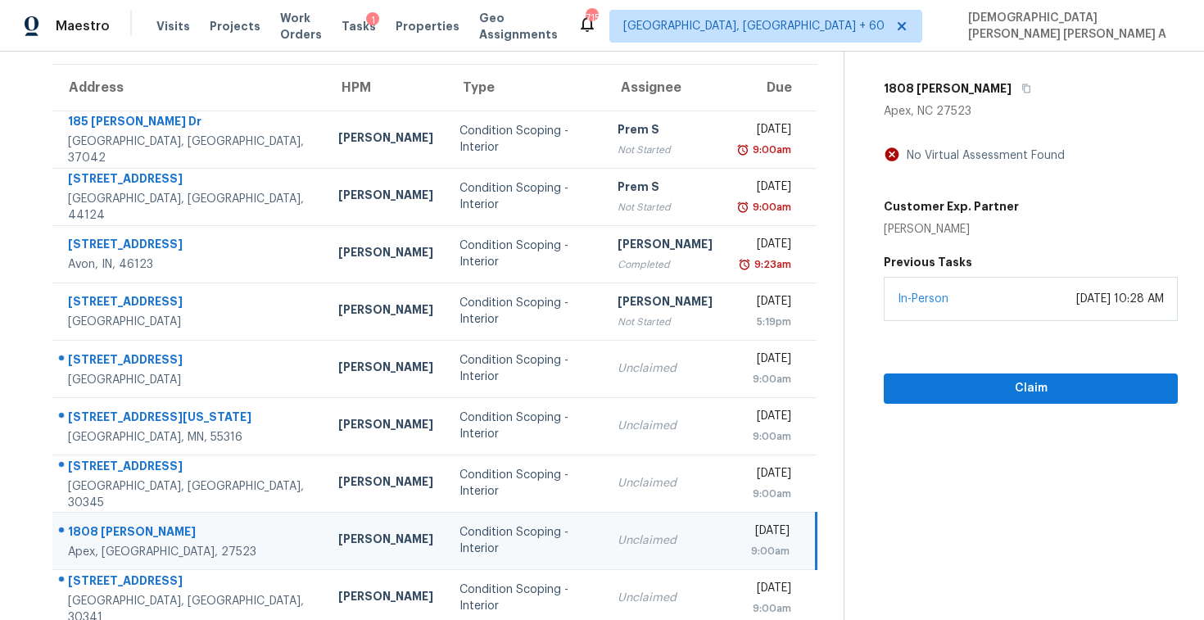
scroll to position [14, 0]
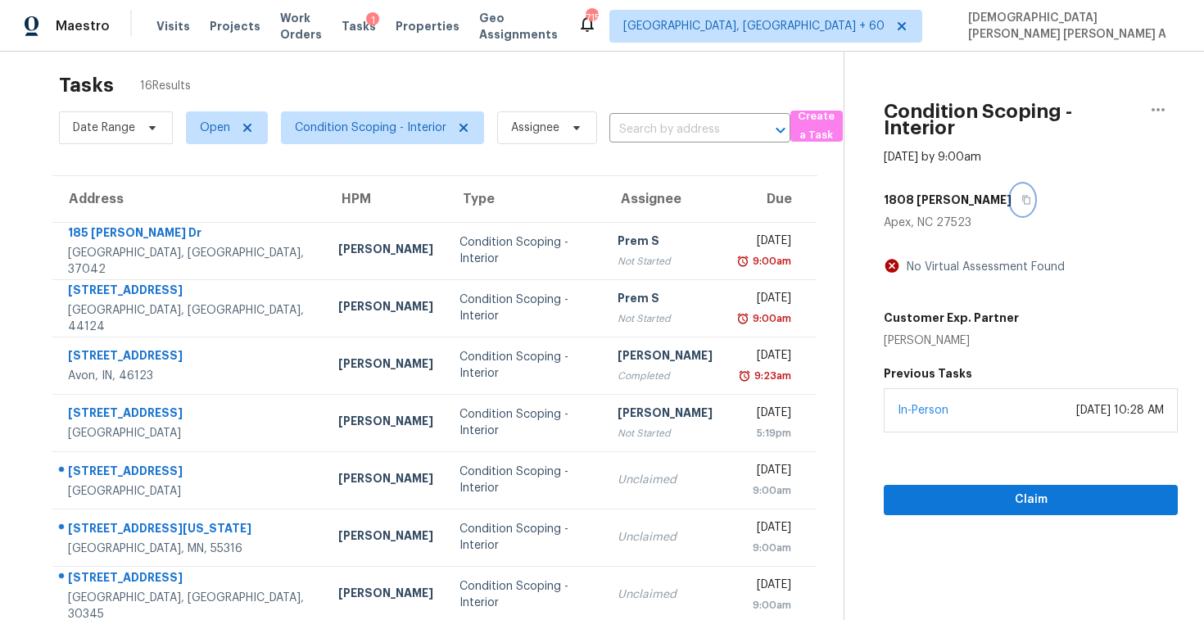
click at [1021, 197] on icon "button" at bounding box center [1026, 200] width 10 height 10
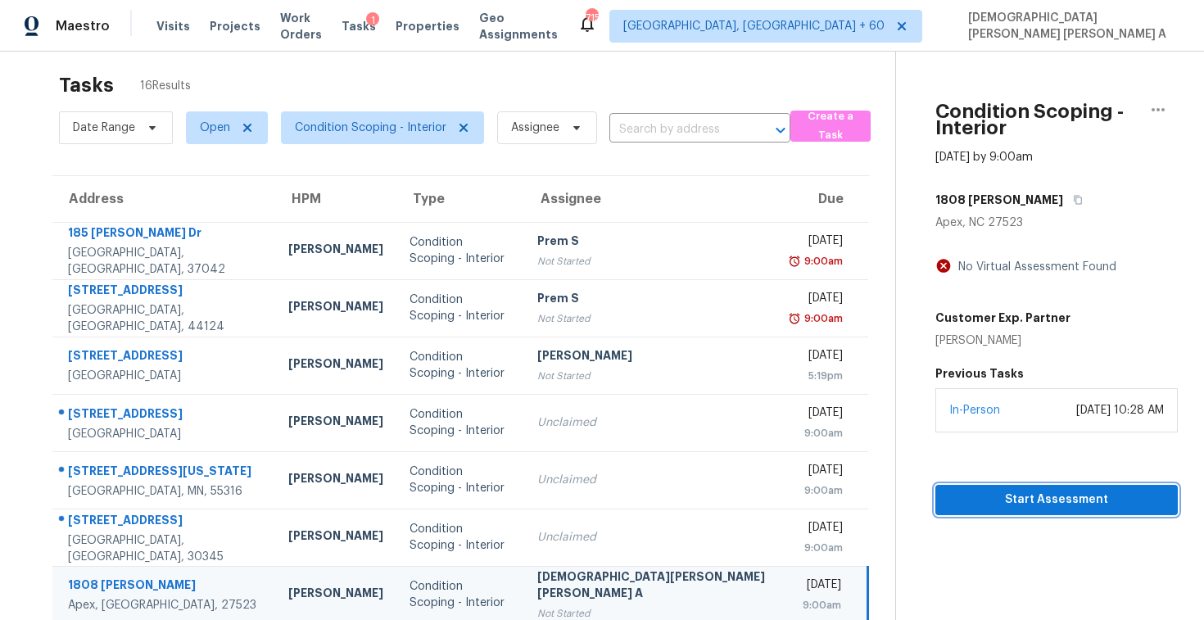
click at [948, 505] on span "Start Assessment" at bounding box center [1056, 500] width 216 height 20
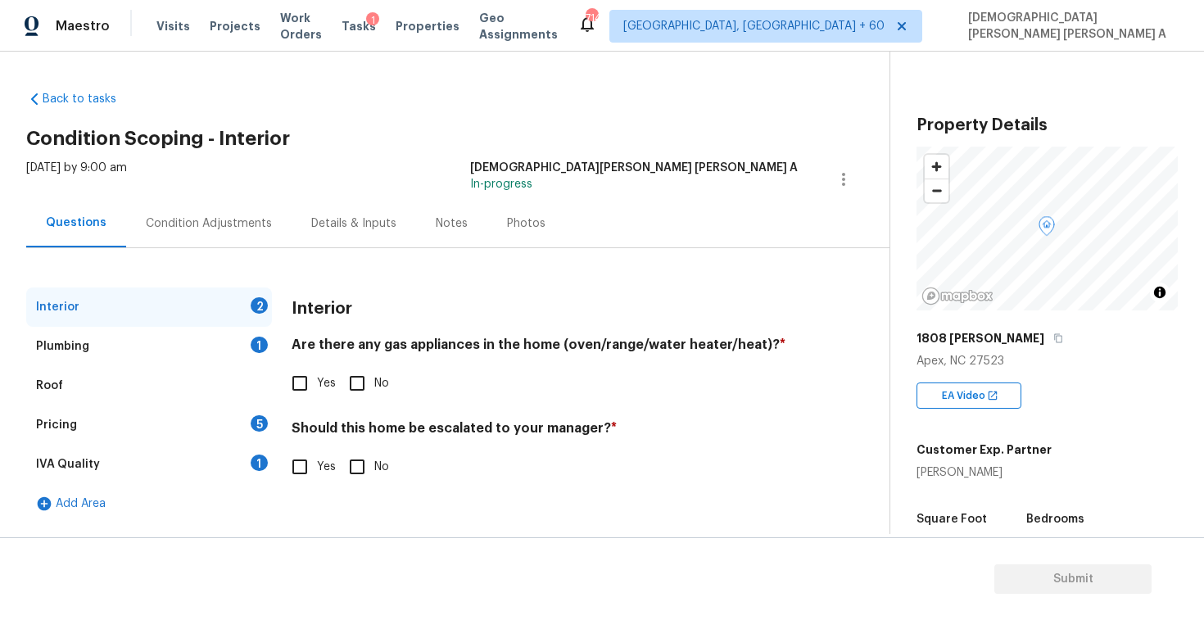
click at [431, 149] on div "Back to tasks Condition Scoping - Interior Thu, Sep 25 2025 by 9:00 am Mohamed …" at bounding box center [457, 303] width 863 height 450
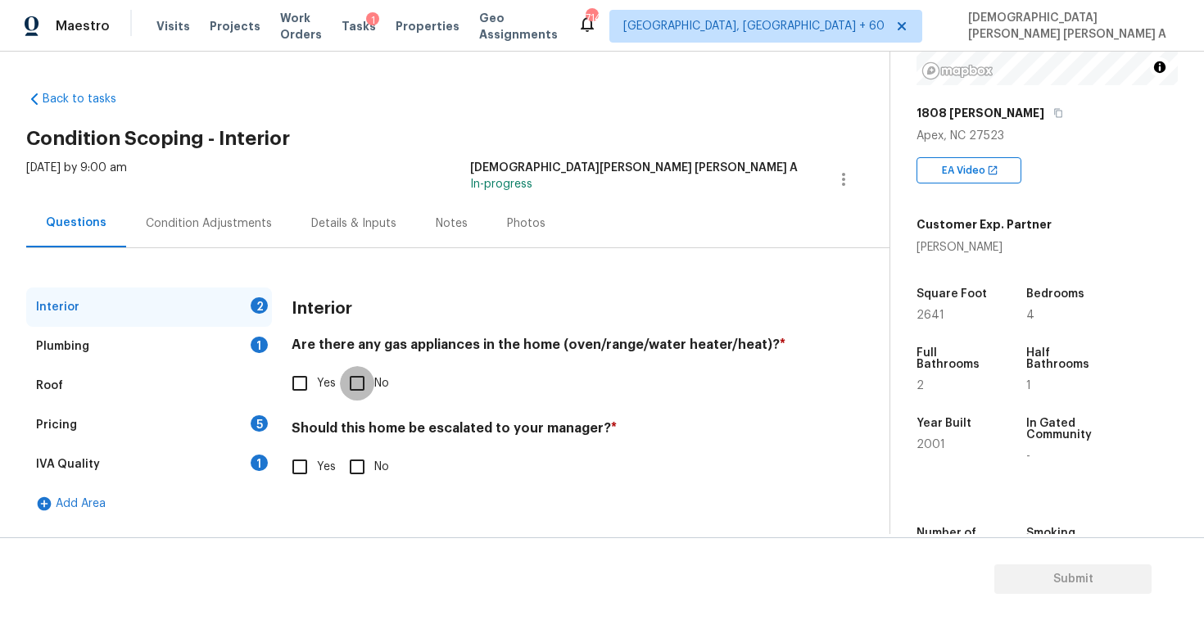
click at [365, 378] on input "No" at bounding box center [357, 383] width 34 height 34
checkbox input "true"
click at [363, 470] on input "No" at bounding box center [357, 467] width 34 height 34
checkbox input "true"
click at [251, 349] on div "Plumbing 1" at bounding box center [149, 346] width 246 height 39
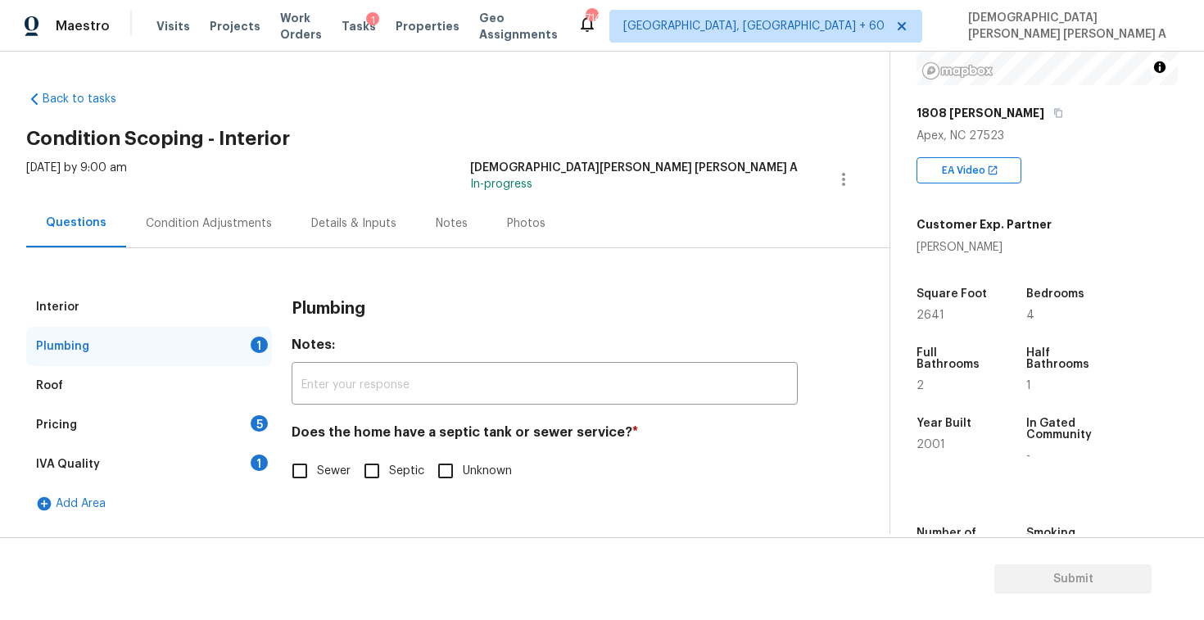
click at [308, 473] on input "Sewer" at bounding box center [300, 471] width 34 height 34
checkbox input "true"
click at [192, 425] on div "Pricing 5" at bounding box center [149, 424] width 246 height 39
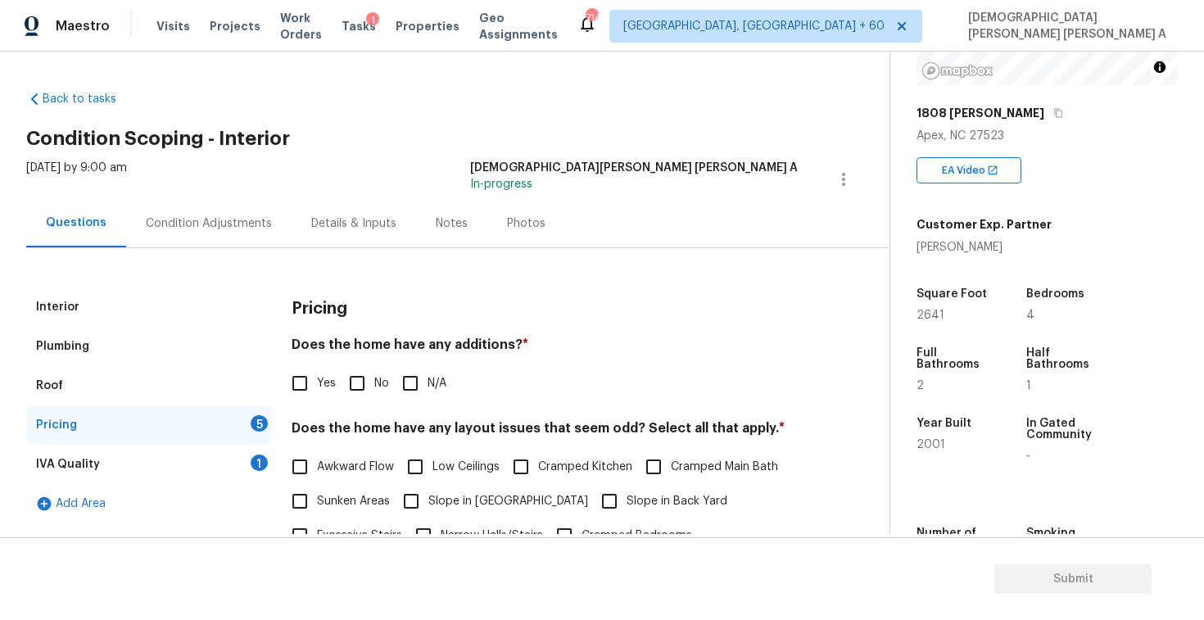
click at [350, 391] on input "No" at bounding box center [357, 383] width 34 height 34
checkbox input "true"
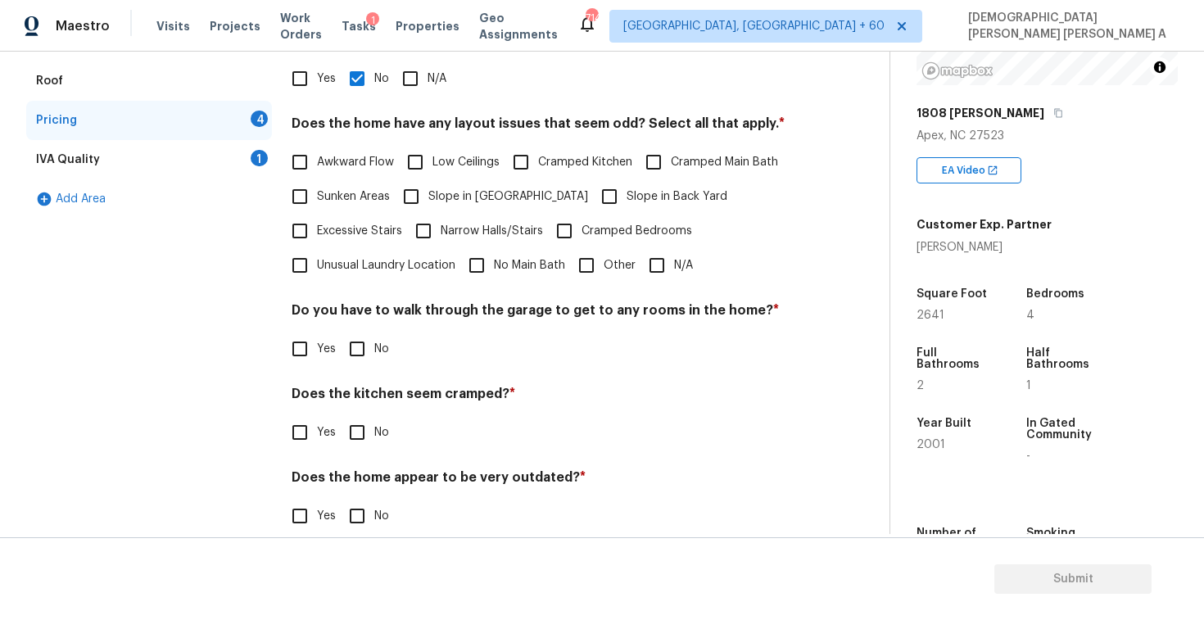
click at [656, 261] on input "N/A" at bounding box center [657, 265] width 34 height 34
checkbox input "true"
click at [348, 354] on input "No" at bounding box center [357, 349] width 34 height 34
checkbox input "true"
click at [356, 436] on input "No" at bounding box center [357, 432] width 34 height 34
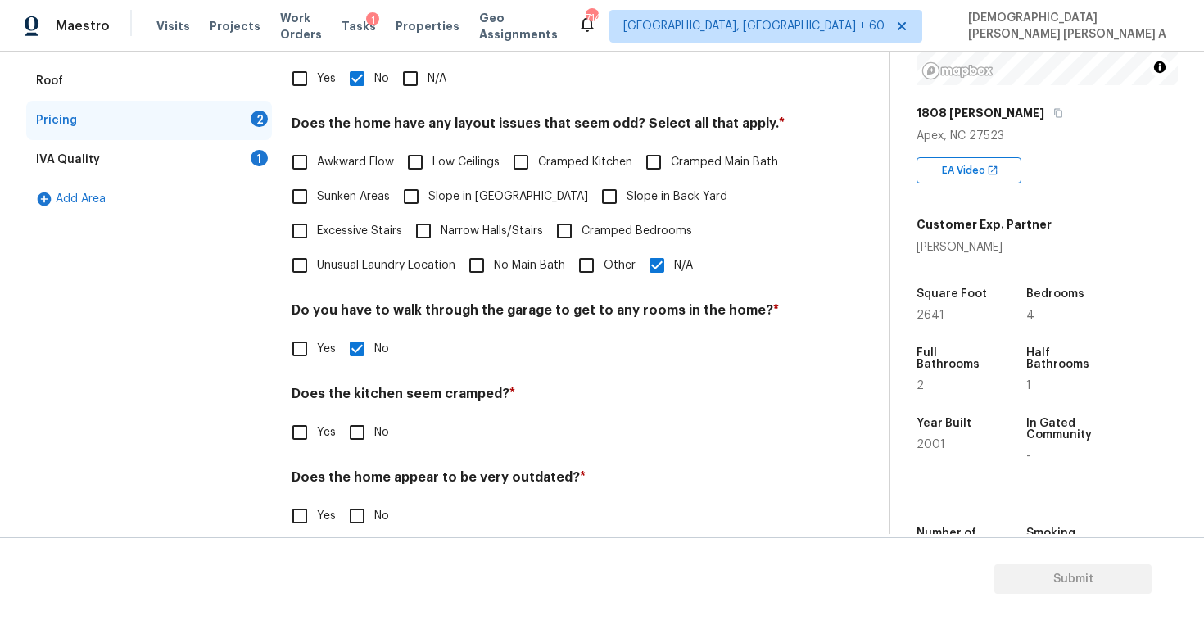
checkbox input "true"
click at [356, 527] on input "No" at bounding box center [357, 517] width 34 height 34
checkbox input "true"
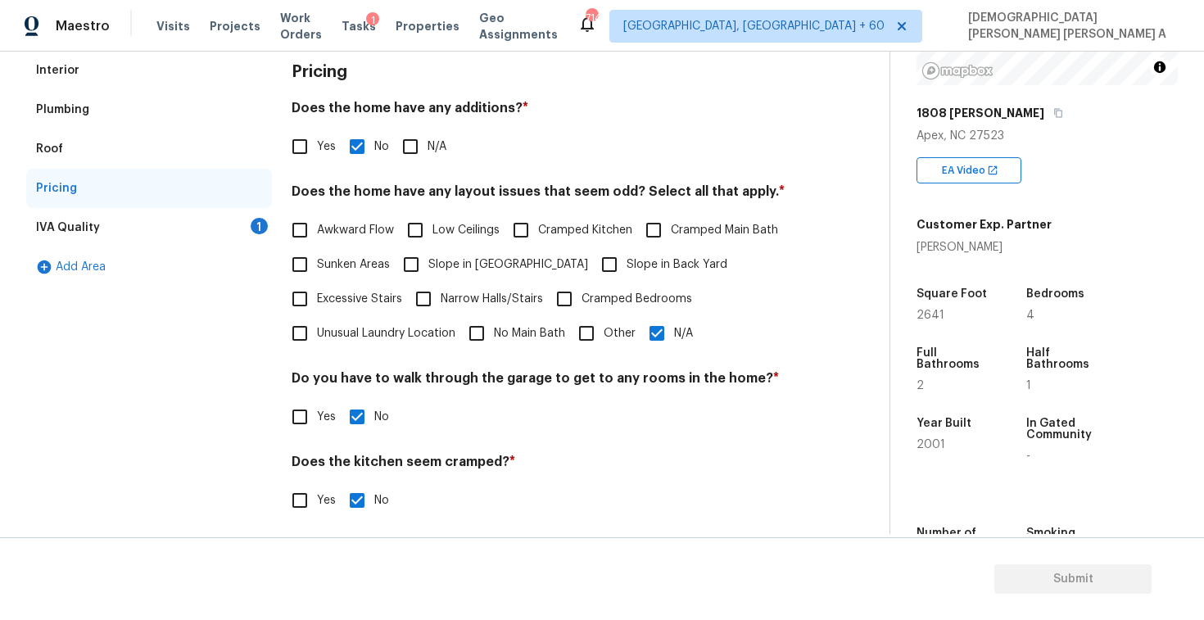
scroll to position [201, 0]
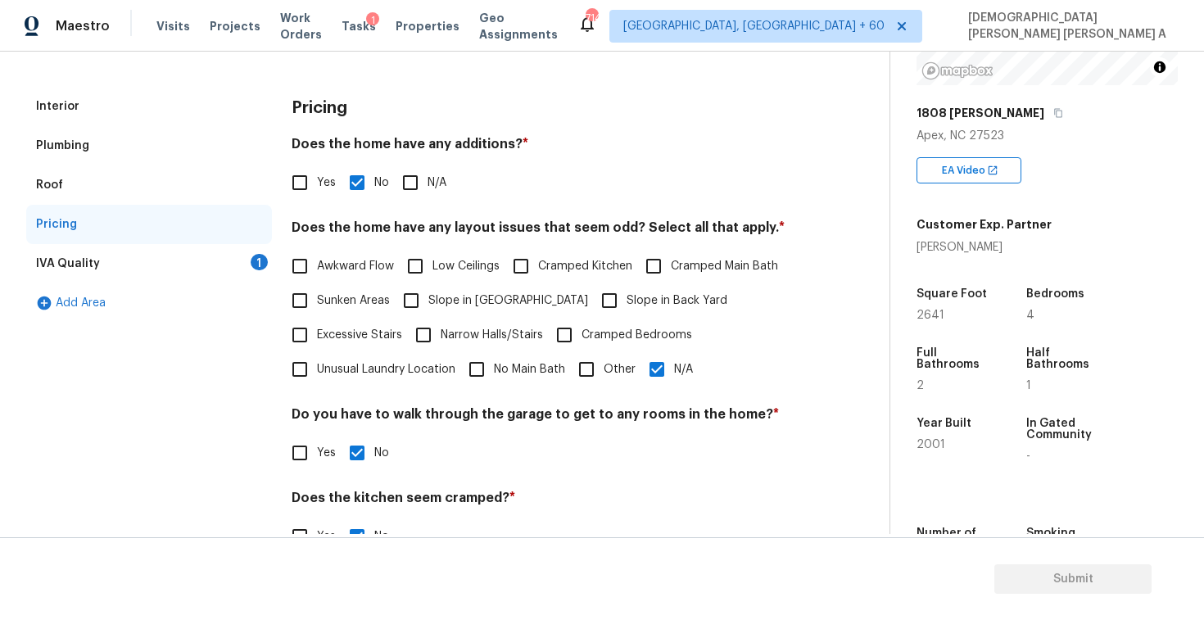
click at [235, 275] on div "IVA Quality 1" at bounding box center [149, 263] width 246 height 39
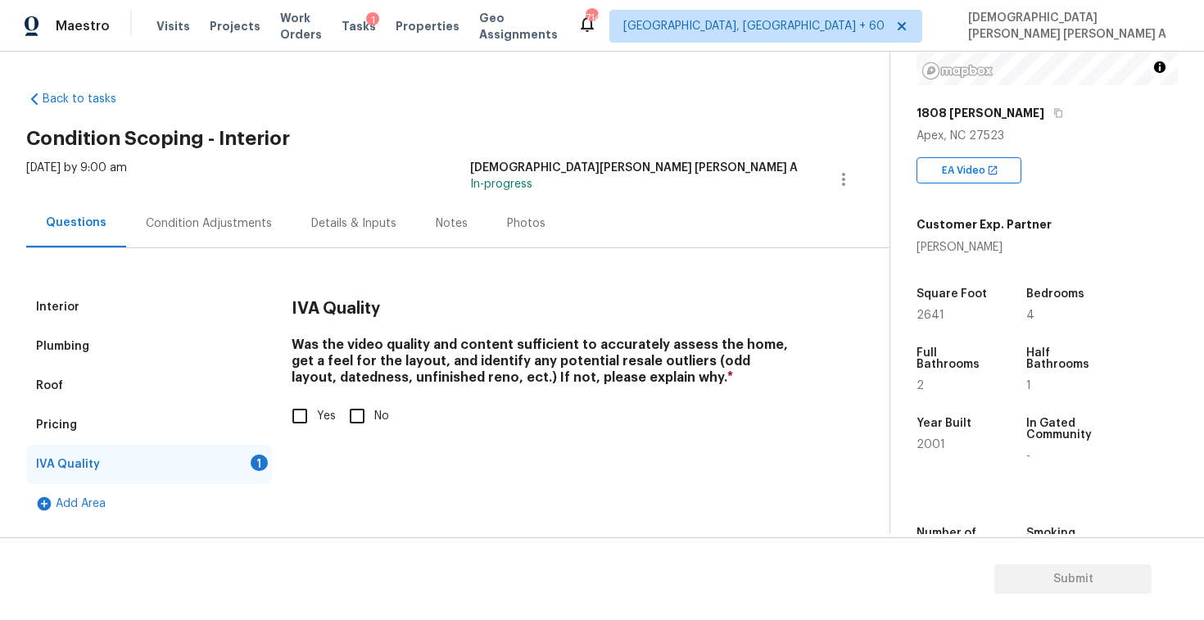
scroll to position [0, 0]
click at [305, 423] on input "Yes" at bounding box center [300, 416] width 34 height 34
checkbox input "true"
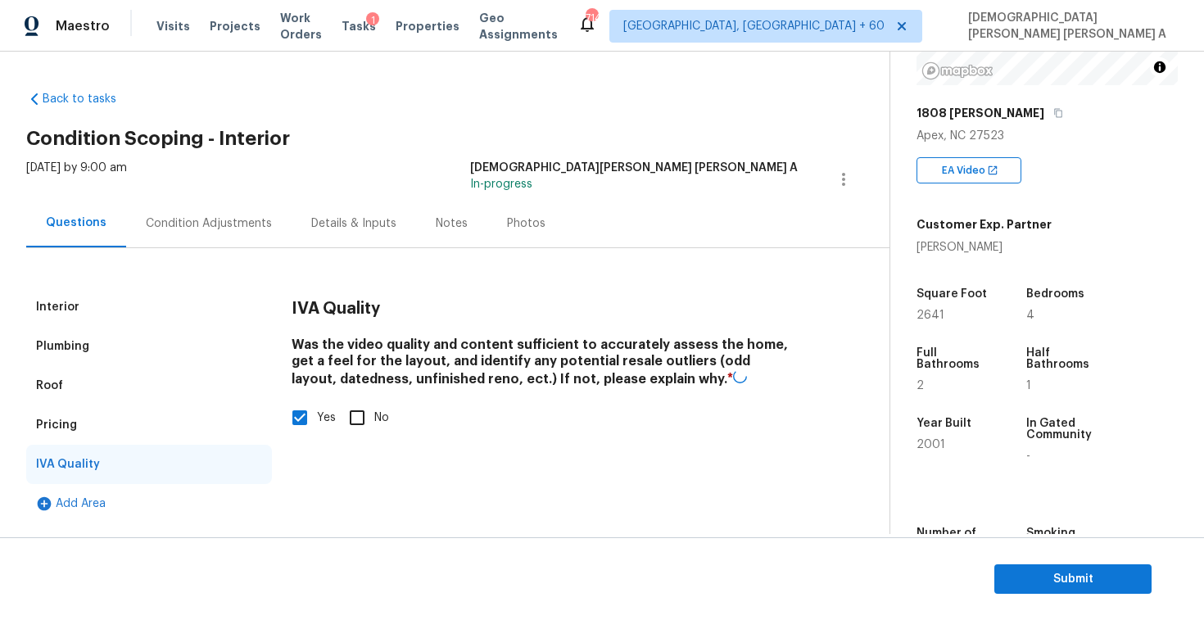
click at [204, 206] on div "Condition Adjustments" at bounding box center [208, 223] width 165 height 48
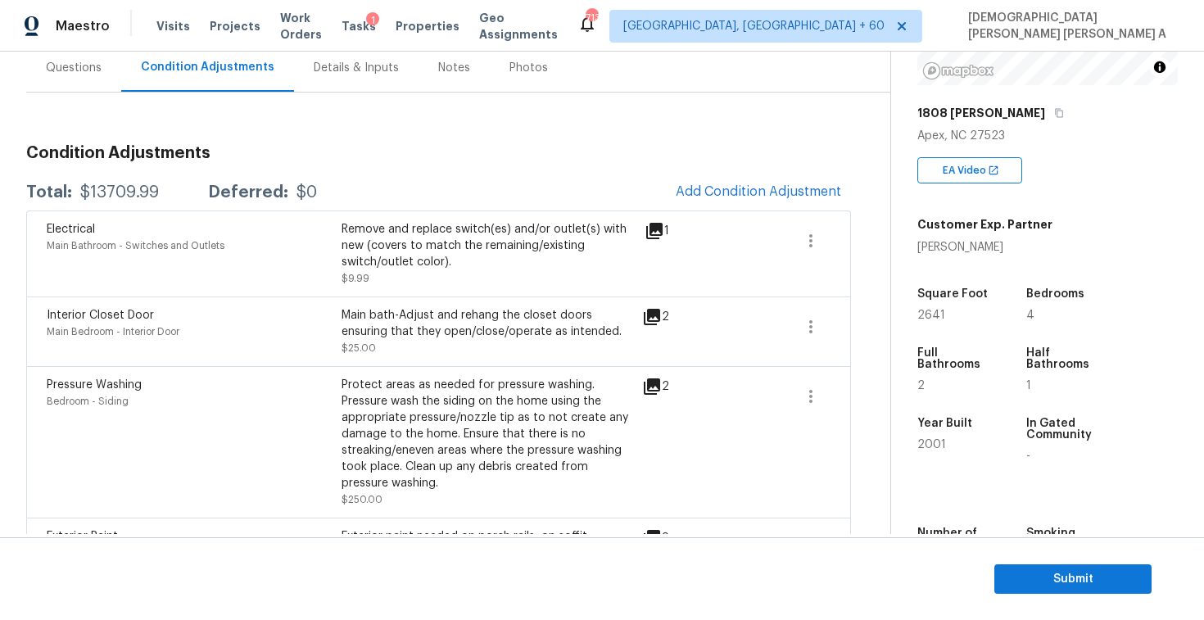
scroll to position [127, 0]
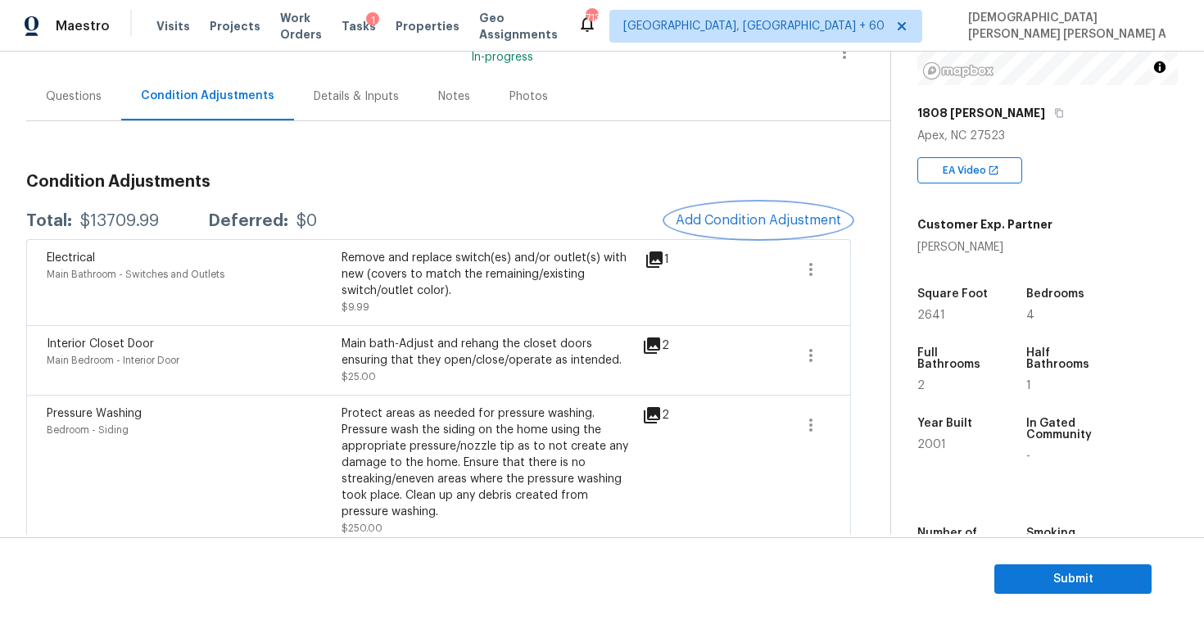
click at [757, 218] on span "Add Condition Adjustment" at bounding box center [758, 220] width 165 height 15
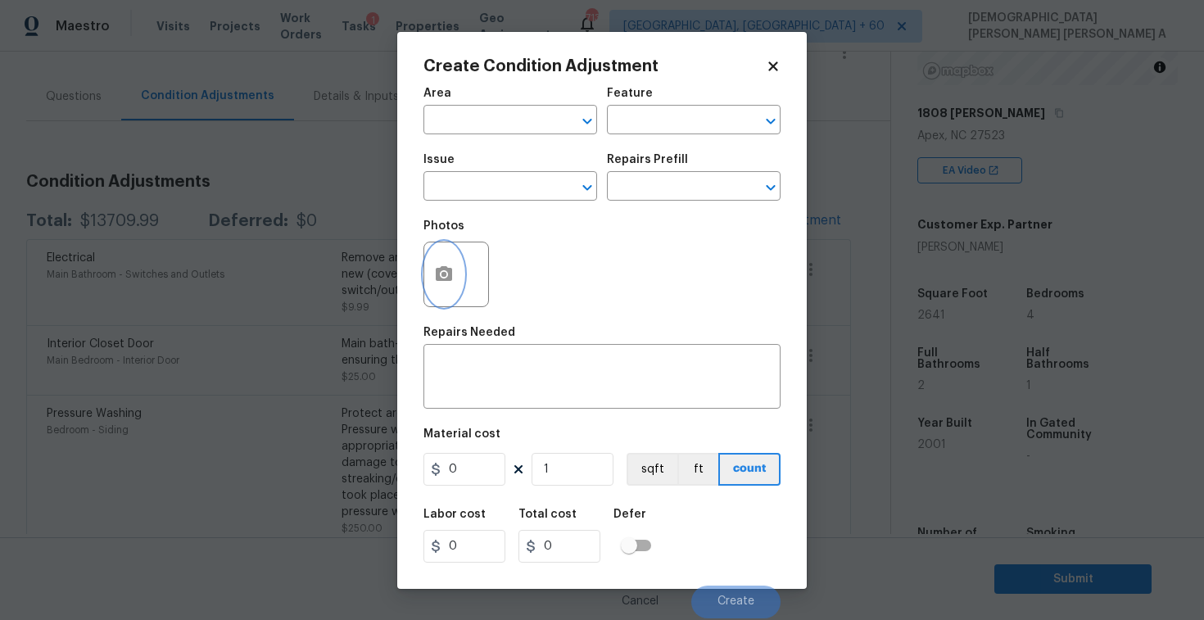
click at [429, 265] on button "button" at bounding box center [443, 274] width 39 height 64
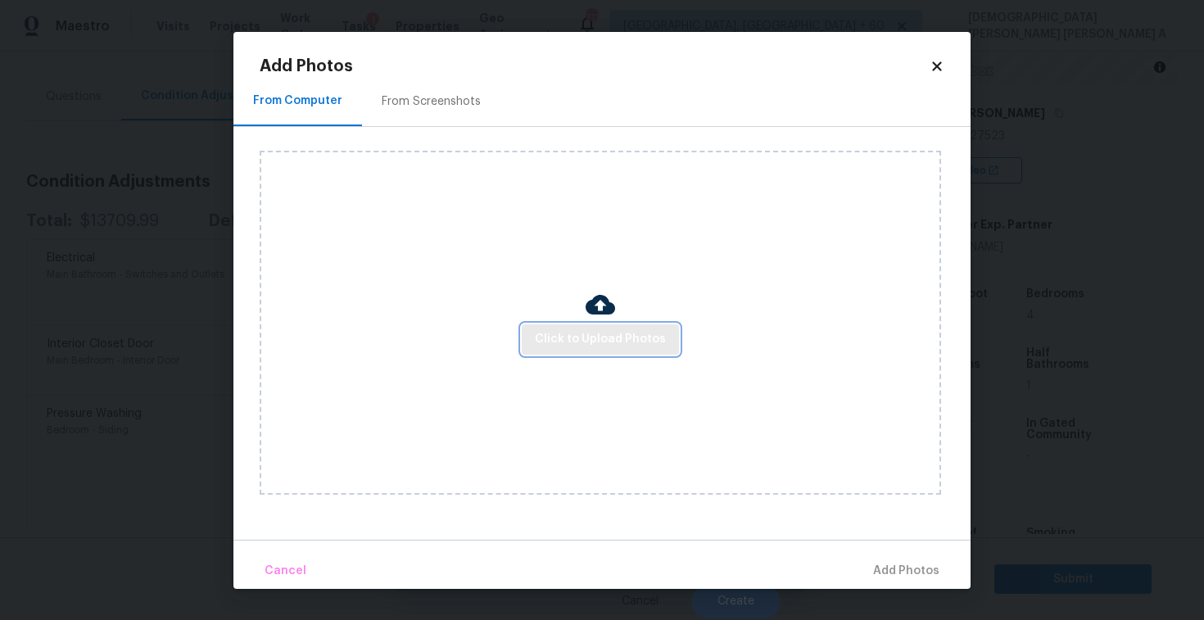
click at [583, 342] on span "Click to Upload Photos" at bounding box center [600, 339] width 131 height 20
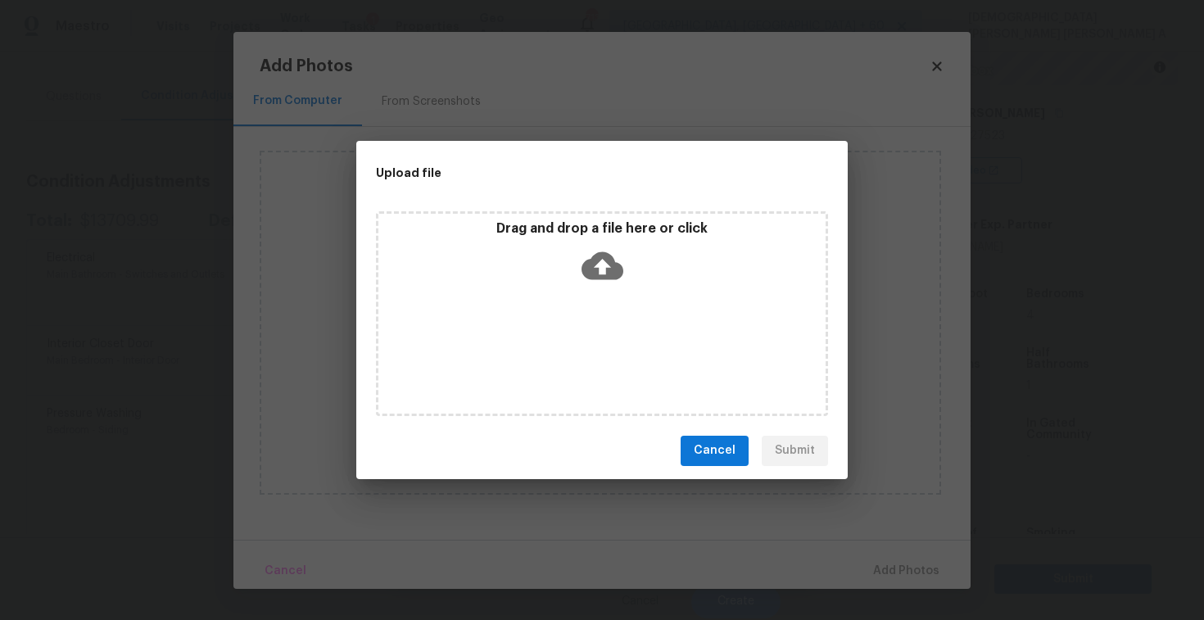
click at [604, 224] on p "Drag and drop a file here or click" at bounding box center [601, 228] width 447 height 17
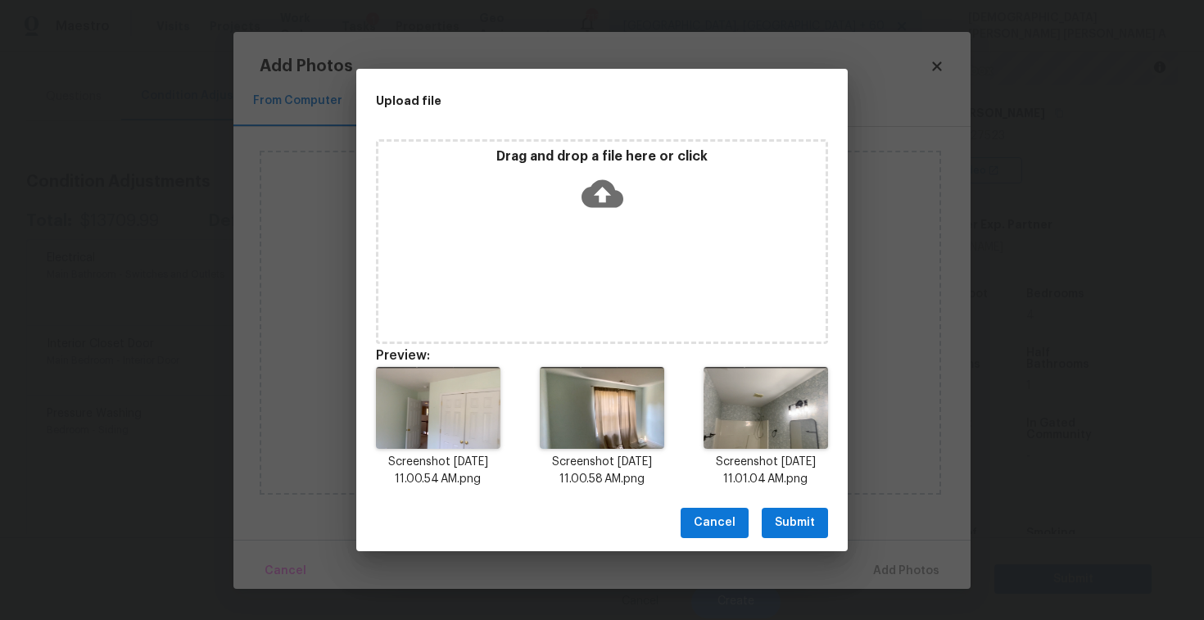
click at [788, 516] on span "Submit" at bounding box center [795, 523] width 40 height 20
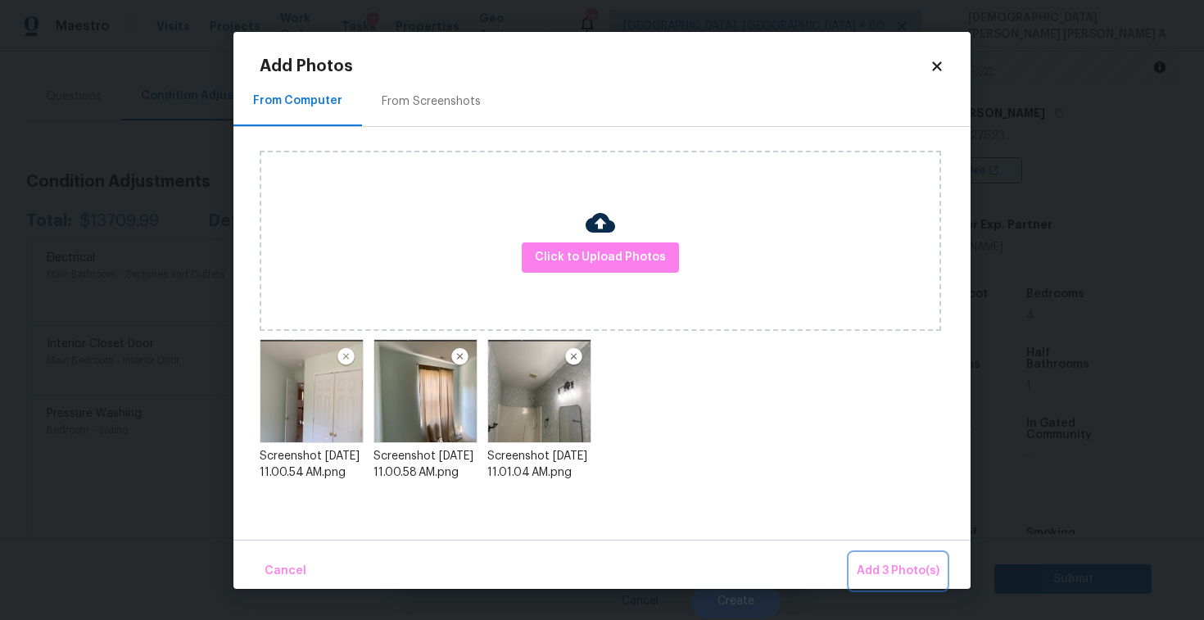
click at [912, 576] on span "Add 3 Photo(s)" at bounding box center [898, 571] width 83 height 20
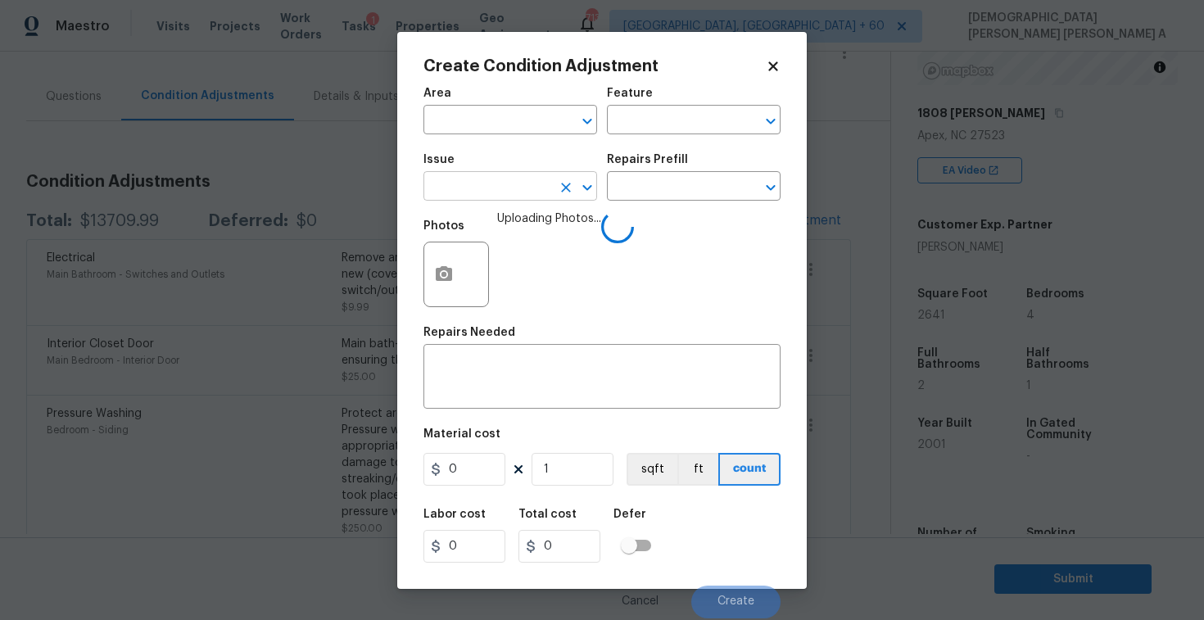
click at [507, 176] on input "text" at bounding box center [487, 187] width 128 height 25
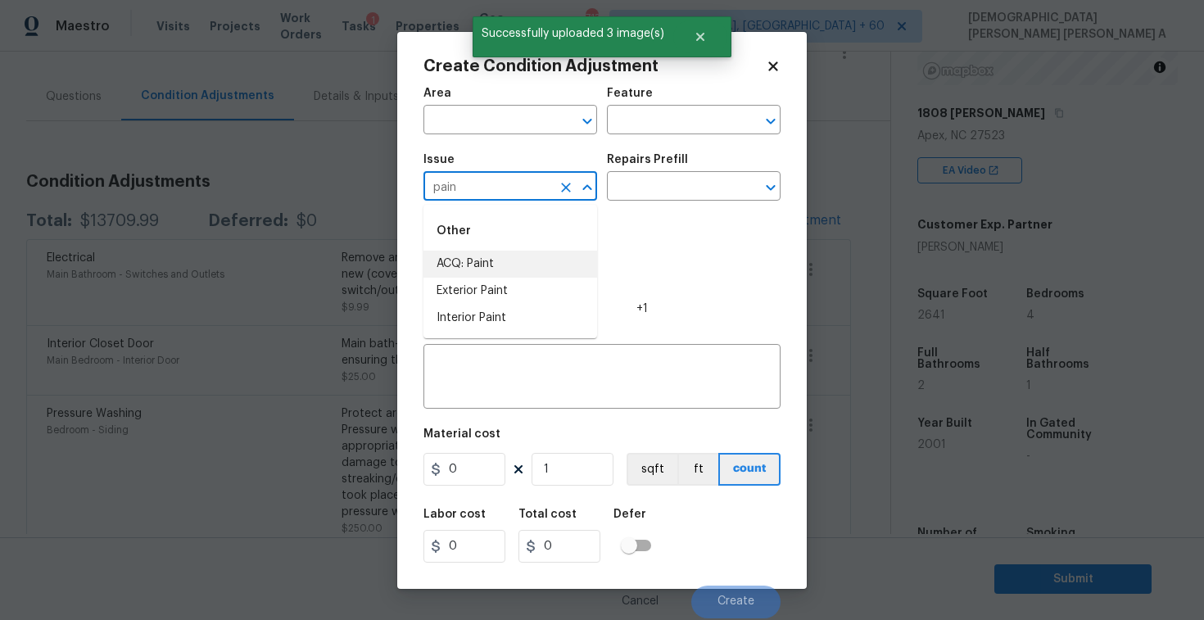
click at [533, 270] on li "ACQ: Paint" at bounding box center [510, 264] width 174 height 27
type input "ACQ: Paint"
click at [708, 184] on input "text" at bounding box center [671, 187] width 128 height 25
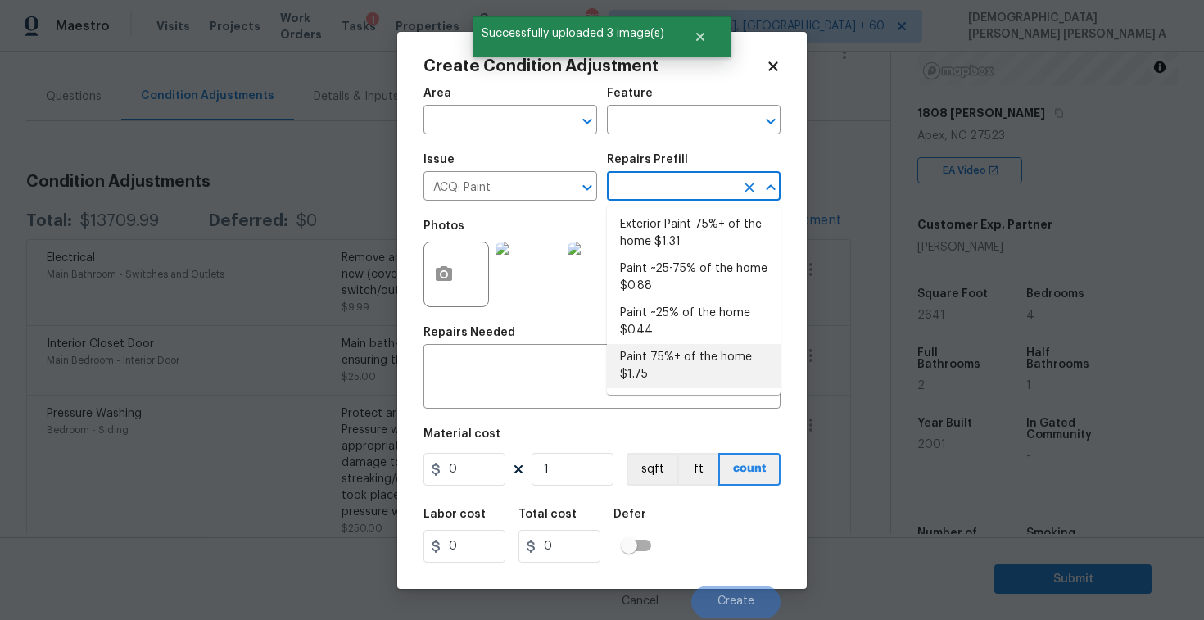
click at [690, 376] on li "Paint 75%+ of the home $1.75" at bounding box center [694, 366] width 174 height 44
type input "Acquisition"
type textarea "Acquisition Scope: 75%+ of the home will likely require interior paint"
type input "1.75"
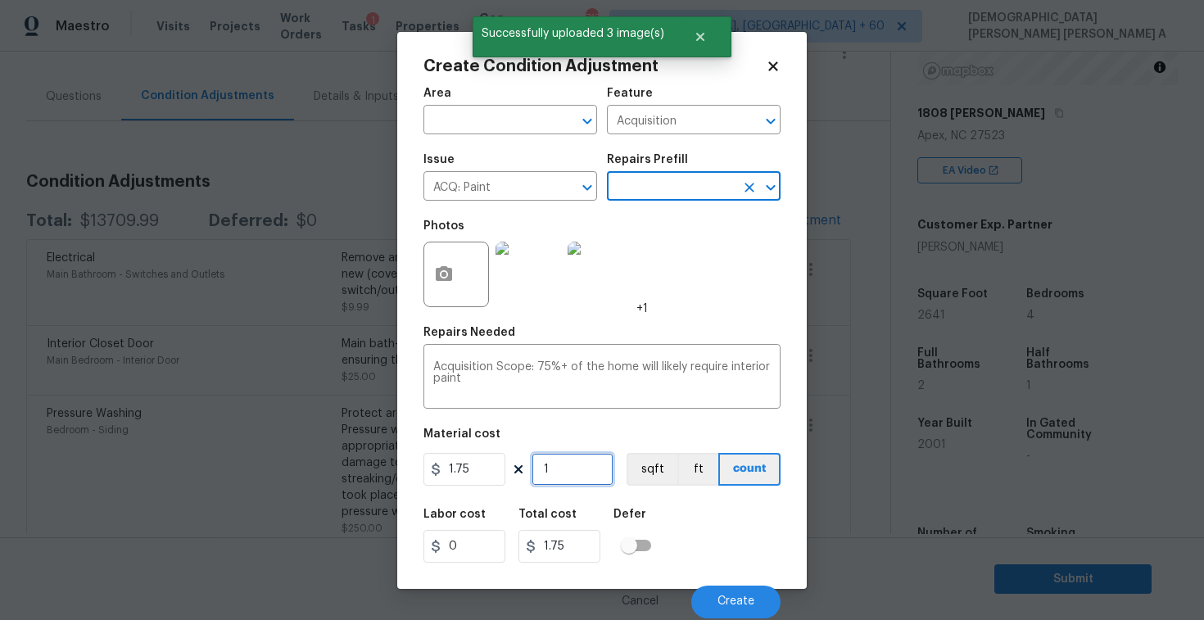
click at [596, 477] on input "1" at bounding box center [573, 469] width 82 height 33
type input "0"
type input "2"
type input "3.5"
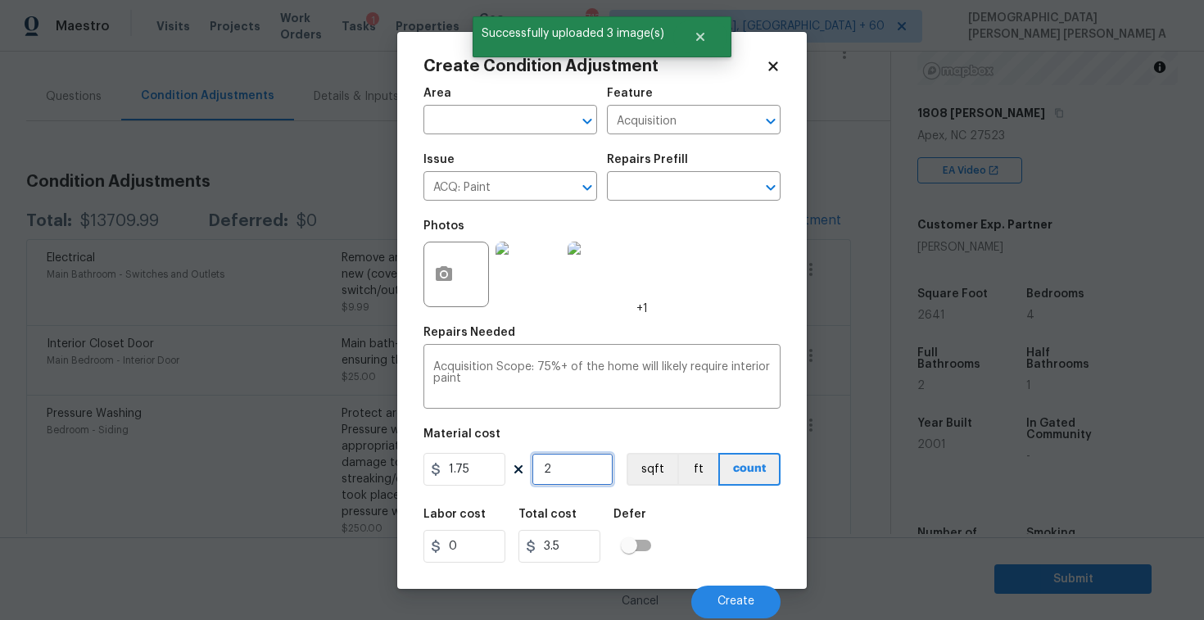
type input "26"
type input "45.5"
type input "264"
type input "462"
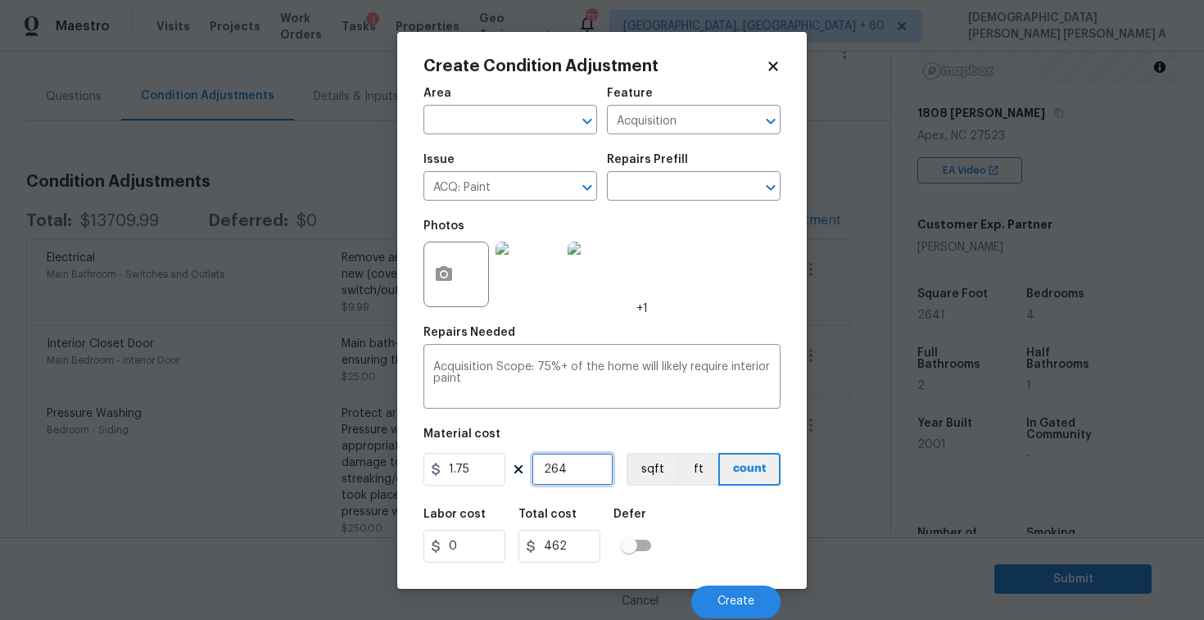
type input "2641"
type input "4621.75"
type input "2641"
click at [649, 461] on button "sqft" at bounding box center [652, 469] width 51 height 33
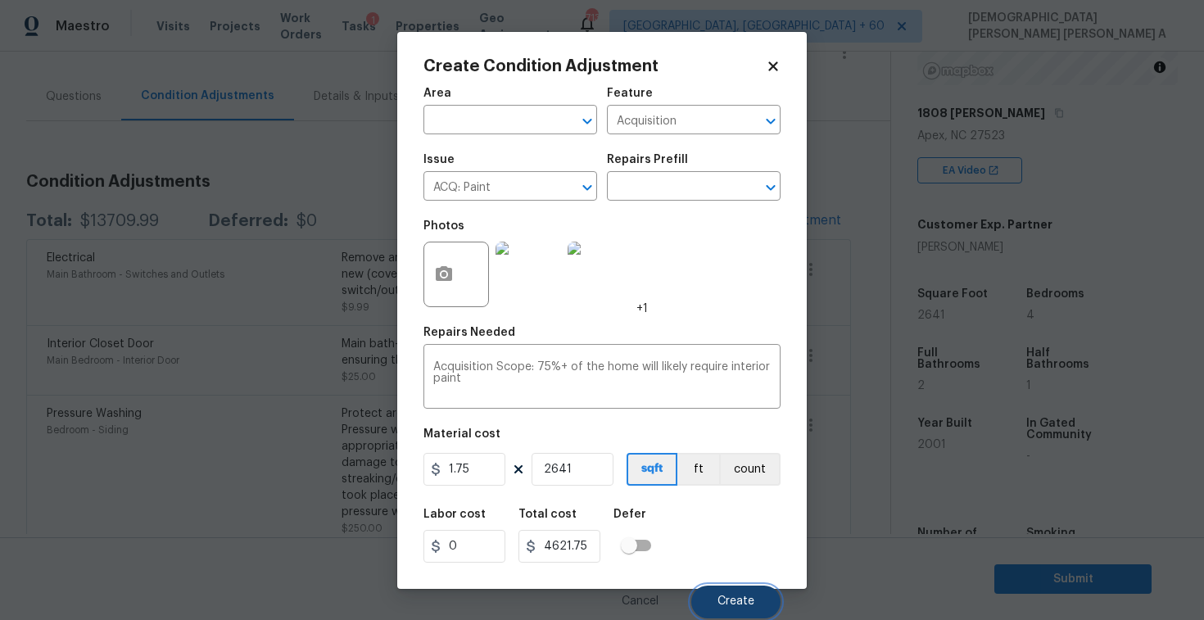
click at [731, 604] on span "Create" at bounding box center [735, 601] width 37 height 12
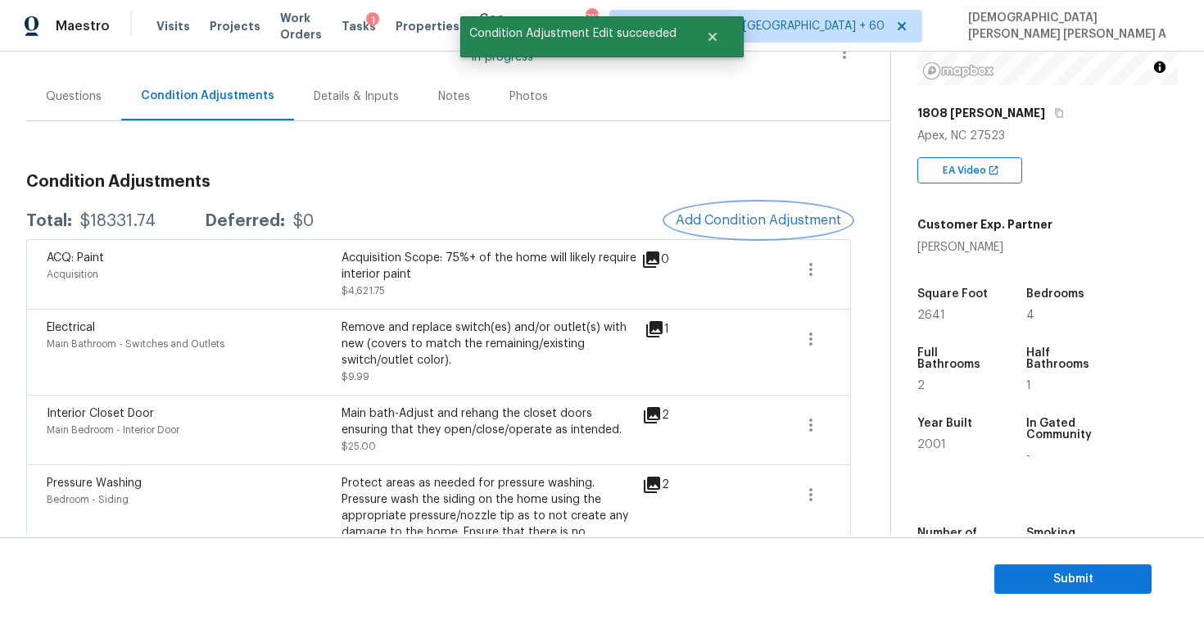
click at [772, 224] on span "Add Condition Adjustment" at bounding box center [758, 220] width 165 height 15
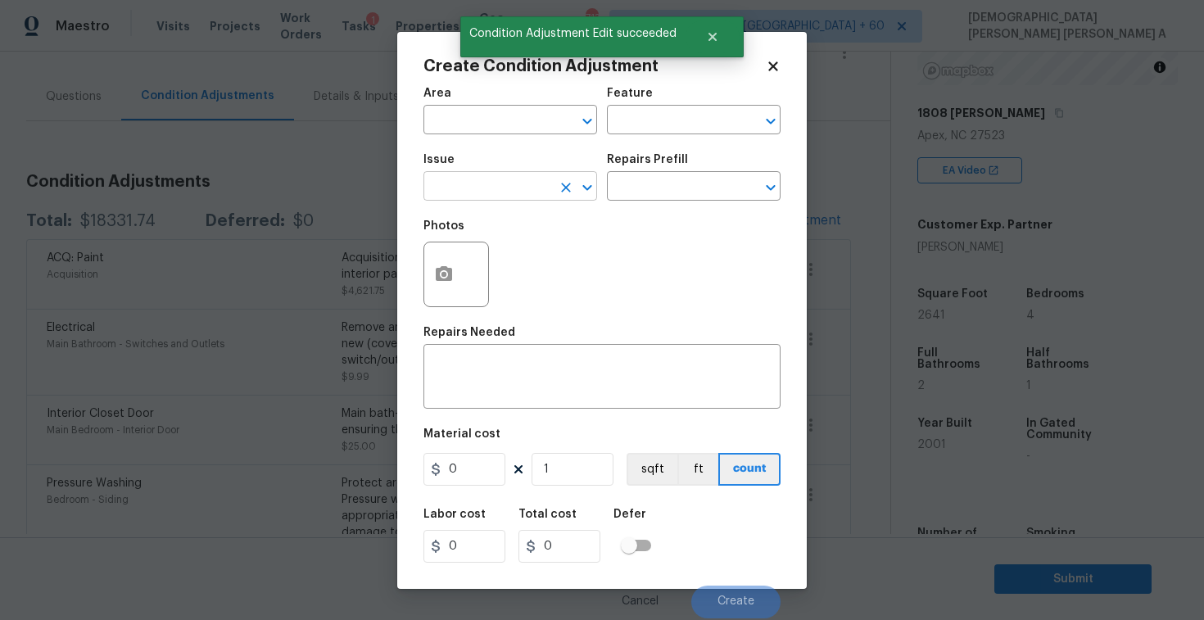
click at [448, 190] on input "text" at bounding box center [487, 187] width 128 height 25
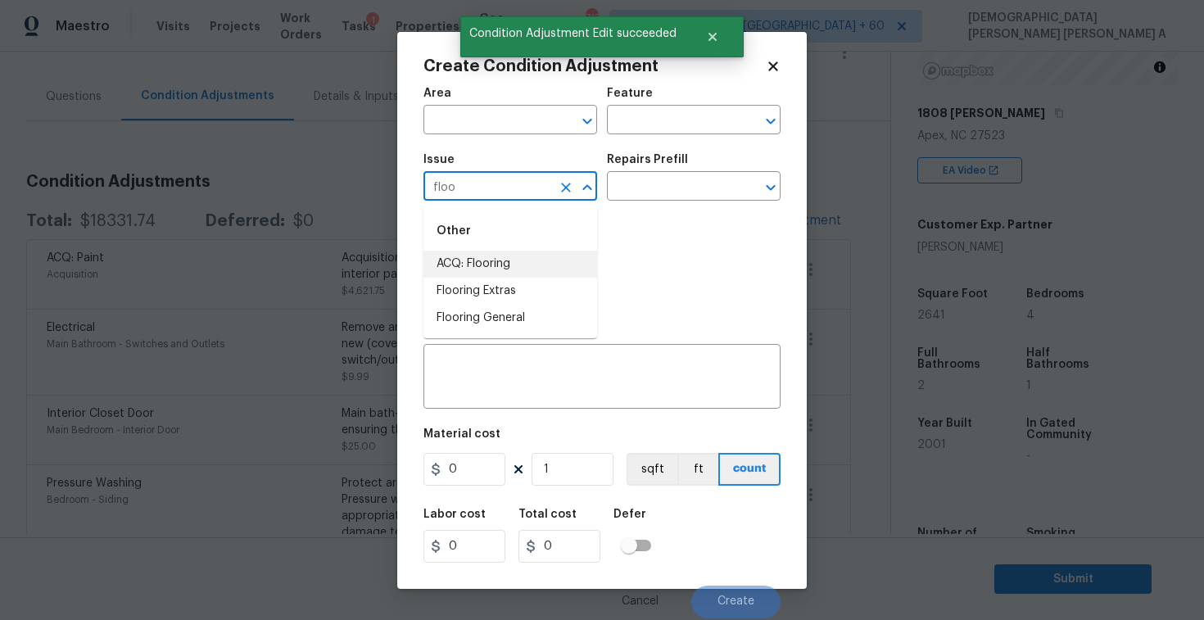
click at [479, 255] on li "ACQ: Flooring" at bounding box center [510, 264] width 174 height 27
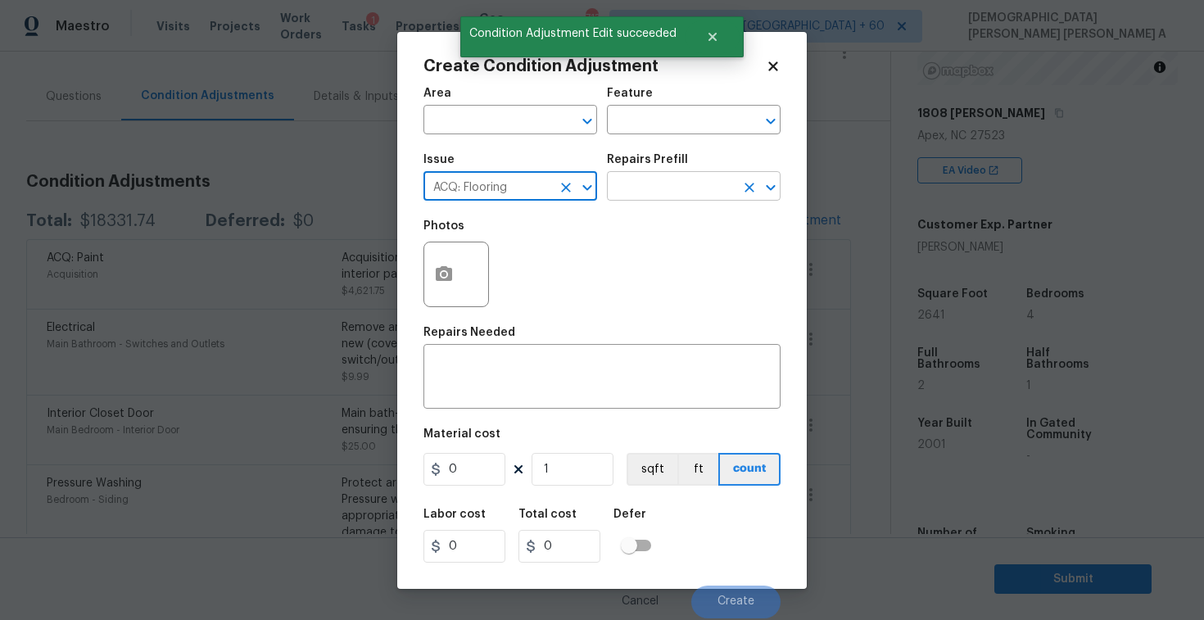
type input "ACQ: Flooring"
click at [699, 183] on input "text" at bounding box center [671, 187] width 128 height 25
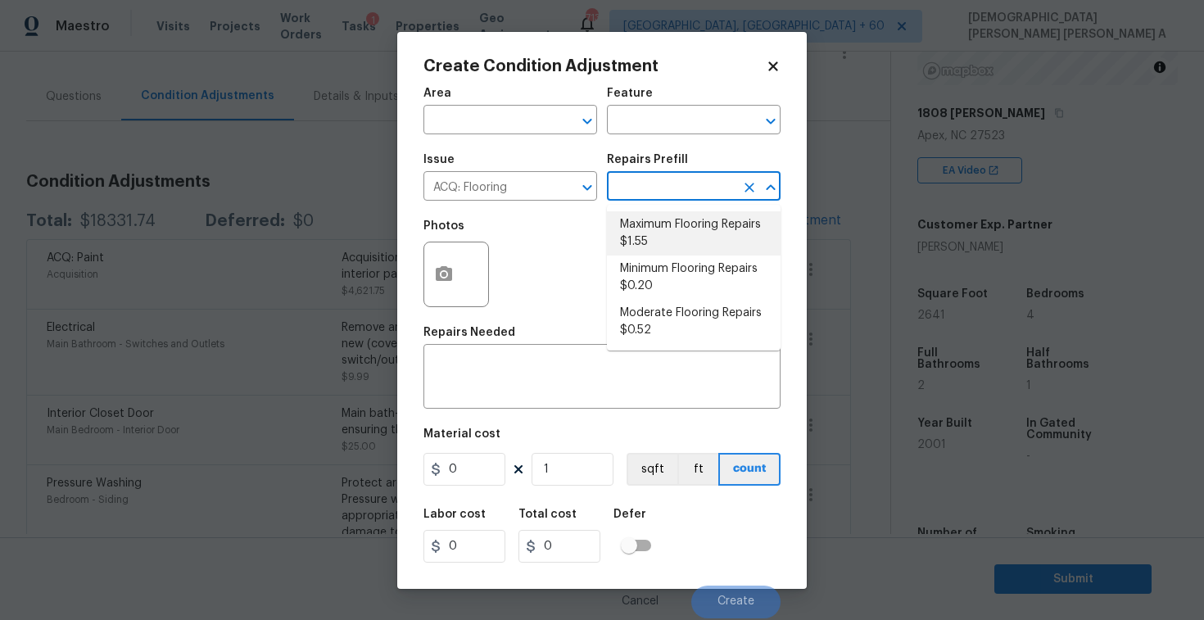
click at [671, 224] on li "Maximum Flooring Repairs $1.55" at bounding box center [694, 233] width 174 height 44
type input "Acquisition"
type textarea "Acquisition Scope: Maximum flooring repairs"
type input "1.55"
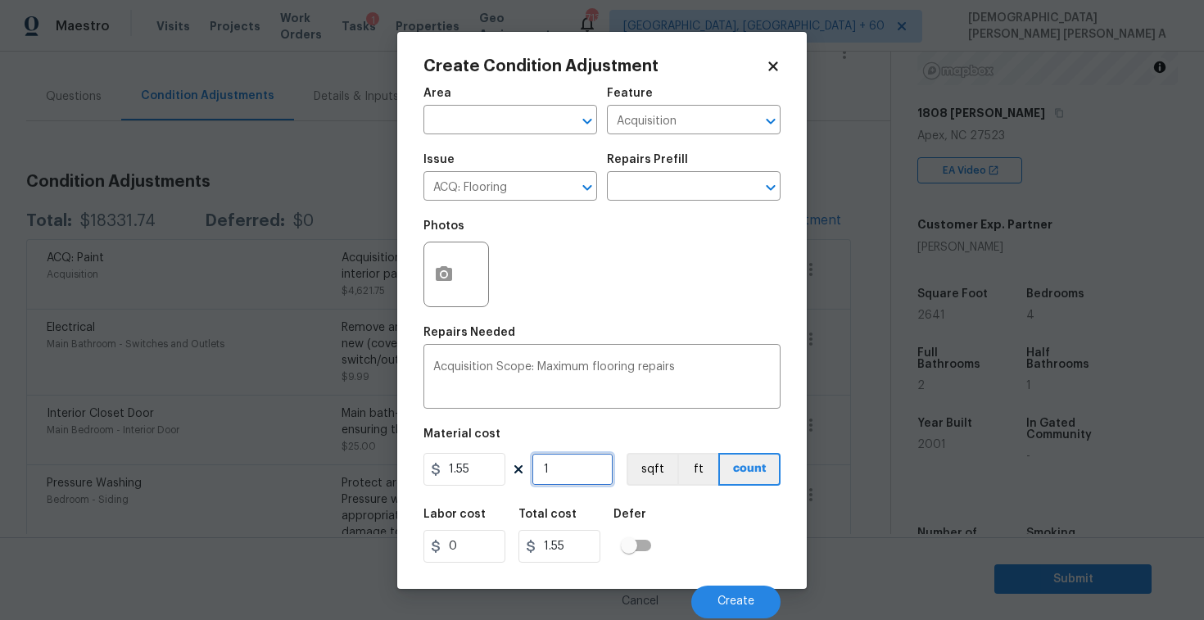
click at [567, 476] on input "1" at bounding box center [573, 469] width 82 height 33
type input "0"
type input "2"
type input "3.1"
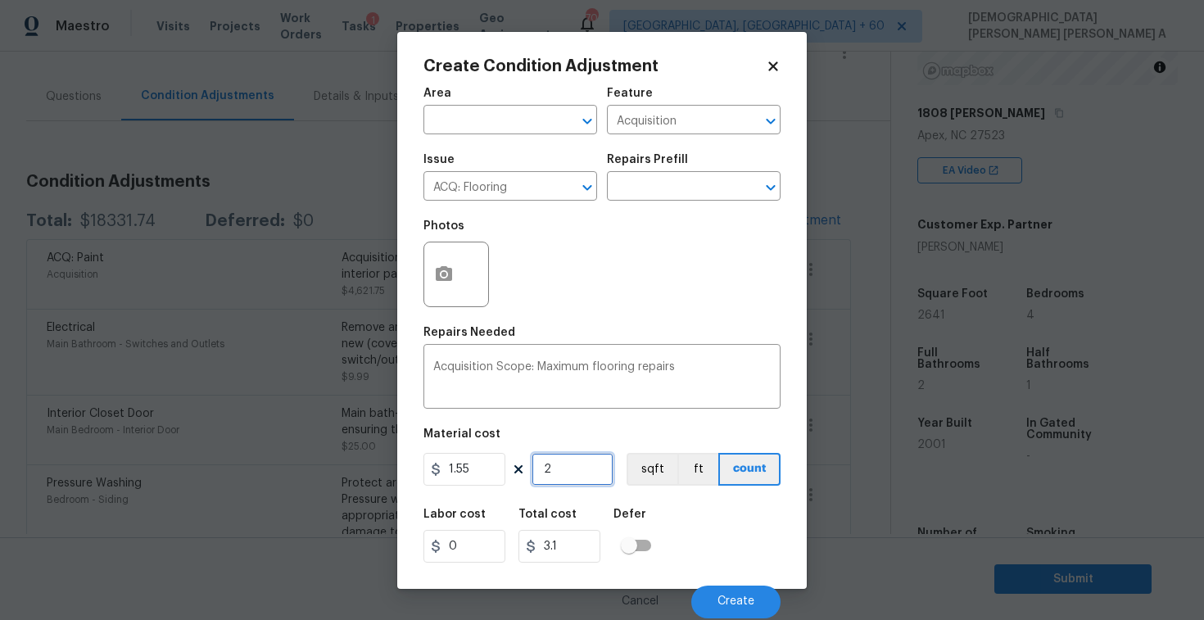
type input "26"
type input "40.3"
type input "264"
type input "409.2"
type input "2641"
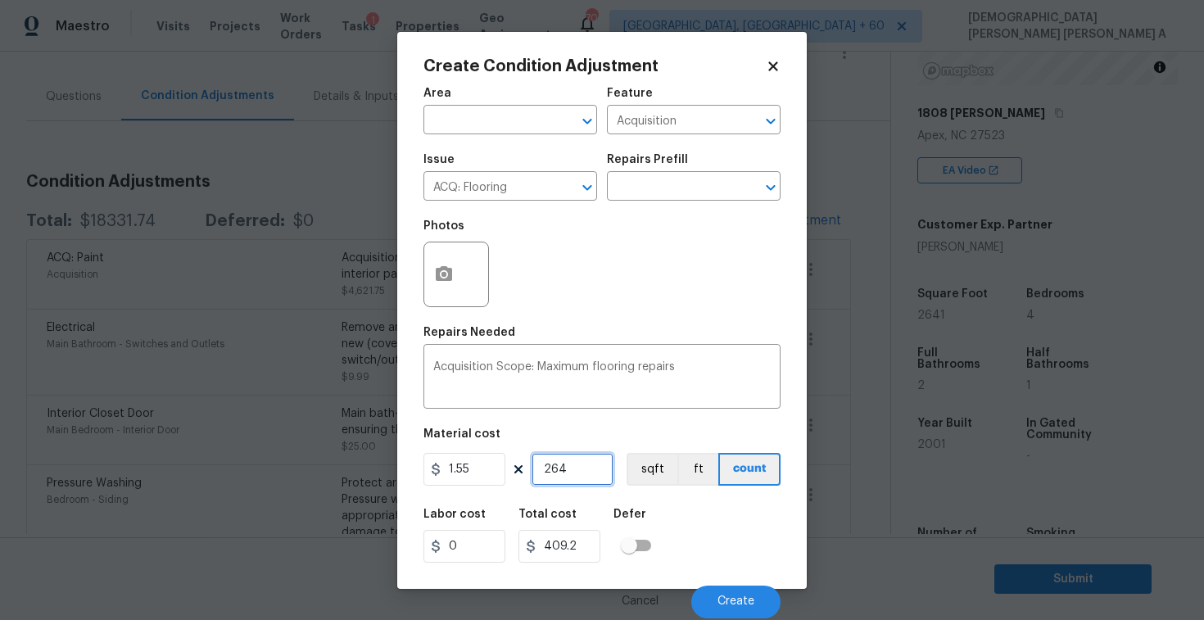
type input "4093.55"
type input "2641"
click at [441, 287] on button "button" at bounding box center [443, 274] width 39 height 64
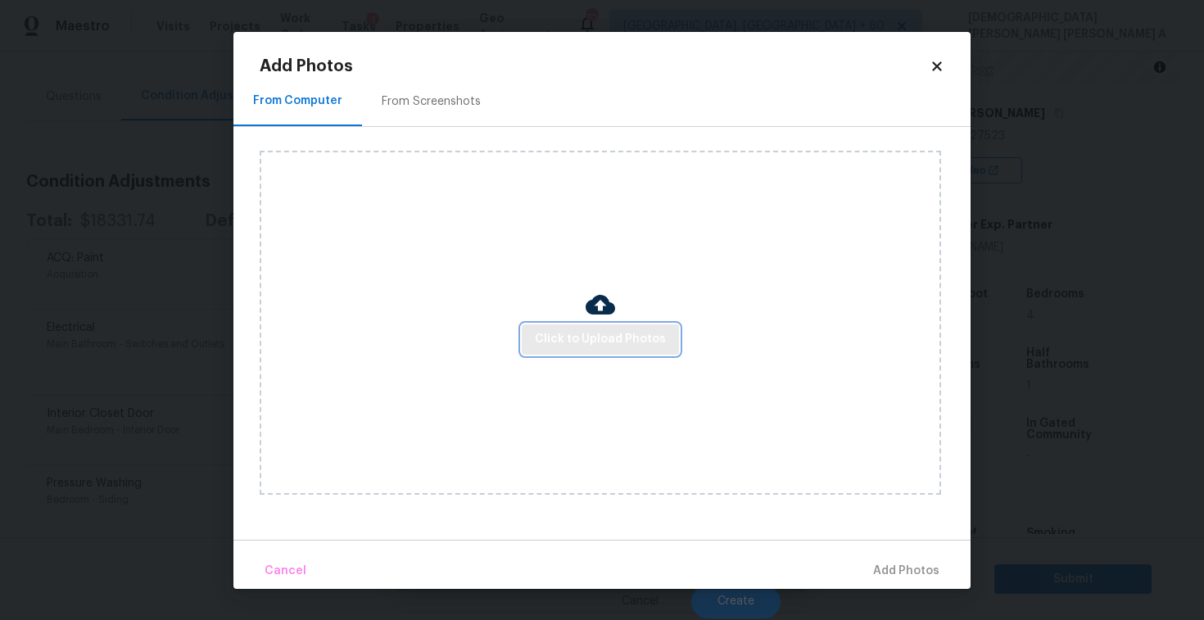
click at [606, 346] on span "Click to Upload Photos" at bounding box center [600, 339] width 131 height 20
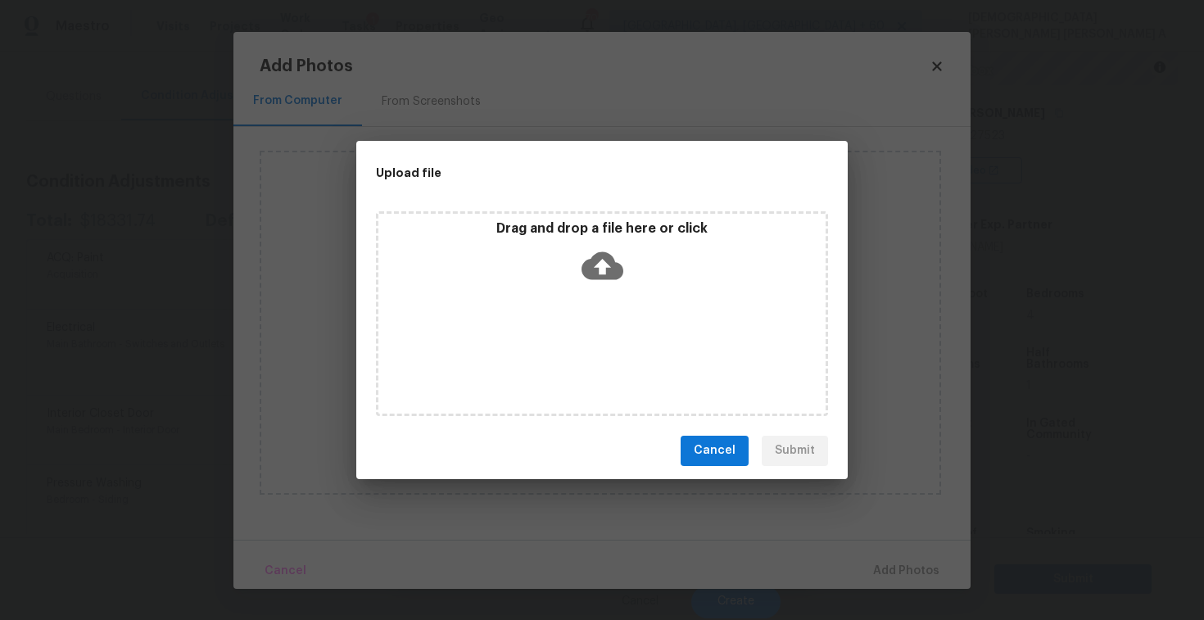
click at [606, 310] on div "Drag and drop a file here or click" at bounding box center [602, 313] width 452 height 205
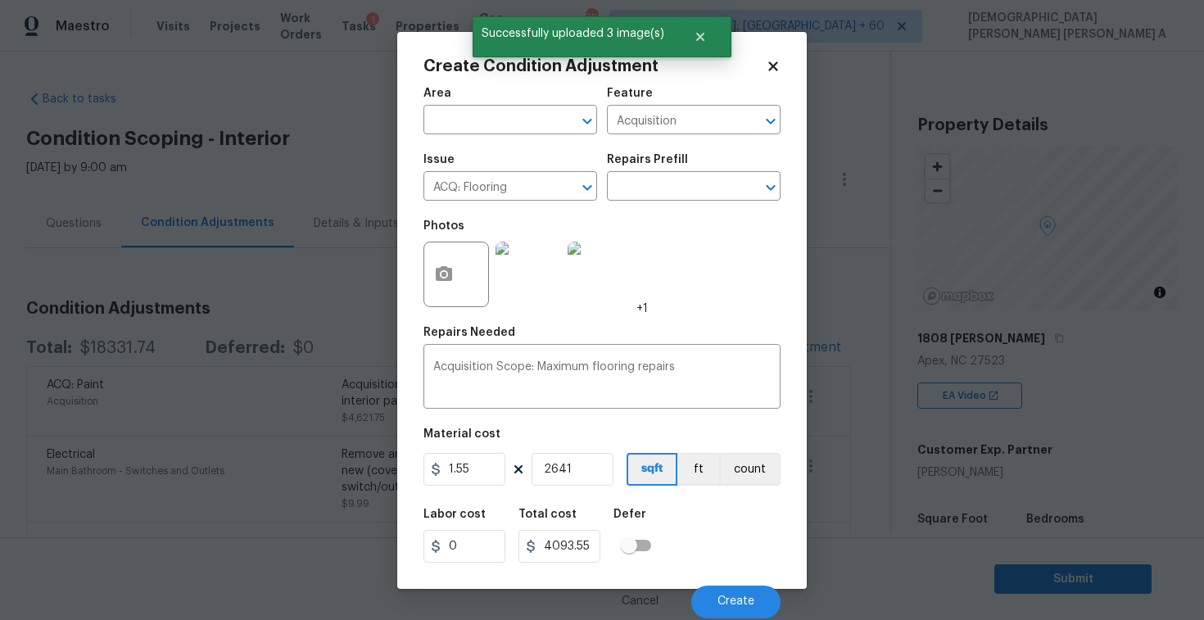
scroll to position [225, 0]
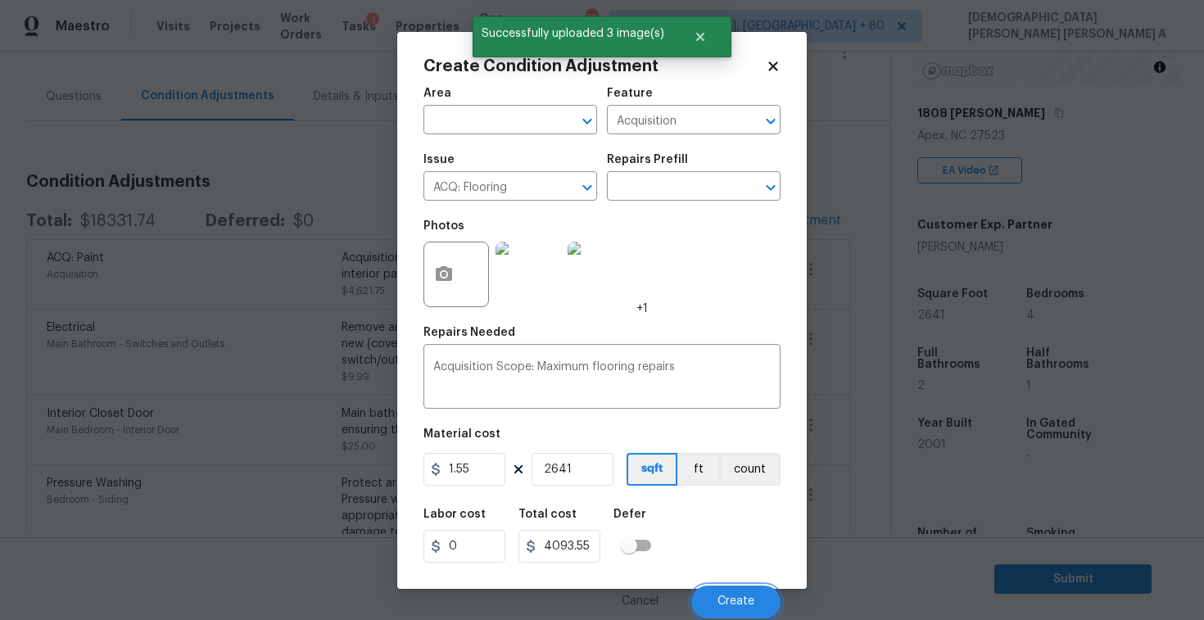
click at [722, 601] on span "Create" at bounding box center [735, 601] width 37 height 12
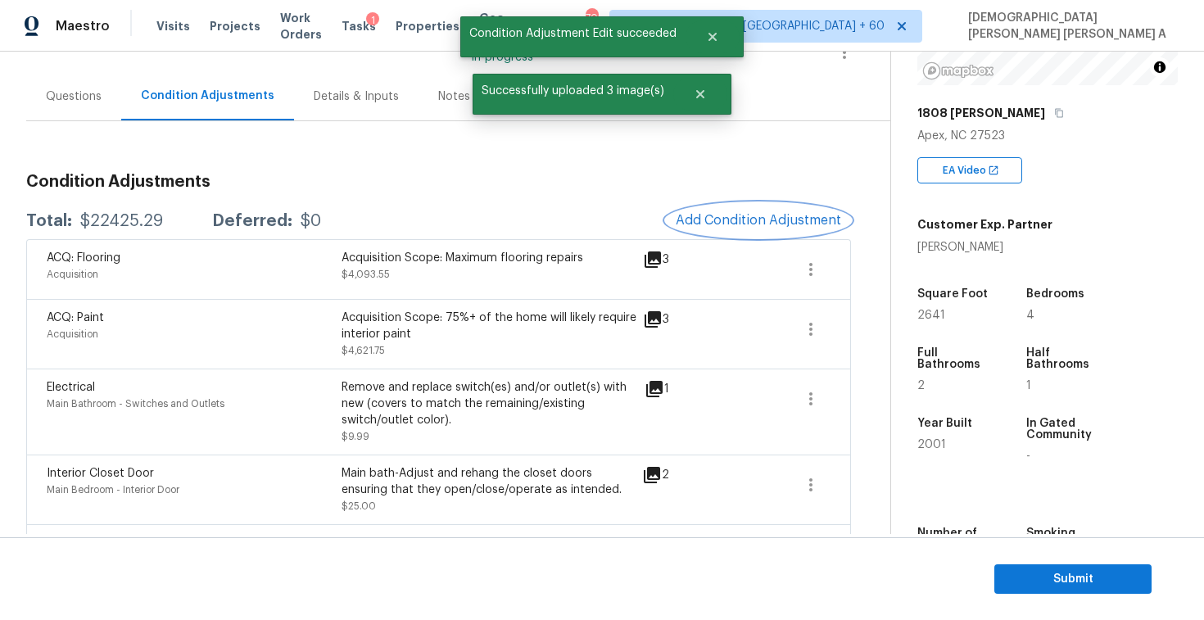
click at [764, 208] on button "Add Condition Adjustment" at bounding box center [758, 220] width 185 height 34
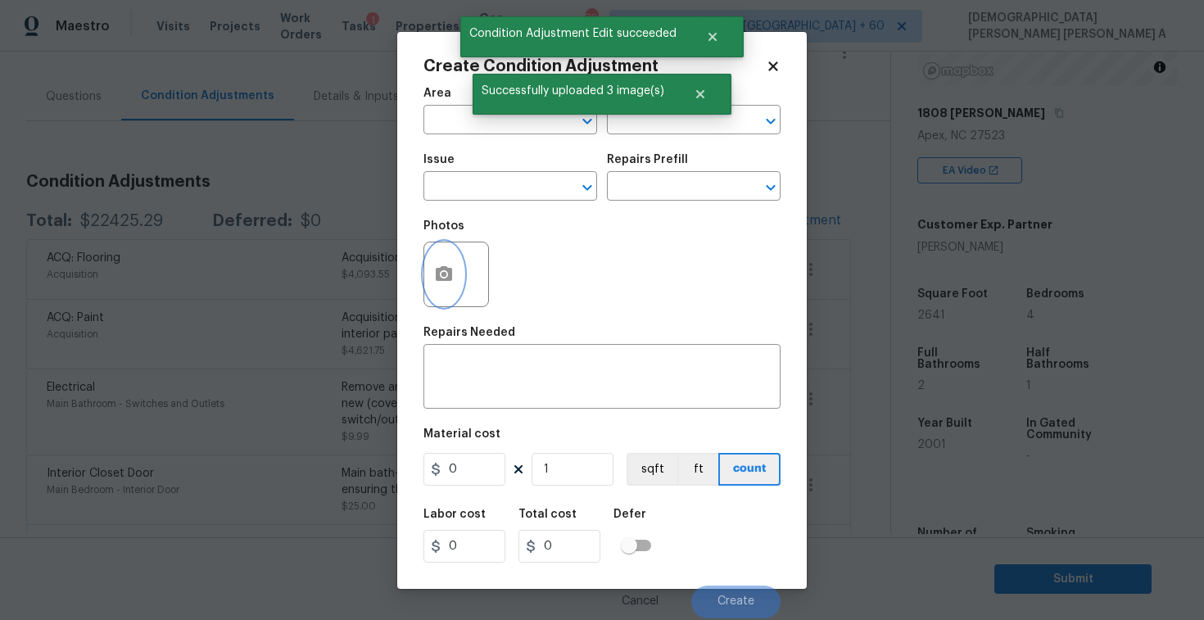
click at [424, 274] on button "button" at bounding box center [443, 274] width 39 height 64
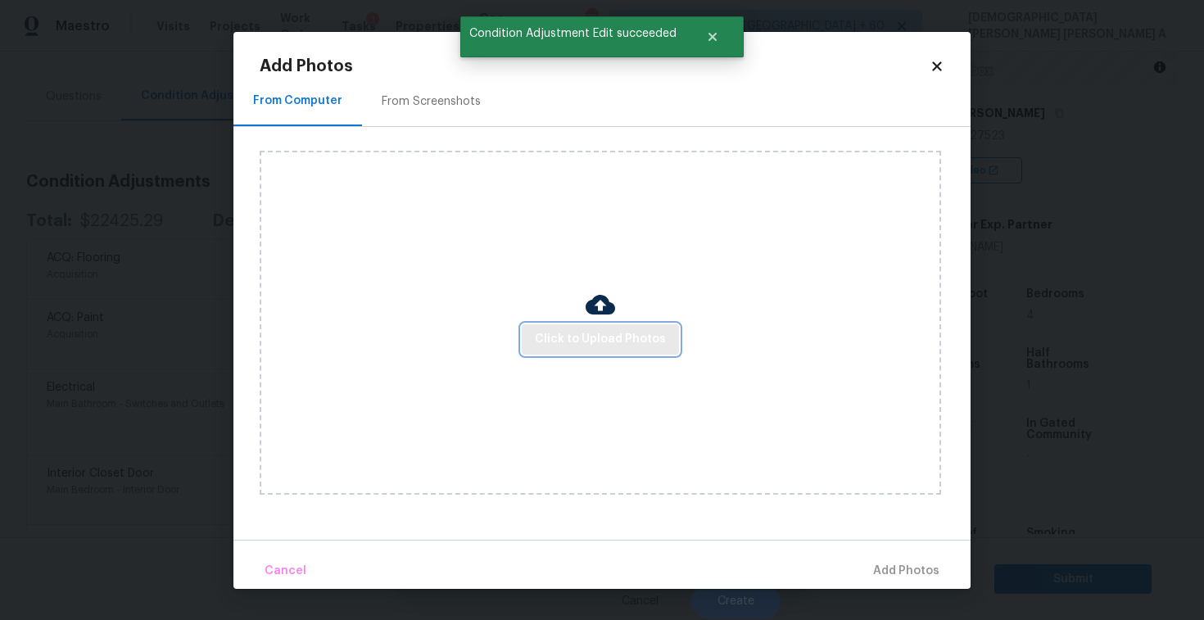
click at [613, 333] on span "Click to Upload Photos" at bounding box center [600, 339] width 131 height 20
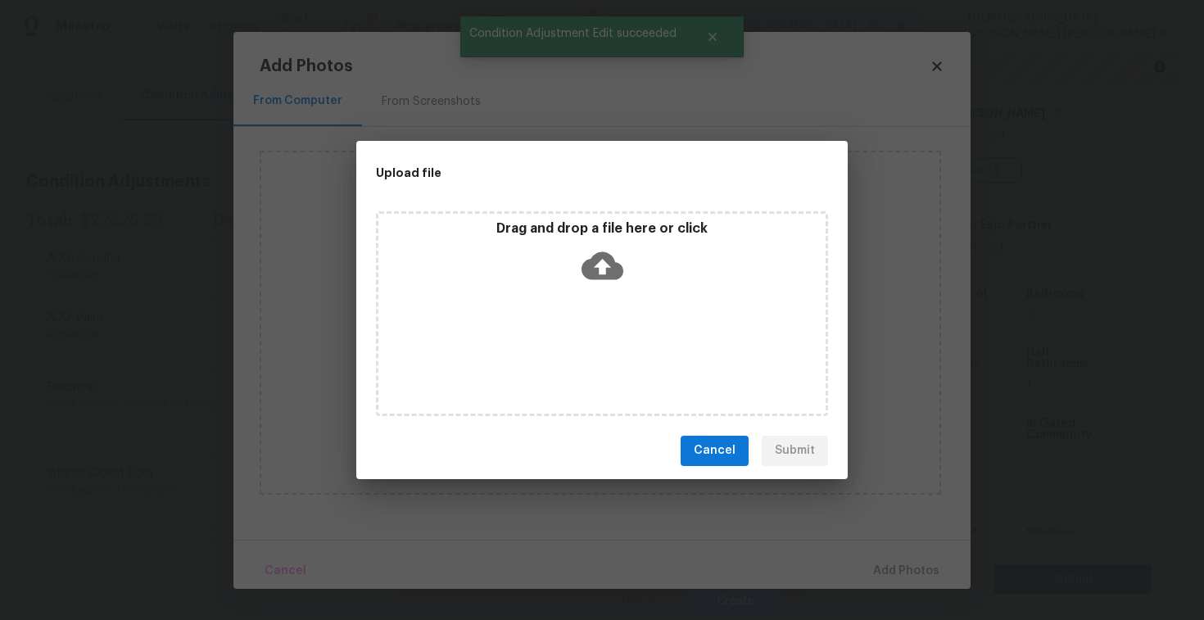
click at [598, 267] on icon at bounding box center [602, 265] width 42 height 28
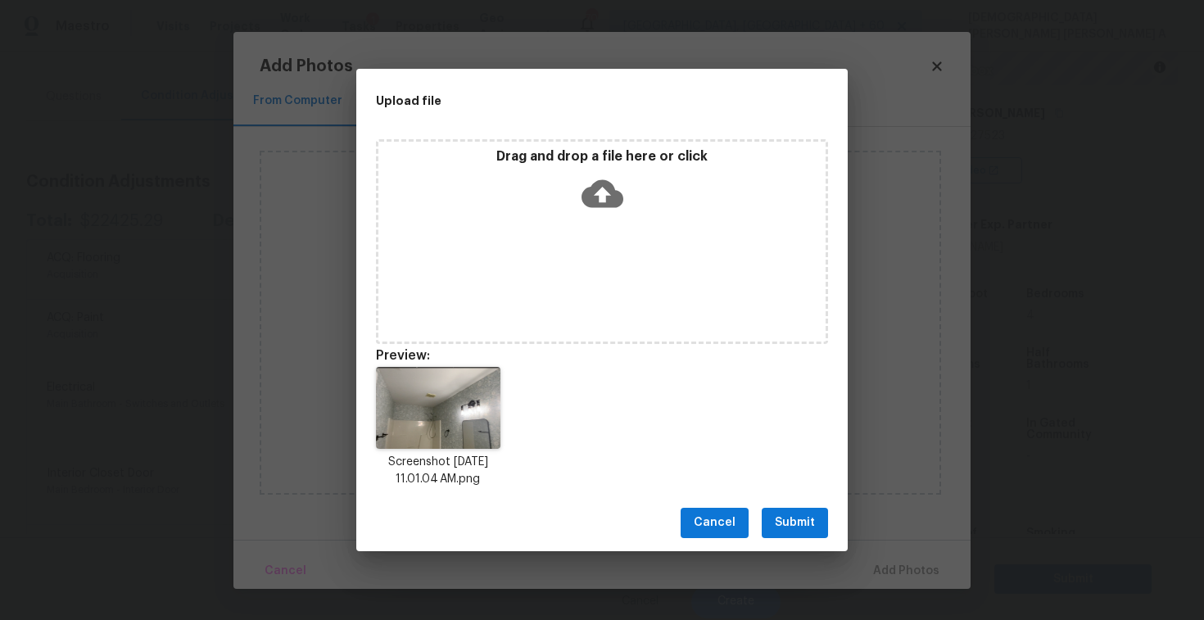
click at [804, 514] on span "Submit" at bounding box center [795, 523] width 40 height 20
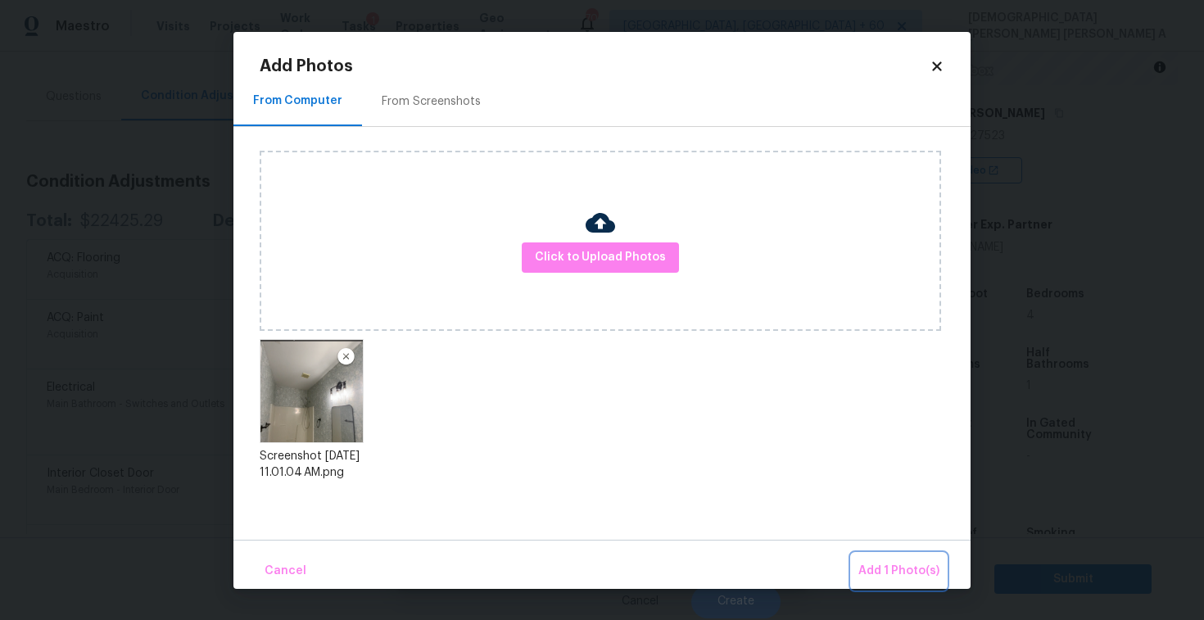
click at [889, 564] on span "Add 1 Photo(s)" at bounding box center [898, 571] width 81 height 20
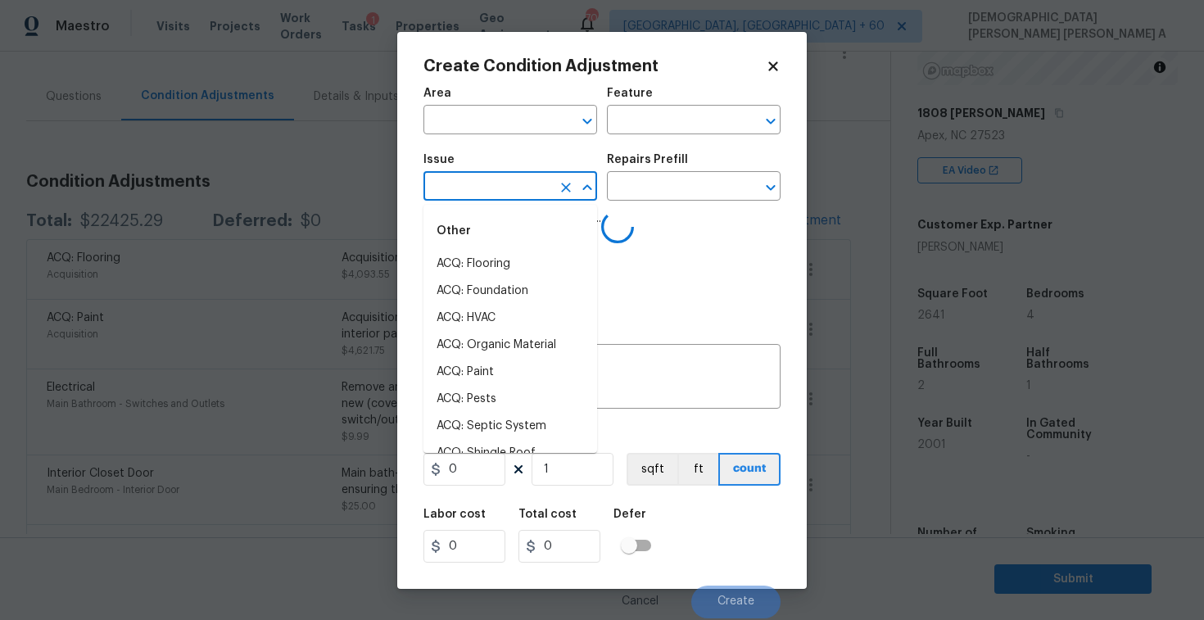
click at [525, 182] on input "text" at bounding box center [487, 187] width 128 height 25
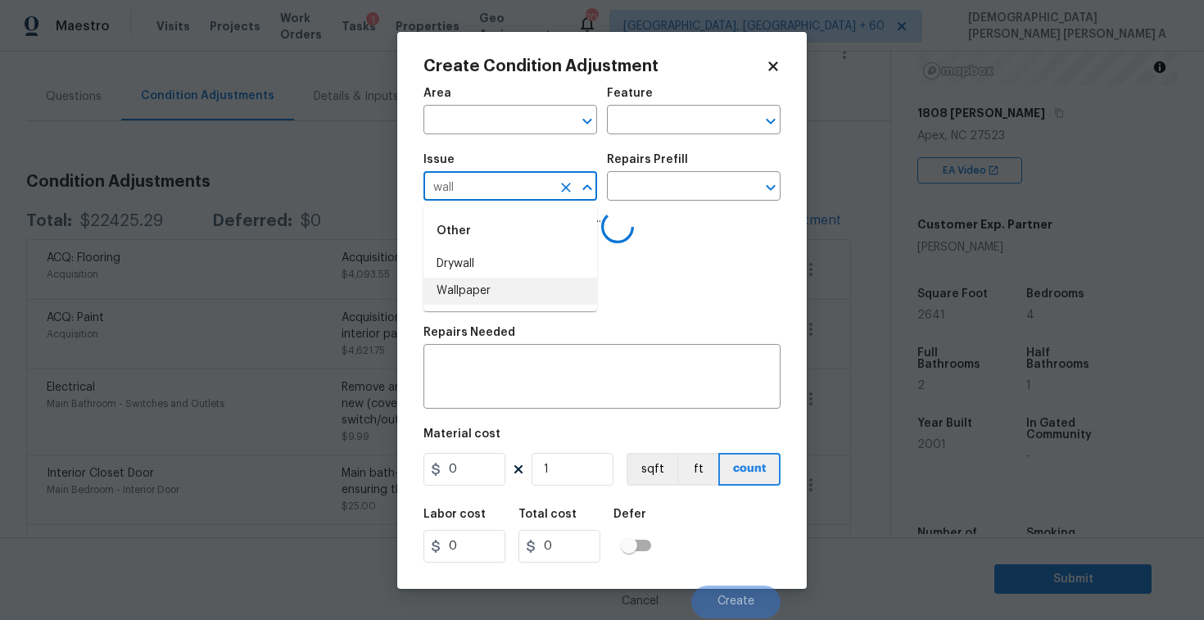
click at [508, 288] on li "Wallpaper" at bounding box center [510, 291] width 174 height 27
type input "Wallpaper"
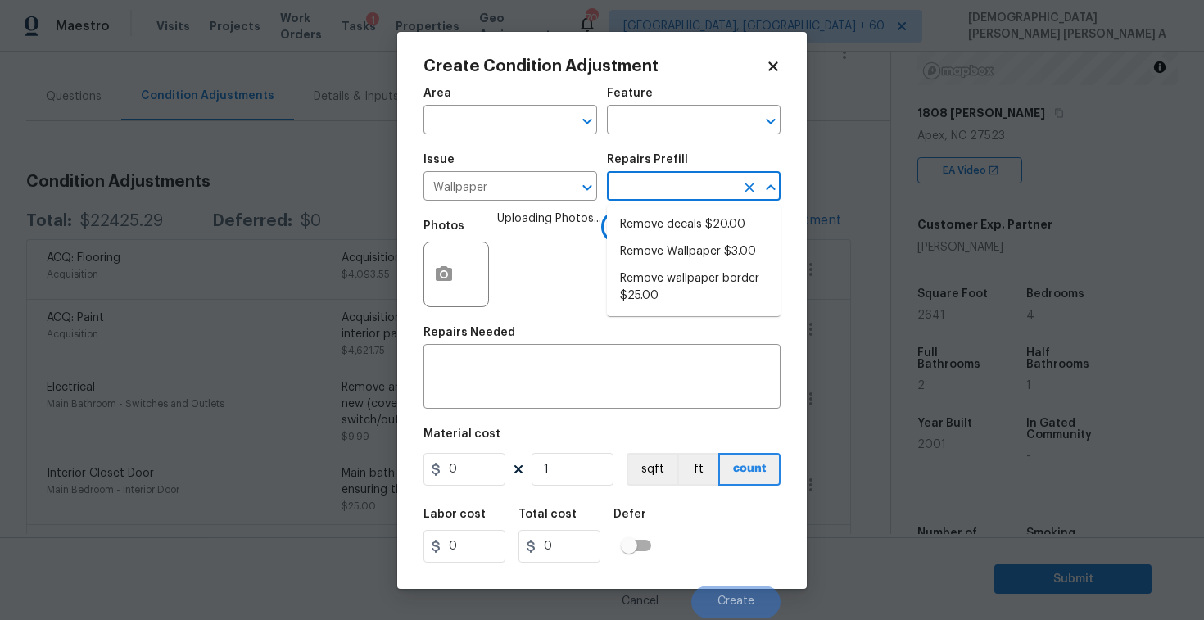
click at [697, 193] on input "text" at bounding box center [671, 187] width 128 height 25
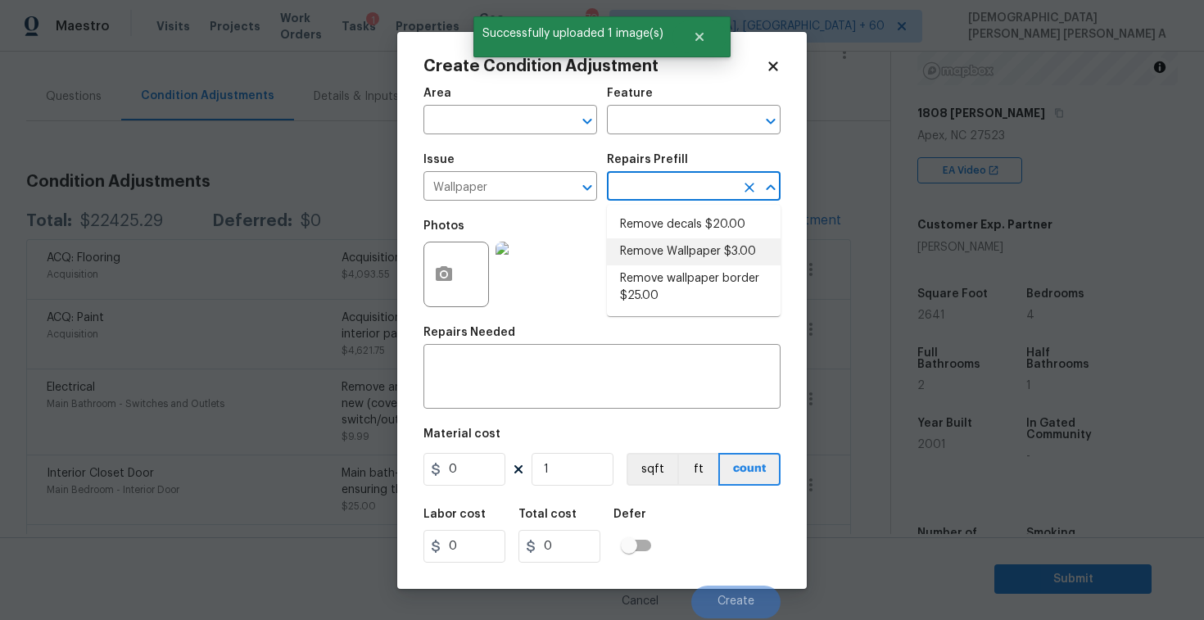
click at [663, 243] on li "Remove Wallpaper $3.00" at bounding box center [694, 251] width 174 height 27
type input "Walls and Ceiling"
type textarea "Remove wallpaper and texture walls to best match existing conditions"
type input "3"
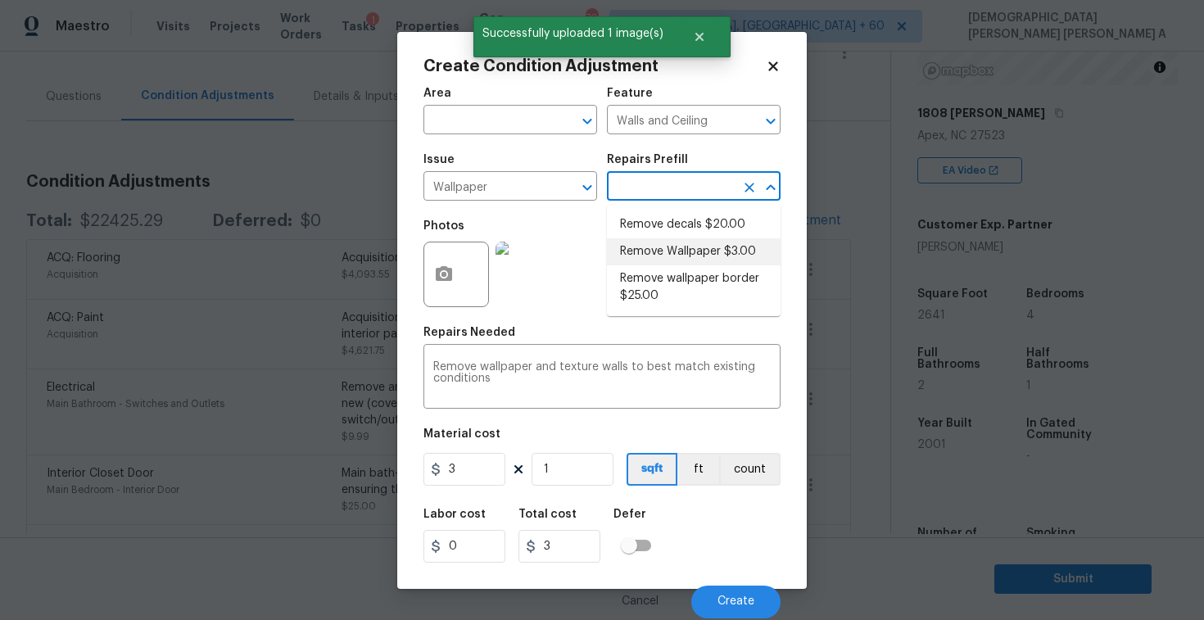
click at [654, 192] on input "text" at bounding box center [671, 187] width 128 height 25
click at [650, 222] on li "Remove decals $20.00" at bounding box center [694, 224] width 174 height 27
type textarea "Remove decals from door/wall/ceiling"
type input "20"
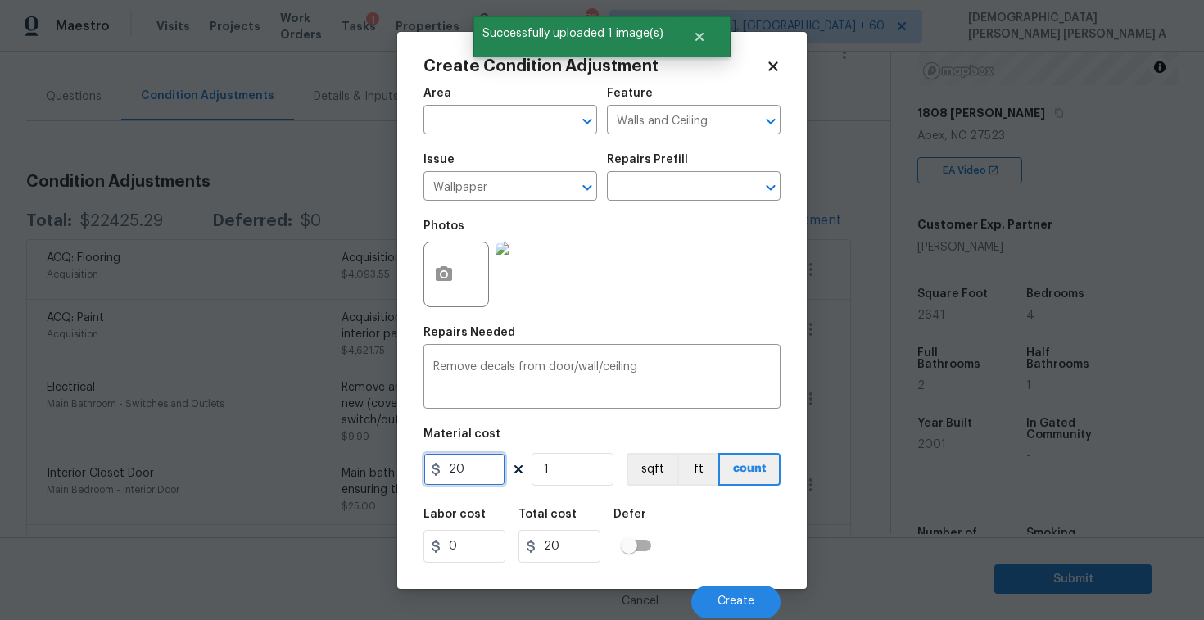
click at [488, 460] on input "20" at bounding box center [464, 469] width 82 height 33
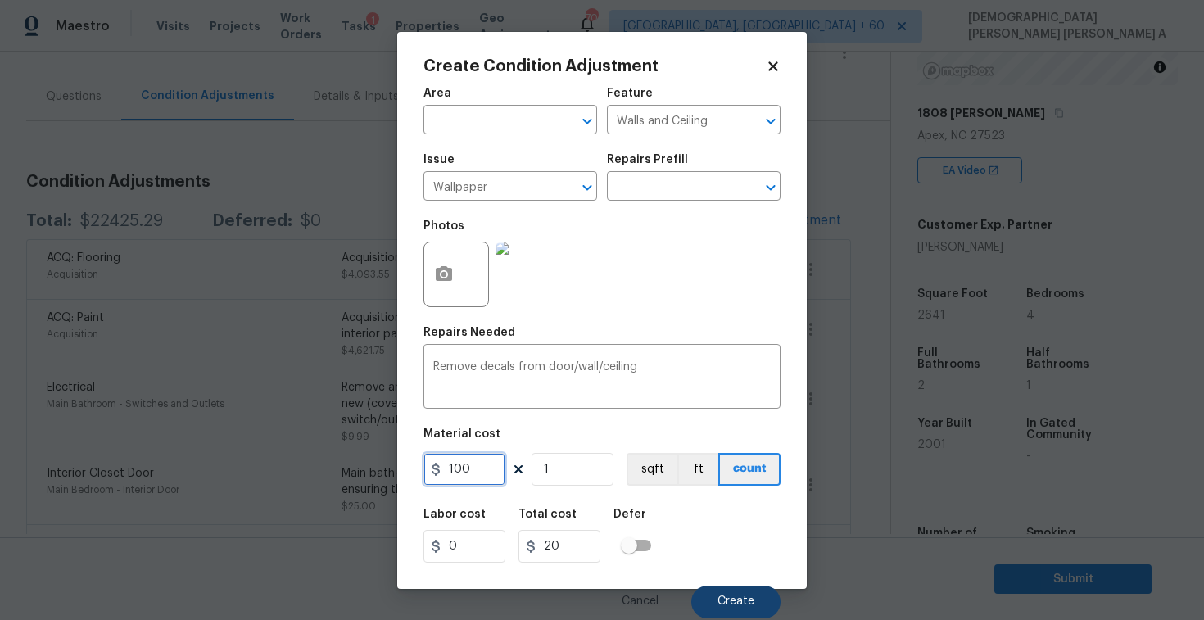
type input "100"
click at [744, 594] on button "Create" at bounding box center [735, 602] width 89 height 33
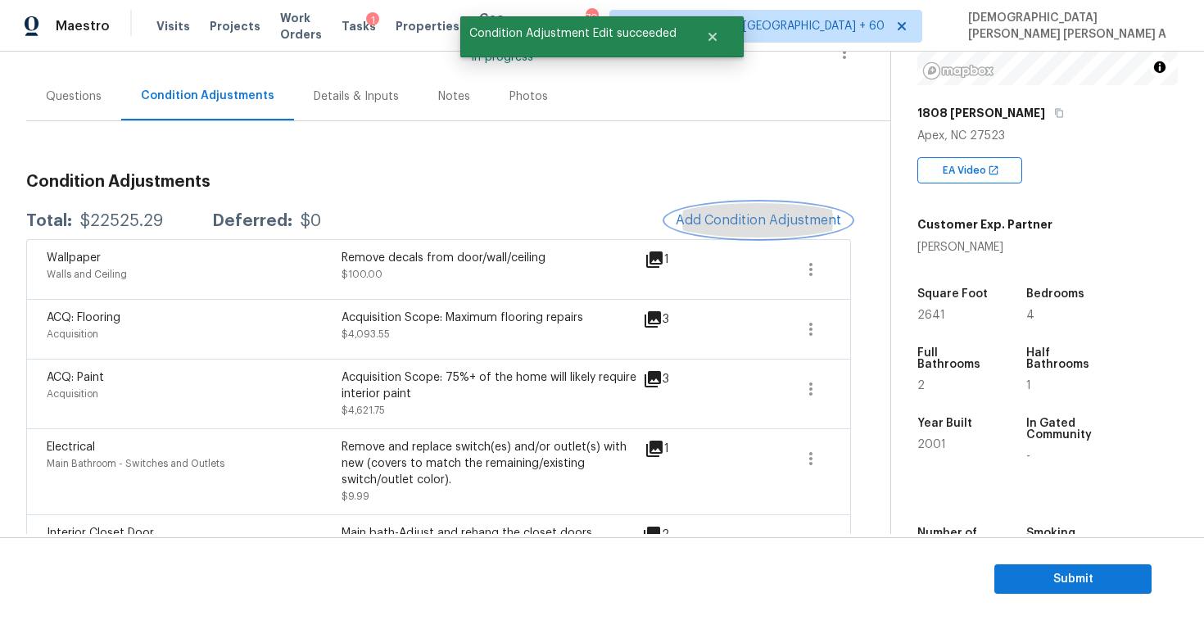
click at [759, 210] on button "Add Condition Adjustment" at bounding box center [758, 220] width 185 height 34
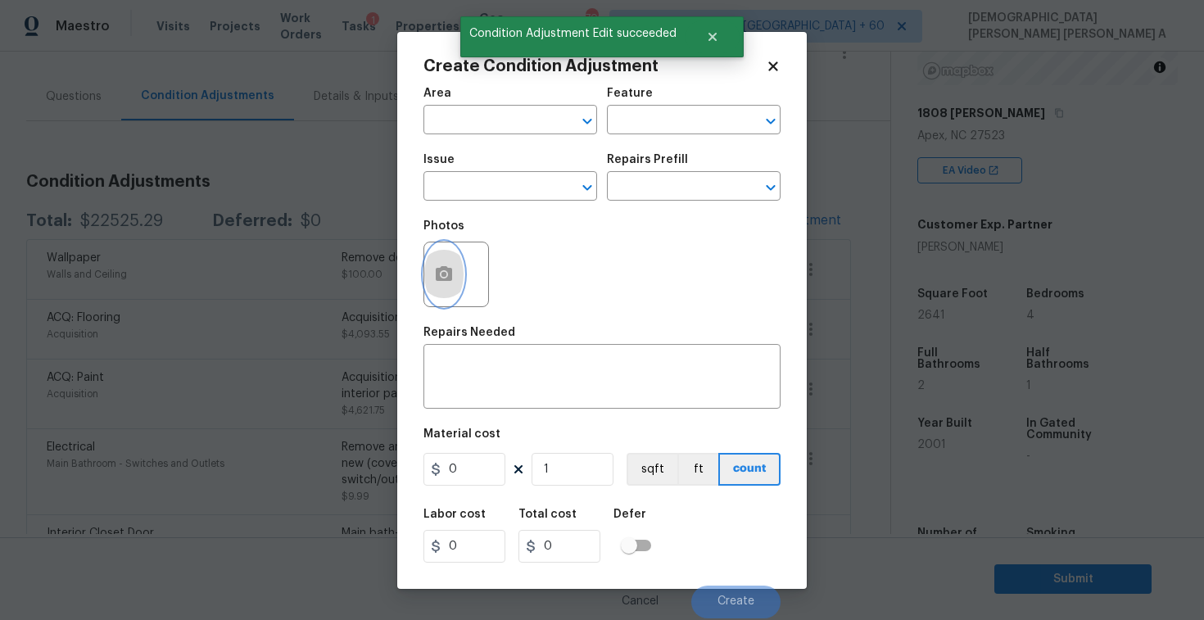
click at [453, 278] on icon "button" at bounding box center [444, 275] width 20 height 20
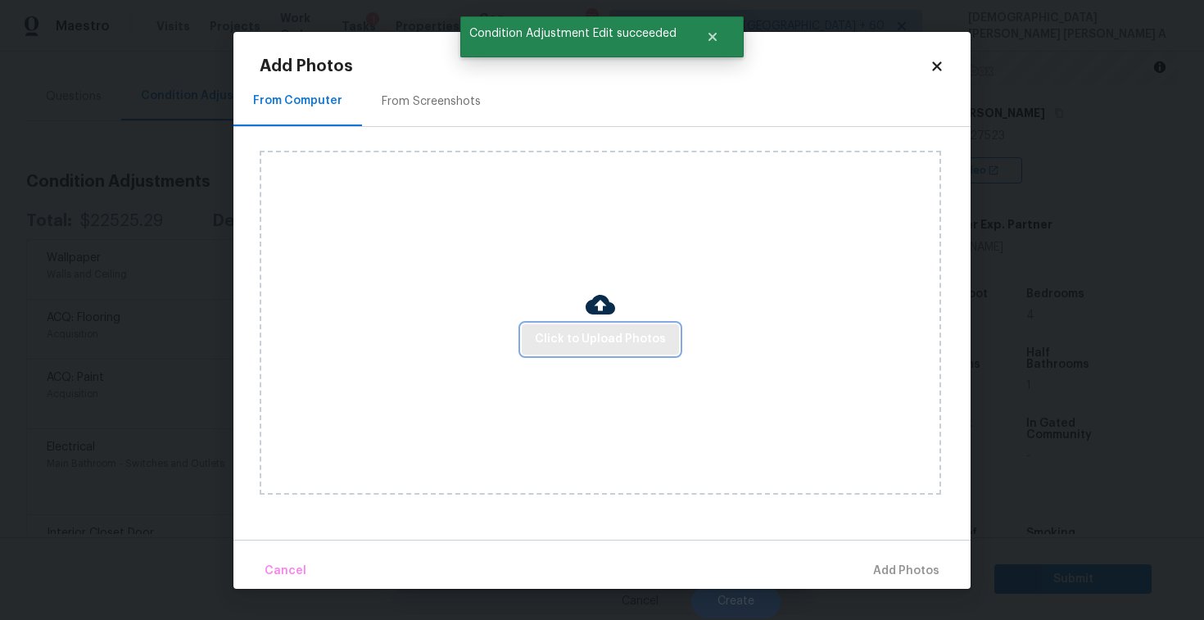
click at [613, 332] on span "Click to Upload Photos" at bounding box center [600, 339] width 131 height 20
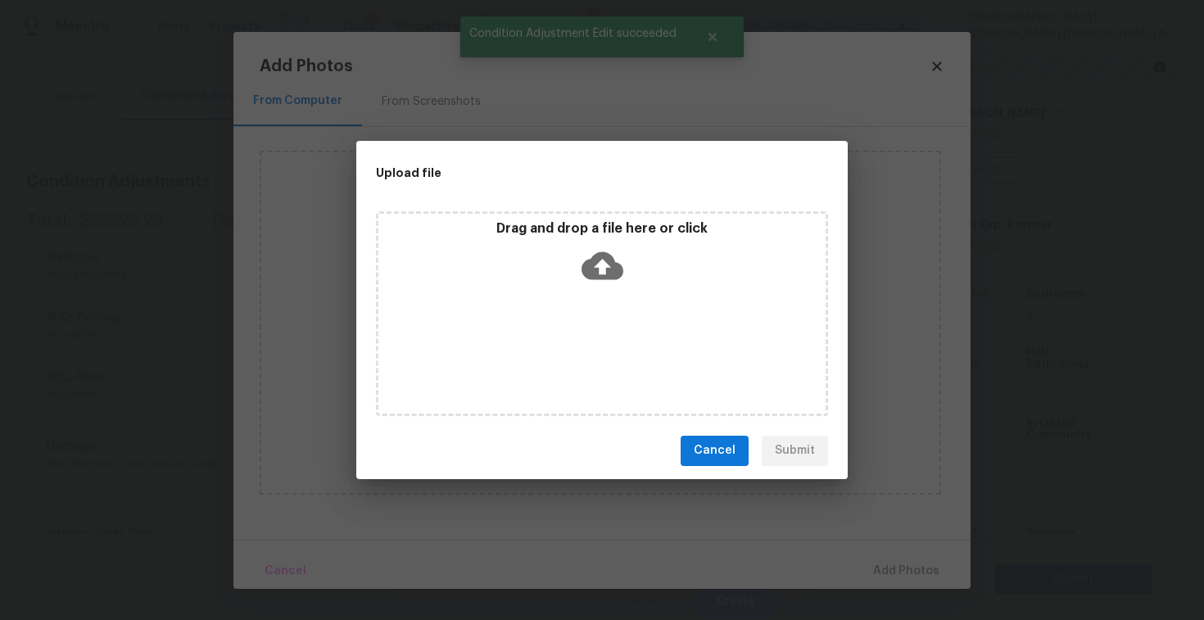
click at [599, 249] on icon at bounding box center [602, 266] width 42 height 42
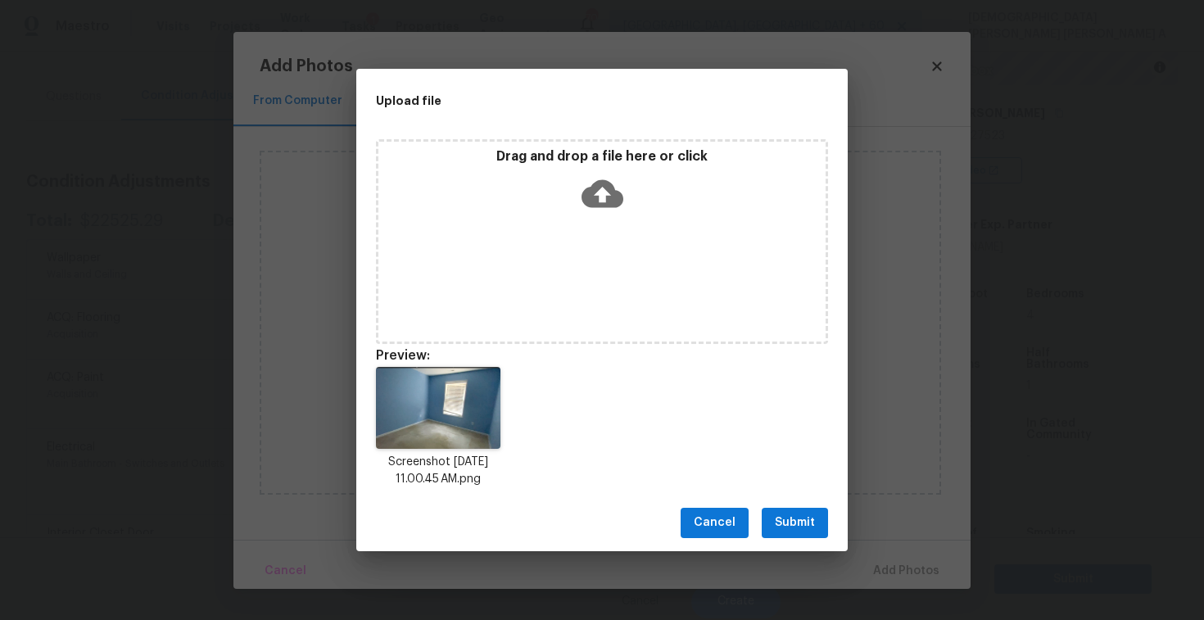
click at [792, 524] on span "Submit" at bounding box center [795, 523] width 40 height 20
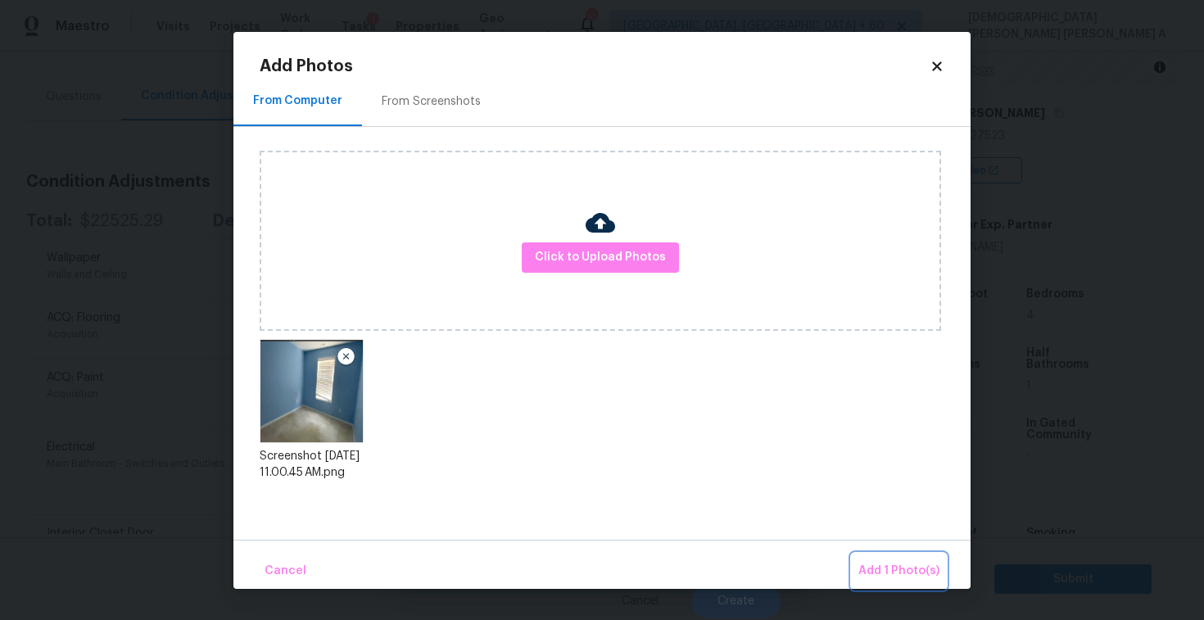
click at [892, 578] on span "Add 1 Photo(s)" at bounding box center [898, 571] width 81 height 20
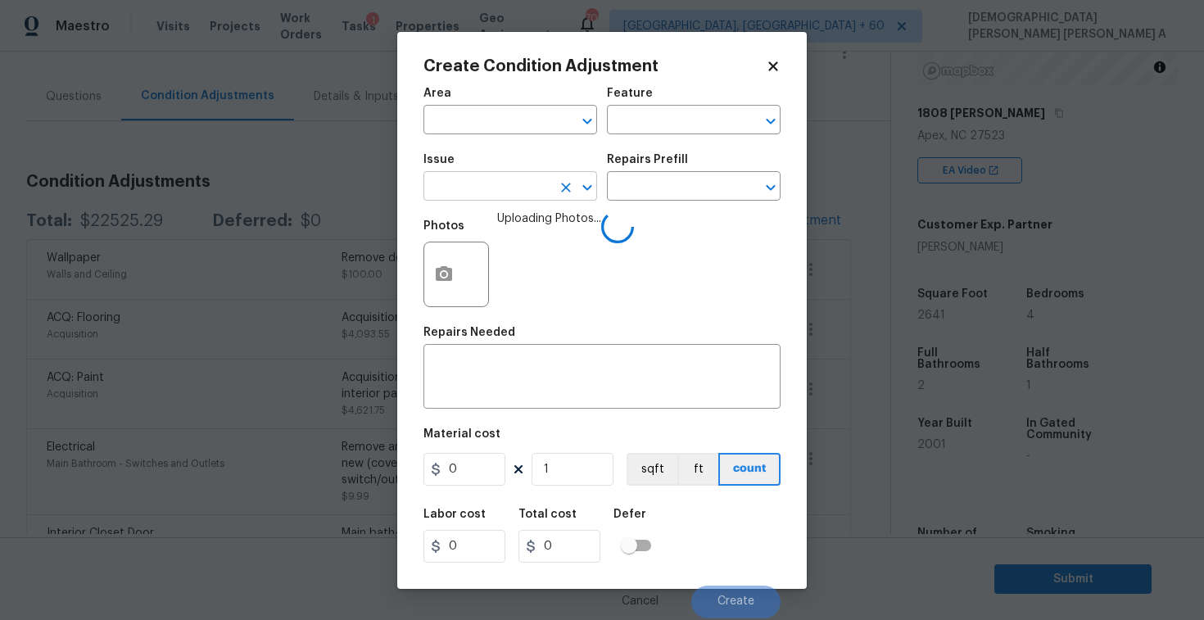
click at [488, 195] on input "text" at bounding box center [487, 187] width 128 height 25
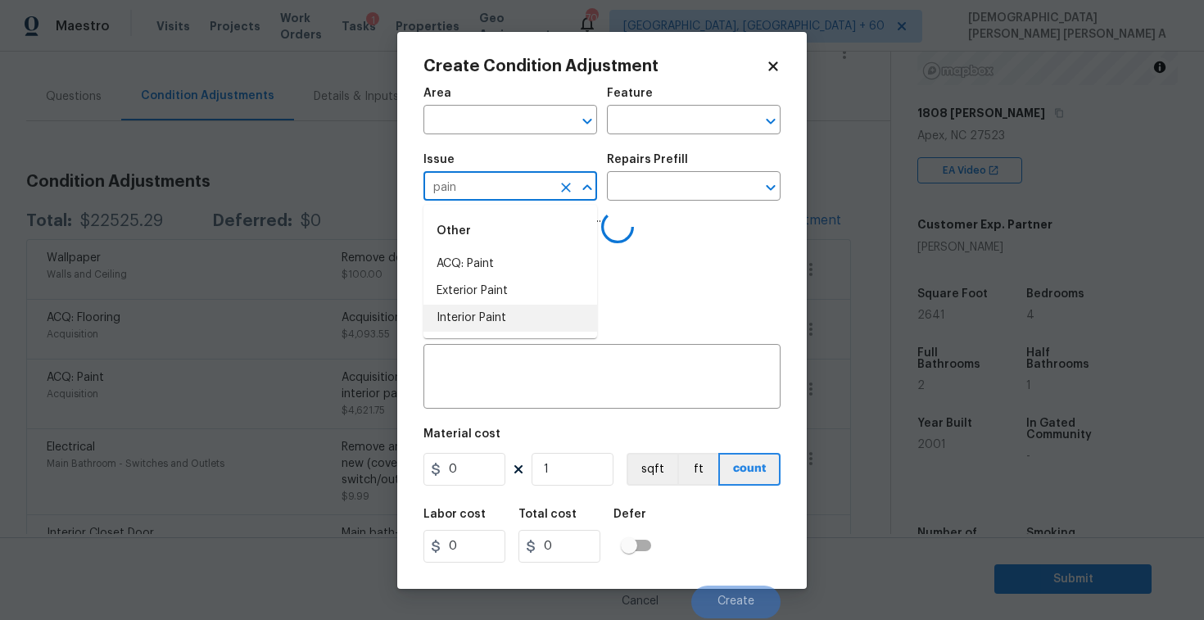
click at [478, 320] on li "Interior Paint" at bounding box center [510, 318] width 174 height 27
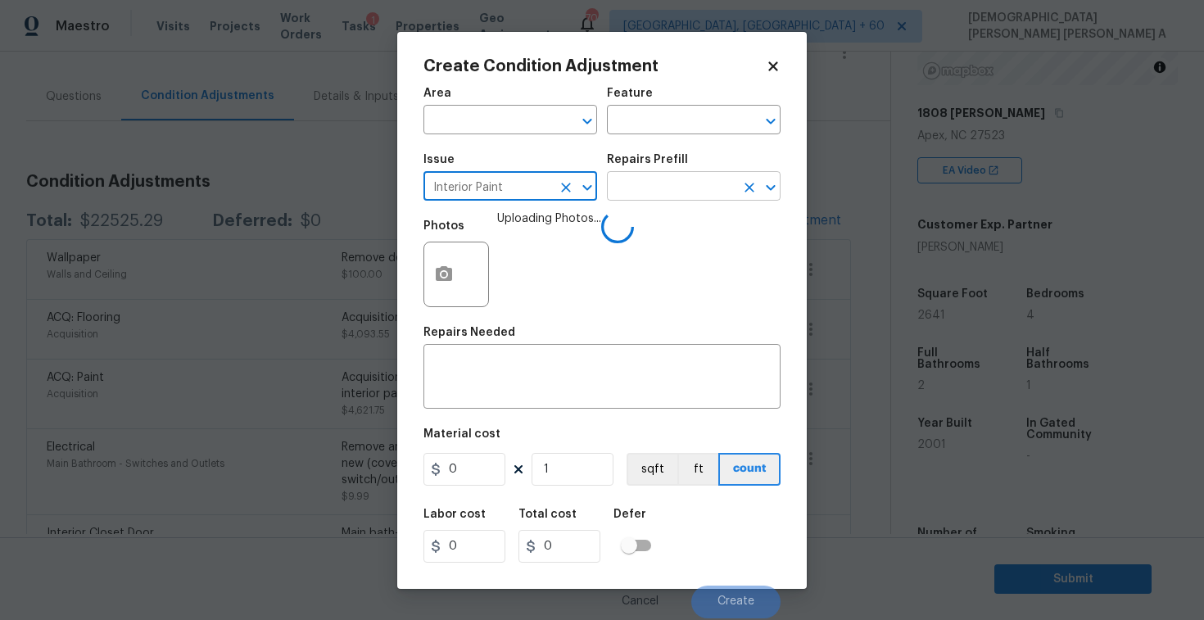
type input "Interior Paint"
click at [649, 188] on input "text" at bounding box center [671, 187] width 128 height 25
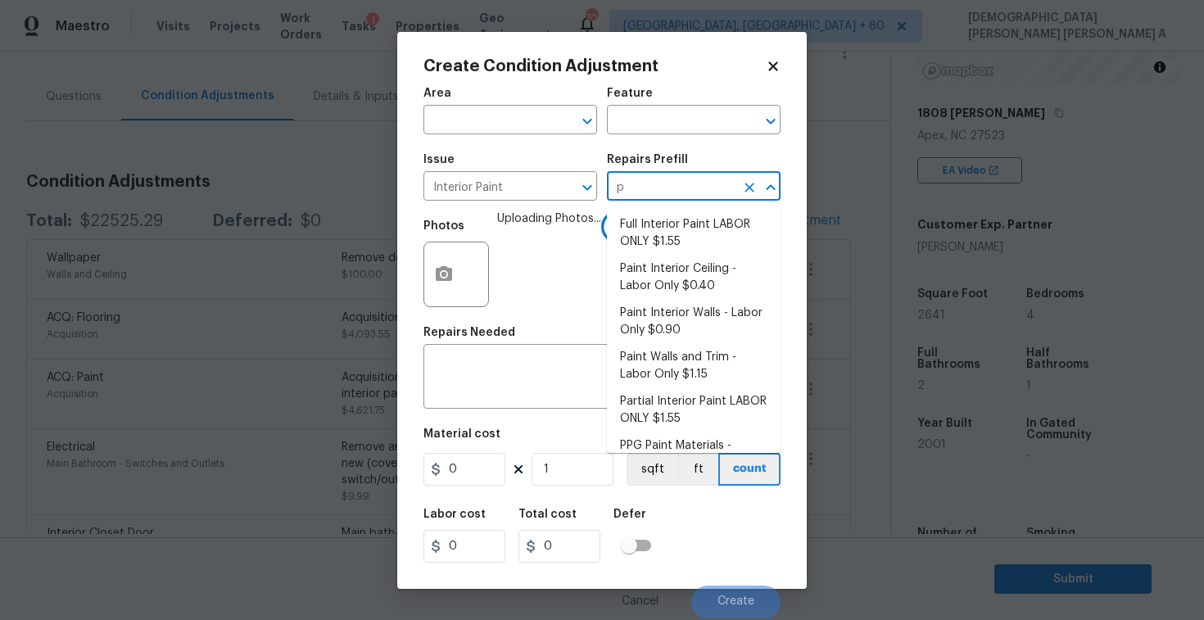
type input "pr"
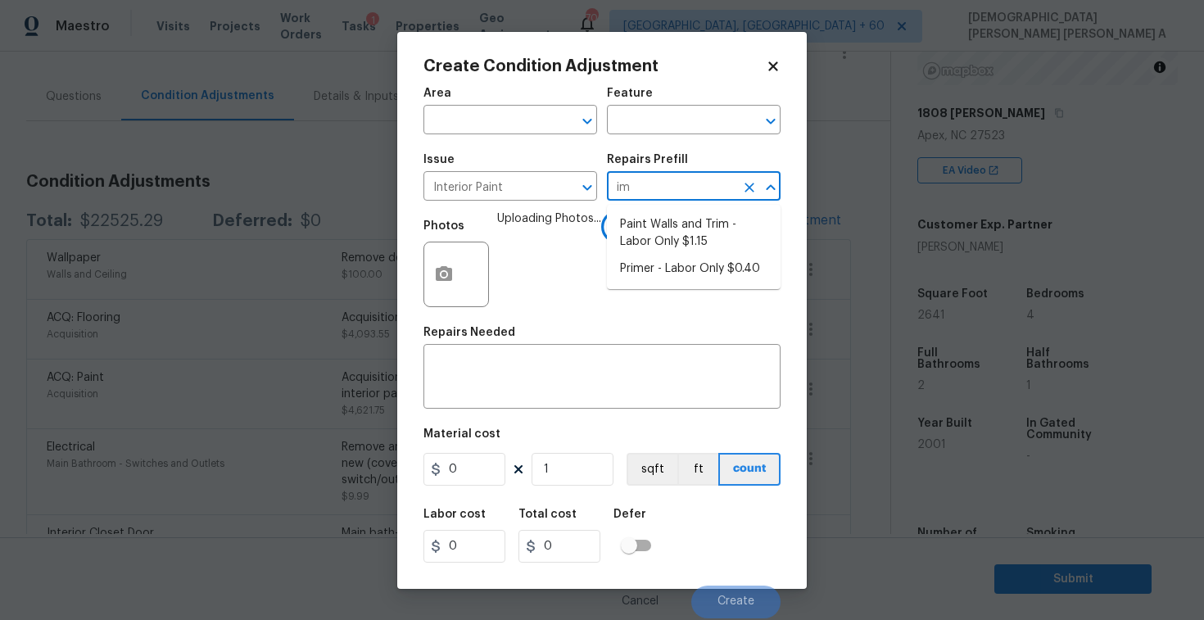
type input "ime"
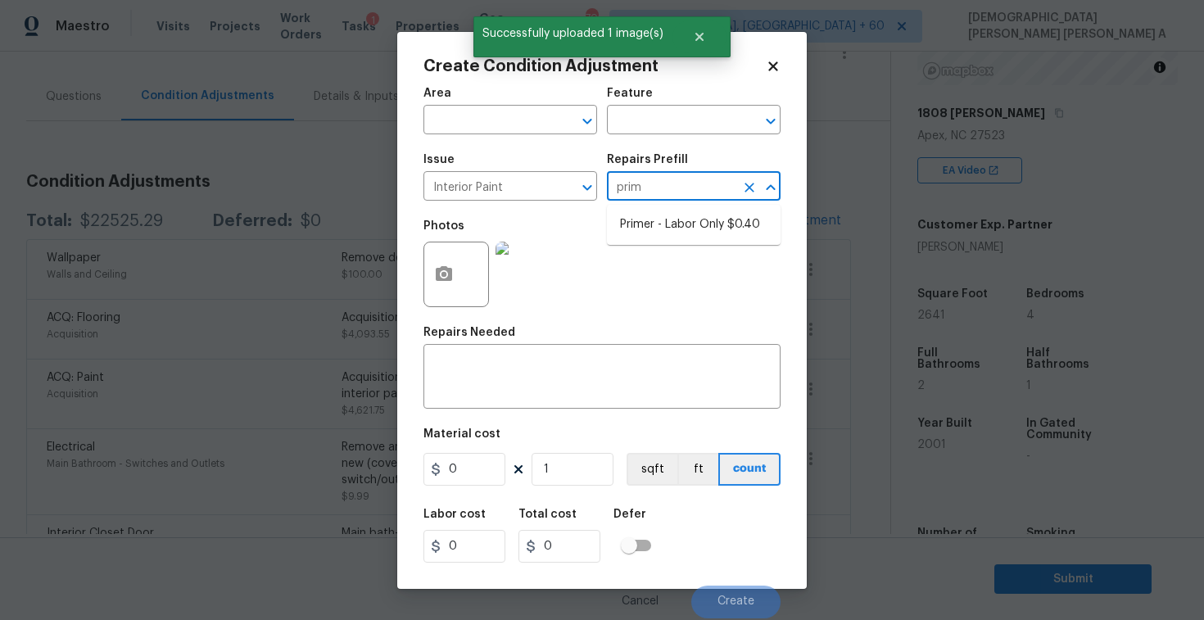
type input "prime"
click at [660, 221] on li "Primer - Labor Only $0.40" at bounding box center [694, 224] width 174 height 27
type input "Overall Paint"
type textarea "Interior primer - PRIMER PROVIDED BY OPENDOOR - All nails, screws, drywall anch…"
type input "0.4"
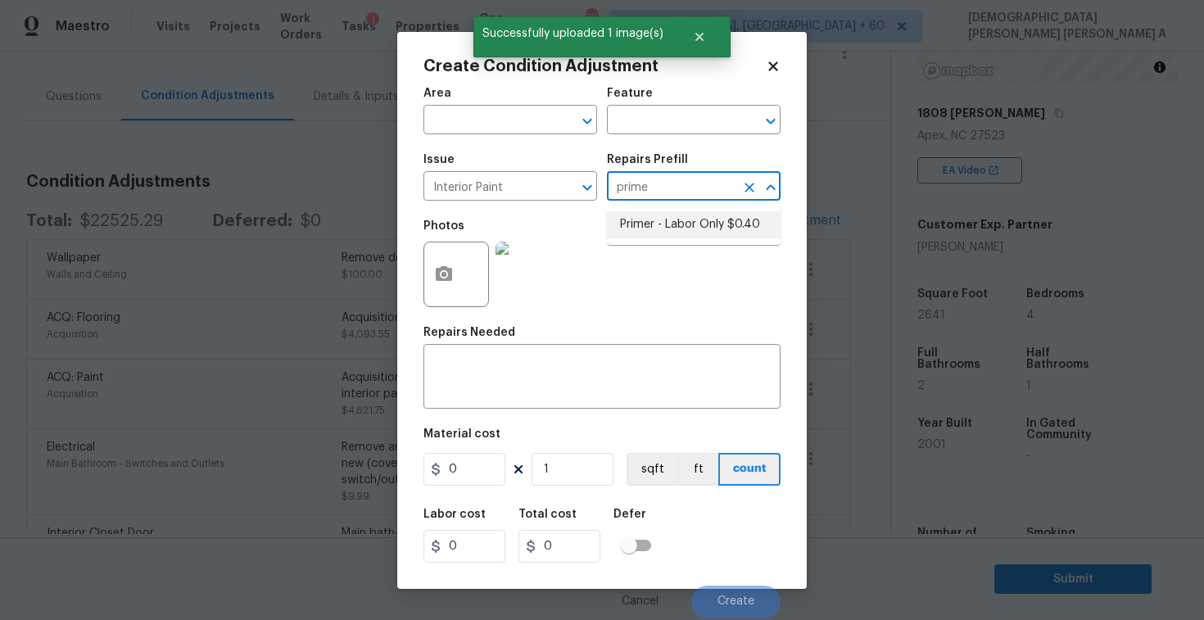
type input "0.4"
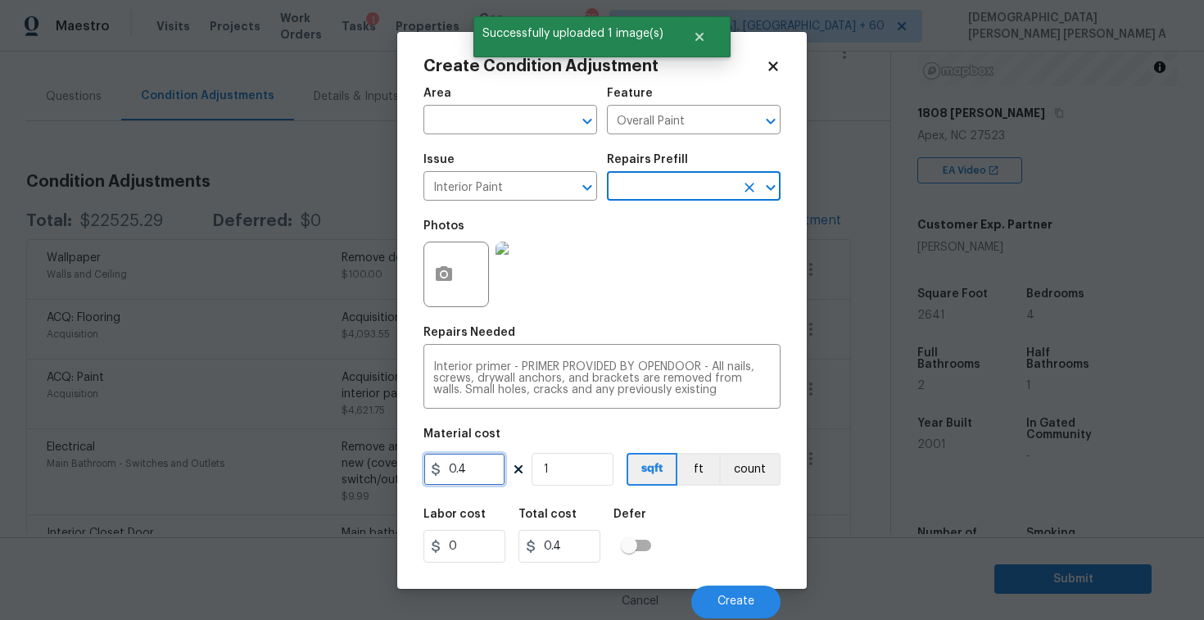
click at [488, 470] on input "0.4" at bounding box center [464, 469] width 82 height 33
type input "200"
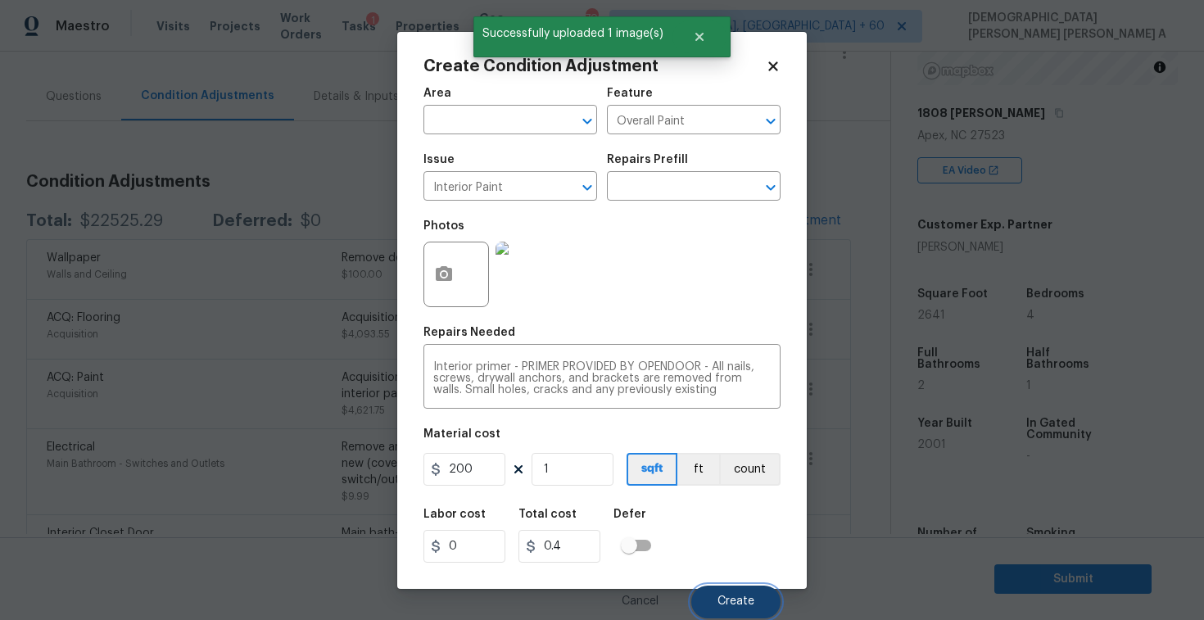
type input "200"
click at [743, 608] on span "Create" at bounding box center [735, 601] width 37 height 12
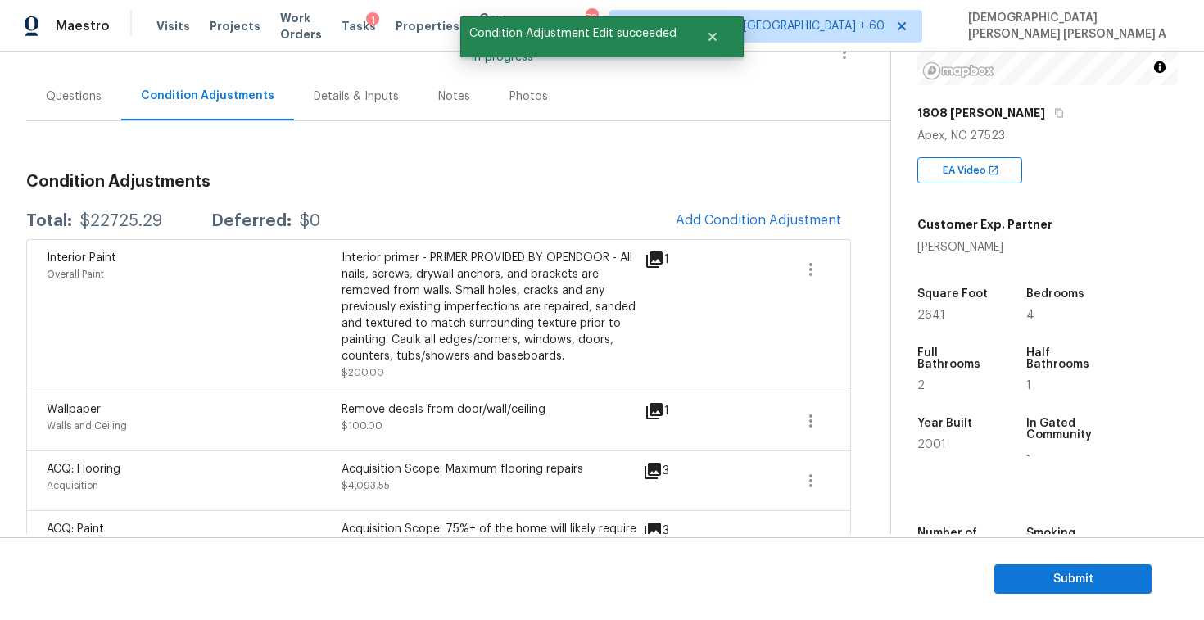
drag, startPoint x: 165, startPoint y: 220, endPoint x: 73, endPoint y: 219, distance: 92.5
click at [73, 219] on div "Total: $22725.29 Deferred: $0" at bounding box center [173, 221] width 294 height 16
copy div "$22725.29"
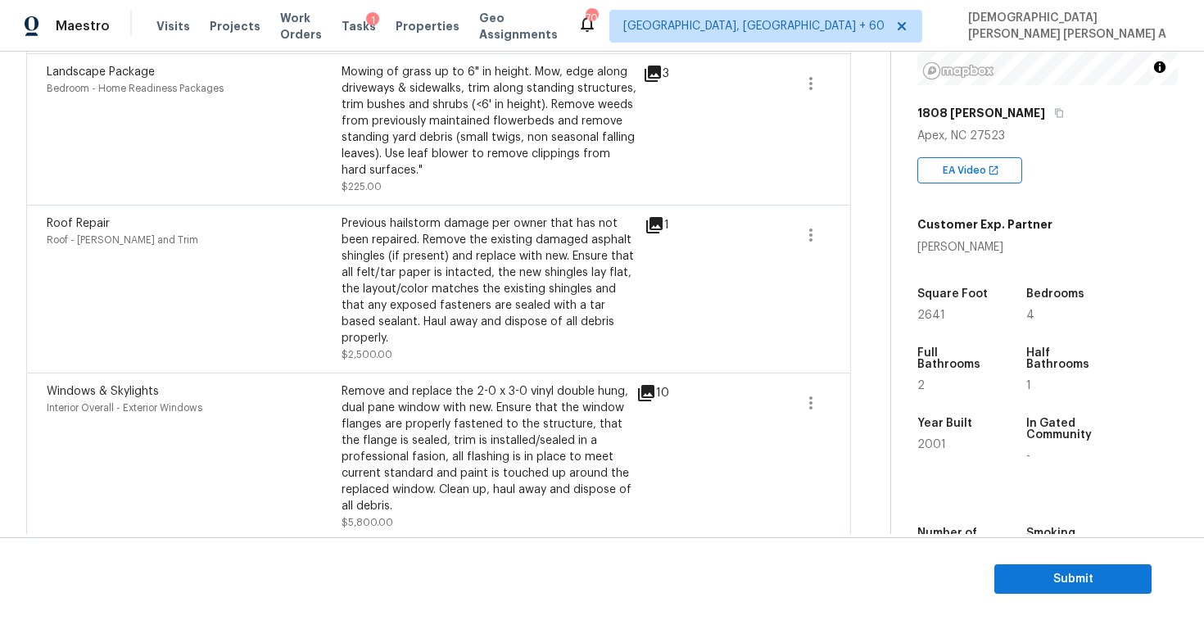
scroll to position [366, 0]
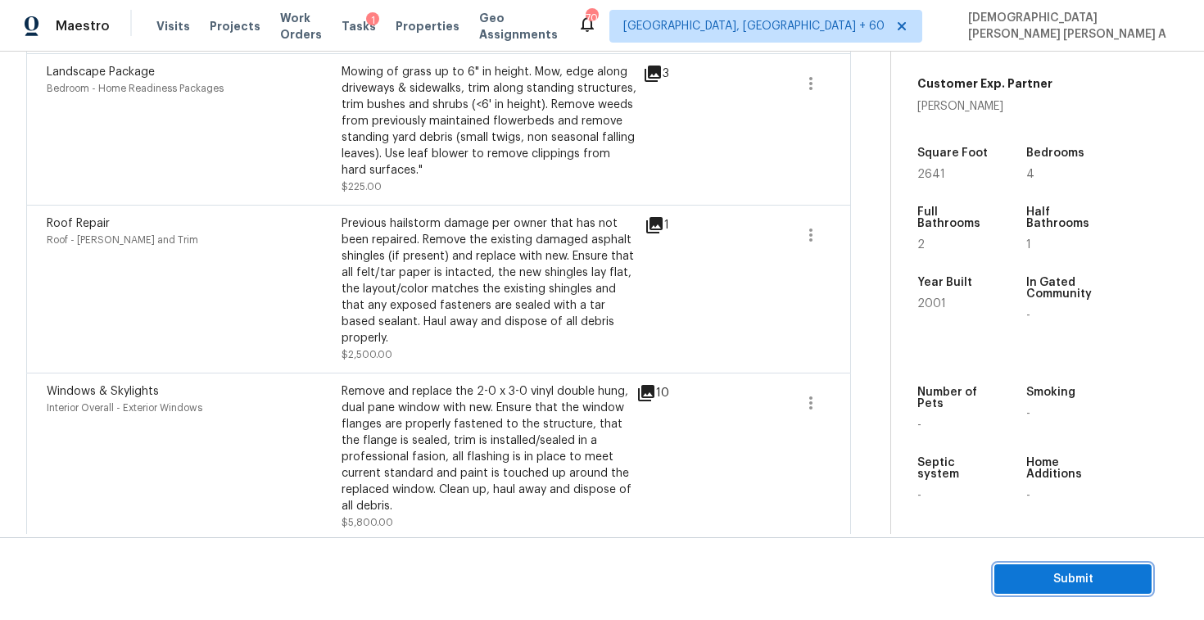
click at [1056, 565] on button "Submit" at bounding box center [1072, 579] width 157 height 30
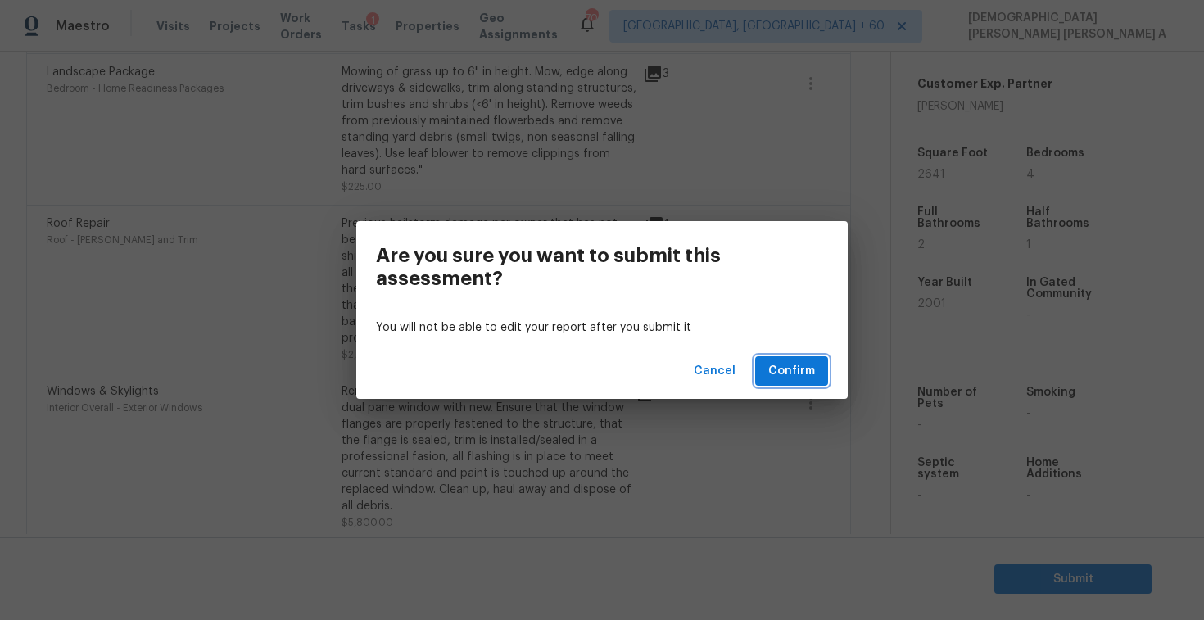
click at [781, 368] on span "Confirm" at bounding box center [791, 371] width 47 height 20
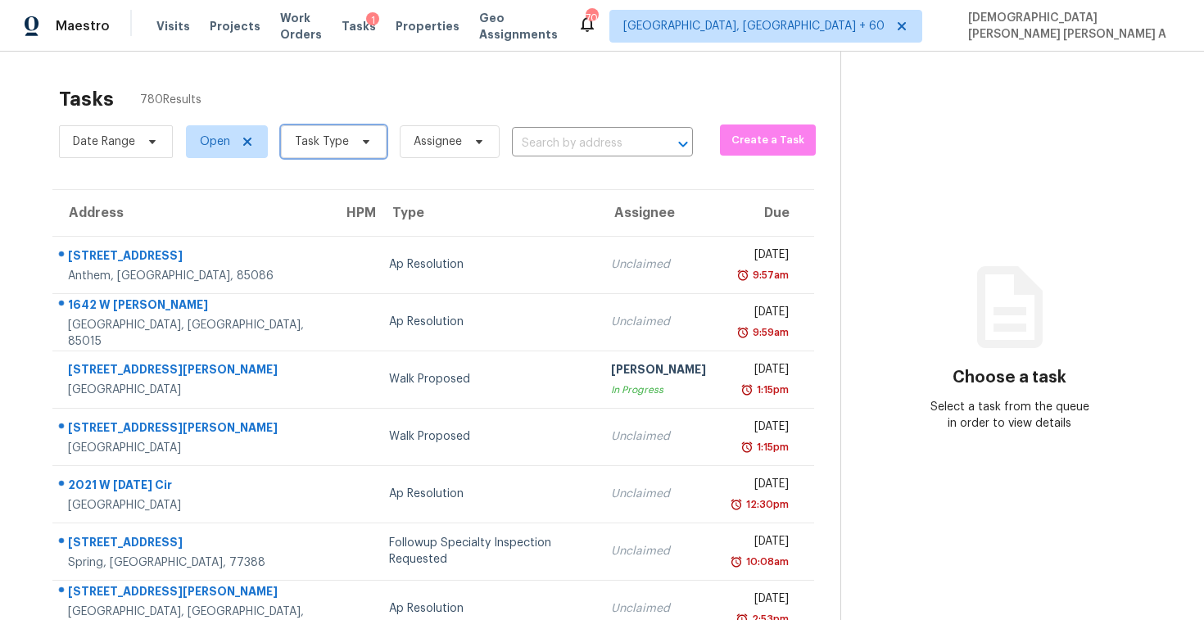
click at [321, 128] on span "Task Type" at bounding box center [334, 141] width 106 height 33
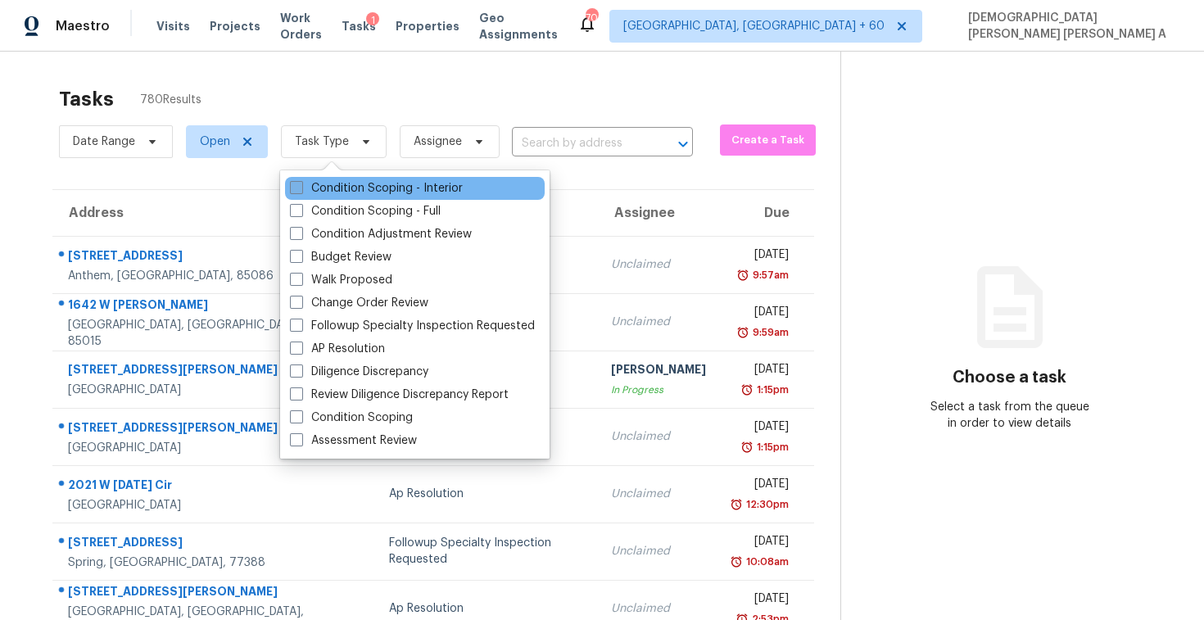
click at [325, 192] on label "Condition Scoping - Interior" at bounding box center [376, 188] width 173 height 16
click at [301, 191] on input "Condition Scoping - Interior" at bounding box center [295, 185] width 11 height 11
checkbox input "true"
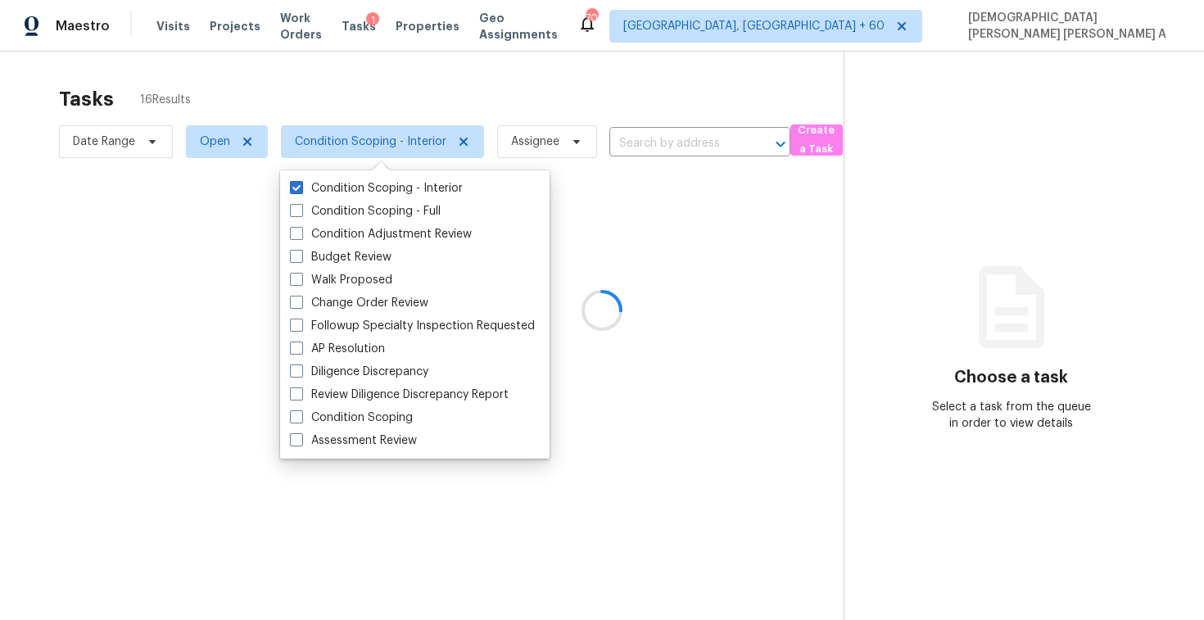
click at [355, 77] on div at bounding box center [602, 310] width 1204 height 620
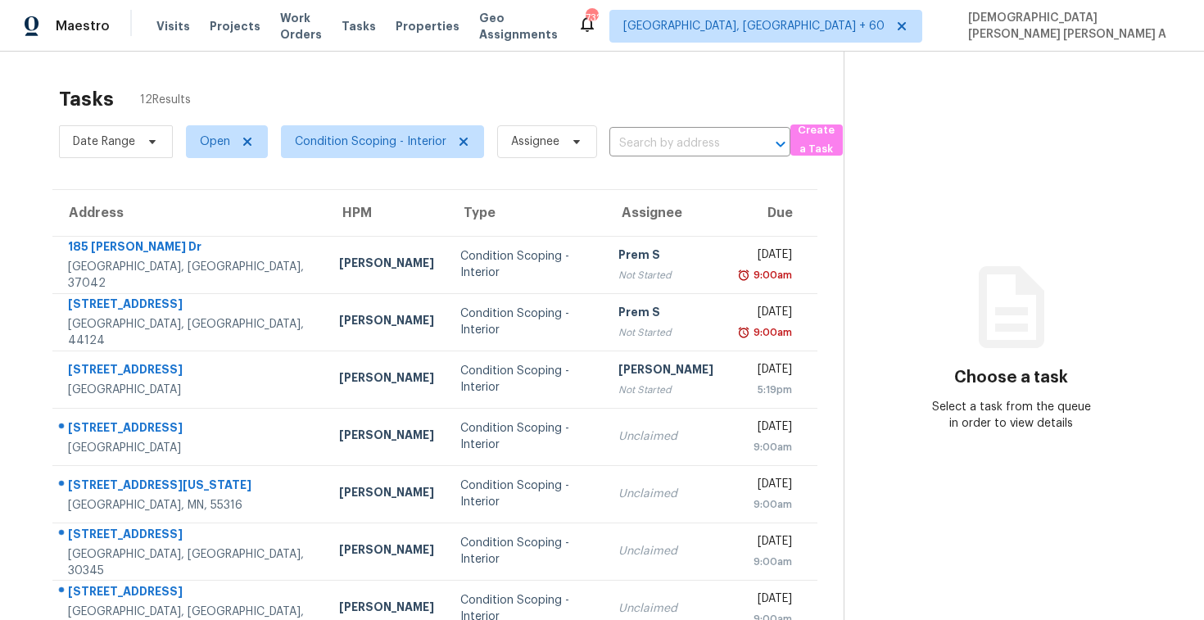
scroll to position [233, 0]
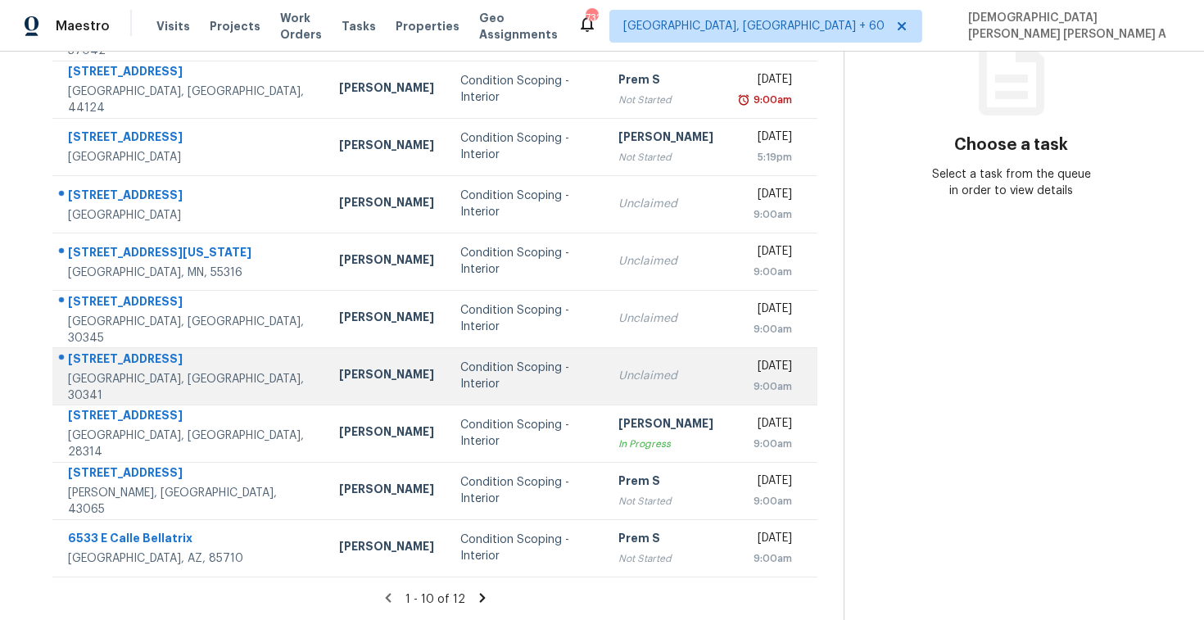
click at [470, 375] on div "Condition Scoping - Interior" at bounding box center [526, 376] width 132 height 33
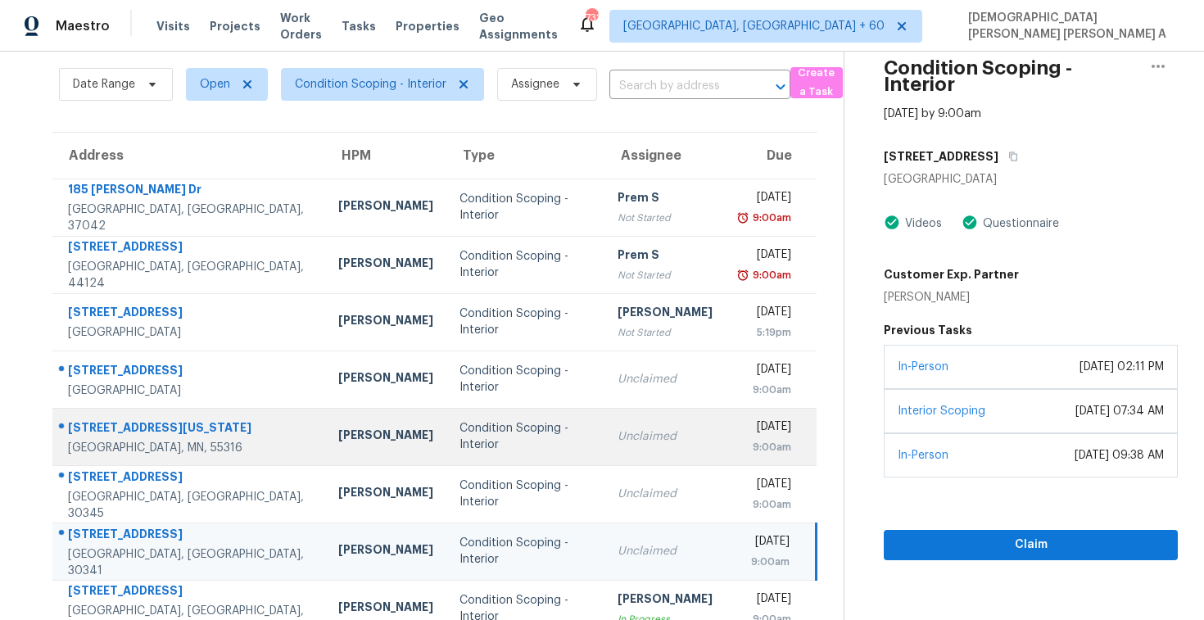
scroll to position [25, 0]
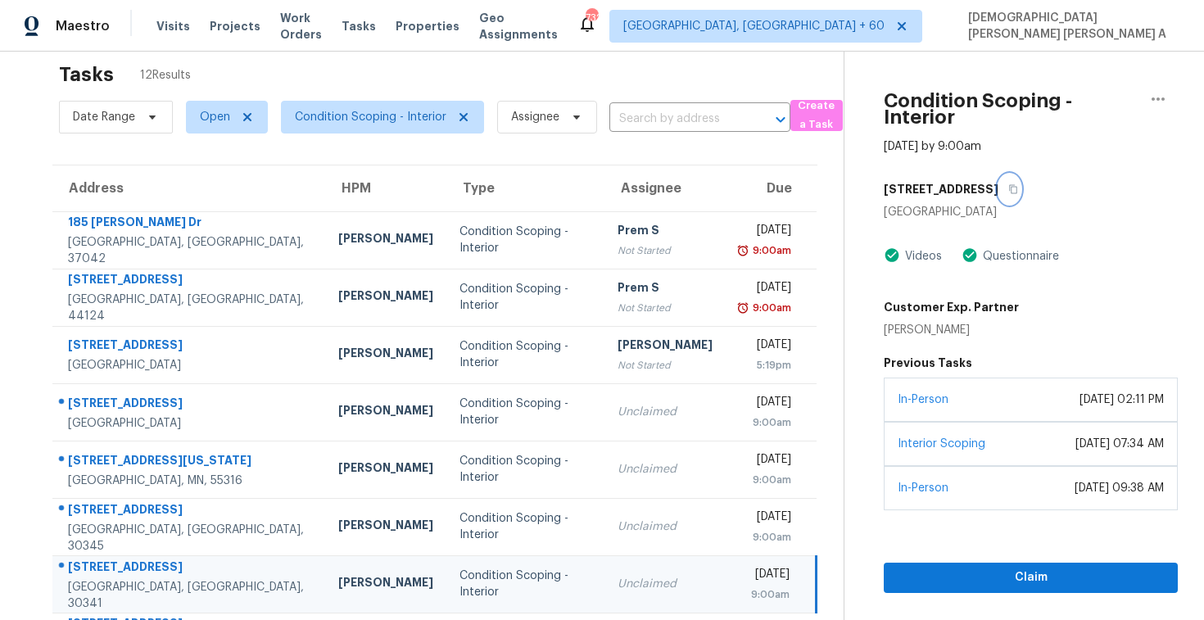
click at [1008, 188] on icon "button" at bounding box center [1013, 189] width 10 height 10
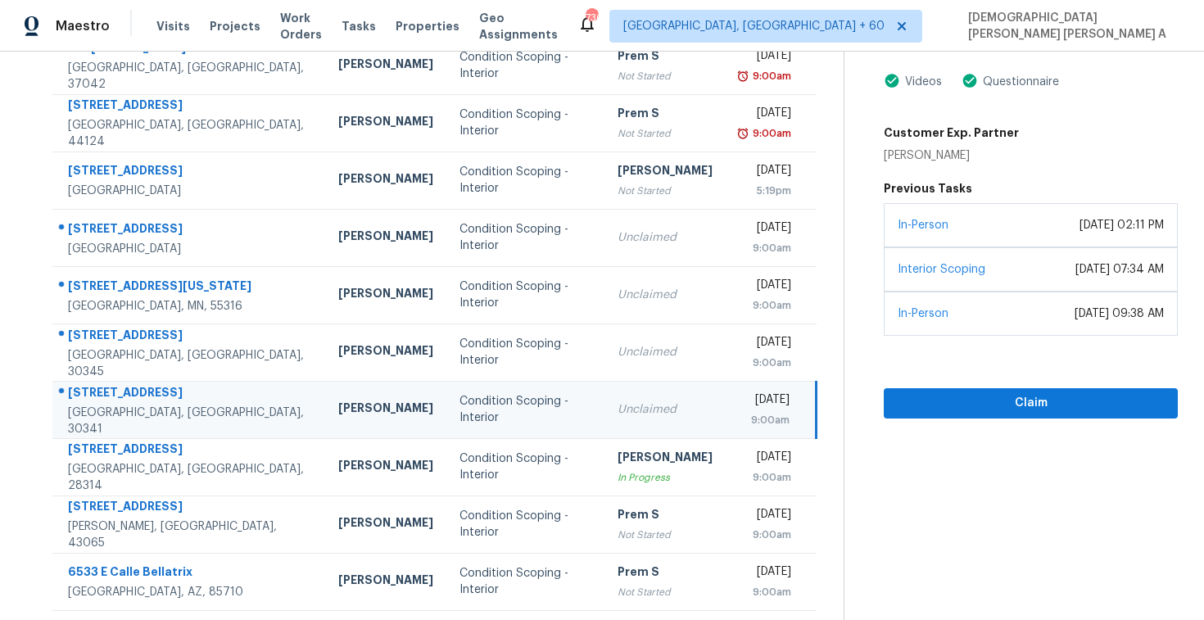
scroll to position [233, 0]
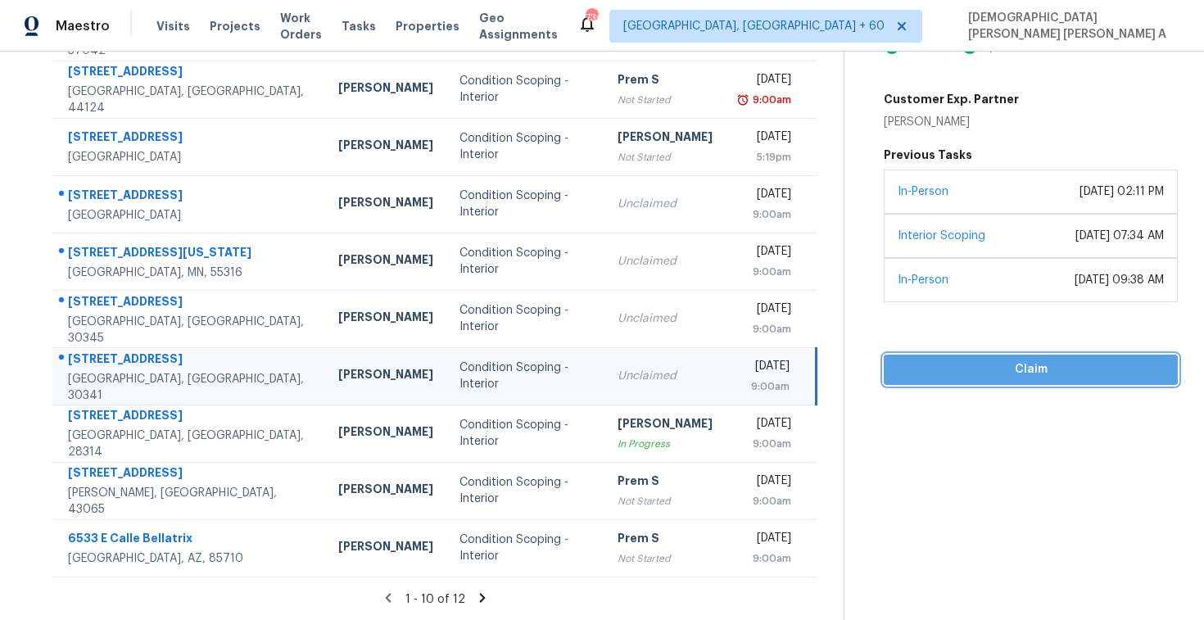
click at [943, 379] on button "Claim" at bounding box center [1031, 370] width 294 height 30
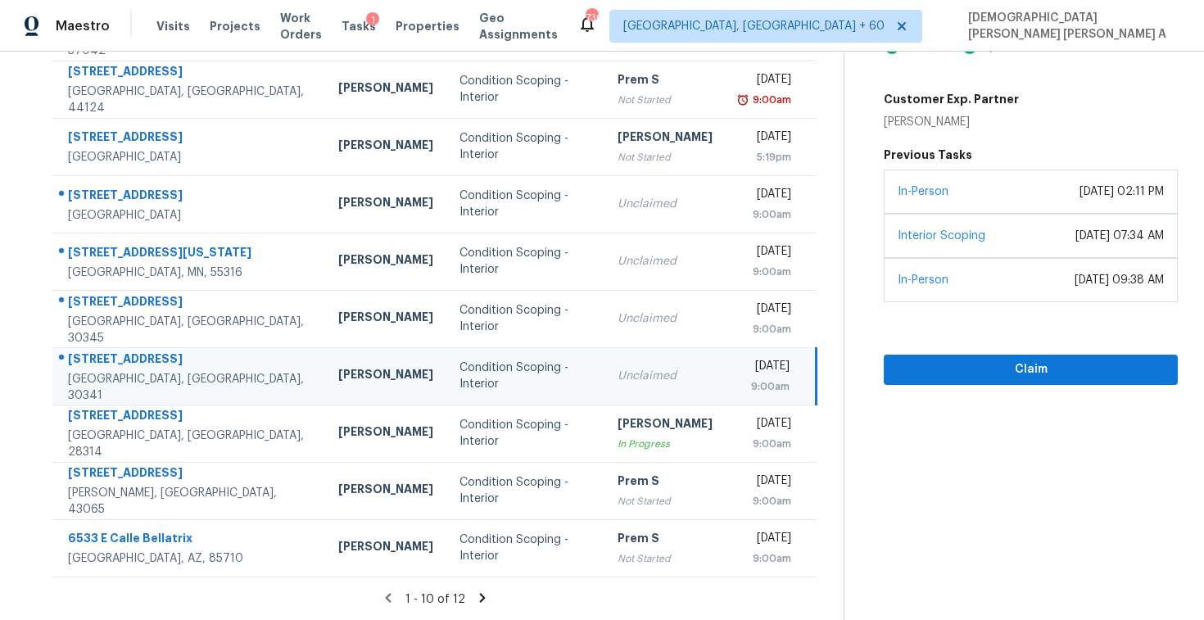
scroll to position [146, 0]
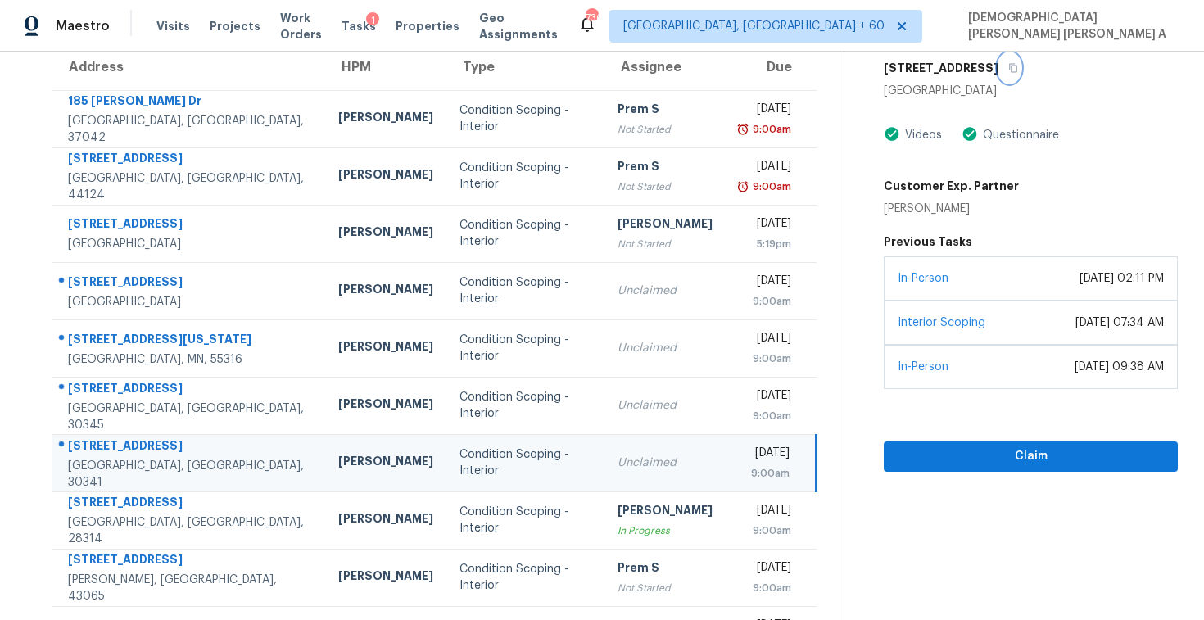
click at [998, 72] on button "button" at bounding box center [1009, 67] width 22 height 29
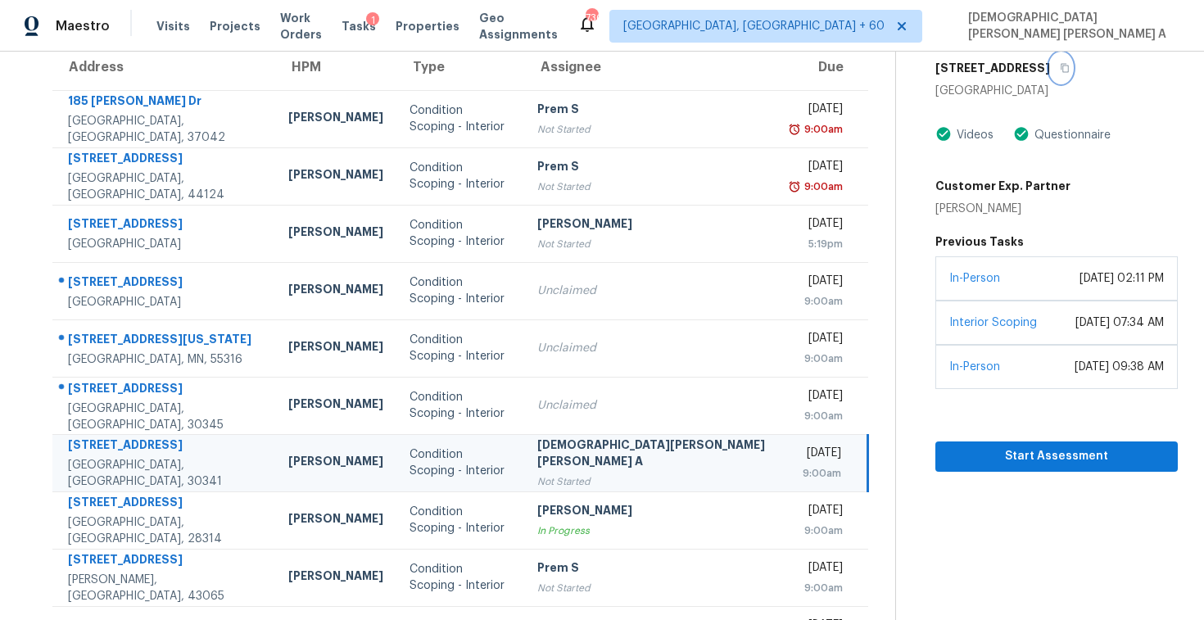
click at [1050, 59] on button "button" at bounding box center [1061, 67] width 22 height 29
click at [948, 446] on span "Start Assessment" at bounding box center [1056, 456] width 216 height 20
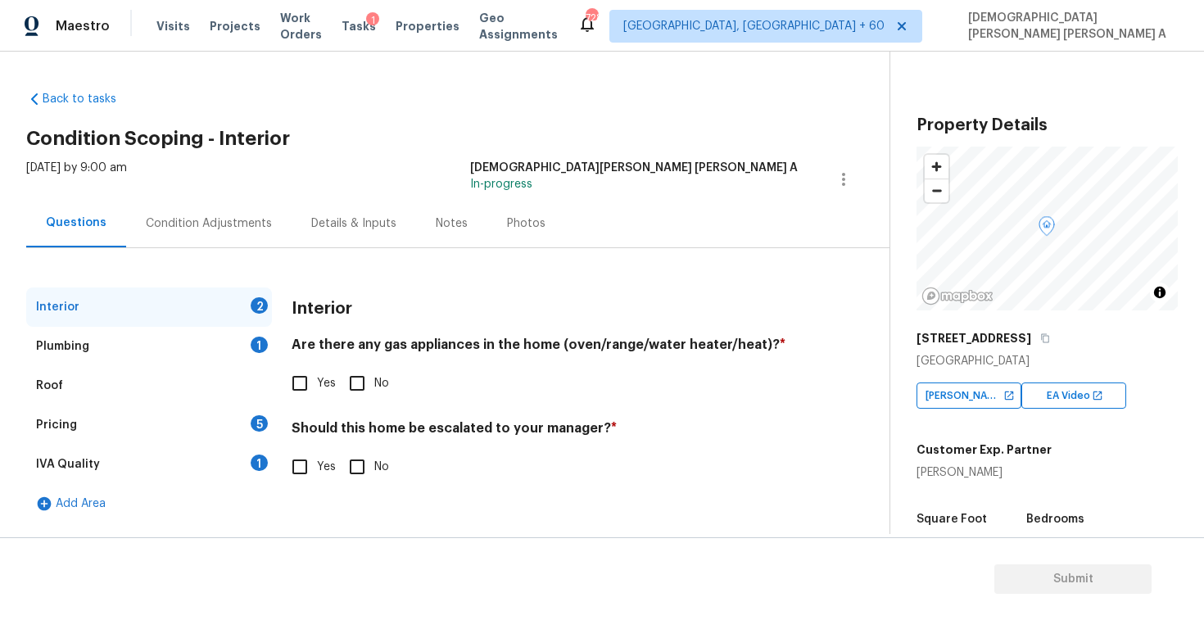
click at [506, 174] on div "[DATE] by 9:00 am [PERSON_NAME] [PERSON_NAME] A In-progress" at bounding box center [457, 179] width 863 height 39
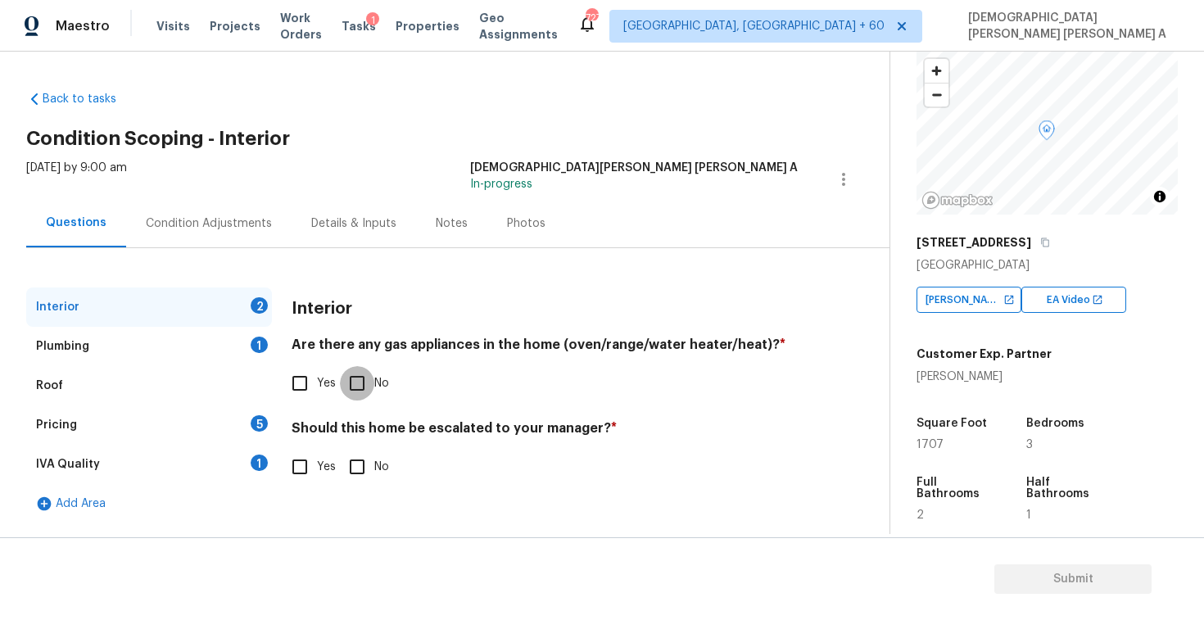
click at [361, 383] on input "No" at bounding box center [357, 383] width 34 height 34
checkbox input "true"
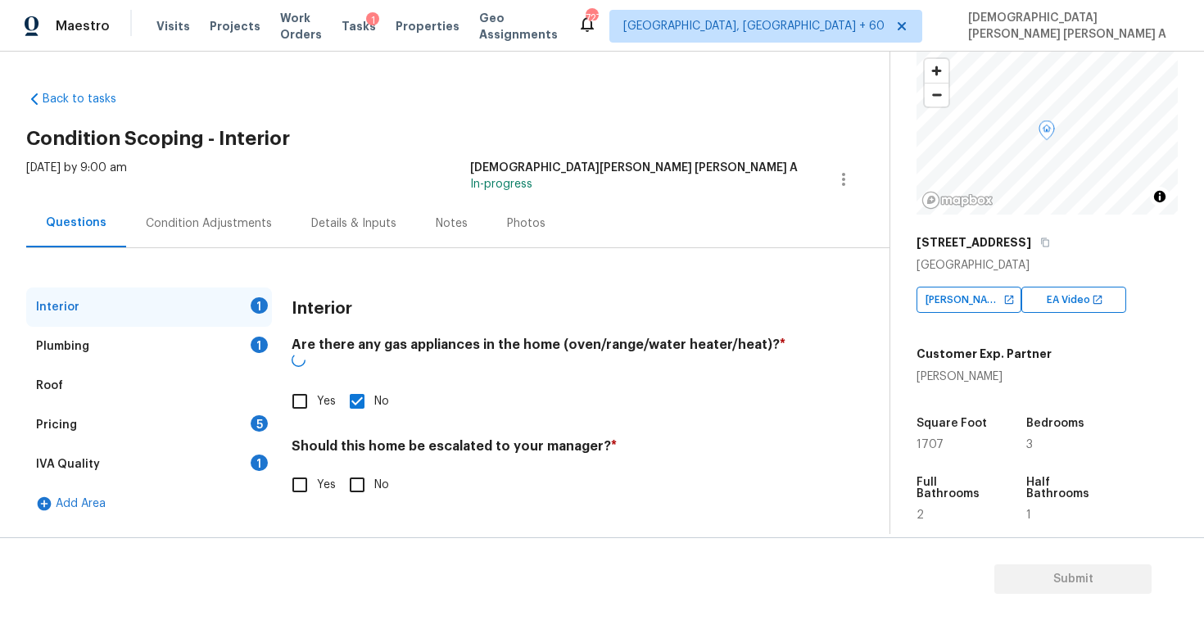
click at [355, 450] on div "Should this home be escalated to your manager? * Yes No" at bounding box center [545, 470] width 506 height 64
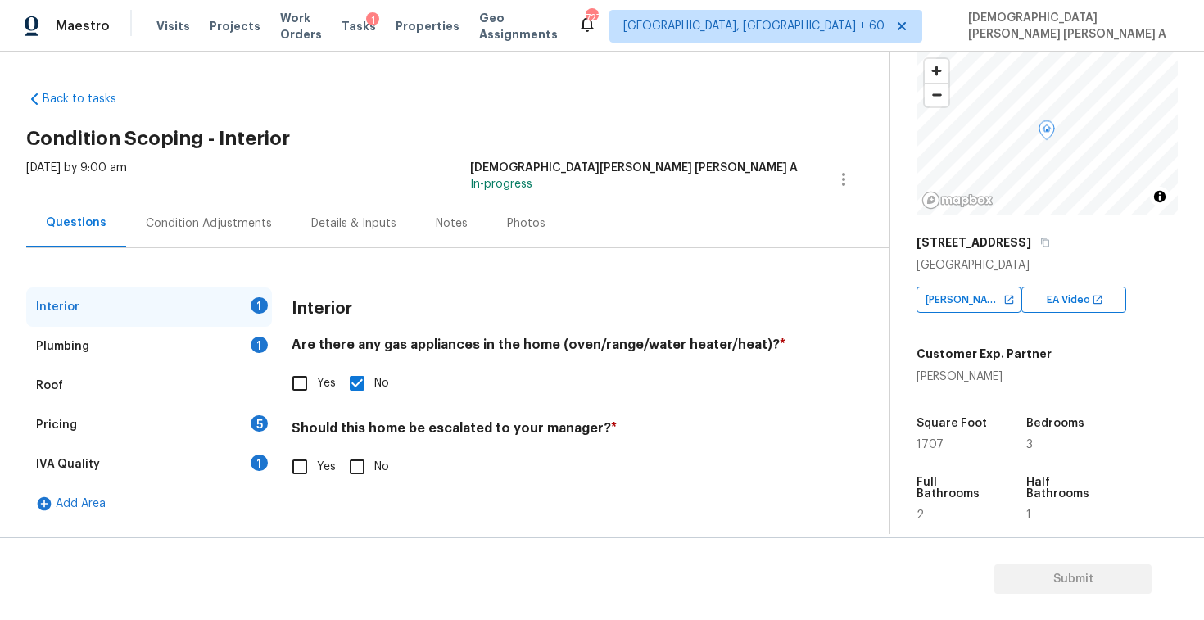
click at [364, 464] on input "No" at bounding box center [357, 467] width 34 height 34
checkbox input "true"
click at [183, 346] on div "Plumbing 1" at bounding box center [149, 346] width 246 height 39
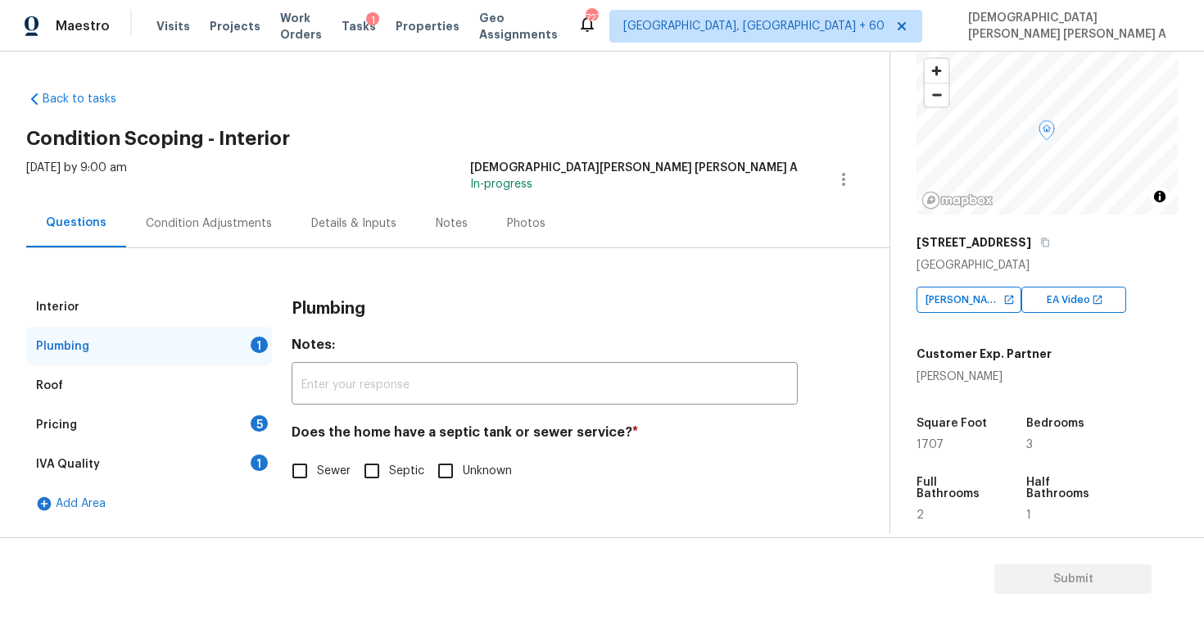
click at [313, 474] on input "Sewer" at bounding box center [300, 471] width 34 height 34
checkbox input "true"
click at [216, 409] on div "Pricing 5" at bounding box center [149, 424] width 246 height 39
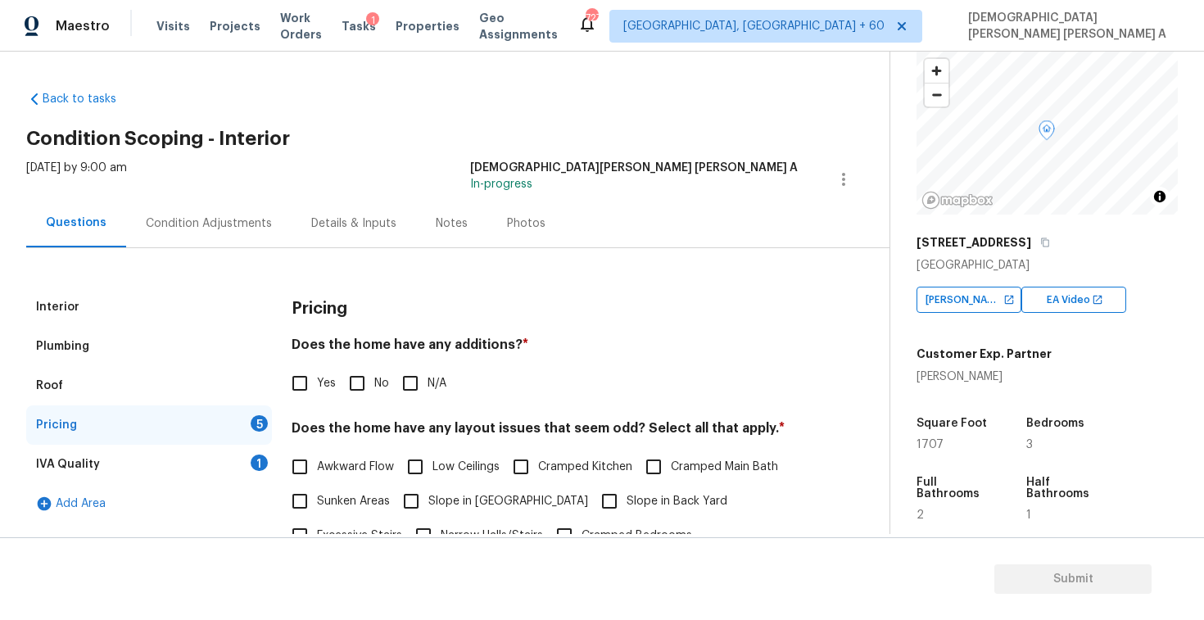
click at [366, 389] on input "No" at bounding box center [357, 383] width 34 height 34
checkbox input "true"
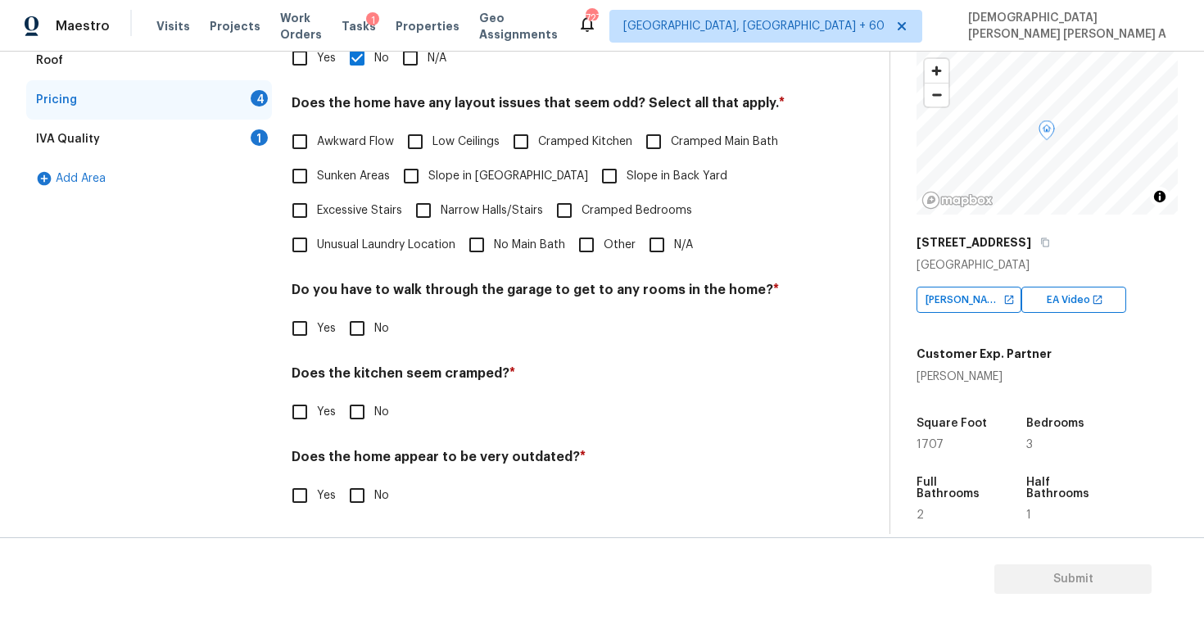
click at [656, 248] on input "N/A" at bounding box center [657, 245] width 34 height 34
checkbox input "true"
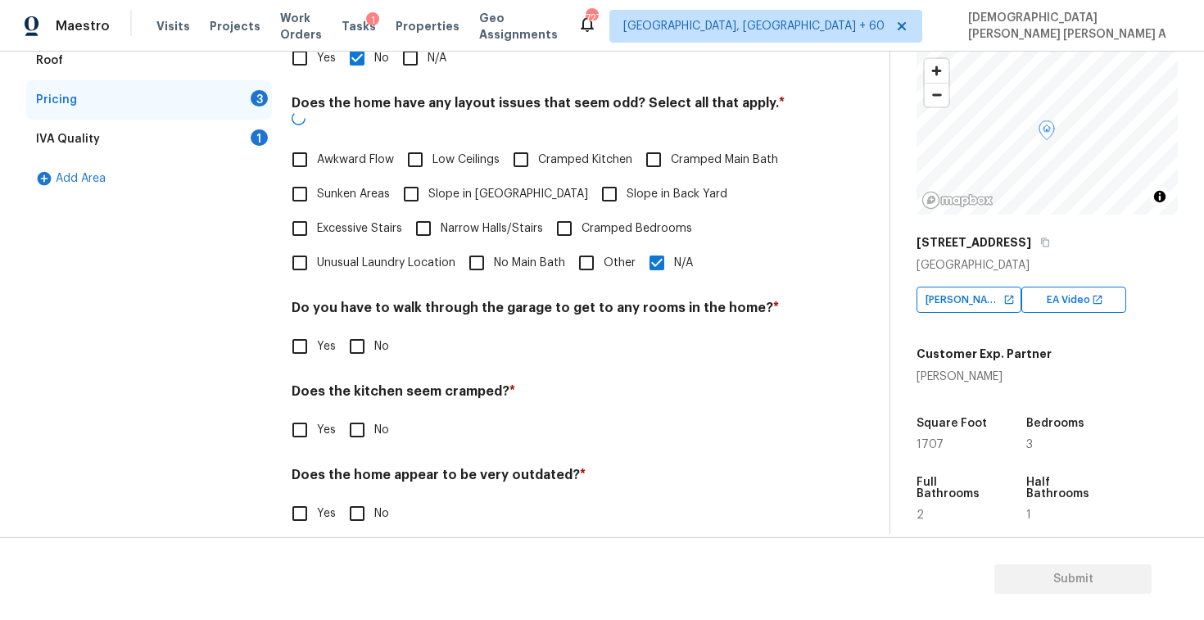
click at [355, 342] on input "No" at bounding box center [357, 346] width 34 height 34
checkbox input "true"
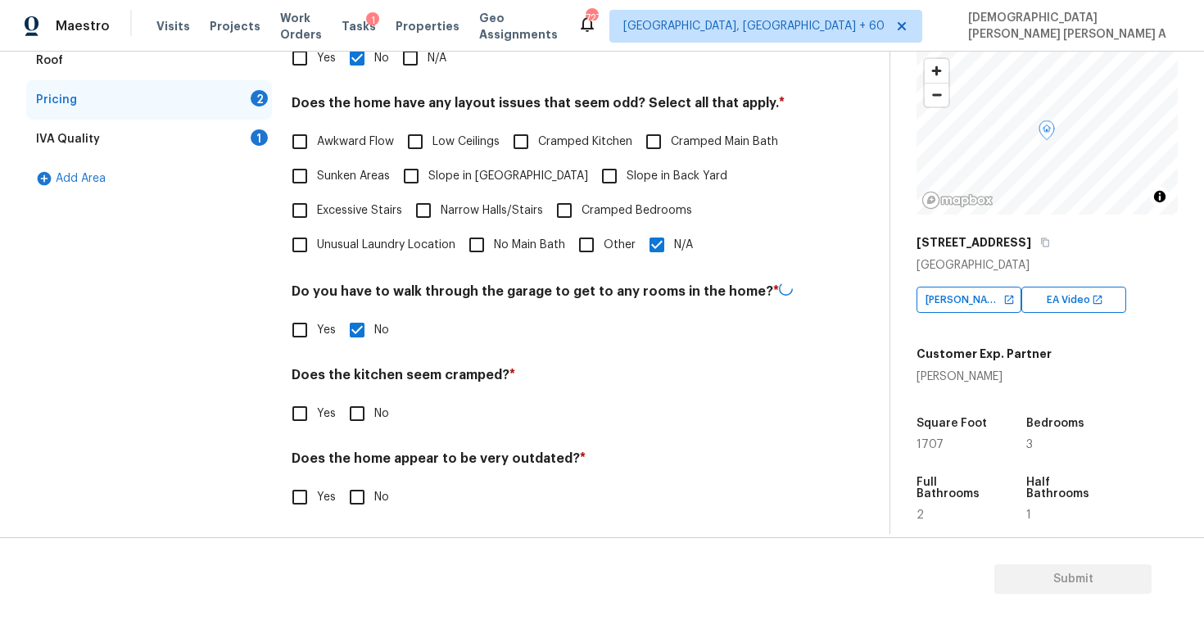
click at [355, 414] on input "No" at bounding box center [357, 413] width 34 height 34
checkbox input "true"
click at [354, 487] on input "No" at bounding box center [357, 497] width 34 height 34
checkbox input "true"
click at [225, 140] on div "IVA Quality 1" at bounding box center [149, 139] width 246 height 39
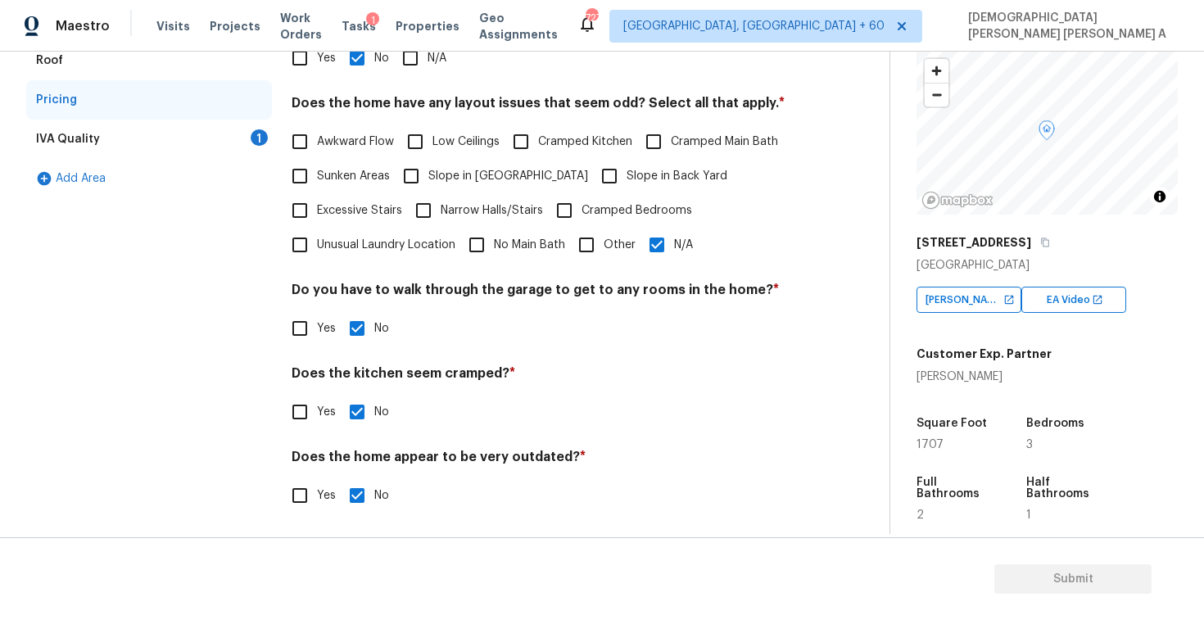
scroll to position [0, 0]
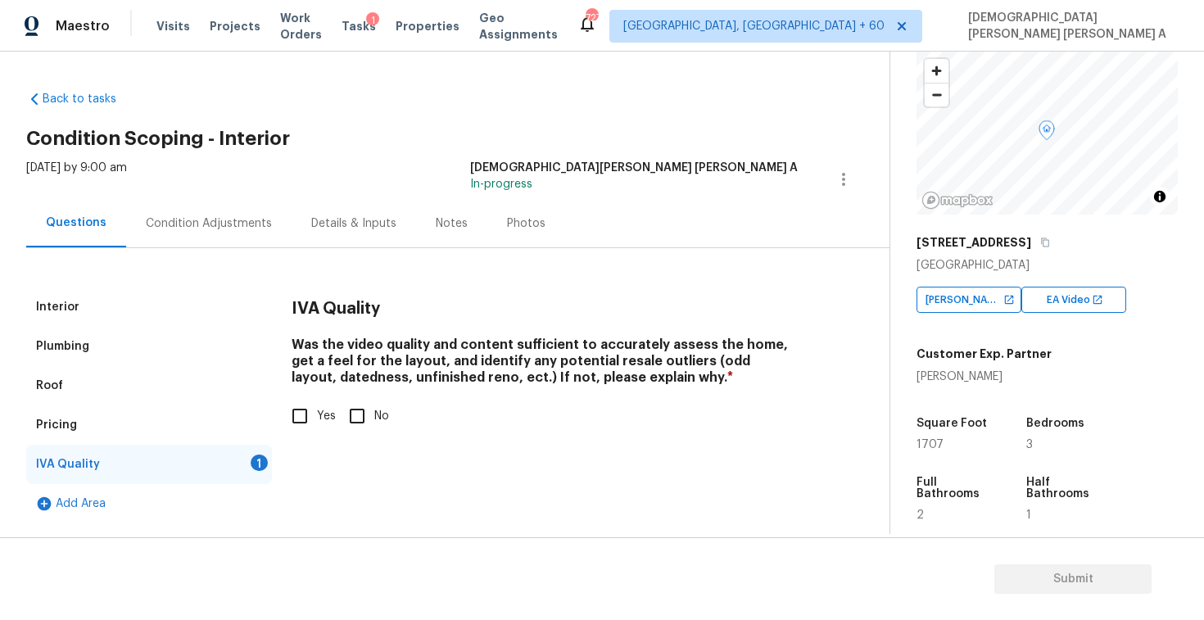
click at [302, 410] on input "Yes" at bounding box center [300, 416] width 34 height 34
checkbox input "true"
click at [188, 224] on div "Condition Adjustments" at bounding box center [209, 223] width 126 height 16
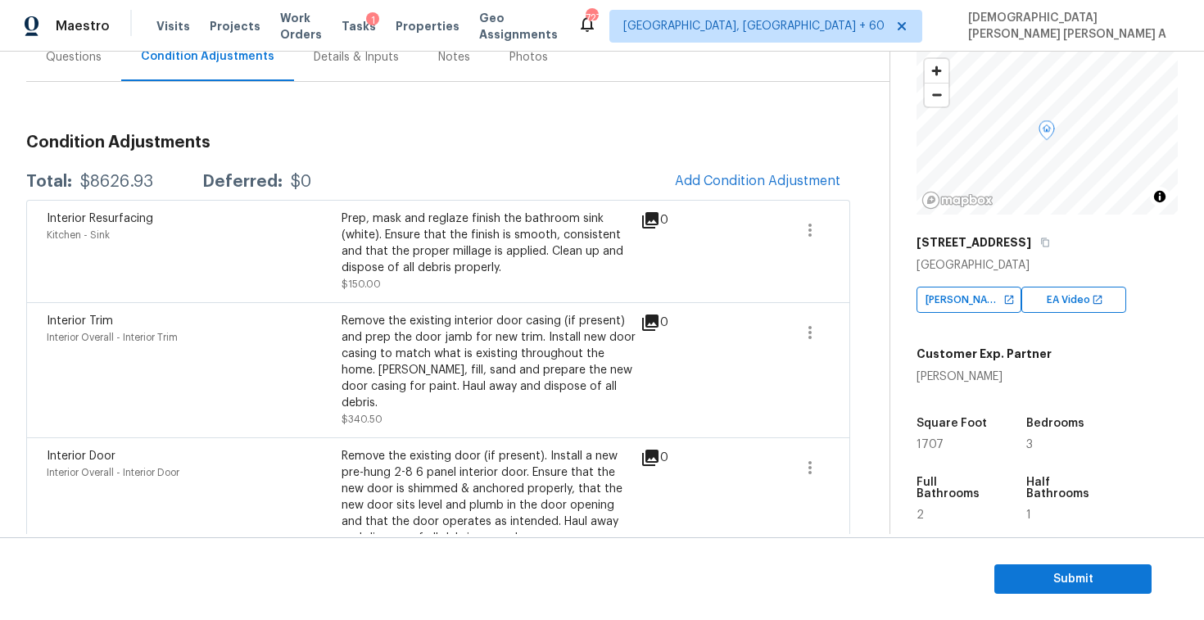
scroll to position [165, 0]
click at [728, 204] on div "Interior Resurfacing Kitchen - Sink Prep, mask and reglaze finish the bathroom …" at bounding box center [438, 252] width 824 height 102
click at [729, 186] on span "Add Condition Adjustment" at bounding box center [757, 181] width 165 height 15
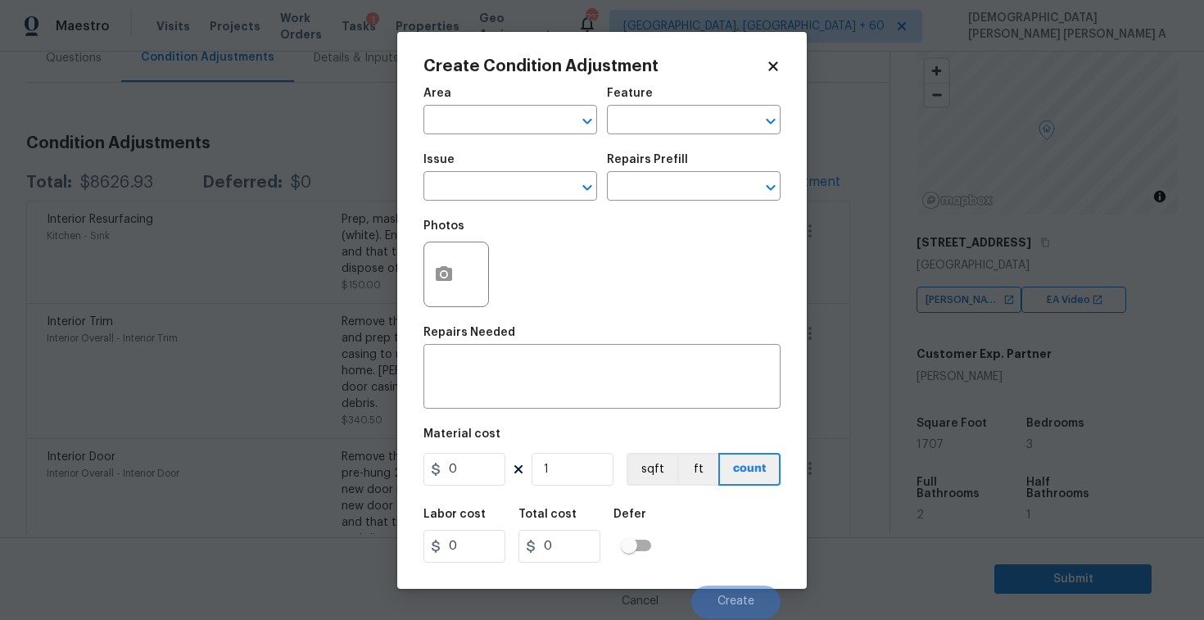
click at [414, 287] on div "Create Condition Adjustment Area ​ Feature ​ Issue ​ Repairs Prefill ​ Photos R…" at bounding box center [601, 310] width 409 height 557
click at [440, 284] on icon "button" at bounding box center [444, 275] width 20 height 20
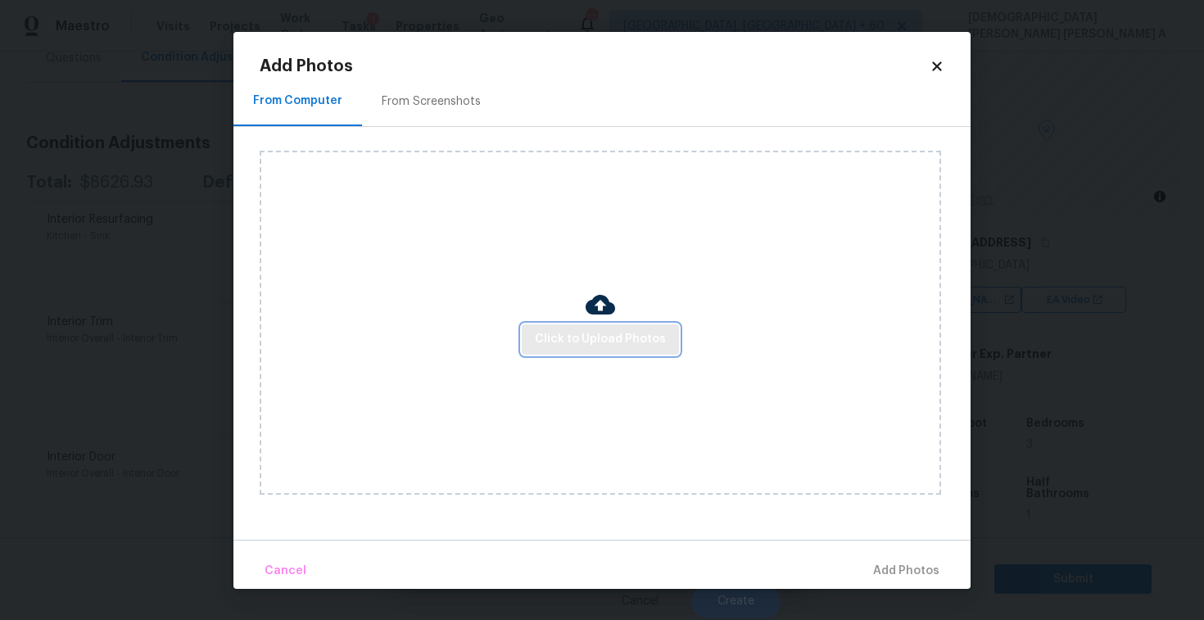
click at [610, 342] on span "Click to Upload Photos" at bounding box center [600, 339] width 131 height 20
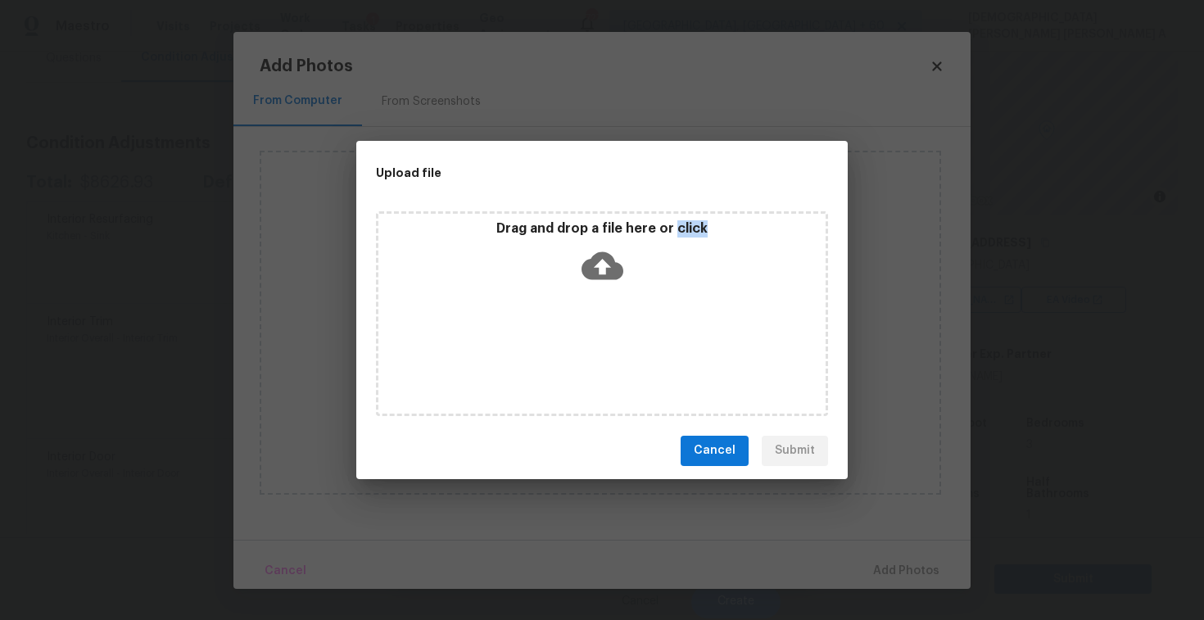
drag, startPoint x: 610, startPoint y: 342, endPoint x: 610, endPoint y: 321, distance: 21.3
click at [610, 342] on div "Drag and drop a file here or click" at bounding box center [602, 313] width 452 height 205
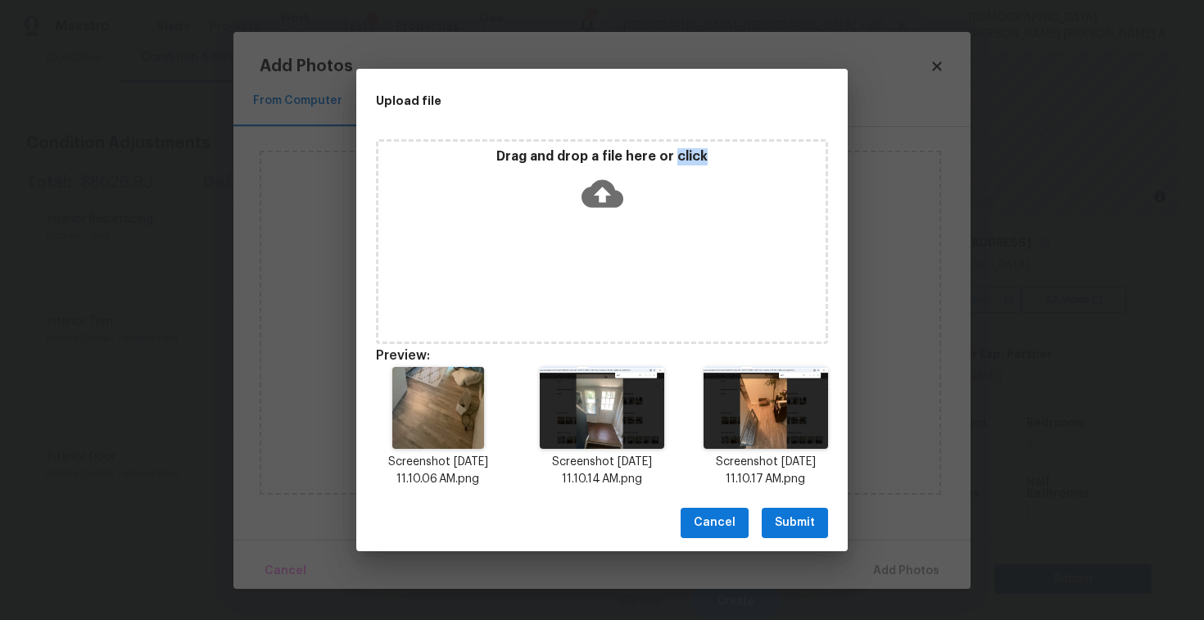
click at [790, 533] on button "Submit" at bounding box center [795, 523] width 66 height 30
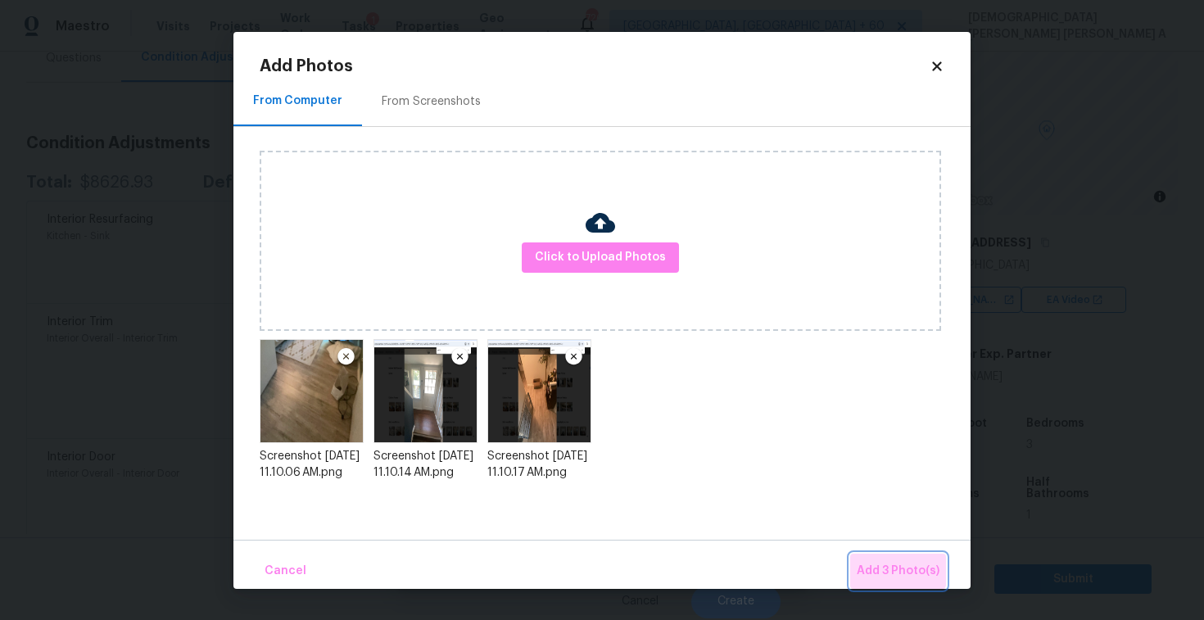
click at [875, 556] on button "Add 3 Photo(s)" at bounding box center [898, 571] width 96 height 35
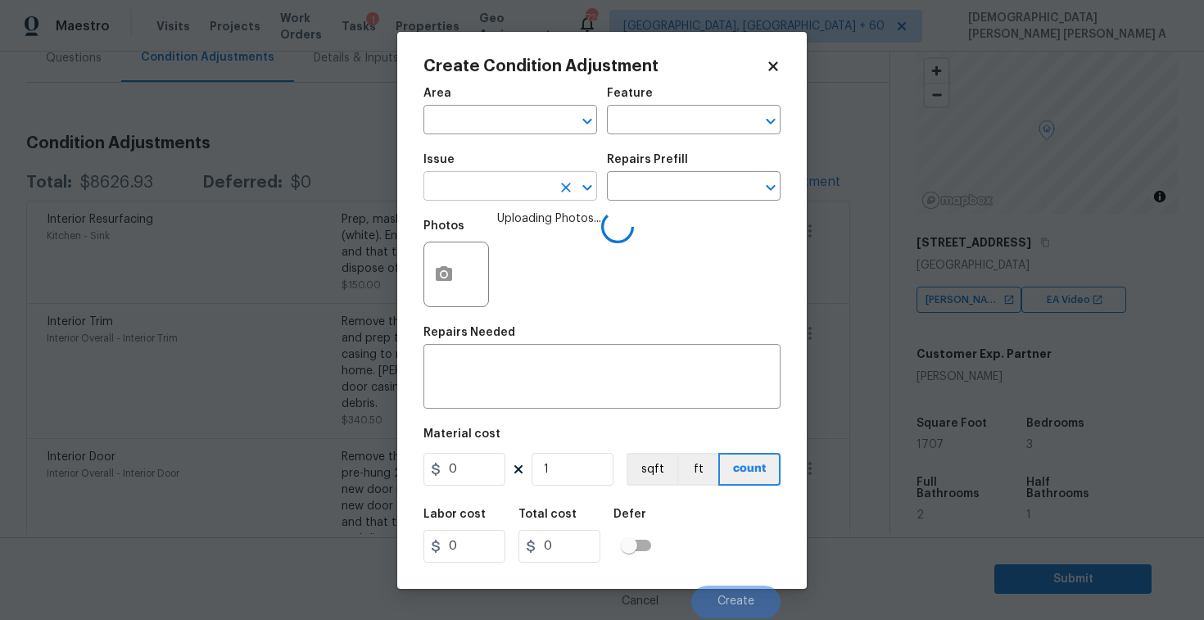
click at [523, 177] on input "text" at bounding box center [487, 187] width 128 height 25
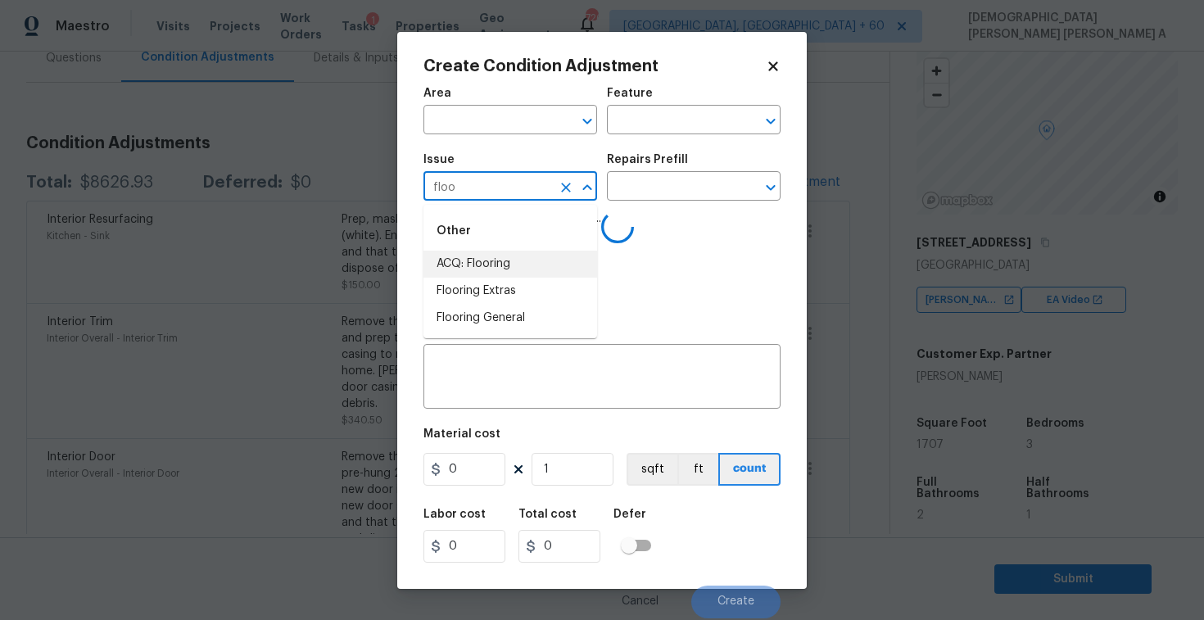
click at [527, 264] on li "ACQ: Flooring" at bounding box center [510, 264] width 174 height 27
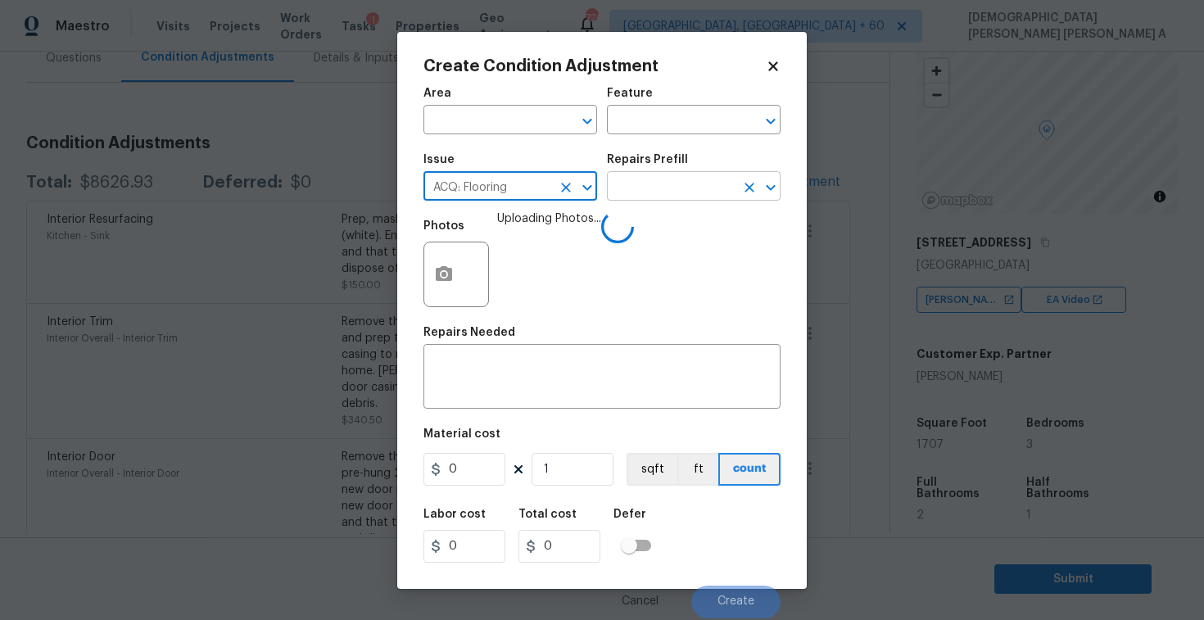
type input "ACQ: Flooring"
click at [676, 199] on input "text" at bounding box center [671, 187] width 128 height 25
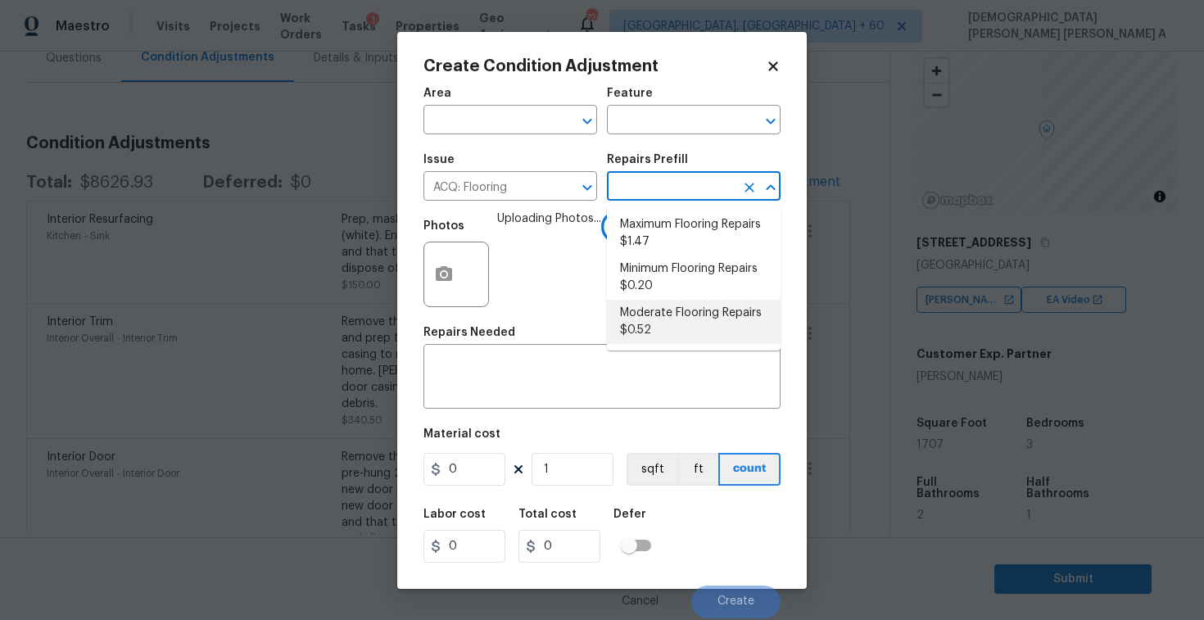
click at [667, 323] on li "Moderate Flooring Repairs $0.52" at bounding box center [694, 322] width 174 height 44
type input "Acquisition"
type textarea "Acquisition Scope: Moderate flooring repairs"
type input "0.52"
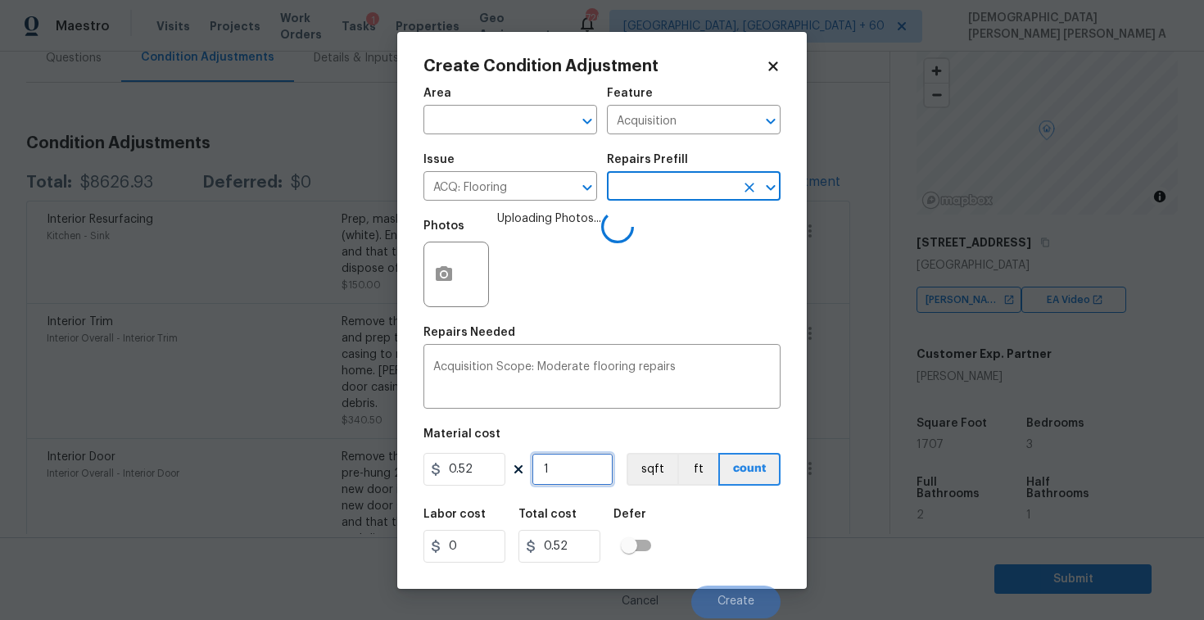
click at [587, 460] on input "1" at bounding box center [573, 469] width 82 height 33
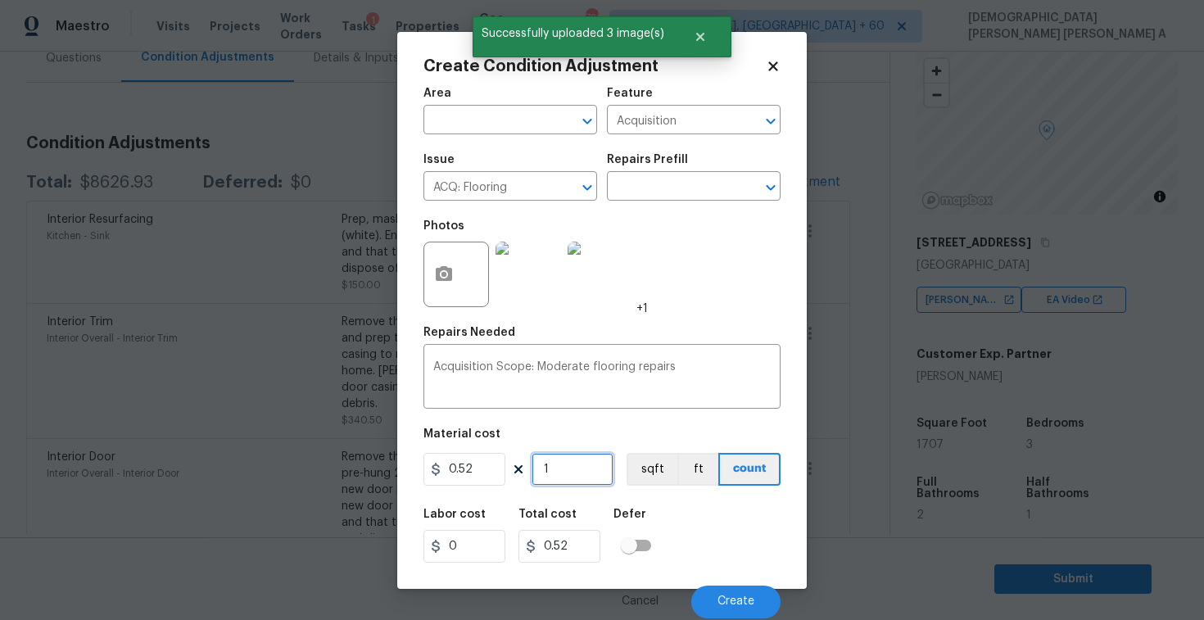
type input "17"
type input "8.84"
type input "170"
type input "88.4"
type input "1707"
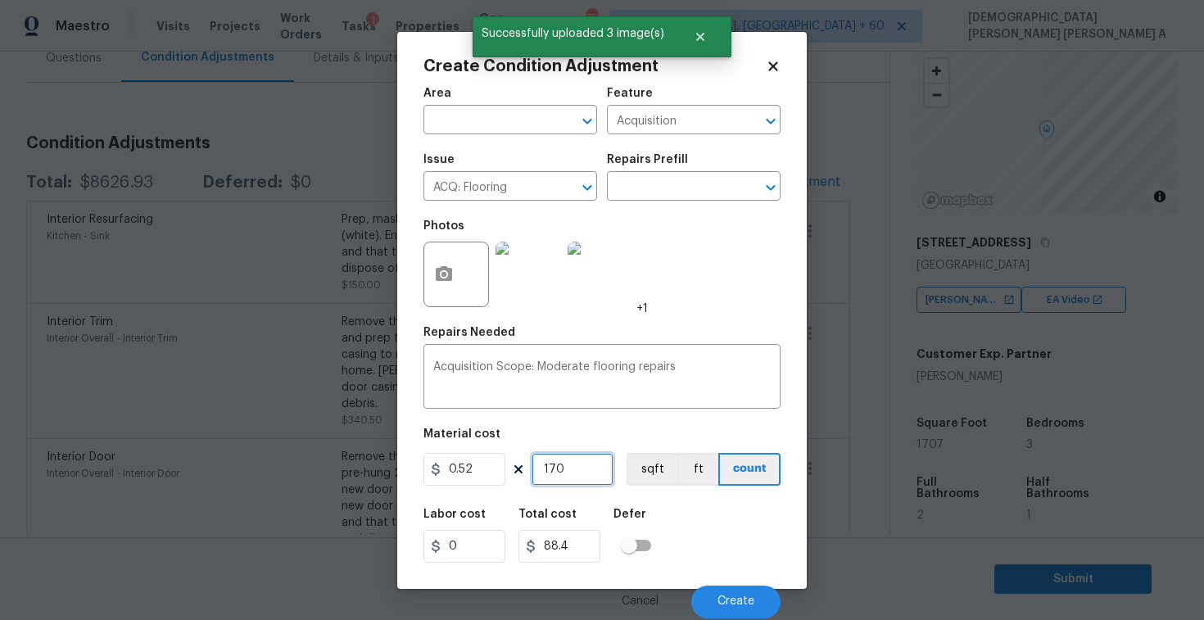
type input "887.64"
type input "1707"
click at [659, 472] on button "sqft" at bounding box center [652, 469] width 51 height 33
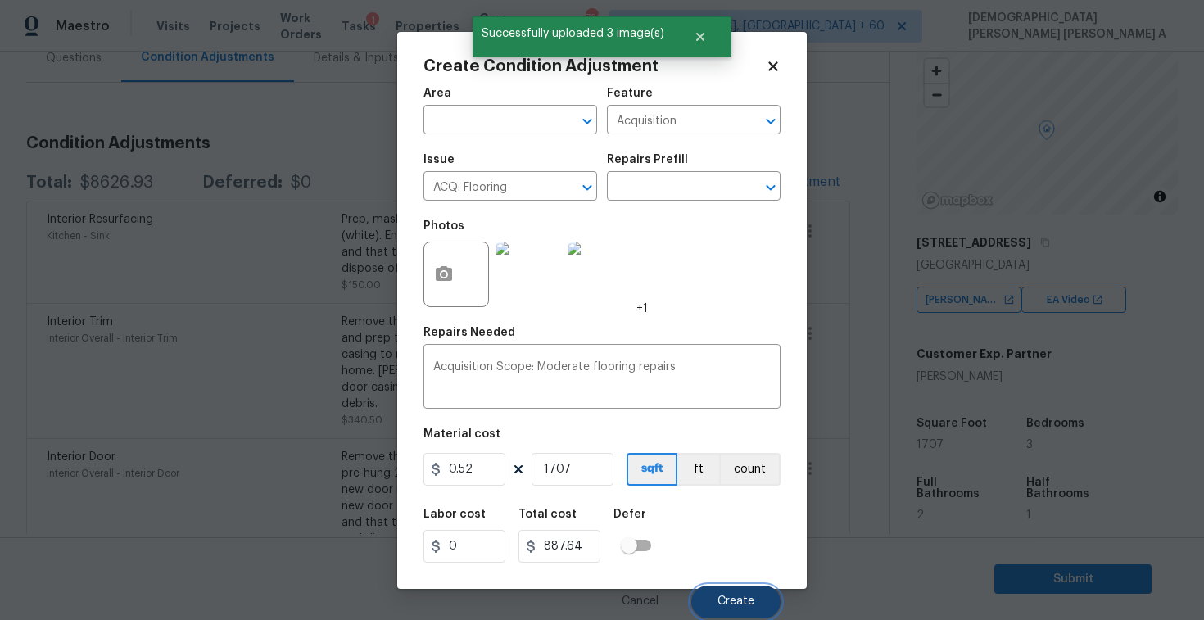
click at [764, 614] on button "Create" at bounding box center [735, 602] width 89 height 33
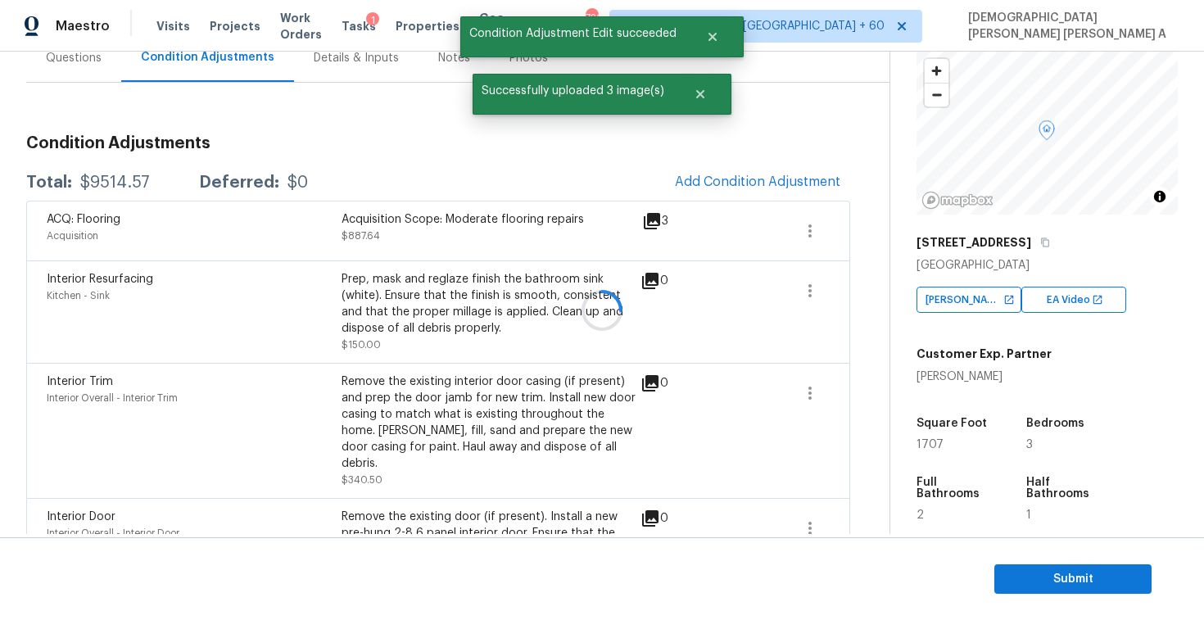
click at [775, 188] on div at bounding box center [602, 310] width 1204 height 620
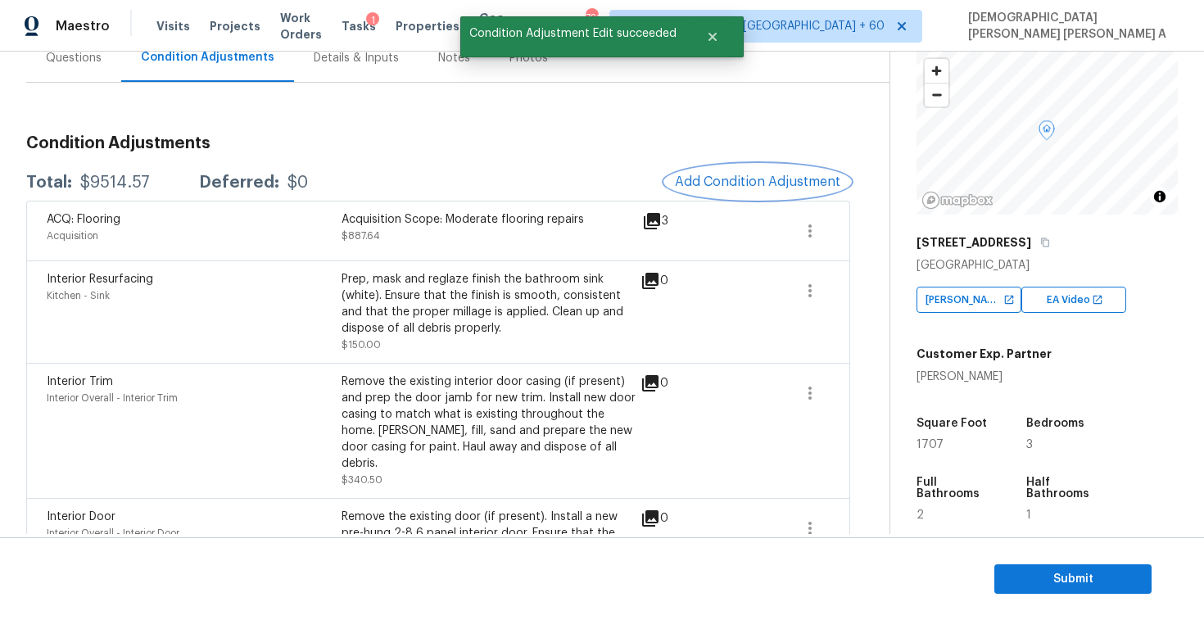
click at [775, 188] on span "Add Condition Adjustment" at bounding box center [757, 181] width 165 height 15
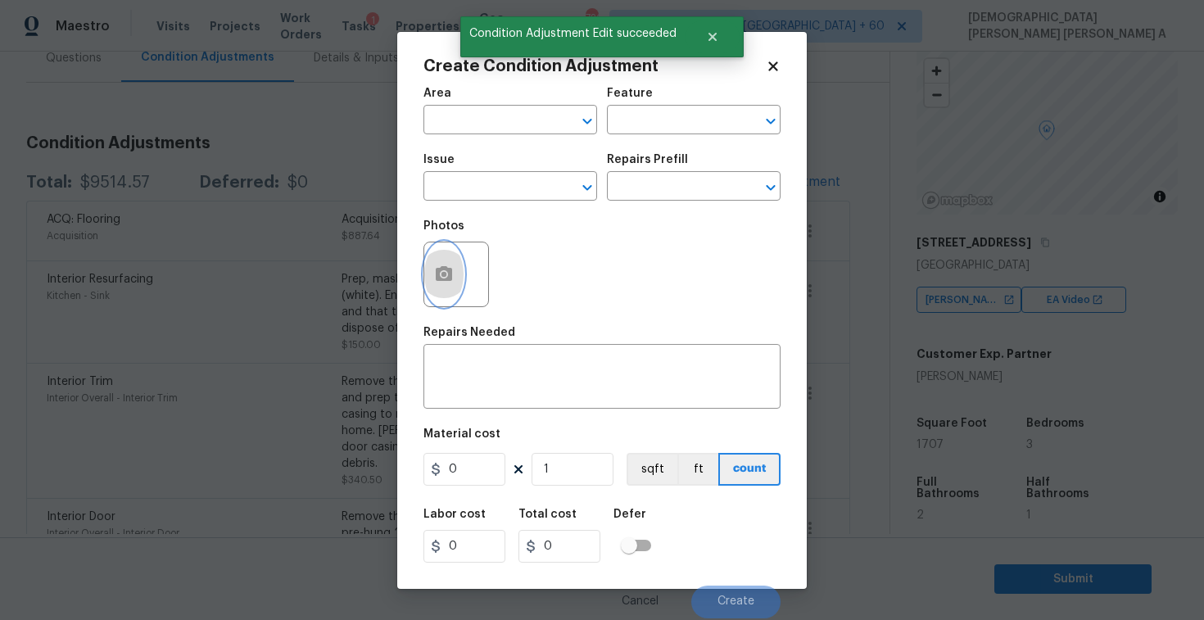
click at [441, 279] on icon "button" at bounding box center [444, 273] width 16 height 15
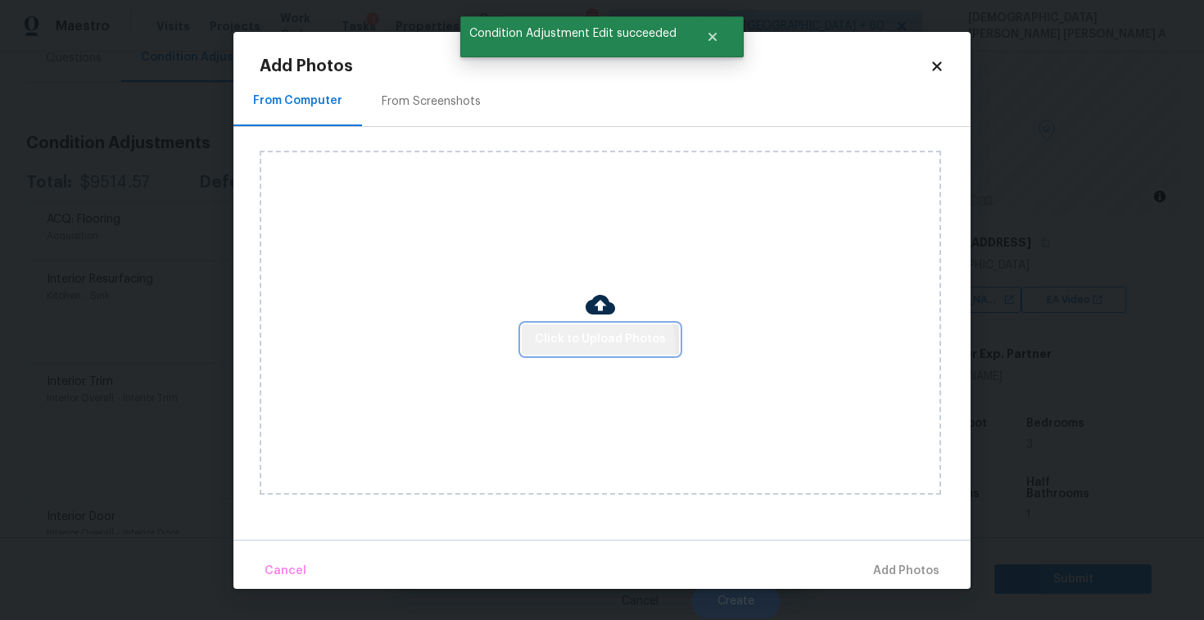
click at [586, 346] on span "Click to Upload Photos" at bounding box center [600, 339] width 131 height 20
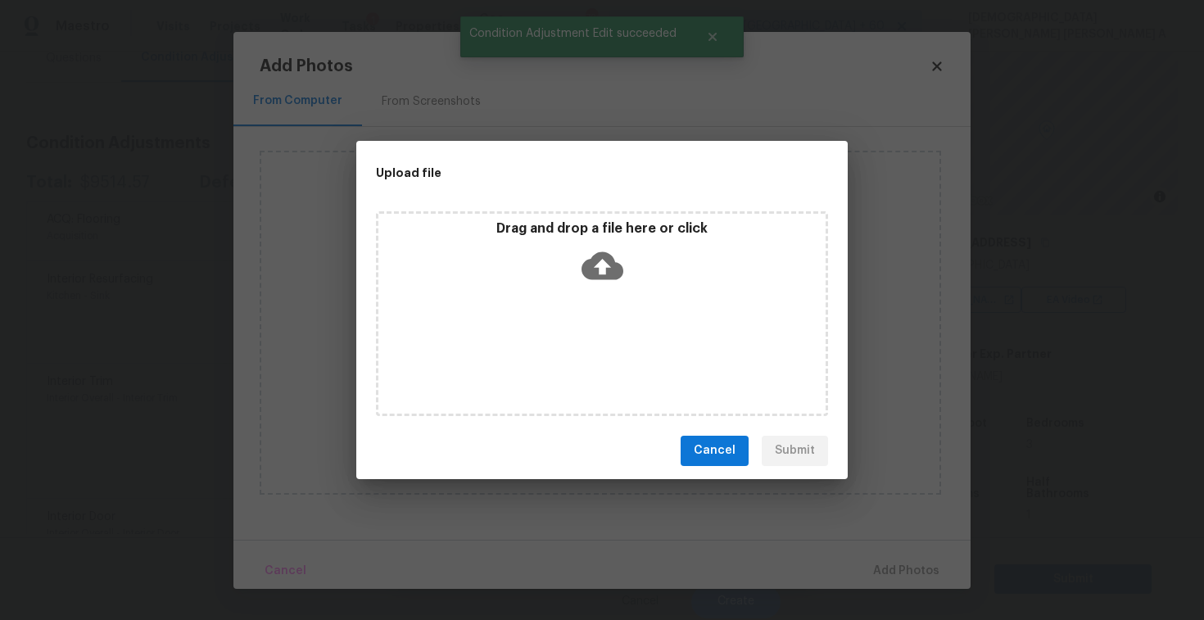
click at [590, 255] on icon at bounding box center [602, 266] width 42 height 42
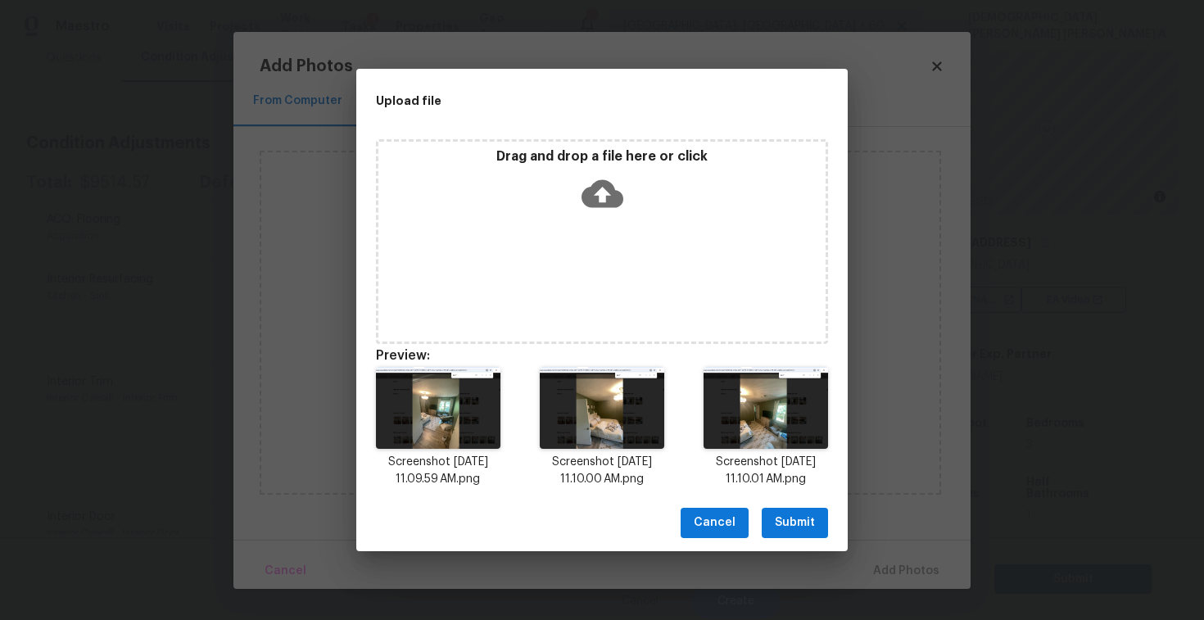
click at [794, 522] on span "Submit" at bounding box center [795, 523] width 40 height 20
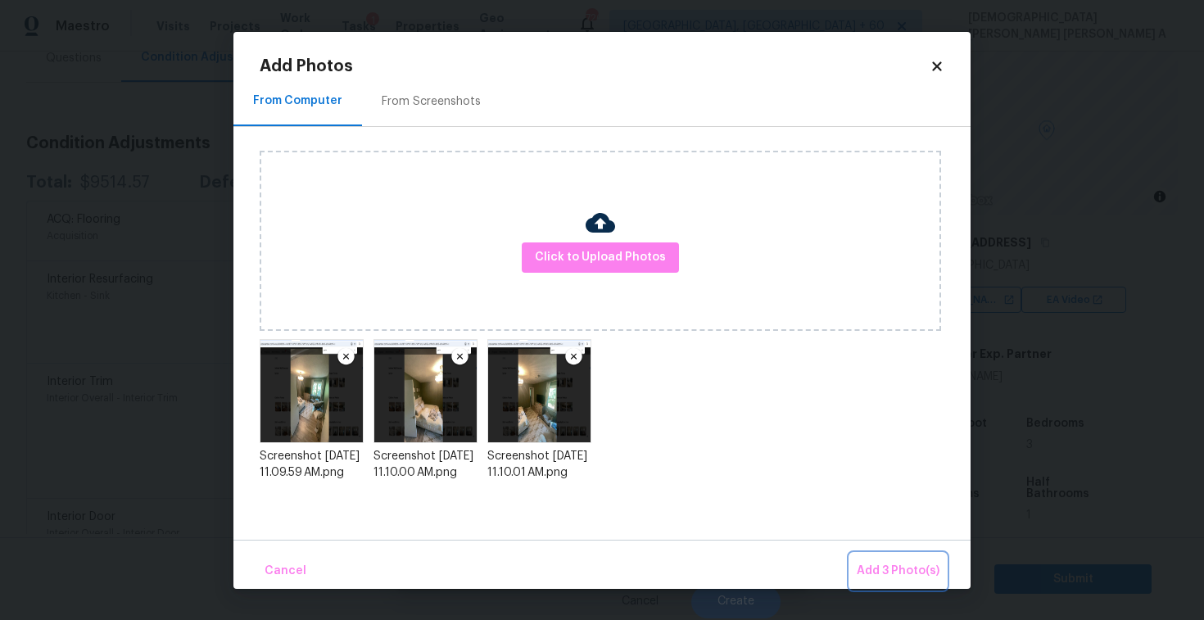
click at [915, 581] on button "Add 3 Photo(s)" at bounding box center [898, 571] width 96 height 35
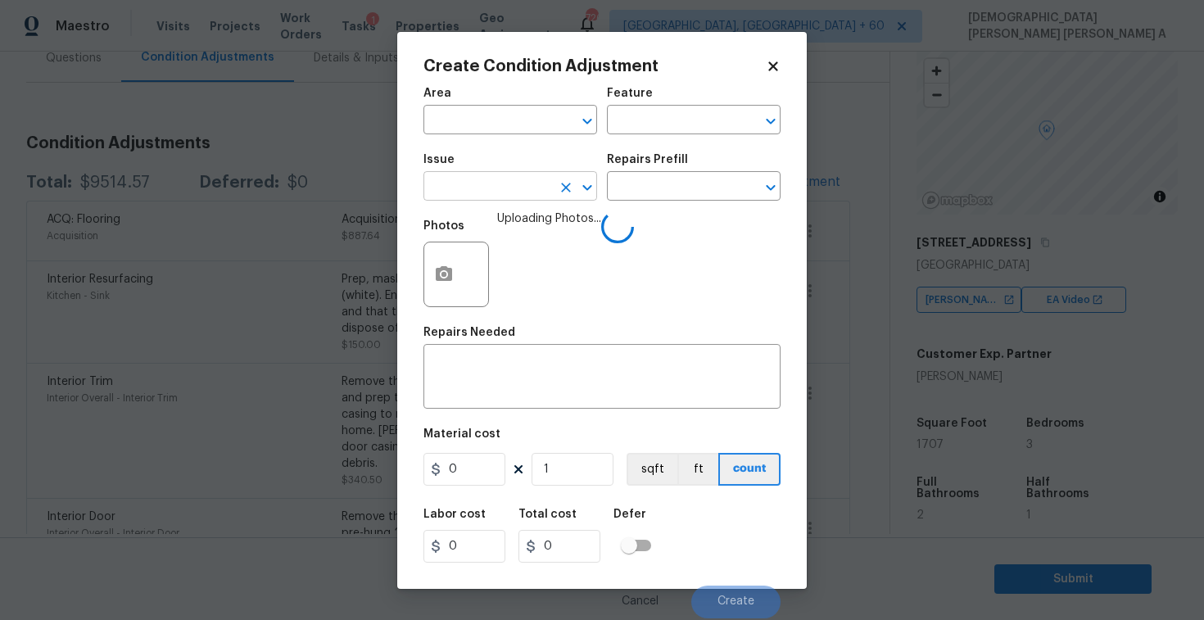
click at [458, 187] on input "text" at bounding box center [487, 187] width 128 height 25
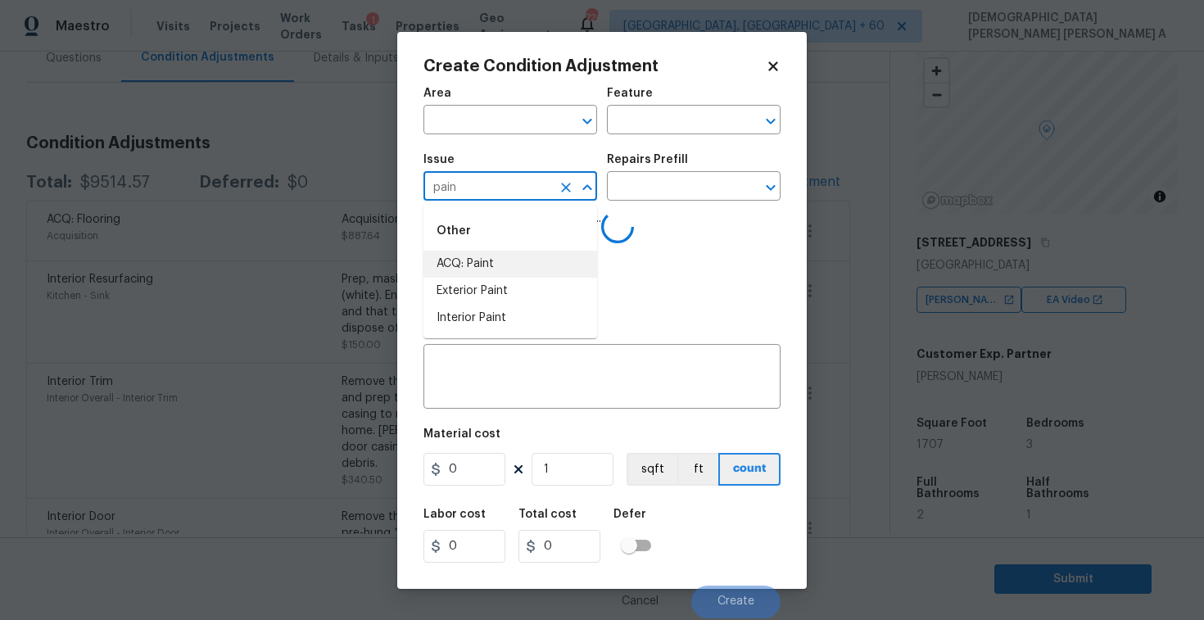
click at [473, 259] on li "ACQ: Paint" at bounding box center [510, 264] width 174 height 27
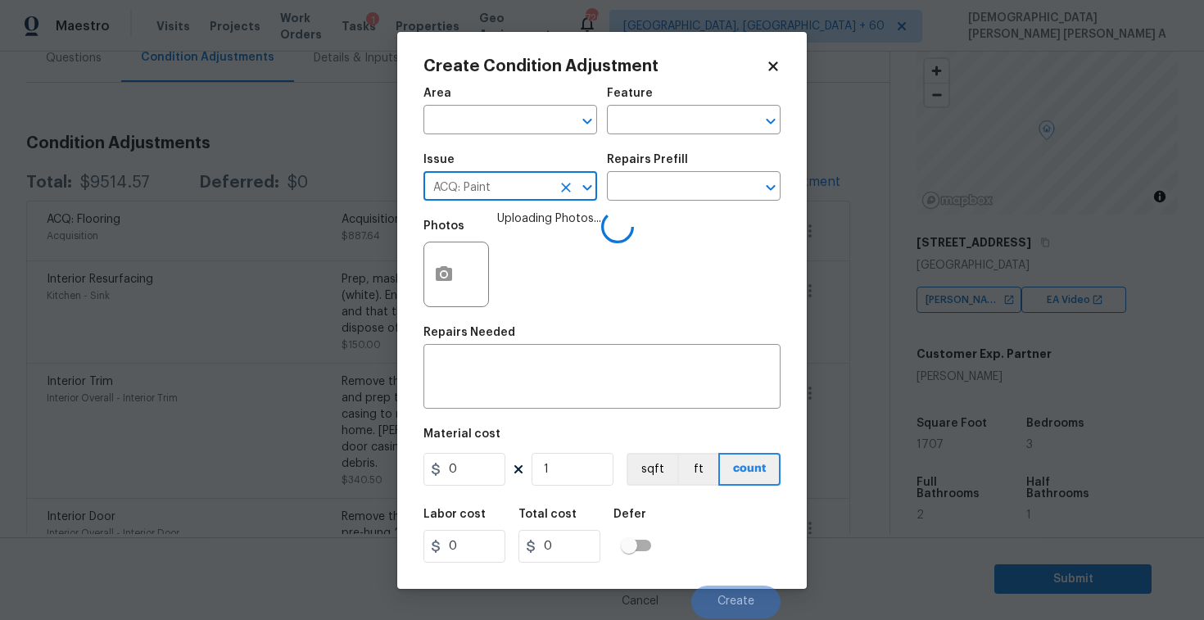
type input "ACQ: Paint"
click at [694, 172] on div "Repairs Prefill" at bounding box center [694, 164] width 174 height 21
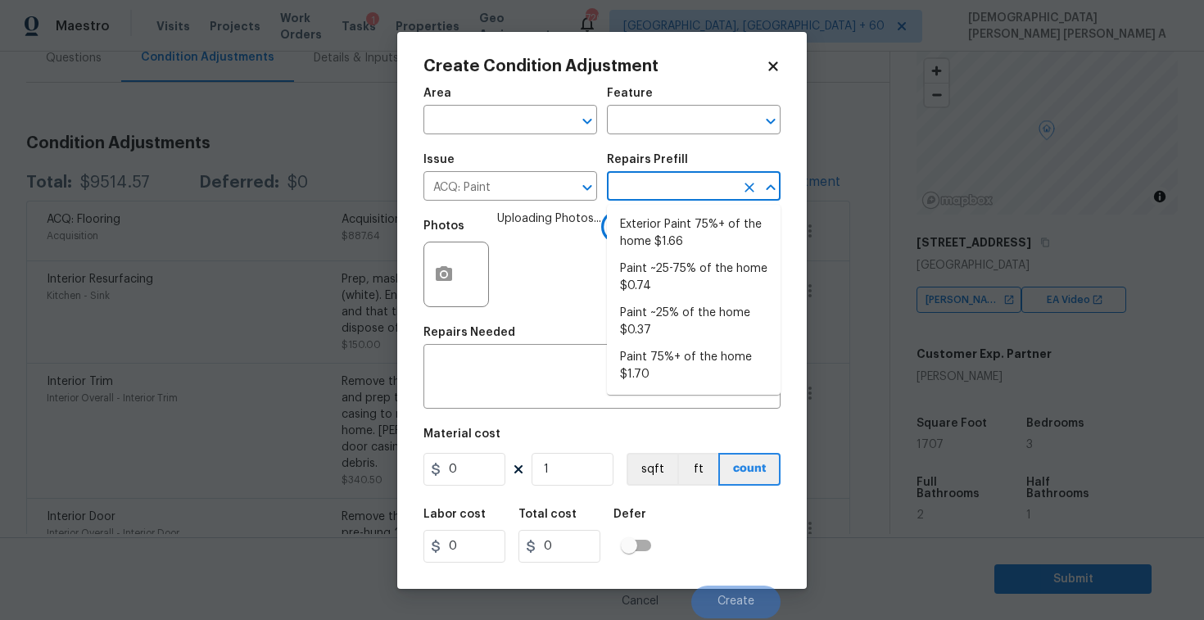
click at [685, 187] on input "text" at bounding box center [671, 187] width 128 height 25
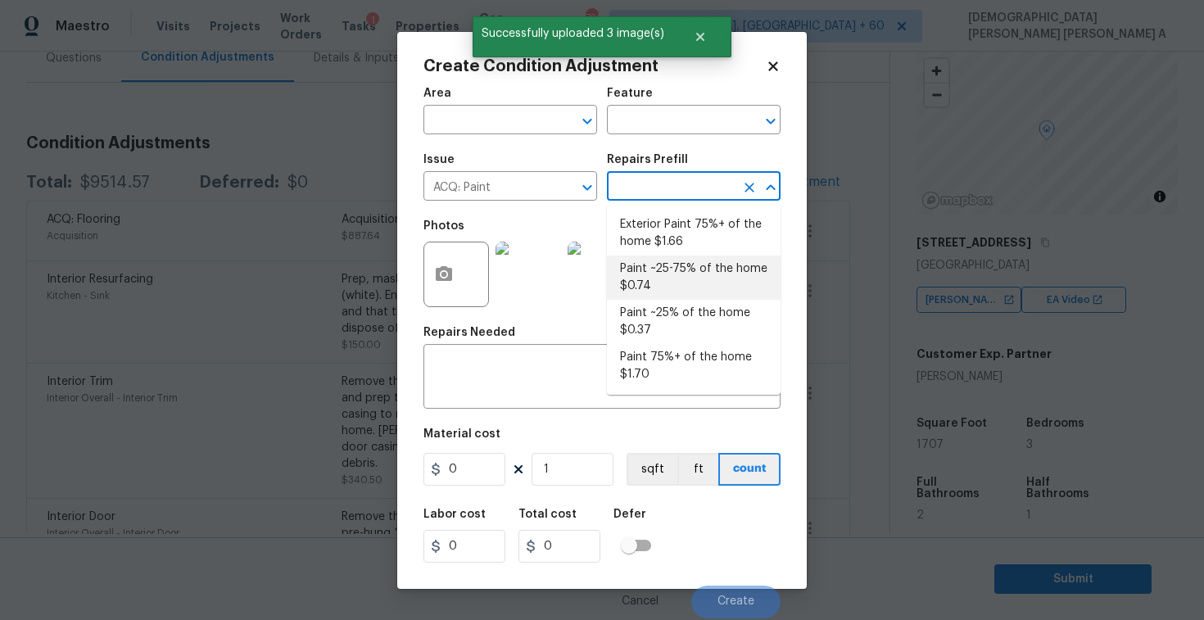
click at [658, 274] on li "Paint ~25-75% of the home $0.74" at bounding box center [694, 278] width 174 height 44
type input "Acquisition"
type textarea "Acquisition Scope: ~25 - 75% of the home needs interior paint"
type input "0.74"
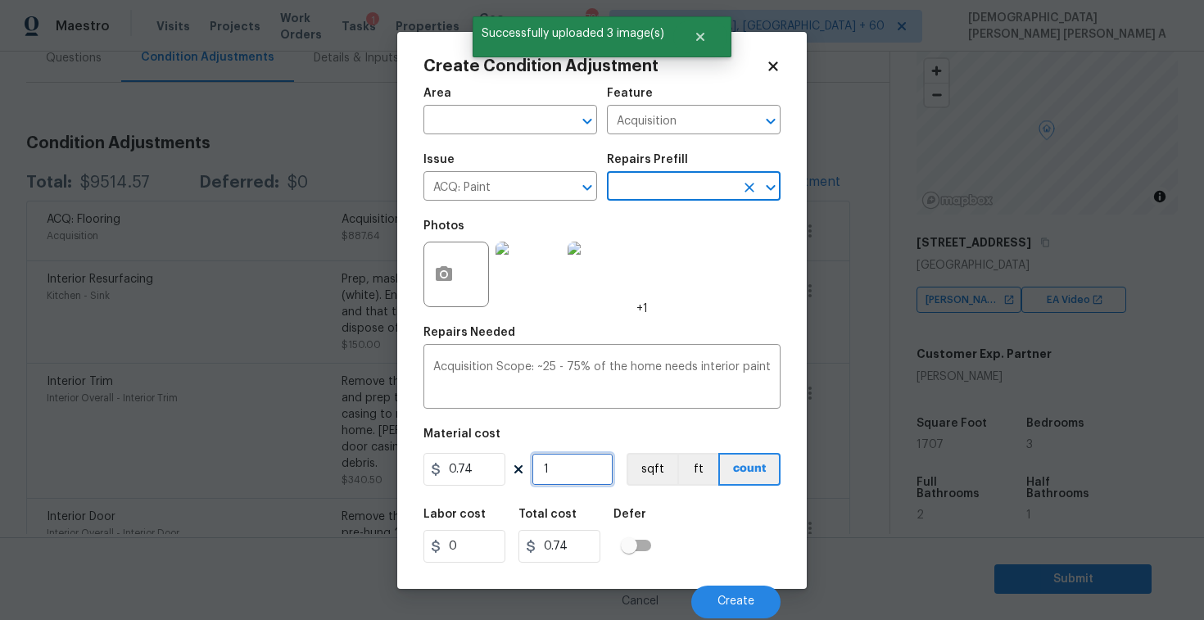
click at [595, 478] on input "1" at bounding box center [573, 469] width 82 height 33
type input "17"
type input "12.58"
type input "170"
type input "125.8"
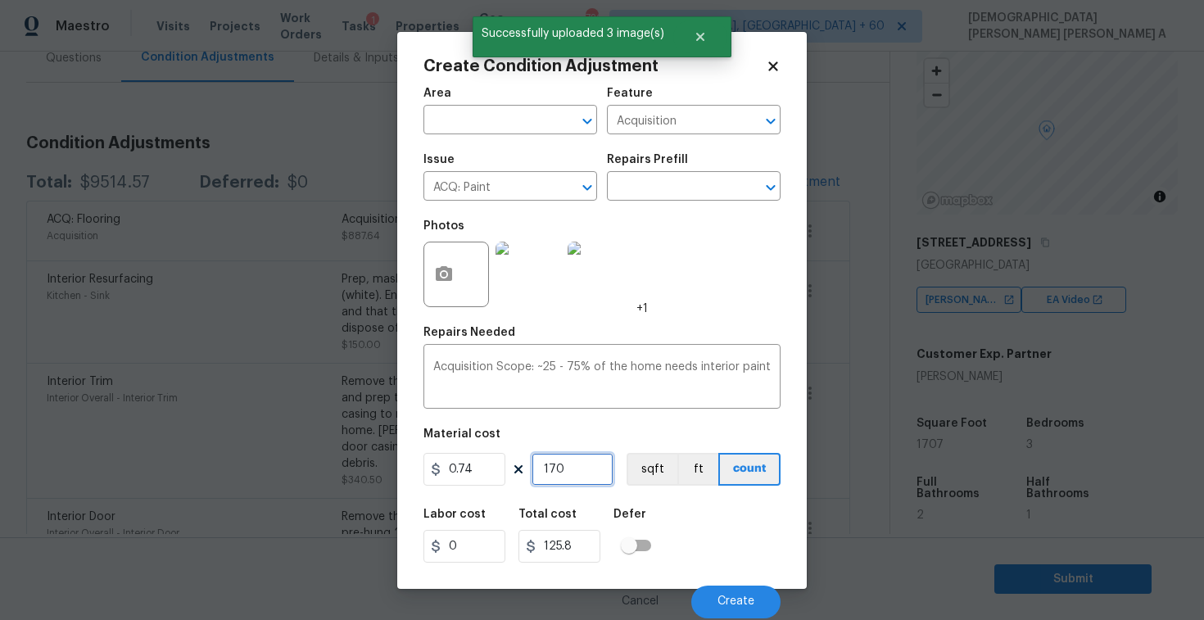
type input "1707"
type input "1263.18"
type input "1707"
click at [654, 477] on button "sqft" at bounding box center [652, 469] width 51 height 33
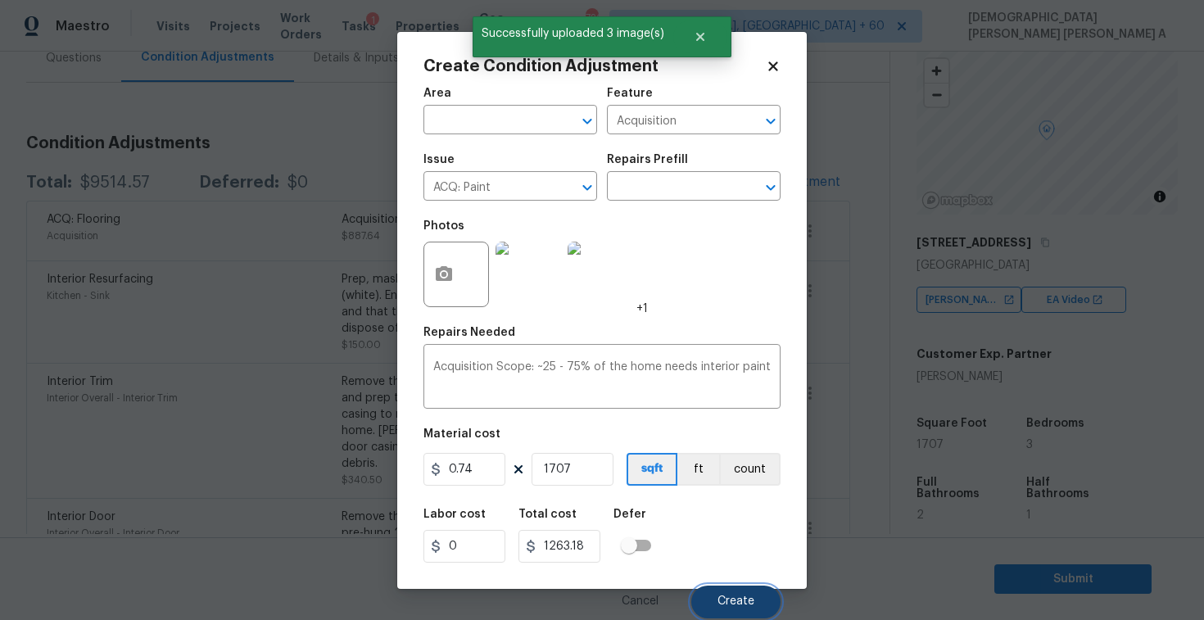
click at [723, 605] on span "Create" at bounding box center [735, 601] width 37 height 12
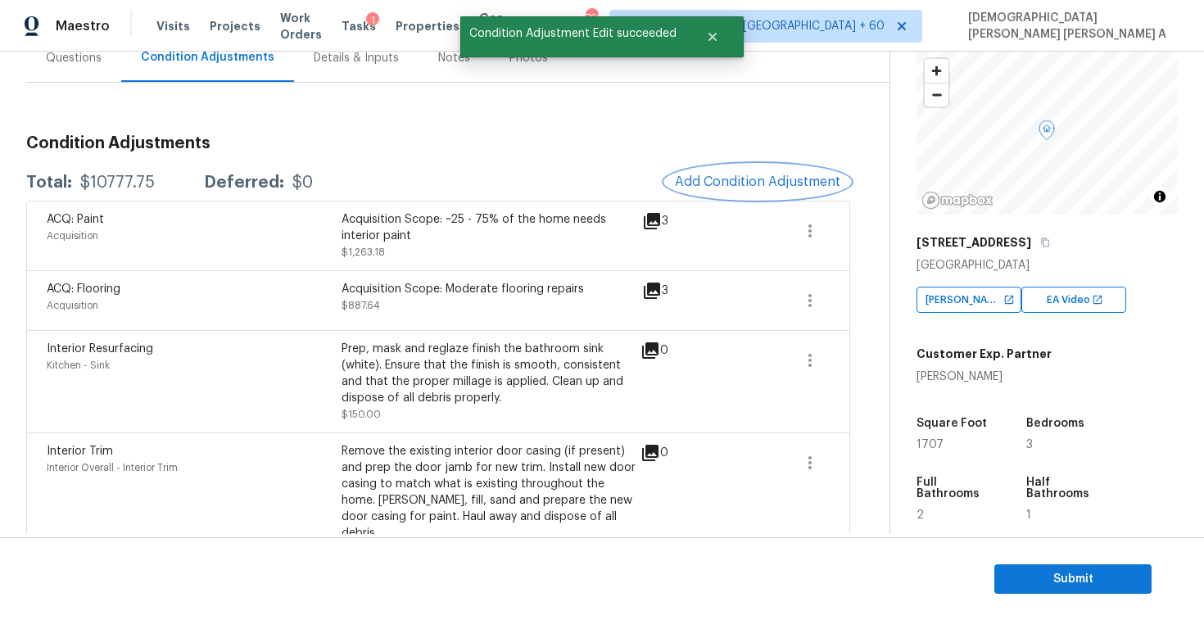
click at [758, 179] on span "Add Condition Adjustment" at bounding box center [757, 181] width 165 height 15
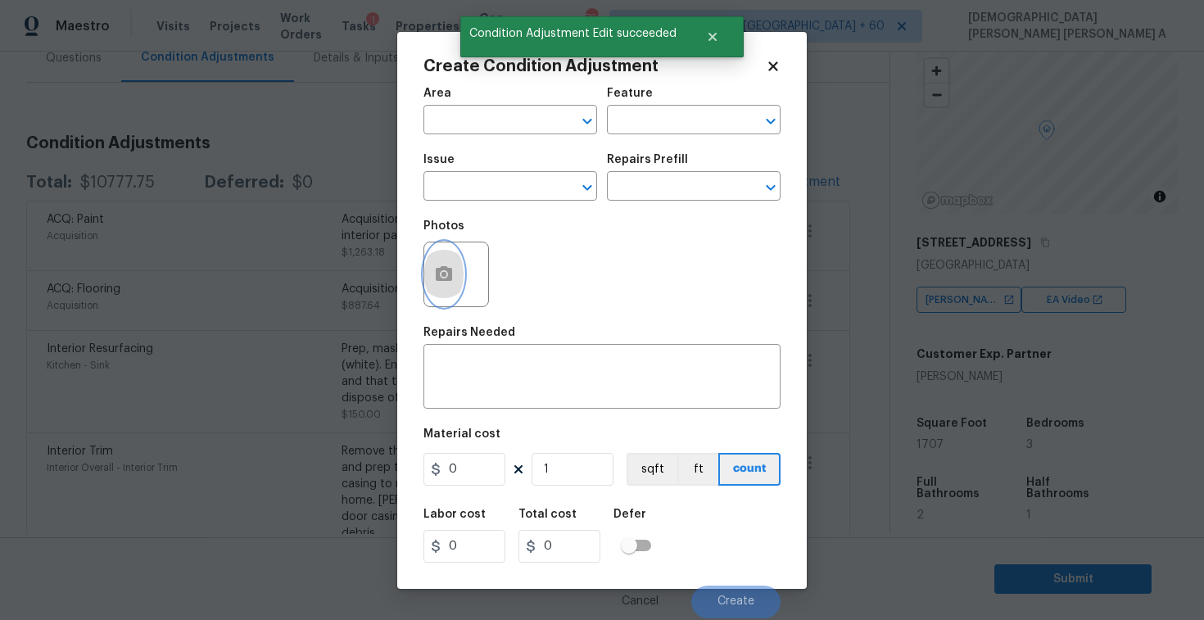
click at [427, 285] on button "button" at bounding box center [443, 274] width 39 height 64
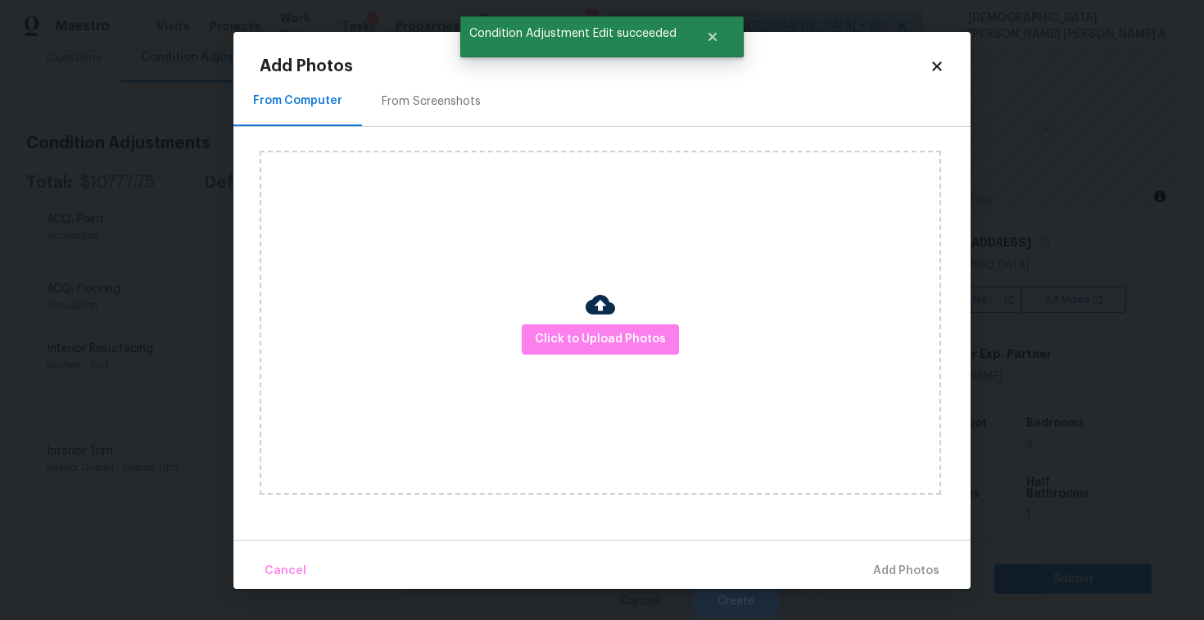
click at [593, 314] on img at bounding box center [600, 304] width 29 height 29
click at [607, 334] on span "Click to Upload Photos" at bounding box center [600, 339] width 131 height 20
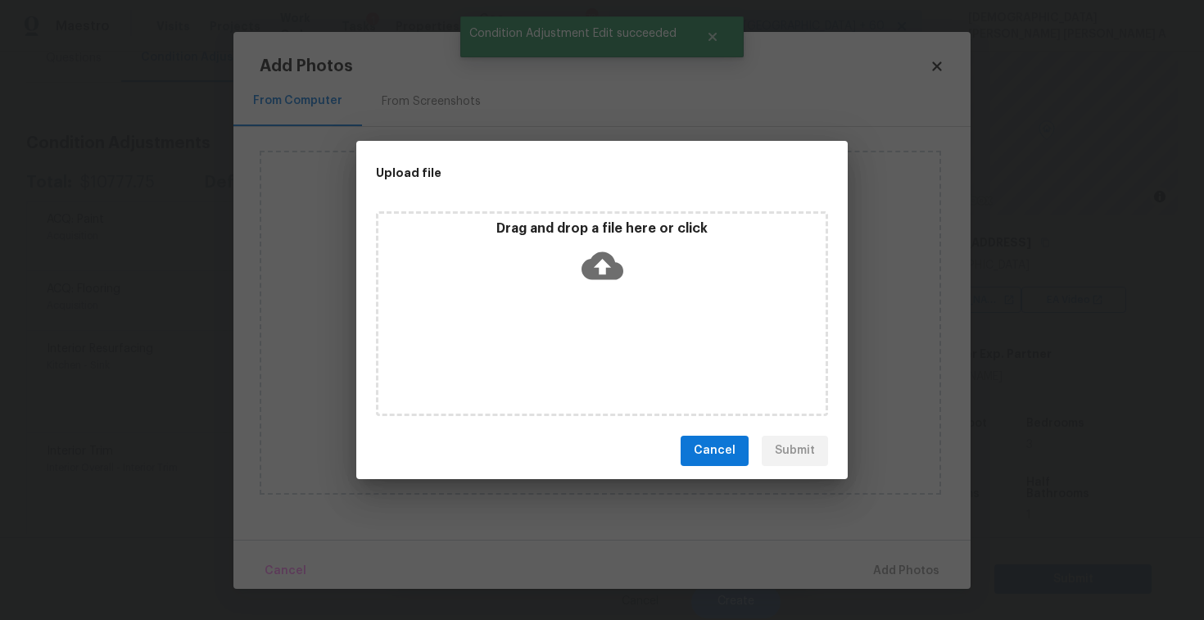
click at [595, 247] on icon at bounding box center [602, 266] width 42 height 42
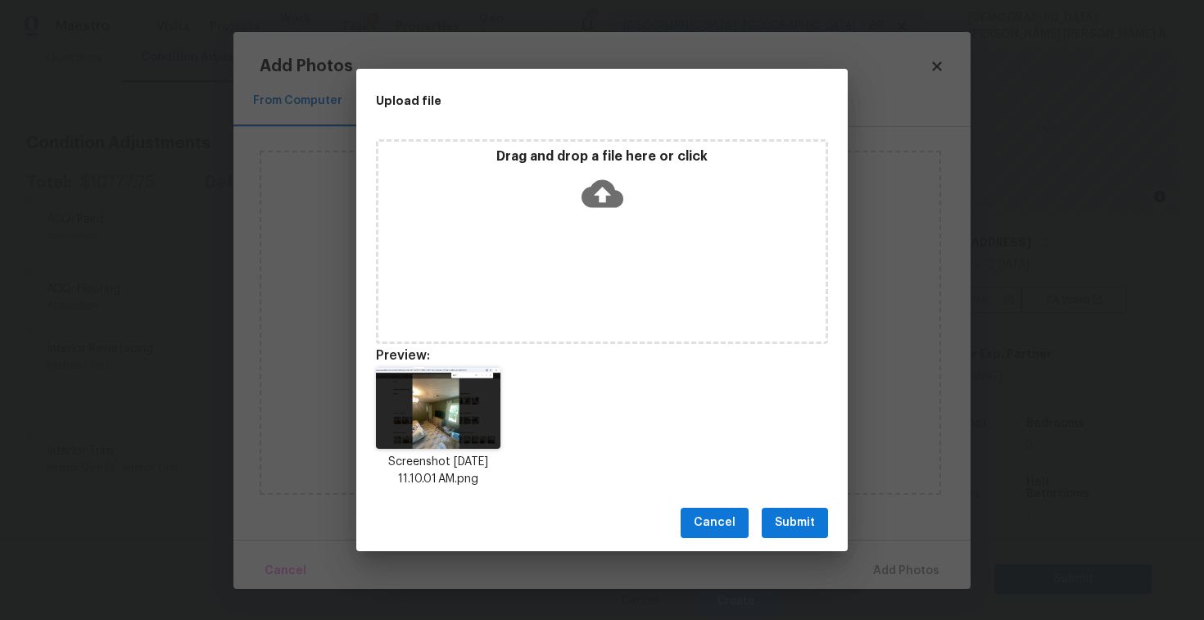
click at [776, 518] on span "Submit" at bounding box center [795, 523] width 40 height 20
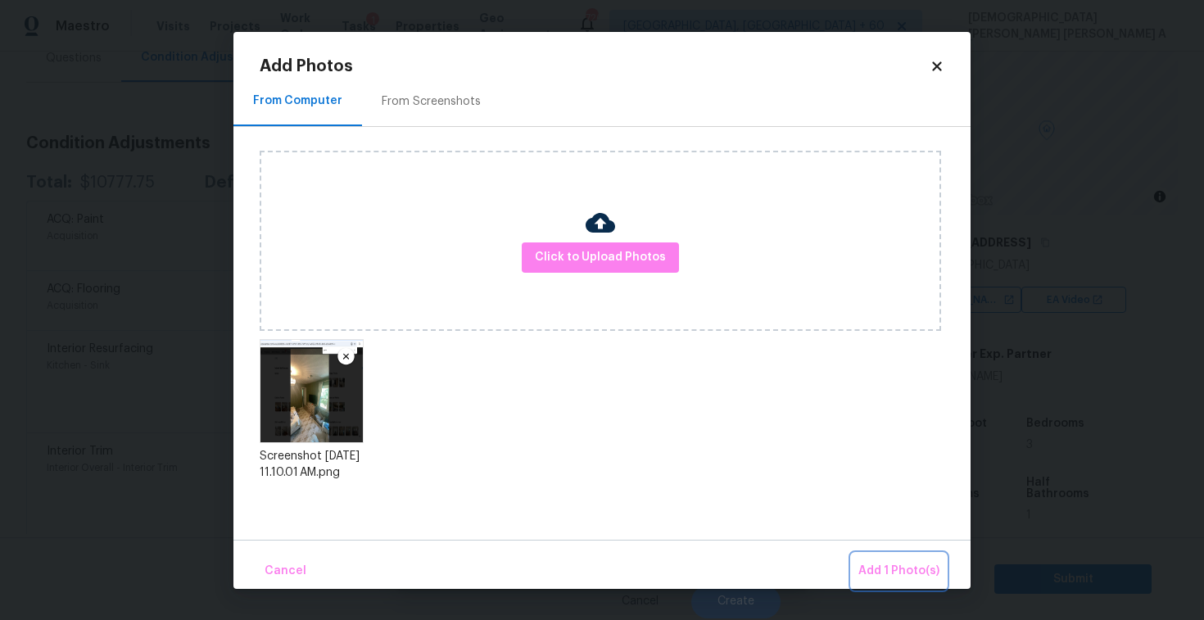
click at [871, 555] on button "Add 1 Photo(s)" at bounding box center [899, 571] width 94 height 35
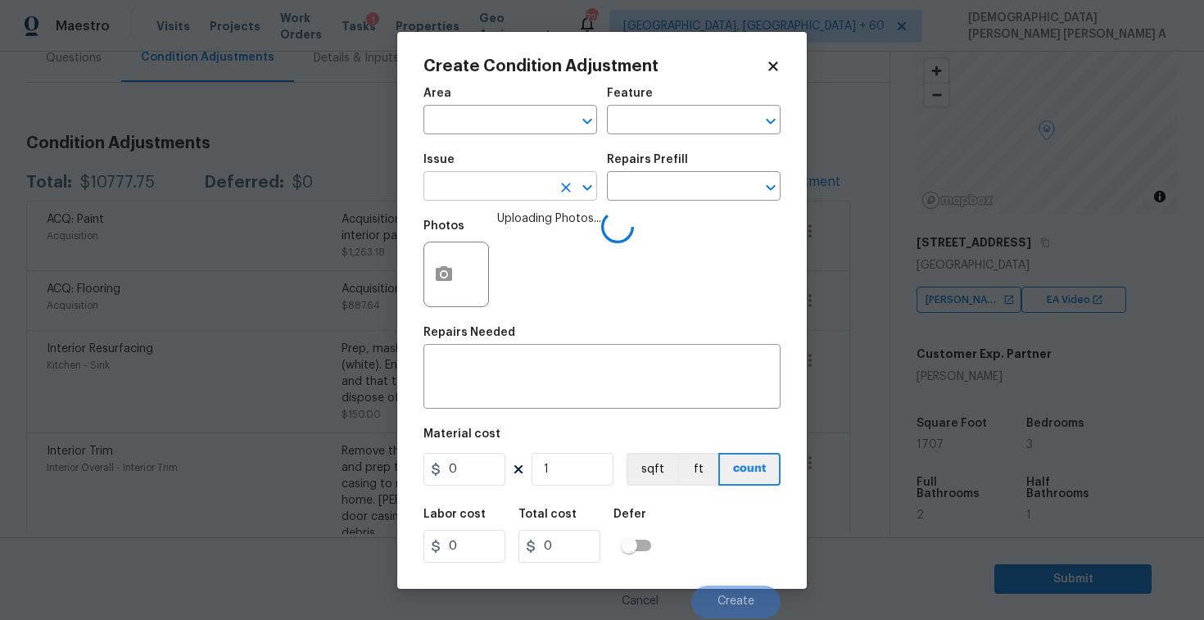
click at [497, 193] on input "text" at bounding box center [487, 187] width 128 height 25
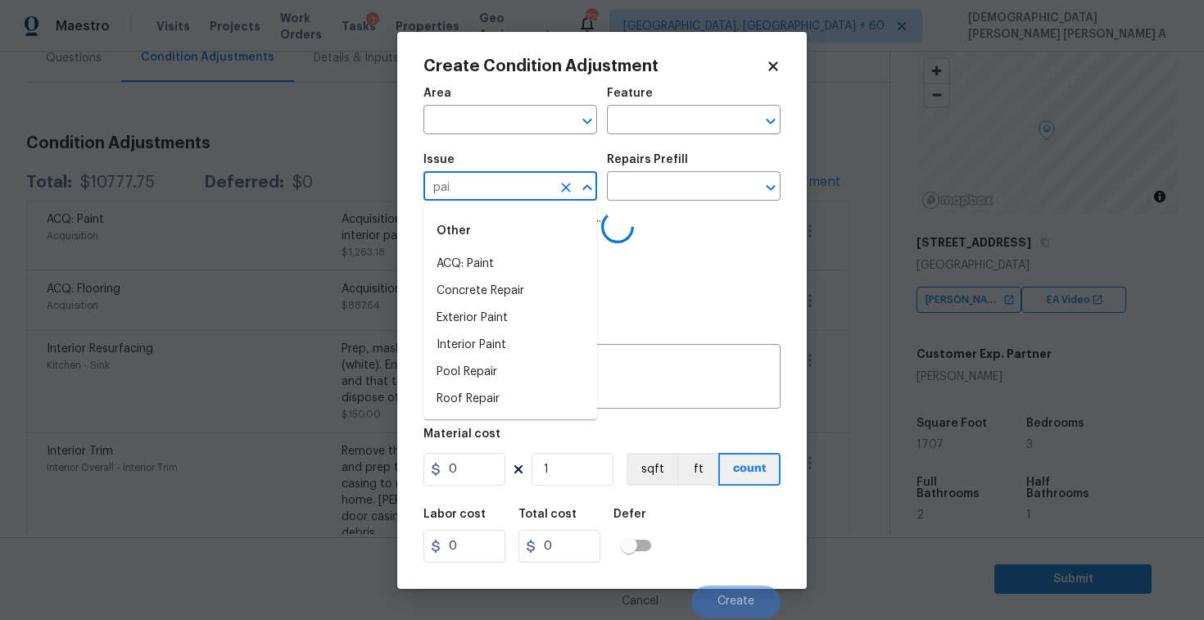
type input "pain"
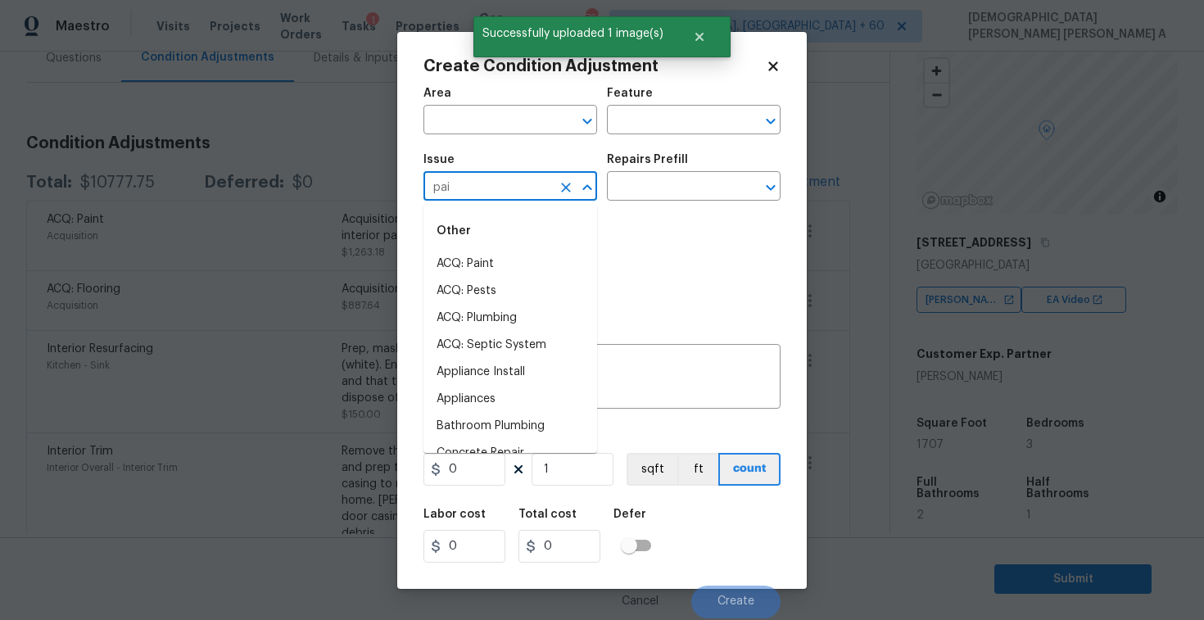
type input "pain"
click at [522, 316] on li "ACQ: HVAC" at bounding box center [510, 318] width 174 height 27
type input "ACQ: HVAC"
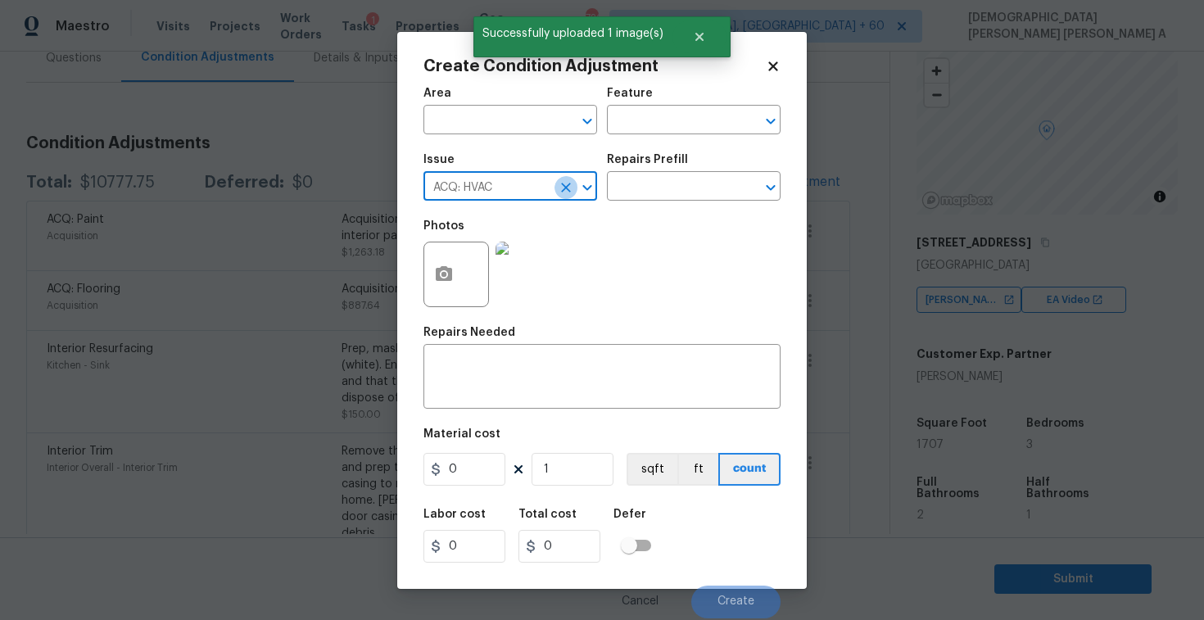
click at [559, 183] on icon "Clear" at bounding box center [566, 187] width 16 height 16
click at [530, 324] on li "Interior Paint" at bounding box center [510, 318] width 174 height 27
type input "Interior Paint"
click at [649, 192] on input "text" at bounding box center [671, 187] width 128 height 25
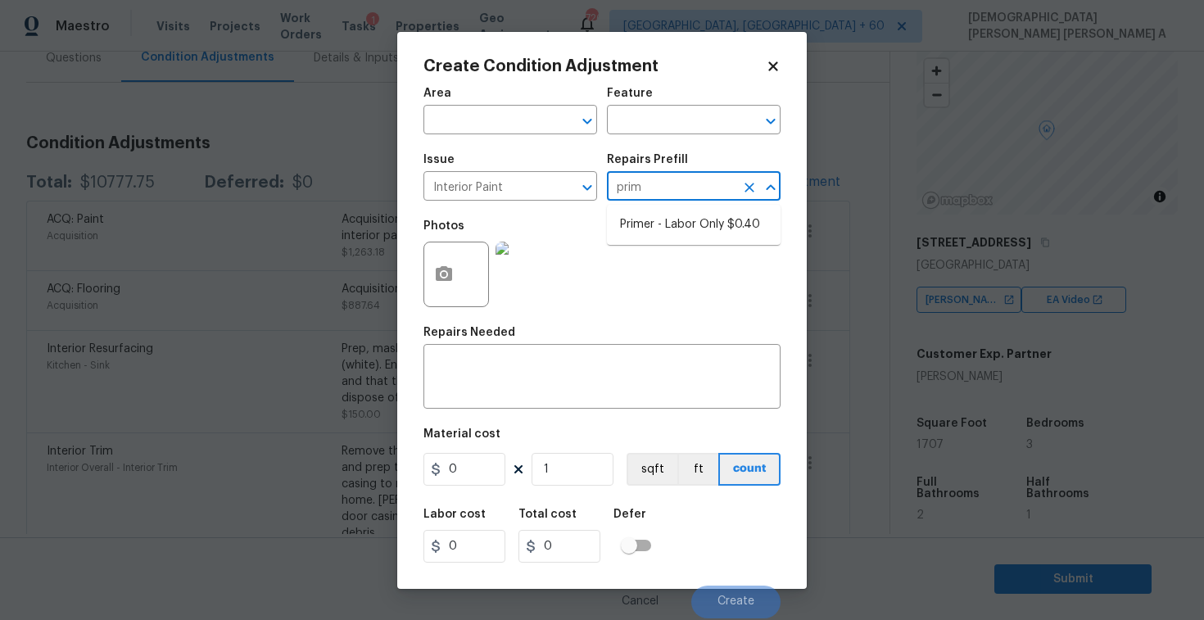
type input "prime"
click at [643, 229] on li "Primer - Labor Only $0.40" at bounding box center [694, 224] width 174 height 27
type input "Overall Paint"
type textarea "Interior primer - PRIMER PROVIDED BY OPENDOOR - All nails, screws, drywall anch…"
type input "0.4"
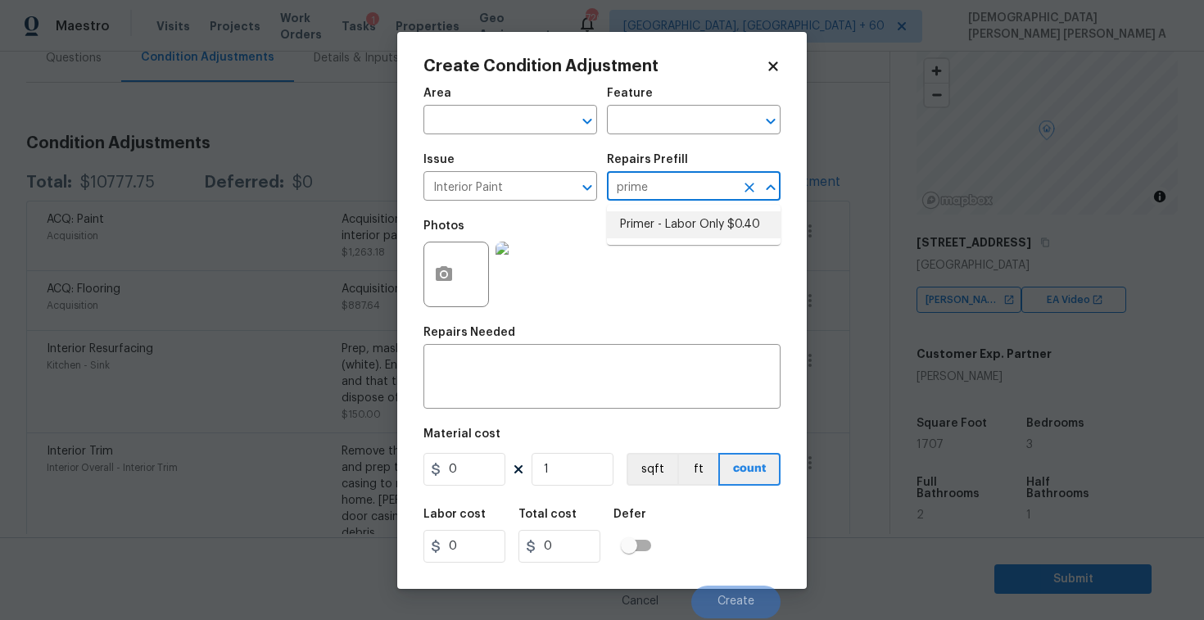
type input "0.4"
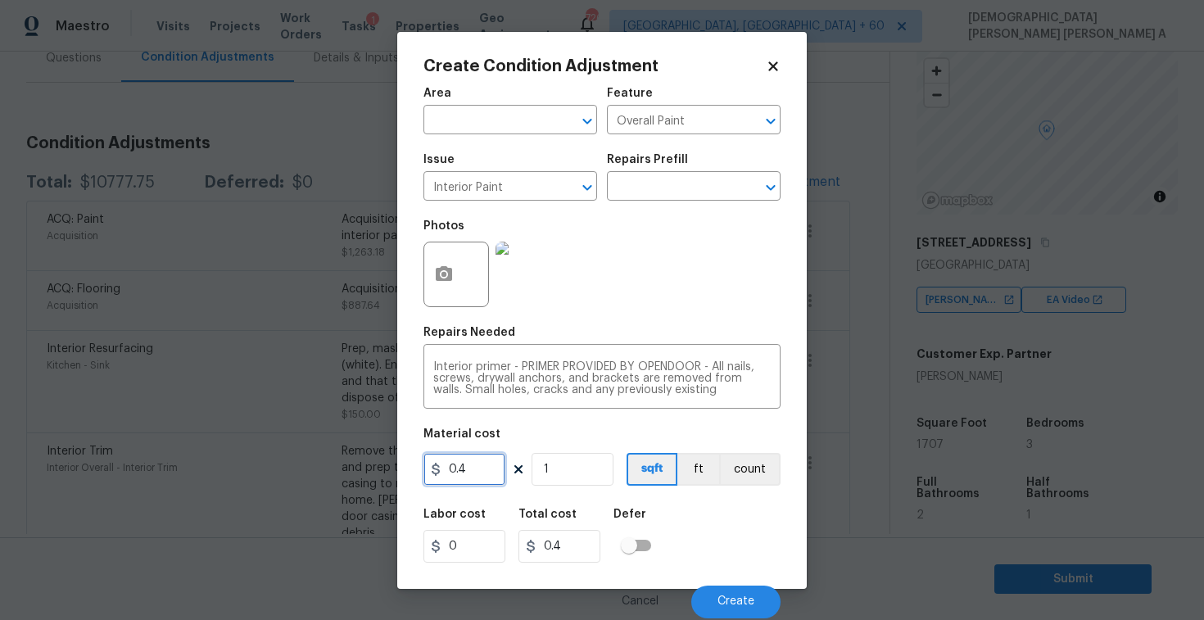
click at [483, 473] on input "0.4" at bounding box center [464, 469] width 82 height 33
type input "200"
click at [728, 614] on button "Create" at bounding box center [735, 602] width 89 height 33
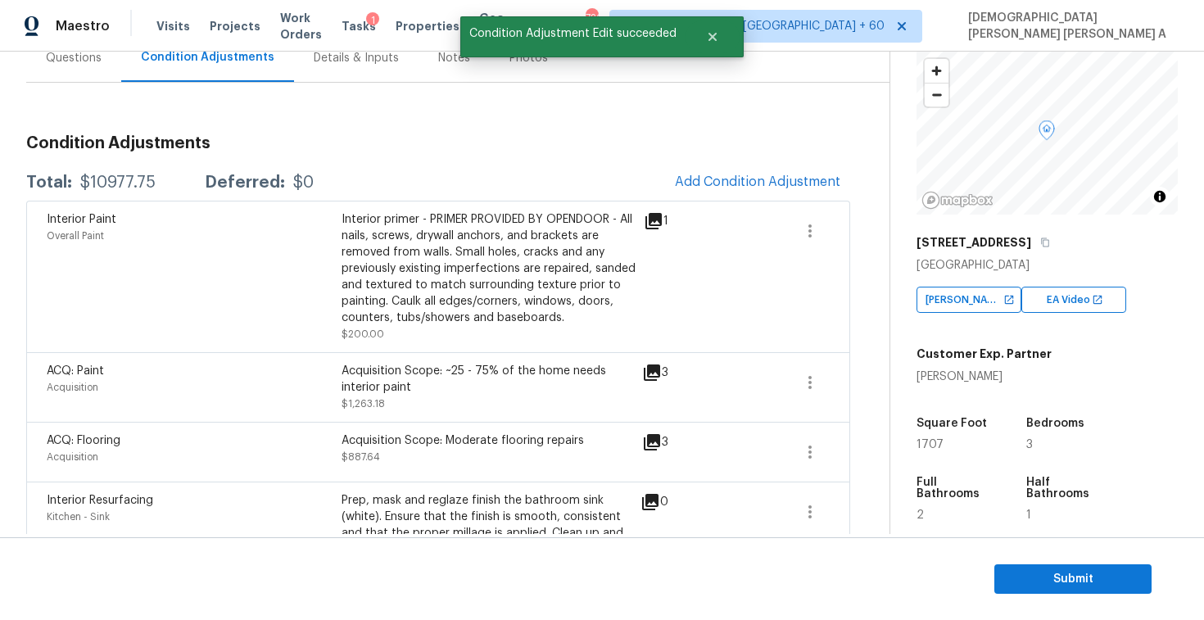
drag, startPoint x: 158, startPoint y: 182, endPoint x: 74, endPoint y: 182, distance: 84.4
click at [74, 182] on div "Total: $10977.75 Deferred: $0" at bounding box center [169, 182] width 287 height 16
copy div "$10977.75"
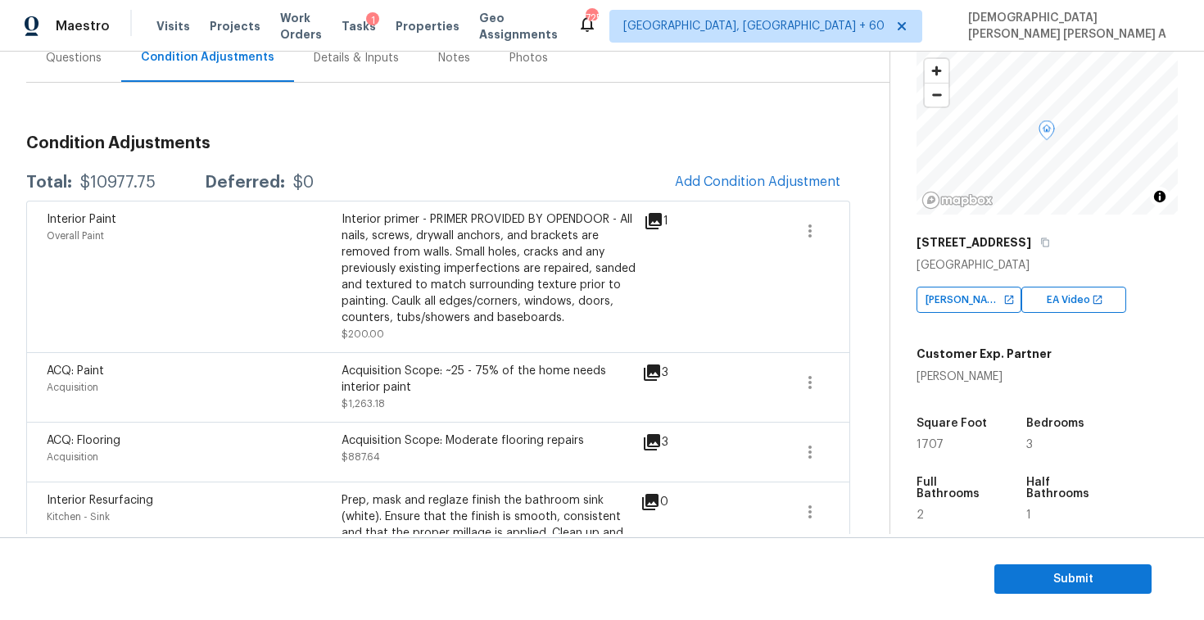
scroll to position [292, 0]
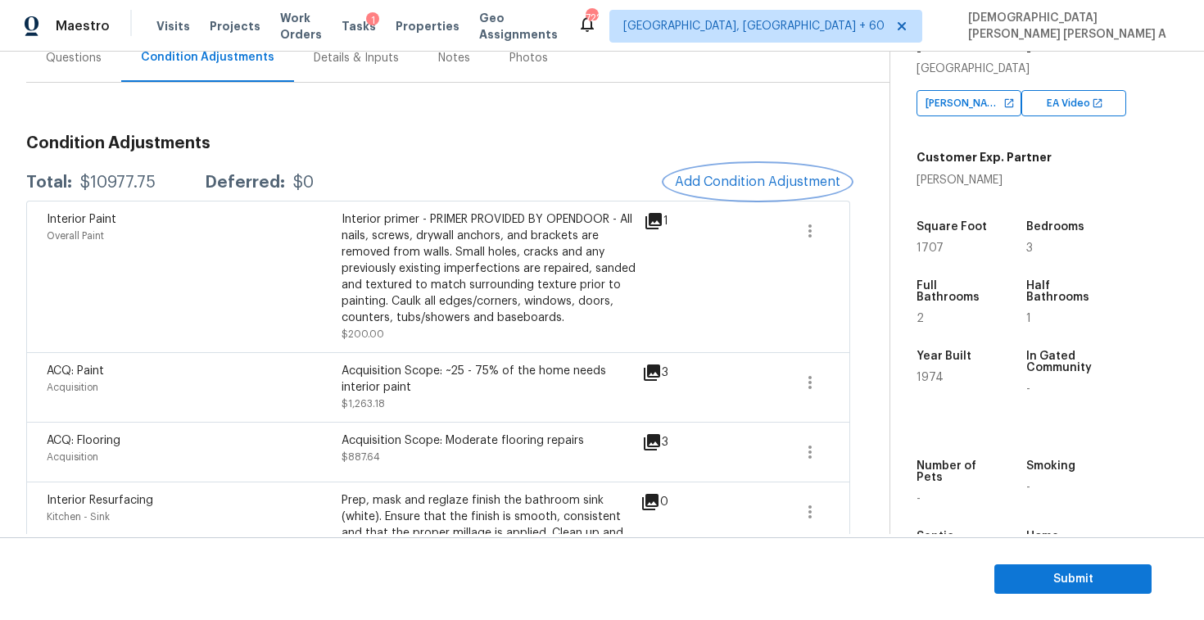
click at [779, 175] on span "Add Condition Adjustment" at bounding box center [757, 181] width 165 height 15
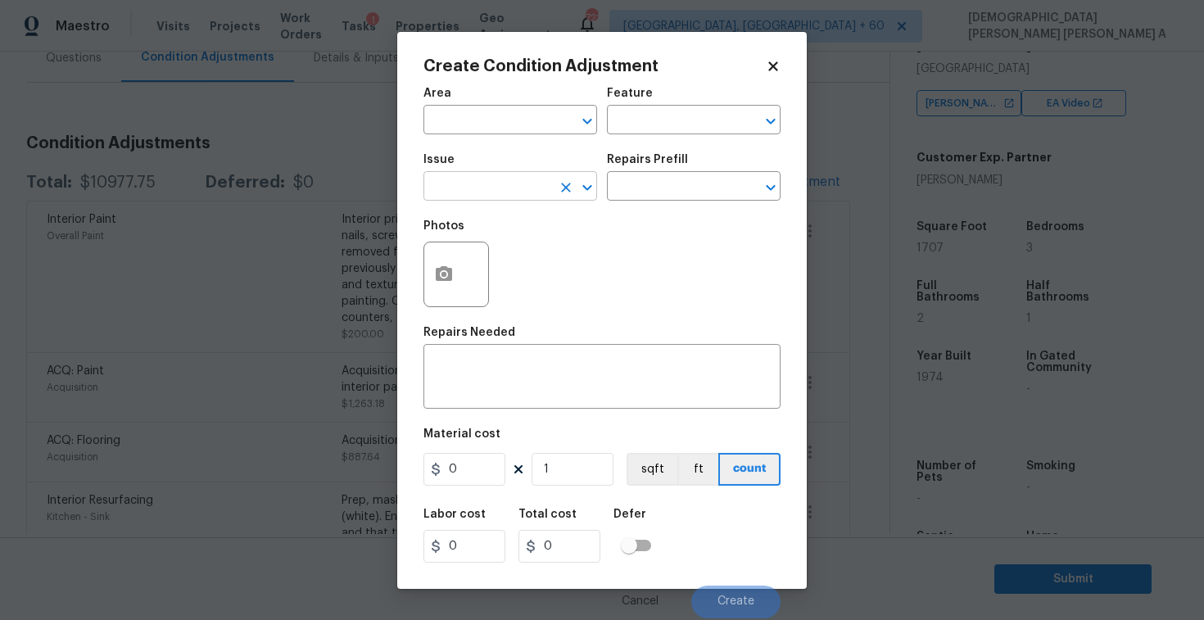
click at [495, 185] on input "text" at bounding box center [487, 187] width 128 height 25
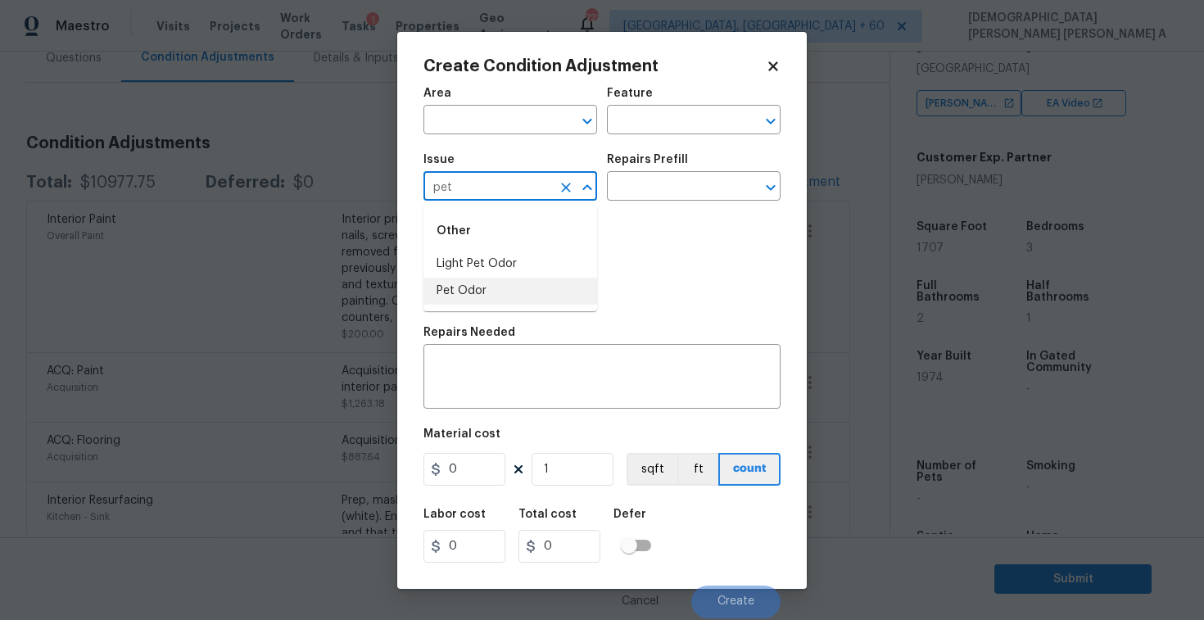
type input "pet"
click at [555, 334] on div "Repairs Needed" at bounding box center [601, 337] width 357 height 21
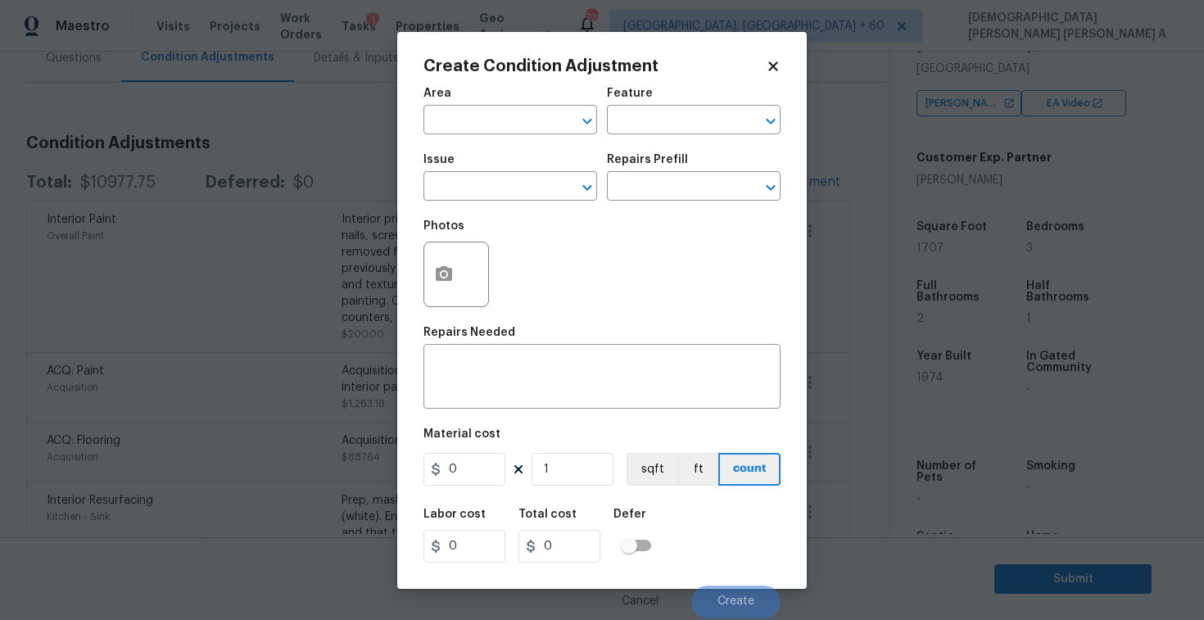
click at [422, 261] on div "Create Condition Adjustment Area ​ Feature ​ Issue ​ Repairs Prefill ​ Photos R…" at bounding box center [601, 310] width 409 height 557
click at [459, 274] on button "button" at bounding box center [443, 274] width 39 height 64
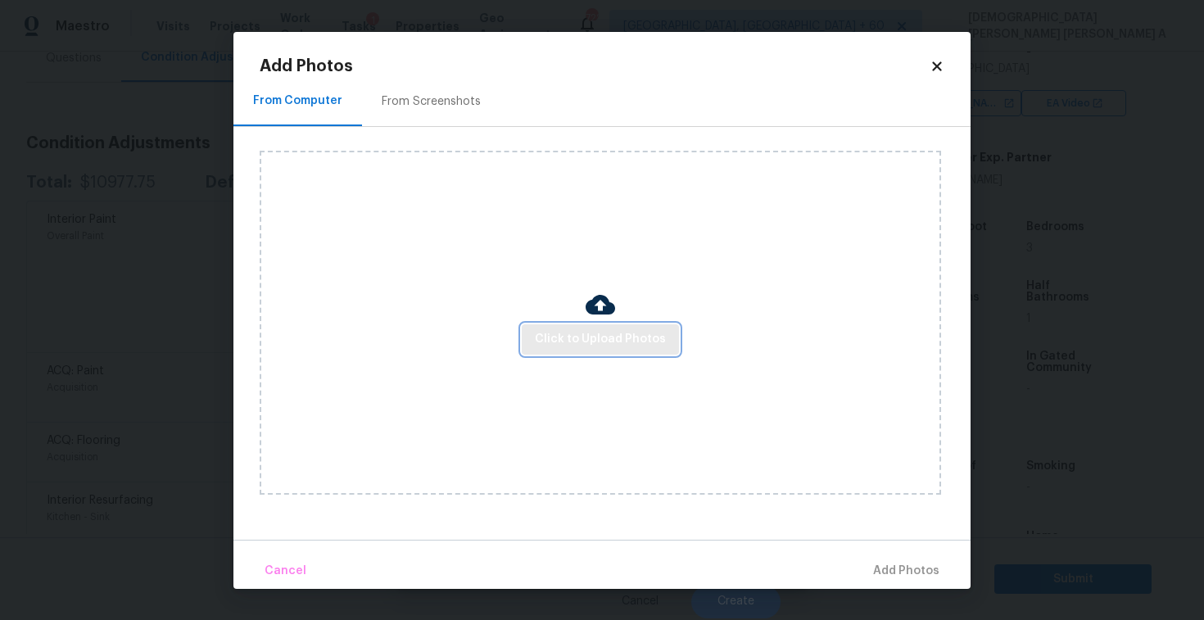
click at [647, 331] on span "Click to Upload Photos" at bounding box center [600, 339] width 131 height 20
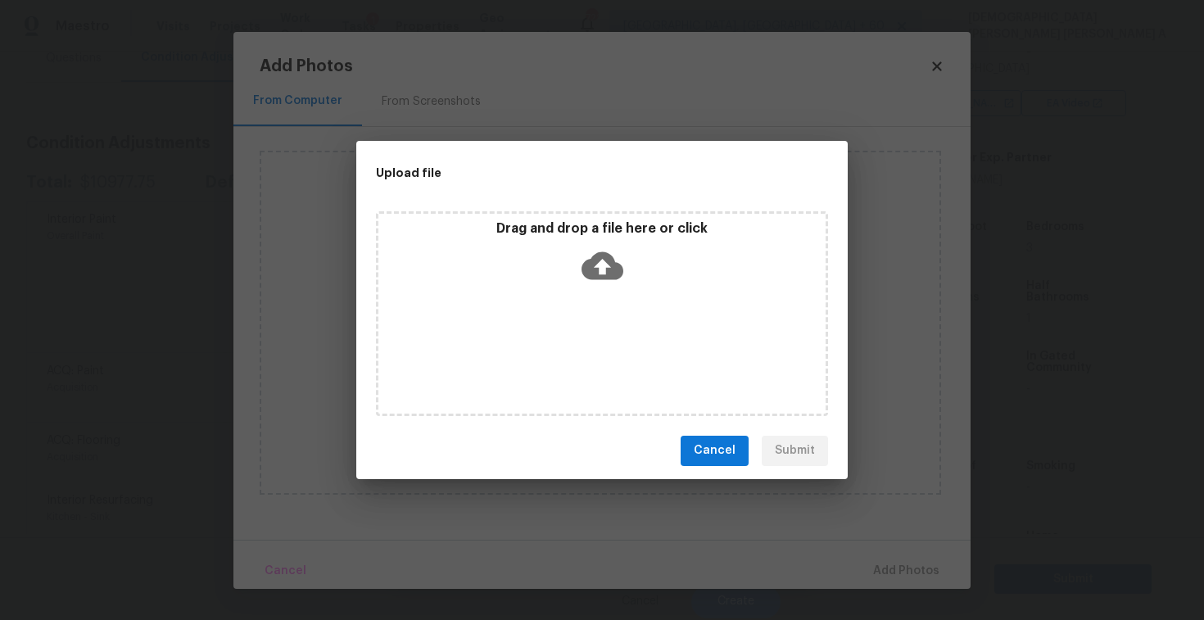
click at [606, 211] on div "Drag and drop a file here or click" at bounding box center [602, 313] width 452 height 205
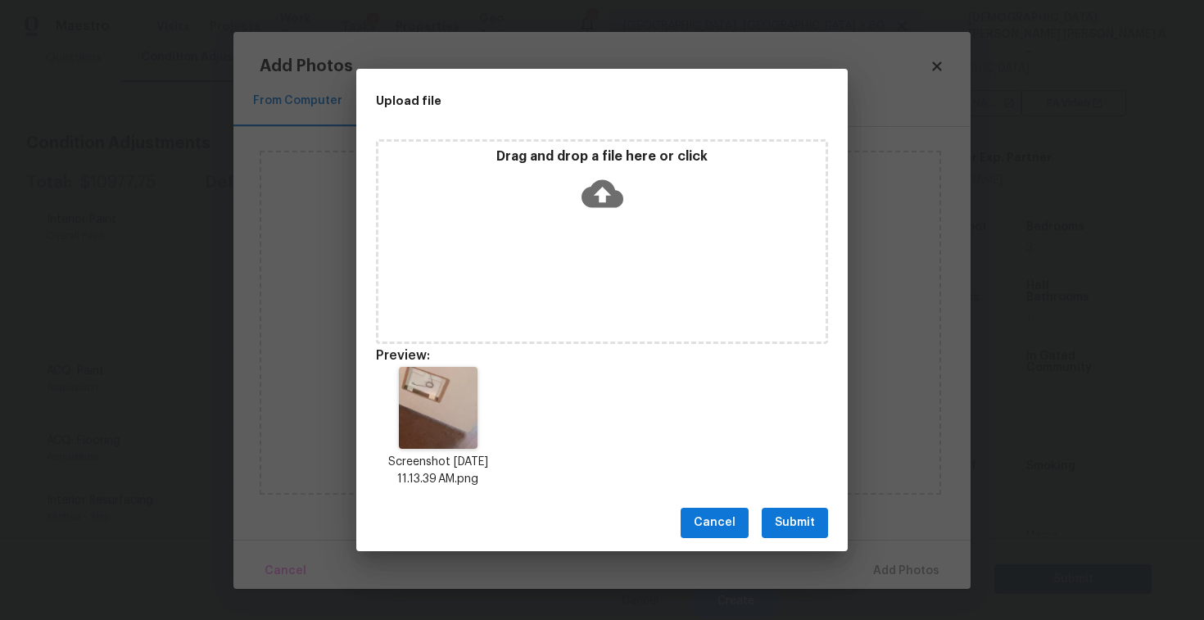
click at [799, 514] on span "Submit" at bounding box center [795, 523] width 40 height 20
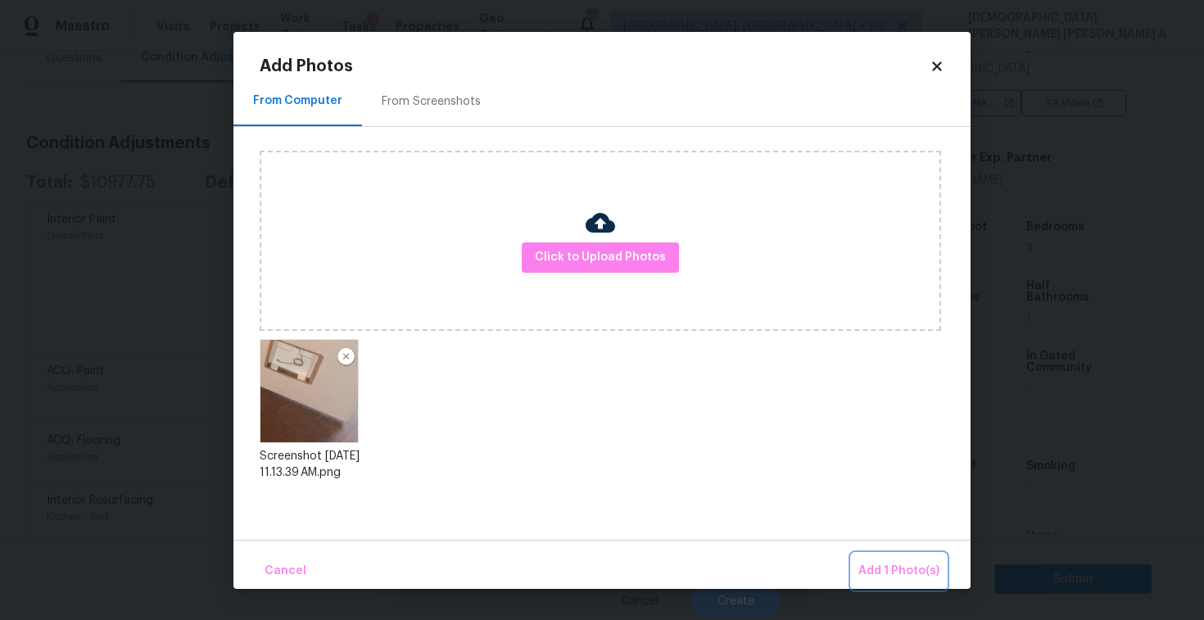
click at [902, 566] on span "Add 1 Photo(s)" at bounding box center [898, 571] width 81 height 20
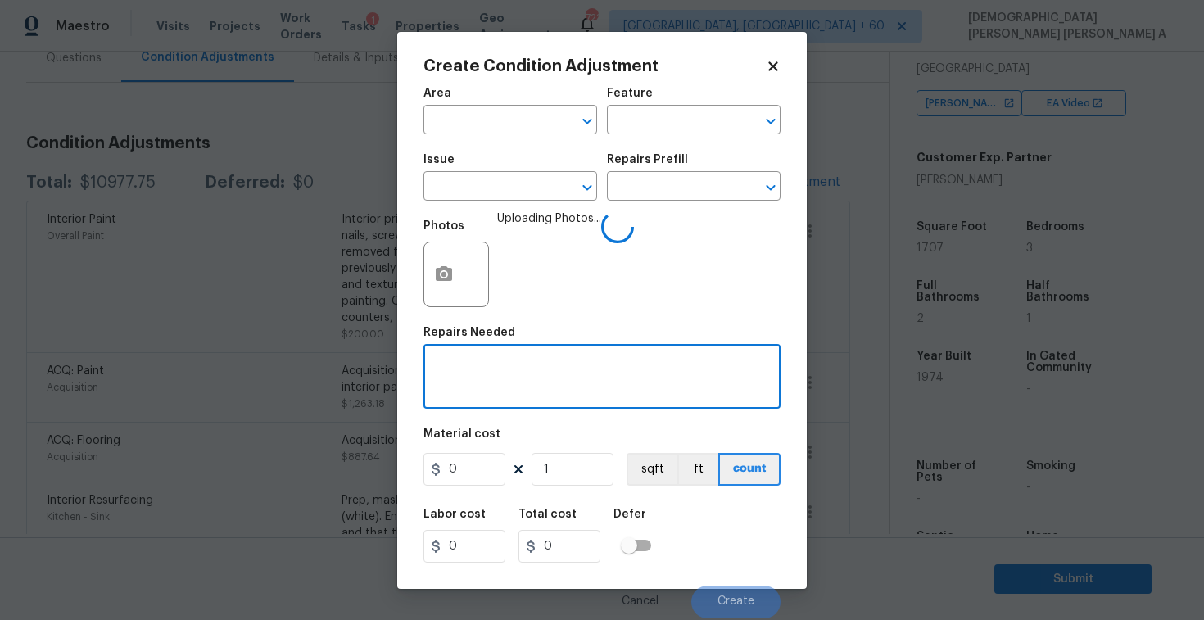
click at [520, 390] on textarea at bounding box center [601, 378] width 337 height 34
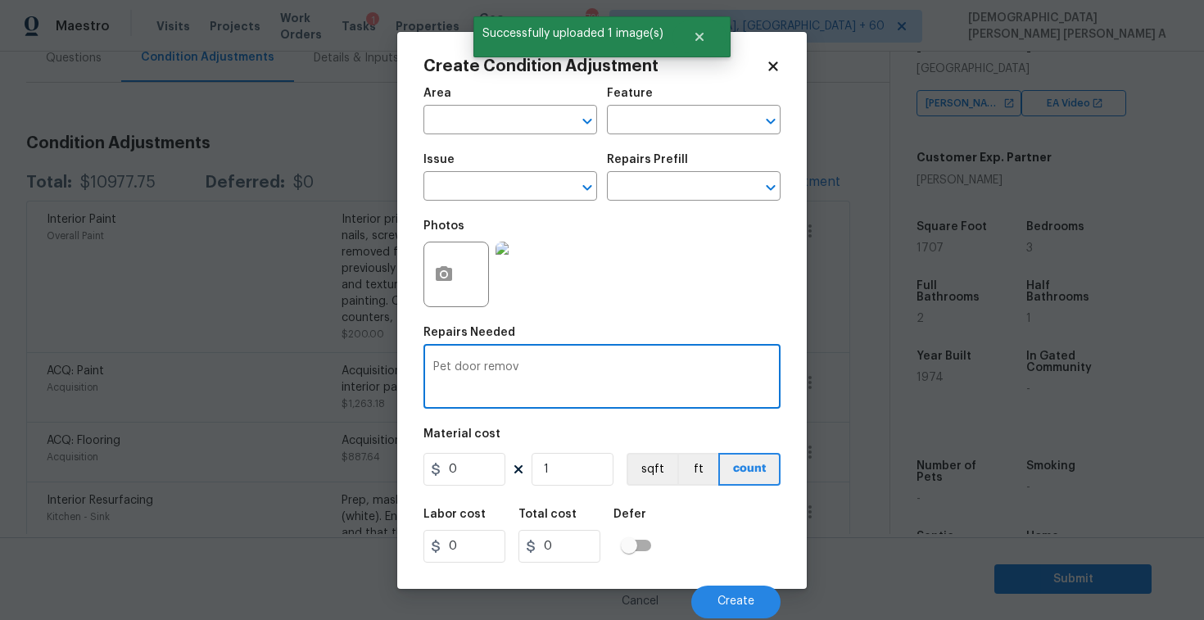
type textarea "Pet door remova"
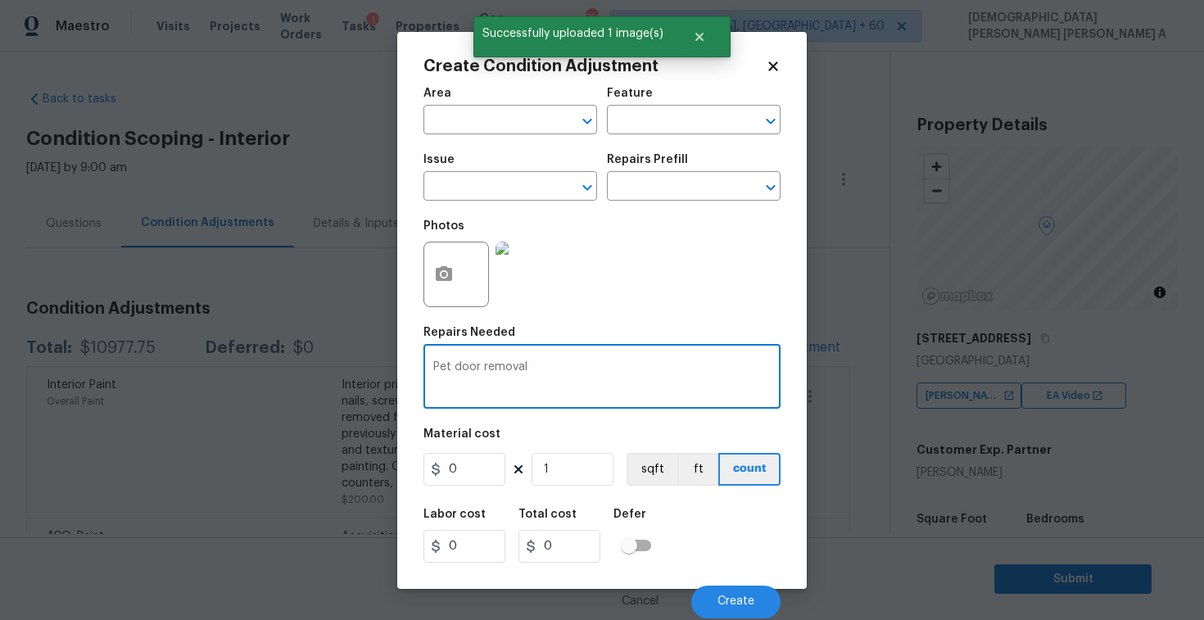
scroll to position [292, 0]
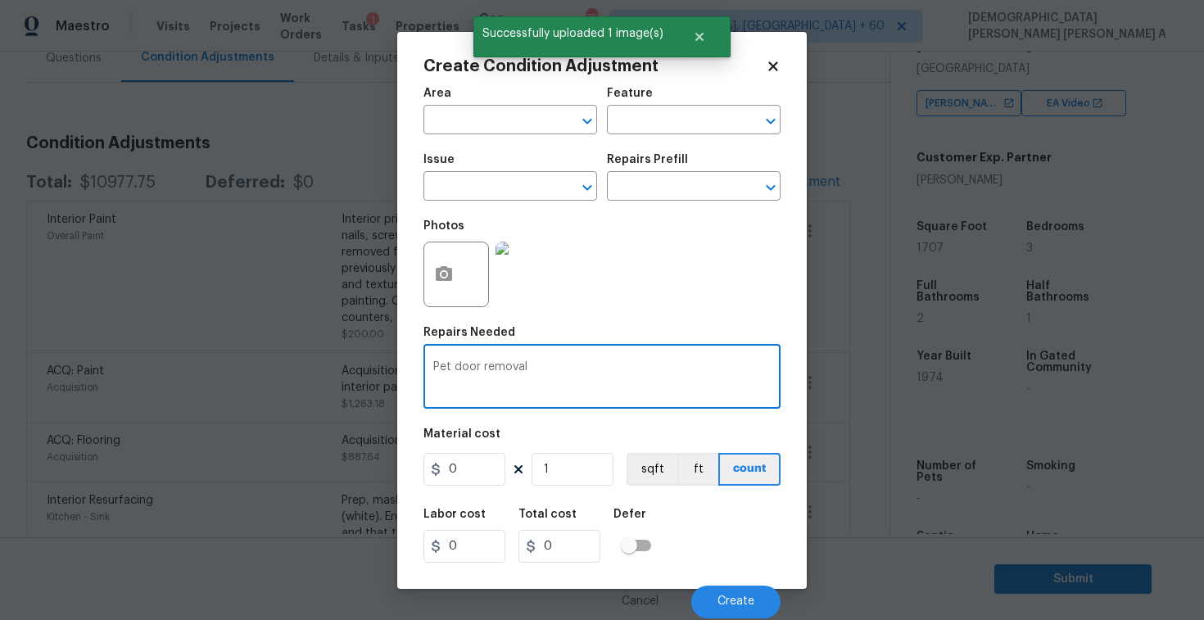
type textarea "Pet door removal"
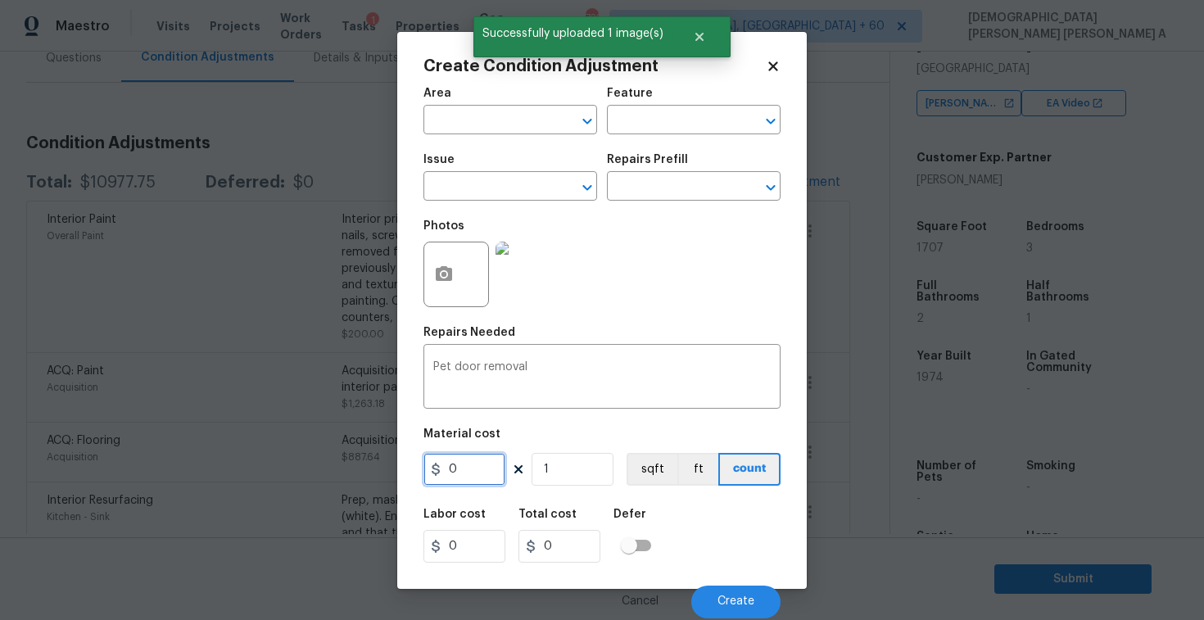
click at [477, 477] on input "0" at bounding box center [464, 469] width 82 height 33
type input "250"
click at [730, 595] on button "Create" at bounding box center [735, 602] width 89 height 33
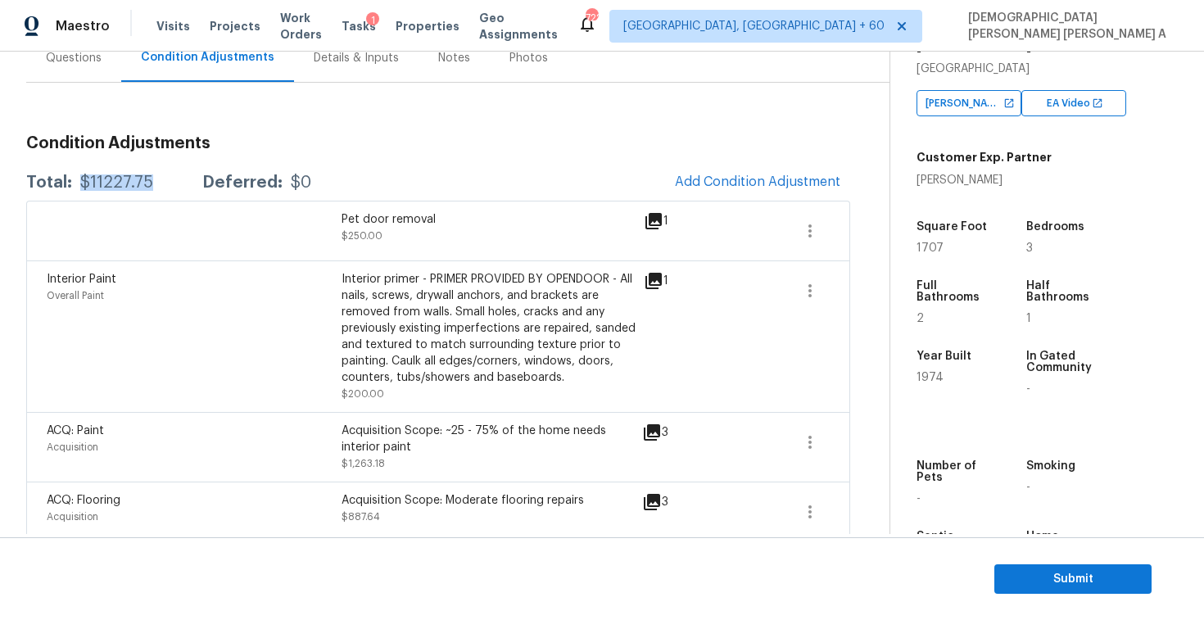
drag, startPoint x: 161, startPoint y: 180, endPoint x: 78, endPoint y: 179, distance: 82.7
click at [78, 179] on div "Total: $11227.75 Deferred: $0" at bounding box center [168, 182] width 285 height 16
copy div "$11227.75"
click at [486, 290] on div "Interior primer - PRIMER PROVIDED BY OPENDOOR - All nails, screws, drywall anch…" at bounding box center [489, 328] width 295 height 115
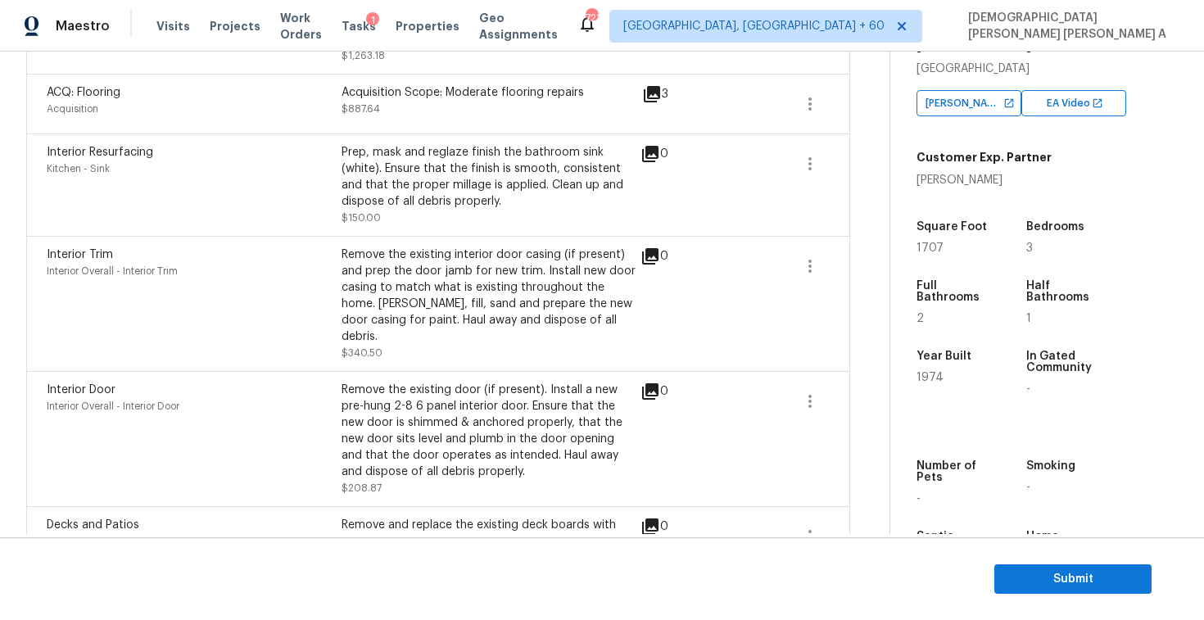
scroll to position [0, 0]
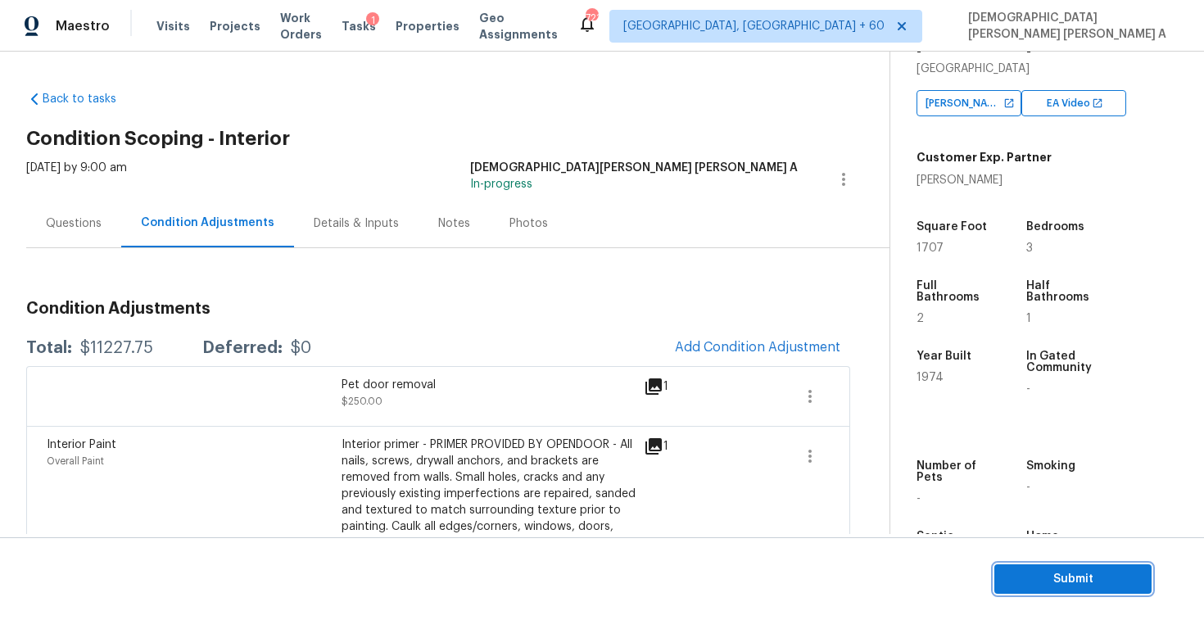
click at [1014, 564] on button "Submit" at bounding box center [1072, 579] width 157 height 30
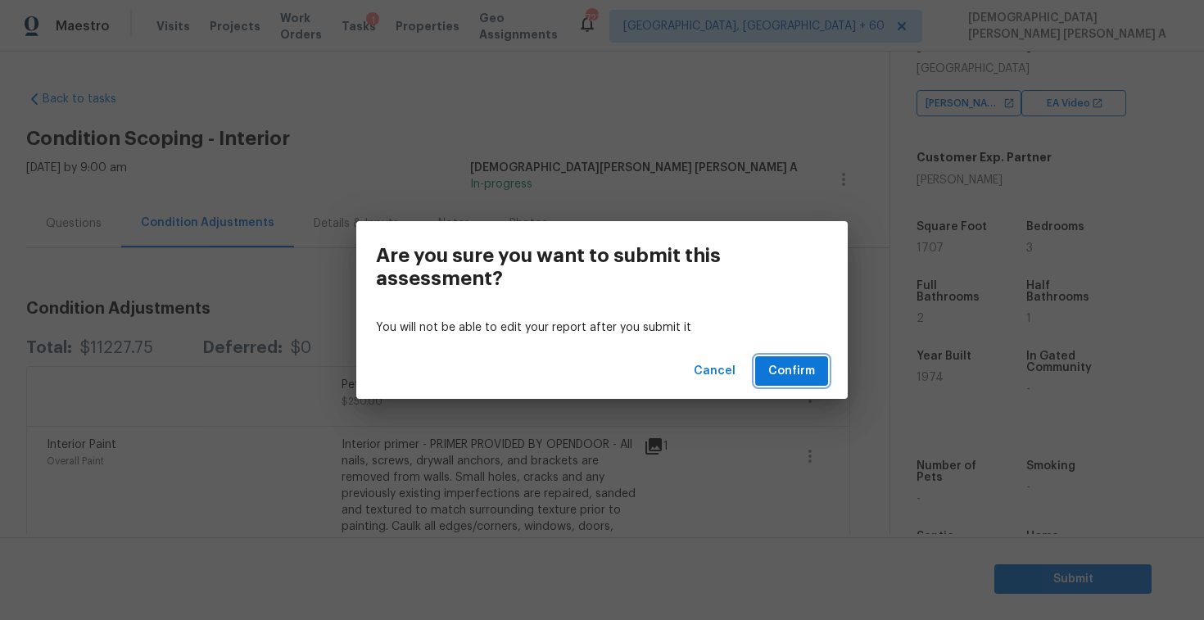
click at [783, 362] on span "Confirm" at bounding box center [791, 371] width 47 height 20
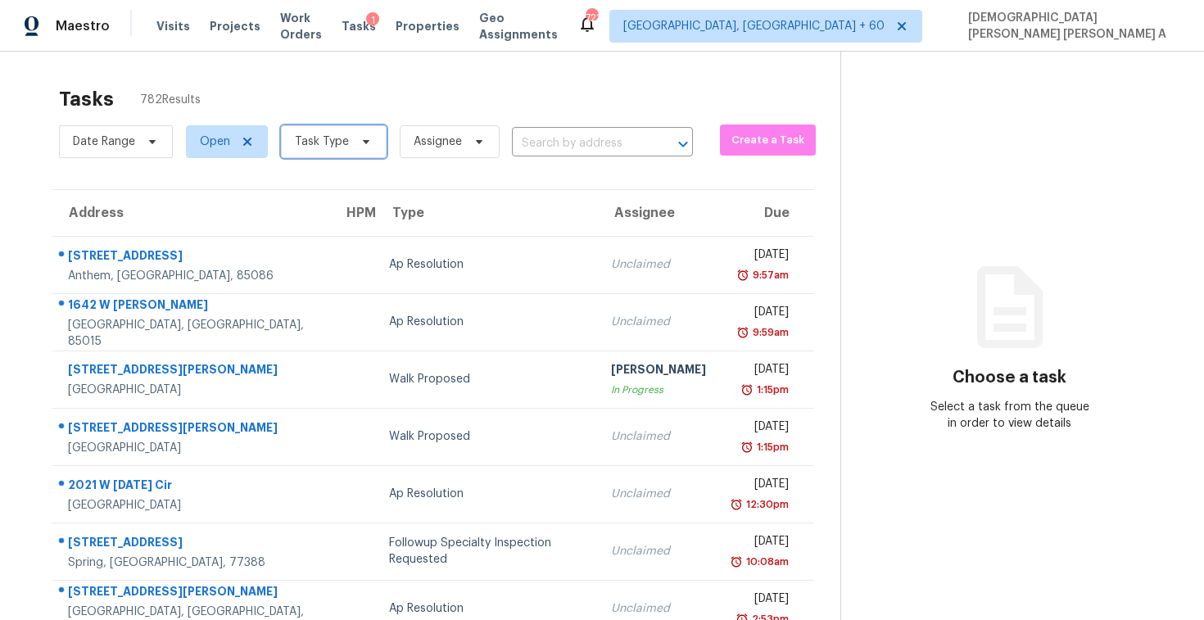
click at [355, 147] on span at bounding box center [364, 141] width 18 height 13
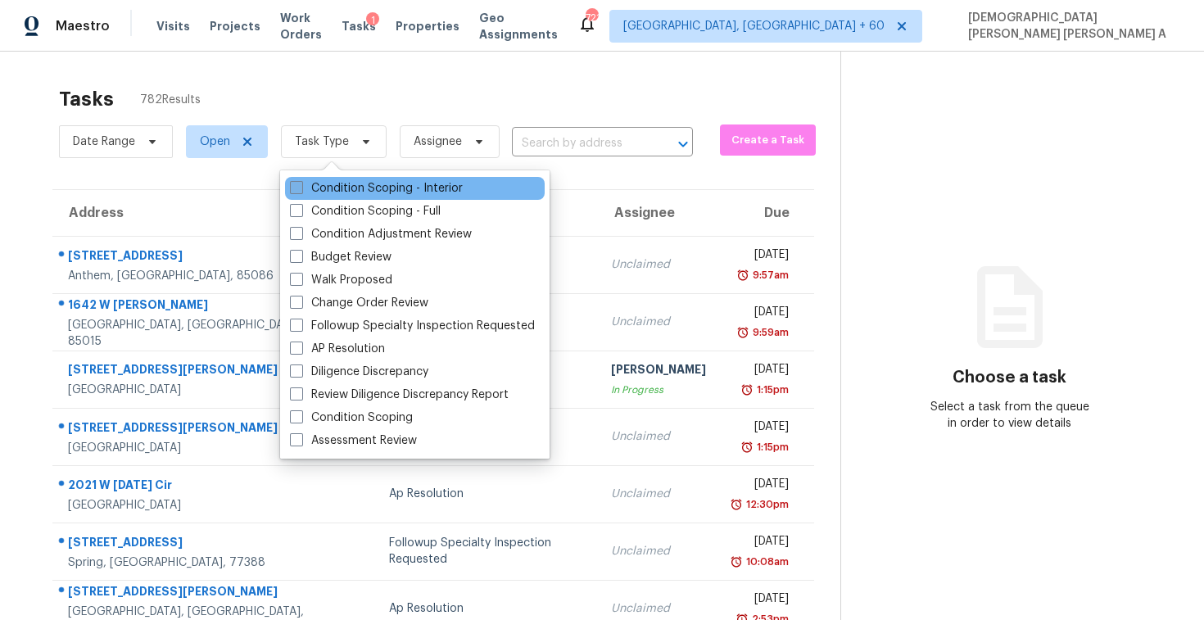
click at [335, 185] on label "Condition Scoping - Interior" at bounding box center [376, 188] width 173 height 16
click at [301, 185] on input "Condition Scoping - Interior" at bounding box center [295, 185] width 11 height 11
checkbox input "true"
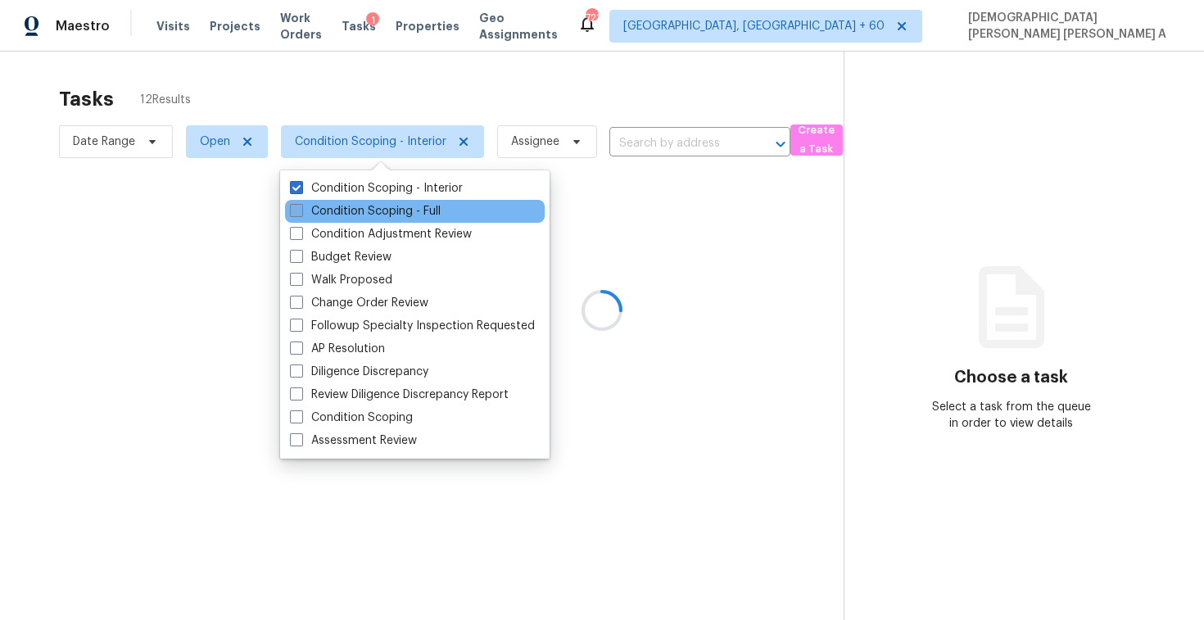
click at [330, 210] on label "Condition Scoping - Full" at bounding box center [365, 211] width 151 height 16
click at [301, 210] on input "Condition Scoping - Full" at bounding box center [295, 208] width 11 height 11
checkbox input "true"
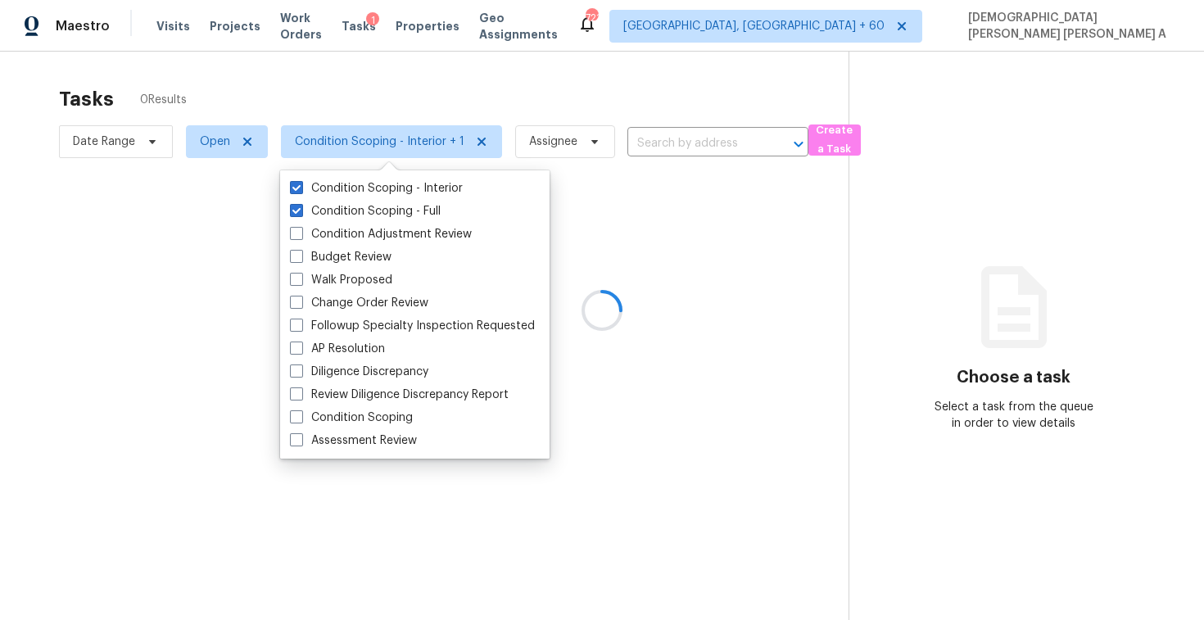
click at [343, 106] on div at bounding box center [602, 310] width 1204 height 620
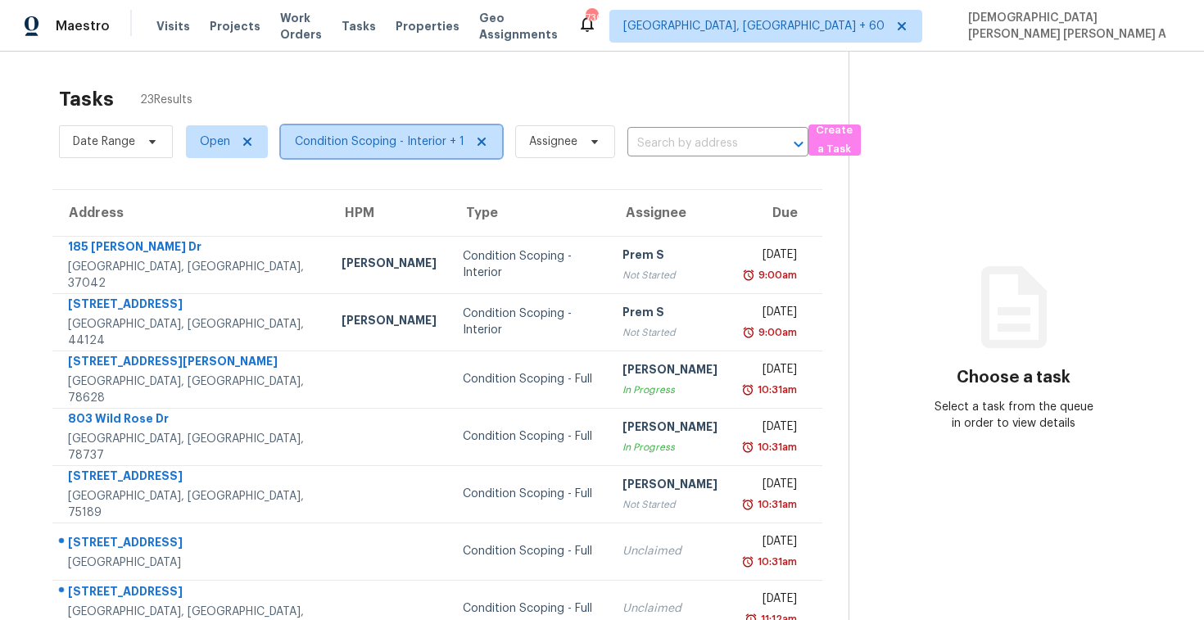
click at [403, 155] on span "Condition Scoping - Interior + 1" at bounding box center [391, 141] width 221 height 33
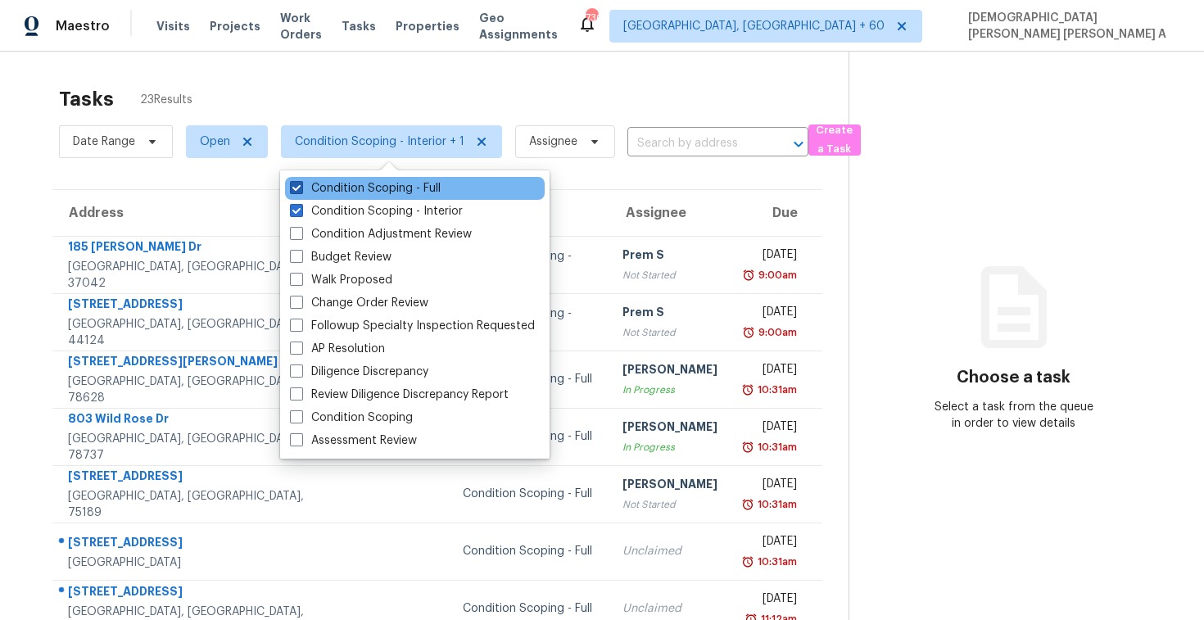
click at [364, 188] on label "Condition Scoping - Full" at bounding box center [365, 188] width 151 height 16
click at [301, 188] on input "Condition Scoping - Full" at bounding box center [295, 185] width 11 height 11
checkbox input "false"
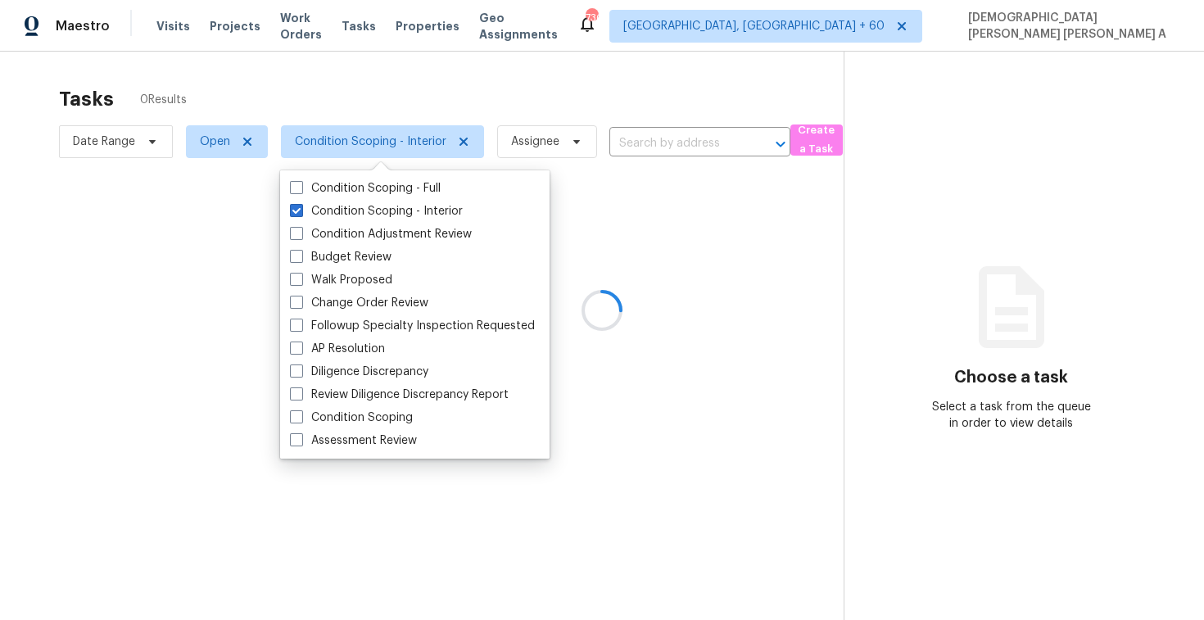
click at [366, 71] on div at bounding box center [602, 310] width 1204 height 620
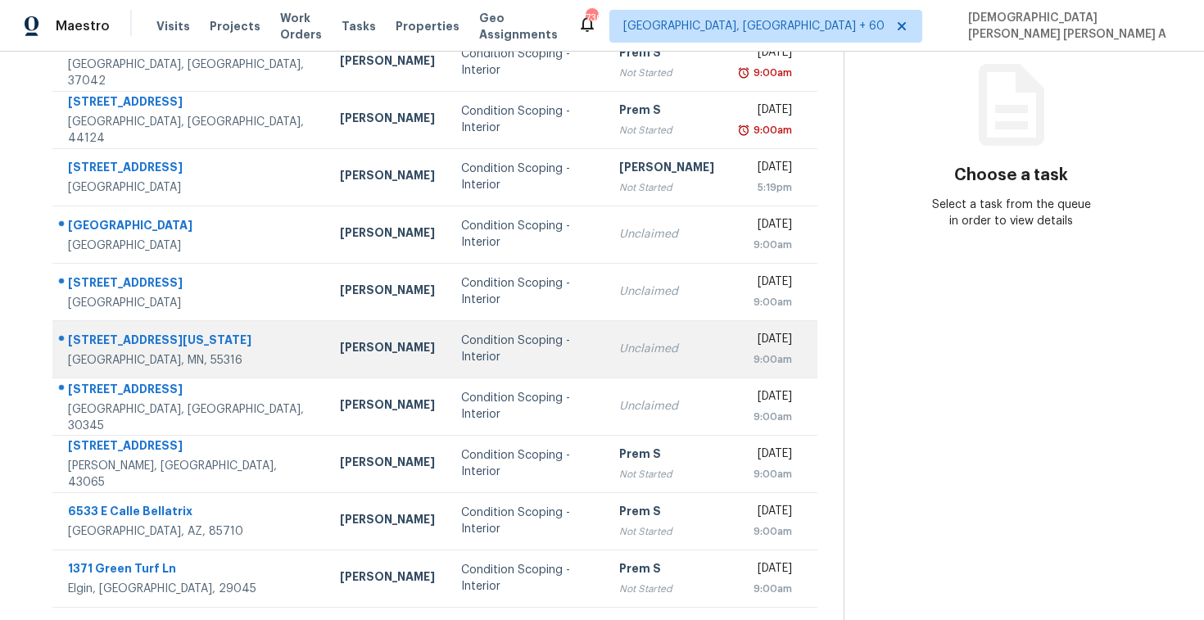
scroll to position [233, 0]
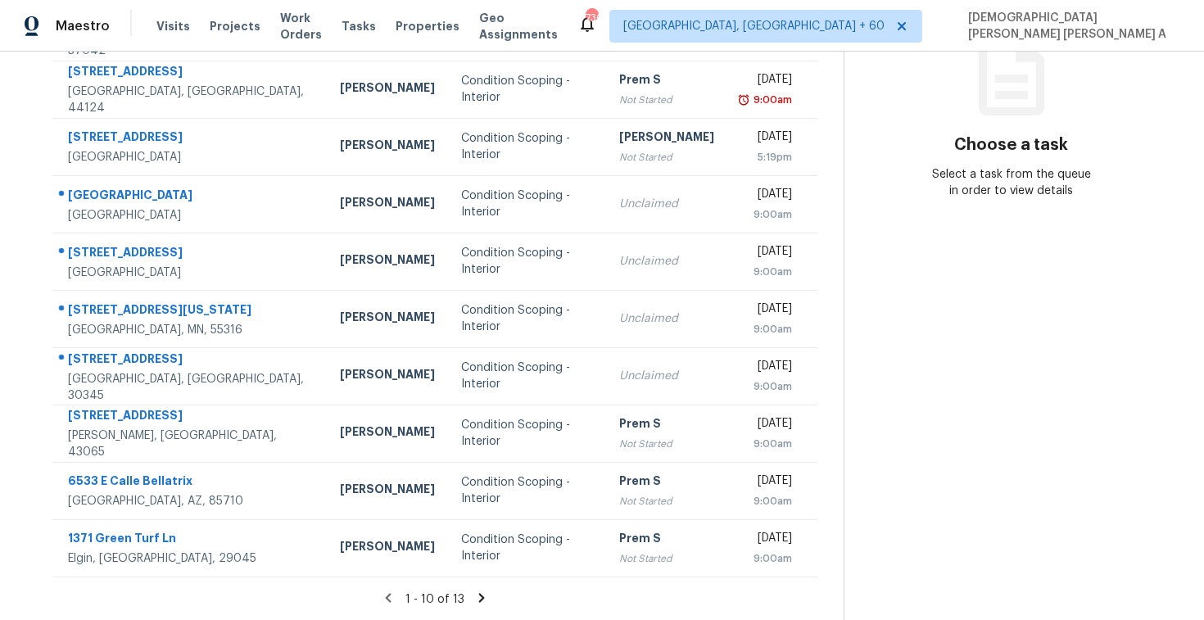
click at [476, 596] on icon at bounding box center [481, 597] width 15 height 15
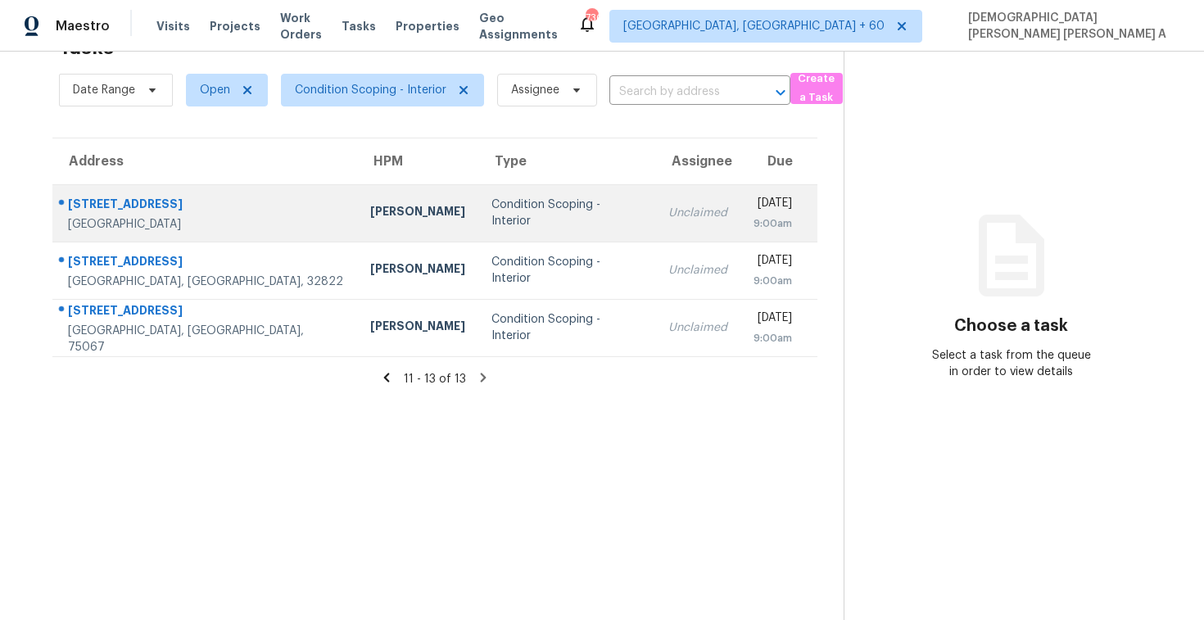
click at [551, 206] on div "Condition Scoping - Interior" at bounding box center [567, 213] width 152 height 33
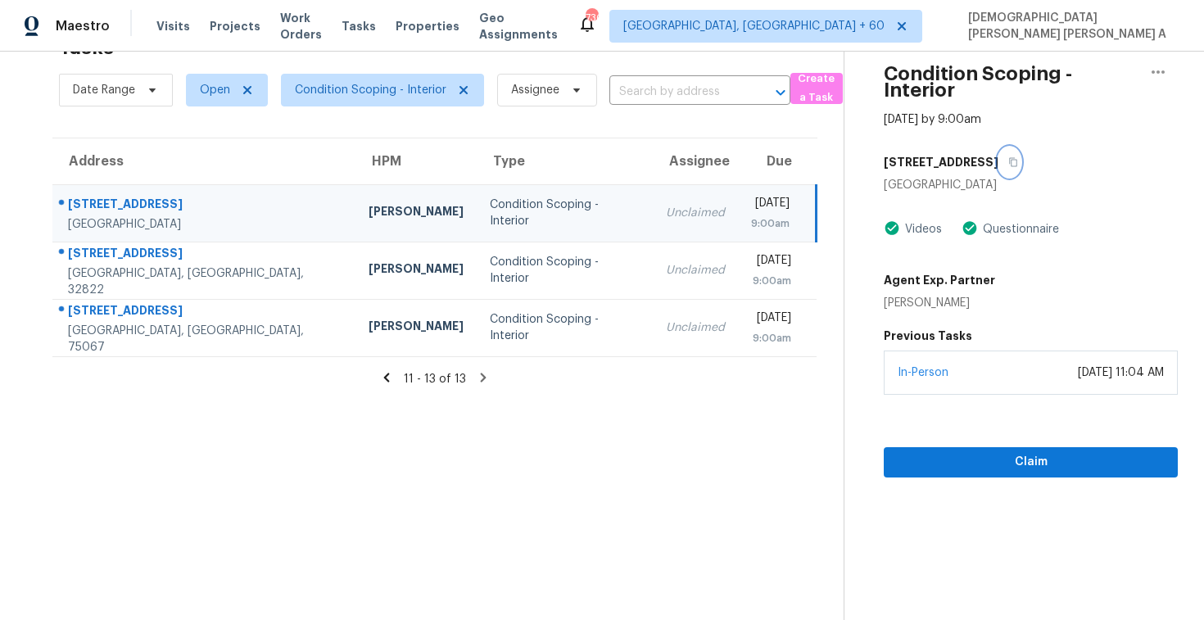
click at [1008, 165] on icon "button" at bounding box center [1013, 162] width 10 height 10
click at [984, 157] on div "[STREET_ADDRESS]" at bounding box center [1031, 161] width 294 height 29
click at [1010, 158] on icon "button" at bounding box center [1014, 162] width 8 height 9
click at [983, 455] on span "Claim" at bounding box center [1031, 462] width 268 height 20
click at [998, 167] on button "button" at bounding box center [1009, 161] width 22 height 29
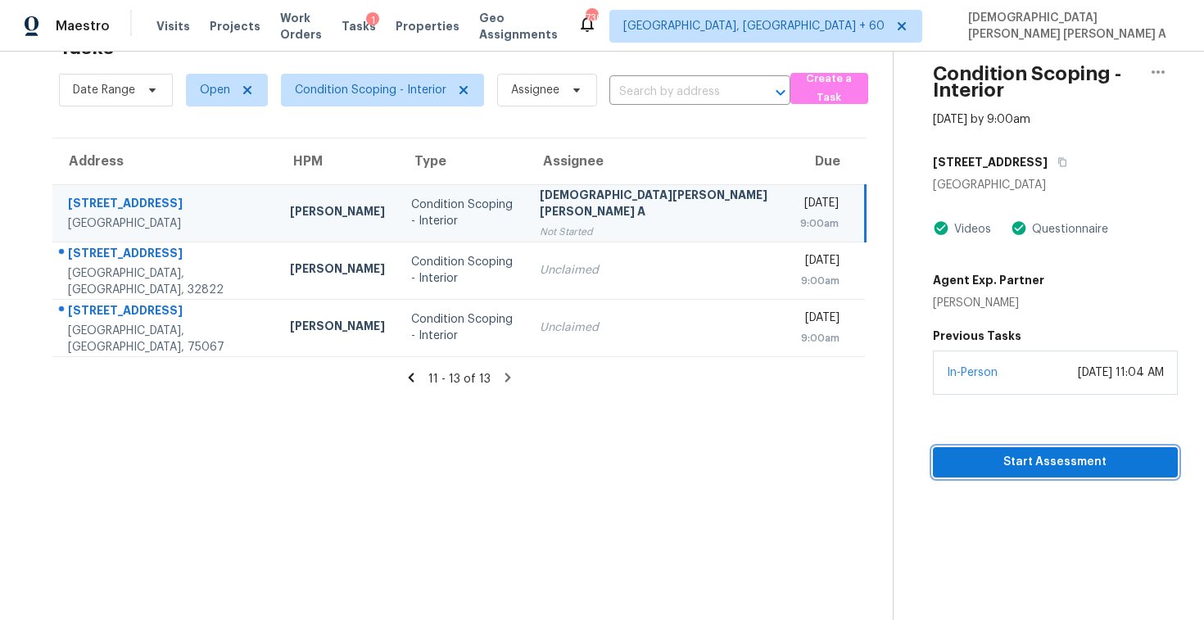
click at [946, 468] on span "Start Assessment" at bounding box center [1055, 462] width 219 height 20
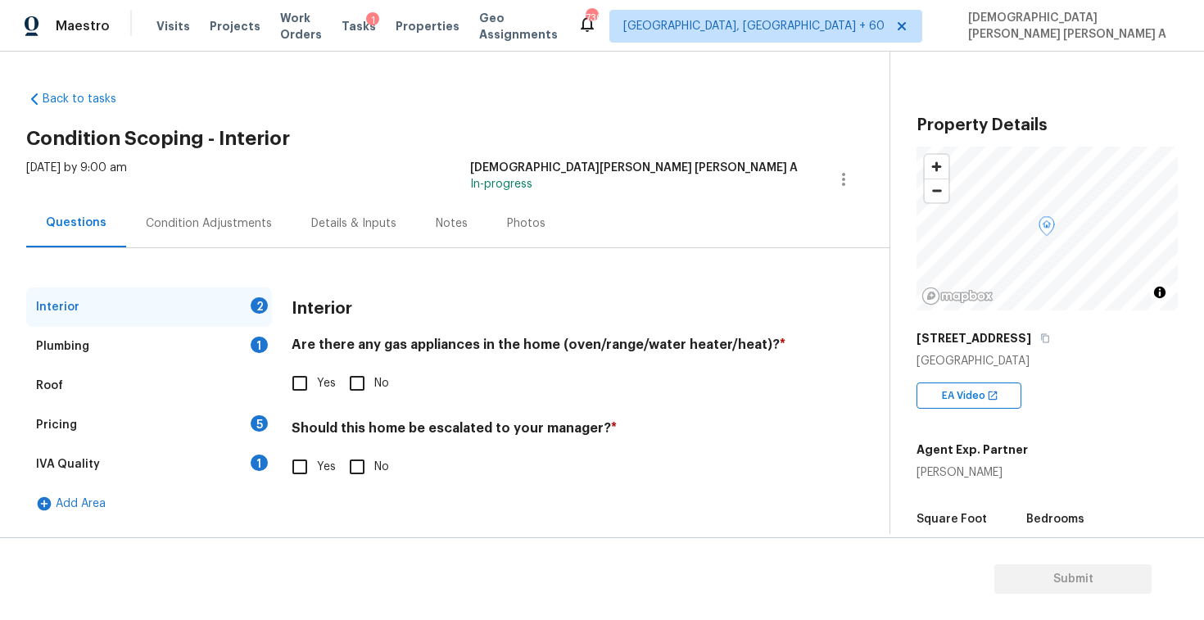
click at [418, 153] on div "Back to tasks Condition Scoping - Interior [DATE] by 9:00 am [PERSON_NAME] [PER…" at bounding box center [457, 303] width 863 height 450
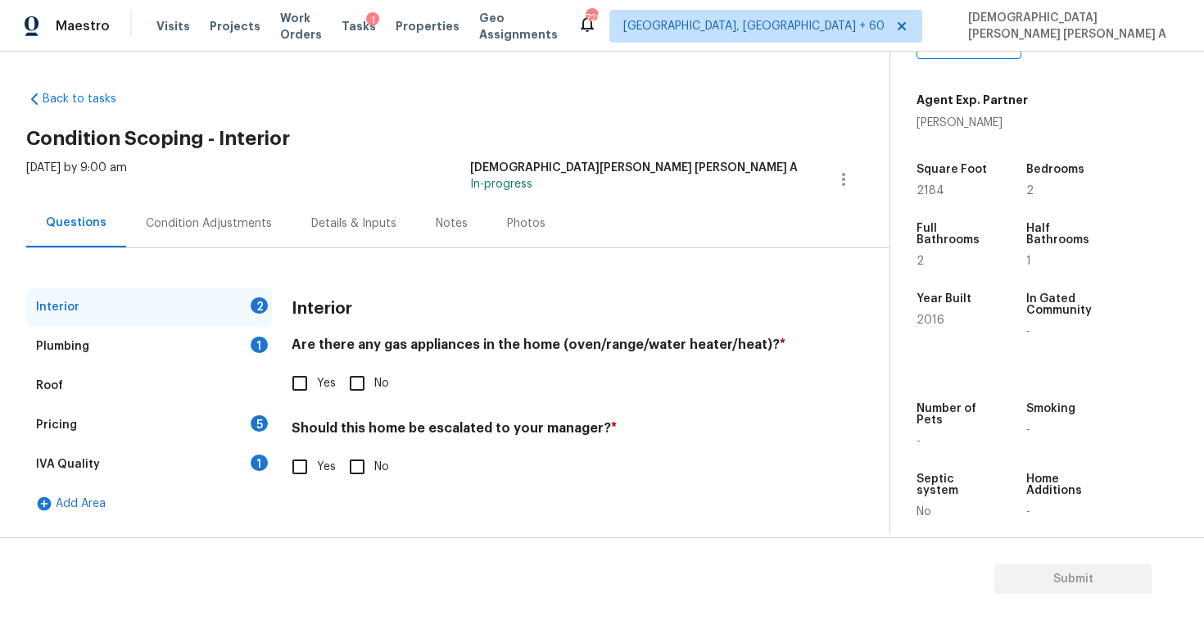
click at [300, 387] on input "Yes" at bounding box center [300, 383] width 34 height 34
checkbox input "true"
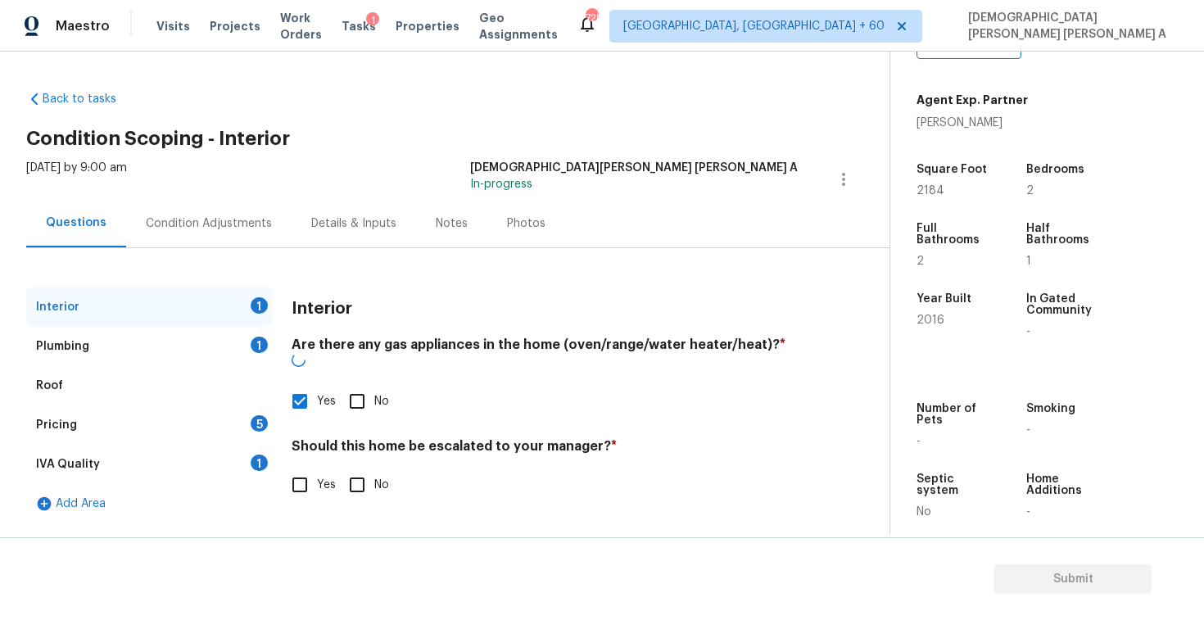
click at [372, 468] on input "No" at bounding box center [357, 485] width 34 height 34
checkbox input "true"
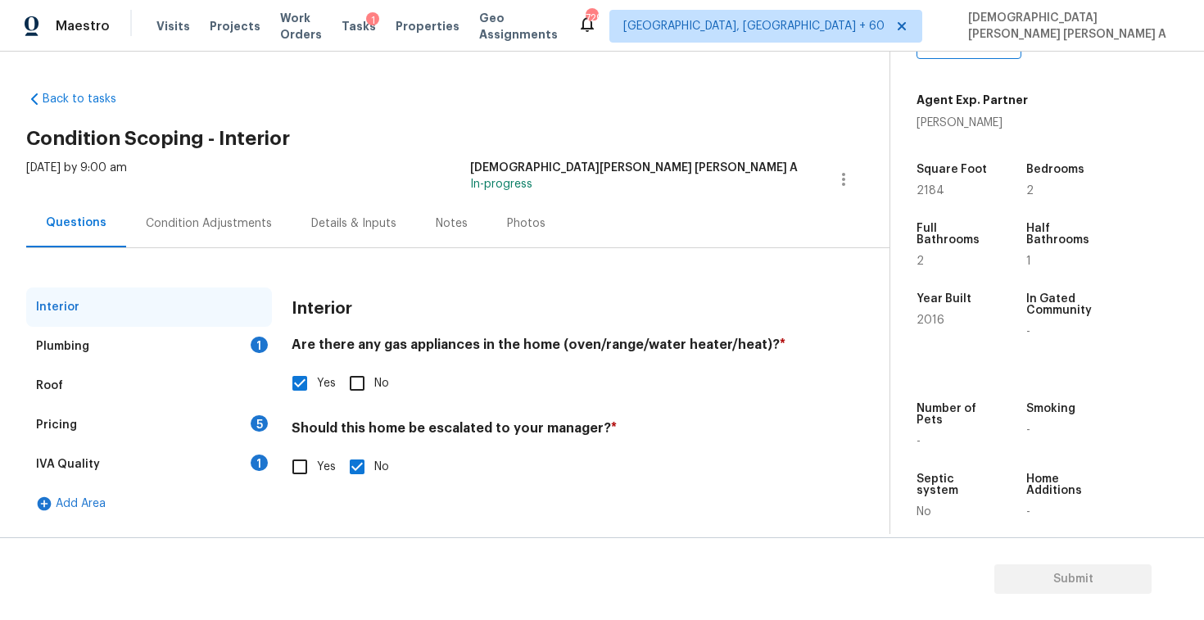
click at [191, 342] on div "Plumbing 1" at bounding box center [149, 346] width 246 height 39
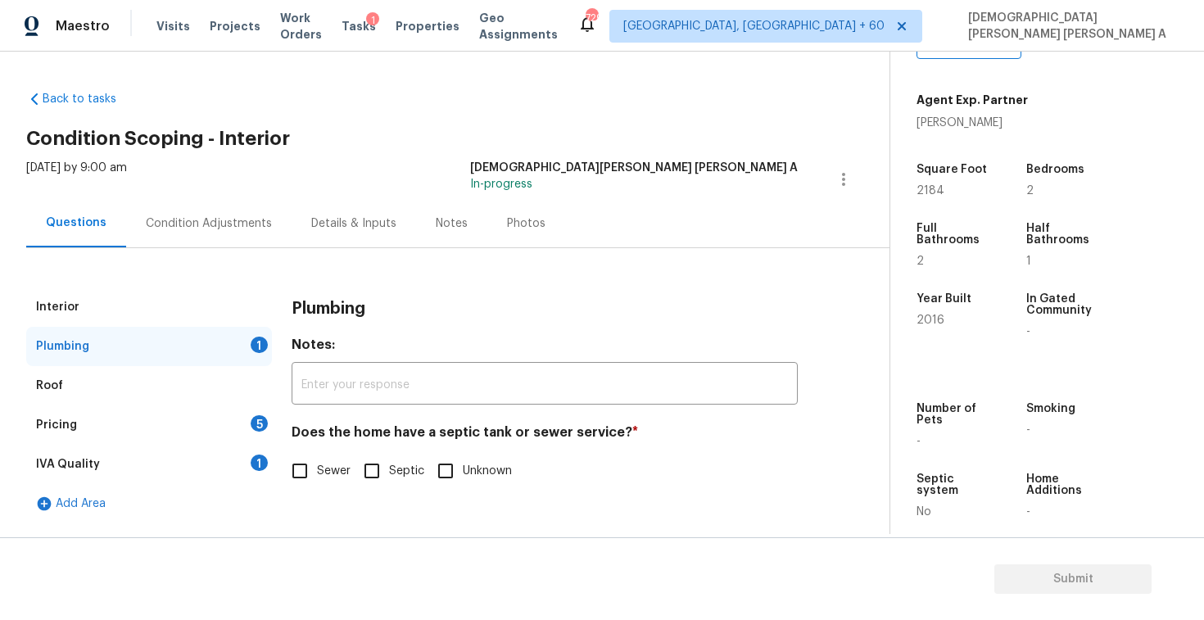
click at [291, 465] on input "Sewer" at bounding box center [300, 471] width 34 height 34
checkbox input "true"
click at [237, 438] on div "Pricing 5" at bounding box center [149, 424] width 246 height 39
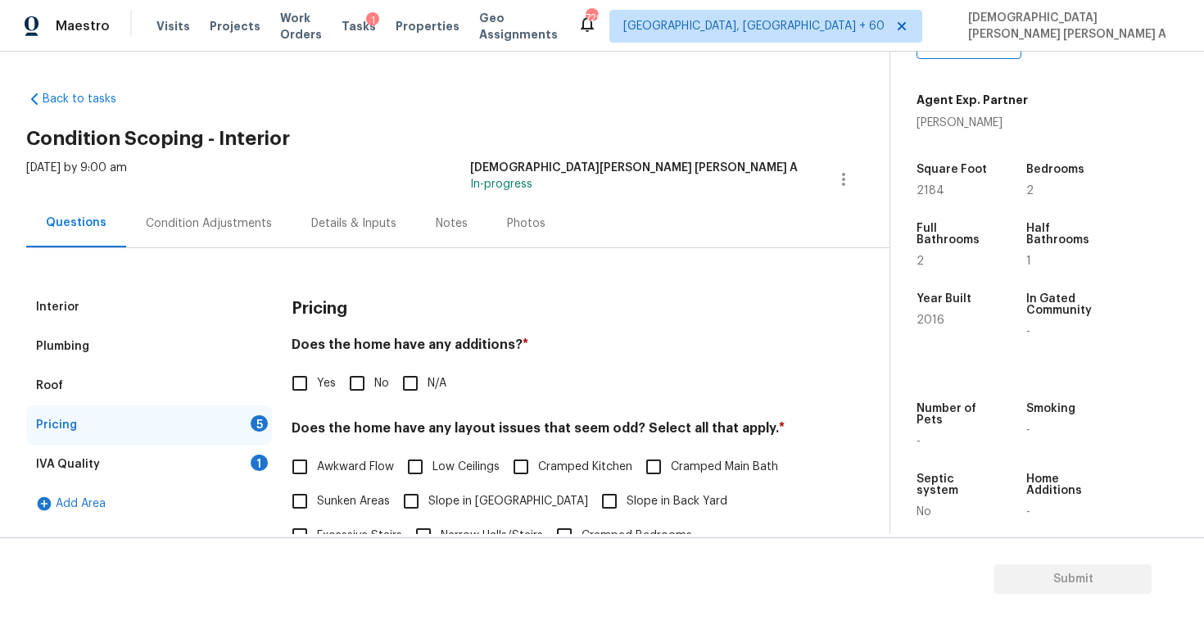
click at [358, 386] on input "No" at bounding box center [357, 383] width 34 height 34
checkbox input "true"
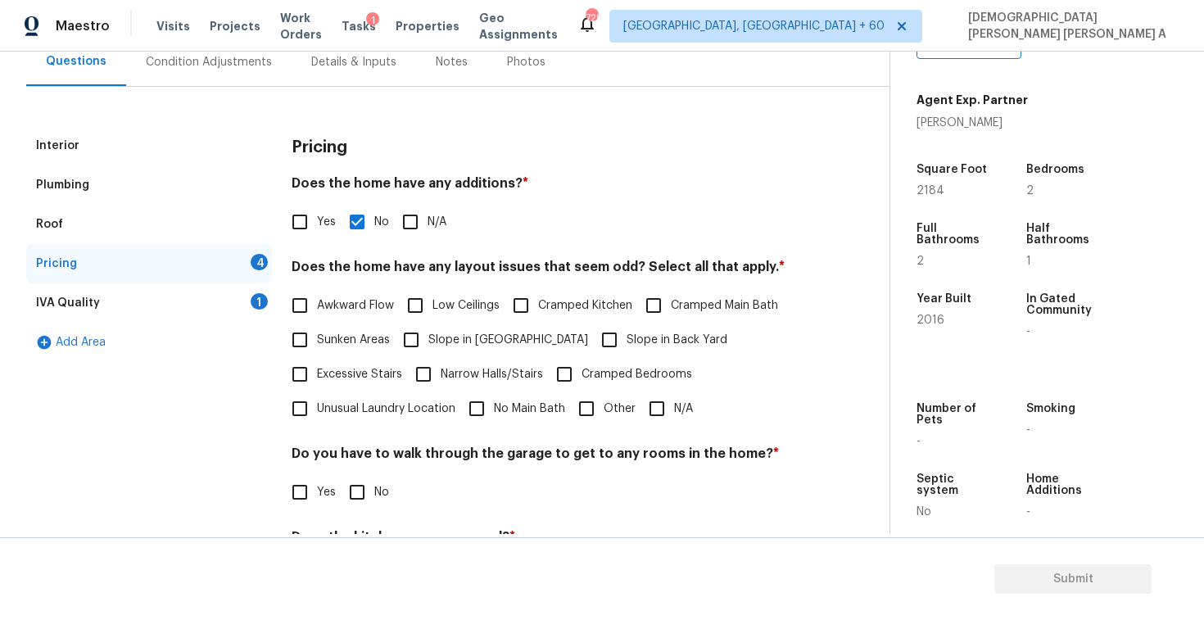
click at [651, 406] on input "N/A" at bounding box center [657, 408] width 34 height 34
checkbox input "true"
click at [357, 487] on input "No" at bounding box center [357, 492] width 34 height 34
checkbox input "true"
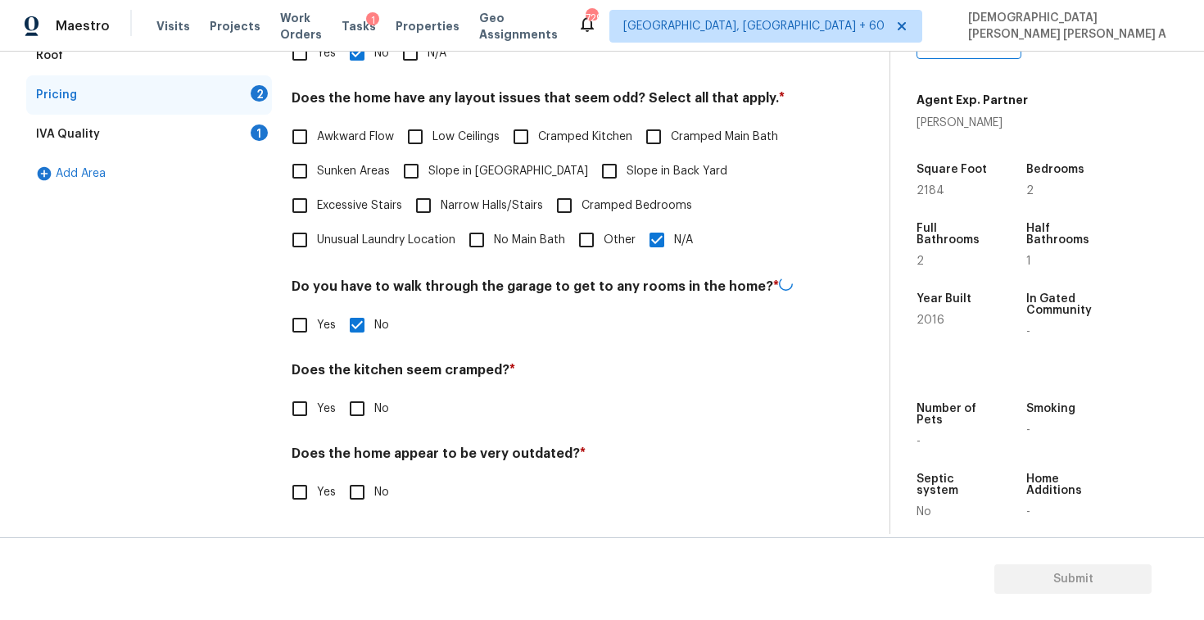
scroll to position [328, 0]
click at [356, 420] on input "No" at bounding box center [357, 408] width 34 height 34
checkbox input "true"
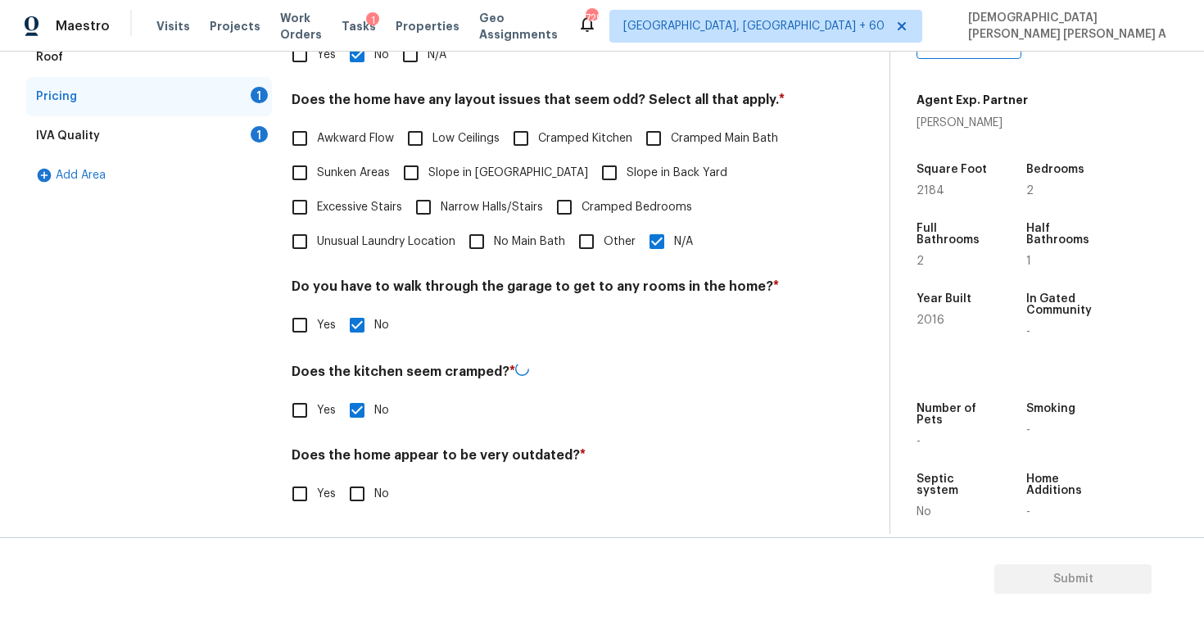
click at [353, 512] on div "Pricing Does the home have any additions? * Yes No N/A Does the home have any l…" at bounding box center [545, 245] width 506 height 572
click at [355, 503] on input "No" at bounding box center [357, 492] width 34 height 34
checkbox input "true"
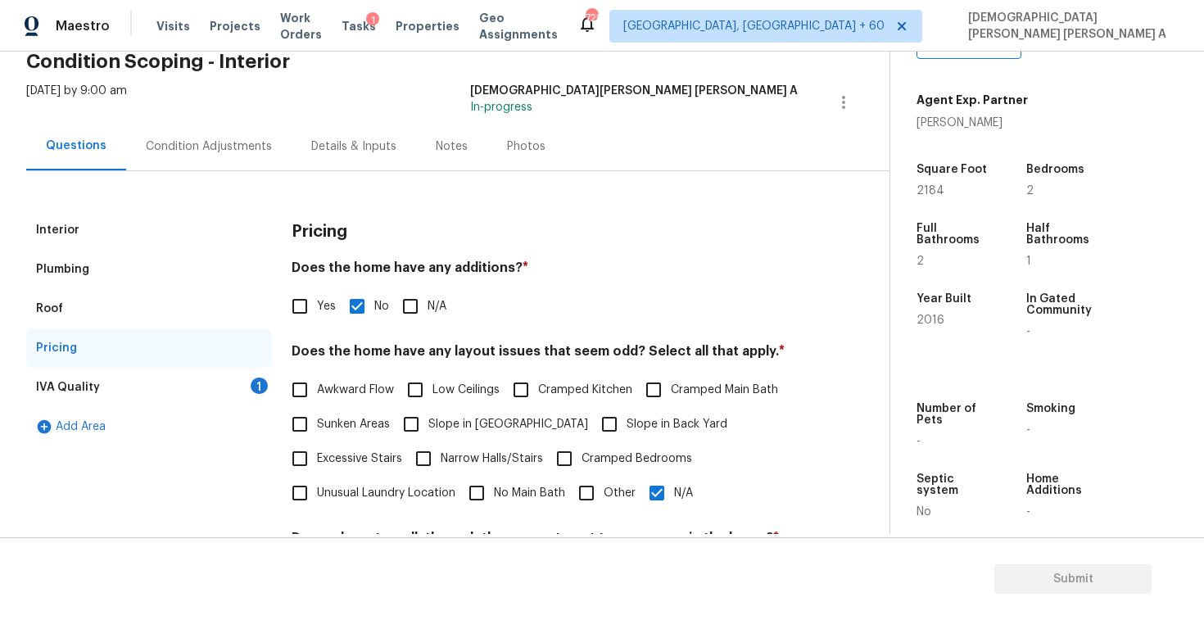
click at [245, 384] on div "IVA Quality 1" at bounding box center [149, 387] width 246 height 39
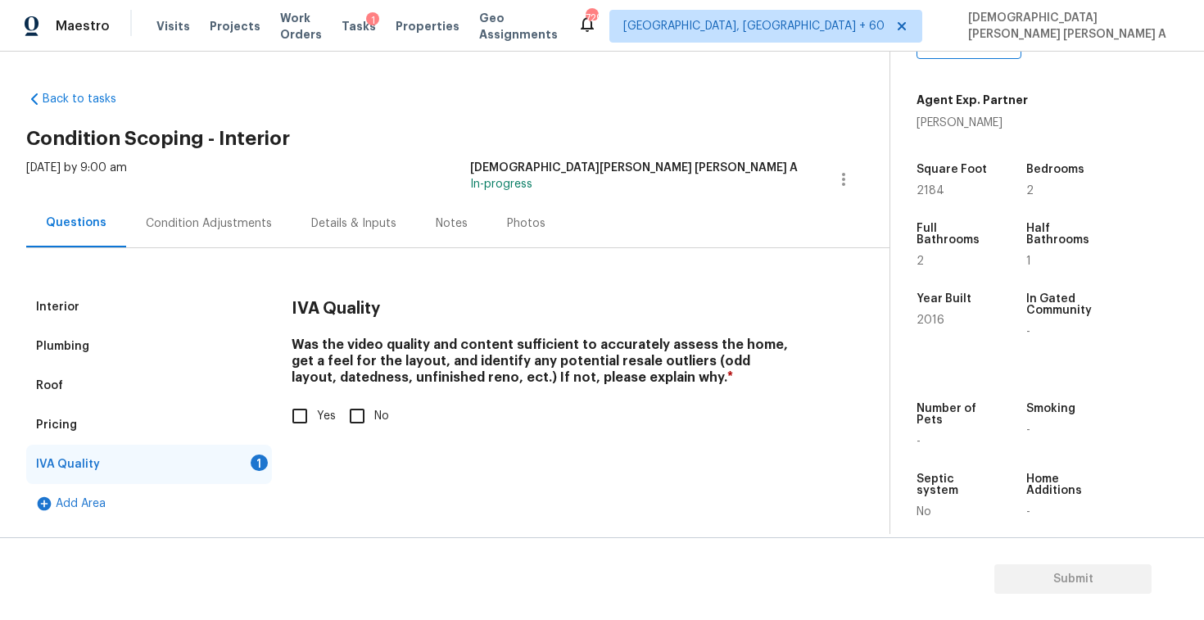
scroll to position [0, 0]
click at [301, 425] on input "Yes" at bounding box center [300, 416] width 34 height 34
checkbox input "true"
click at [223, 219] on div "Condition Adjustments" at bounding box center [209, 223] width 126 height 16
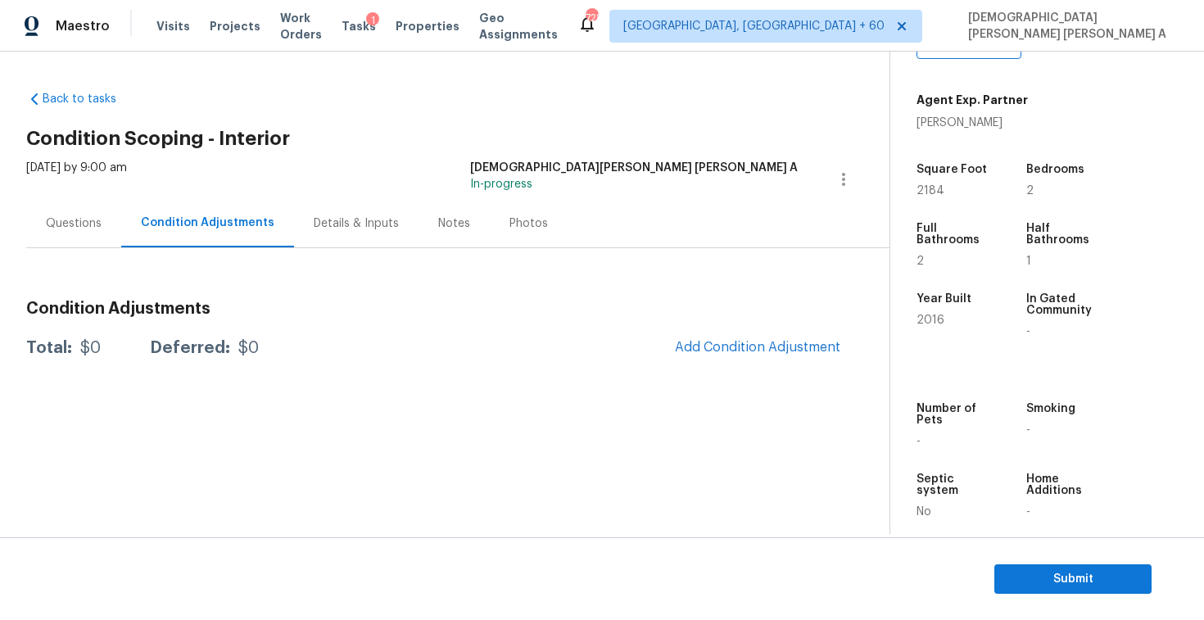
click at [383, 414] on section "Back to tasks Condition Scoping - Interior [DATE] by 9:00 am [PERSON_NAME] [PER…" at bounding box center [457, 306] width 863 height 456
click at [740, 346] on span "Add Condition Adjustment" at bounding box center [757, 347] width 165 height 15
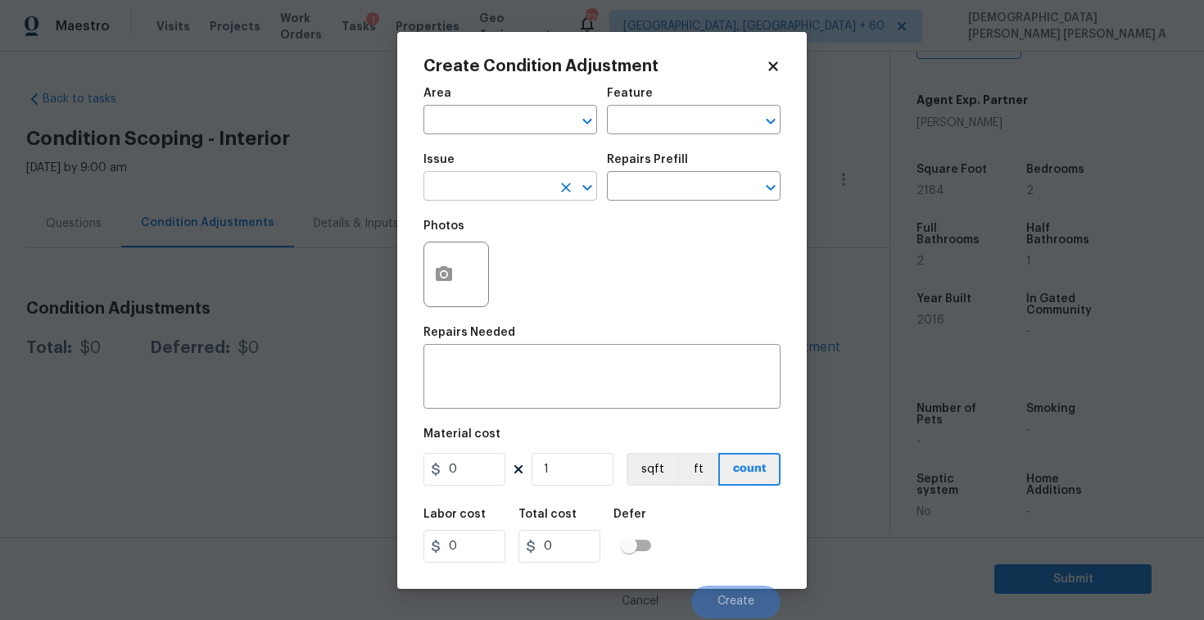
click at [508, 183] on input "text" at bounding box center [487, 187] width 128 height 25
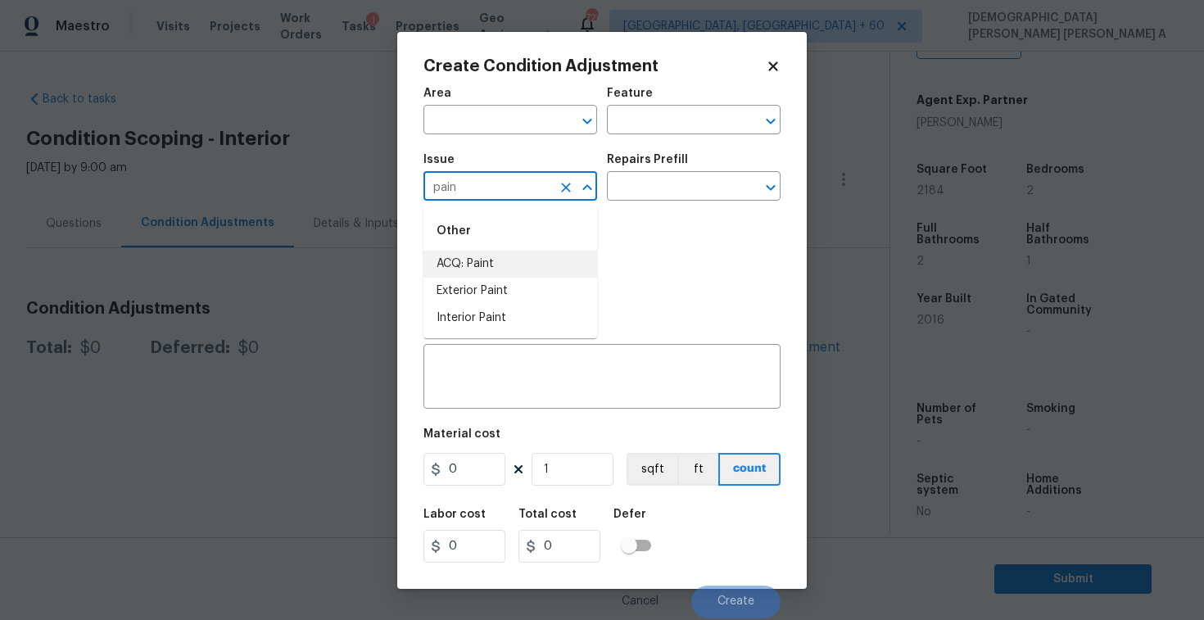
click at [495, 266] on li "ACQ: Paint" at bounding box center [510, 264] width 174 height 27
type input "ACQ: Paint"
click at [692, 182] on input "text" at bounding box center [671, 187] width 128 height 25
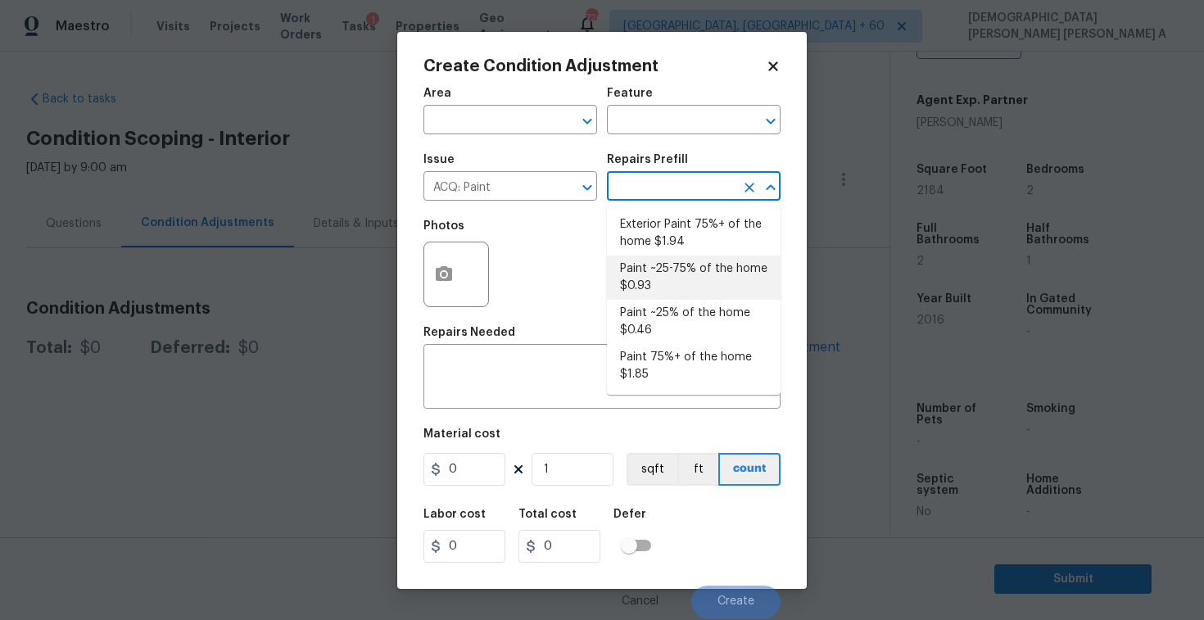
click at [658, 279] on li "Paint ~25-75% of the home $0.93" at bounding box center [694, 278] width 174 height 44
type input "Acquisition"
type textarea "Acquisition Scope: ~25 - 75% of the home needs interior paint"
type input "0.93"
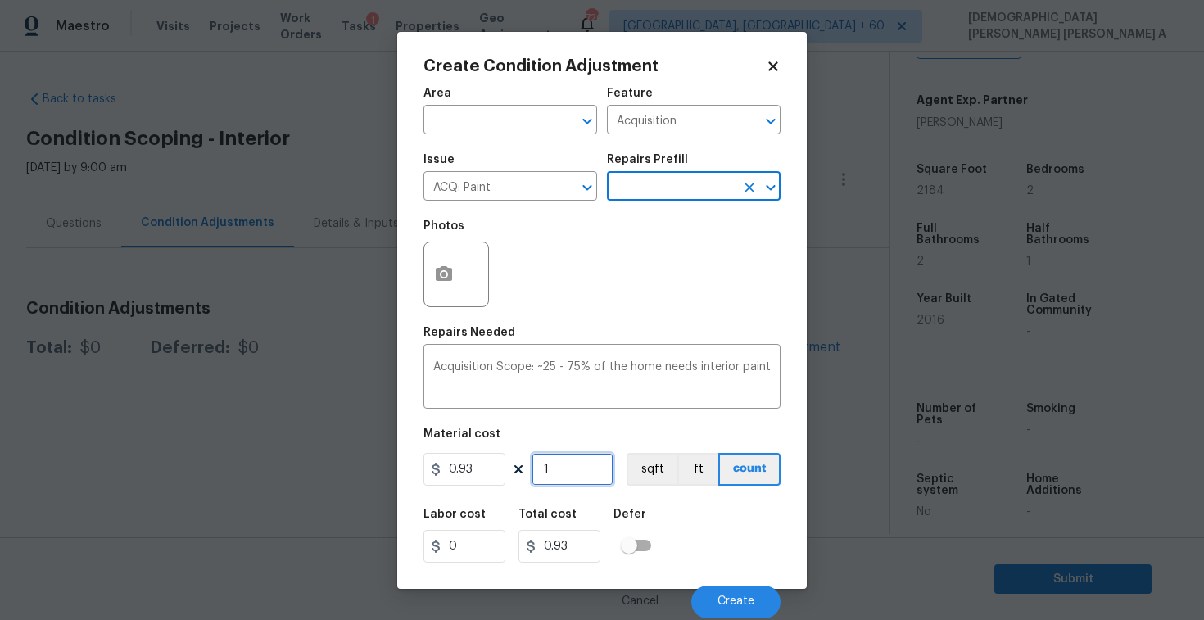
click at [586, 466] on input "1" at bounding box center [573, 469] width 82 height 33
type input "0"
type input "2"
type input "1.86"
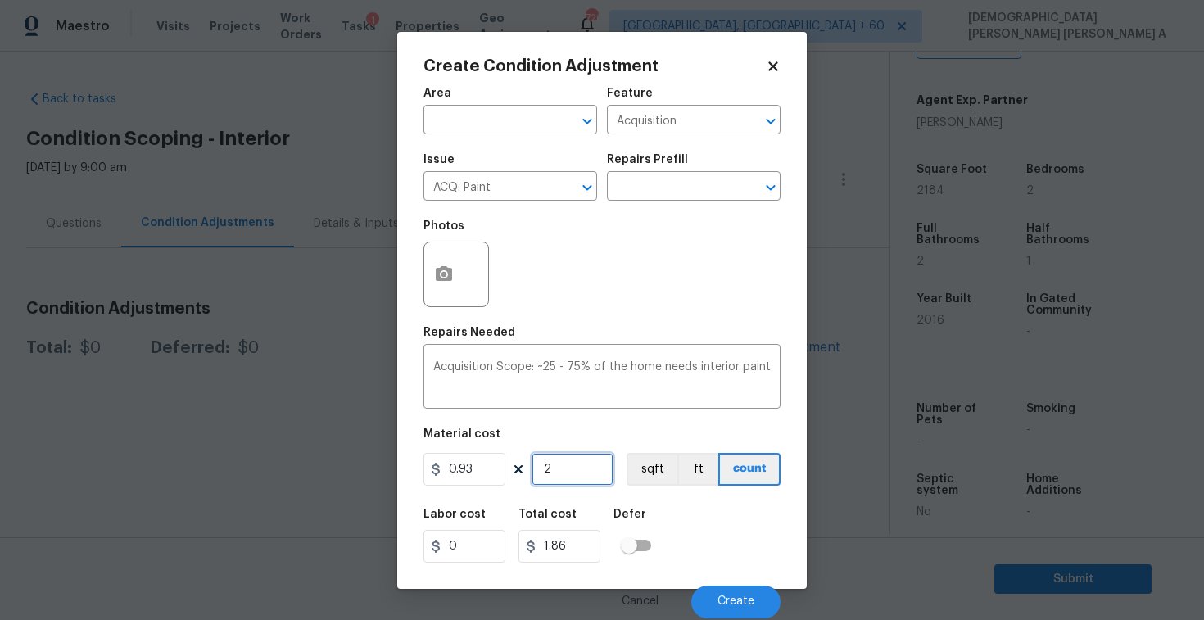
type input "21"
type input "19.53"
type input "218"
type input "202.74"
type input "2184"
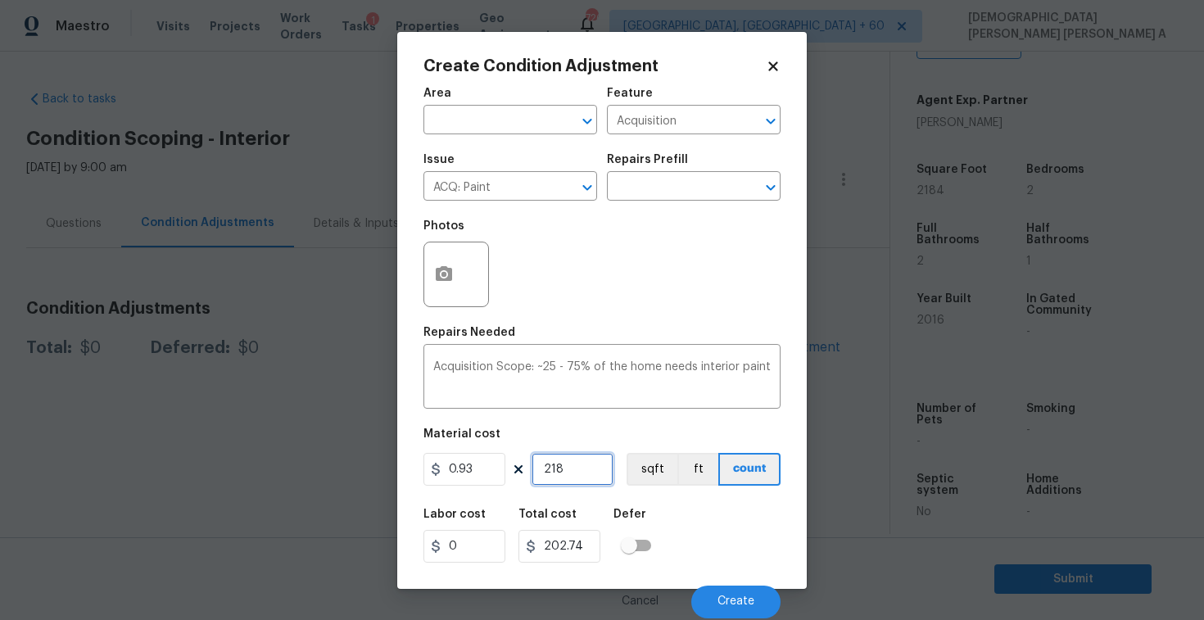
type input "2031.12"
type input "2184"
click at [423, 271] on div at bounding box center [456, 275] width 66 height 66
click at [429, 282] on button "button" at bounding box center [443, 274] width 39 height 64
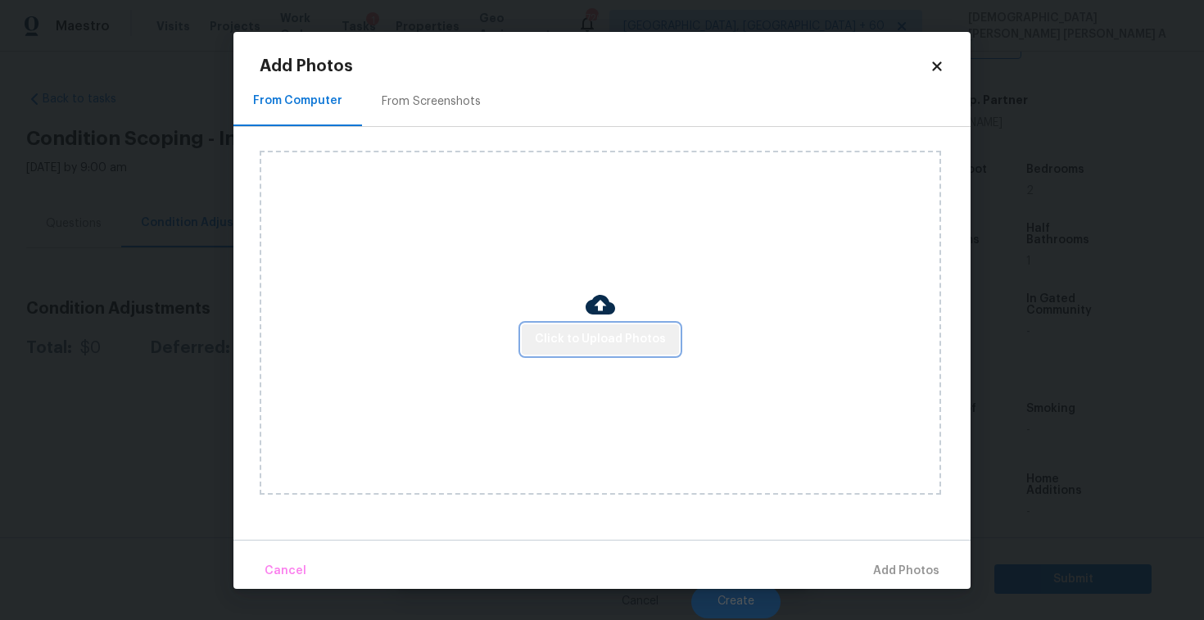
click at [632, 353] on button "Click to Upload Photos" at bounding box center [600, 339] width 157 height 30
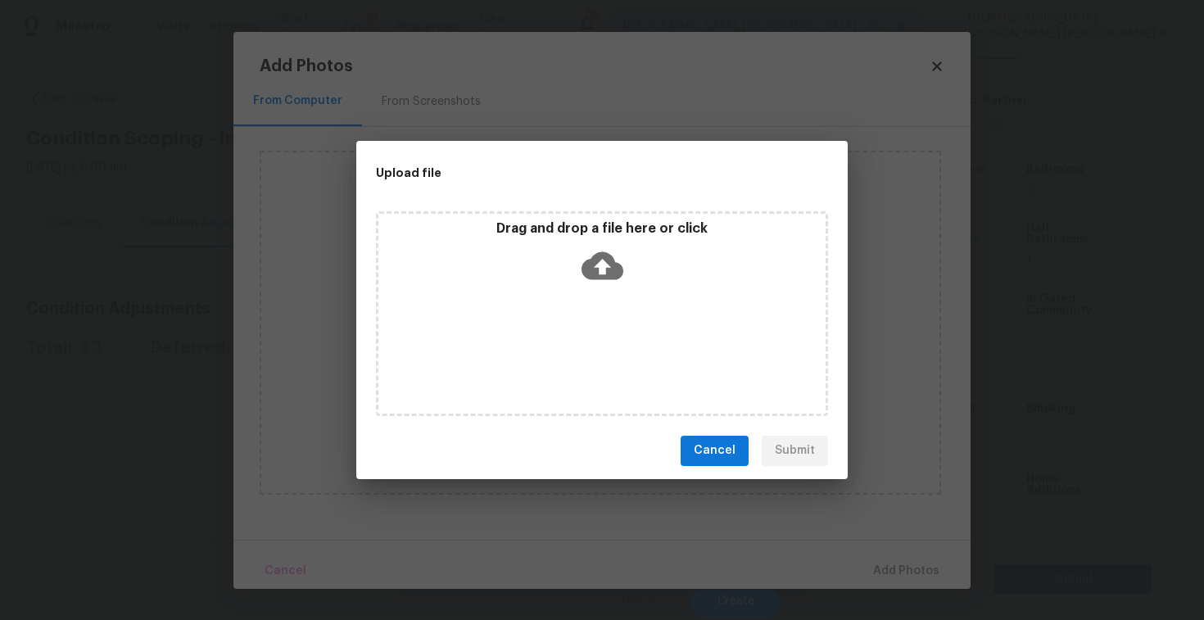
click at [607, 284] on icon at bounding box center [602, 266] width 42 height 42
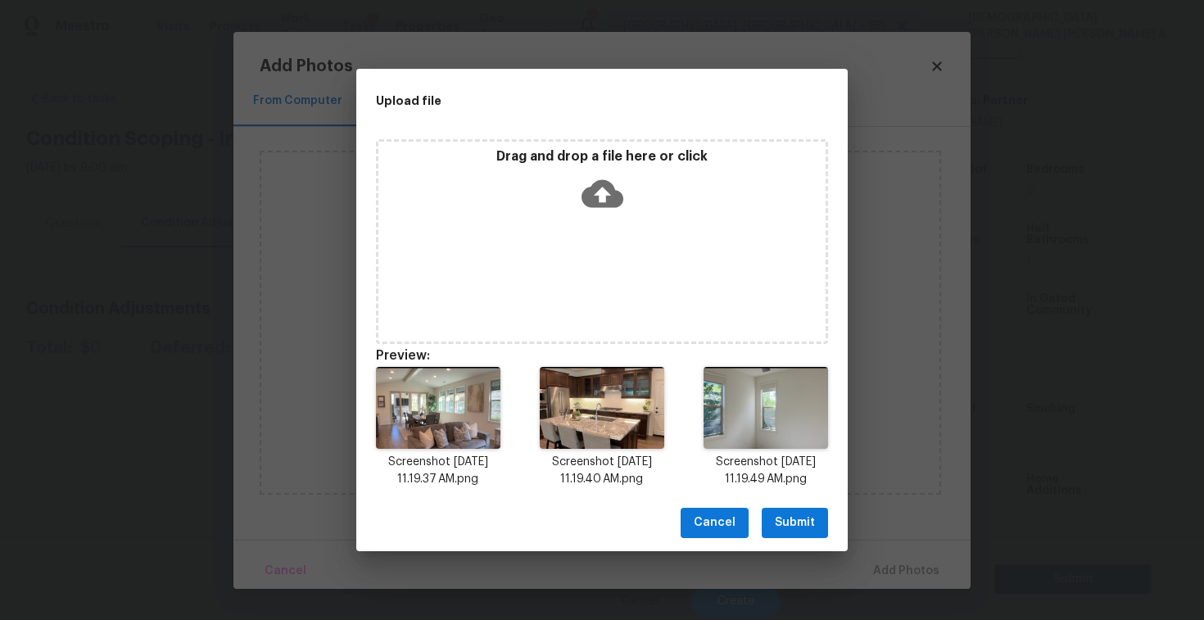
click at [797, 525] on span "Submit" at bounding box center [795, 523] width 40 height 20
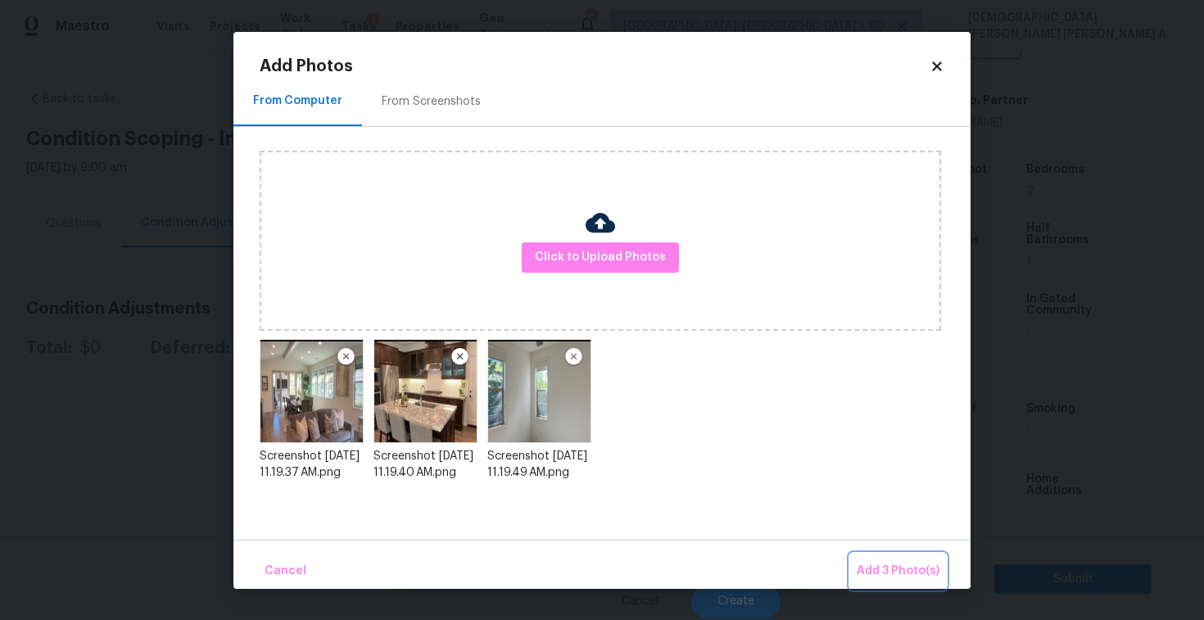
click at [924, 587] on button "Add 3 Photo(s)" at bounding box center [898, 571] width 96 height 35
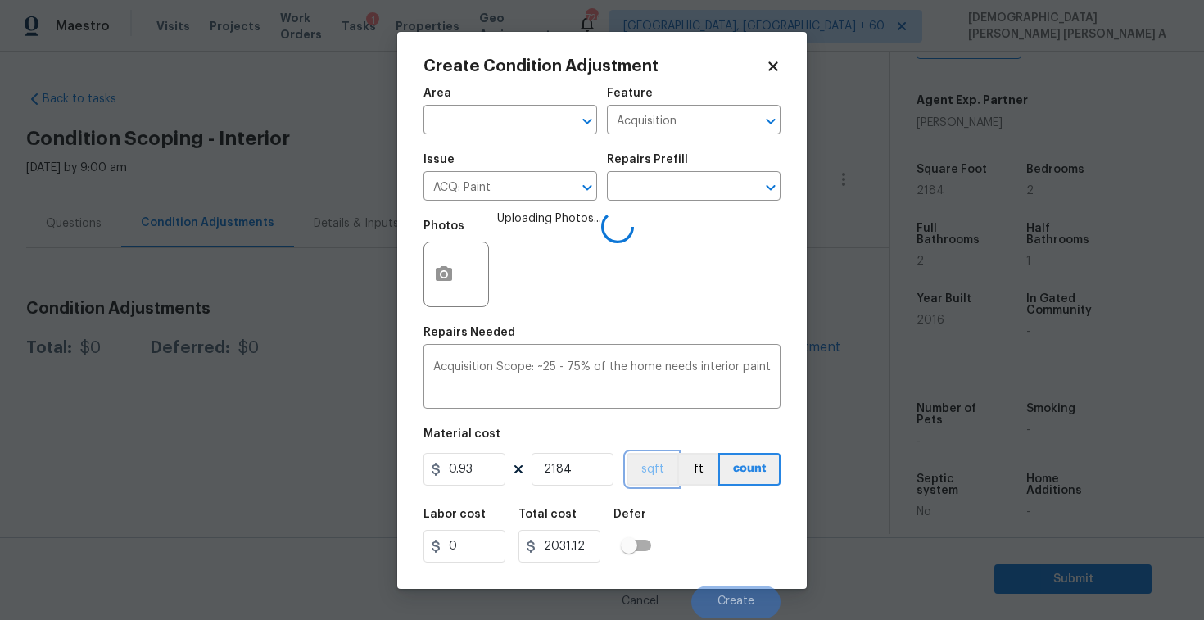
click at [649, 475] on button "sqft" at bounding box center [652, 469] width 51 height 33
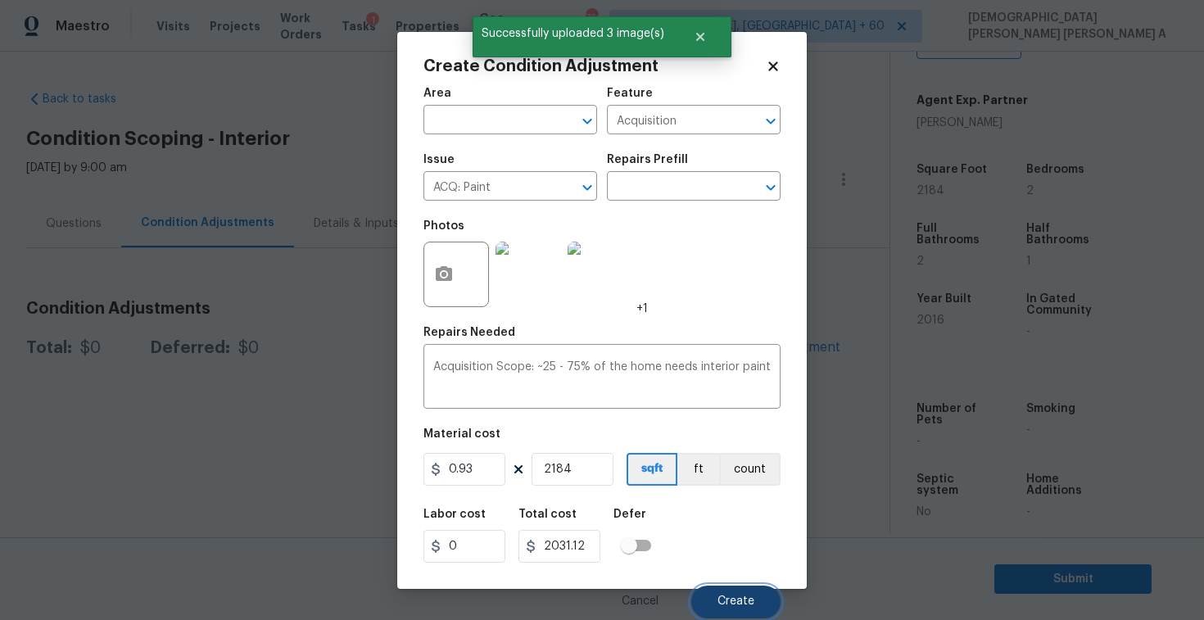
click at [723, 596] on span "Create" at bounding box center [735, 601] width 37 height 12
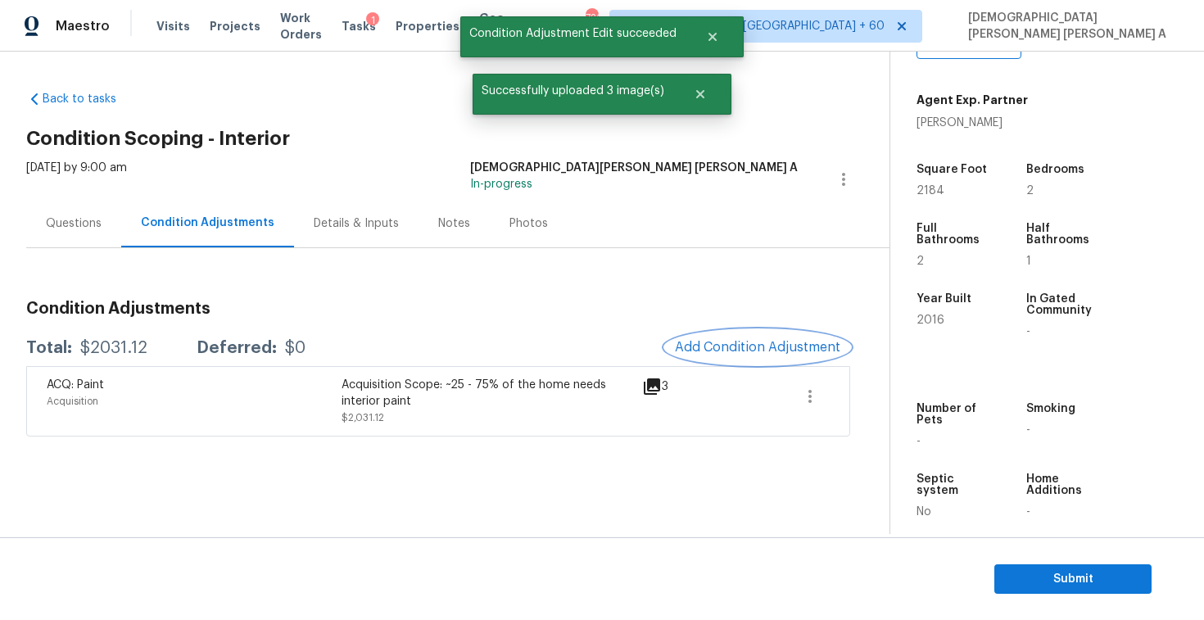
click at [751, 346] on span "Add Condition Adjustment" at bounding box center [757, 347] width 165 height 15
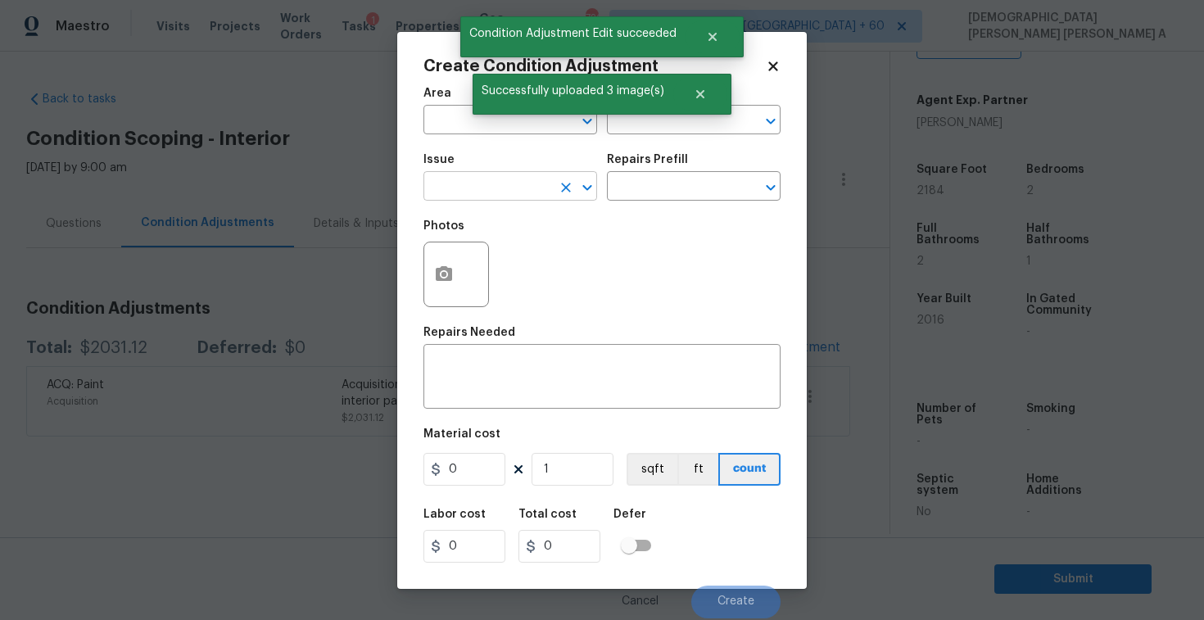
click at [499, 190] on input "text" at bounding box center [487, 187] width 128 height 25
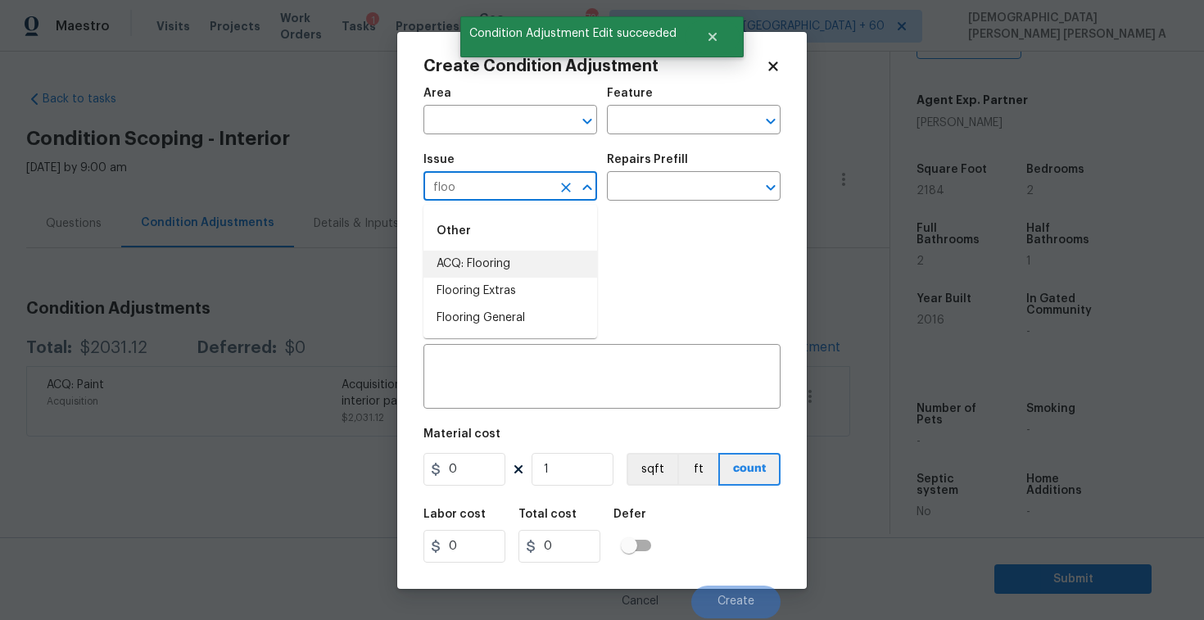
click at [497, 267] on li "ACQ: Flooring" at bounding box center [510, 264] width 174 height 27
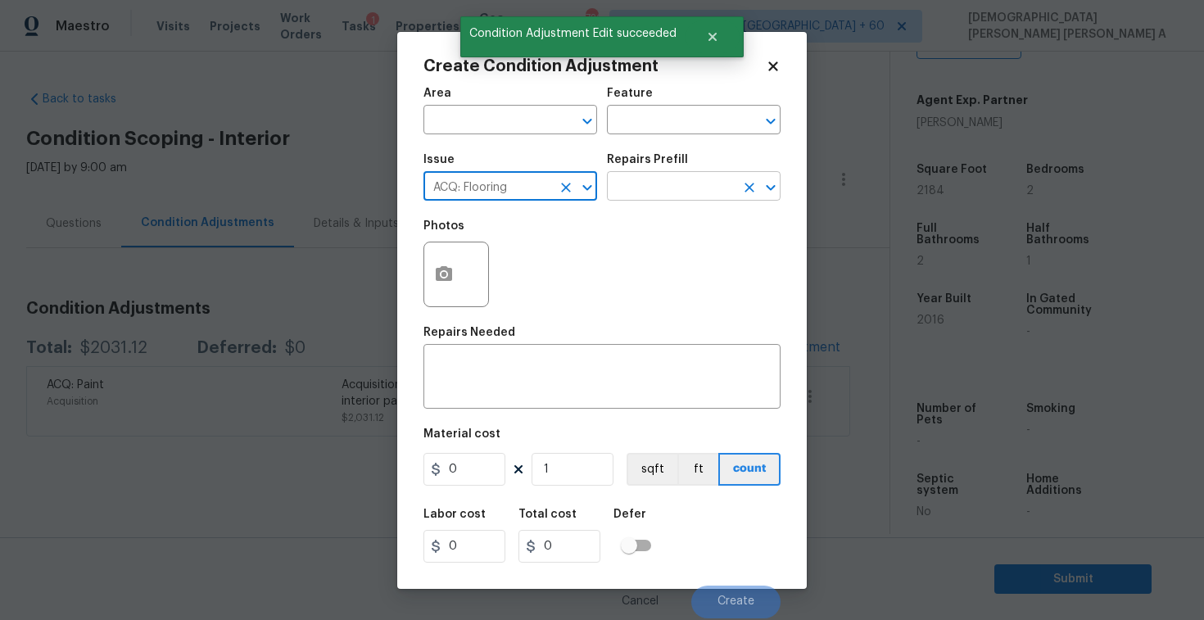
type input "ACQ: Flooring"
click at [672, 194] on input "text" at bounding box center [671, 187] width 128 height 25
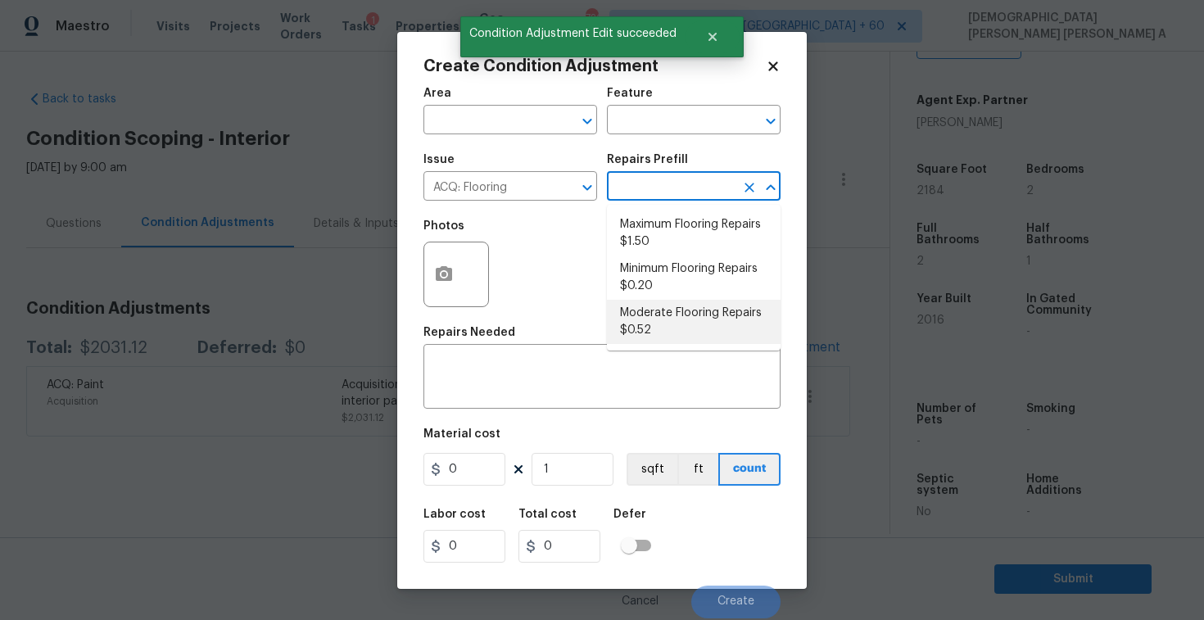
click at [663, 321] on li "Moderate Flooring Repairs $0.52" at bounding box center [694, 322] width 174 height 44
type input "Acquisition"
type textarea "Acquisition Scope: Moderate flooring repairs"
type input "0.52"
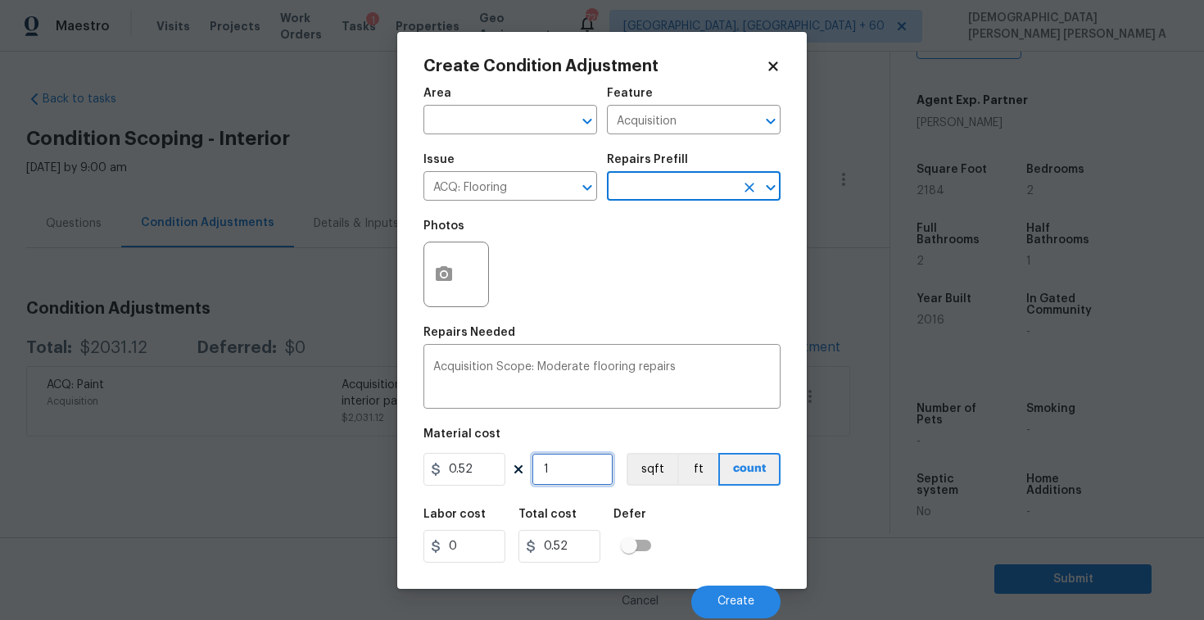
click at [571, 459] on input "1" at bounding box center [573, 469] width 82 height 33
type input "0"
type input "2"
type input "1.04"
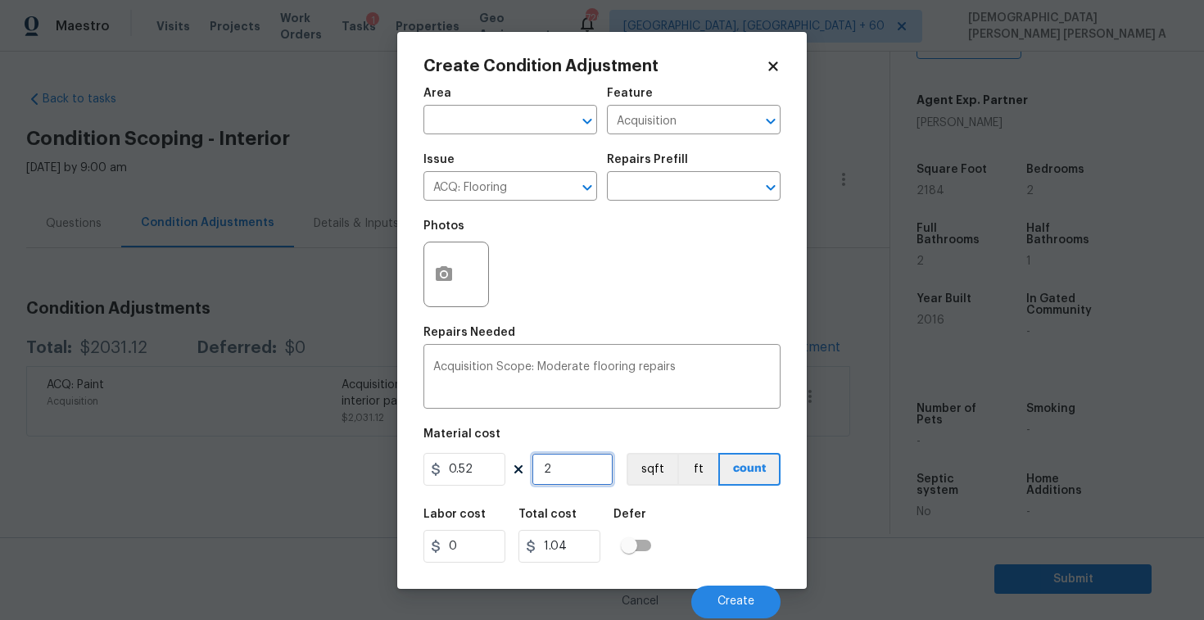
type input "21"
type input "10.92"
type input "218"
type input "113.36"
type input "2184"
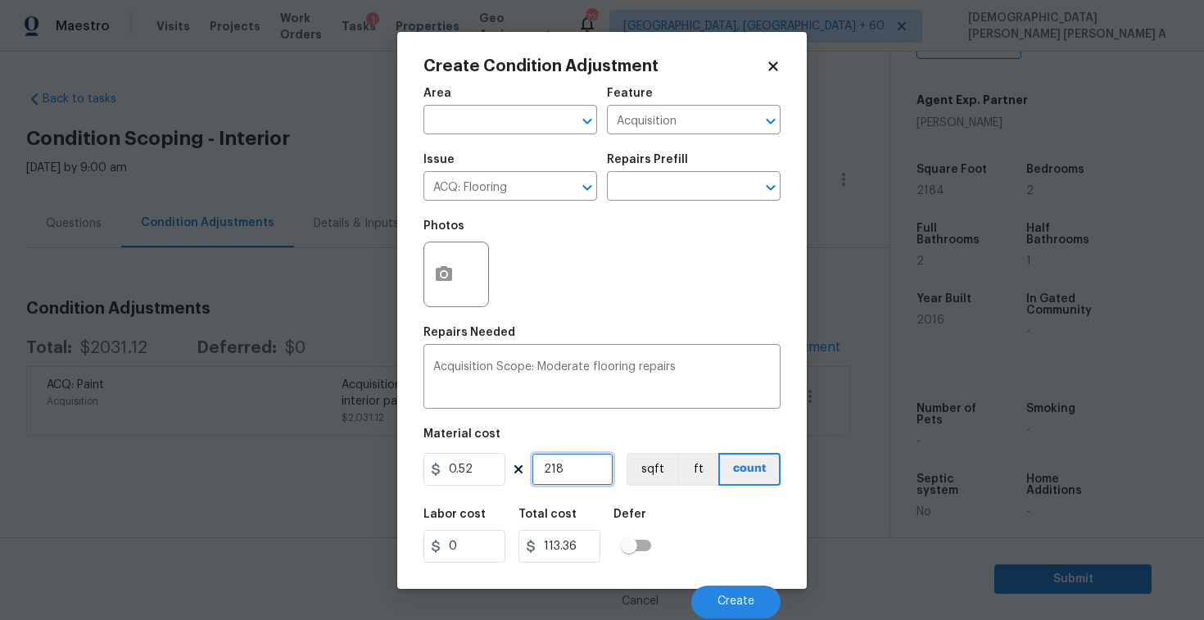
type input "1135.68"
type input "2184"
click at [418, 259] on div "Create Condition Adjustment Area ​ Feature Acquisition ​ Issue ACQ: Flooring ​ …" at bounding box center [601, 310] width 409 height 557
click at [438, 267] on icon "button" at bounding box center [444, 275] width 20 height 20
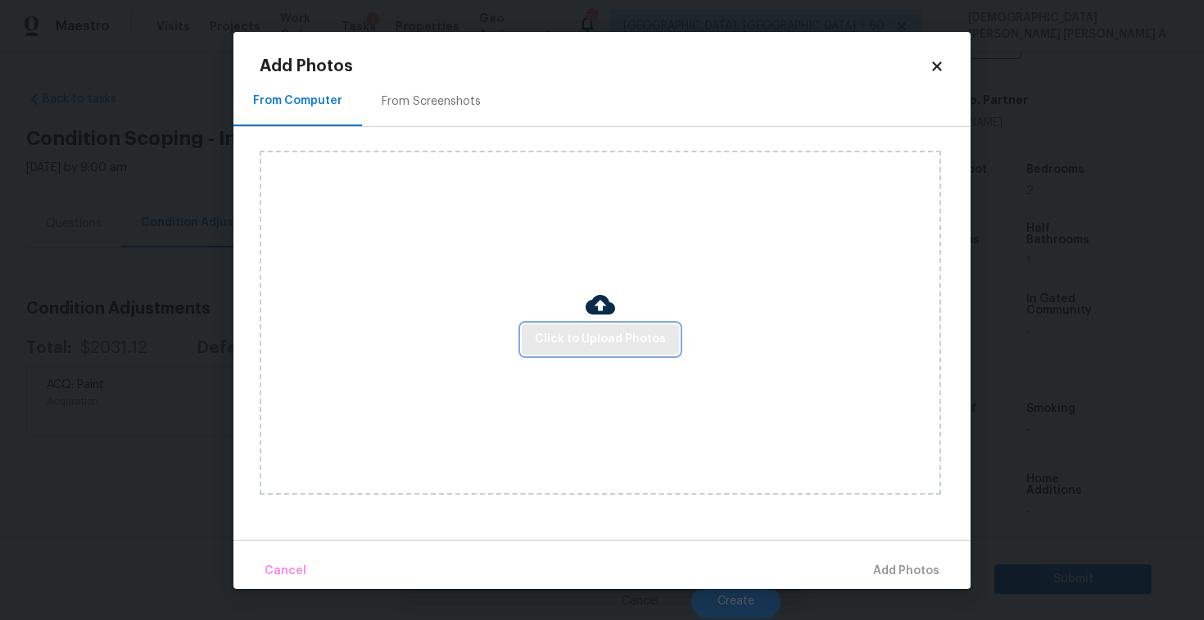
click at [609, 349] on button "Click to Upload Photos" at bounding box center [600, 339] width 157 height 30
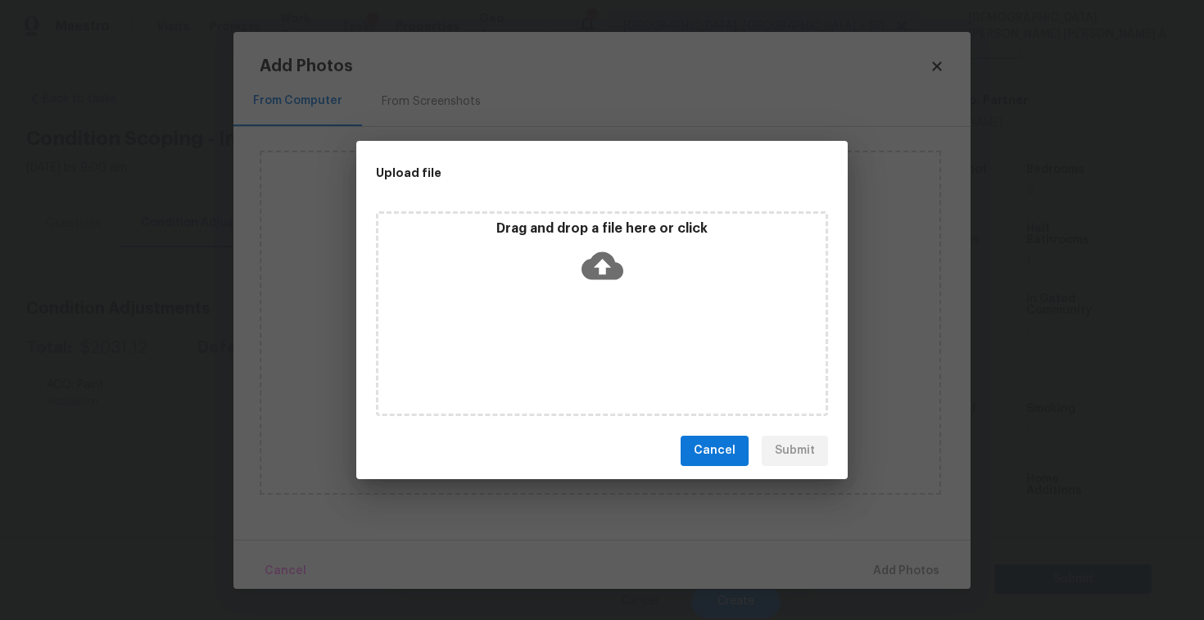
click at [613, 292] on div "Drag and drop a file here or click" at bounding box center [602, 313] width 452 height 205
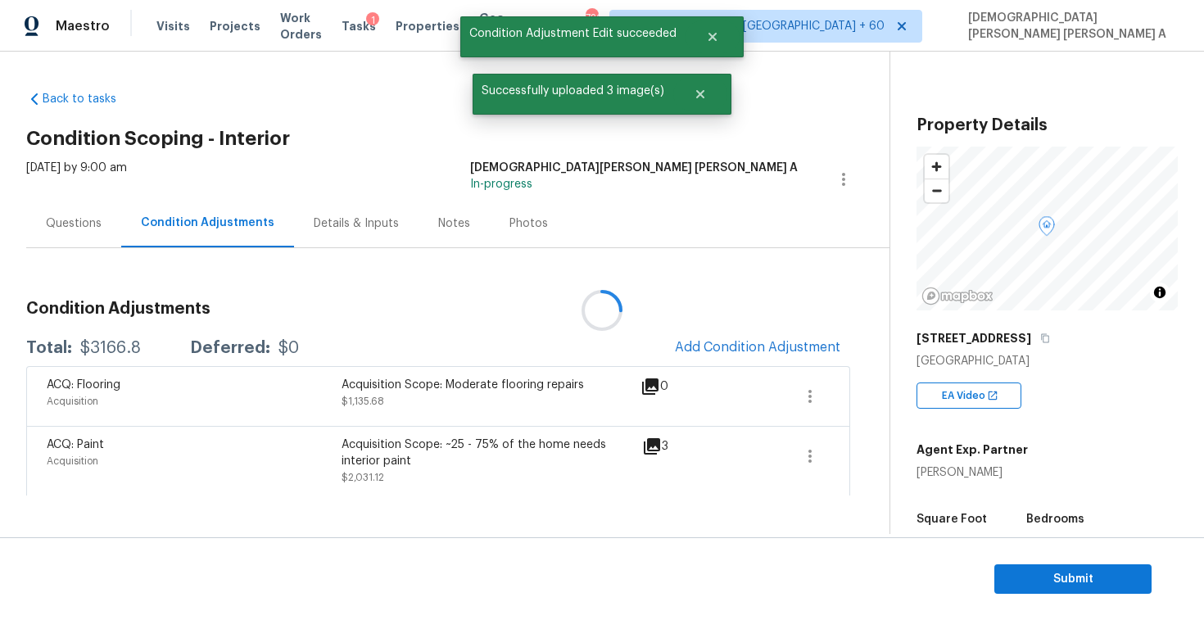
scroll to position [350, 0]
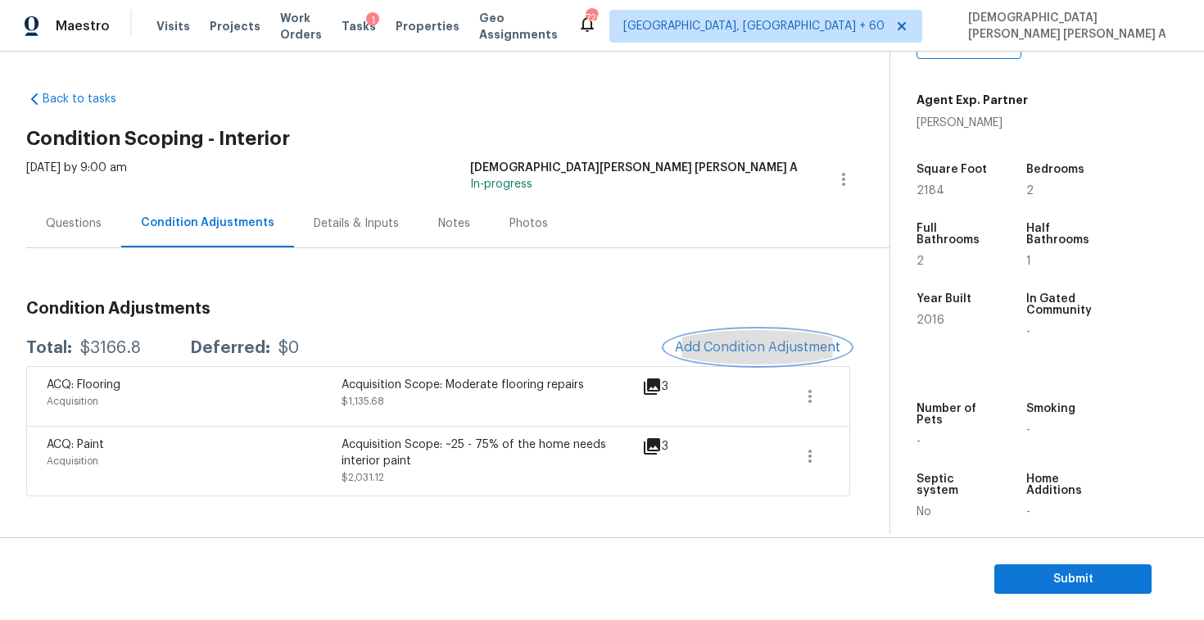
click at [708, 354] on span "Add Condition Adjustment" at bounding box center [757, 347] width 165 height 15
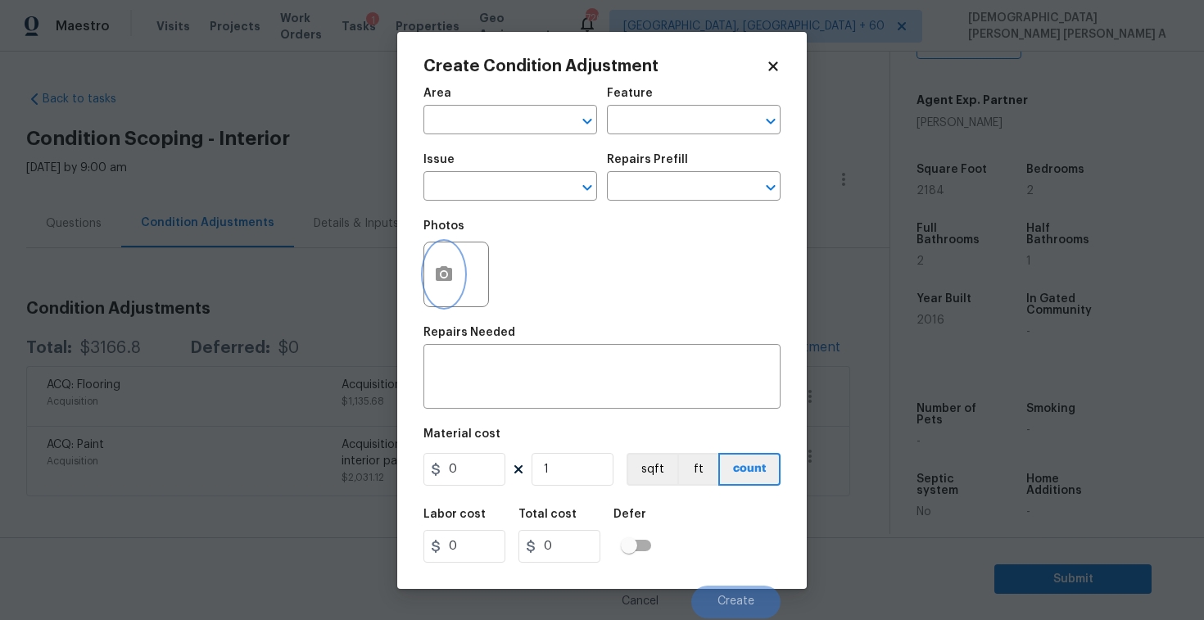
click at [442, 291] on button "button" at bounding box center [443, 274] width 39 height 64
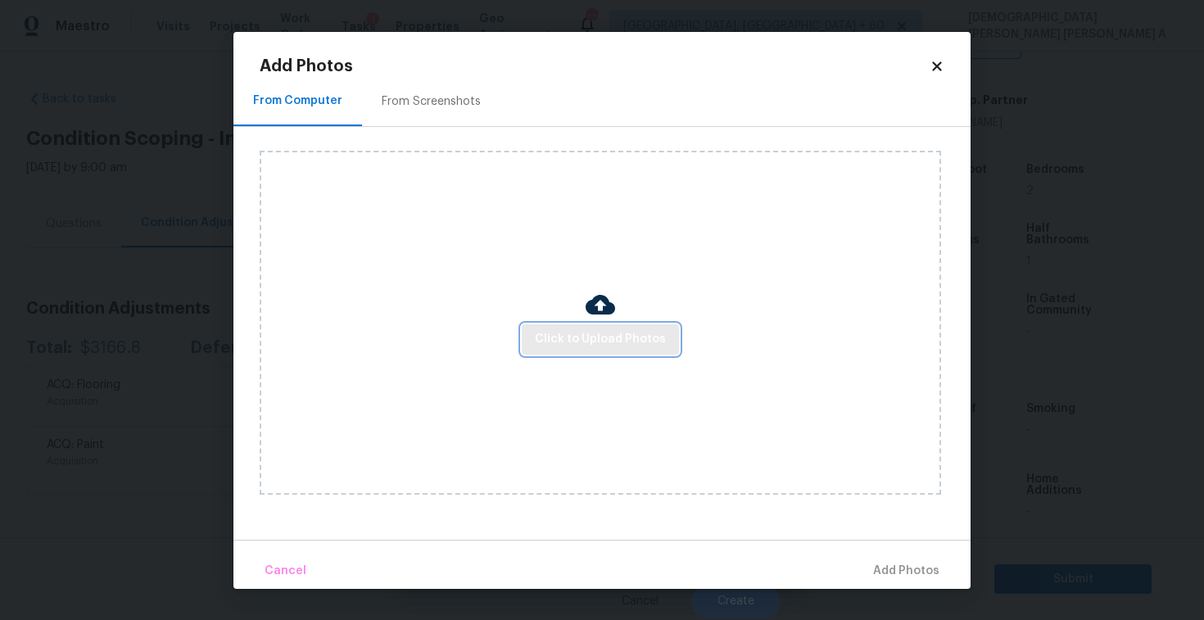
click at [625, 333] on span "Click to Upload Photos" at bounding box center [600, 339] width 131 height 20
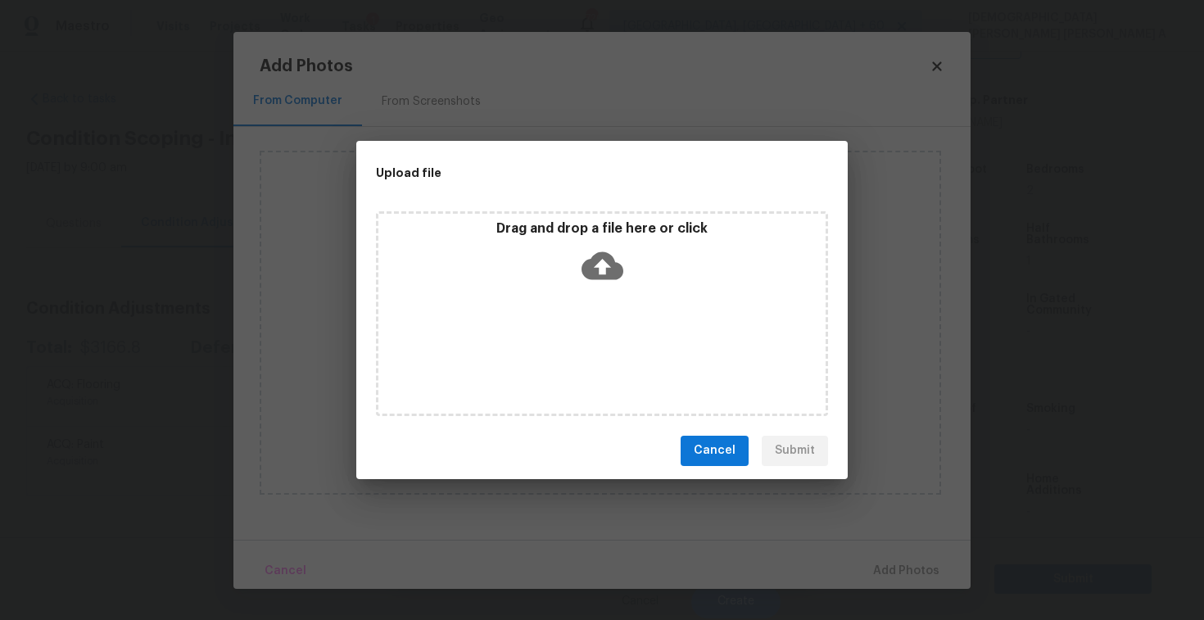
click at [601, 258] on icon at bounding box center [602, 266] width 42 height 42
click at [716, 459] on span "Cancel" at bounding box center [715, 451] width 42 height 20
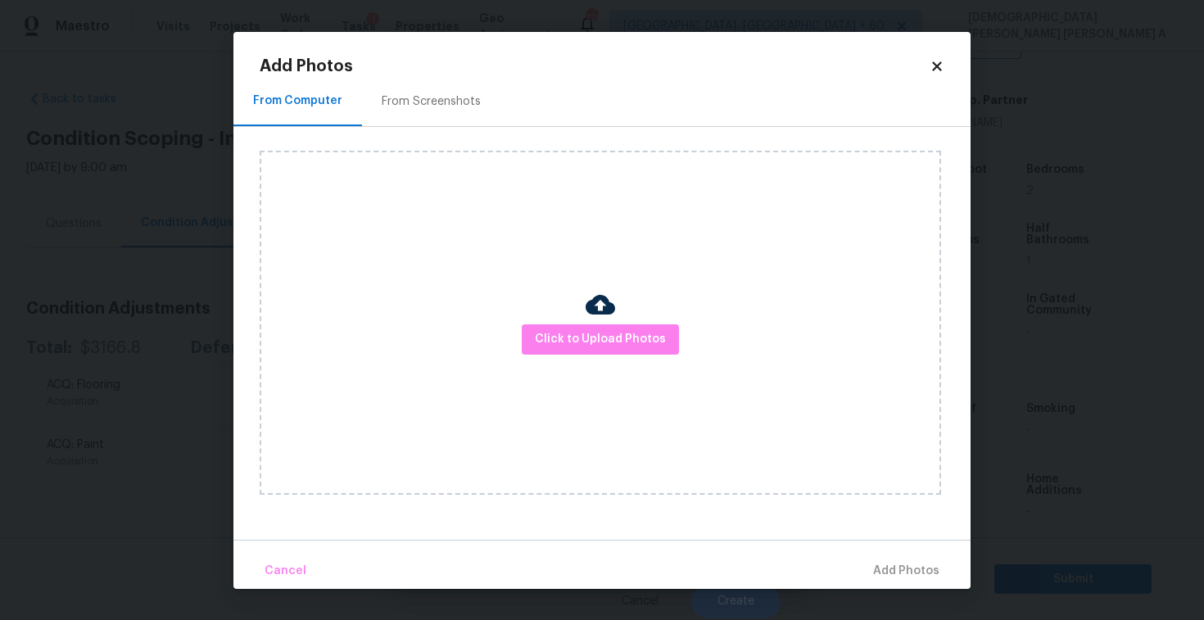
click at [937, 57] on div "Add Photos From Computer From Screenshots Click to Upload Photos Cancel Add Pho…" at bounding box center [601, 310] width 737 height 557
click at [936, 66] on icon at bounding box center [936, 65] width 9 height 9
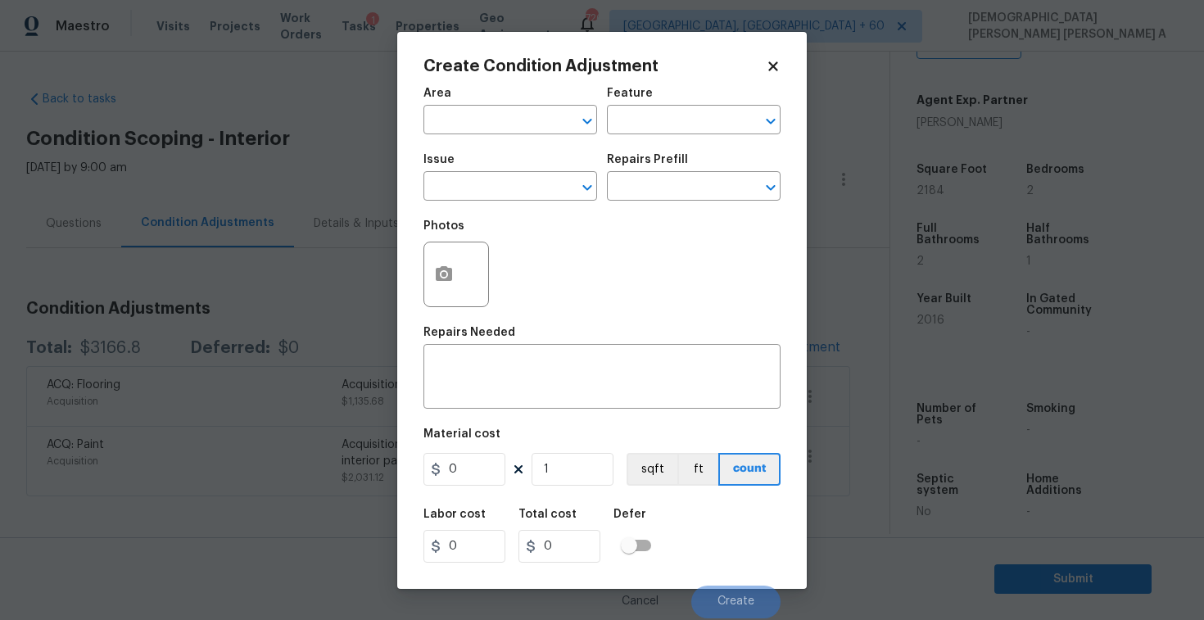
click at [767, 62] on icon at bounding box center [773, 66] width 15 height 15
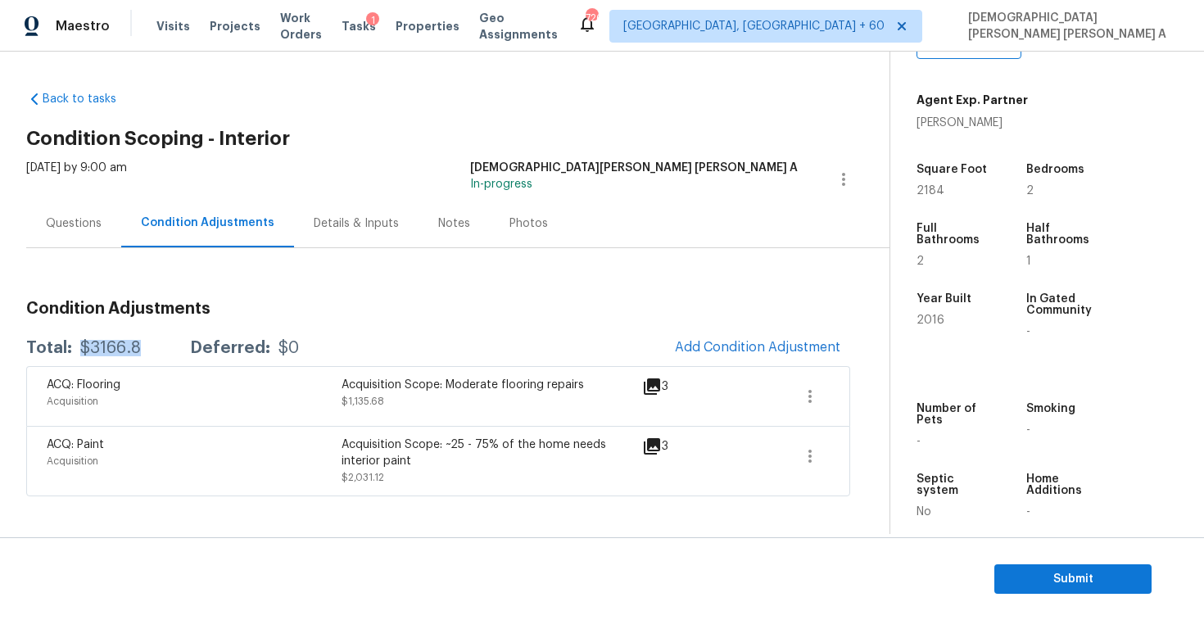
drag, startPoint x: 149, startPoint y: 356, endPoint x: 74, endPoint y: 355, distance: 75.4
click at [74, 355] on div "Total: $3166.8 Deferred: $0 Add Condition Adjustment" at bounding box center [438, 348] width 824 height 36
copy div "$3166.8"
click at [57, 214] on div "Questions" at bounding box center [73, 223] width 95 height 48
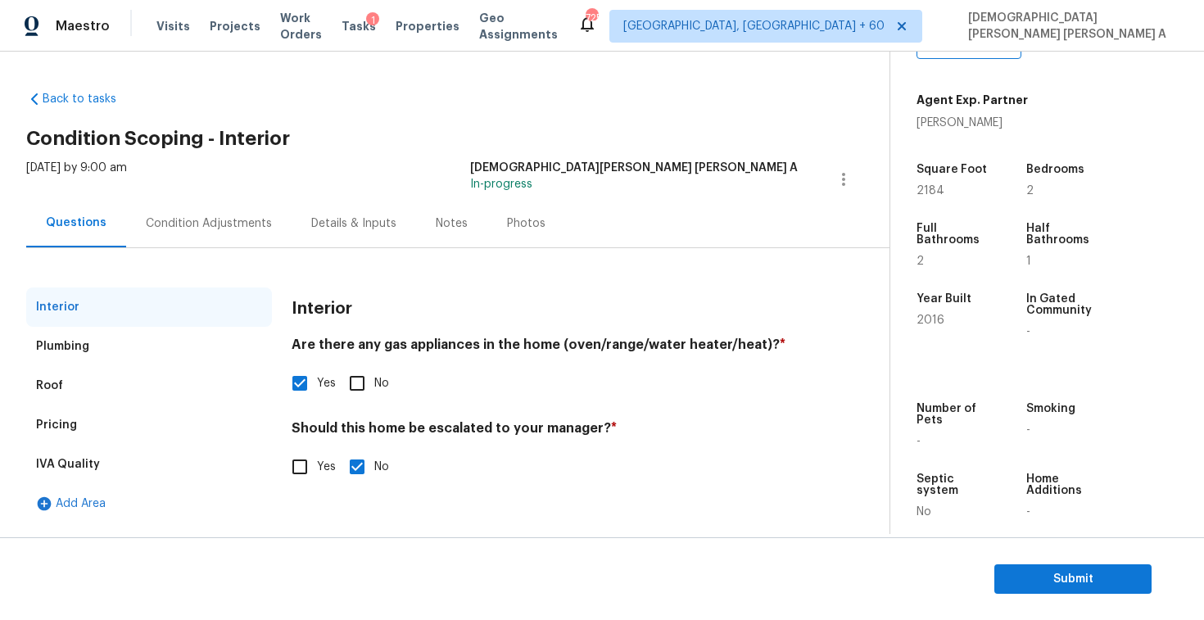
click at [105, 420] on div "Pricing" at bounding box center [149, 424] width 246 height 39
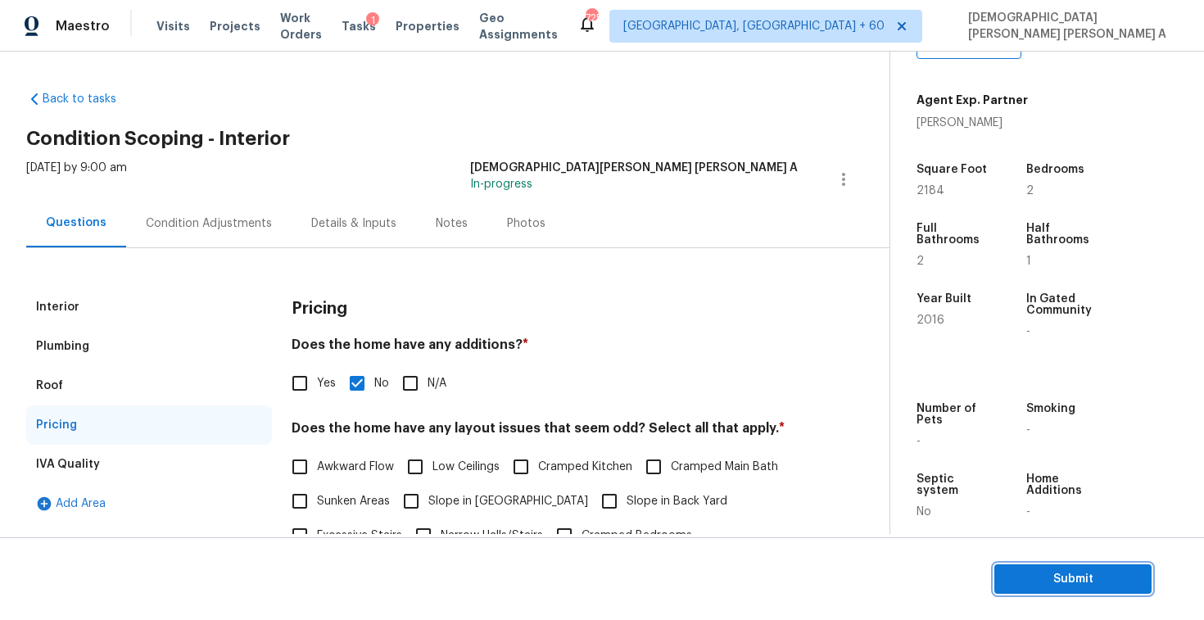
click at [1027, 576] on span "Submit" at bounding box center [1072, 579] width 131 height 20
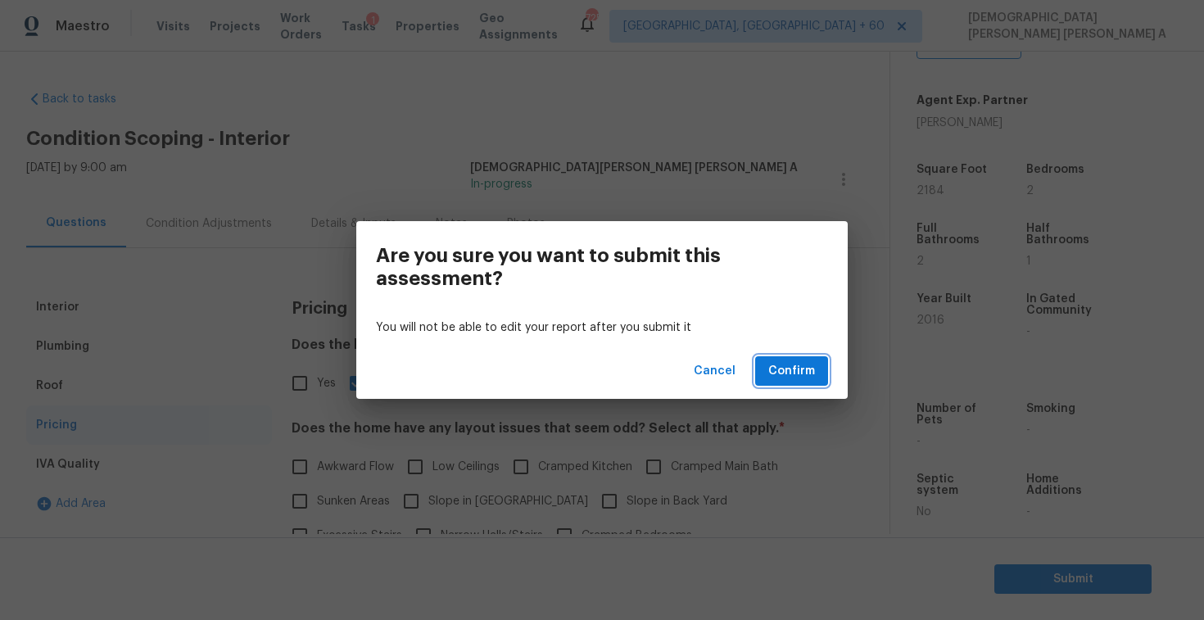
click at [815, 384] on button "Confirm" at bounding box center [791, 371] width 73 height 30
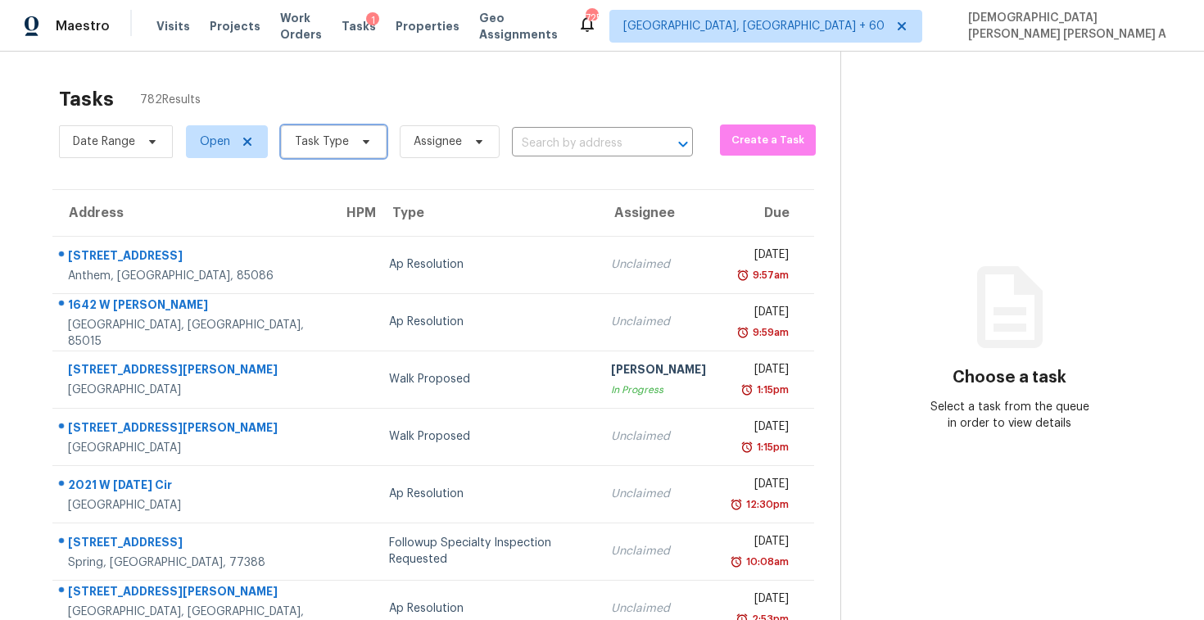
click at [355, 145] on span at bounding box center [364, 141] width 18 height 13
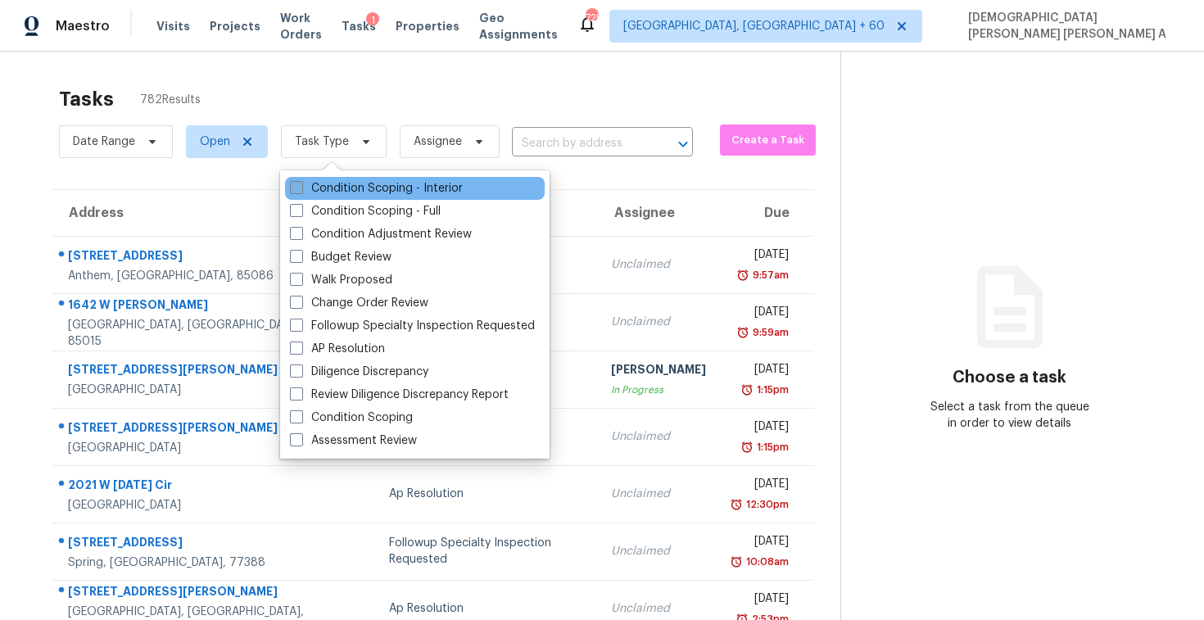
click at [332, 187] on label "Condition Scoping - Interior" at bounding box center [376, 188] width 173 height 16
click at [301, 187] on input "Condition Scoping - Interior" at bounding box center [295, 185] width 11 height 11
checkbox input "true"
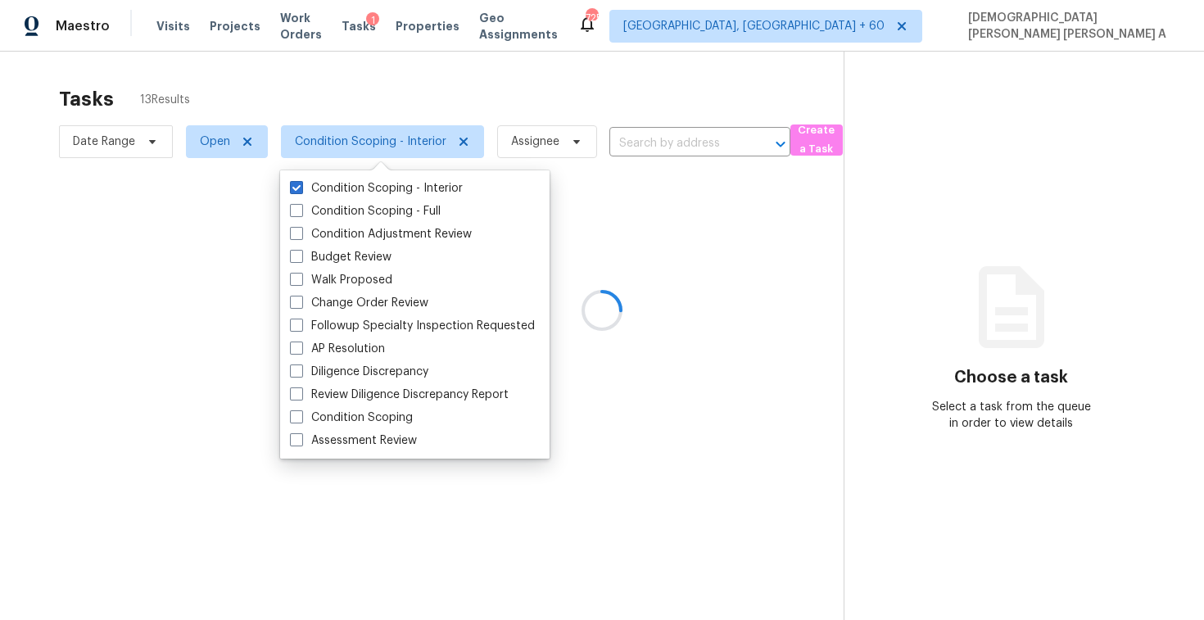
click at [323, 84] on div at bounding box center [602, 310] width 1204 height 620
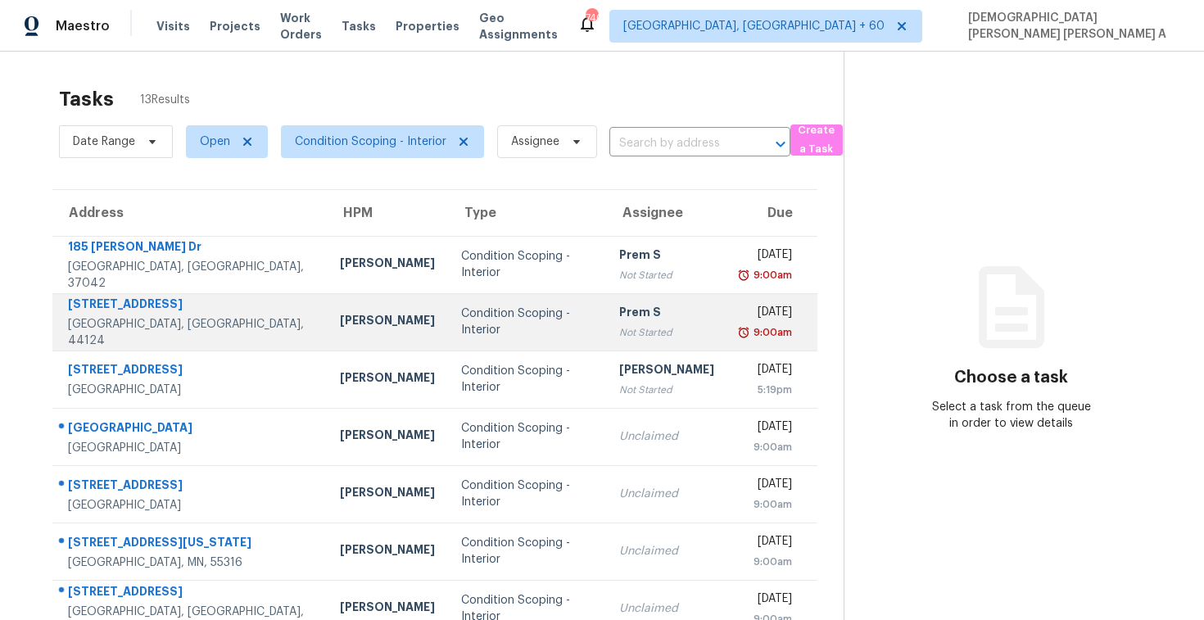
scroll to position [233, 0]
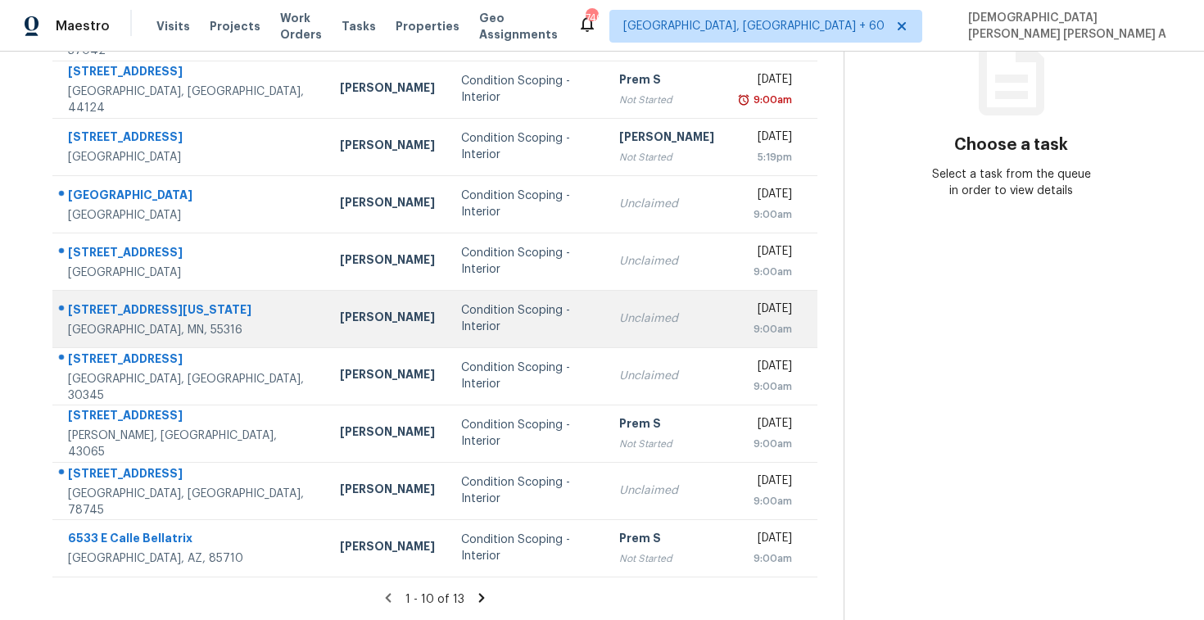
click at [502, 331] on div "Condition Scoping - Interior" at bounding box center [527, 318] width 132 height 33
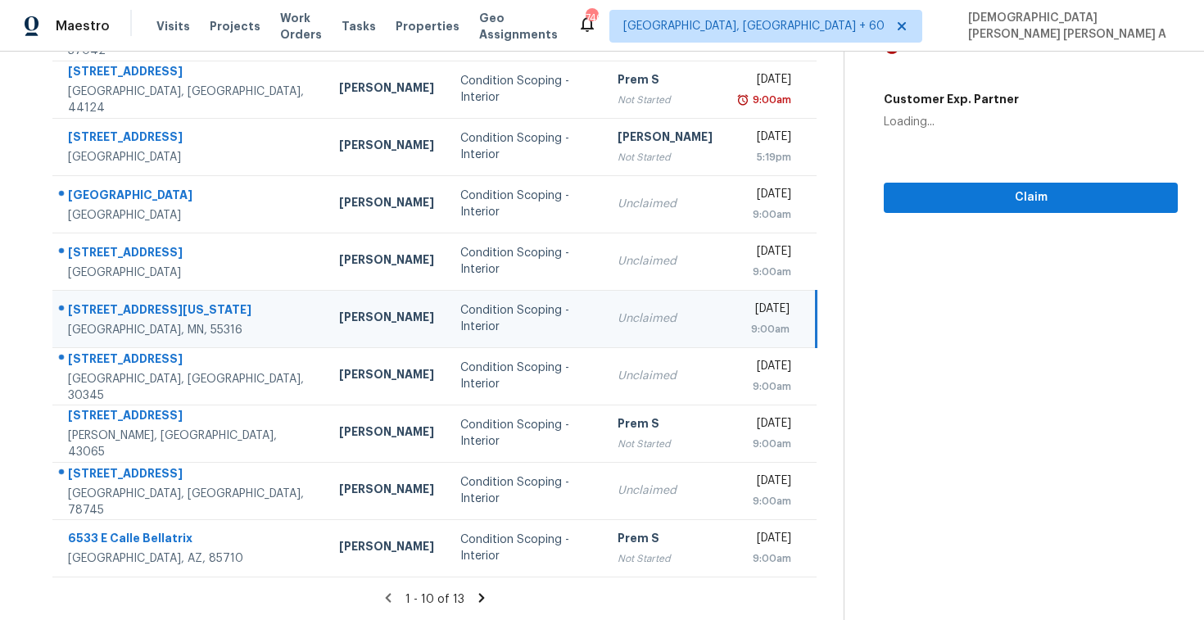
scroll to position [0, 0]
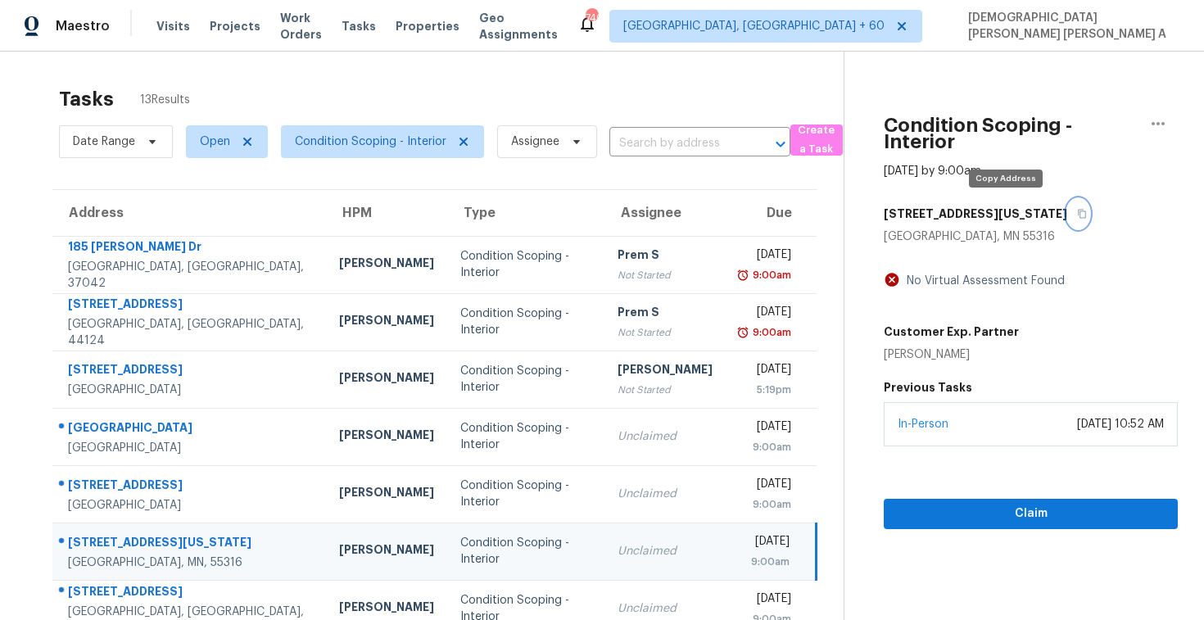
click at [1067, 206] on button "button" at bounding box center [1078, 213] width 22 height 29
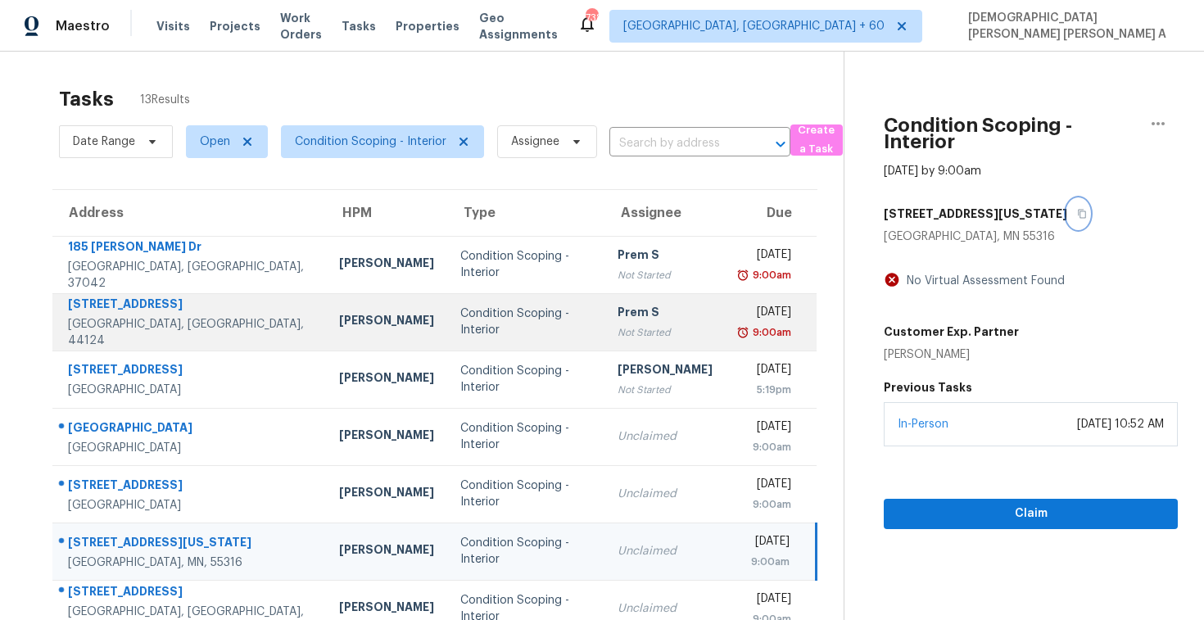
scroll to position [233, 0]
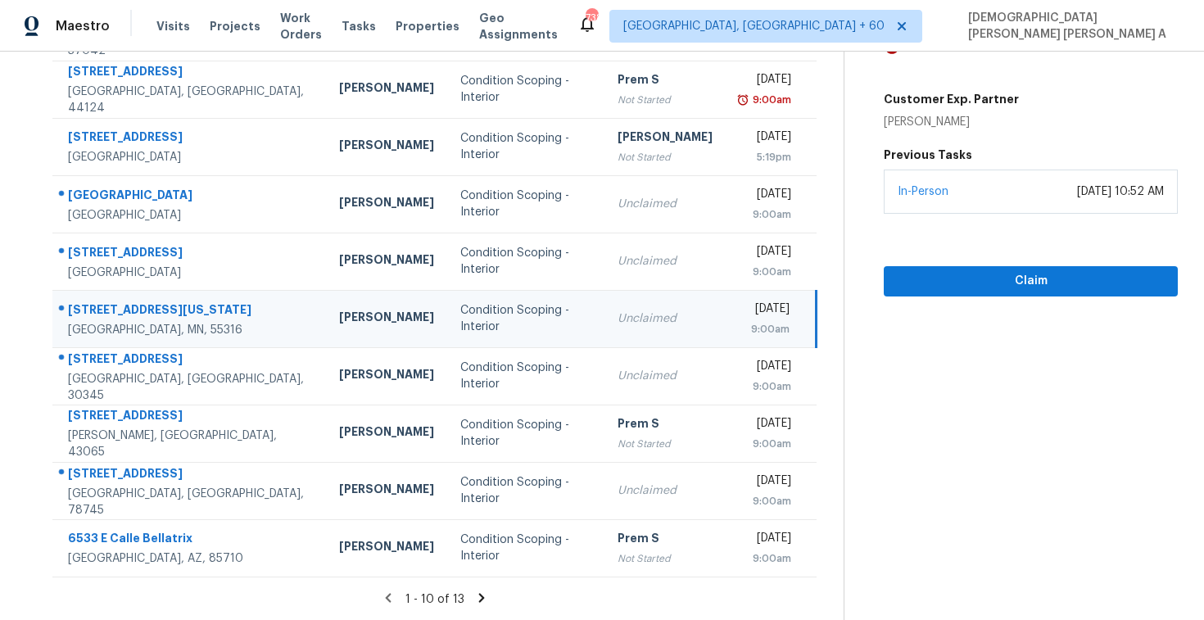
click at [479, 599] on icon at bounding box center [482, 597] width 6 height 9
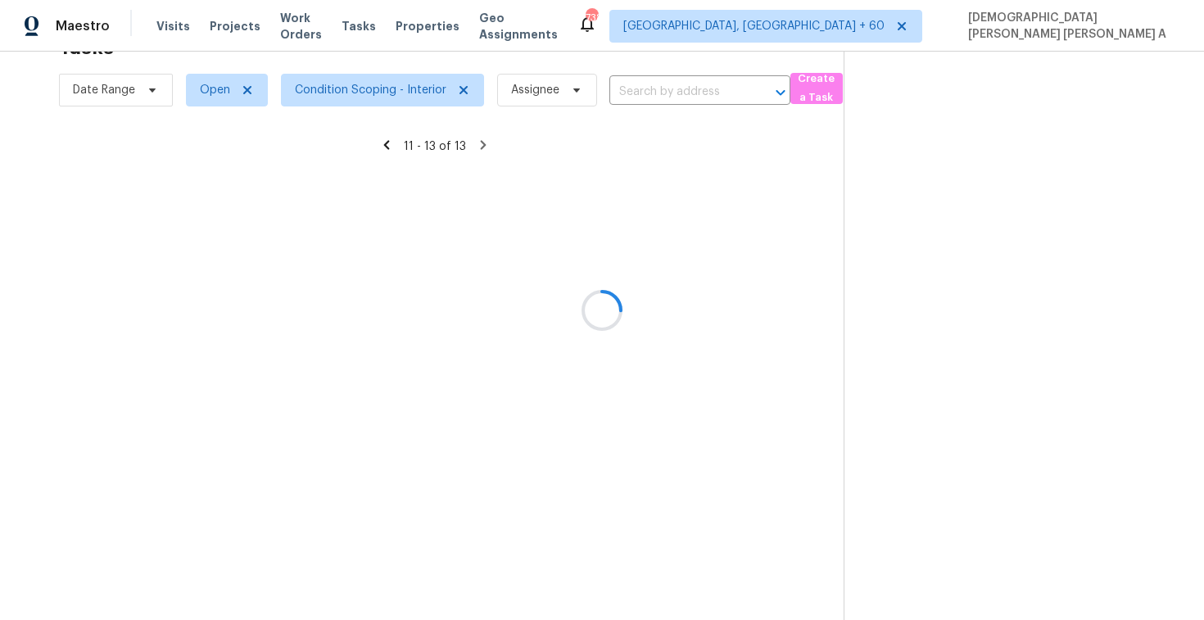
scroll to position [52, 0]
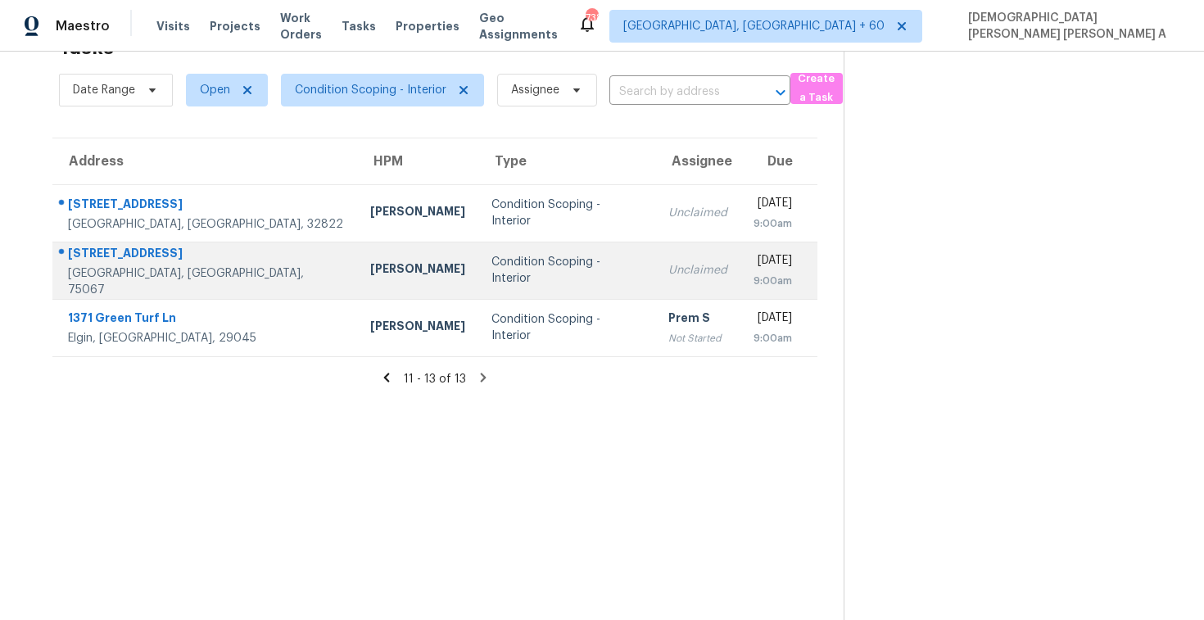
click at [491, 265] on div "Condition Scoping - Interior" at bounding box center [567, 270] width 152 height 33
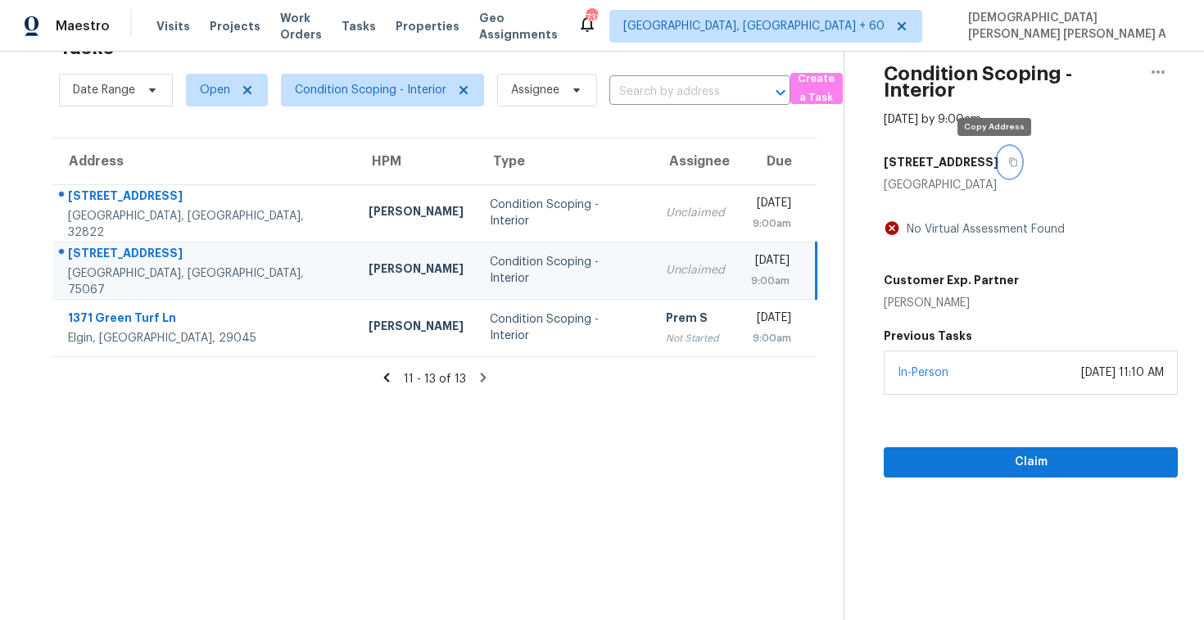
click at [998, 156] on button "button" at bounding box center [1009, 161] width 22 height 29
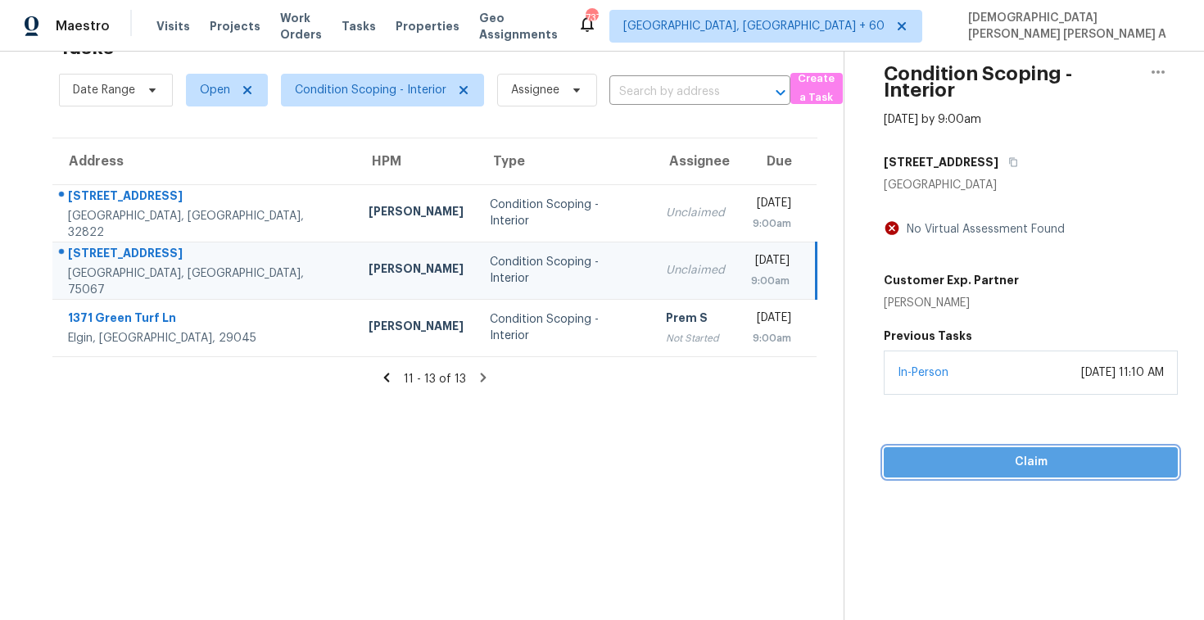
click at [925, 468] on span "Claim" at bounding box center [1031, 462] width 268 height 20
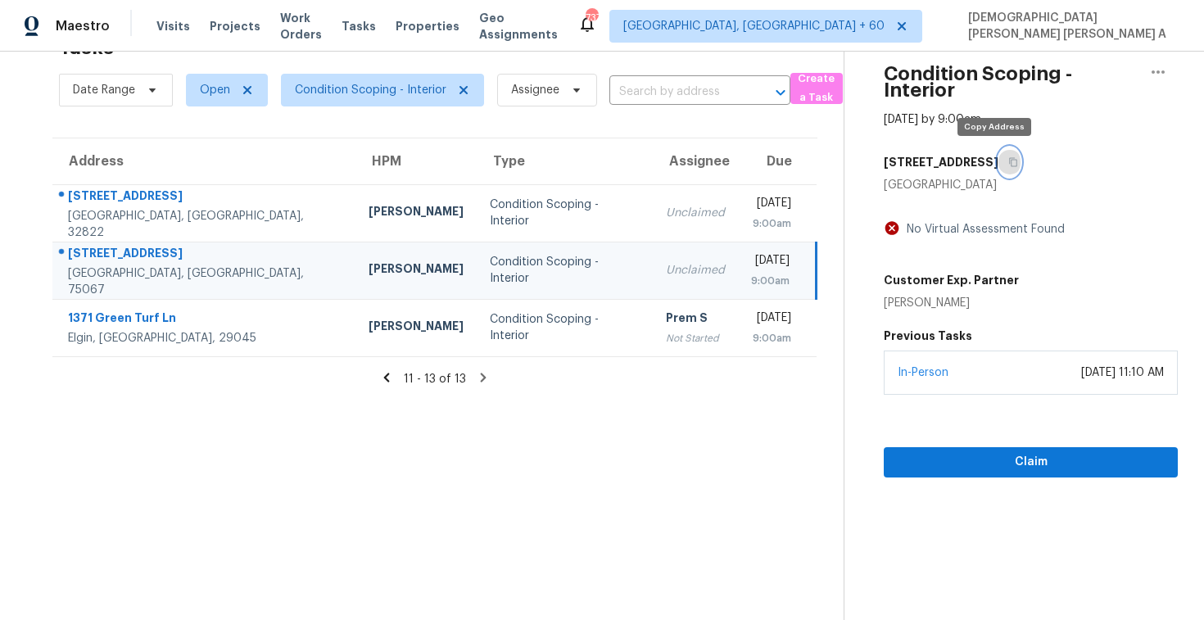
click at [1008, 164] on icon "button" at bounding box center [1013, 162] width 10 height 10
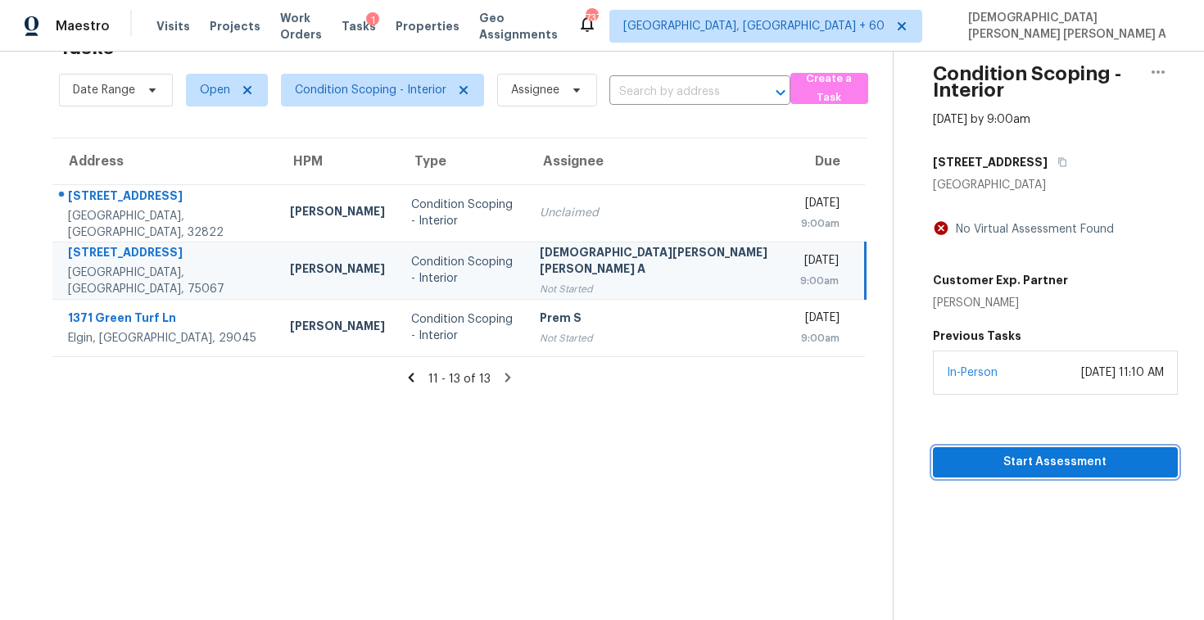
click at [963, 461] on span "Start Assessment" at bounding box center [1055, 462] width 219 height 20
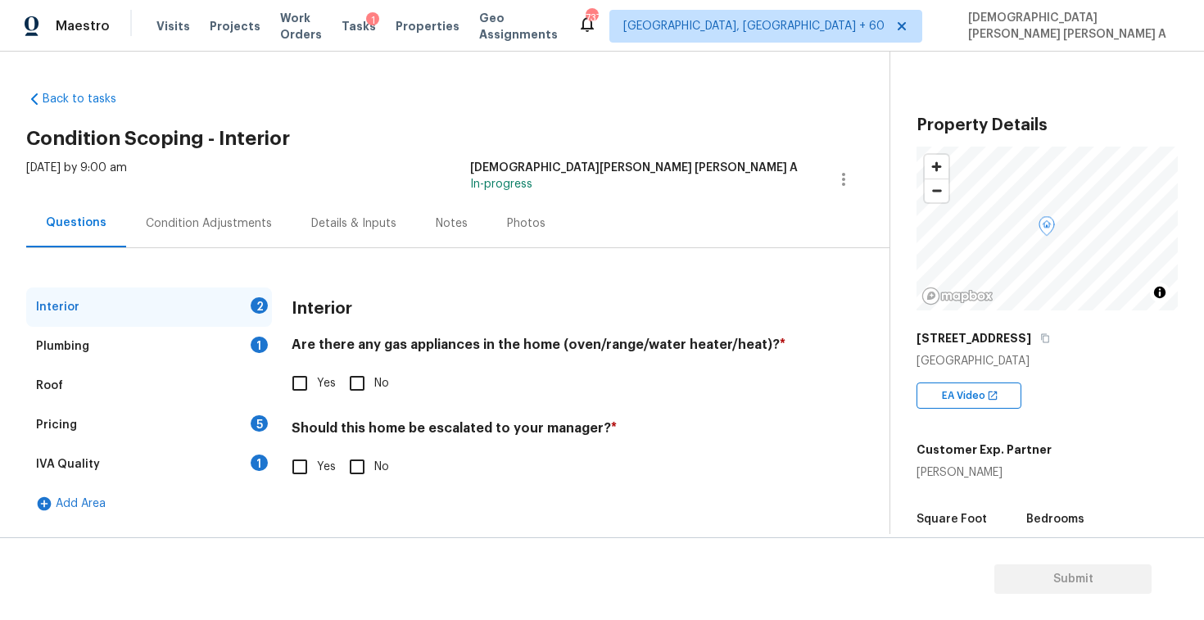
click at [495, 113] on div "Back to tasks Condition Scoping - Interior [DATE] by 9:00 am [PERSON_NAME] [PER…" at bounding box center [457, 303] width 863 height 450
click at [310, 474] on input "Yes" at bounding box center [300, 467] width 34 height 34
checkbox input "true"
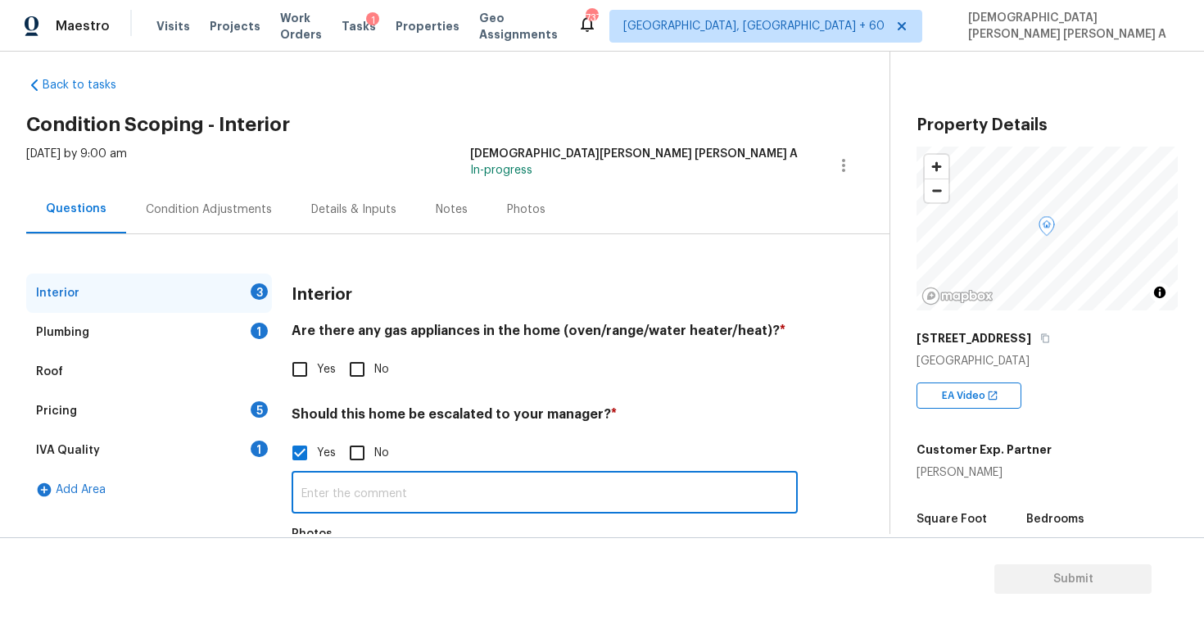
click at [419, 486] on input "text" at bounding box center [545, 494] width 506 height 38
paste input "Major issues."
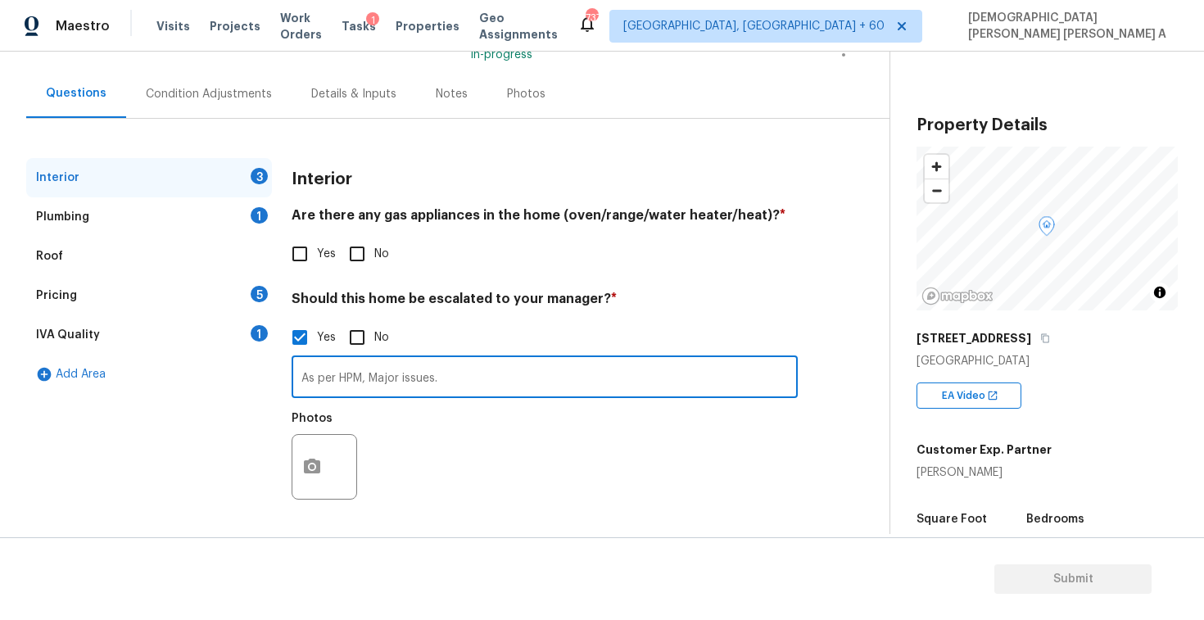
type input "As per HPM, Major issues."
click at [310, 458] on button "button" at bounding box center [311, 467] width 39 height 64
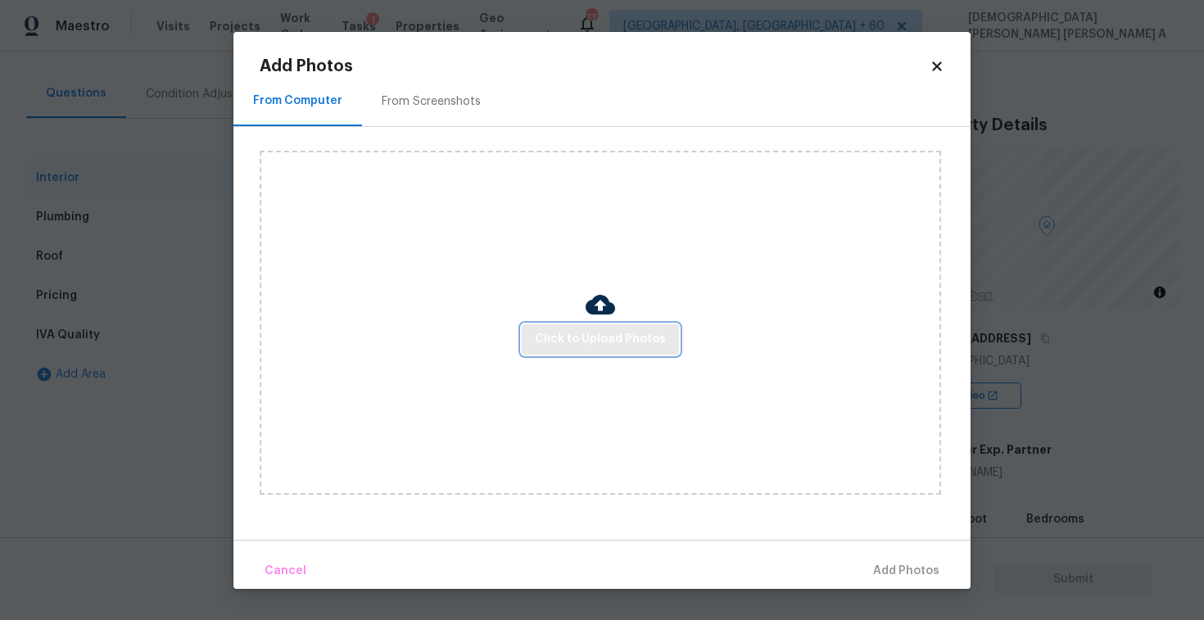
click at [577, 342] on span "Click to Upload Photos" at bounding box center [600, 339] width 131 height 20
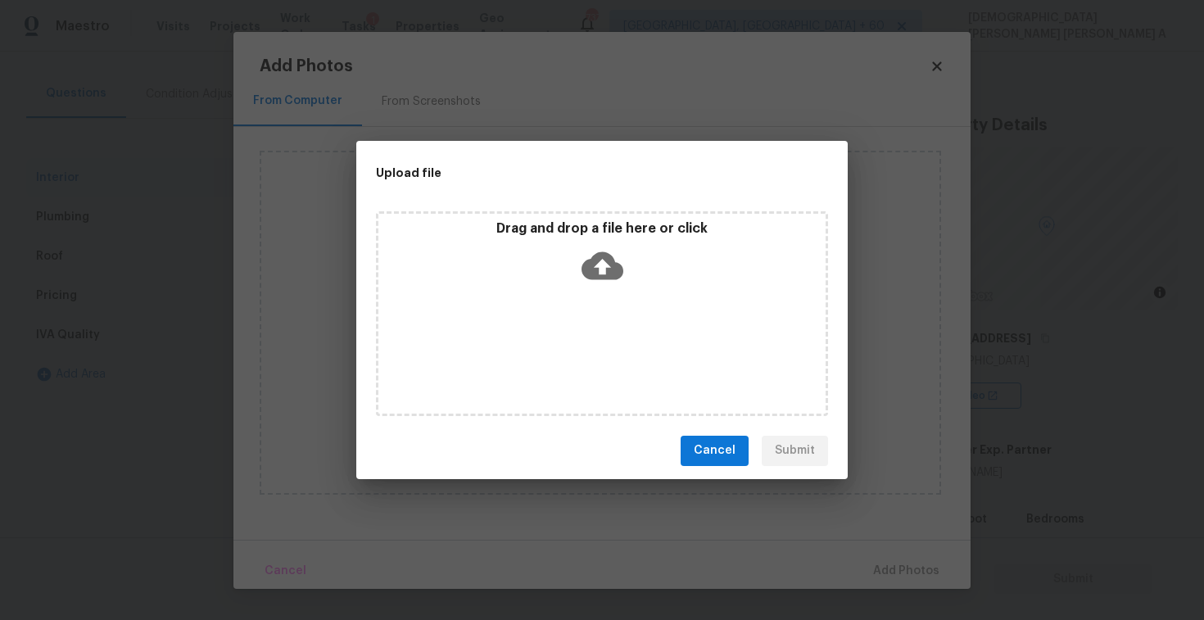
click at [590, 270] on icon at bounding box center [602, 265] width 42 height 28
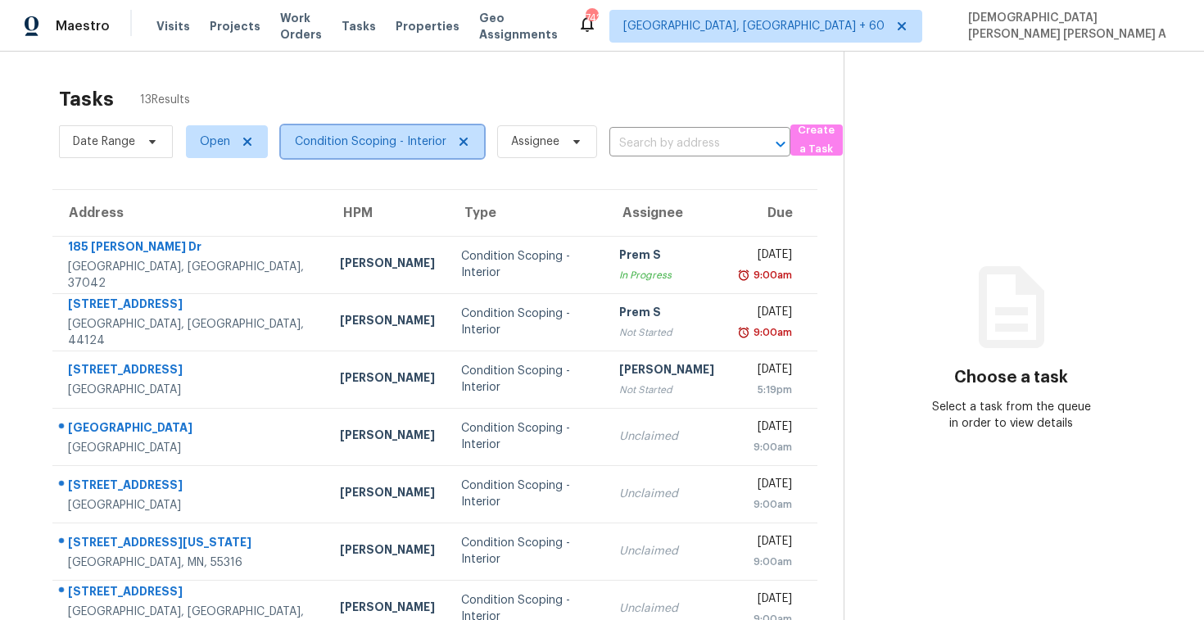
click at [357, 144] on span "Condition Scoping - Interior" at bounding box center [371, 141] width 152 height 16
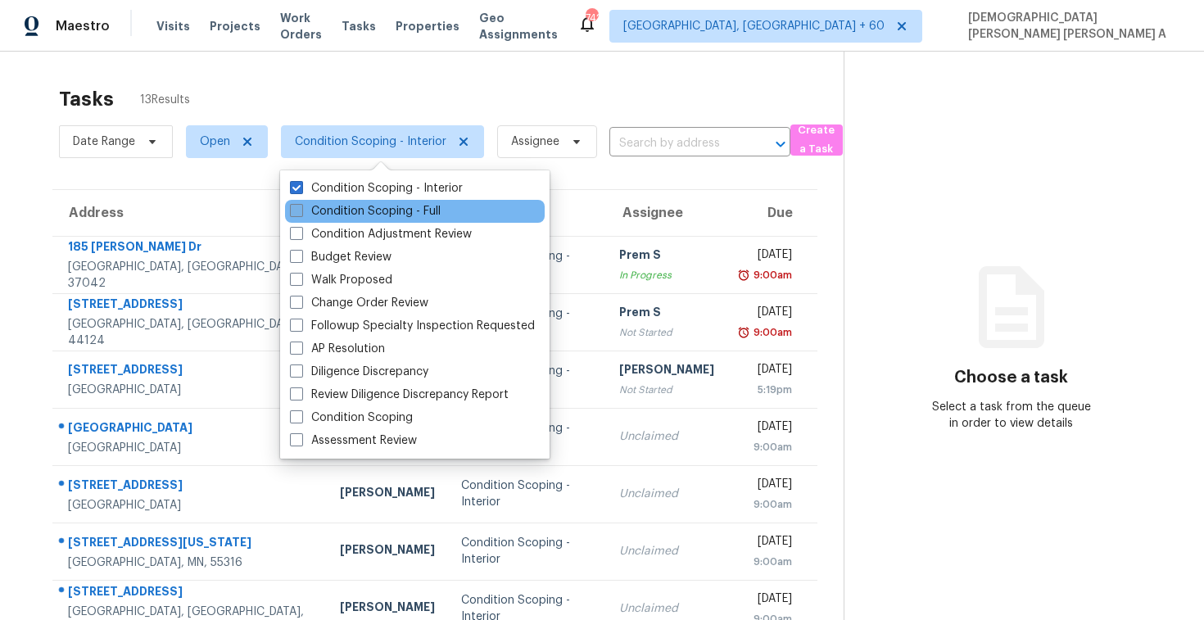
click at [353, 208] on label "Condition Scoping - Full" at bounding box center [365, 211] width 151 height 16
click at [301, 208] on input "Condition Scoping - Full" at bounding box center [295, 208] width 11 height 11
checkbox input "true"
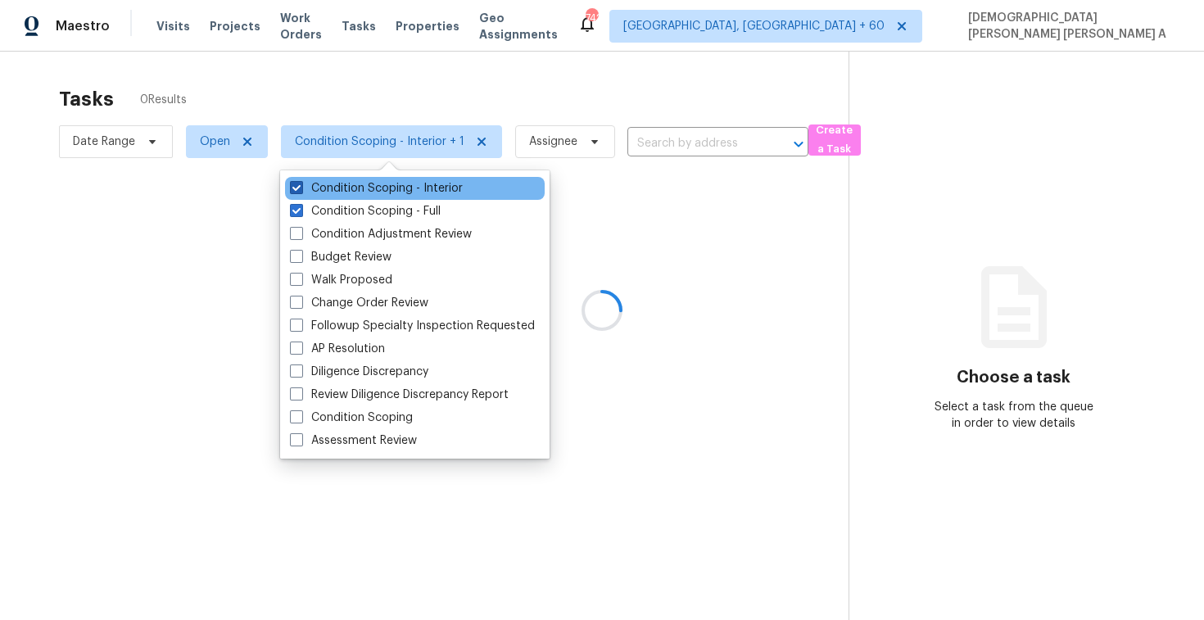
click at [352, 186] on label "Condition Scoping - Interior" at bounding box center [376, 188] width 173 height 16
click at [301, 186] on input "Condition Scoping - Interior" at bounding box center [295, 185] width 11 height 11
checkbox input "false"
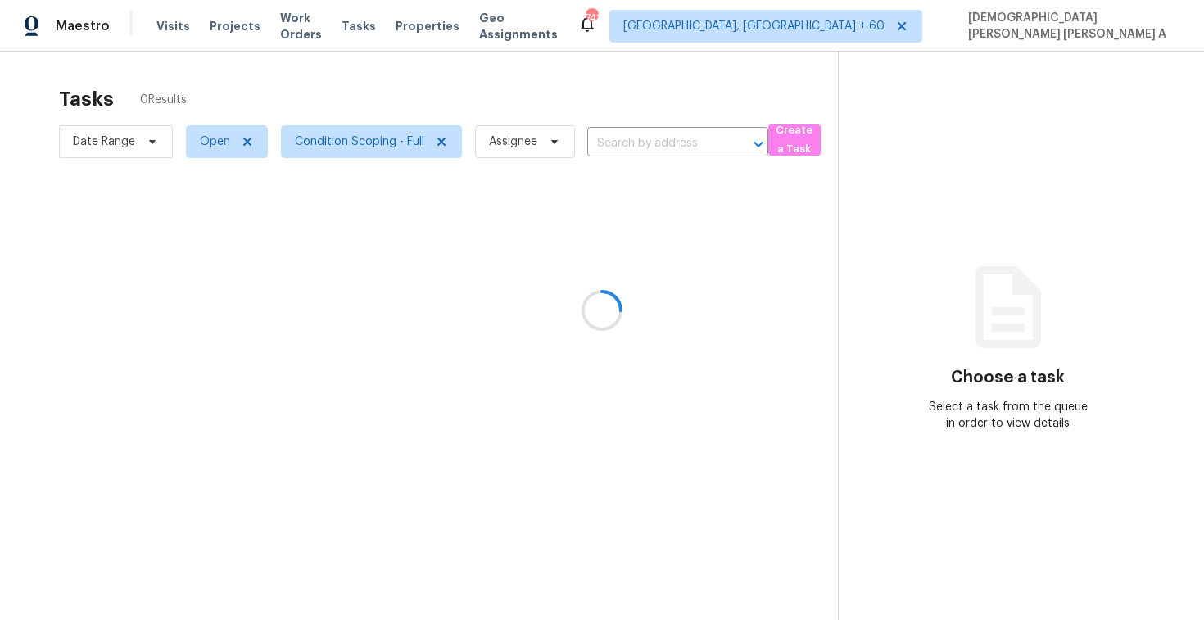
click at [351, 98] on div at bounding box center [602, 310] width 1204 height 620
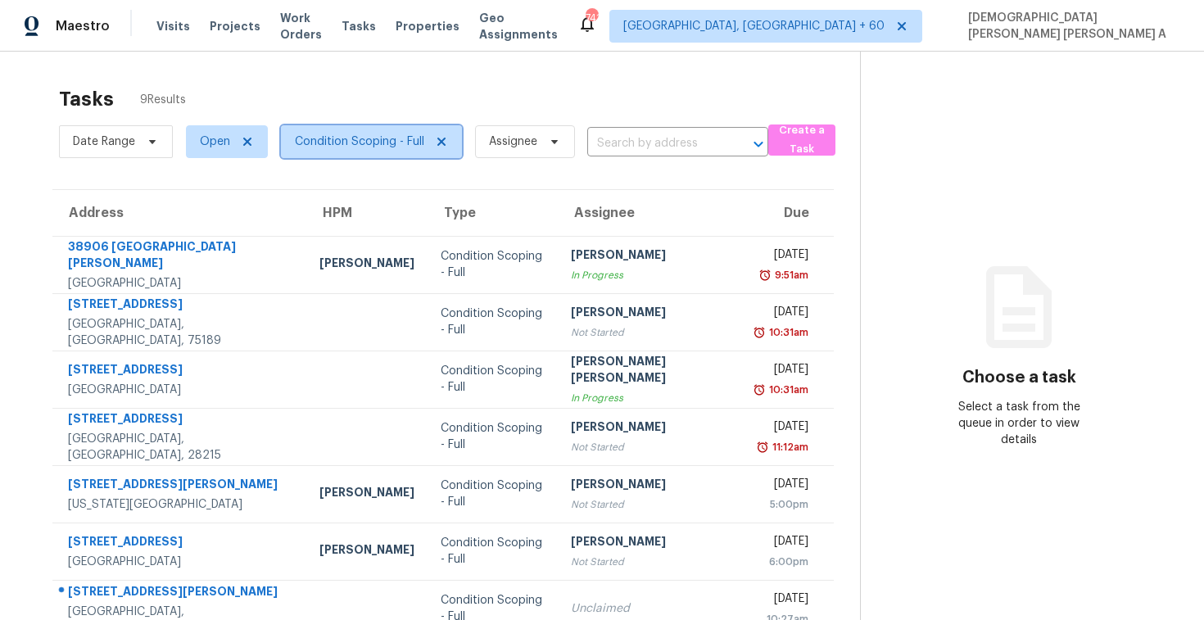
click at [355, 135] on span "Condition Scoping - Full" at bounding box center [359, 141] width 129 height 16
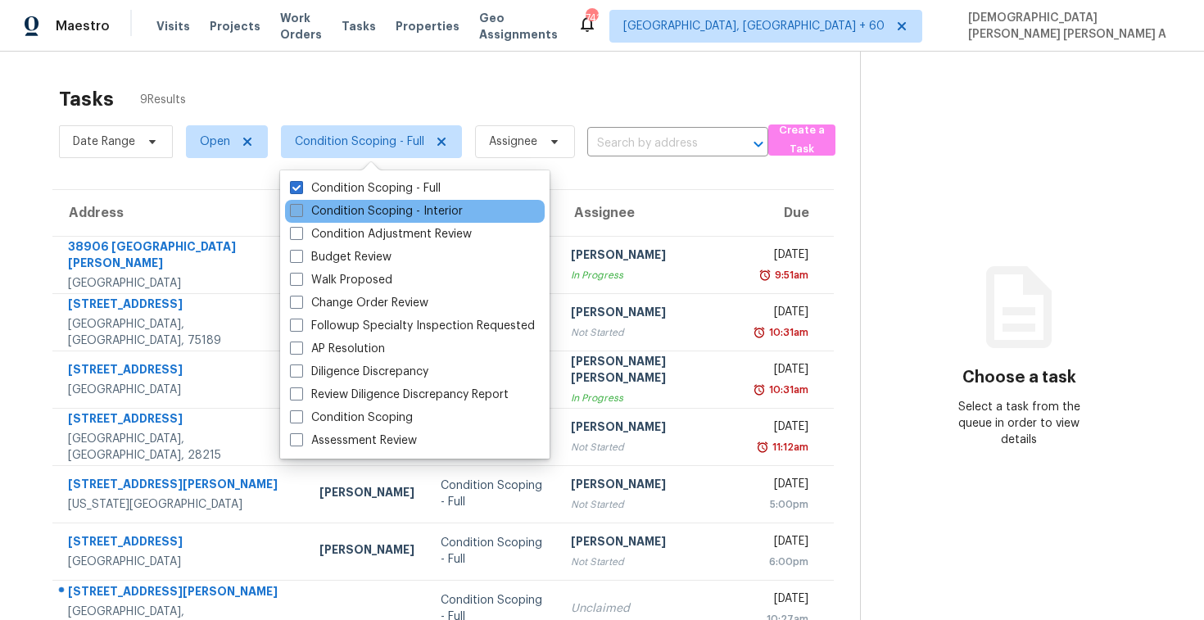
click at [330, 206] on label "Condition Scoping - Interior" at bounding box center [376, 211] width 173 height 16
click at [301, 206] on input "Condition Scoping - Interior" at bounding box center [295, 208] width 11 height 11
checkbox input "true"
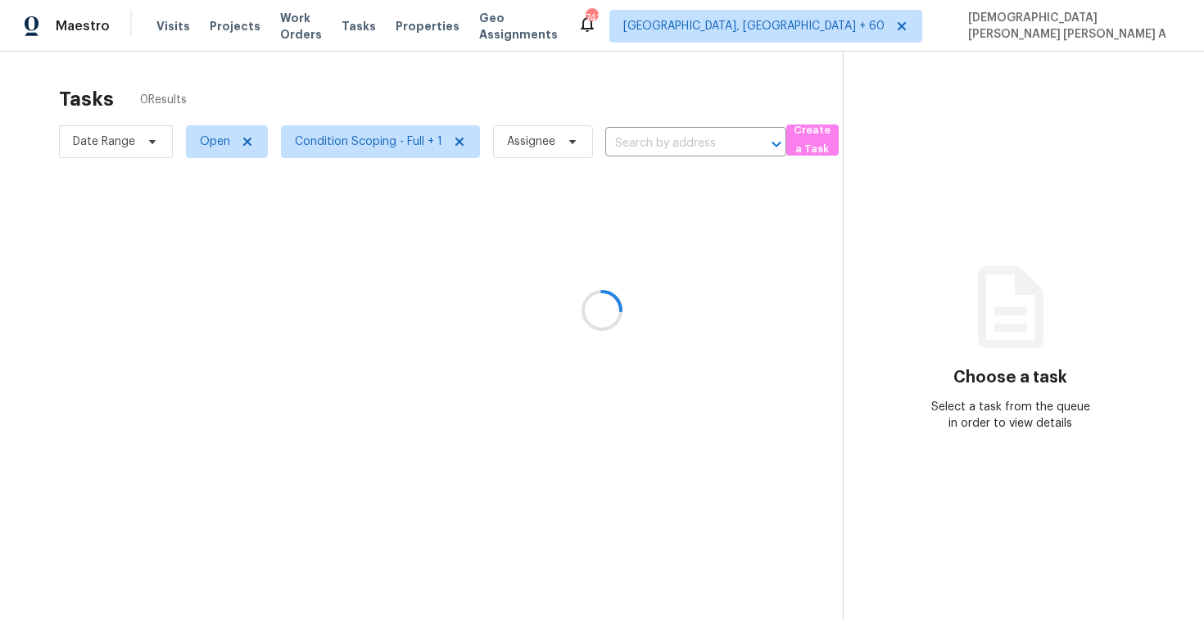
click at [329, 98] on div at bounding box center [602, 310] width 1204 height 620
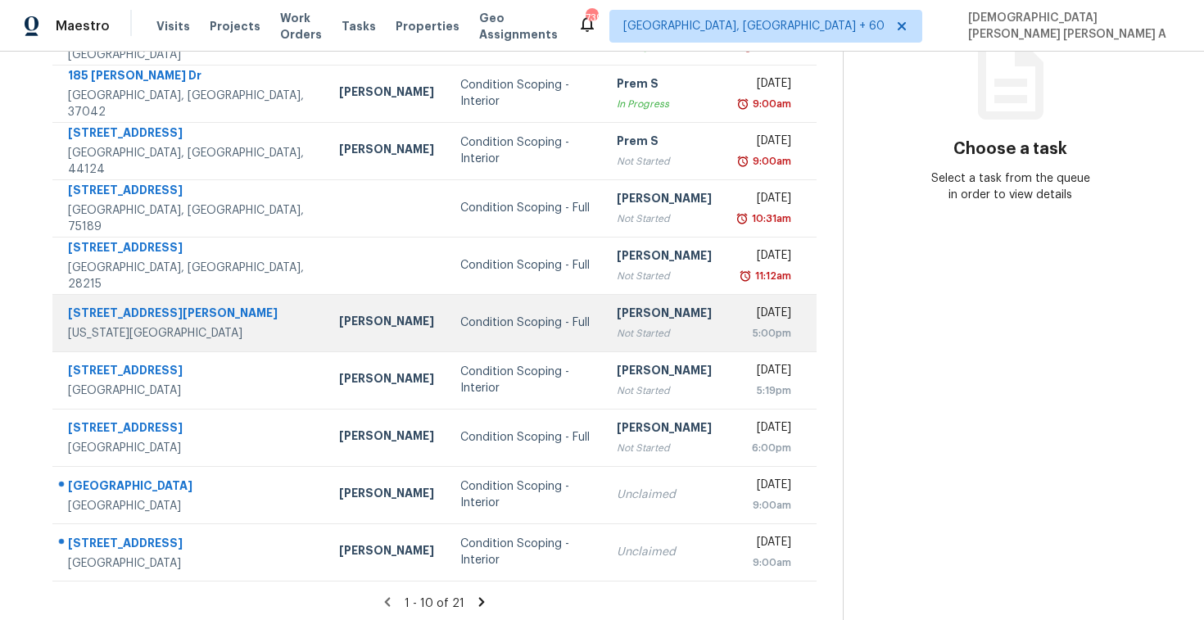
scroll to position [233, 0]
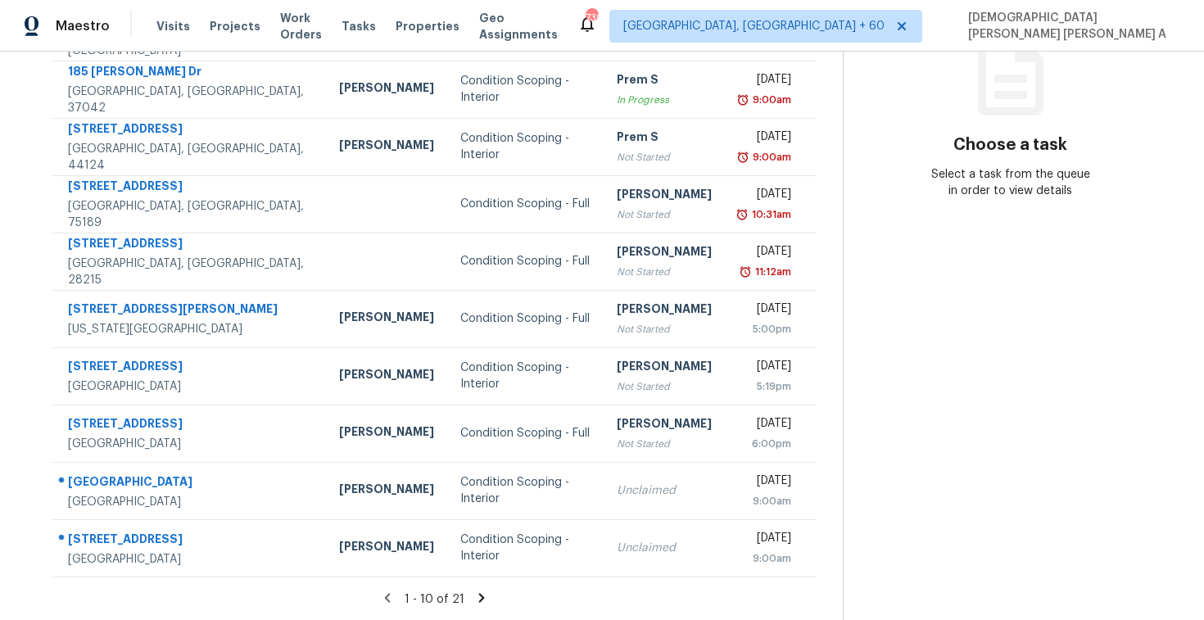
click at [474, 596] on icon at bounding box center [481, 597] width 15 height 15
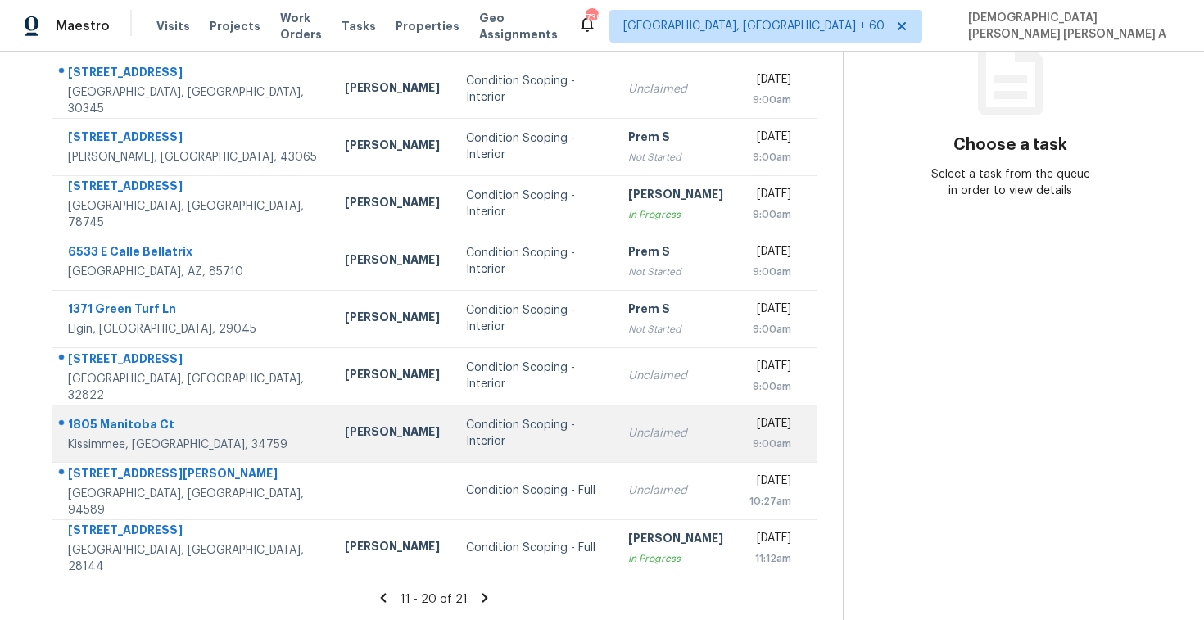
scroll to position [0, 0]
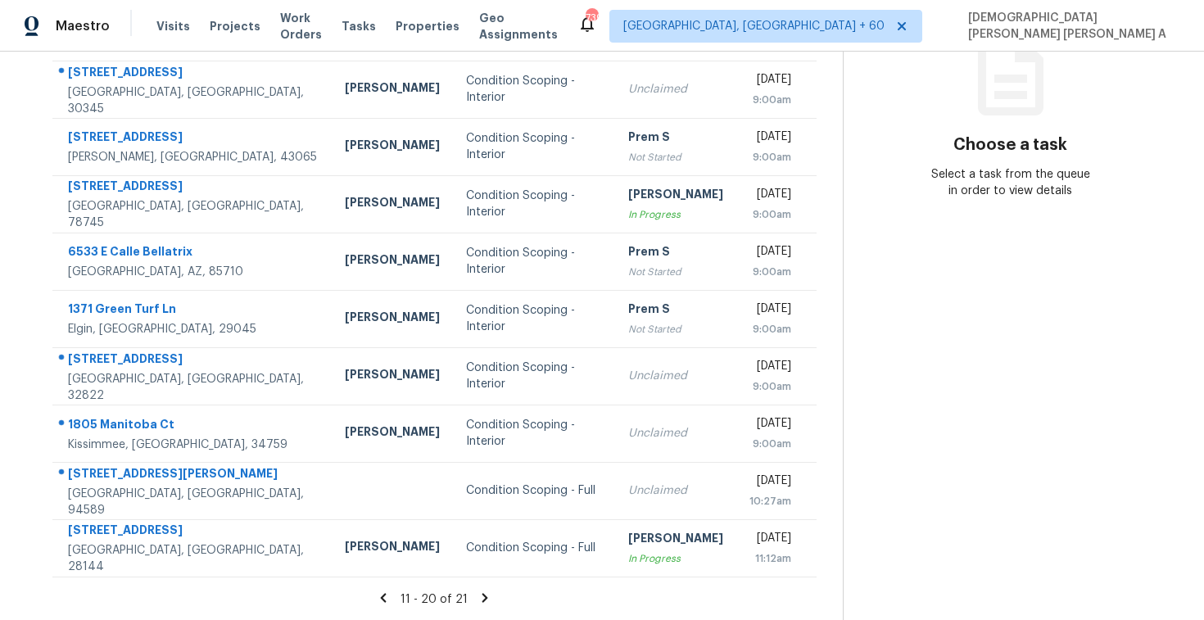
click at [477, 601] on icon at bounding box center [484, 597] width 15 height 15
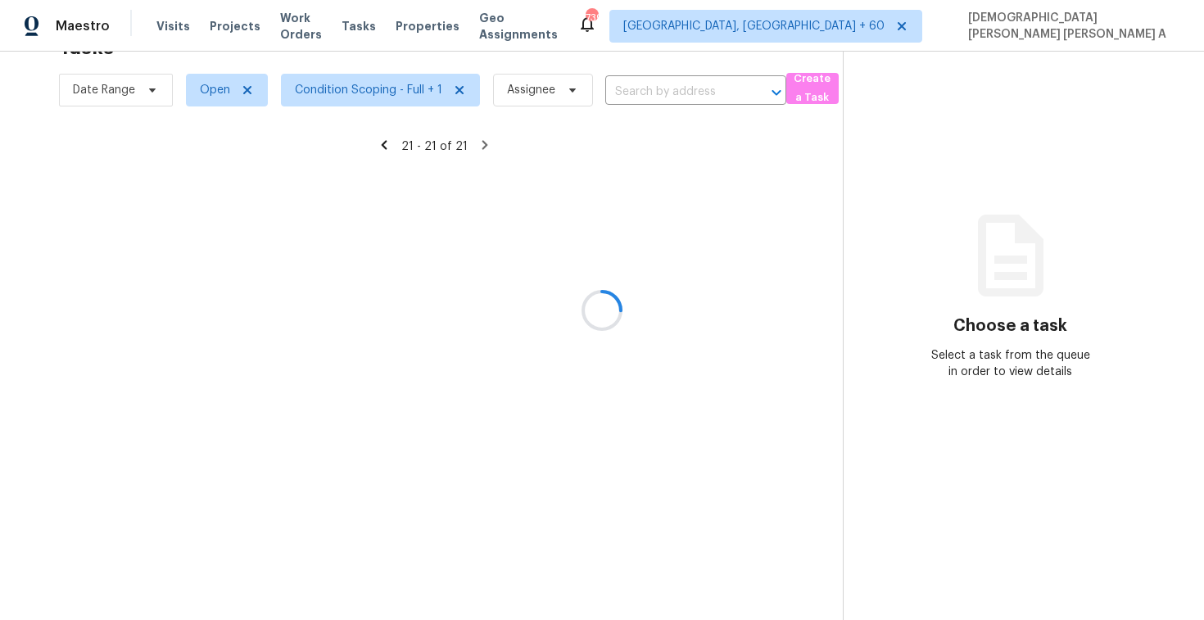
scroll to position [52, 0]
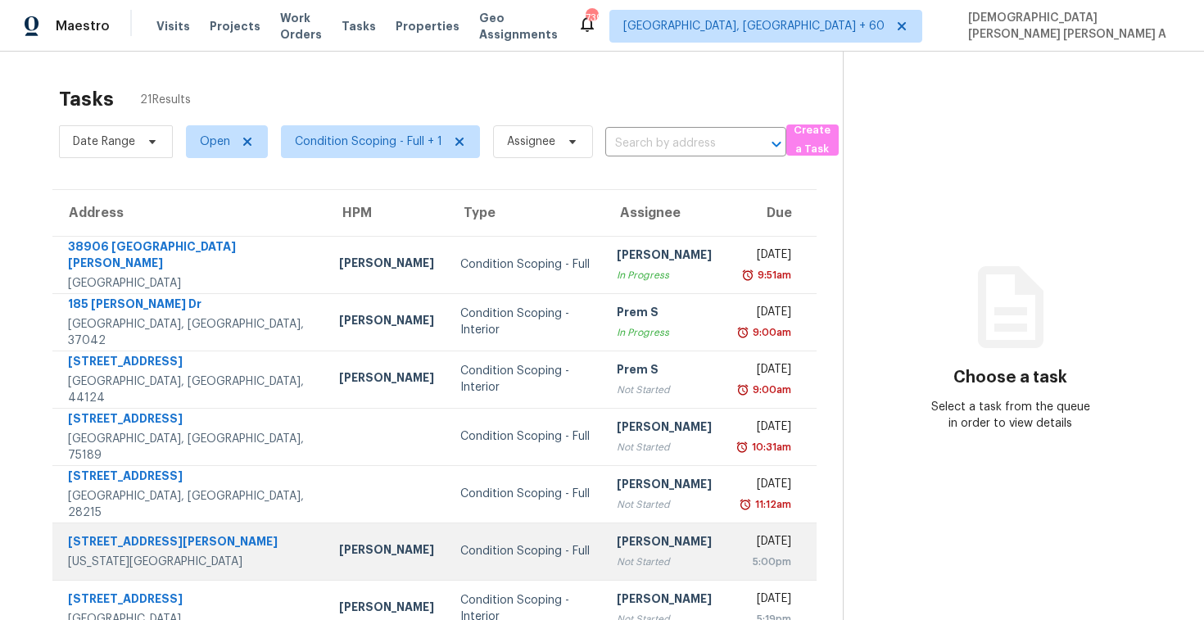
scroll to position [233, 0]
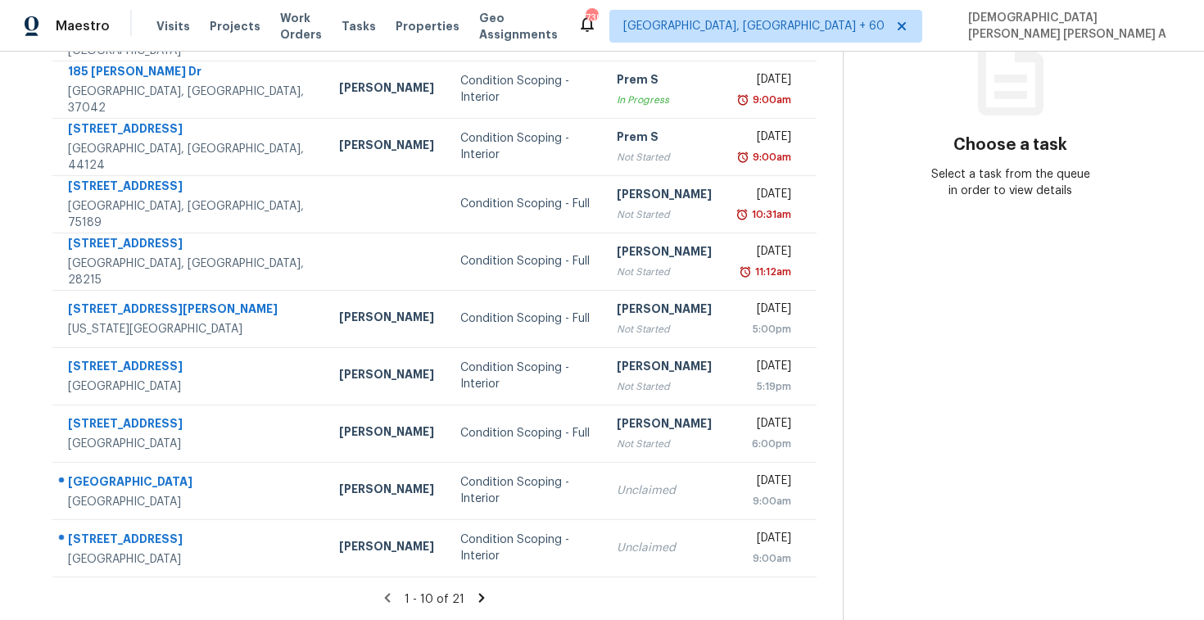
click at [477, 590] on icon at bounding box center [481, 597] width 15 height 15
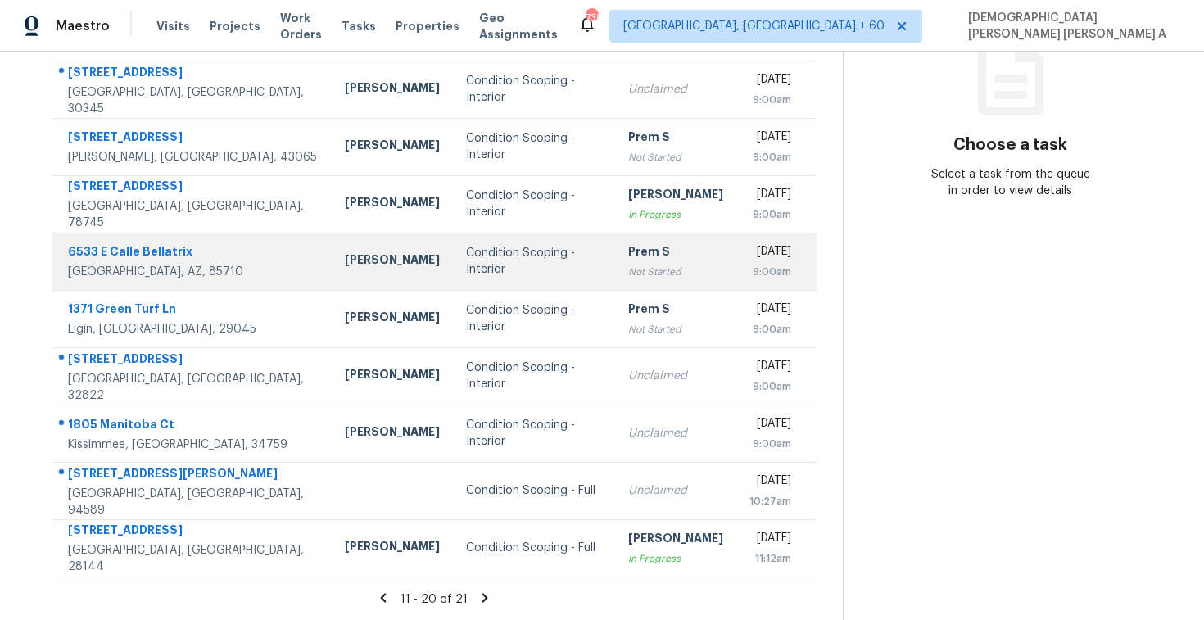
scroll to position [0, 0]
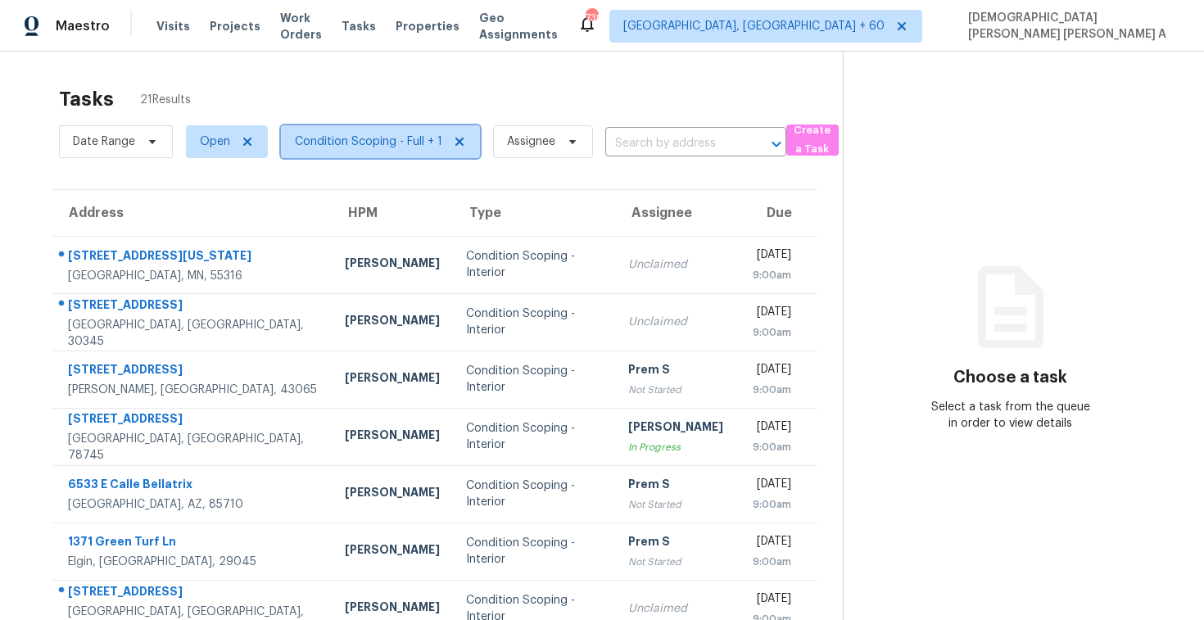
click at [409, 140] on span "Condition Scoping - Full + 1" at bounding box center [368, 141] width 147 height 16
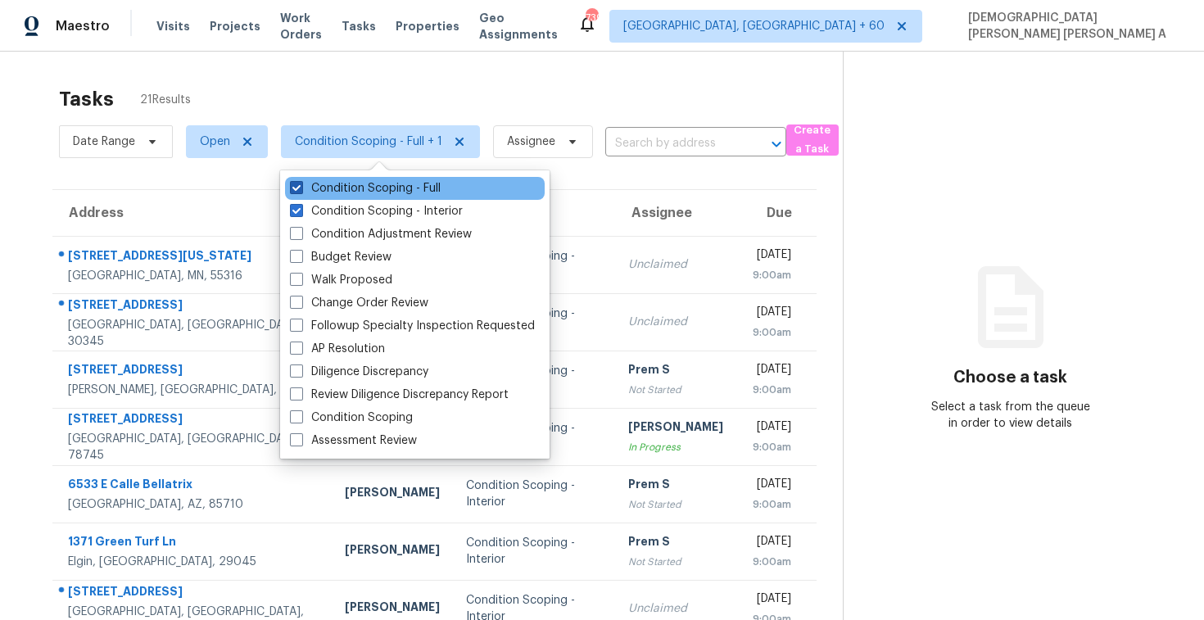
click at [377, 190] on label "Condition Scoping - Full" at bounding box center [365, 188] width 151 height 16
click at [301, 190] on input "Condition Scoping - Full" at bounding box center [295, 185] width 11 height 11
checkbox input "false"
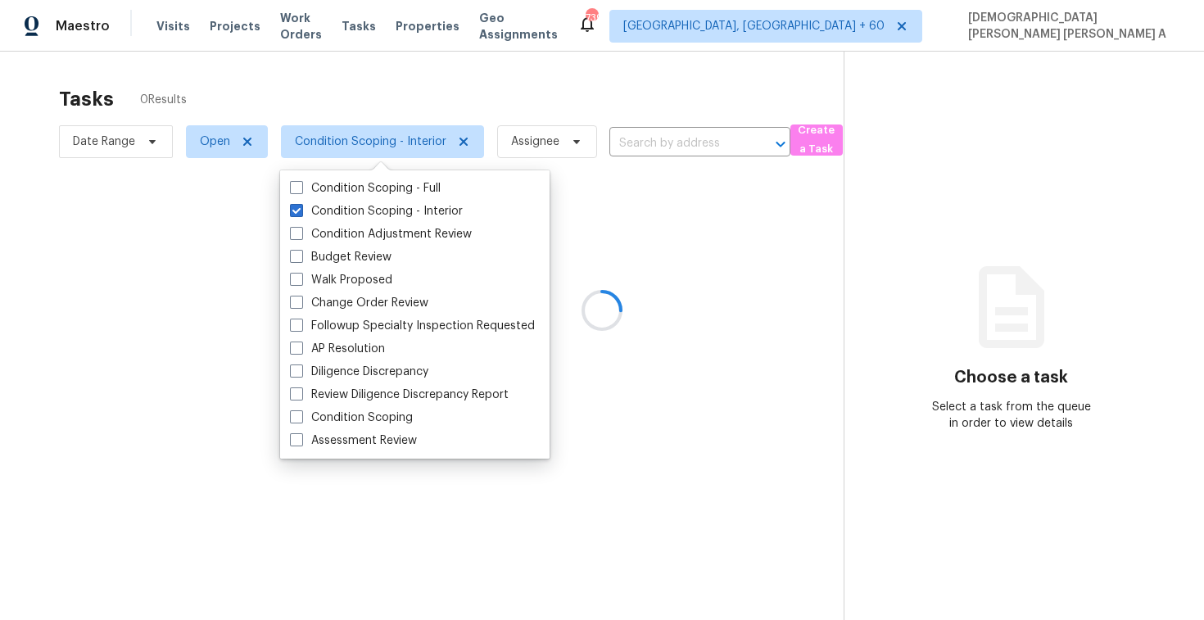
click at [375, 75] on div at bounding box center [602, 310] width 1204 height 620
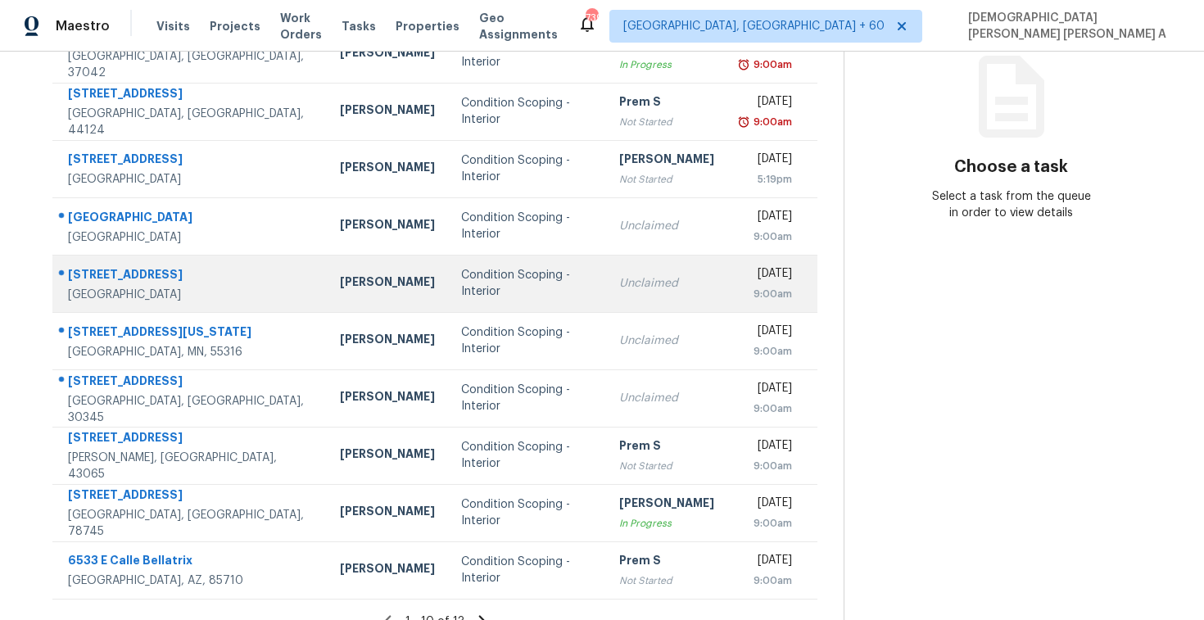
scroll to position [233, 0]
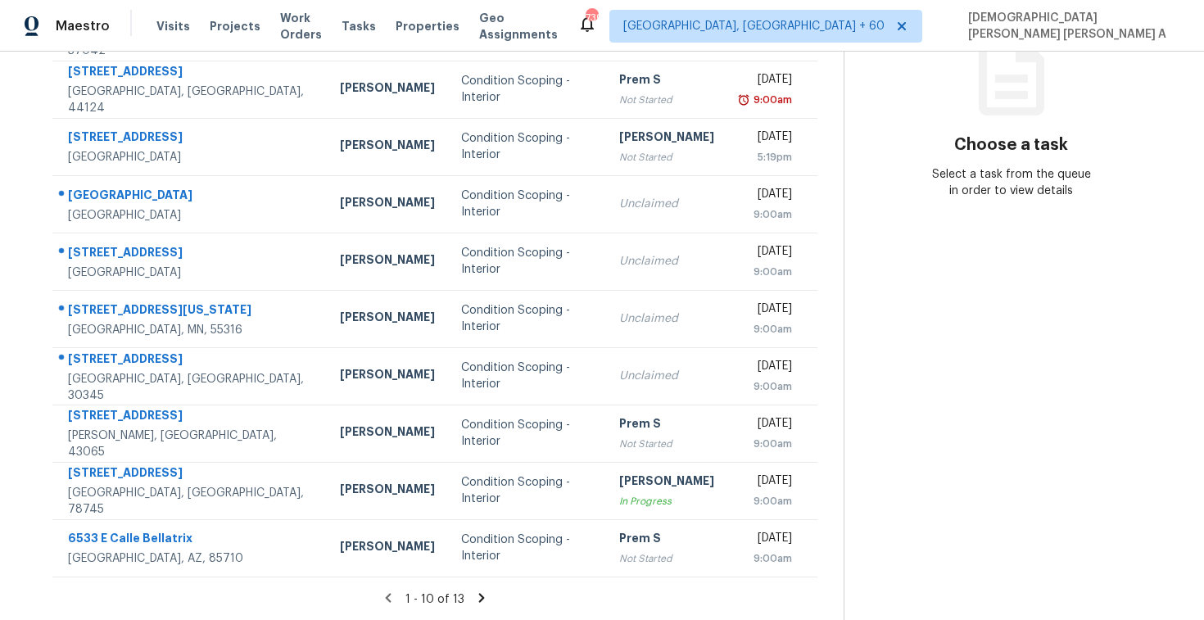
click at [476, 594] on icon at bounding box center [481, 597] width 15 height 15
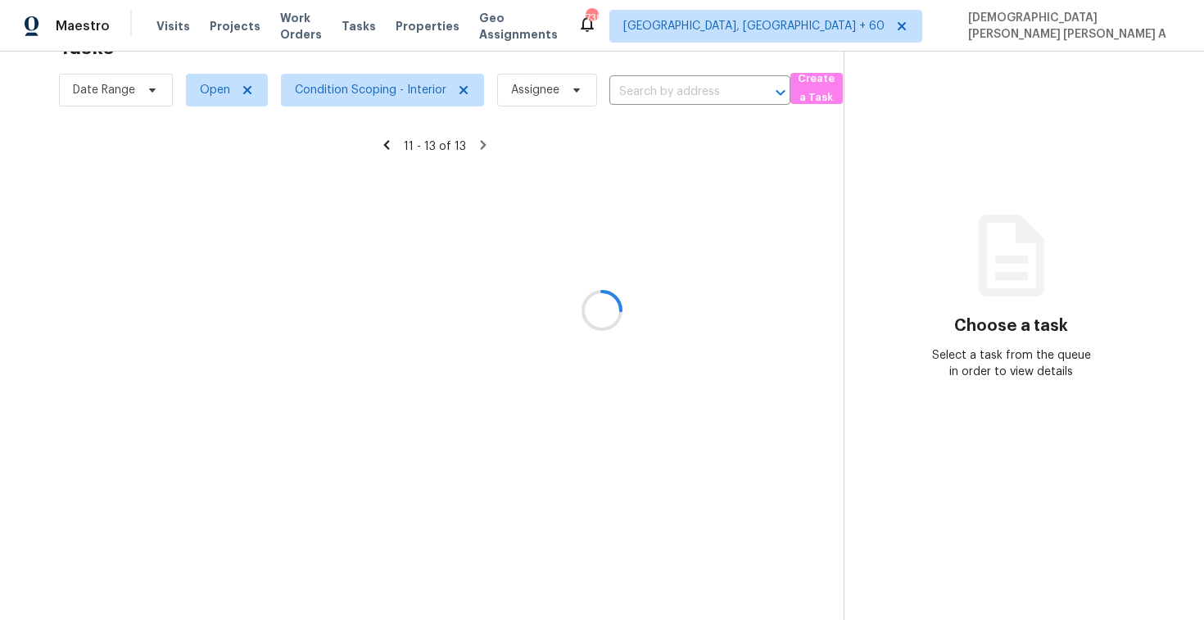
scroll to position [52, 0]
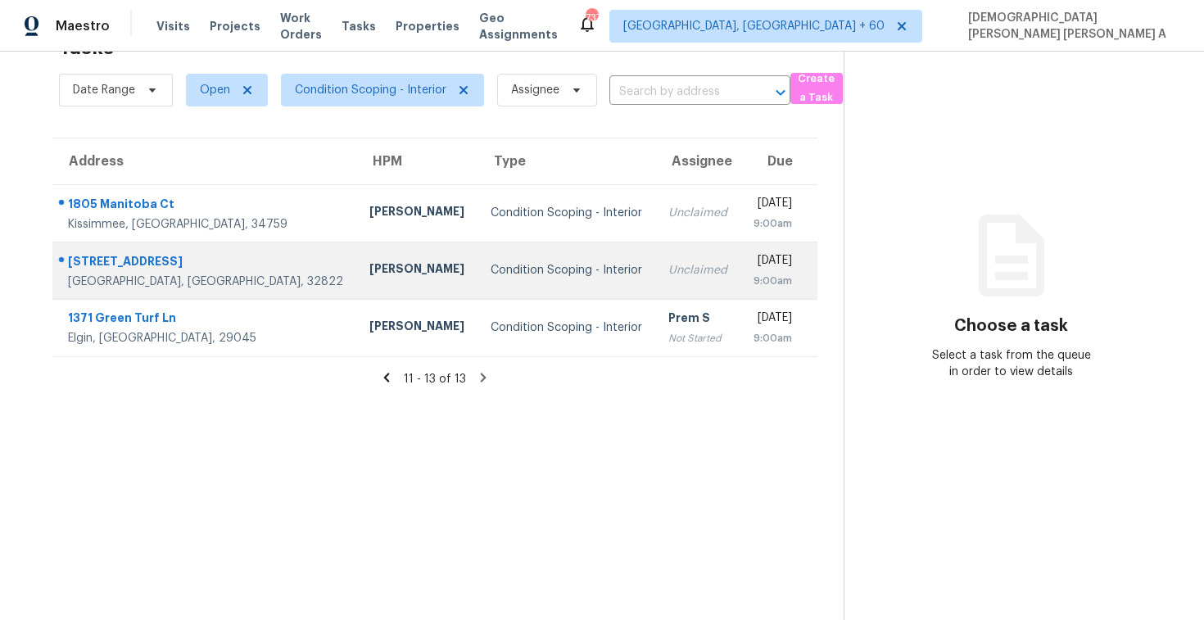
click at [491, 274] on div "Condition Scoping - Interior" at bounding box center [567, 270] width 152 height 16
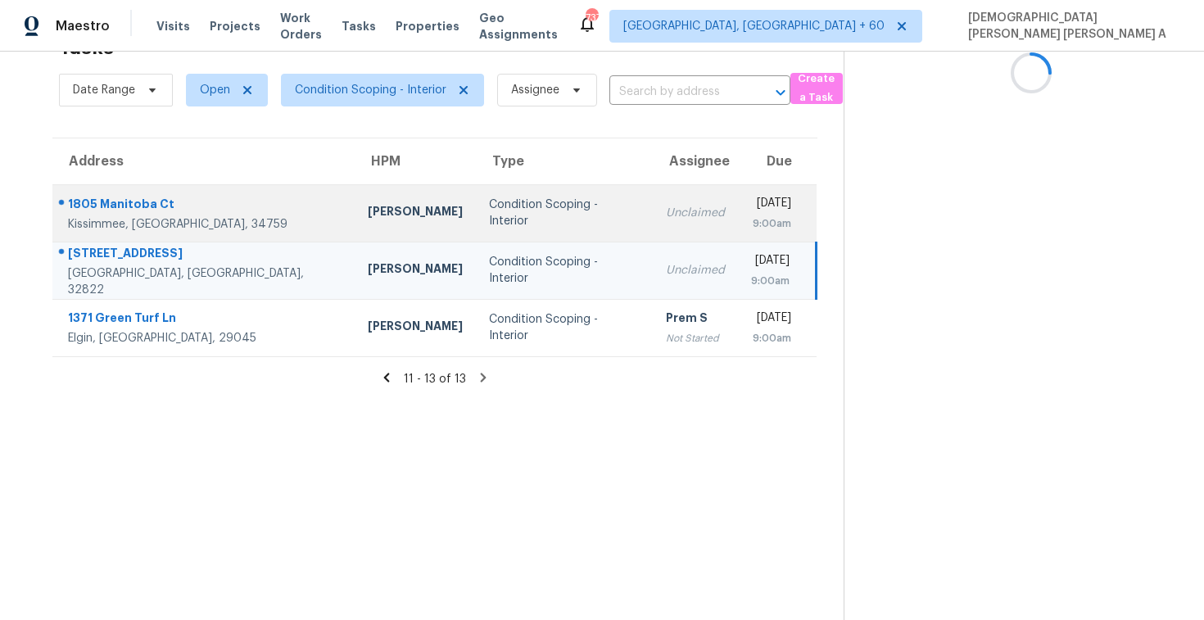
click at [476, 224] on td "Condition Scoping - Interior" at bounding box center [564, 212] width 177 height 57
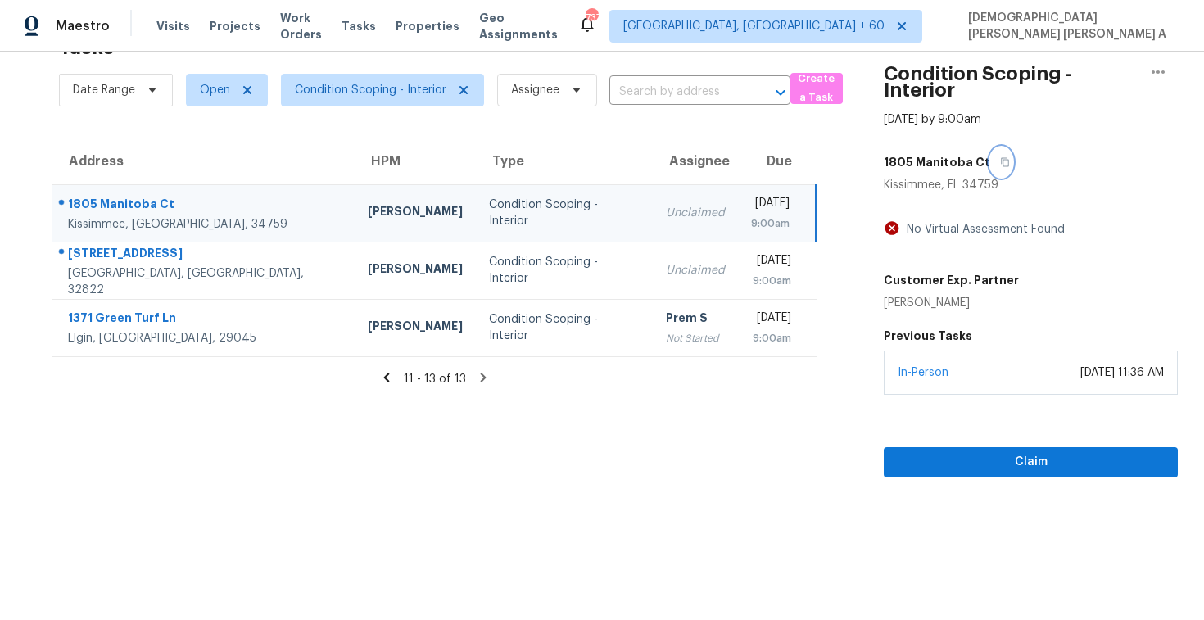
click at [990, 162] on button "button" at bounding box center [1001, 161] width 22 height 29
